Goal: Task Accomplishment & Management: Manage account settings

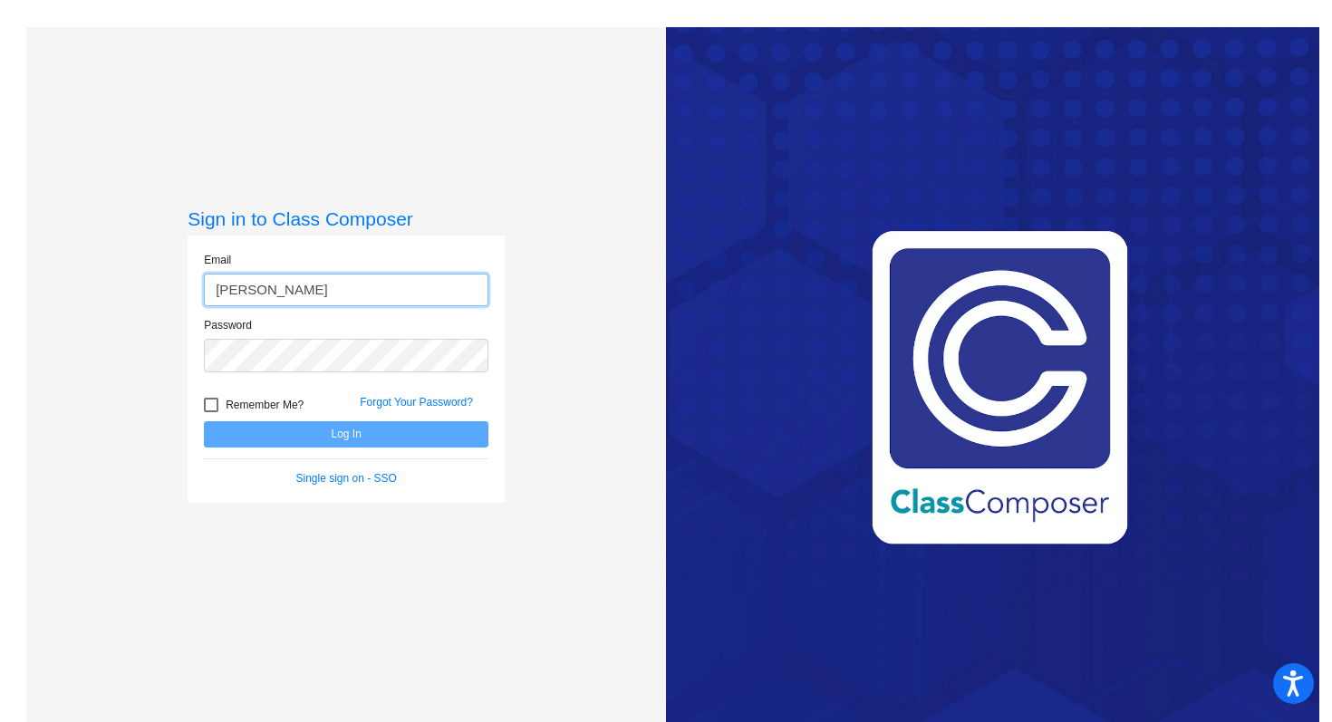
type input "[PERSON_NAME][EMAIL_ADDRESS][DOMAIN_NAME]"
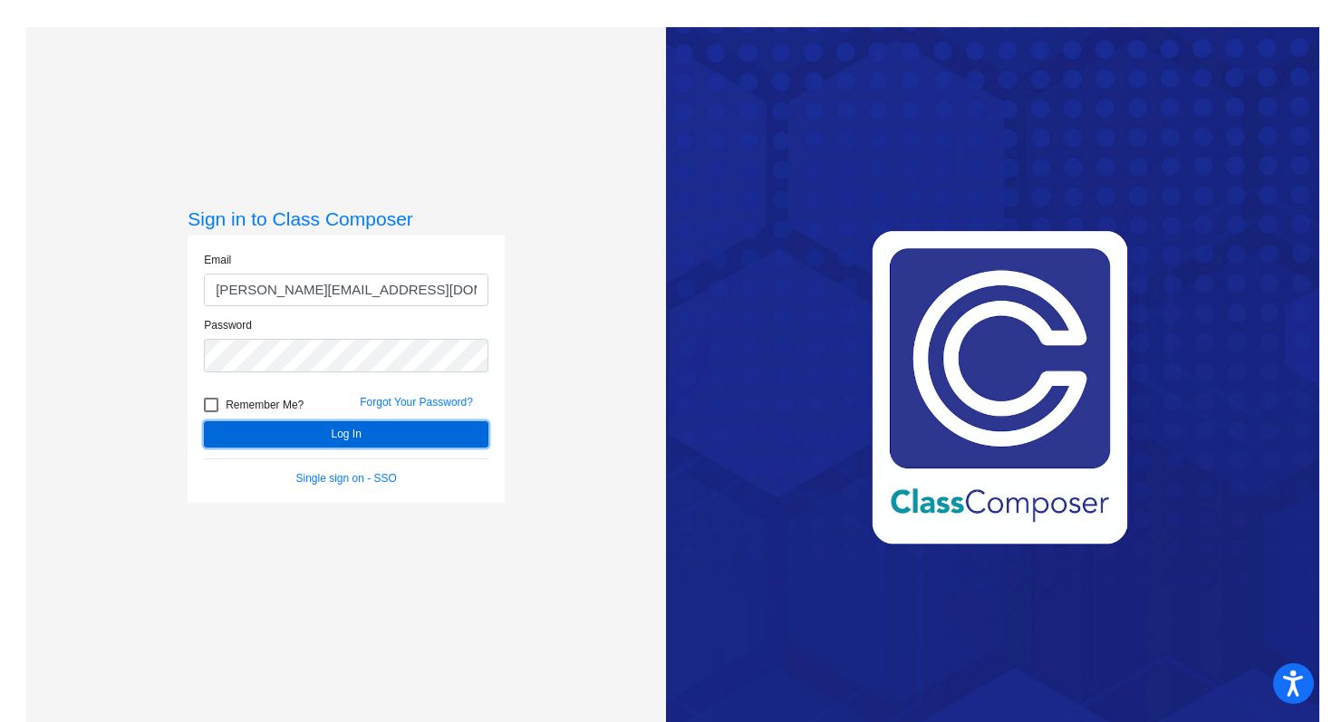
click at [418, 433] on button "Log In" at bounding box center [346, 434] width 285 height 26
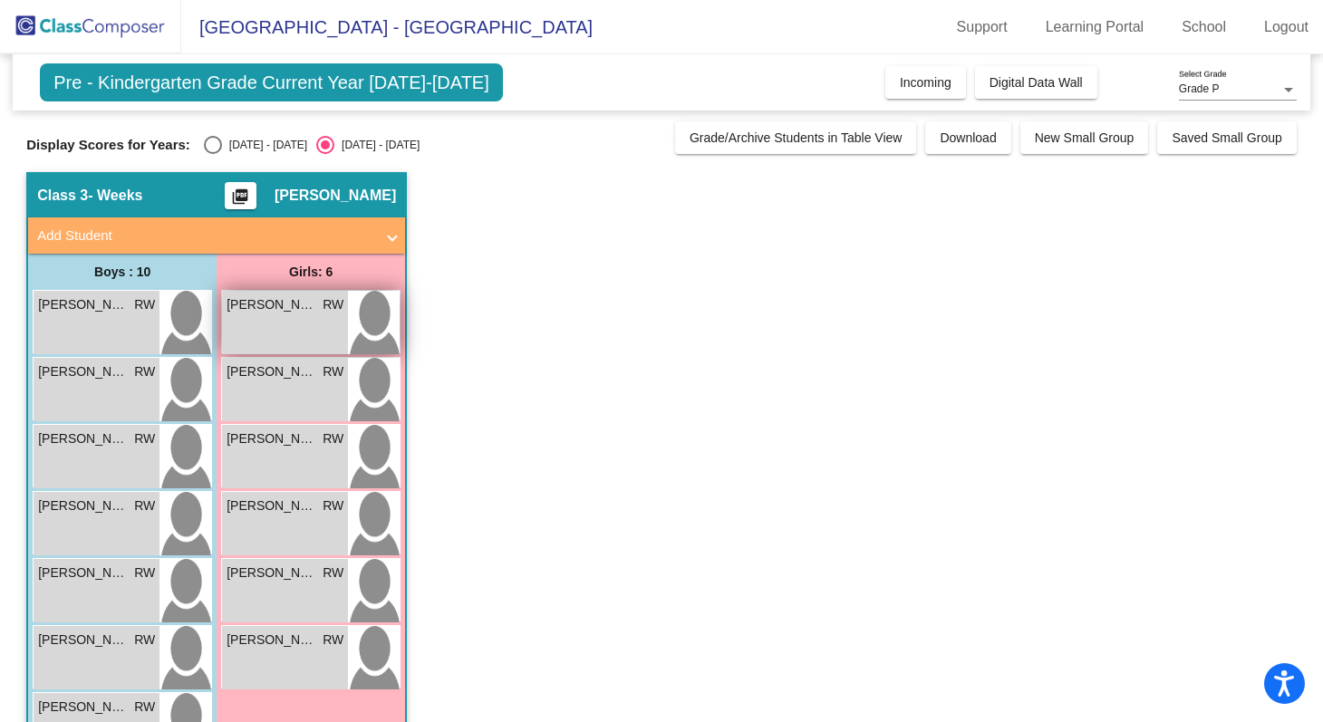
click at [296, 315] on div "[PERSON_NAME] [PERSON_NAME] lock do_not_disturb_alt" at bounding box center [285, 322] width 126 height 63
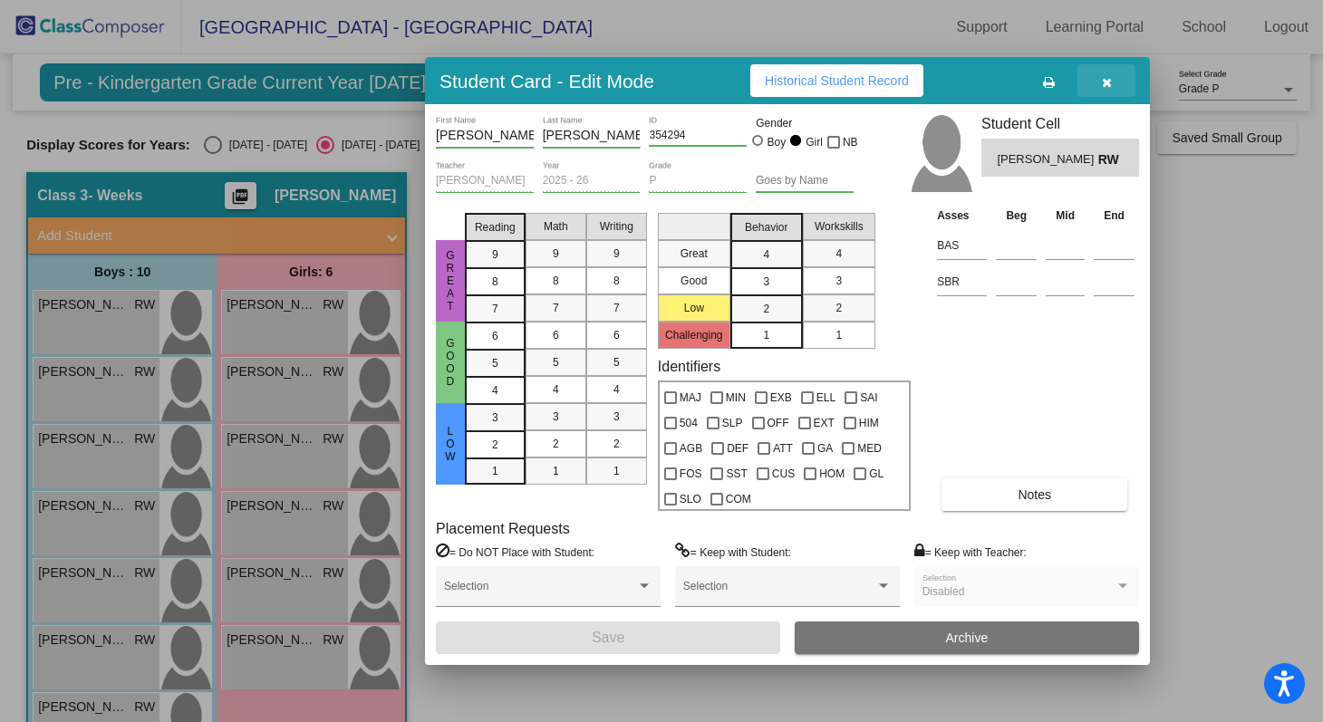
click at [1103, 75] on span "button" at bounding box center [1107, 80] width 10 height 15
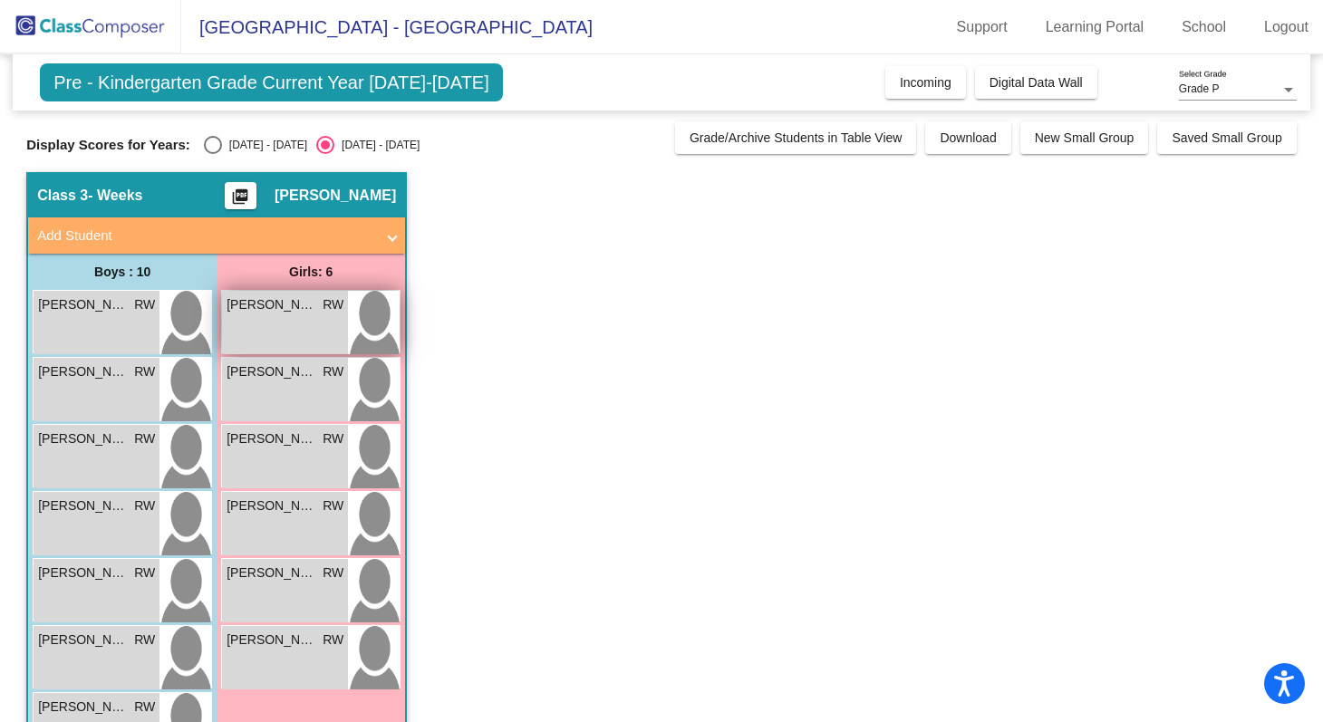
click at [376, 321] on img at bounding box center [374, 322] width 52 height 63
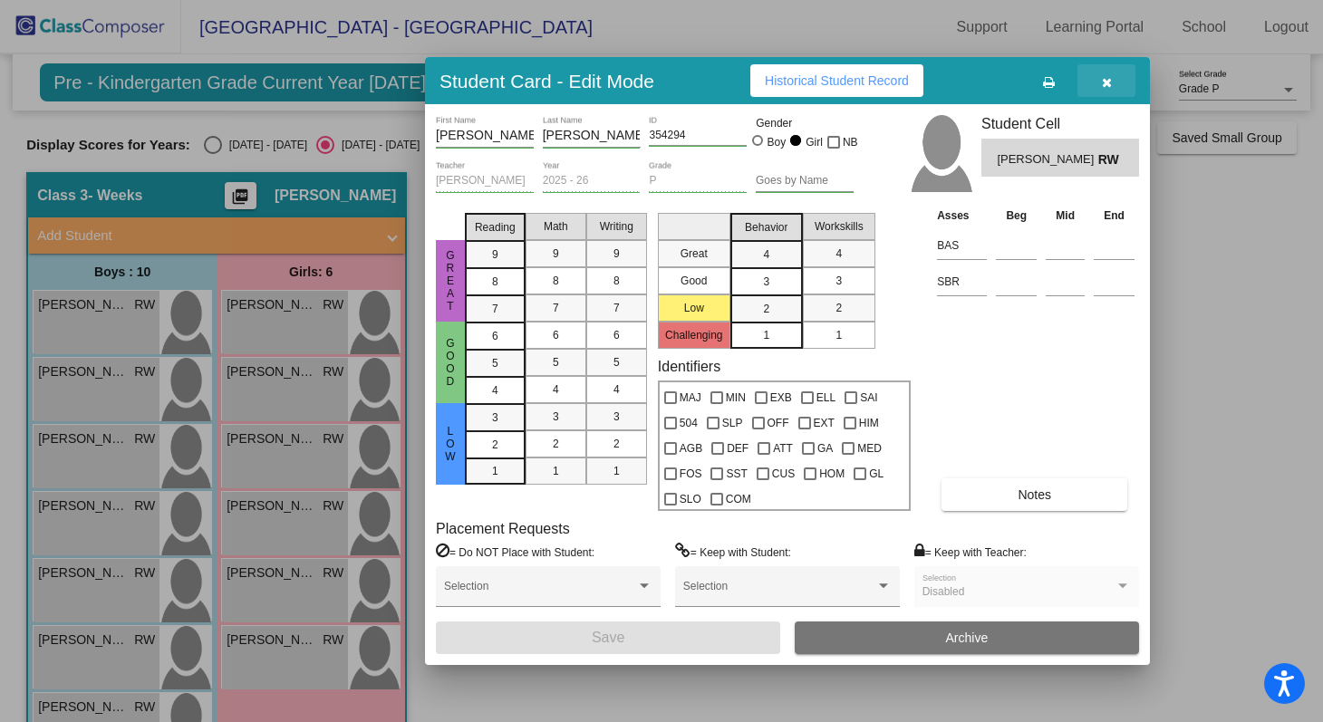
click at [1109, 79] on icon "button" at bounding box center [1107, 82] width 10 height 13
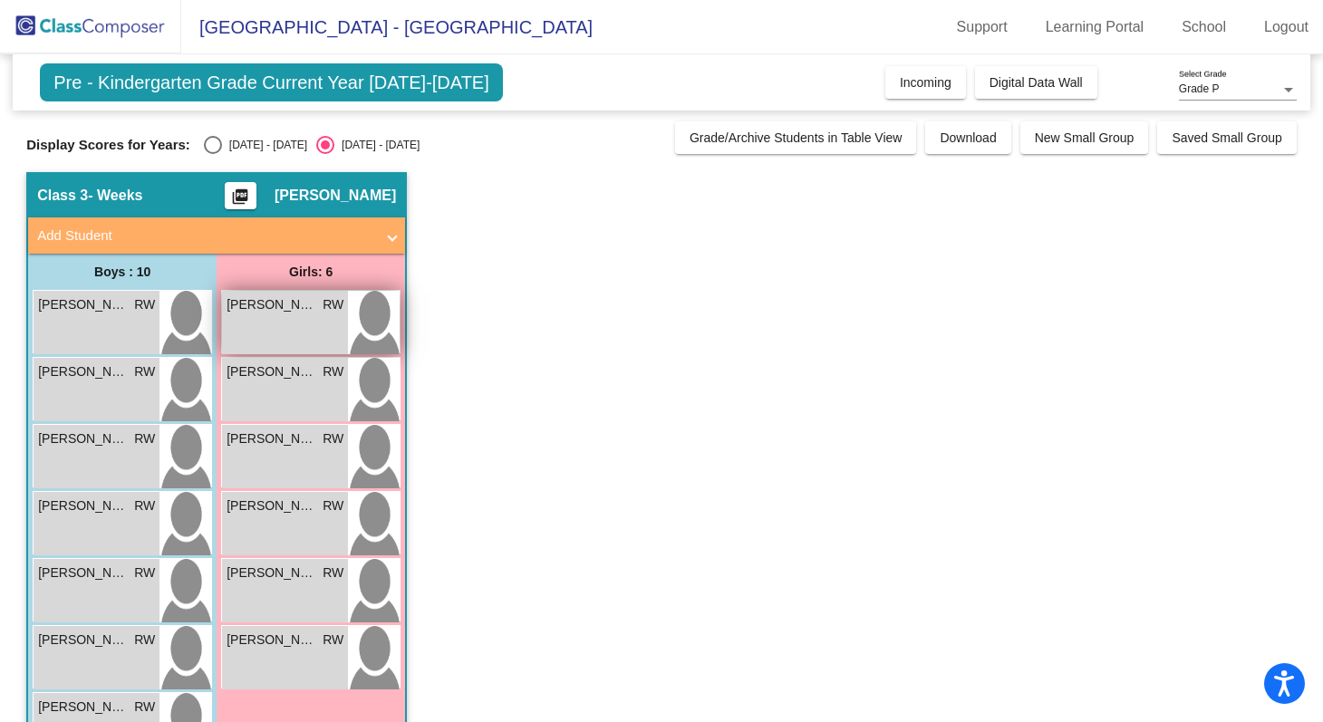
click at [321, 324] on div "[PERSON_NAME] [PERSON_NAME] lock do_not_disturb_alt" at bounding box center [285, 322] width 126 height 63
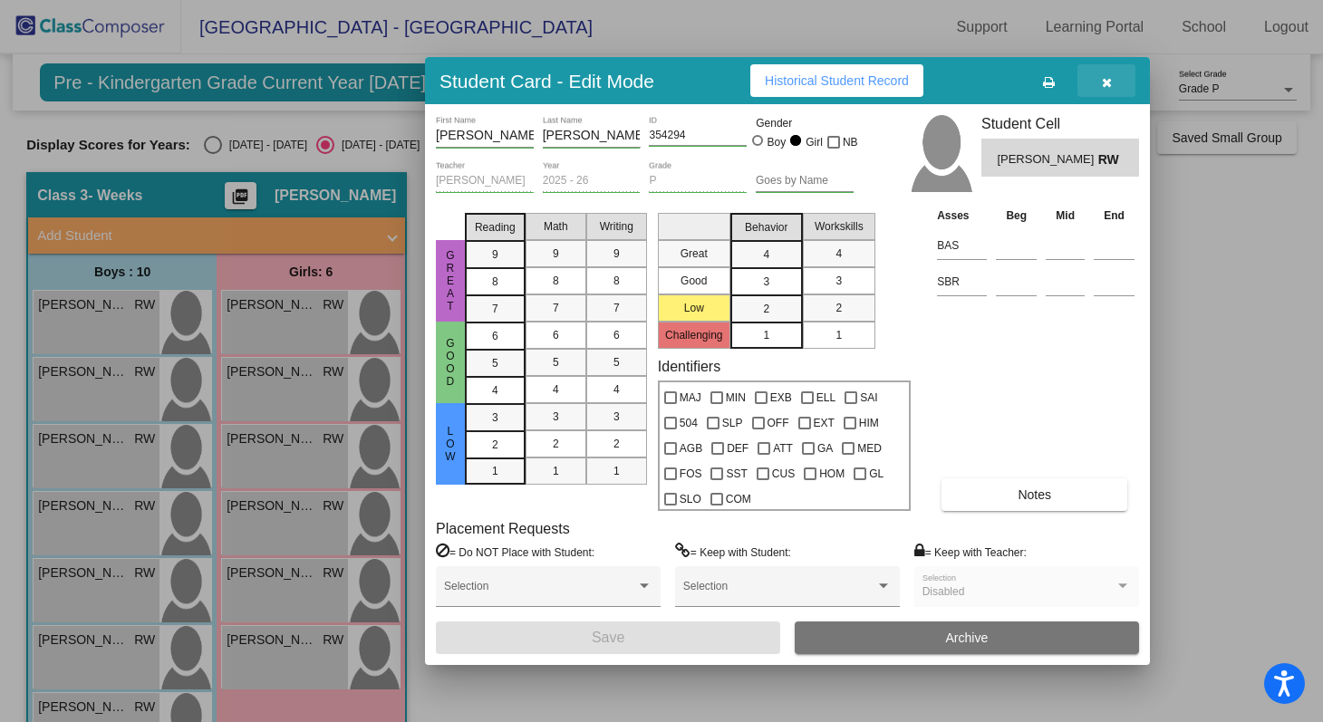
click at [1109, 82] on icon "button" at bounding box center [1107, 82] width 10 height 13
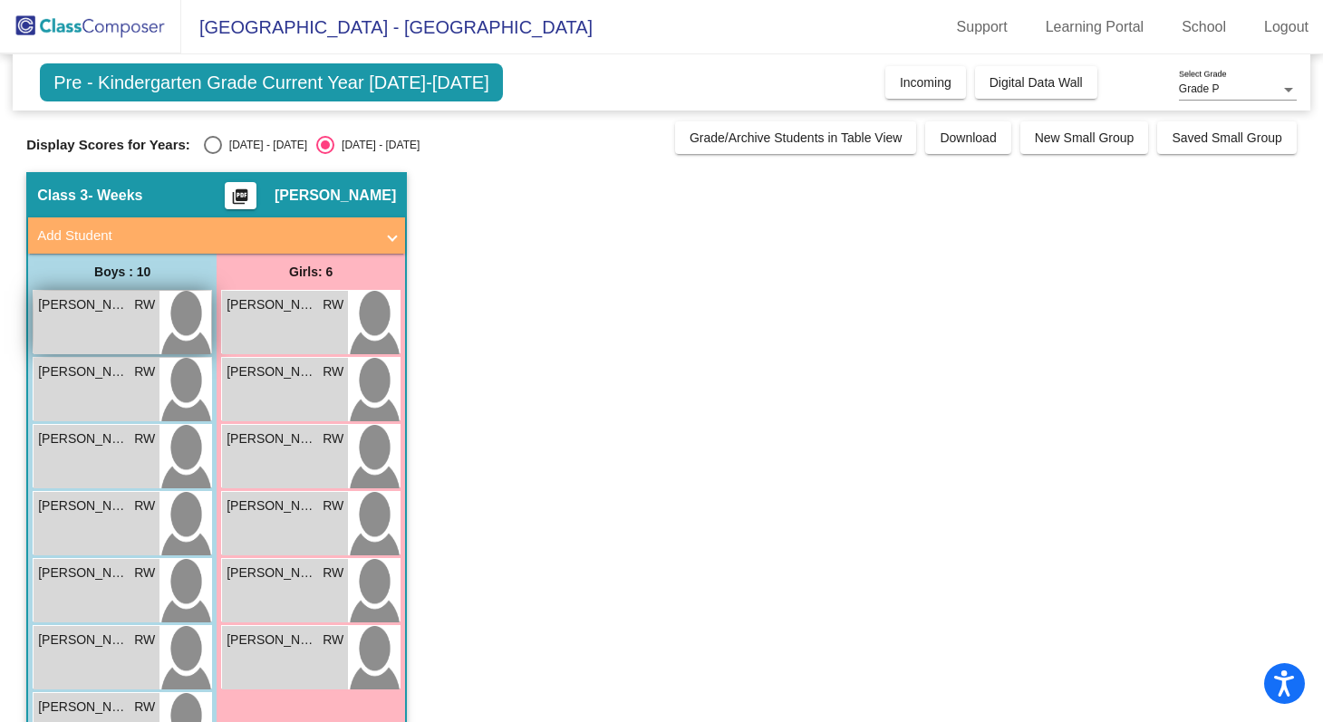
click at [176, 332] on img at bounding box center [186, 322] width 52 height 63
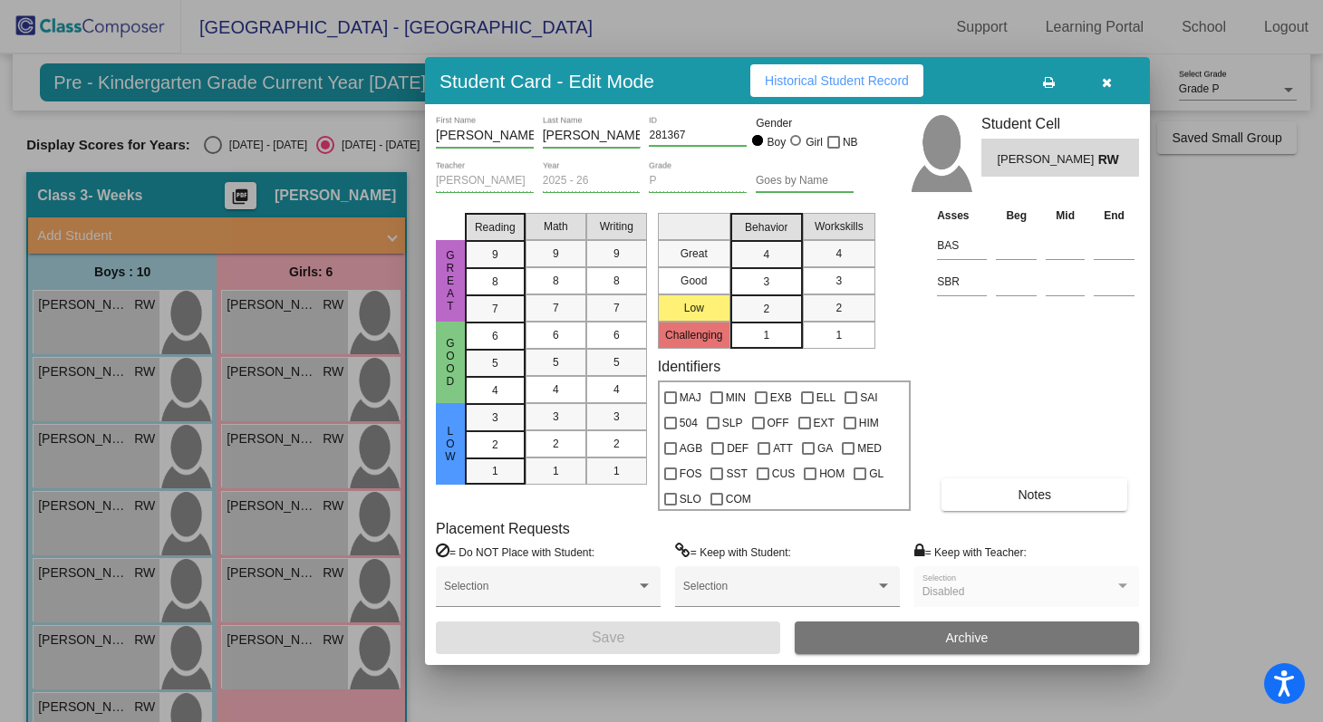
click at [1059, 499] on button "Notes" at bounding box center [1035, 495] width 186 height 33
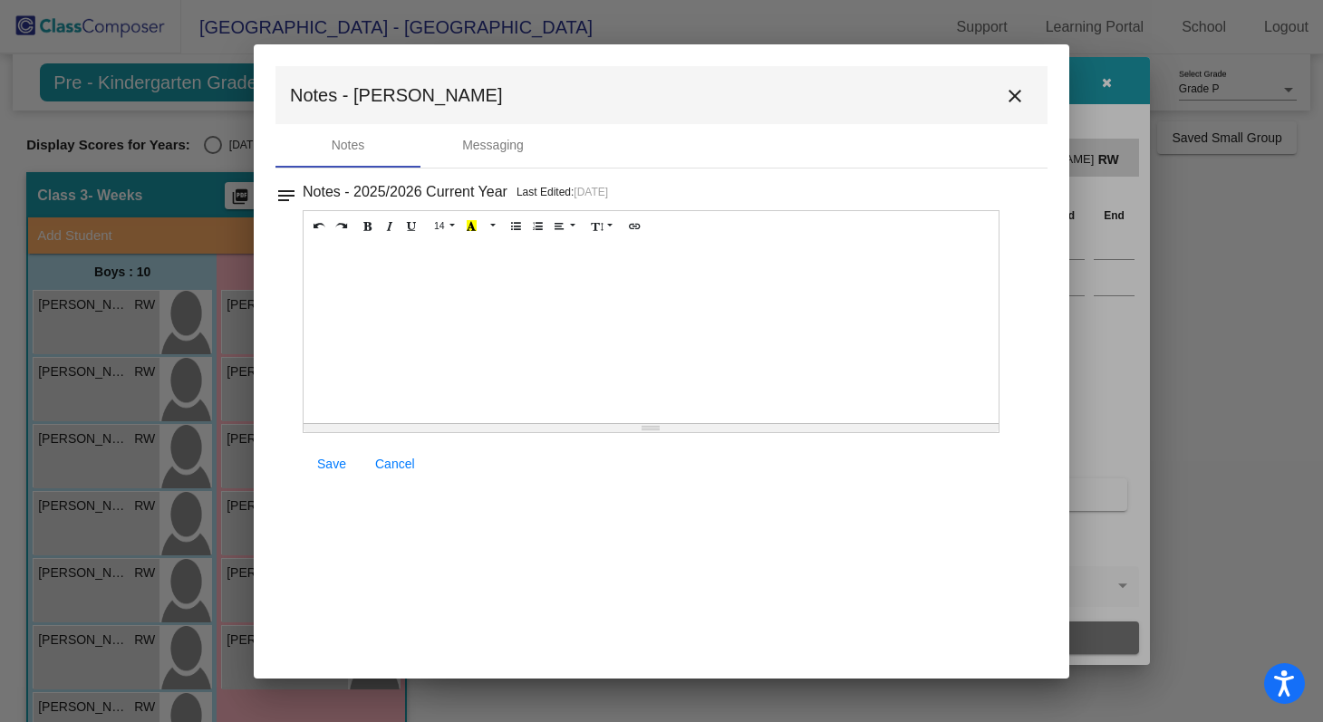
click at [386, 272] on div at bounding box center [651, 332] width 695 height 181
paste div
click at [552, 262] on span "Entry-Level Assessment Scores: Letters /52 and Sounds /26" at bounding box center [490, 260] width 354 height 15
click at [657, 264] on span "Entry-Level Assessment Scores: Letters 0/52 and Sounds /26" at bounding box center [494, 260] width 362 height 15
click at [330, 467] on span "Save" at bounding box center [331, 464] width 29 height 15
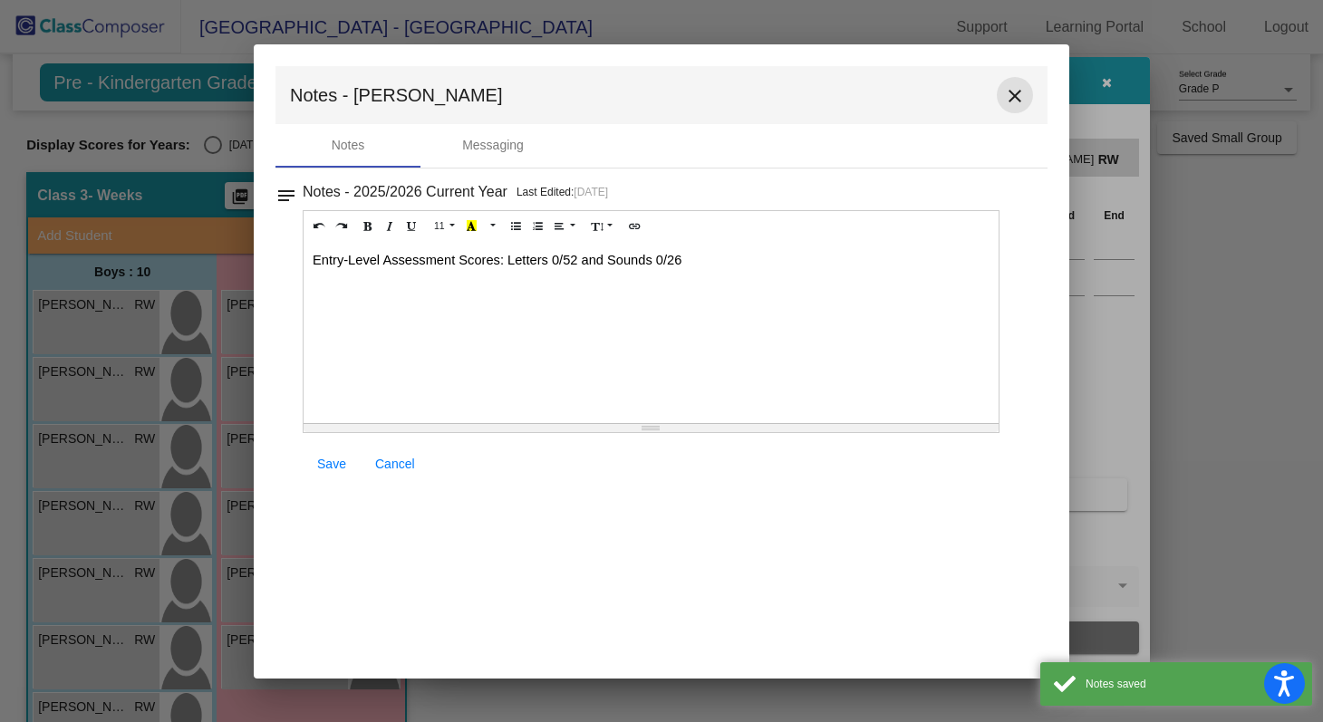
click at [1016, 92] on mat-icon "close" at bounding box center [1015, 96] width 22 height 22
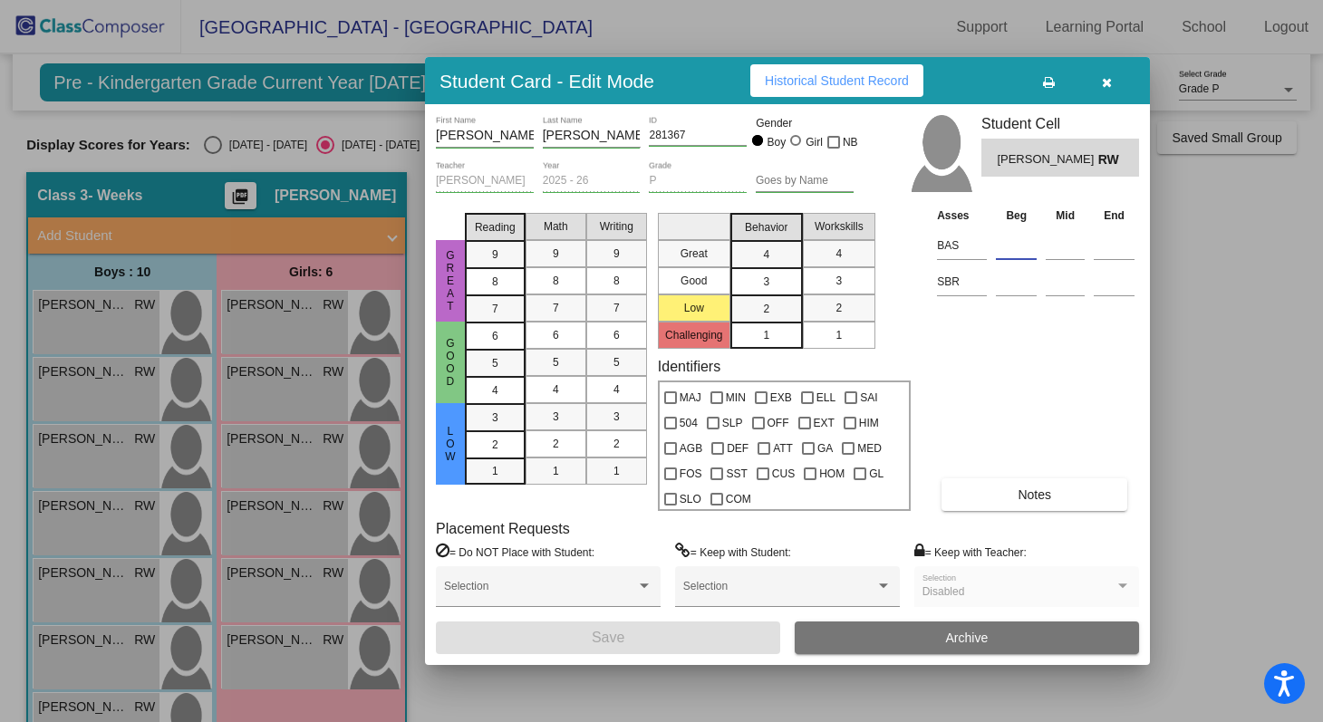
click at [1010, 248] on input at bounding box center [1016, 245] width 41 height 27
click at [1015, 290] on input at bounding box center [1016, 281] width 41 height 27
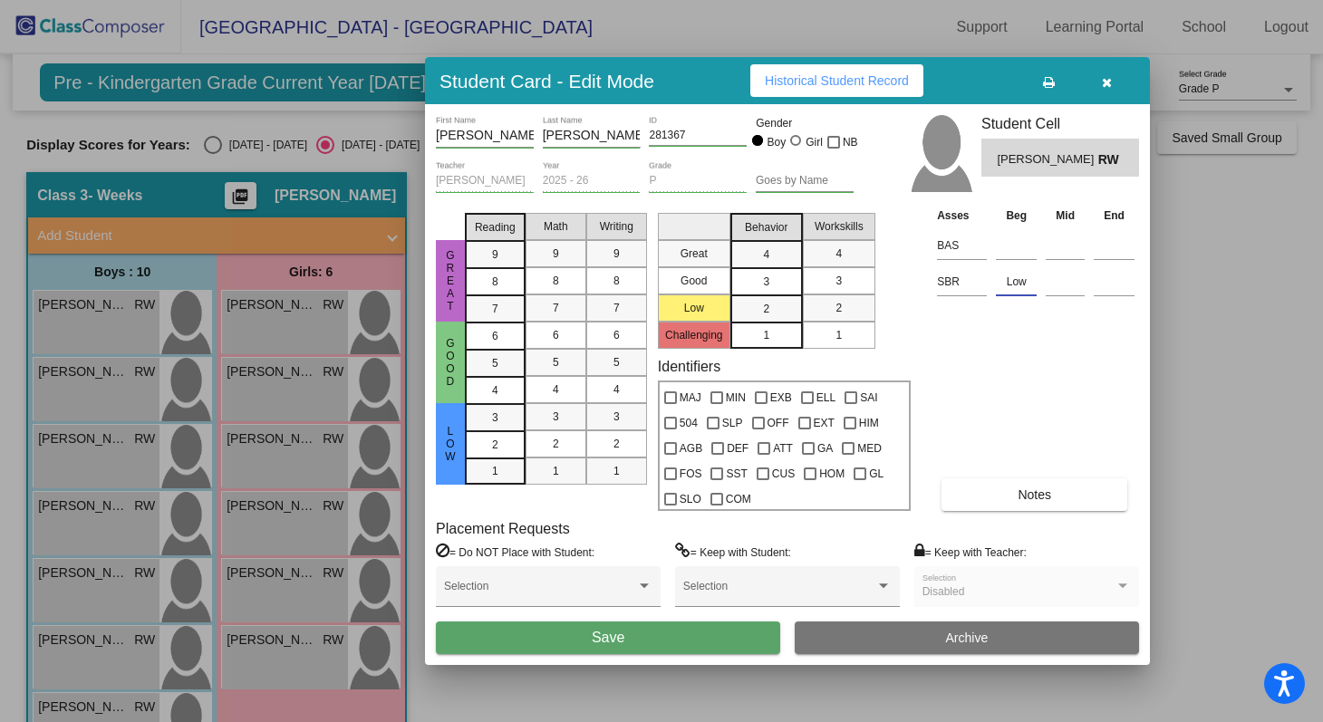
type input "Low"
click at [1009, 363] on div "Asses Beg Mid End BAS SBR Low Notes" at bounding box center [1036, 358] width 207 height 305
click at [787, 280] on mat-list-option "3" at bounding box center [766, 280] width 73 height 27
click at [844, 302] on div "2" at bounding box center [838, 308] width 35 height 27
click at [842, 282] on div "3" at bounding box center [838, 280] width 35 height 27
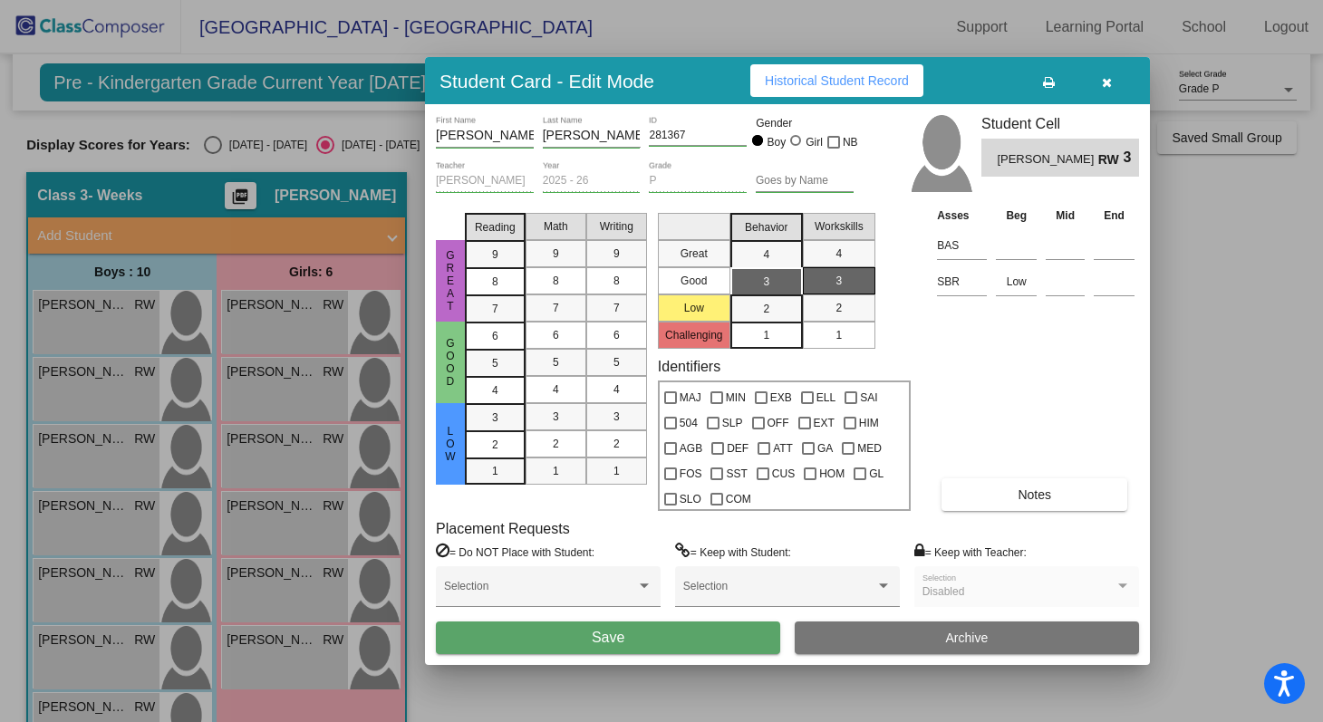
click at [913, 334] on div "Great Good Low Reading 9 8 7 6 5 4 3 2 1 Math 9 8 7 6 5 4 3 2 1 Writing 9 8 7 6…" at bounding box center [787, 358] width 703 height 305
click at [756, 631] on button "Save" at bounding box center [608, 638] width 344 height 33
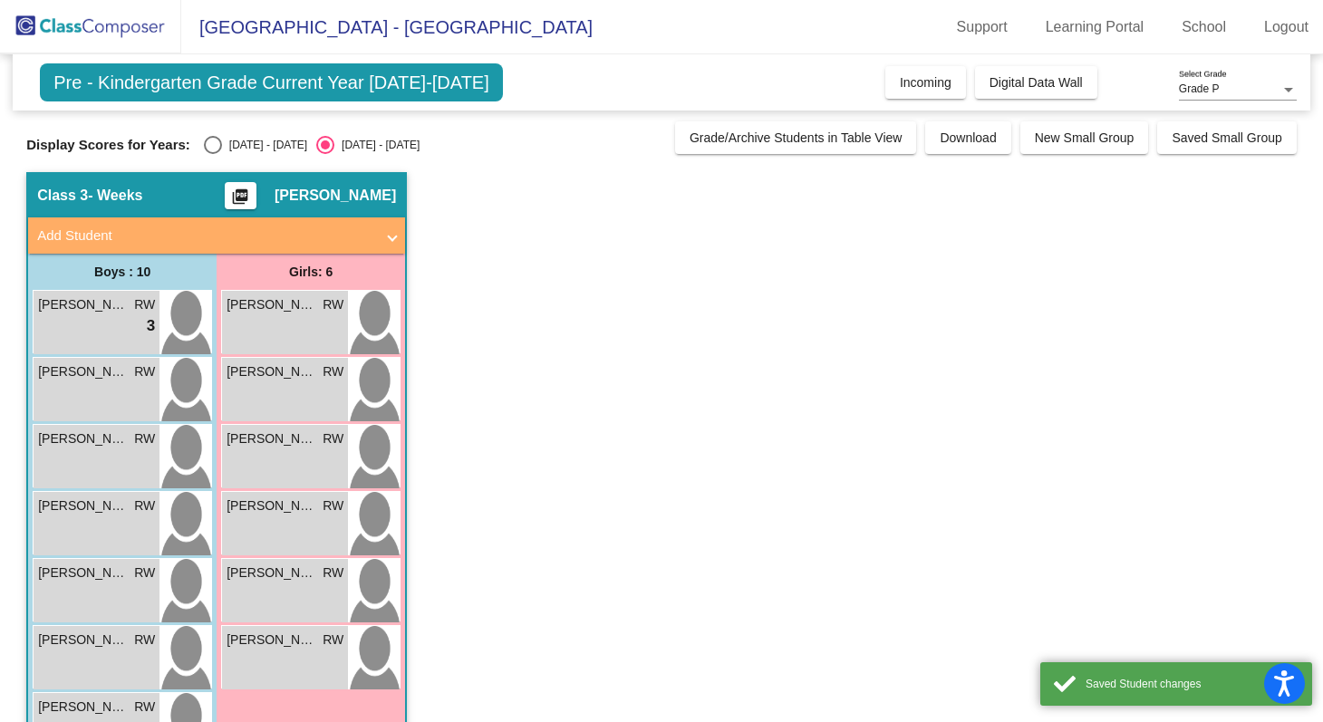
click at [207, 147] on div "Select an option" at bounding box center [213, 145] width 18 height 18
click at [212, 154] on input "[DATE] - [DATE]" at bounding box center [212, 154] width 1 height 1
radio input "true"
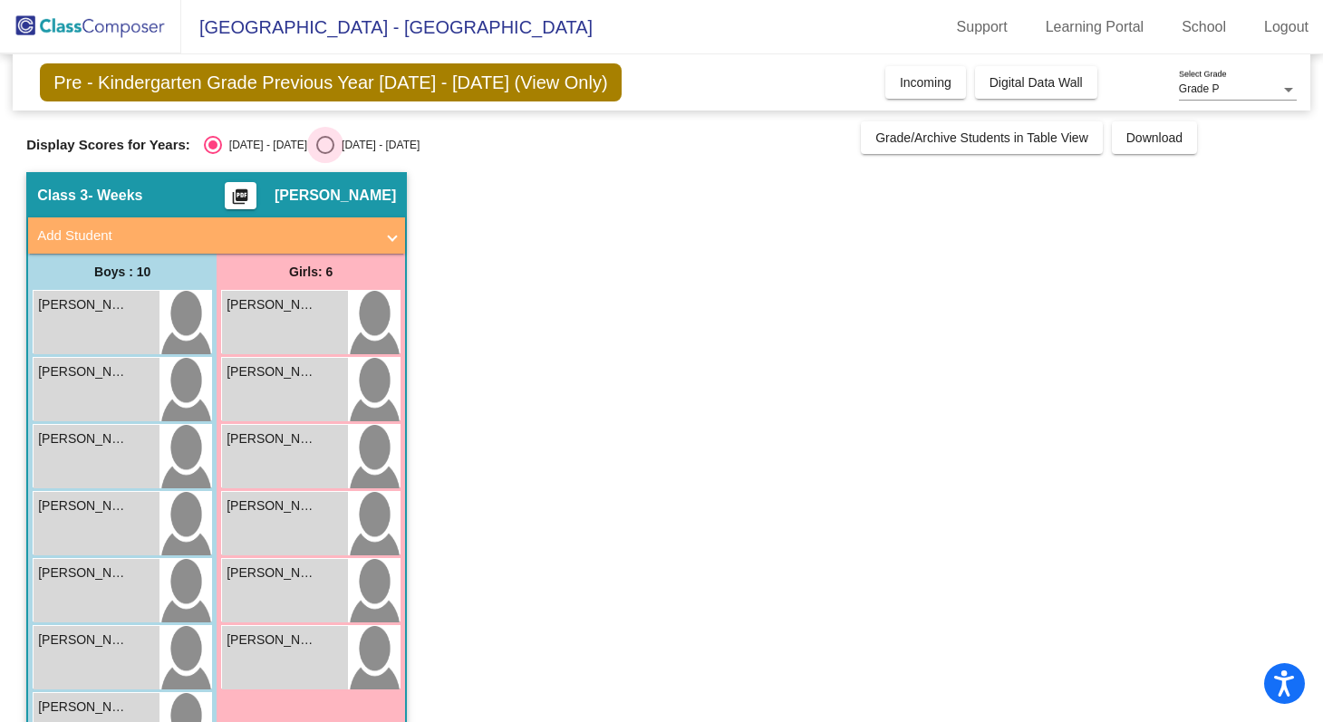
click at [316, 146] on div "Select an option" at bounding box center [325, 145] width 18 height 18
click at [324, 154] on input "[DATE] - [DATE]" at bounding box center [324, 154] width 1 height 1
radio input "true"
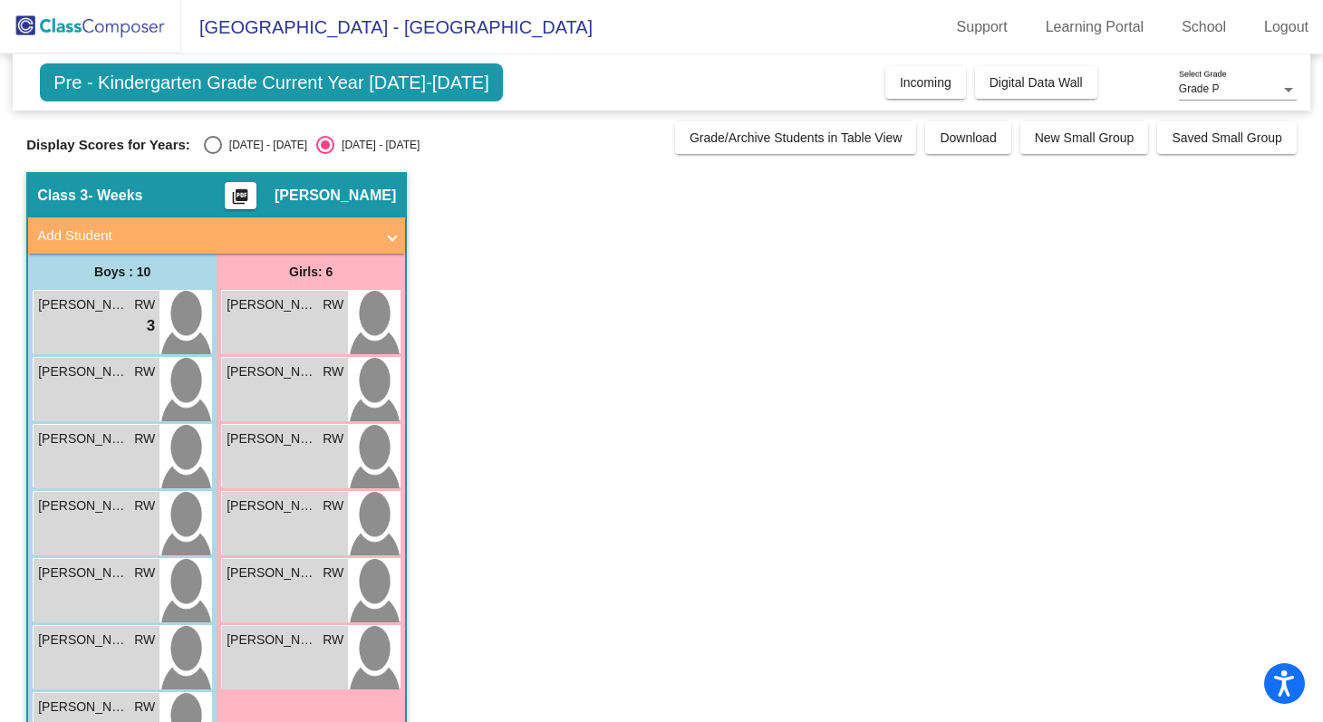
click at [219, 142] on div "Select an option" at bounding box center [213, 145] width 18 height 18
click at [213, 154] on input "[DATE] - [DATE]" at bounding box center [212, 154] width 1 height 1
radio input "true"
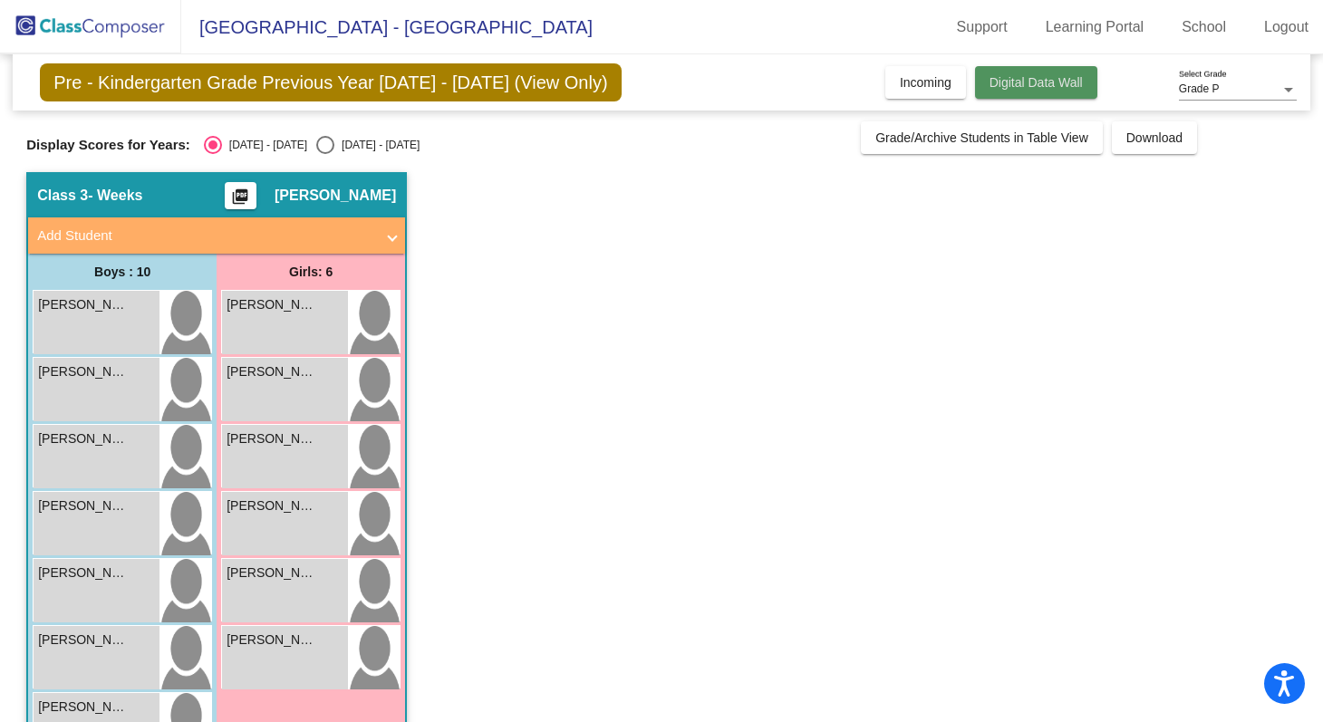
click at [990, 89] on span "Digital Data Wall" at bounding box center [1036, 82] width 93 height 15
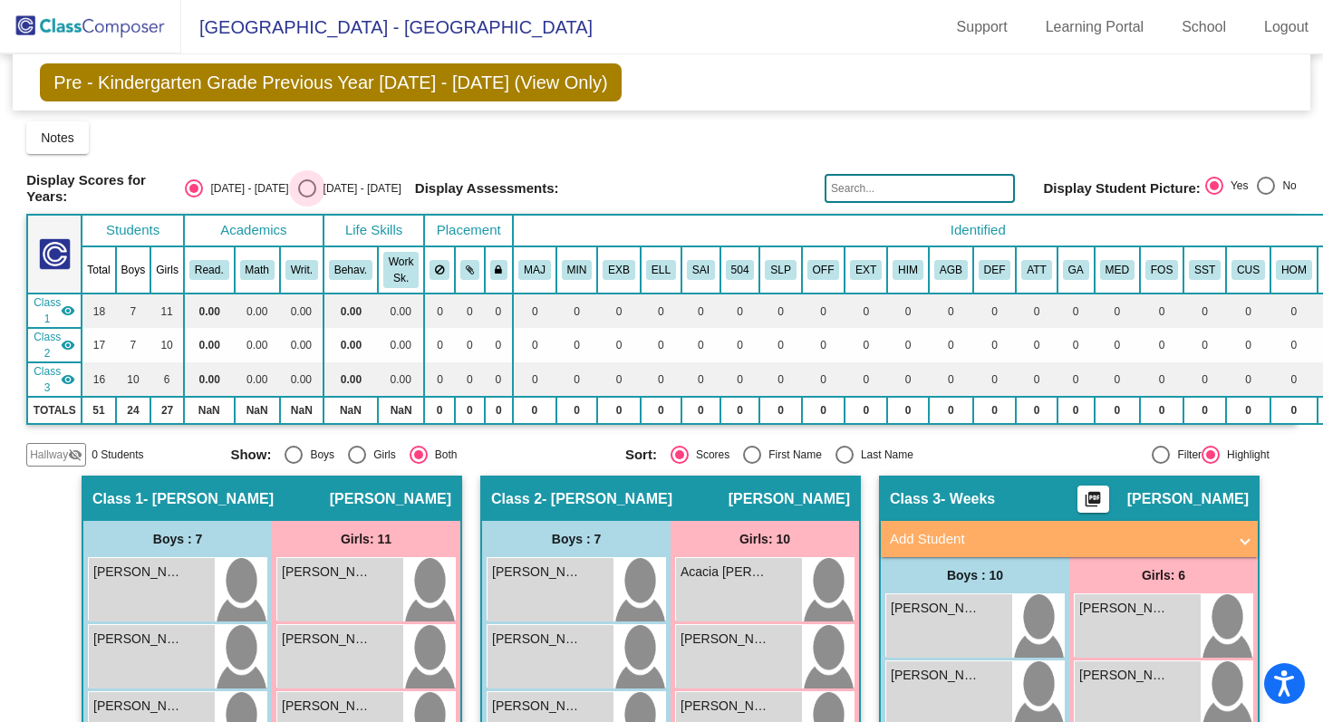
click at [304, 190] on div "Select an option" at bounding box center [307, 188] width 18 height 18
click at [306, 198] on input "[DATE] - [DATE]" at bounding box center [306, 198] width 1 height 1
radio input "true"
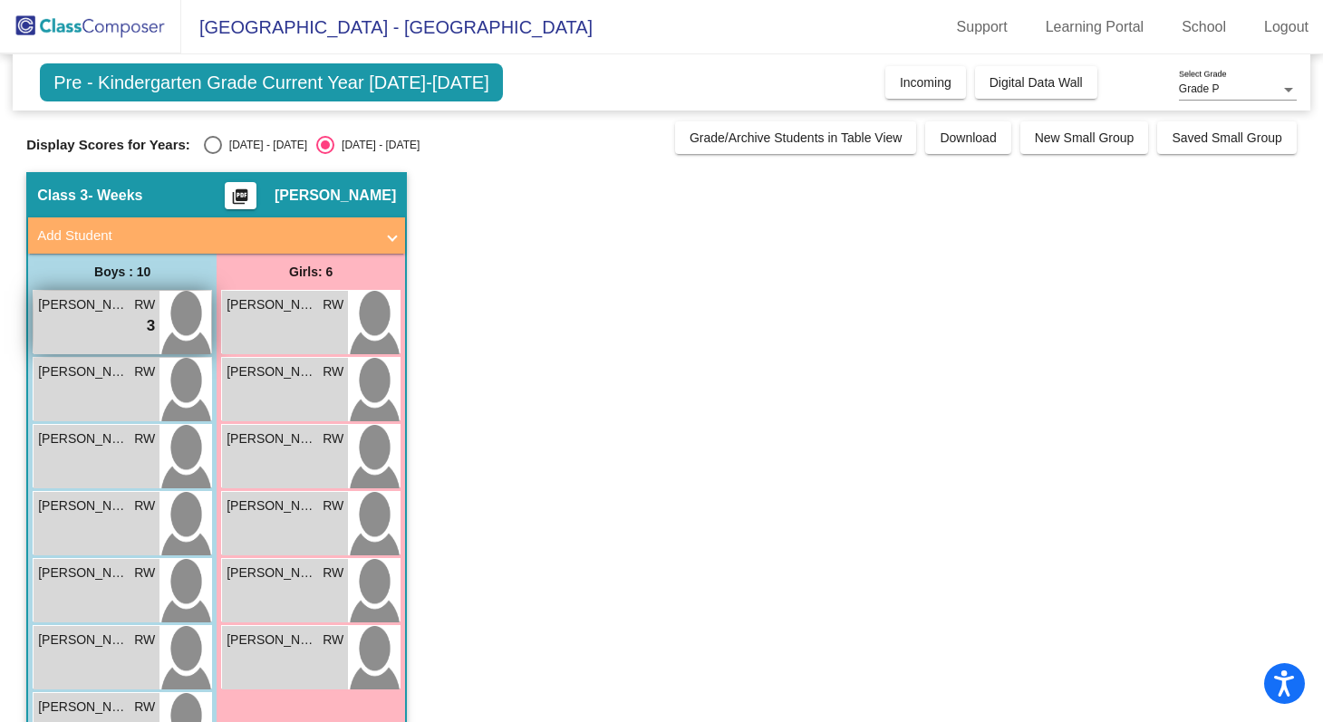
click at [116, 334] on div "lock do_not_disturb_alt 3" at bounding box center [96, 326] width 117 height 24
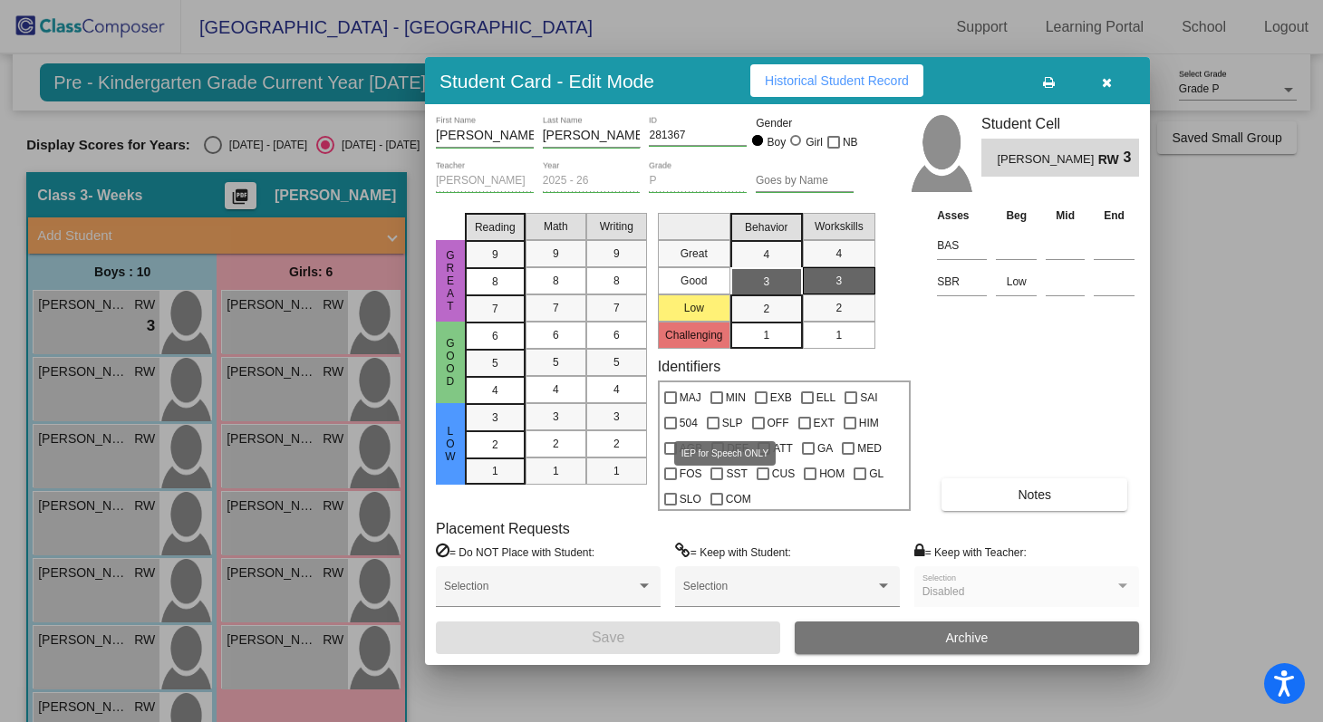
click at [717, 421] on div at bounding box center [713, 423] width 13 height 13
click at [713, 430] on input "SLP" at bounding box center [712, 430] width 1 height 1
checkbox input "true"
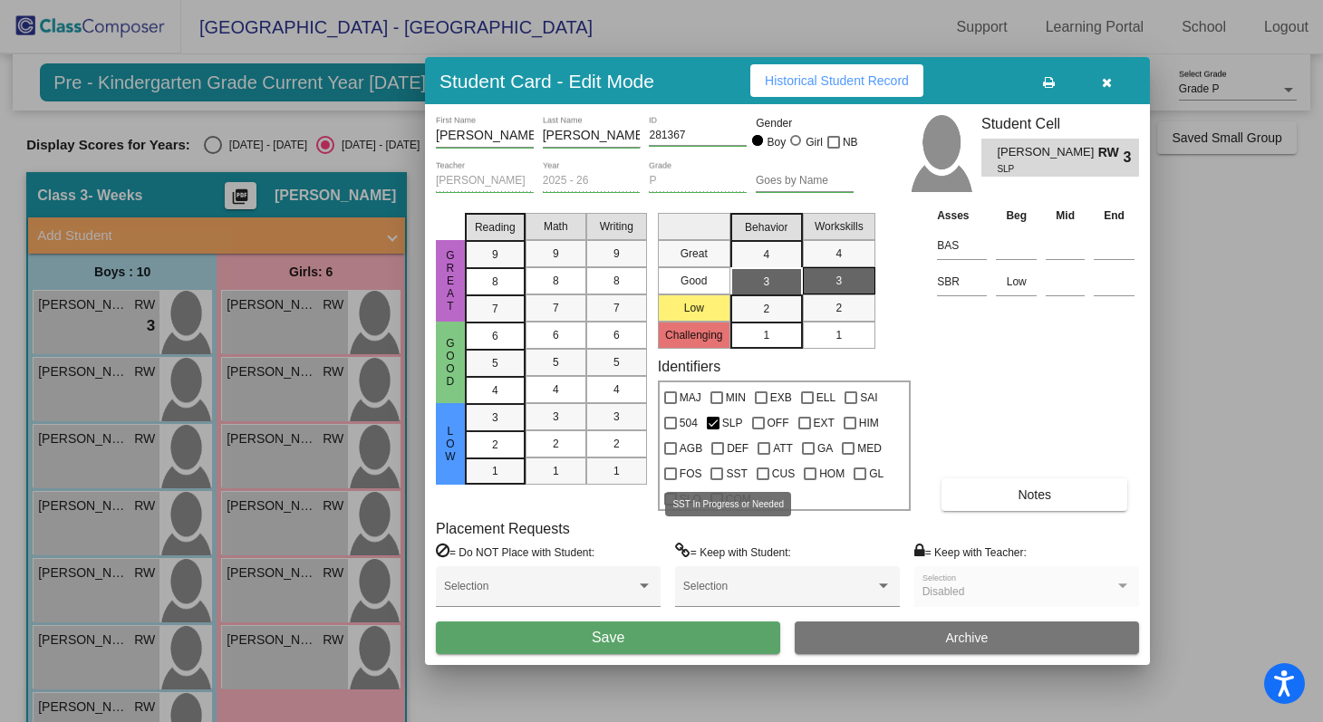
click at [716, 473] on div at bounding box center [717, 474] width 13 height 13
click at [716, 480] on input "SST" at bounding box center [716, 480] width 1 height 1
checkbox input "true"
click at [669, 499] on div at bounding box center [670, 499] width 13 height 13
click at [670, 506] on input "SLO" at bounding box center [670, 506] width 1 height 1
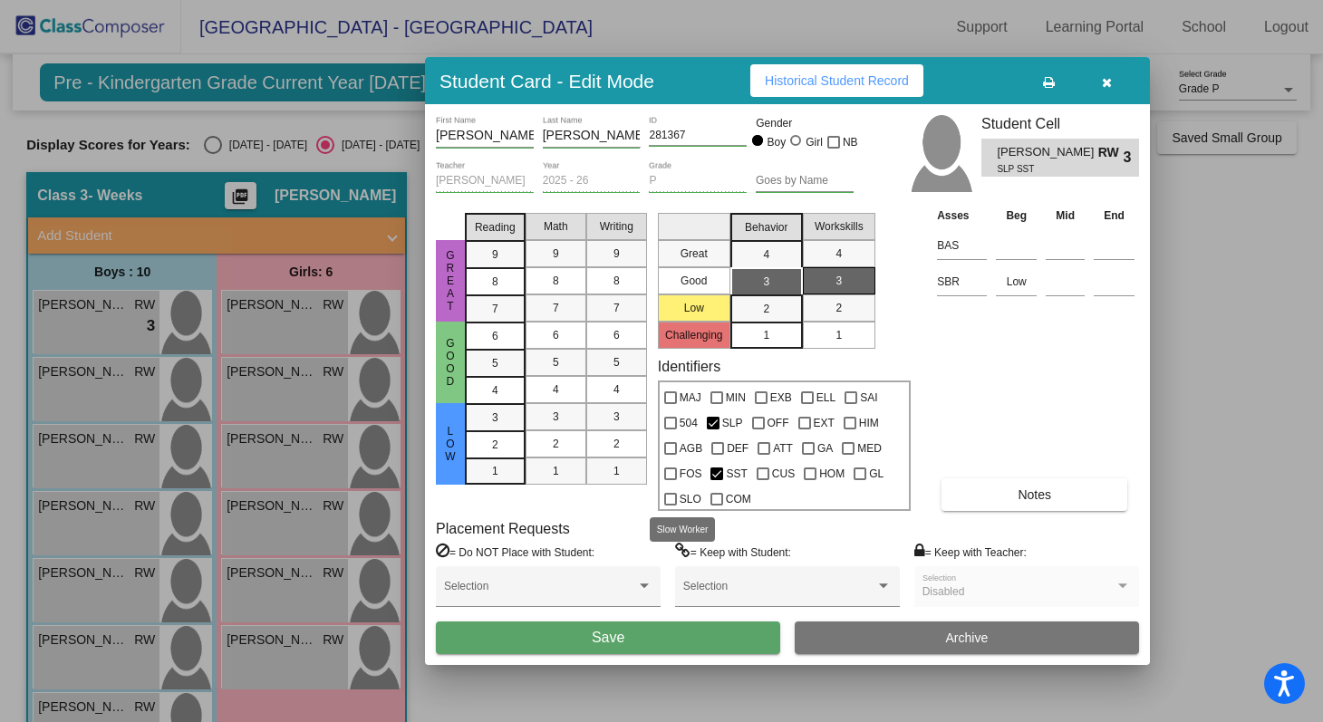
checkbox input "true"
click at [1024, 499] on span "Notes" at bounding box center [1035, 495] width 34 height 15
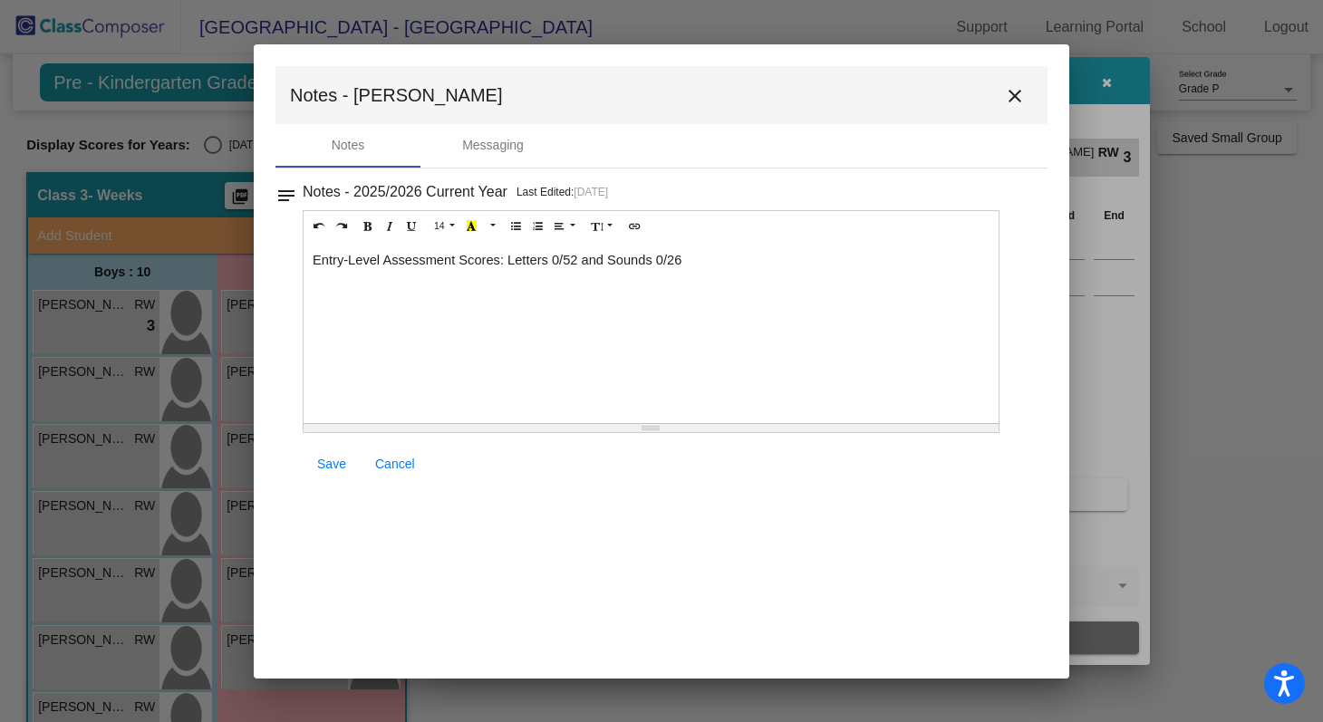
click at [712, 268] on div "Entry-Level Assessment Scores: Letters 0/52 and Sounds 0/26" at bounding box center [651, 332] width 695 height 181
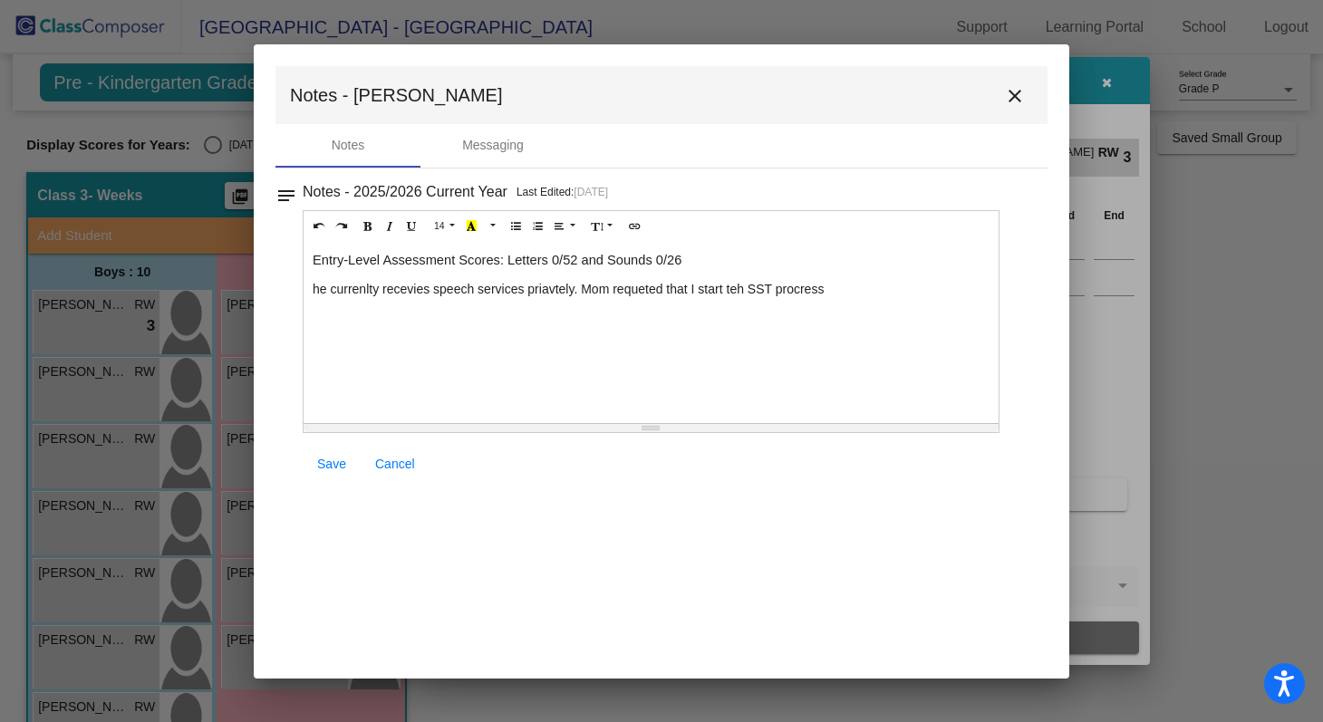
click at [361, 296] on p "he currenlty recevies speech services priavtely. Mom requeted that I start teh …" at bounding box center [651, 289] width 677 height 18
click at [318, 286] on p "he currently recevies speech services priavtely. Mom requeted that I start teh …" at bounding box center [651, 289] width 677 height 18
click at [411, 299] on div "Entry-Level Assessment Scores: Letters 0/52 and Sounds 0/26 He currently recevi…" at bounding box center [651, 332] width 695 height 181
click at [413, 292] on p "He currently recevies speech services priavtely. Mom requeted that I start teh …" at bounding box center [651, 289] width 677 height 18
click at [559, 291] on p "He currently receives speech services priavtely. Mom requeted that I start teh …" at bounding box center [651, 289] width 677 height 18
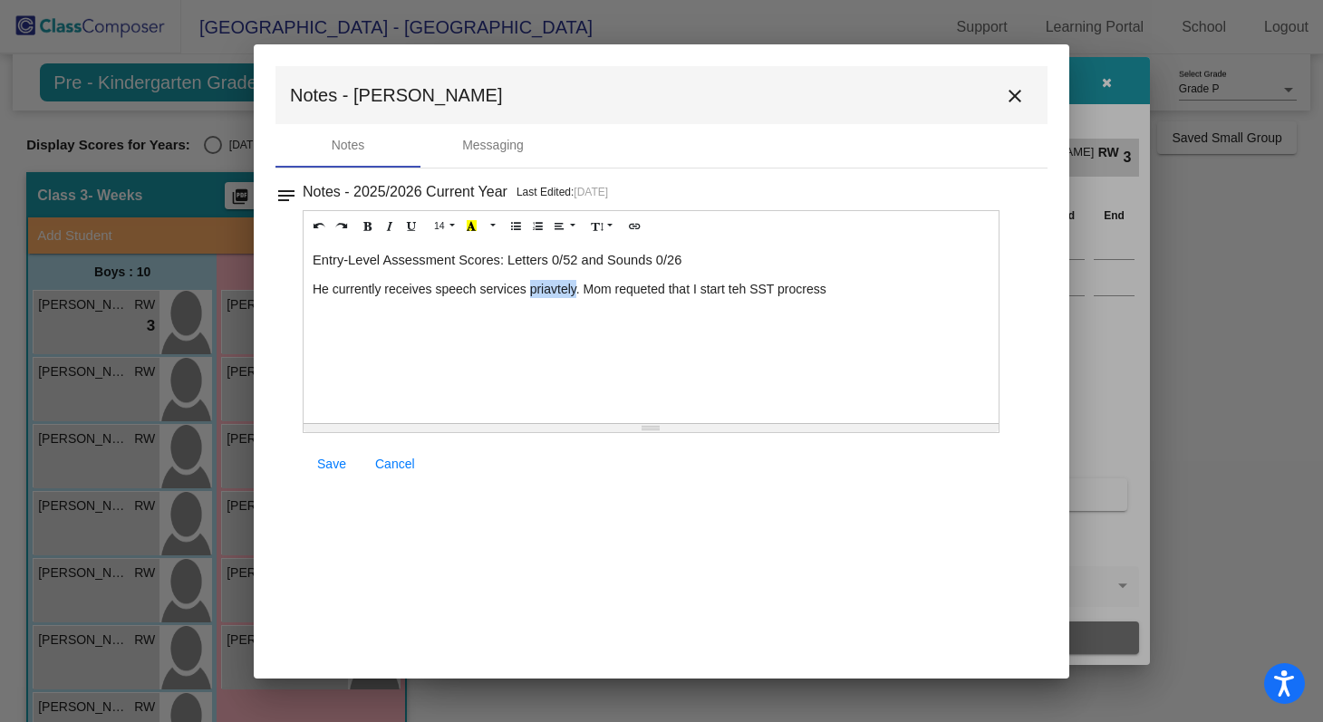
click at [559, 291] on p "He currently receives speech services priavtely. Mom requeted that I start teh …" at bounding box center [651, 289] width 677 height 18
click at [563, 292] on p "He currently receives speech services priavtely. Mom requeted that I start teh …" at bounding box center [651, 289] width 677 height 18
click at [522, 305] on div "Entry-Level Assessment Scores: Letters 0/52 and Sounds 0/26 He currently receiv…" at bounding box center [651, 332] width 695 height 181
click at [649, 293] on p "He currently receives speech services privately. Mom requeted that I start teh …" at bounding box center [651, 289] width 677 height 18
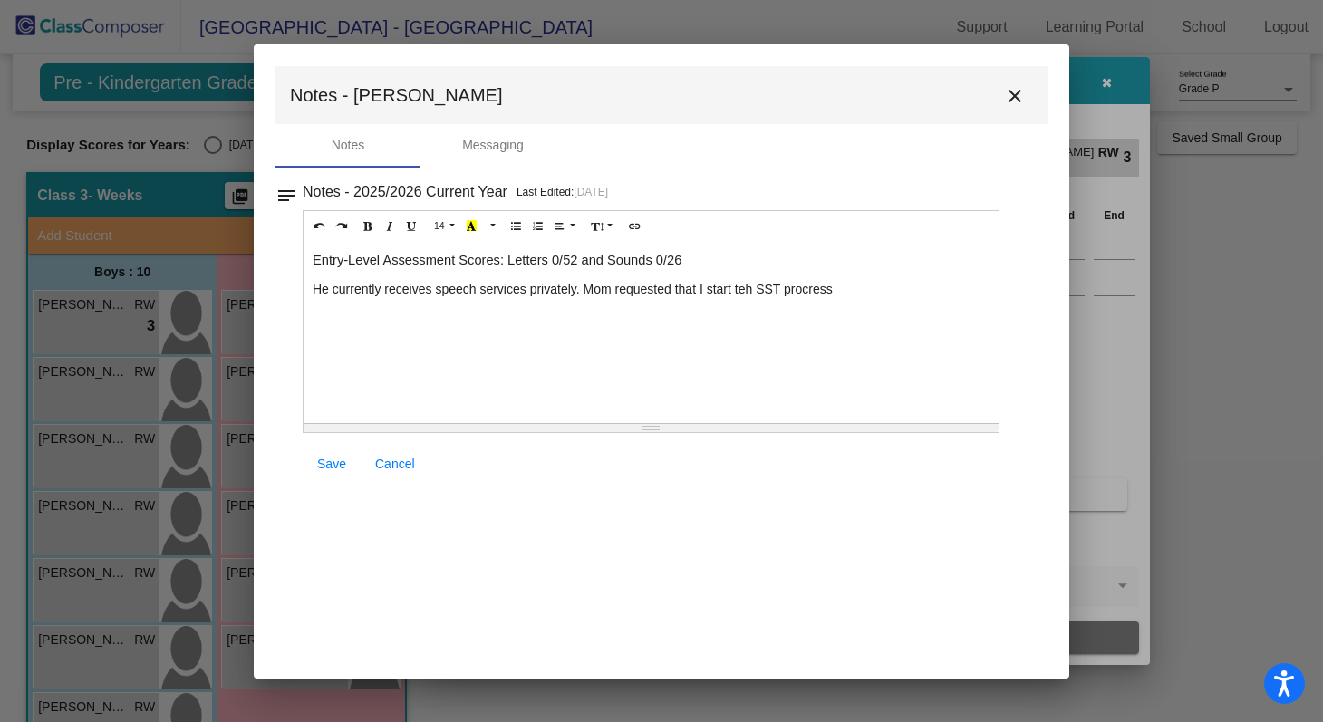
click at [753, 289] on p "He currently receives speech services privately. Mom requested that I start teh…" at bounding box center [651, 289] width 677 height 18
click at [821, 295] on p "He currently receives speech services privately. Mom requested that I start the…" at bounding box center [651, 289] width 677 height 18
click at [904, 284] on p "He currently receives speech services privately. Mom requested that I start the…" at bounding box center [651, 298] width 677 height 36
click at [600, 322] on div "Entry-Level Assessment Scores: Letters 0/52 and Sounds 0/26 He currently receiv…" at bounding box center [651, 332] width 695 height 181
click at [325, 473] on link "Save" at bounding box center [332, 464] width 58 height 33
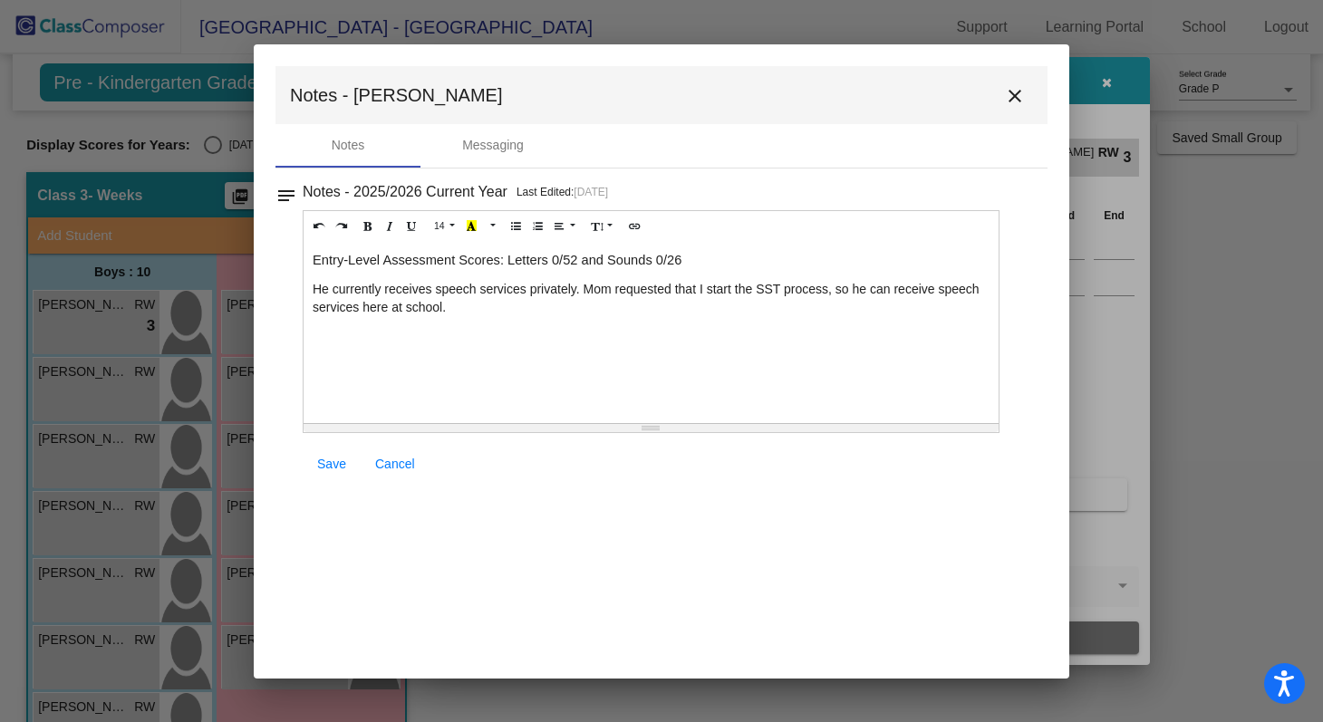
click at [1021, 93] on mat-icon "close" at bounding box center [1015, 96] width 22 height 22
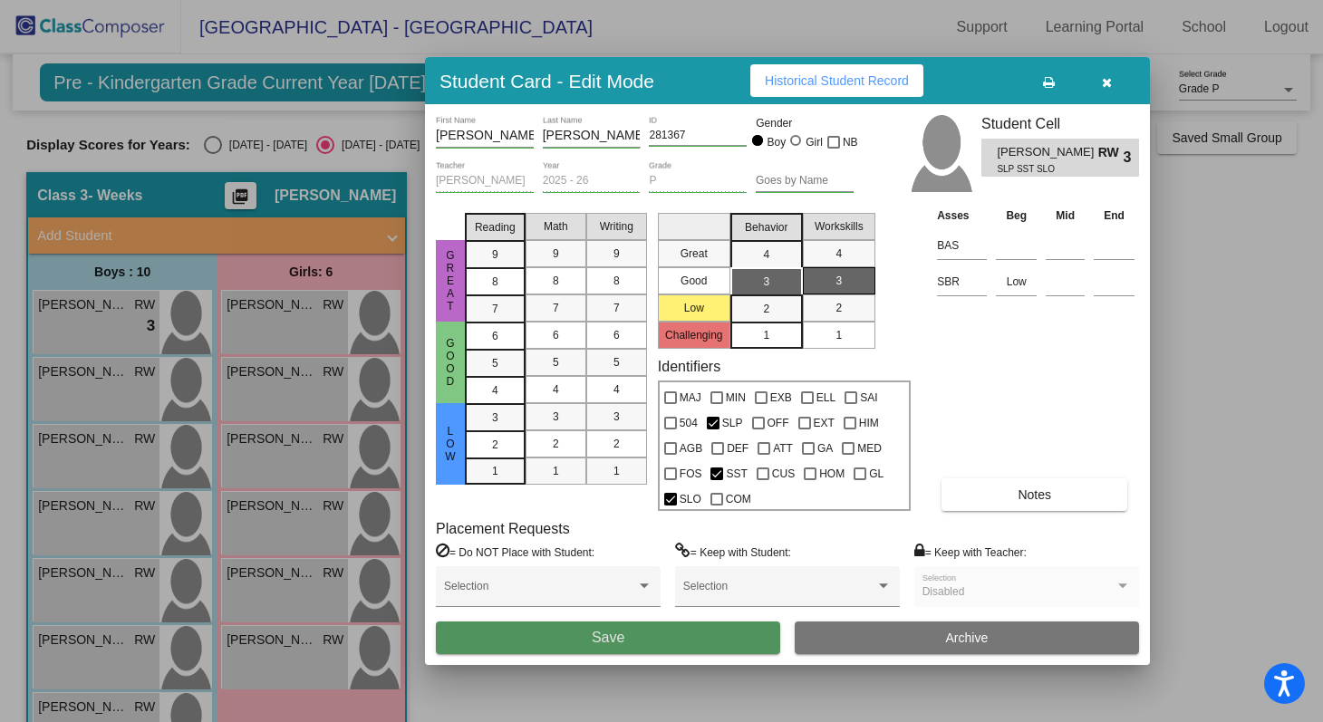
click at [691, 639] on button "Save" at bounding box center [608, 638] width 344 height 33
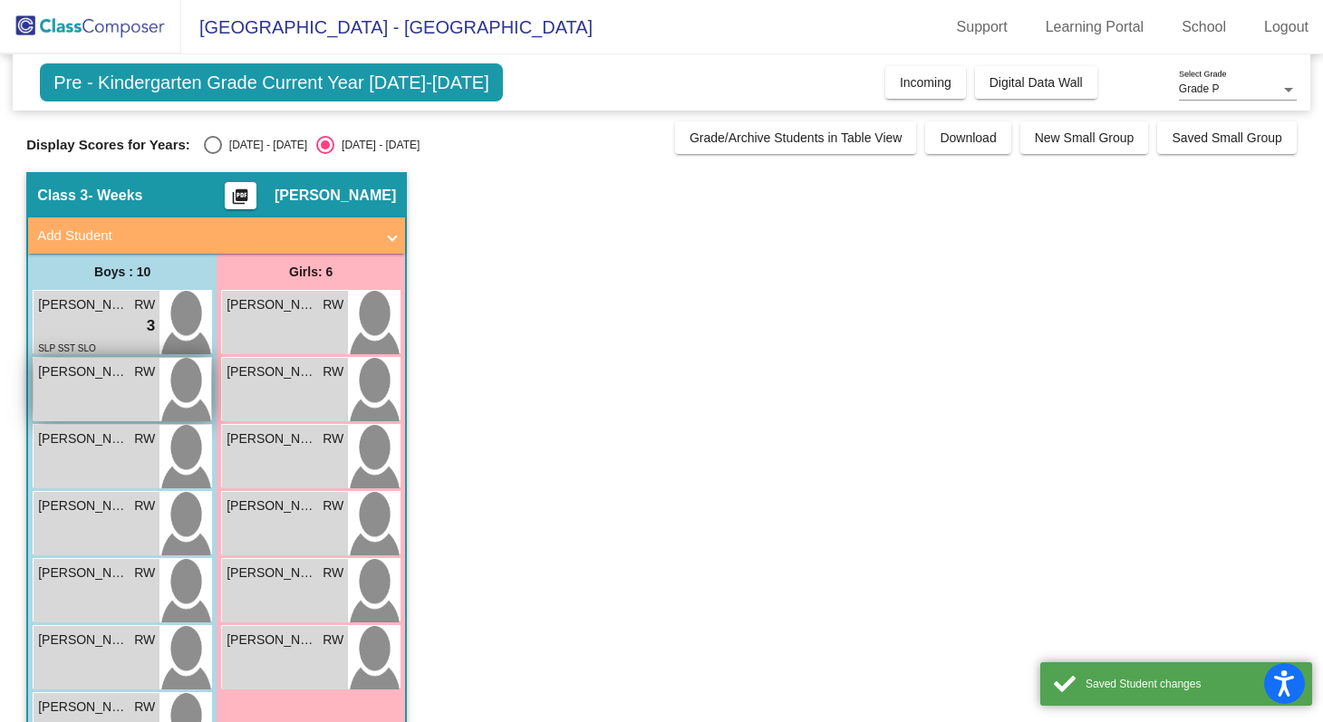
click at [98, 388] on div "[PERSON_NAME] RW lock do_not_disturb_alt" at bounding box center [97, 389] width 126 height 63
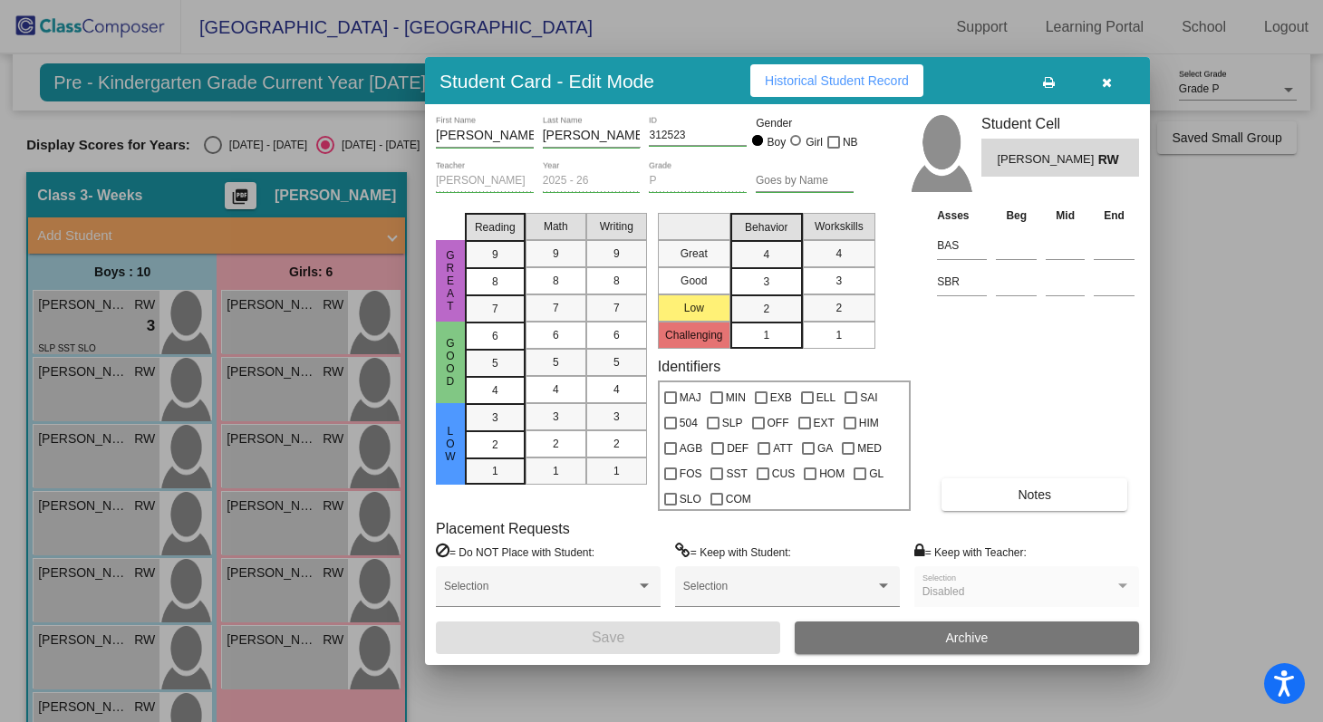
click at [1061, 506] on button "Notes" at bounding box center [1035, 495] width 186 height 33
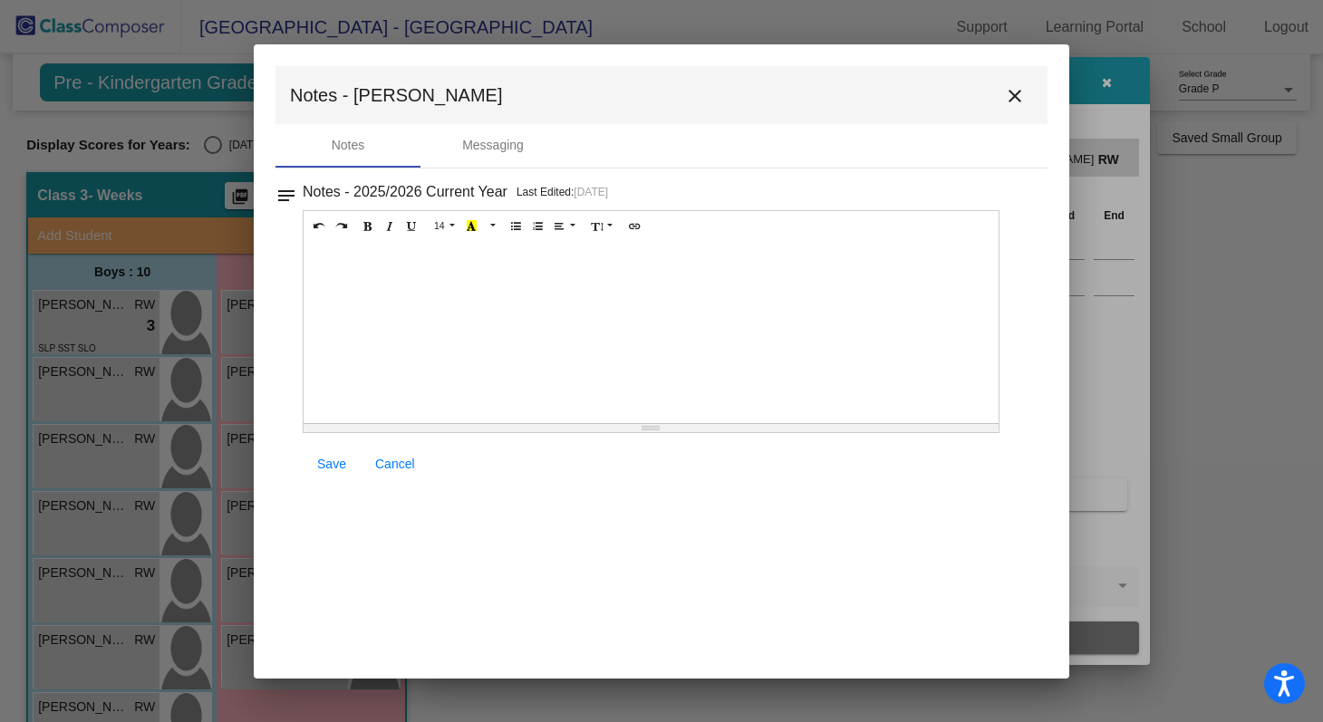
click at [571, 289] on div at bounding box center [651, 332] width 695 height 181
paste div
click at [552, 260] on span "Entry-Level Assessment Scores: Letters /52 and Sounds /26" at bounding box center [490, 260] width 354 height 15
click at [655, 263] on span "Entry-Level Assessment Scores: Letters 1/52 and Sounds /26" at bounding box center [494, 260] width 362 height 15
click at [702, 311] on div "Entry-Level Assessment Scores: Letters 1/52 and Sounds 0/26" at bounding box center [651, 332] width 695 height 181
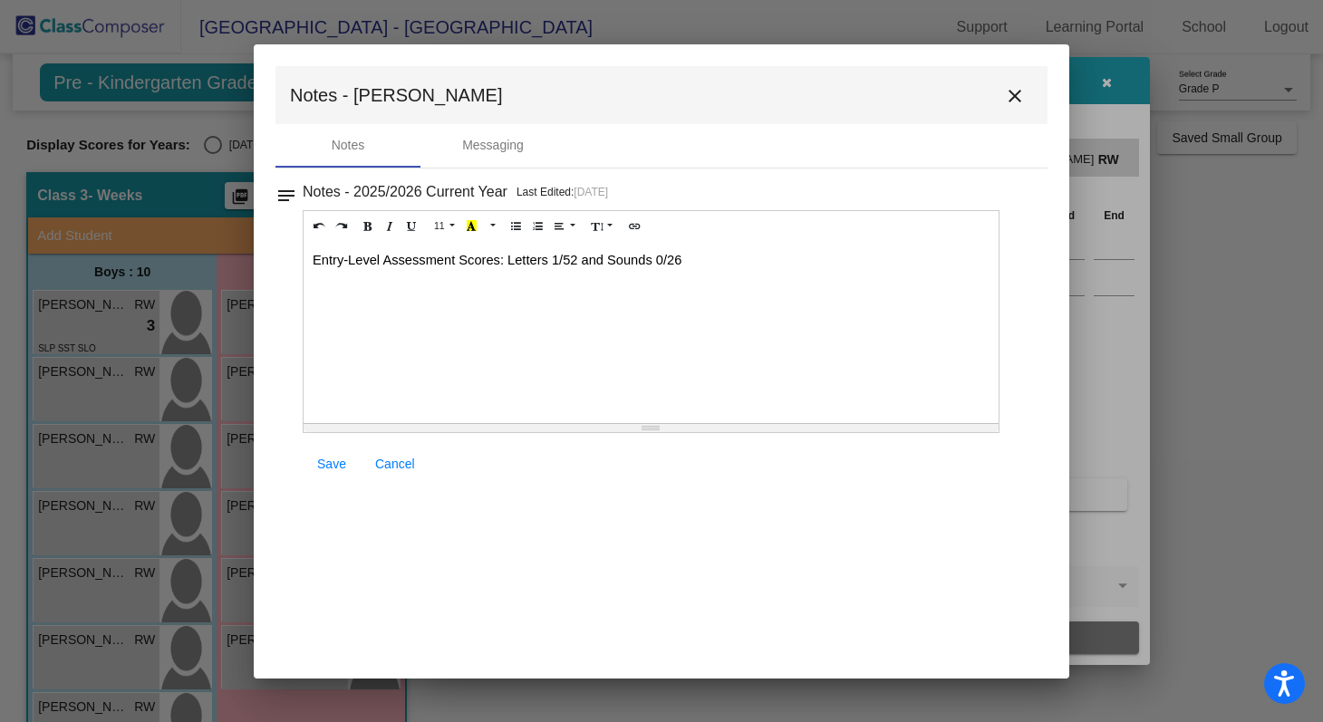
click at [796, 259] on div "Entry-Level Assessment Scores: Letters 1/52 and Sounds 0/26" at bounding box center [651, 332] width 695 height 181
click at [421, 286] on p "[PERSON_NAME] has extrememly limited speech and vocabulary." at bounding box center [651, 289] width 677 height 18
click at [636, 294] on p "[PERSON_NAME] has extremely limited speech and vocabulary." at bounding box center [651, 289] width 677 height 18
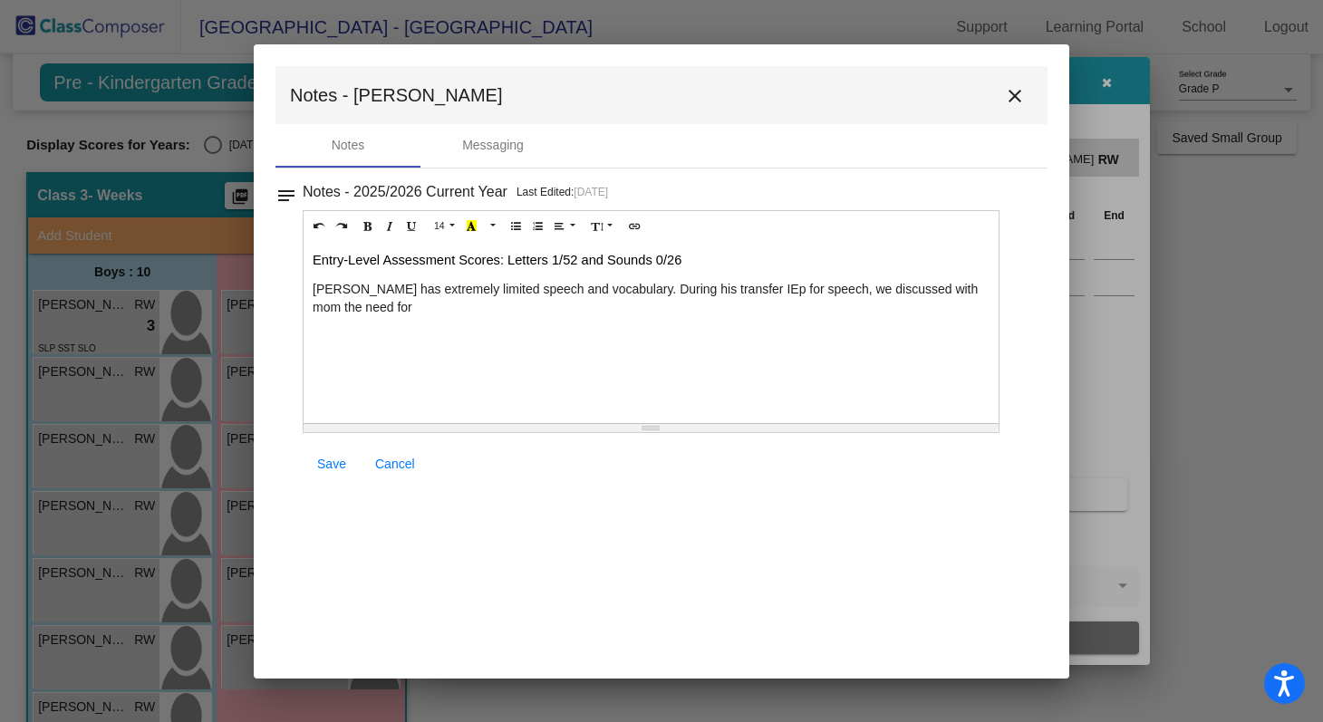
click at [730, 286] on p "[PERSON_NAME] has extremely limited speech and vocabulary. During his transfer …" at bounding box center [651, 298] width 677 height 36
click at [389, 304] on p "[PERSON_NAME] has extremely limited speech and vocabulary. During his transfer …" at bounding box center [651, 298] width 677 height 36
click at [486, 297] on p "[PERSON_NAME] has extremely limited speech and vocabulary. During his transfer …" at bounding box center [651, 298] width 677 height 36
click at [801, 289] on p "[PERSON_NAME] has extremely limited speech and vocabulary. During his transfer …" at bounding box center [651, 298] width 677 height 36
click at [943, 293] on p "[PERSON_NAME] has extremely limited speech and vocabulary. During his transfer …" at bounding box center [651, 298] width 677 height 36
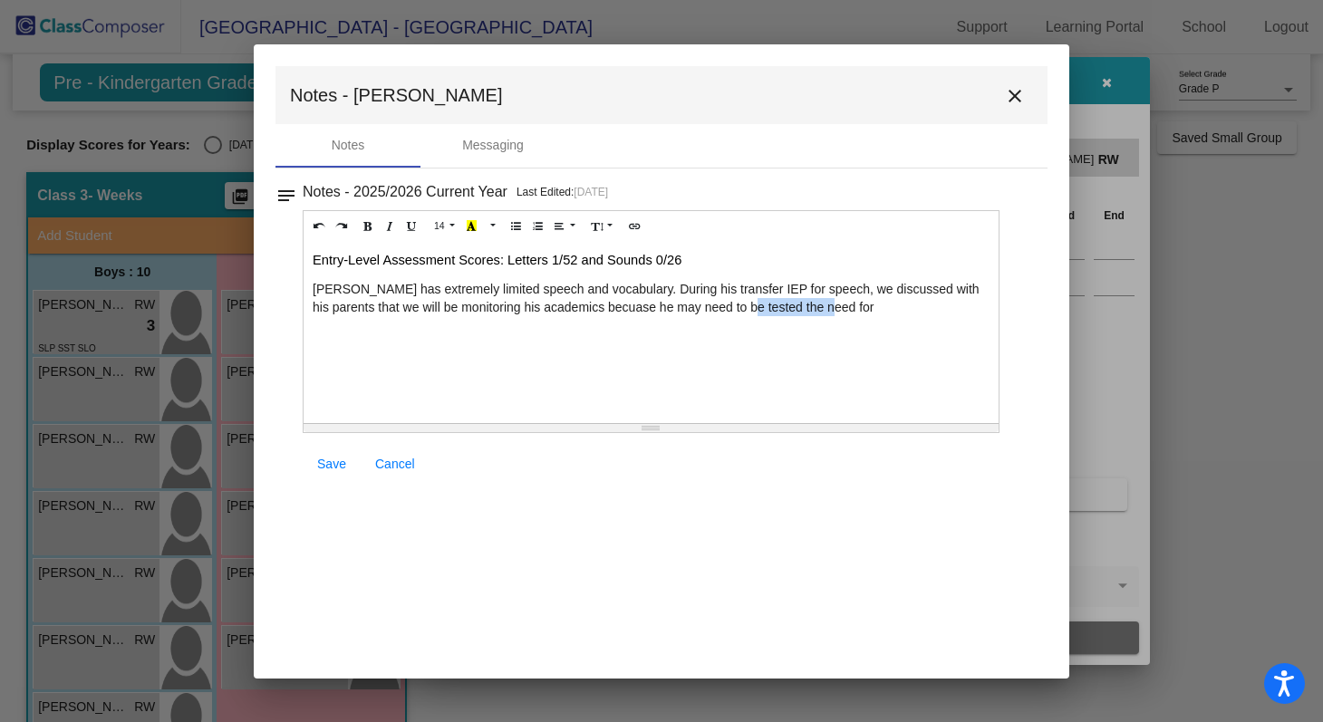
drag, startPoint x: 821, startPoint y: 309, endPoint x: 741, endPoint y: 312, distance: 79.8
click at [741, 312] on p "[PERSON_NAME] has extremely limited speech and vocabulary. During his transfer …" at bounding box center [651, 298] width 677 height 36
click at [562, 305] on p "[PERSON_NAME] has extremely limited speech and vocabulary. During his transfer …" at bounding box center [651, 298] width 677 height 36
drag, startPoint x: 884, startPoint y: 313, endPoint x: 747, endPoint y: 308, distance: 136.9
click at [747, 308] on p "[PERSON_NAME] has extremely limited speech and vocabulary. During his transfer …" at bounding box center [651, 298] width 677 height 36
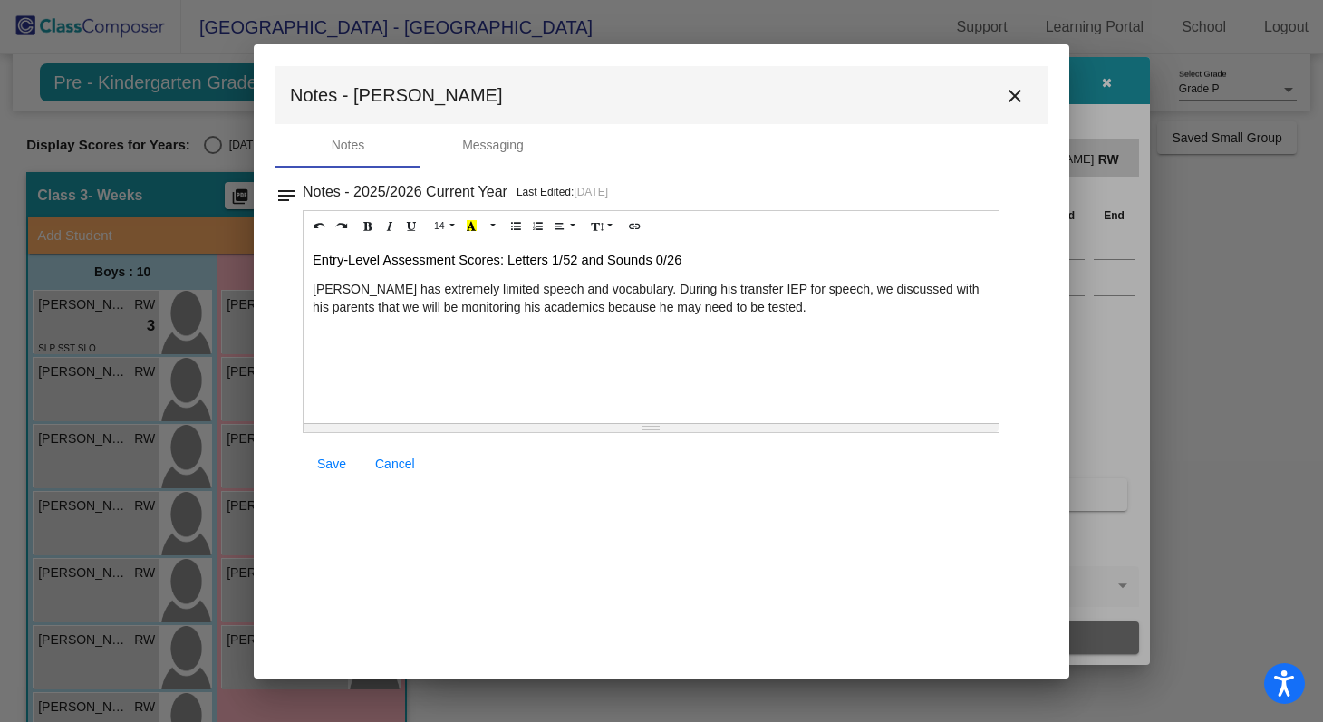
click at [767, 307] on p "[PERSON_NAME] has extremely limited speech and vocabulary. During his transfer …" at bounding box center [651, 298] width 677 height 36
click at [333, 464] on span "Save" at bounding box center [331, 464] width 29 height 15
click at [1018, 95] on mat-icon "close" at bounding box center [1015, 96] width 22 height 22
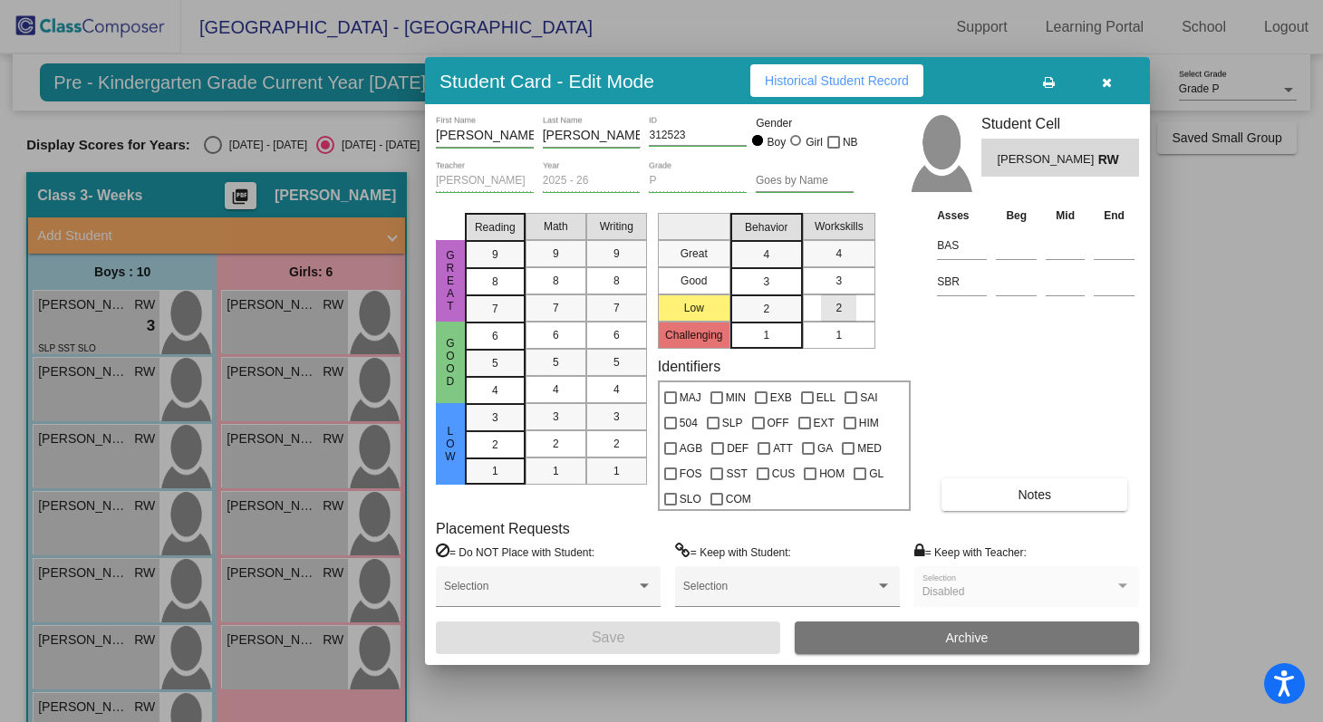
click at [842, 313] on div "2" at bounding box center [838, 308] width 35 height 27
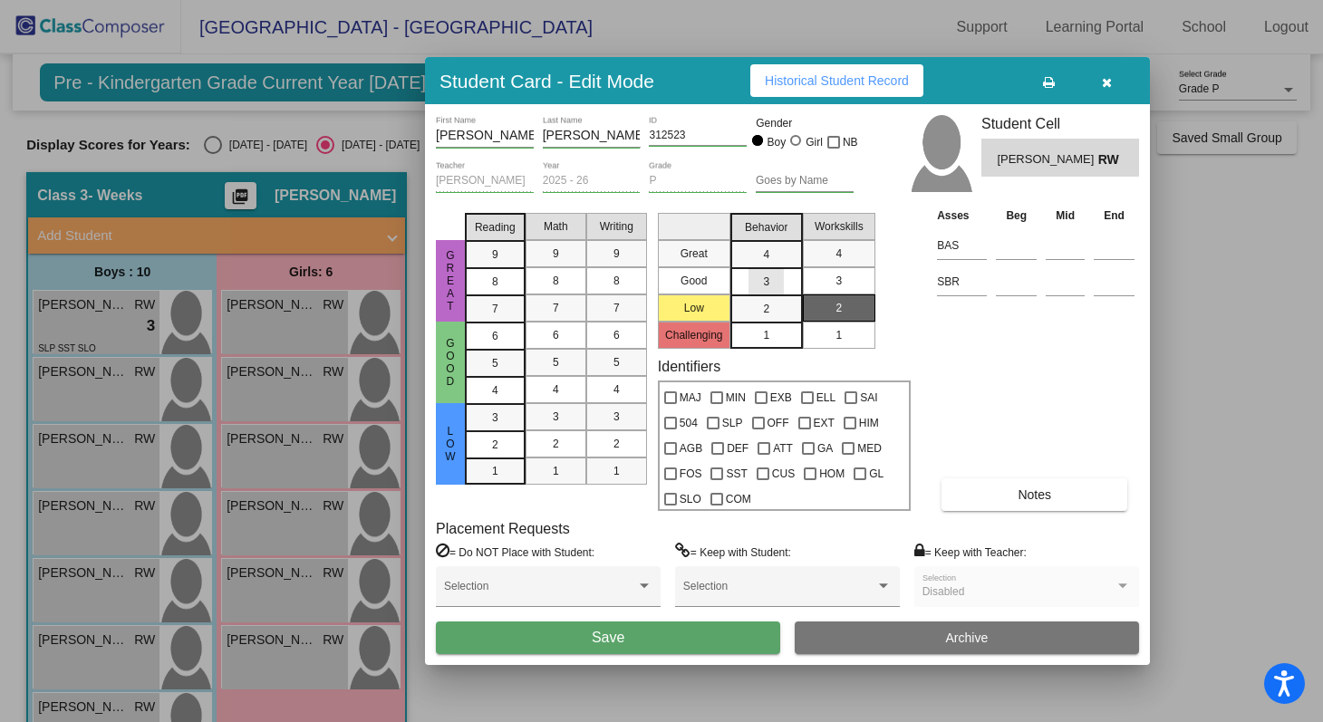
click at [770, 285] on div "3" at bounding box center [766, 281] width 35 height 27
click at [712, 421] on div at bounding box center [713, 423] width 13 height 13
click at [712, 430] on input "SLP" at bounding box center [712, 430] width 1 height 1
checkbox input "true"
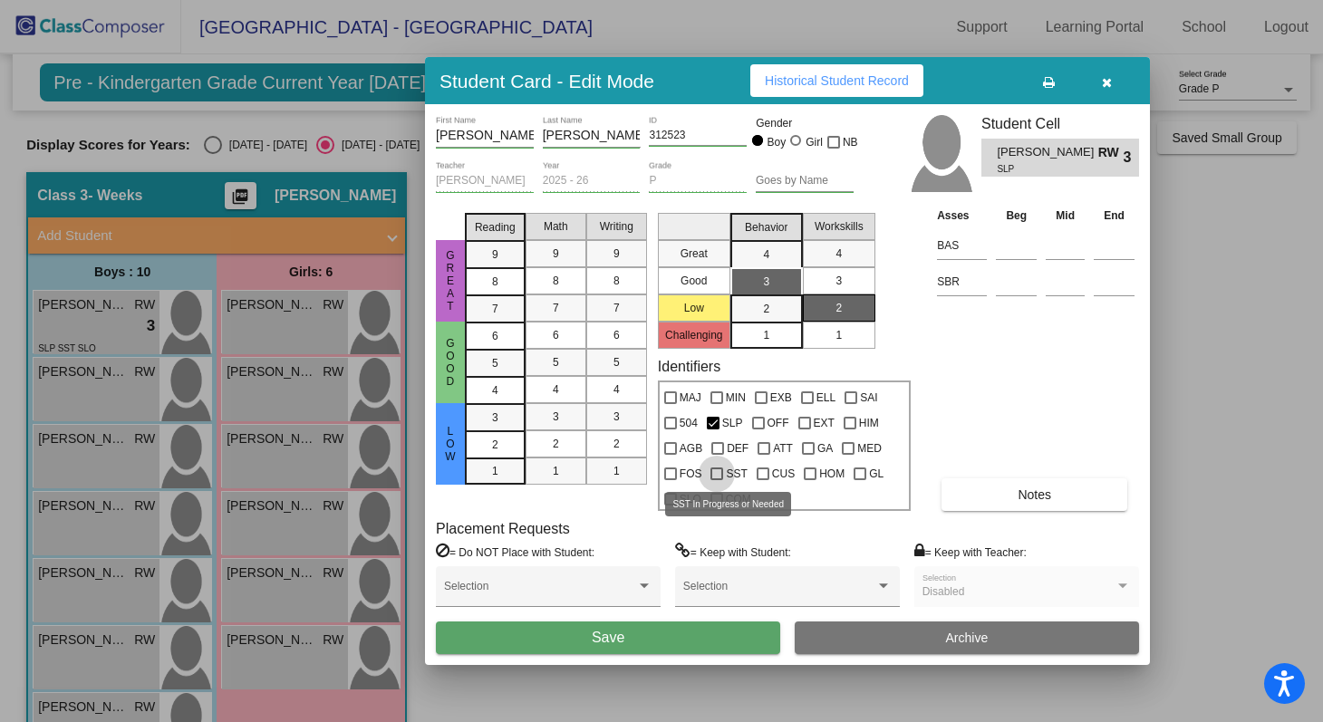
click at [719, 475] on div at bounding box center [717, 474] width 13 height 13
click at [717, 480] on input "SST" at bounding box center [716, 480] width 1 height 1
checkbox input "true"
click at [670, 502] on div at bounding box center [670, 499] width 13 height 13
click at [670, 506] on input "SLO" at bounding box center [670, 506] width 1 height 1
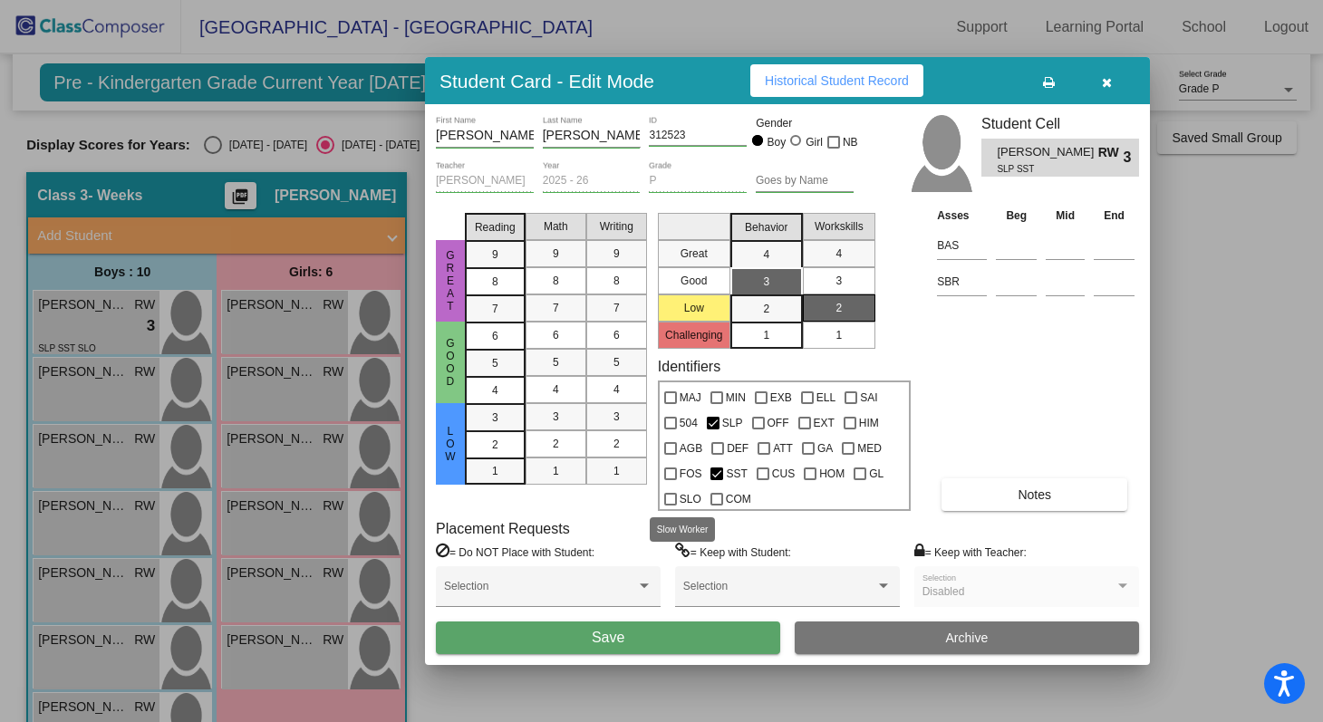
checkbox input "true"
click at [1004, 281] on input at bounding box center [1016, 281] width 41 height 27
type input "Some"
click at [641, 637] on button "Save" at bounding box center [608, 638] width 344 height 33
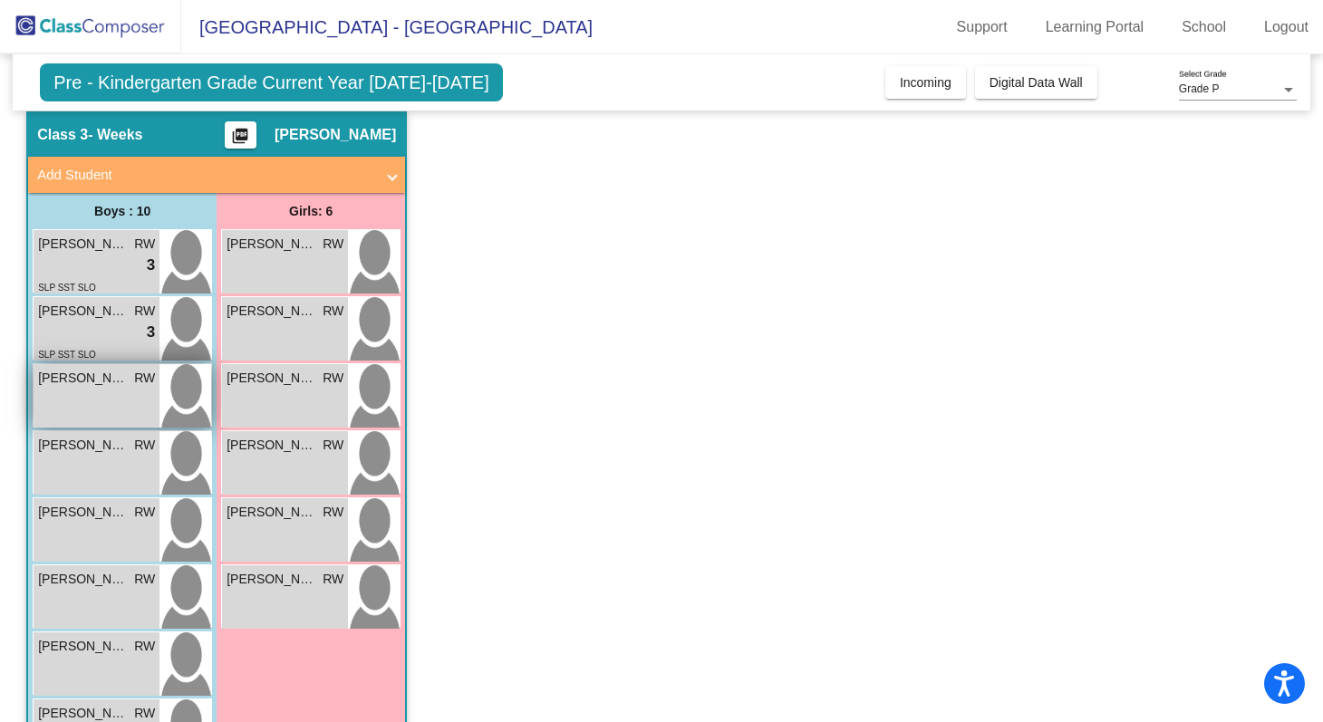
scroll to position [68, 0]
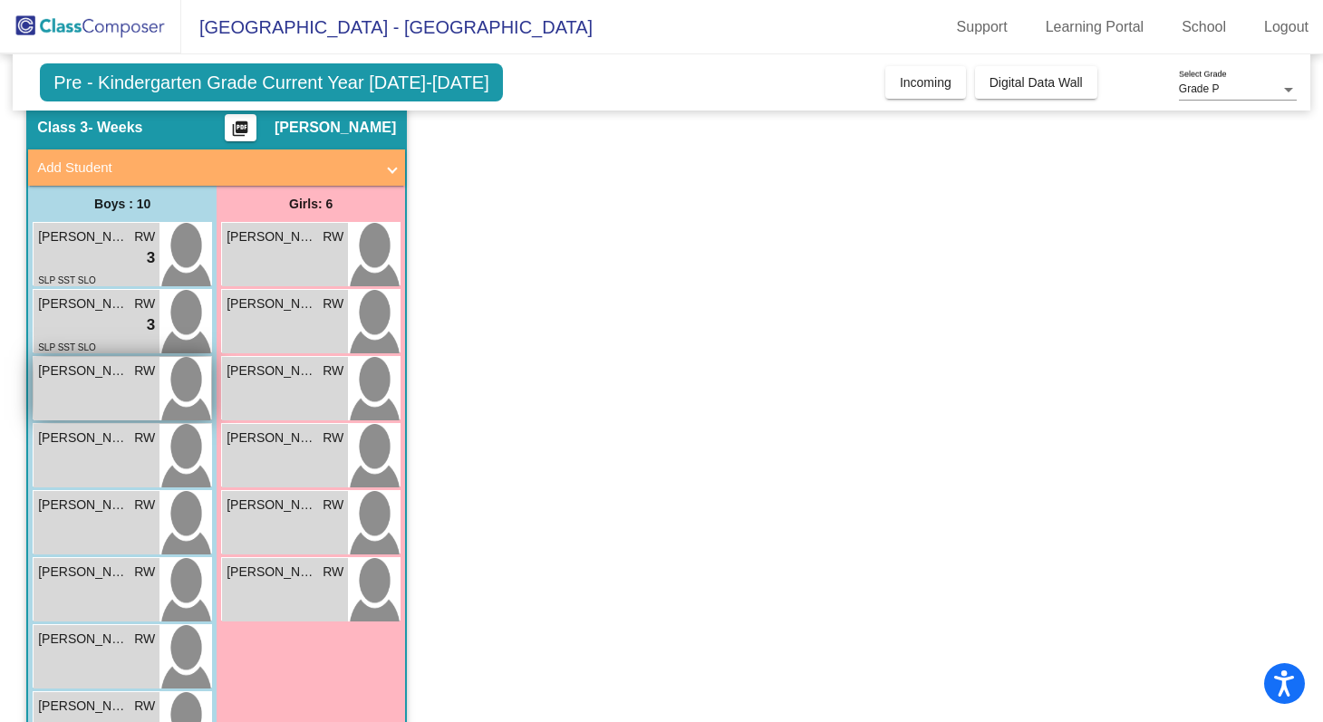
click at [116, 372] on span "[PERSON_NAME]" at bounding box center [83, 371] width 91 height 19
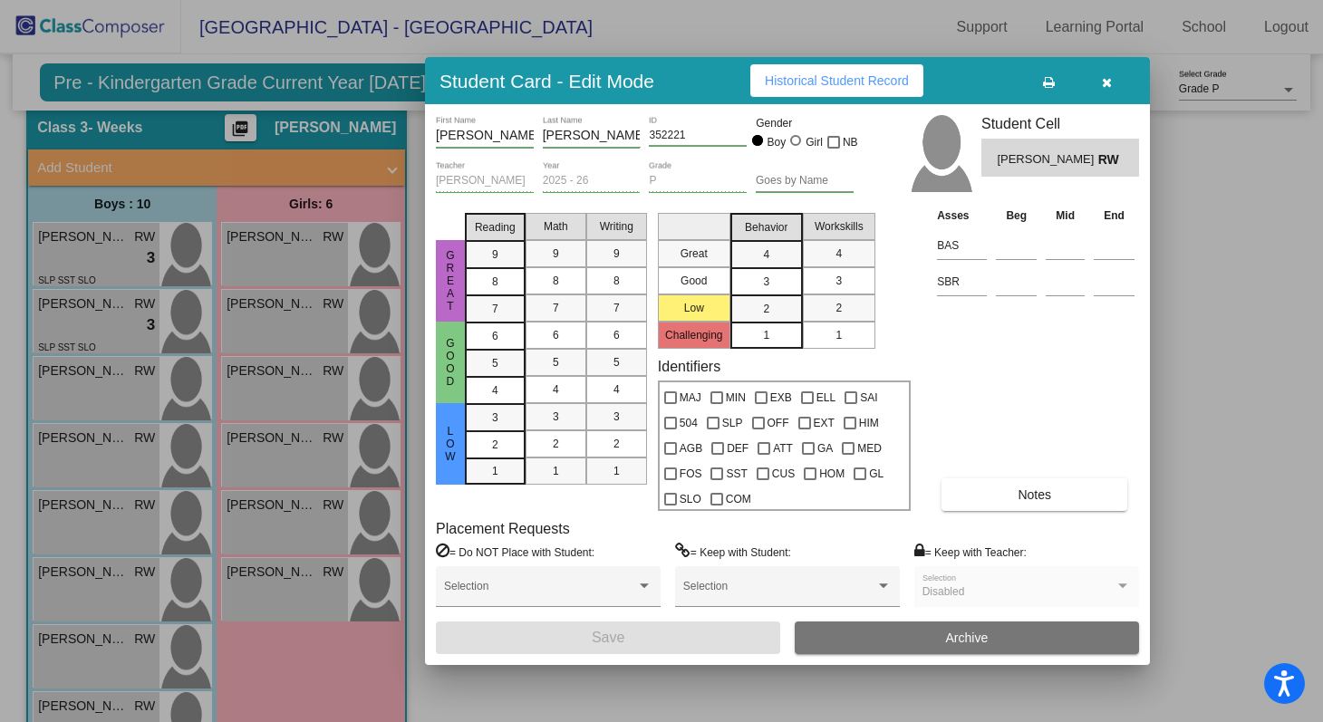
click at [775, 287] on div "3" at bounding box center [766, 281] width 35 height 27
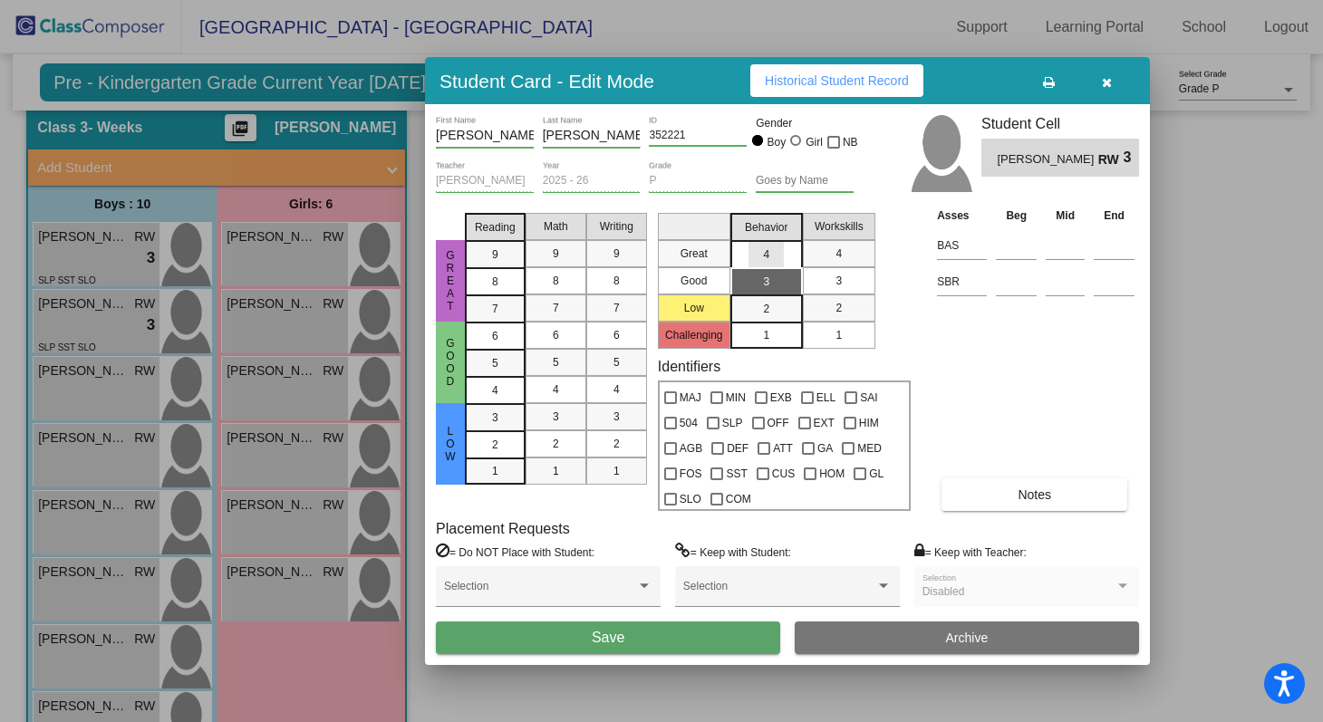
click at [785, 252] on mat-list-option "4" at bounding box center [766, 253] width 73 height 27
click at [855, 306] on div "2" at bounding box center [838, 308] width 35 height 27
click at [1002, 285] on input at bounding box center [1016, 281] width 41 height 27
type input "Low"
click at [1007, 337] on div "Asses Beg Mid End BAS SBR Low Notes" at bounding box center [1036, 358] width 207 height 305
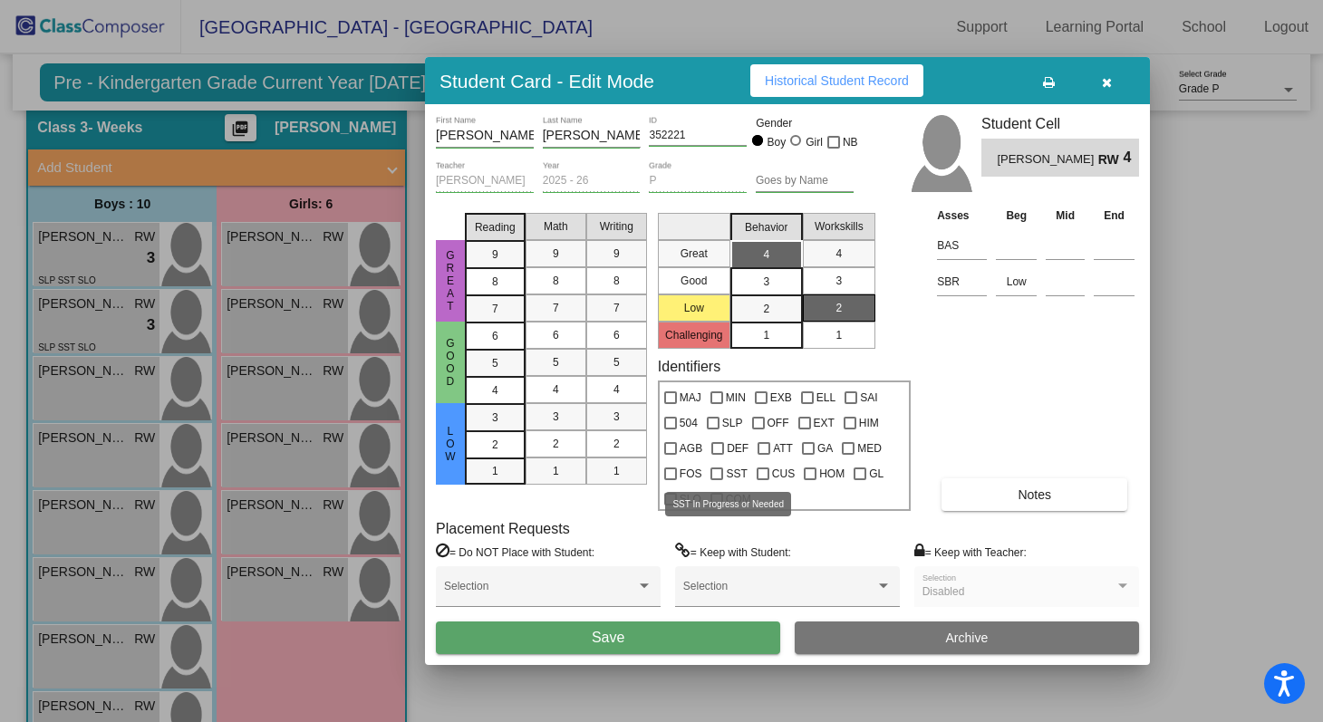
click at [718, 469] on div at bounding box center [717, 474] width 13 height 13
click at [717, 480] on input "SST" at bounding box center [716, 480] width 1 height 1
checkbox input "true"
click at [675, 500] on div at bounding box center [670, 499] width 13 height 13
click at [671, 506] on input "SLO" at bounding box center [670, 506] width 1 height 1
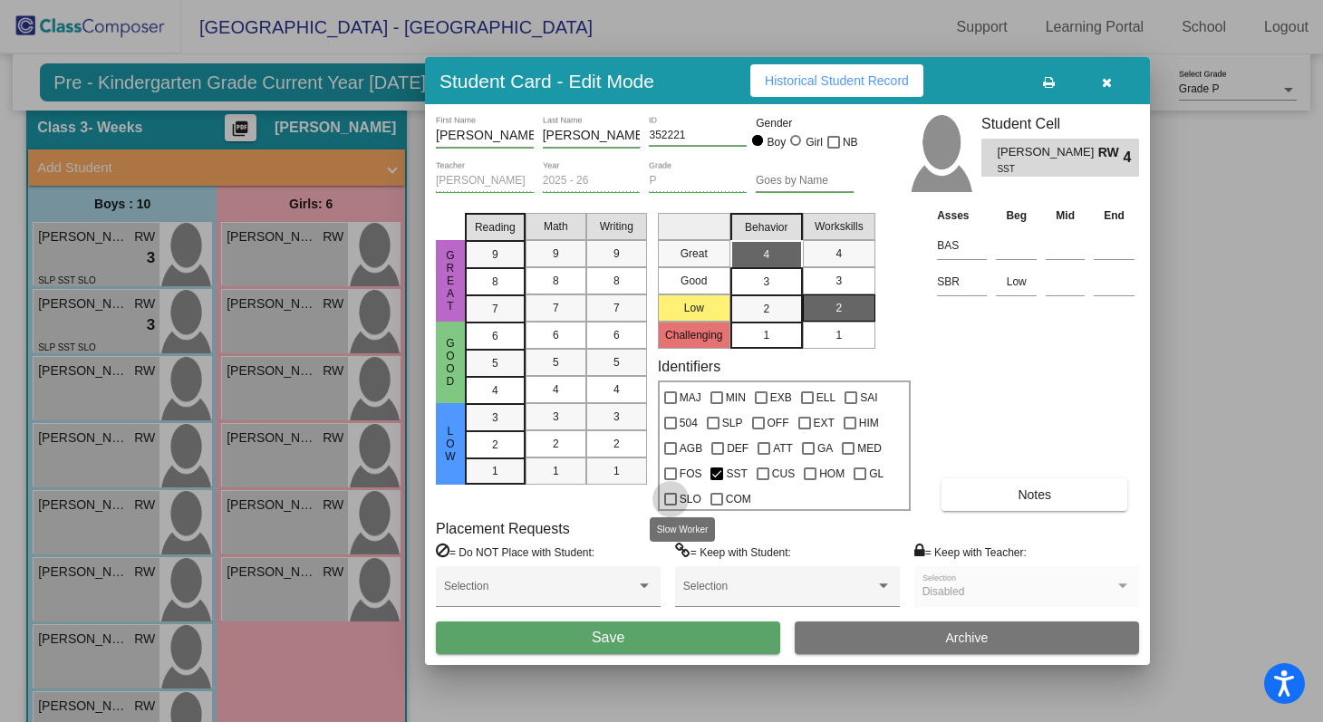
checkbox input "true"
click at [712, 421] on div at bounding box center [713, 423] width 13 height 13
click at [712, 430] on input "SLP" at bounding box center [712, 430] width 1 height 1
checkbox input "true"
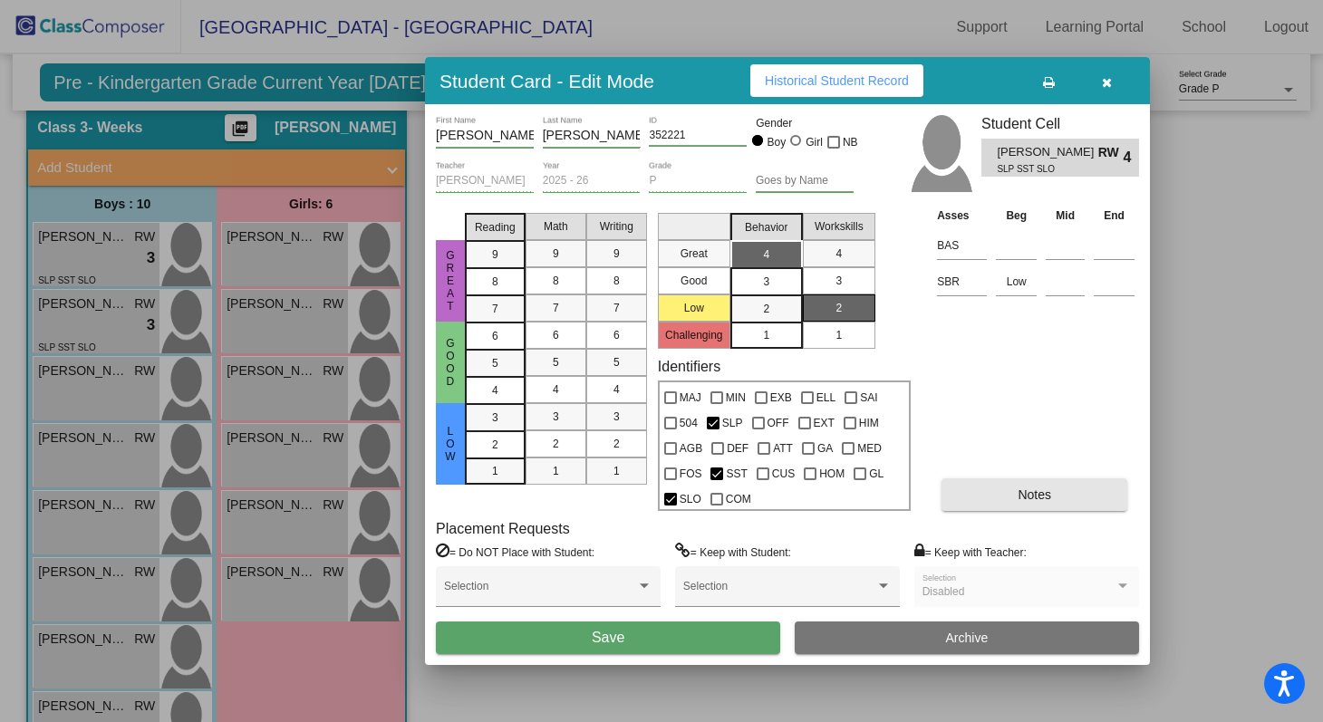
click at [1049, 496] on span "Notes" at bounding box center [1035, 495] width 34 height 15
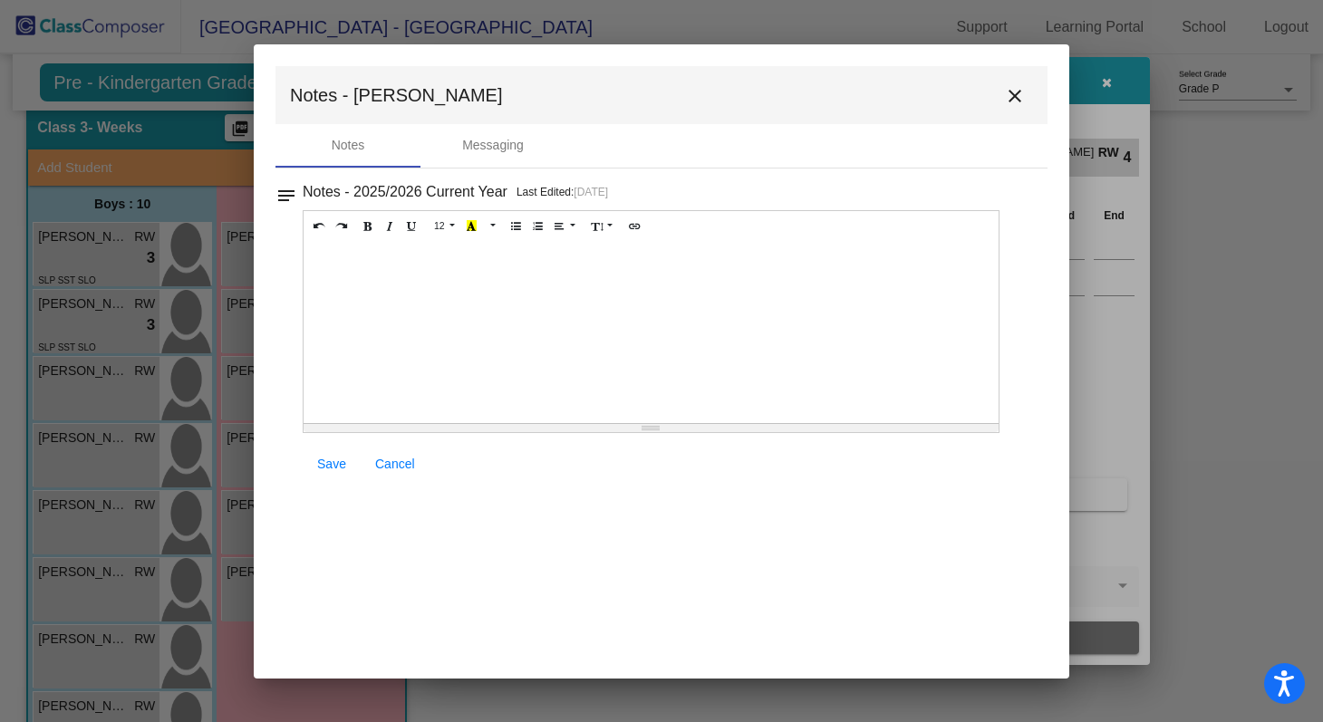
click at [512, 269] on div at bounding box center [651, 332] width 695 height 181
paste div
click at [551, 259] on span "Entry-Level Assessment Scores: Letters /52 and Sounds /26" at bounding box center [490, 260] width 354 height 15
click at [658, 263] on span "Entry-Level Assessment Scores: Letters 0/52 and Sounds /26" at bounding box center [494, 260] width 362 height 15
click at [724, 252] on div "Entry-Level Assessment Scores: Letters 0/52 and Sounds 0/26" at bounding box center [651, 332] width 695 height 181
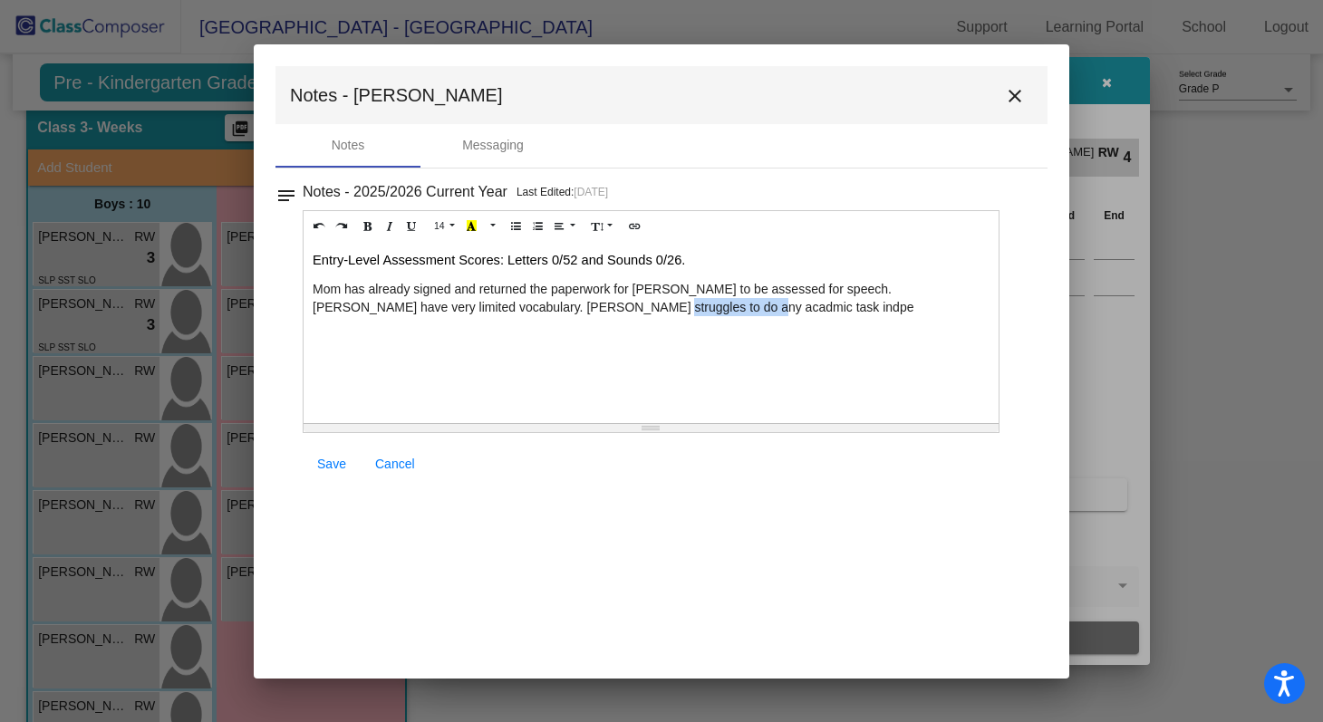
drag, startPoint x: 543, startPoint y: 308, endPoint x: 677, endPoint y: 324, distance: 135.1
click at [677, 324] on div "Entry-Level Assessment Scores: Letters 0/52 and Sounds 0/26. [PERSON_NAME] has …" at bounding box center [651, 332] width 695 height 181
click at [575, 305] on p "Mom has already signed and returned the paperwork for [PERSON_NAME] to be asses…" at bounding box center [651, 307] width 677 height 54
click at [858, 313] on p "Mom has already signed and returned the paperwork for [PERSON_NAME] to be asses…" at bounding box center [651, 307] width 677 height 54
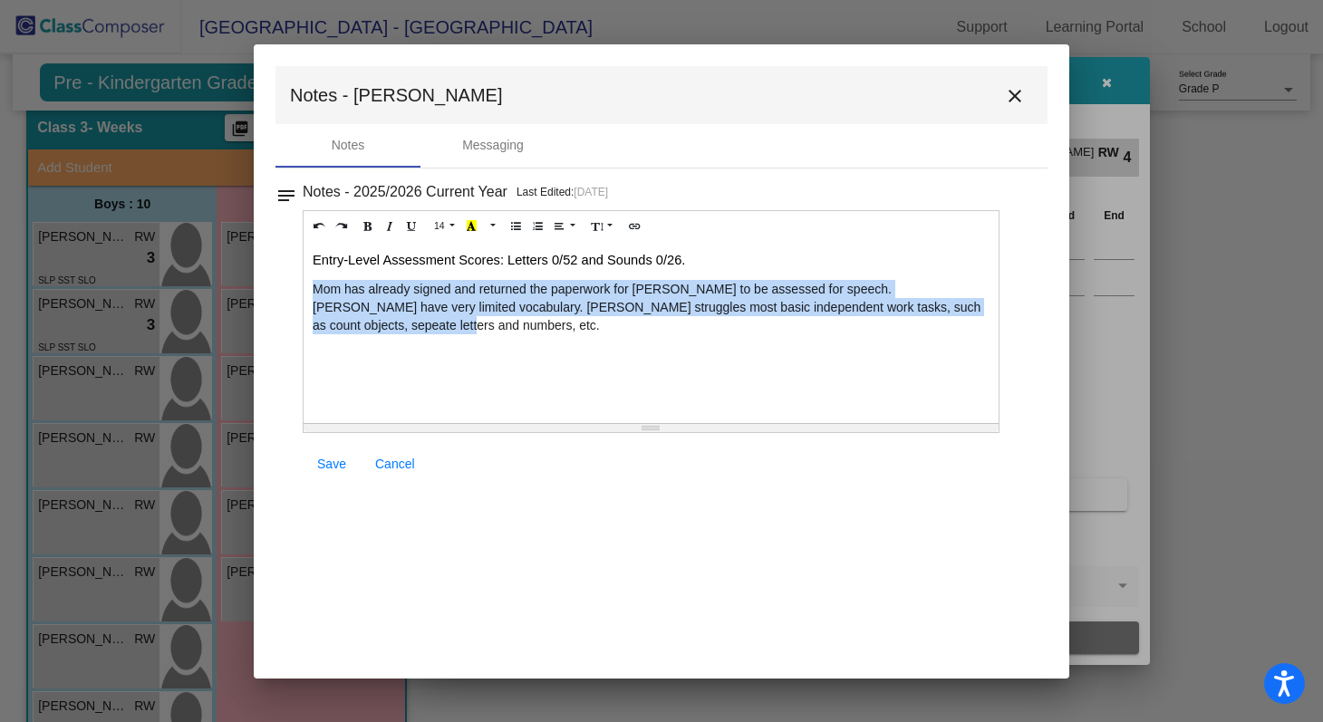
drag, startPoint x: 312, startPoint y: 290, endPoint x: 392, endPoint y: 352, distance: 100.8
click at [392, 352] on div "Entry-Level Assessment Scores: Letters 0/52 and Sounds 0/26. [PERSON_NAME] has …" at bounding box center [651, 332] width 695 height 181
copy p "Mom has already signed and returned the paperwork for [PERSON_NAME] to be asses…"
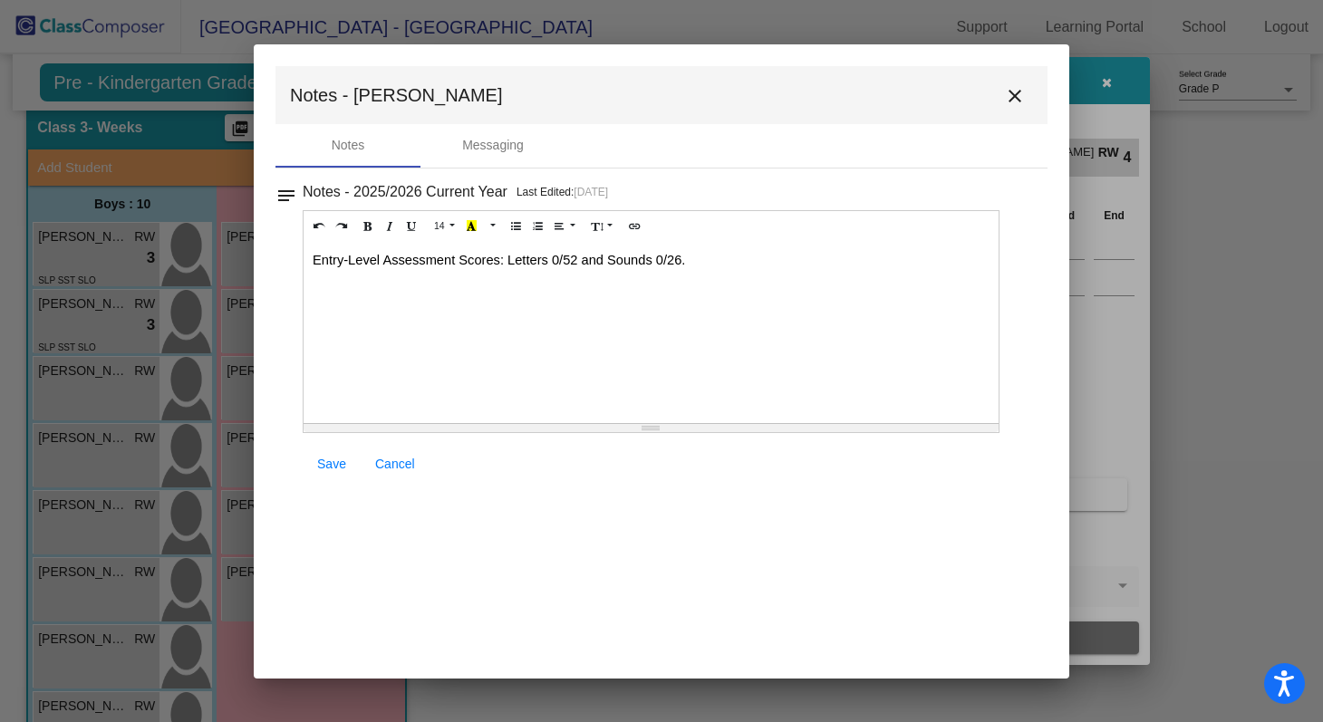
click at [326, 287] on p at bounding box center [651, 289] width 677 height 18
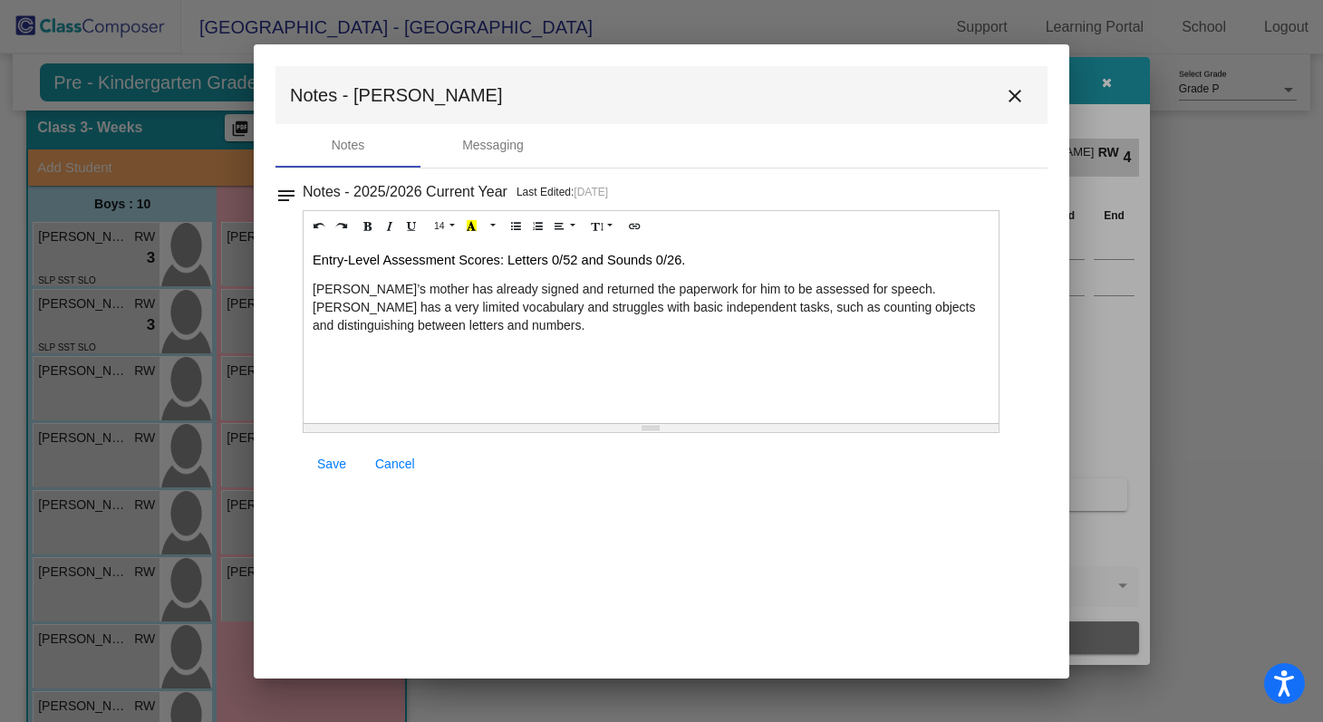
click at [314, 287] on p "[PERSON_NAME]’s mother has already signed and returned the paperwork for him to…" at bounding box center [651, 307] width 677 height 54
click at [468, 313] on p "[PERSON_NAME] mother has already signed and returned the paperwork for him to b…" at bounding box center [651, 307] width 677 height 54
click at [582, 294] on p "[PERSON_NAME] mother has already signed and returned the paperwork for him to b…" at bounding box center [651, 307] width 677 height 54
click at [709, 288] on p "[PERSON_NAME] mother has already signed and returned the paperwork for him to b…" at bounding box center [651, 307] width 677 height 54
click at [779, 313] on p "[PERSON_NAME] mother has already signed and returned the paperwork for him to b…" at bounding box center [651, 307] width 677 height 54
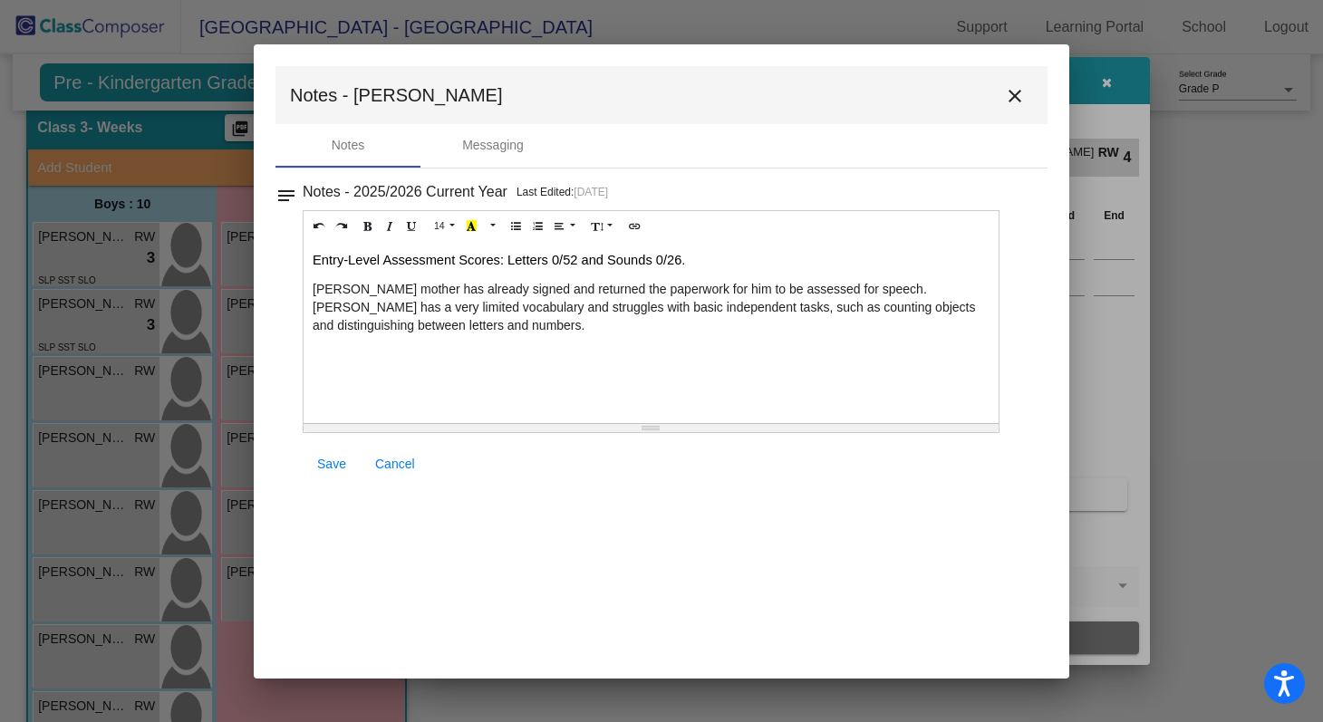
click at [478, 329] on p "[PERSON_NAME] mother has already signed and returned the paperwork for him to b…" at bounding box center [651, 307] width 677 height 54
click at [947, 318] on p "[PERSON_NAME] mother has already signed and returned the paperwork for him to b…" at bounding box center [651, 316] width 677 height 73
click at [641, 328] on p "[PERSON_NAME] mother has already signed and returned the paperwork for him to b…" at bounding box center [651, 316] width 677 height 73
click at [651, 358] on div "Entry-Level Assessment Scores: Letters 0/52 and Sounds 0/26. [PERSON_NAME] moth…" at bounding box center [651, 332] width 695 height 181
click at [458, 334] on p "[PERSON_NAME] mother has already signed and returned the paperwork for him to b…" at bounding box center [651, 316] width 677 height 73
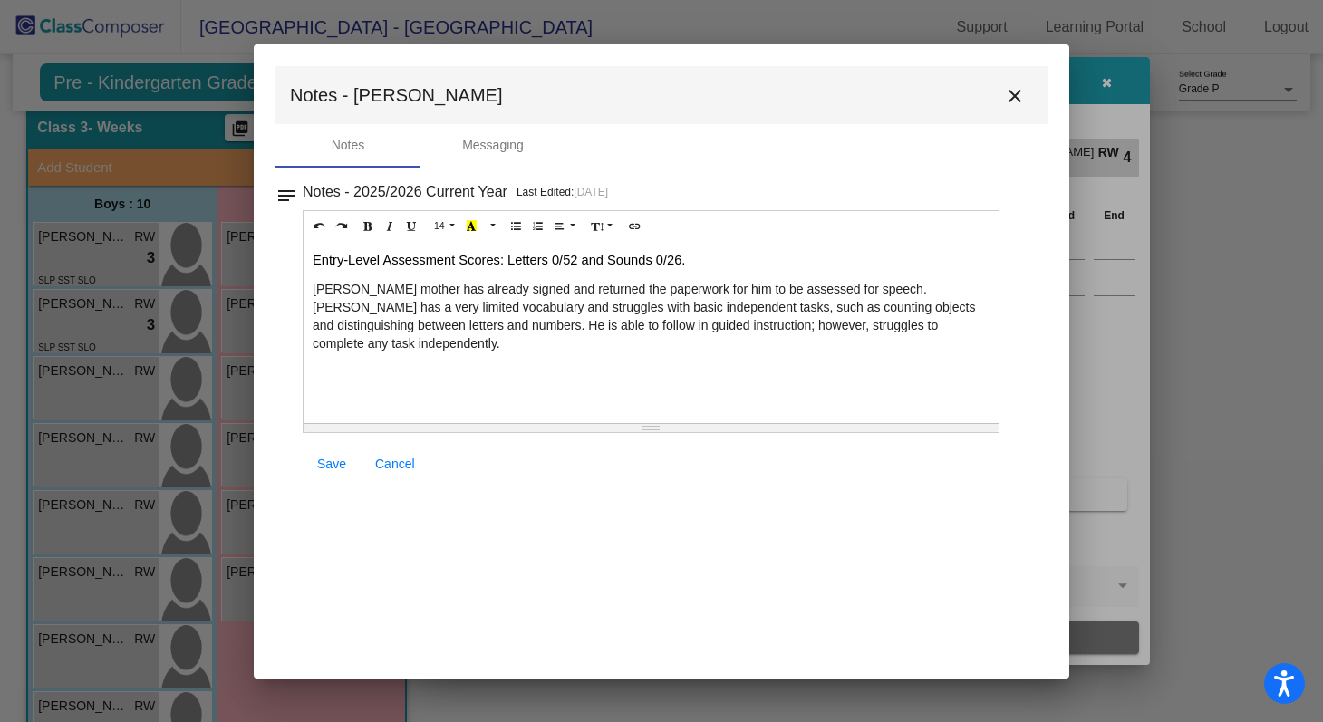
click at [594, 336] on div "Entry-Level Assessment Scores: Letters 0/52 and Sounds 0/26. [PERSON_NAME] moth…" at bounding box center [651, 332] width 695 height 181
click at [560, 331] on p "[PERSON_NAME] mother has already signed and returned the paperwork for him to b…" at bounding box center [651, 316] width 677 height 73
click at [495, 330] on p "[PERSON_NAME] mother has already signed and returned the paperwork for him to b…" at bounding box center [651, 316] width 677 height 73
click at [421, 355] on div "Entry-Level Assessment Scores: Letters 0/52 and Sounds 0/26. [PERSON_NAME] moth…" at bounding box center [651, 332] width 695 height 181
click at [553, 355] on div "Entry-Level Assessment Scores: Letters 0/52 and Sounds 0/26. [PERSON_NAME] moth…" at bounding box center [651, 332] width 695 height 181
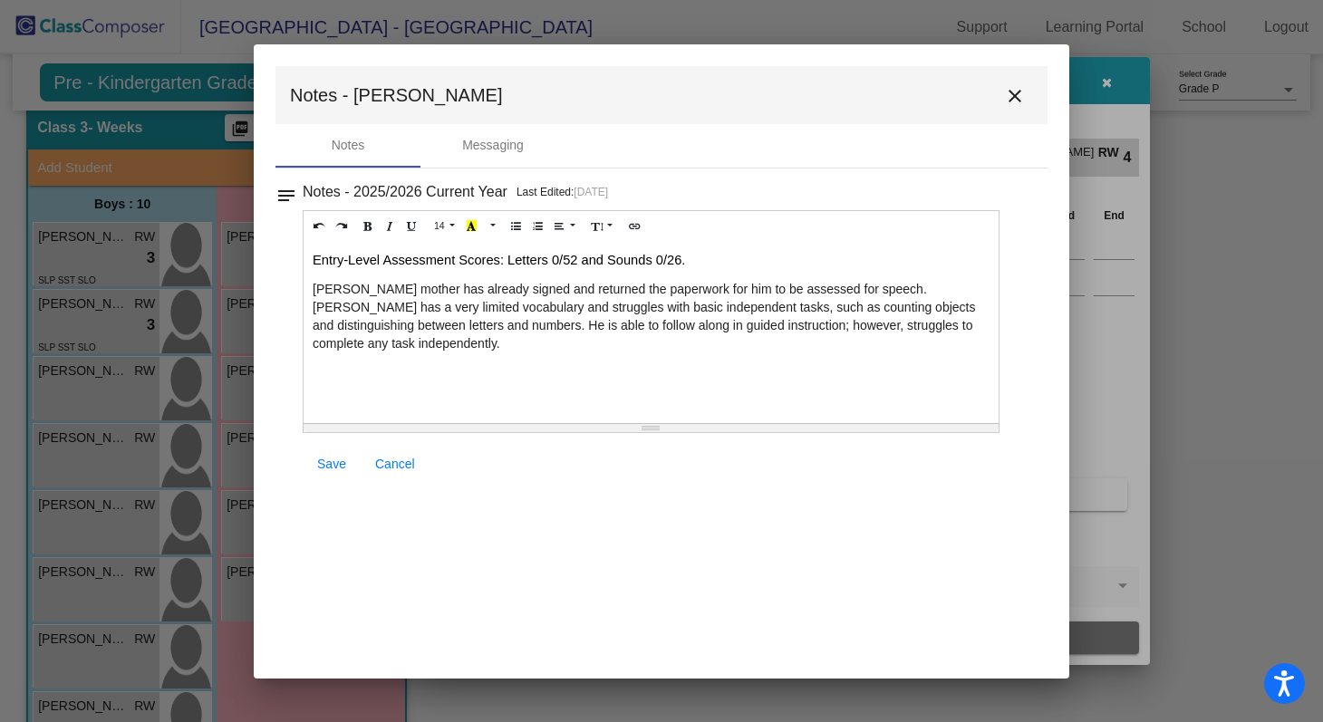
click at [757, 330] on p "[PERSON_NAME] mother has already signed and returned the paperwork for him to b…" at bounding box center [651, 316] width 677 height 73
click at [430, 351] on p "[PERSON_NAME] mother has already signed and returned the paperwork for him to b…" at bounding box center [651, 316] width 677 height 73
click at [360, 294] on p "[PERSON_NAME] mother has already signed and returned the paperwork for him to b…" at bounding box center [651, 316] width 677 height 73
click at [436, 417] on div "Entry-Level Assessment Scores: Letters 0/52 and Sounds 0/26. [PERSON_NAME] has …" at bounding box center [651, 332] width 695 height 181
click at [339, 459] on span "Save" at bounding box center [331, 464] width 29 height 15
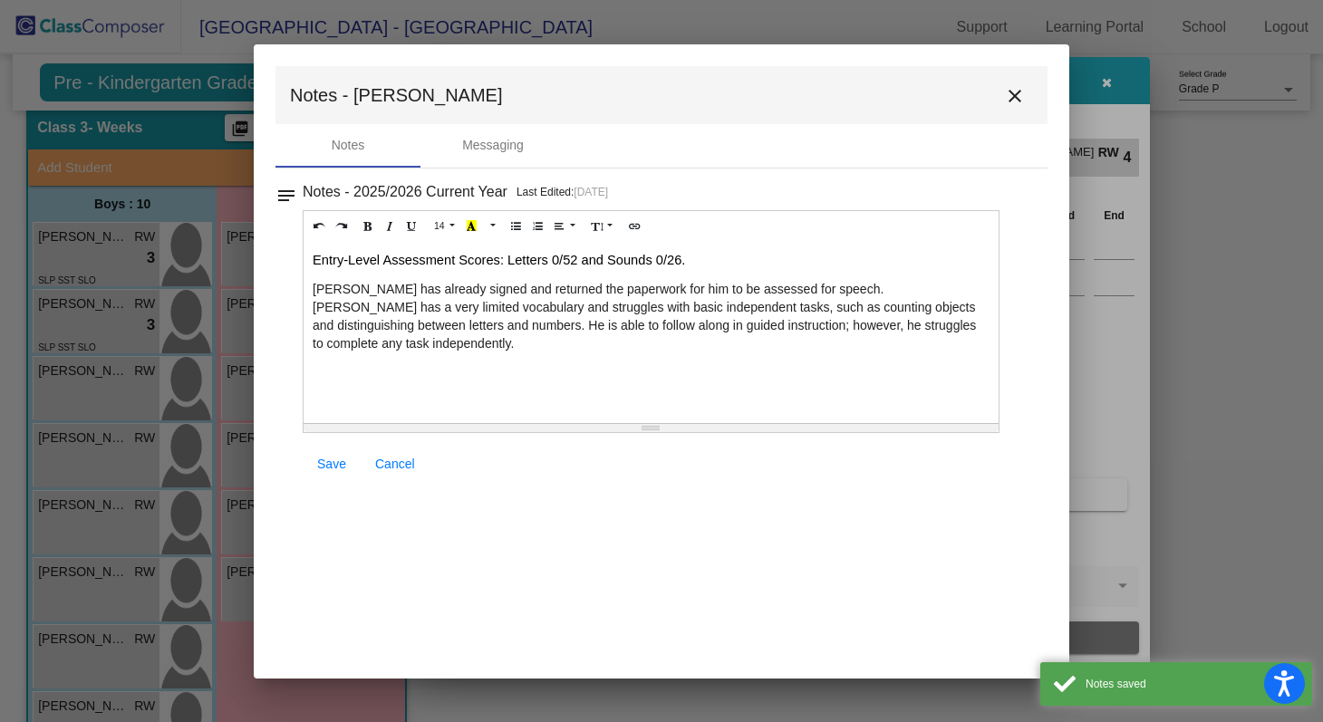
click at [335, 464] on span "Save" at bounding box center [331, 464] width 29 height 15
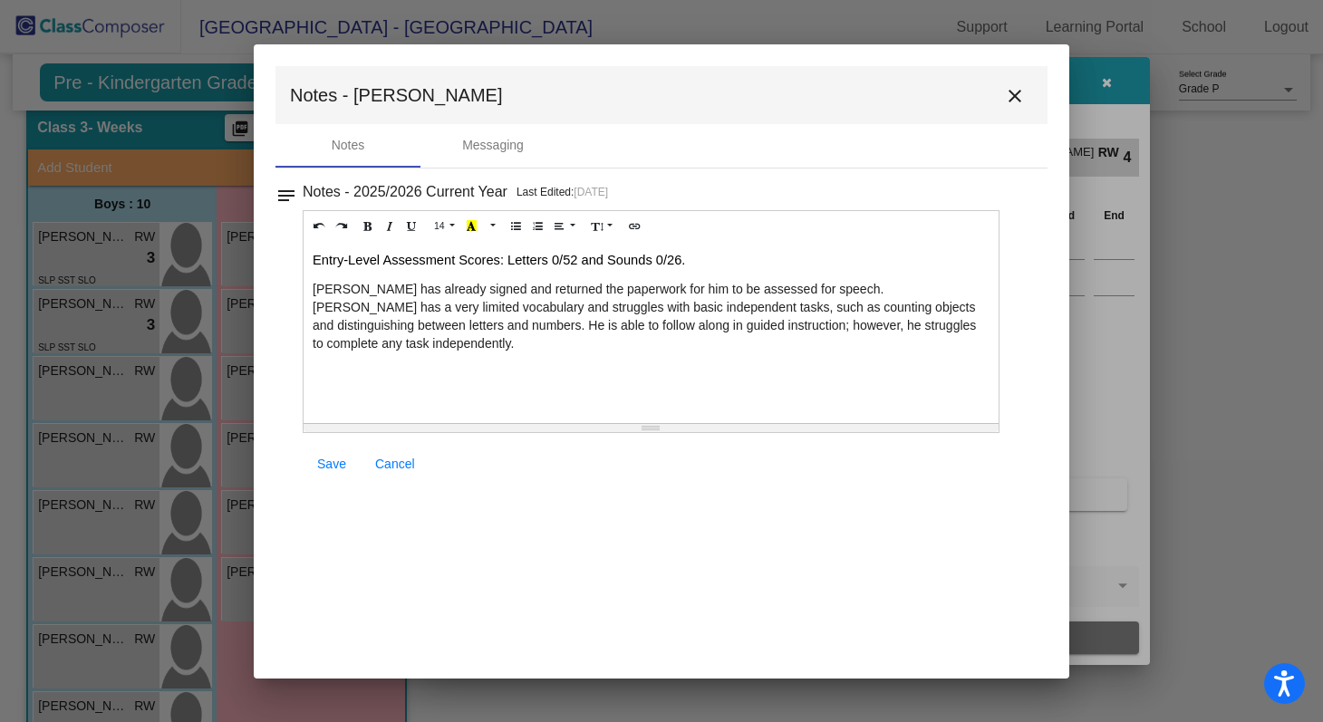
scroll to position [0, 0]
click at [465, 357] on div "Entry-Level Assessment Scores: Letters 0/52 and Sounds 0/26. [PERSON_NAME] has …" at bounding box center [651, 332] width 695 height 181
click at [321, 465] on span "Save" at bounding box center [331, 464] width 29 height 15
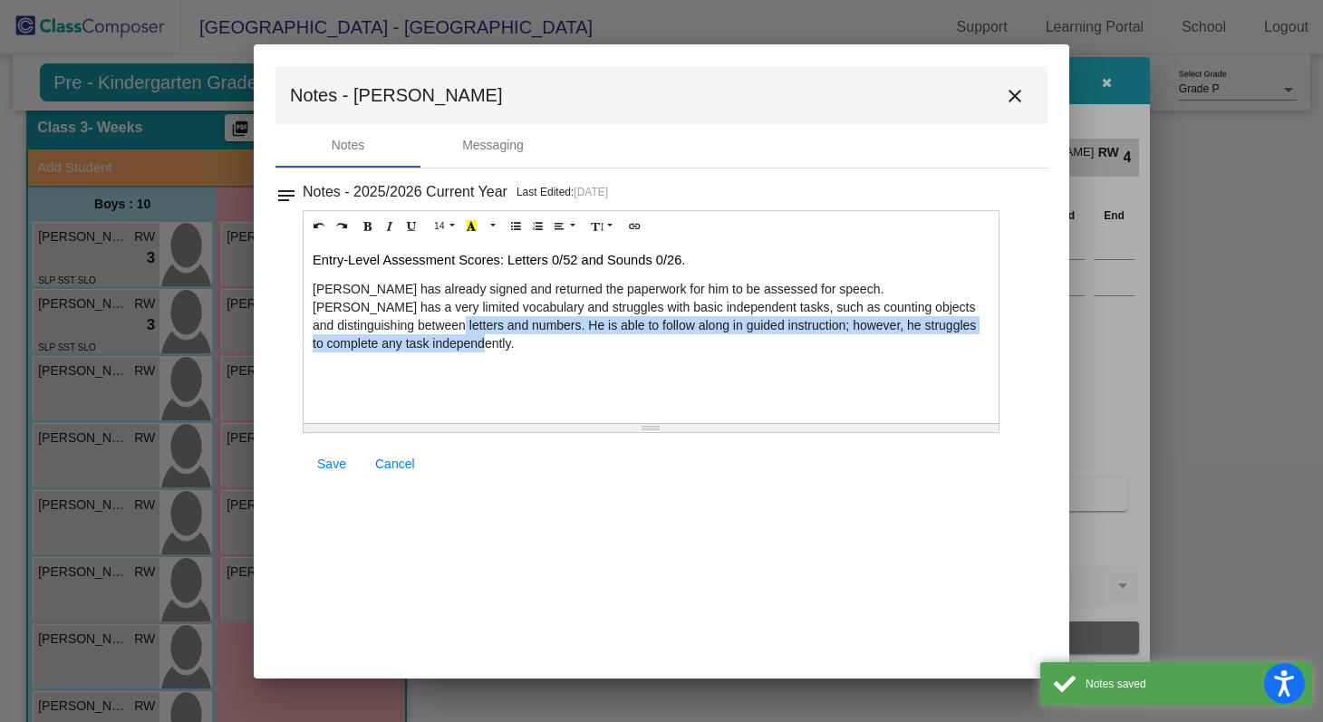
drag, startPoint x: 405, startPoint y: 349, endPoint x: 342, endPoint y: 321, distance: 69.4
click at [342, 321] on p "[PERSON_NAME] has already signed and returned the paperwork for him to be asses…" at bounding box center [651, 316] width 677 height 73
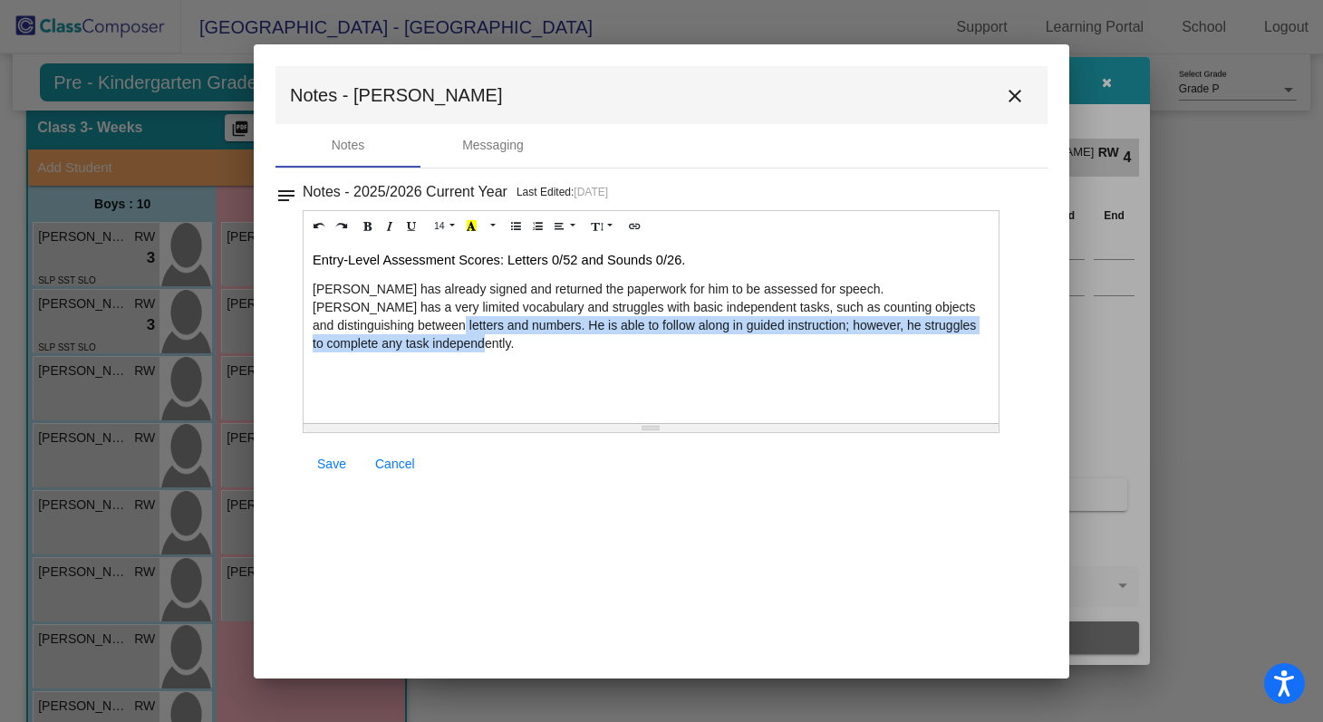
click at [1018, 92] on mat-icon "close" at bounding box center [1015, 96] width 22 height 22
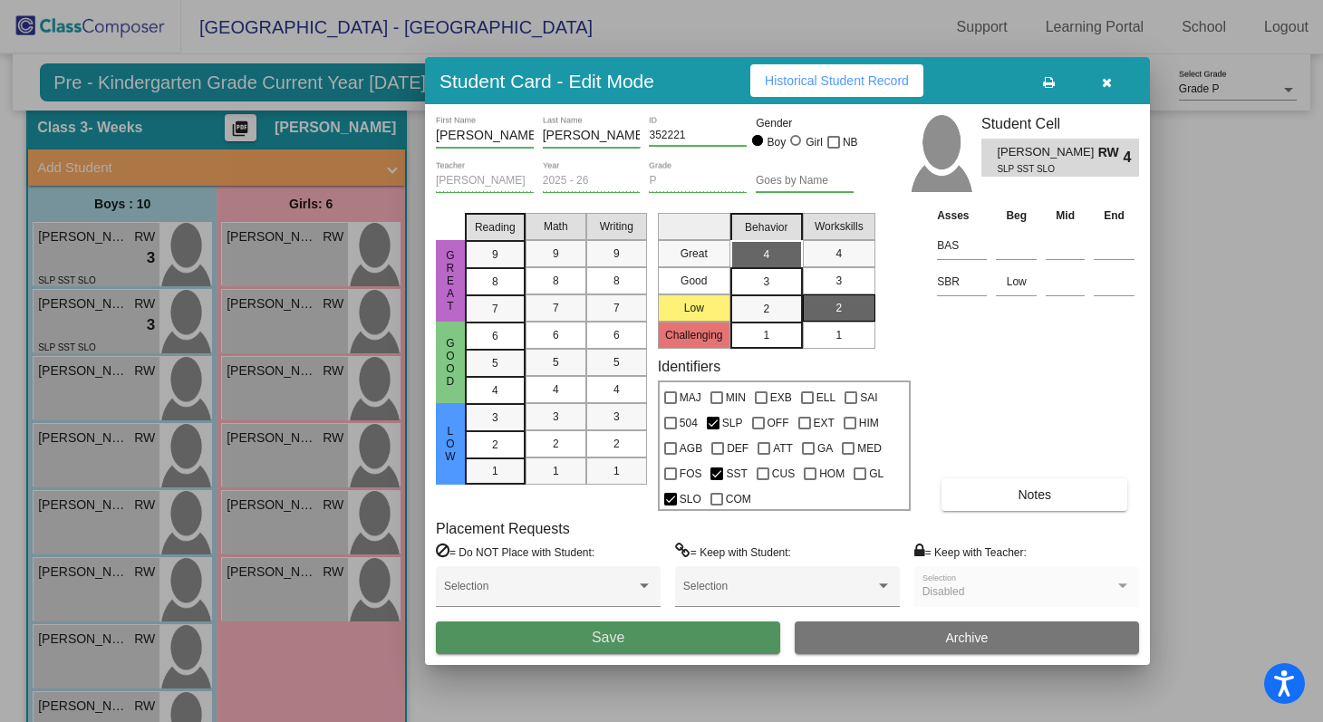
click at [643, 639] on button "Save" at bounding box center [608, 638] width 344 height 33
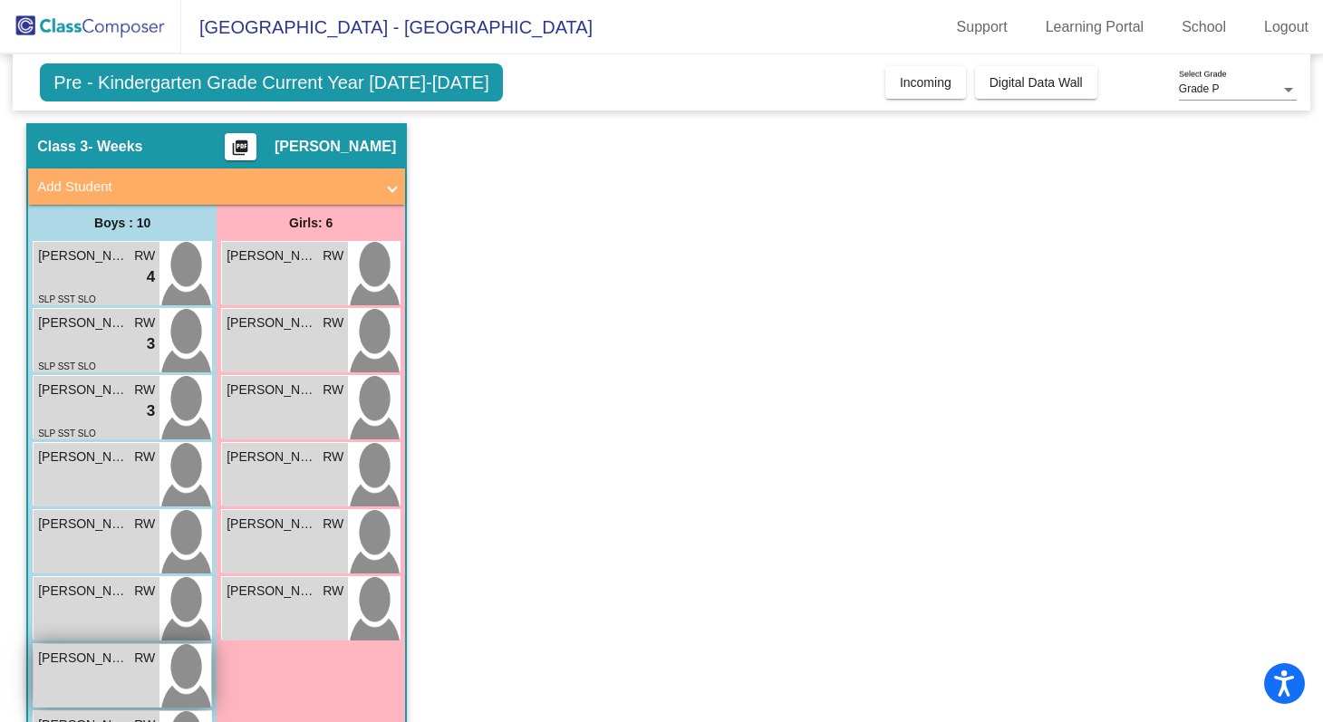
scroll to position [48, 0]
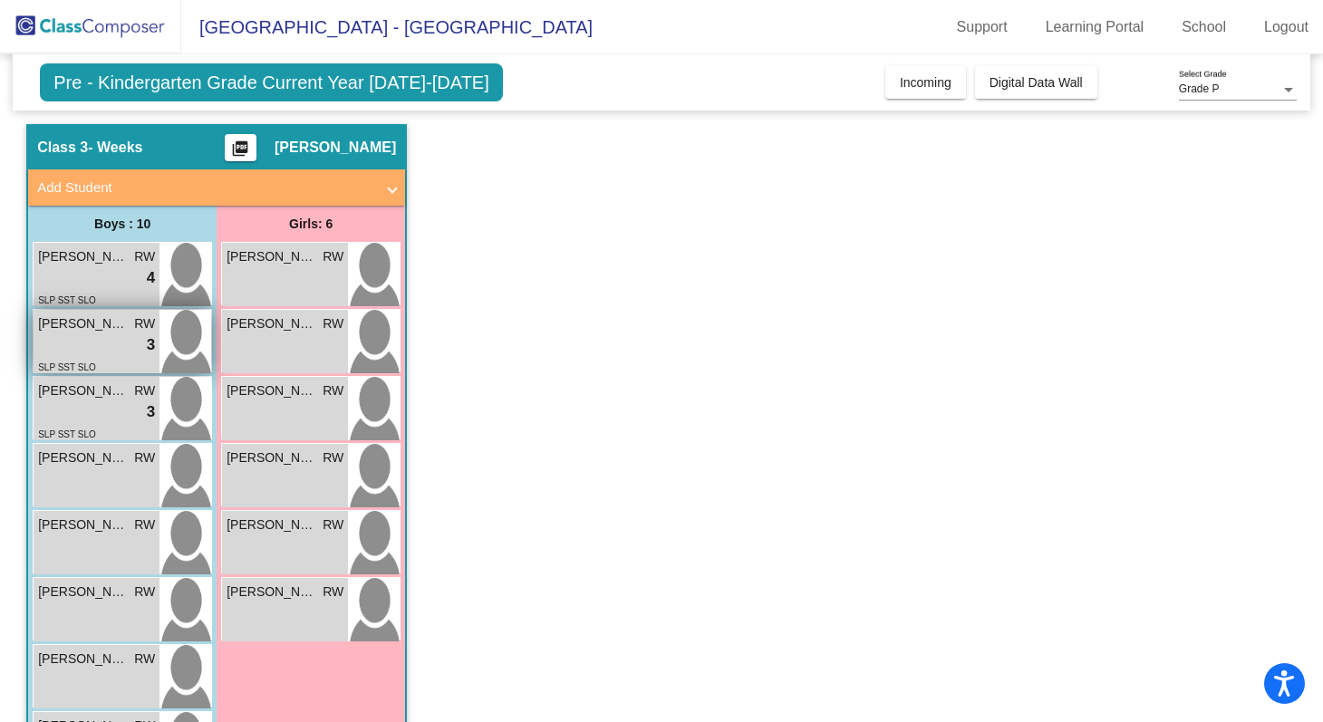
click at [175, 325] on img at bounding box center [186, 341] width 52 height 63
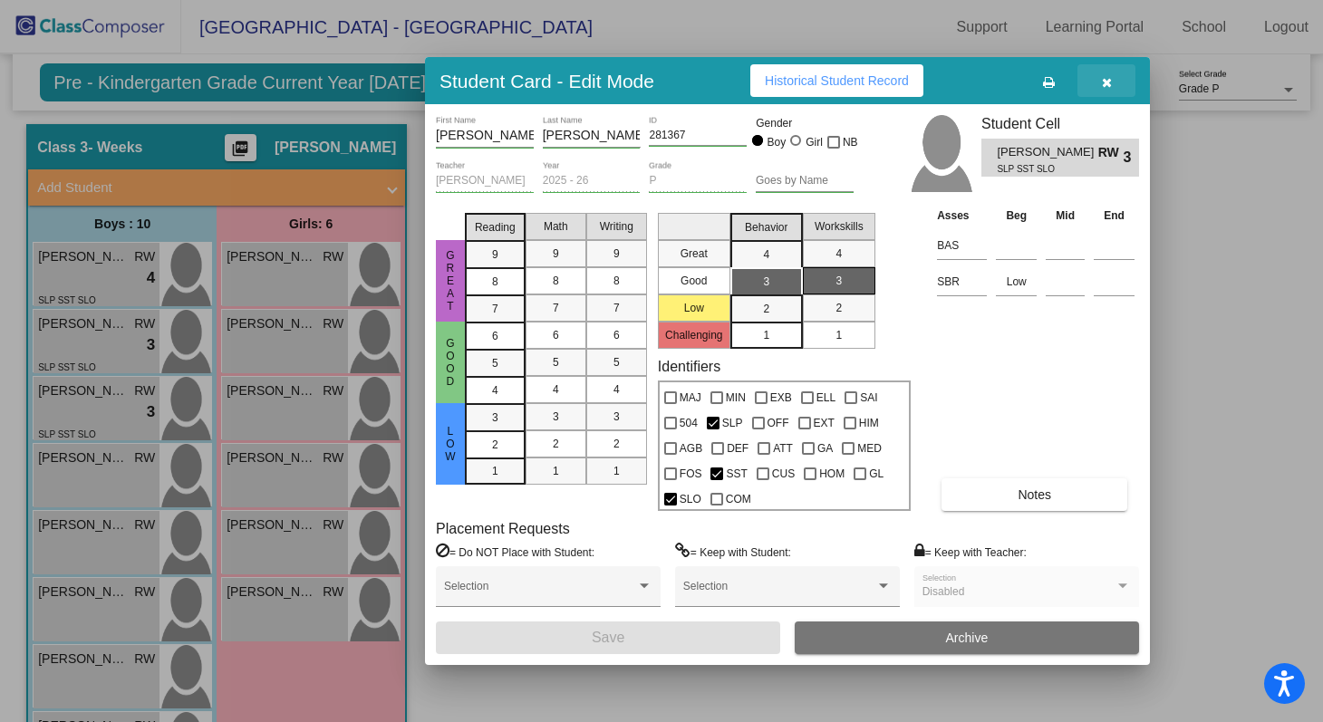
click at [1103, 65] on button "button" at bounding box center [1107, 80] width 58 height 33
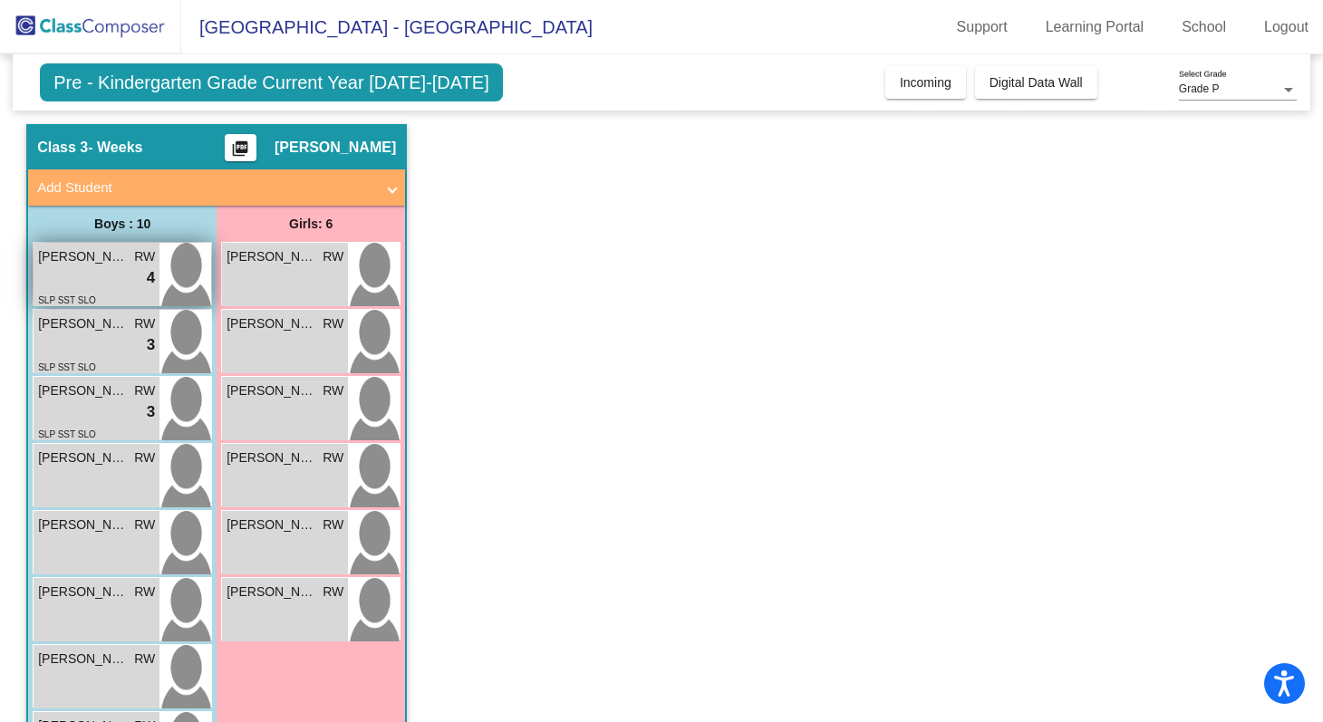
click at [73, 263] on span "[PERSON_NAME]" at bounding box center [83, 256] width 91 height 19
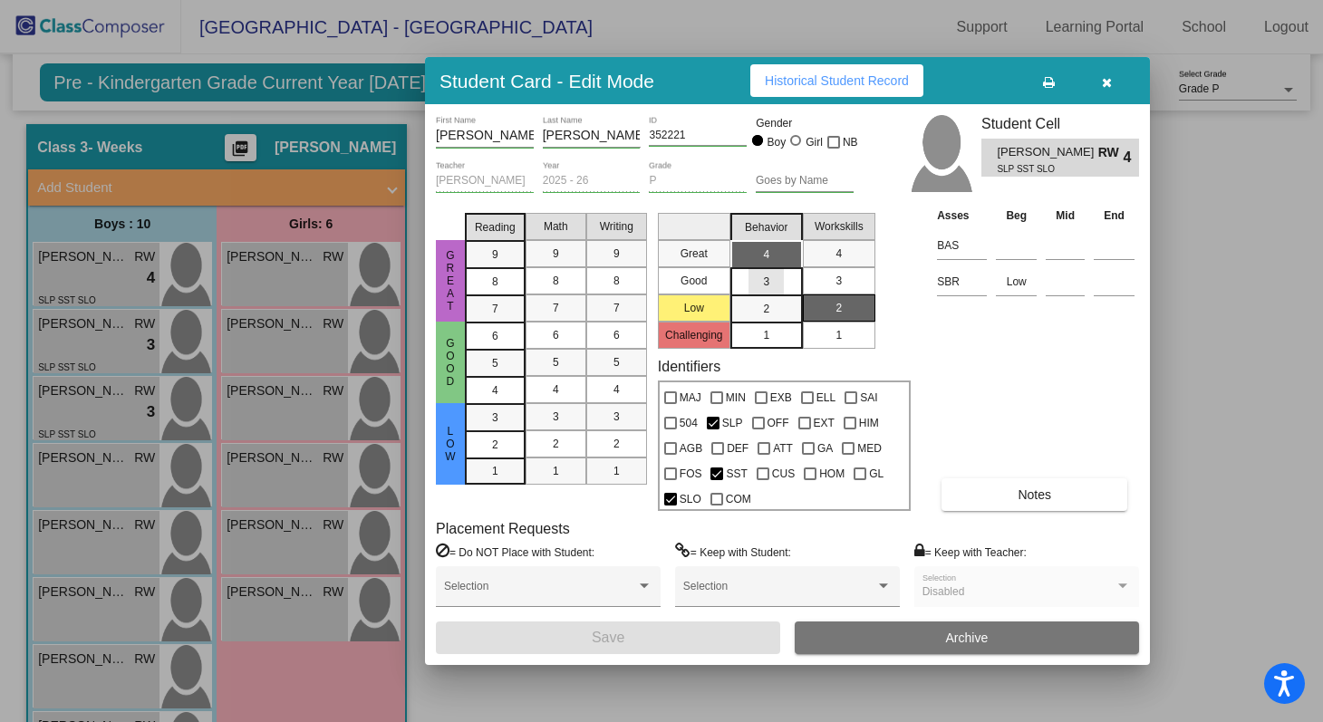
click at [777, 284] on div "3" at bounding box center [766, 281] width 35 height 27
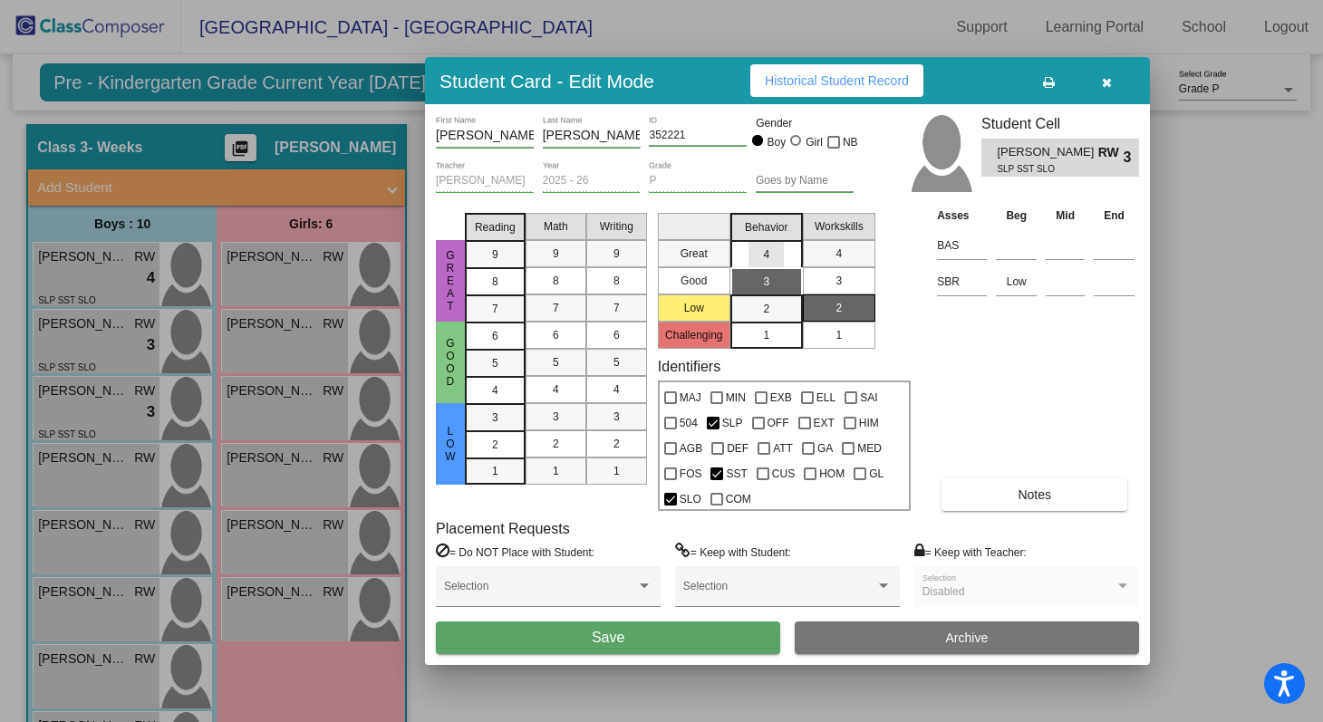
click at [777, 263] on div "4" at bounding box center [766, 254] width 35 height 27
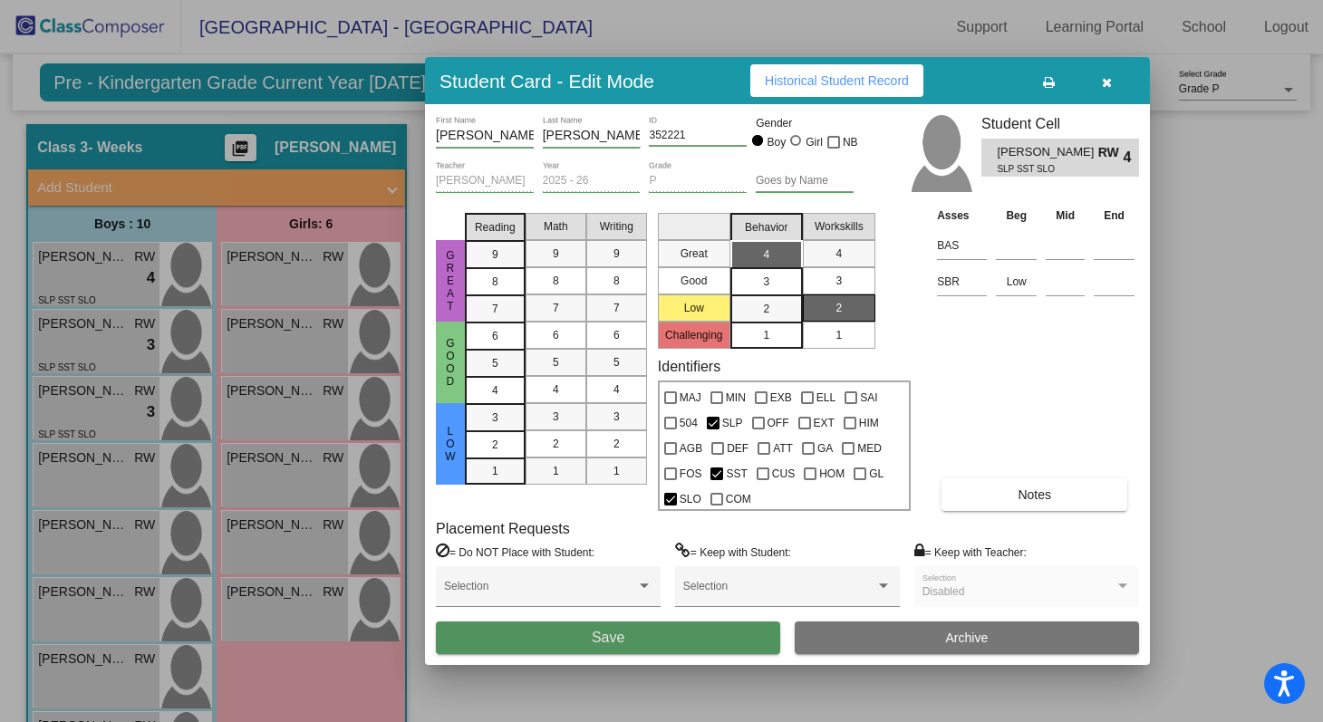
click at [696, 631] on button "Save" at bounding box center [608, 638] width 344 height 33
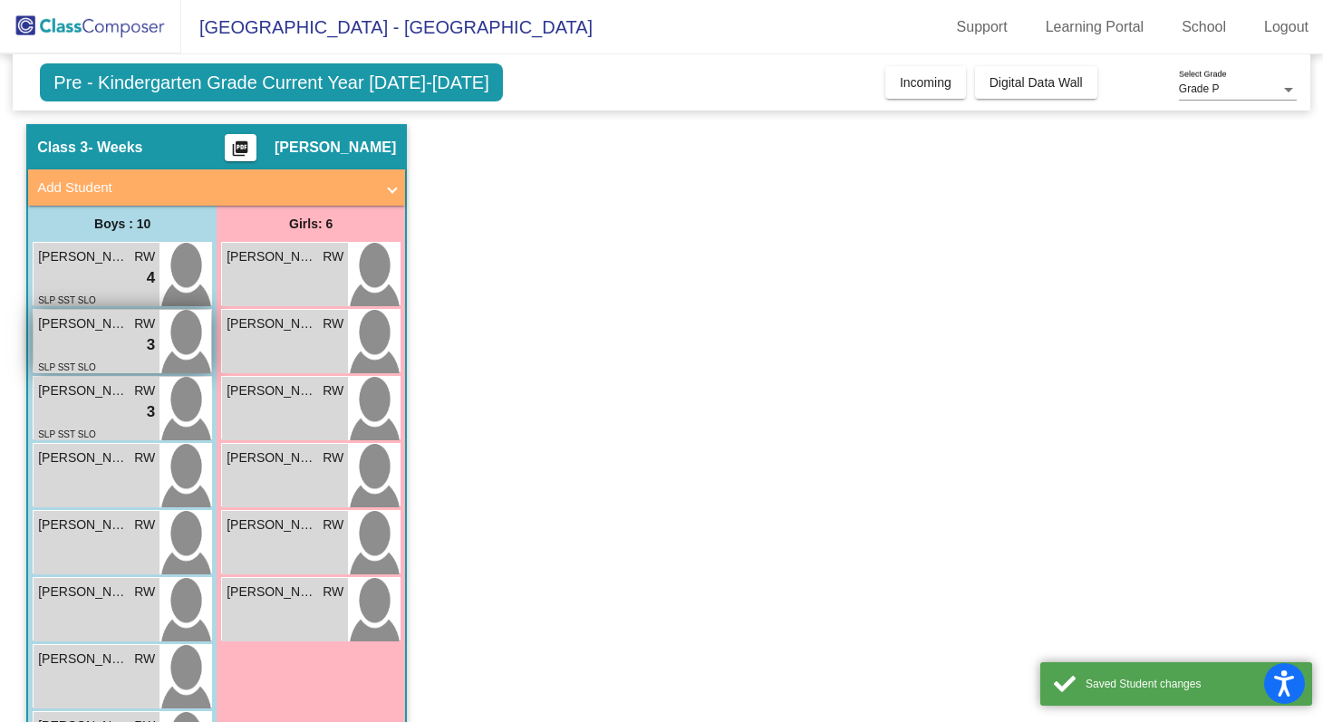
click at [130, 351] on div "lock do_not_disturb_alt 3" at bounding box center [96, 346] width 117 height 24
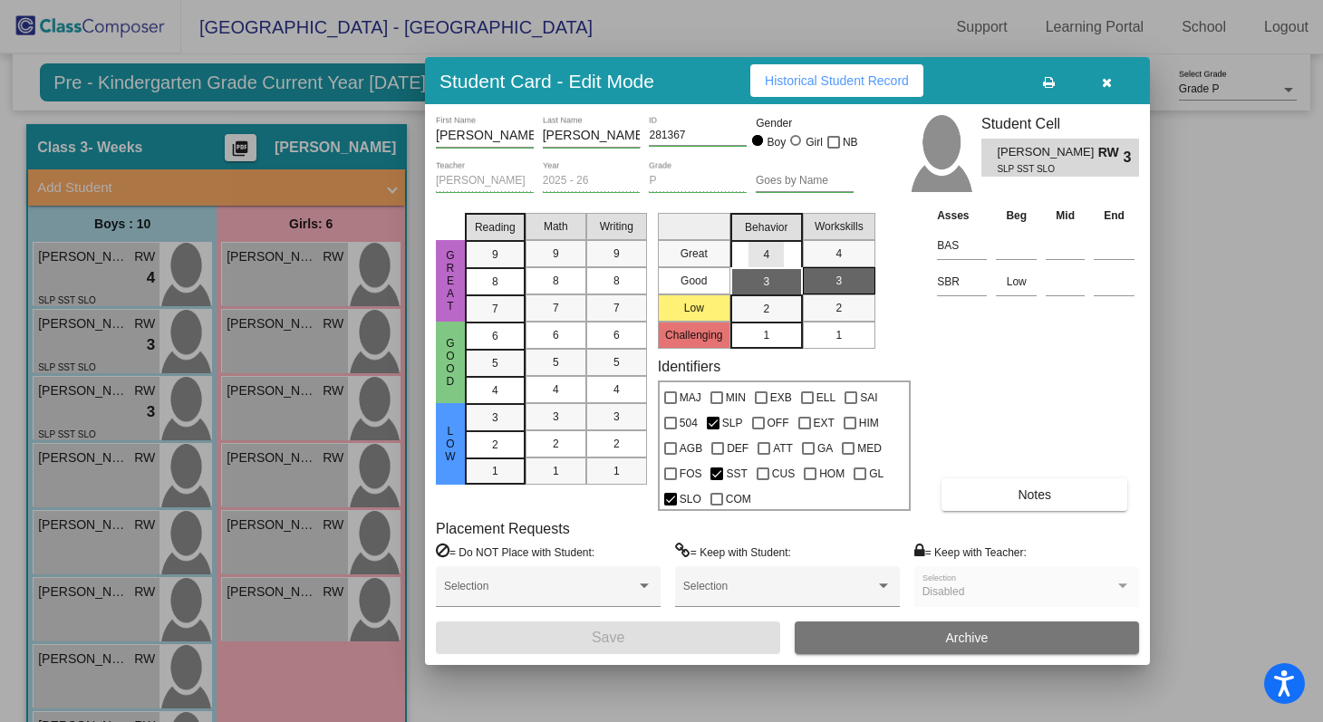
click at [783, 257] on div "4" at bounding box center [766, 254] width 35 height 27
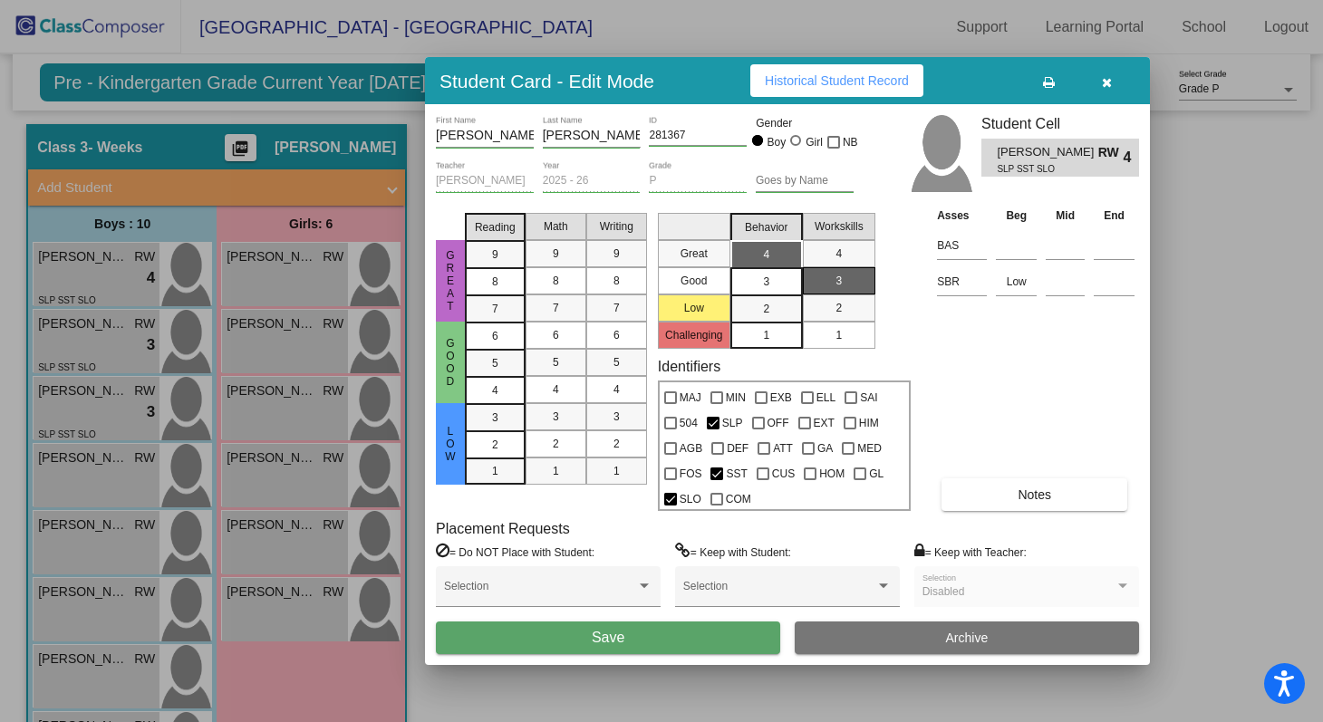
click at [674, 643] on button "Save" at bounding box center [608, 638] width 344 height 33
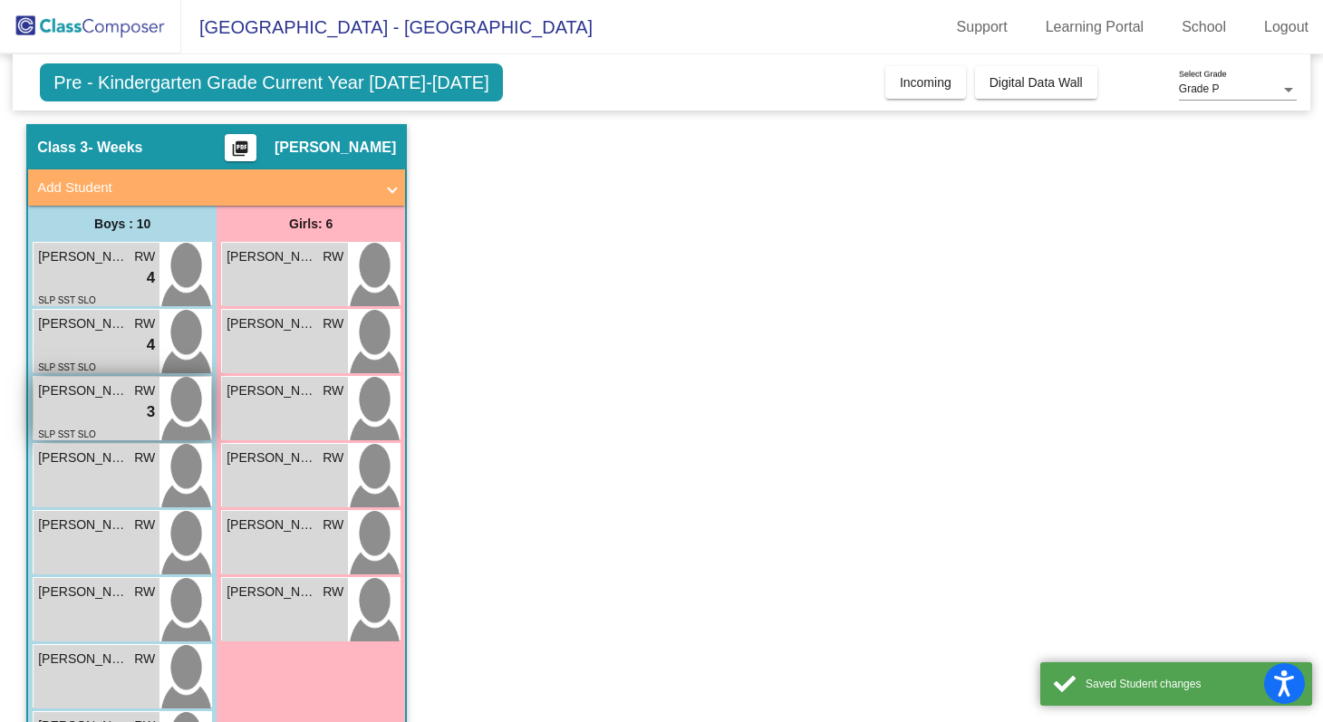
click at [131, 412] on div "lock do_not_disturb_alt 3" at bounding box center [96, 413] width 117 height 24
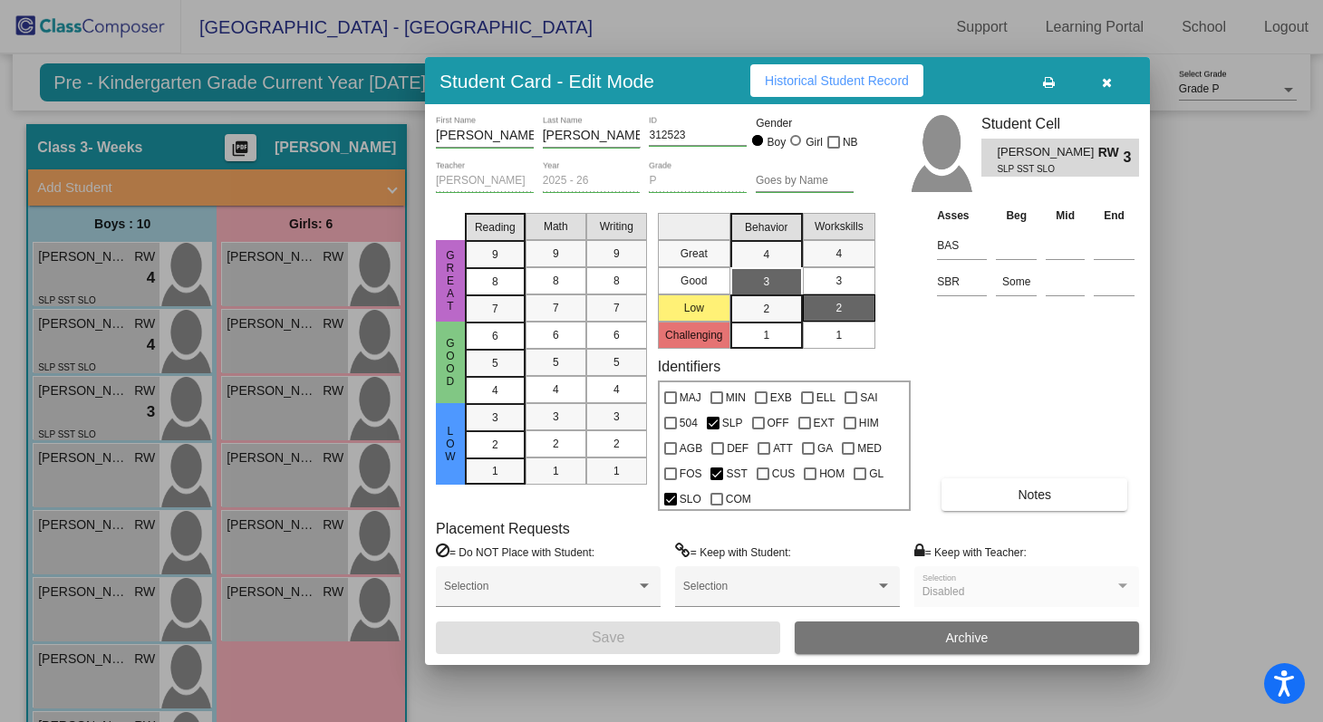
click at [1106, 85] on icon "button" at bounding box center [1107, 82] width 10 height 13
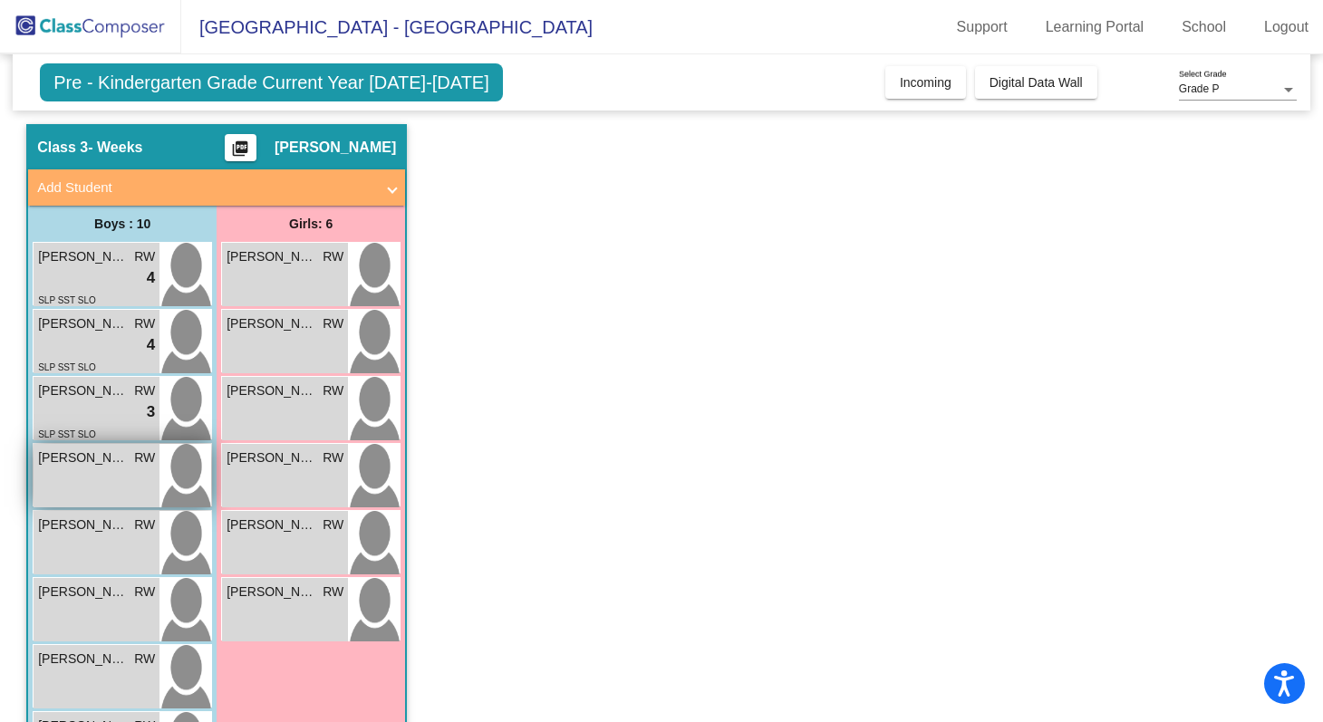
click at [122, 482] on div "[PERSON_NAME] [PERSON_NAME] lock do_not_disturb_alt" at bounding box center [97, 475] width 126 height 63
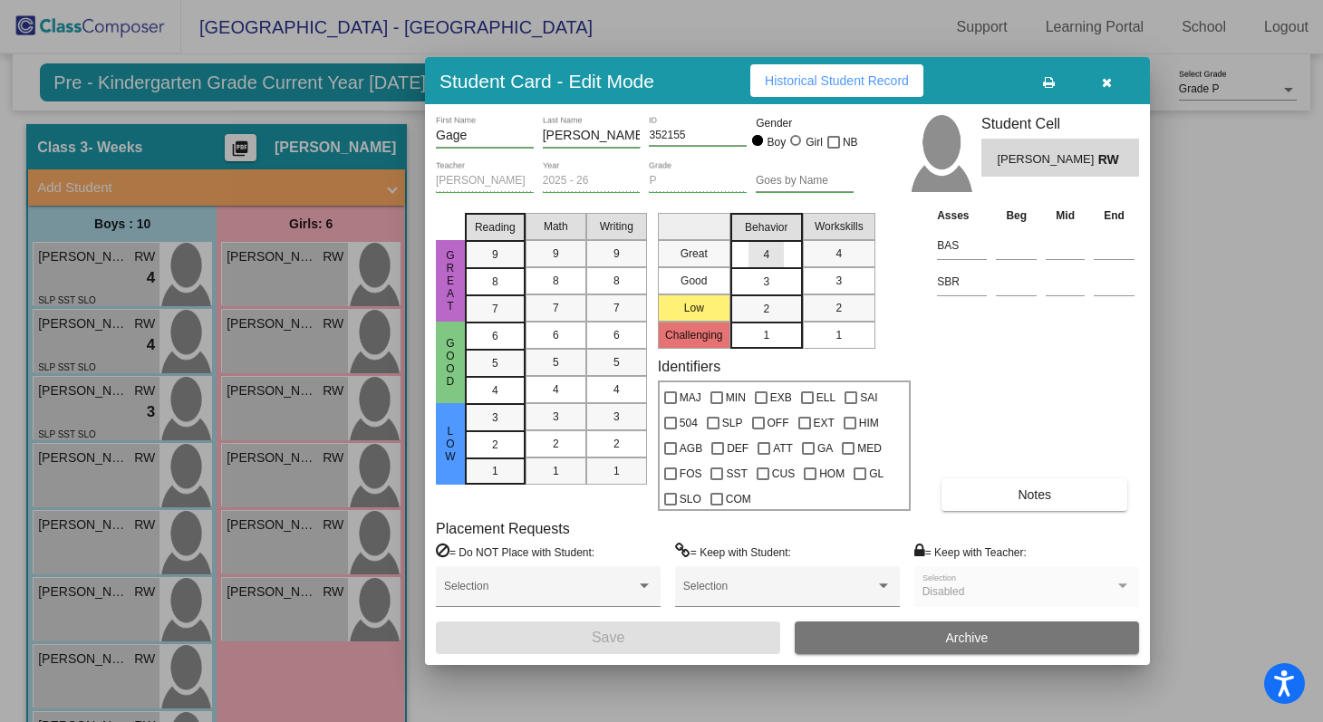
click at [765, 256] on span "4" at bounding box center [766, 255] width 6 height 16
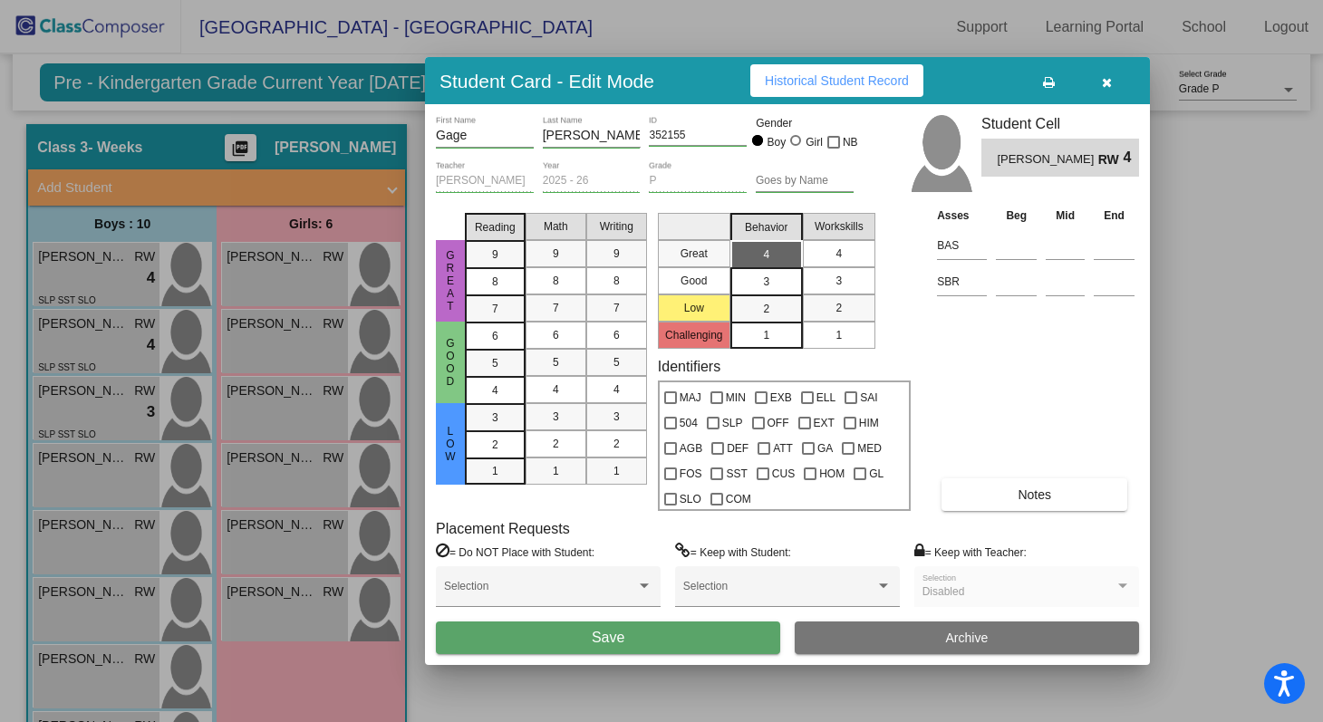
click at [857, 258] on mat-list-option "4" at bounding box center [839, 253] width 73 height 27
click at [1016, 241] on input at bounding box center [1016, 245] width 41 height 27
click at [1014, 289] on input at bounding box center [1016, 281] width 41 height 27
type input "Low"
click at [1029, 498] on span "Notes" at bounding box center [1035, 495] width 34 height 15
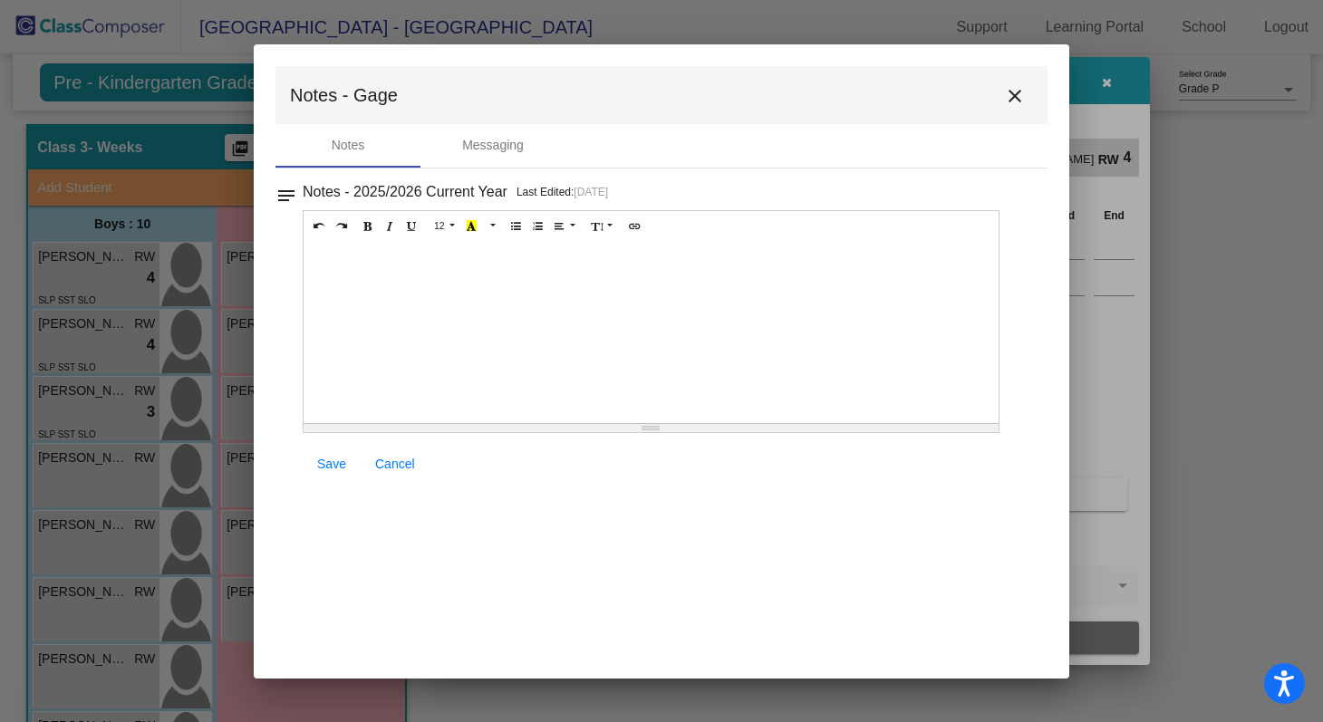
click at [471, 273] on div at bounding box center [651, 332] width 695 height 181
paste div
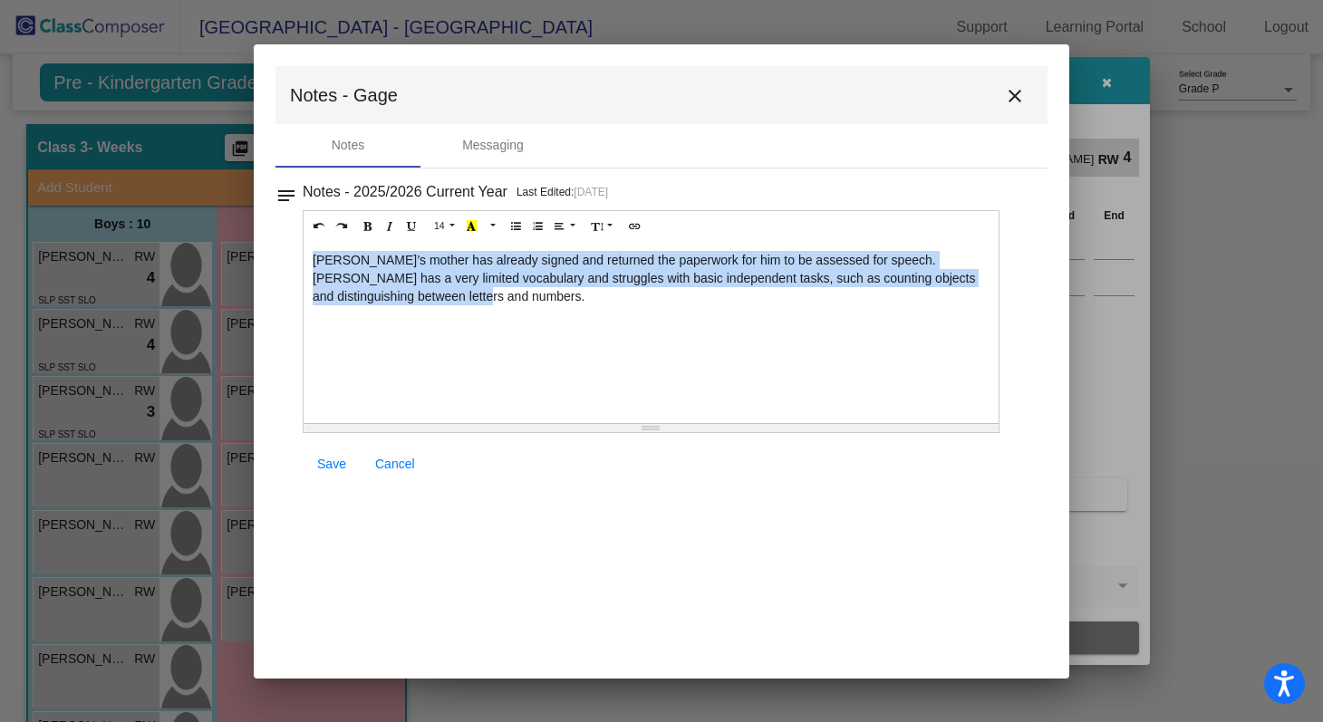
drag, startPoint x: 458, startPoint y: 296, endPoint x: 311, endPoint y: 262, distance: 150.8
click at [311, 262] on div "[PERSON_NAME]’s mother has already signed and returned the paperwork for him to…" at bounding box center [651, 332] width 695 height 181
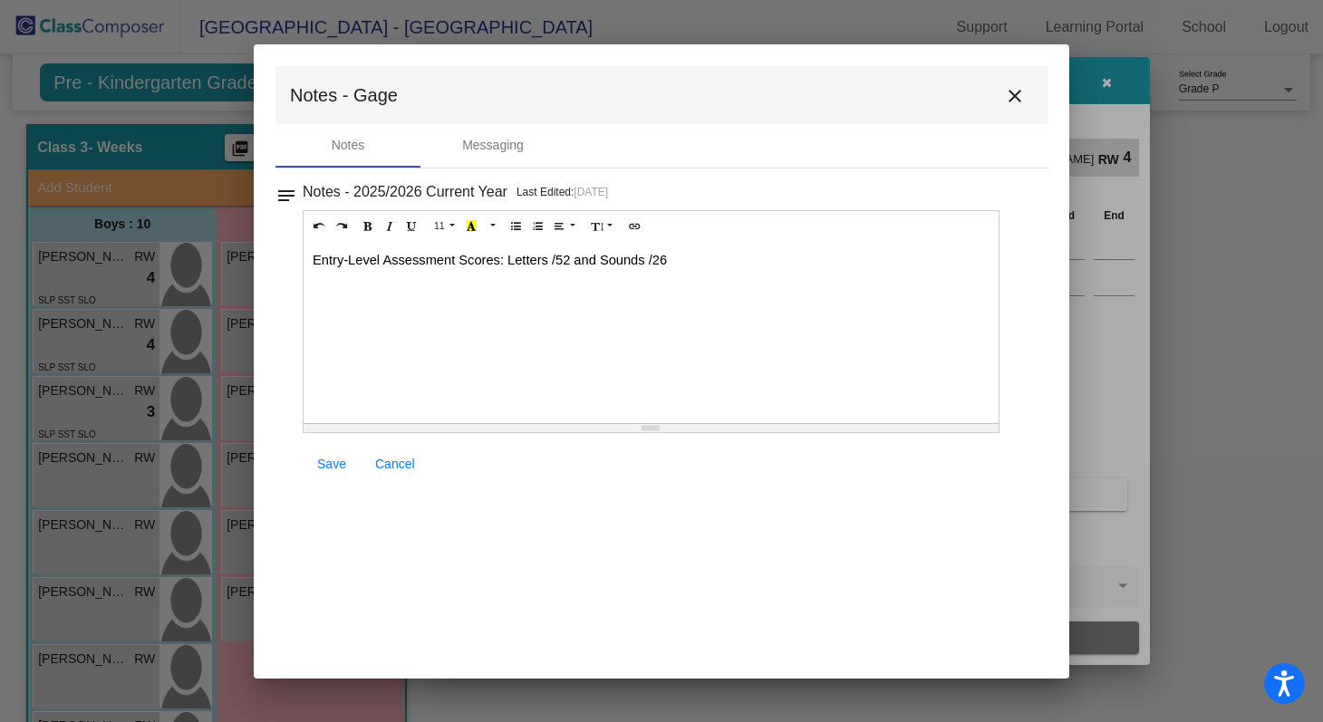
click at [554, 262] on span "Entry-Level Assessment Scores: Letters /52 and Sounds /26" at bounding box center [490, 260] width 354 height 15
click at [659, 259] on span "Entry-Level Assessment Scores: Letters /752 and Sounds /26" at bounding box center [494, 260] width 362 height 15
click at [656, 260] on span "Entry-Level Assessment Scores: Letters /752 and Sounds /26" at bounding box center [494, 260] width 362 height 15
click at [716, 258] on div "Entry-Level Assessment Scores: Letters /752 and Sounds 2/26" at bounding box center [651, 332] width 695 height 181
click at [333, 459] on span "Save" at bounding box center [331, 464] width 29 height 15
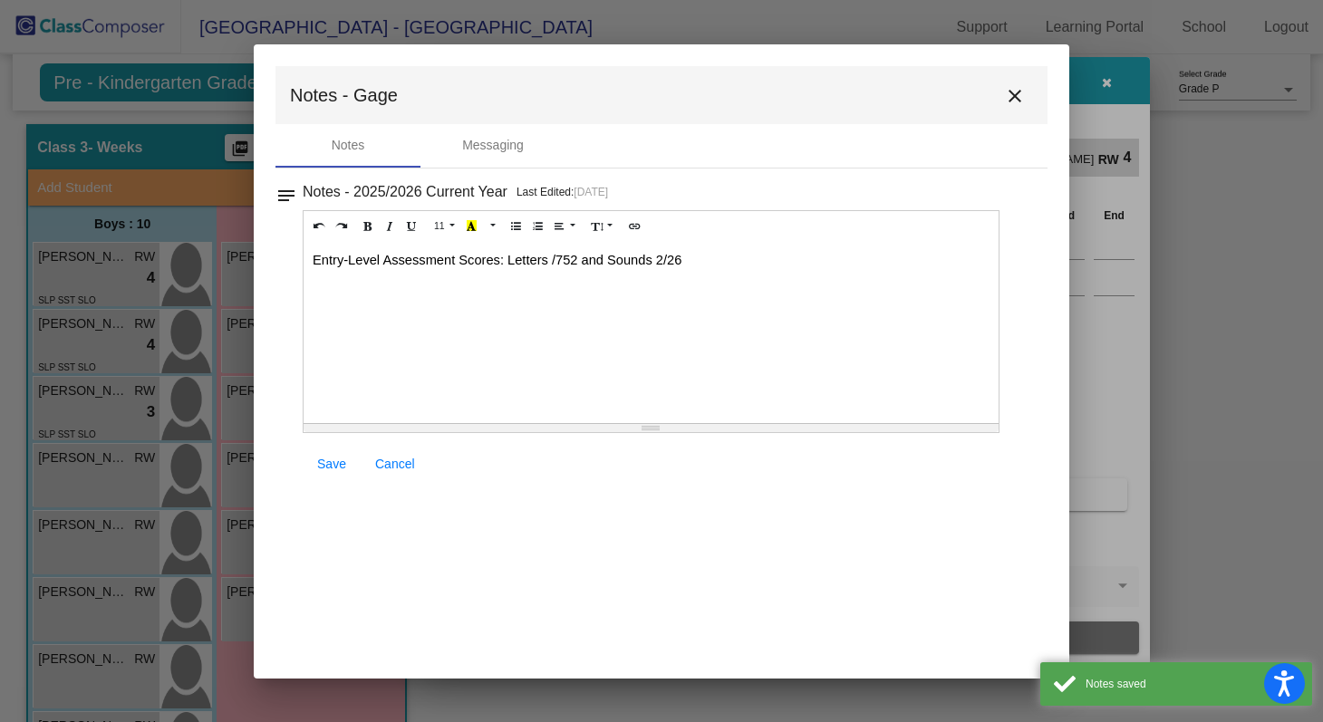
click at [1016, 92] on mat-icon "close" at bounding box center [1015, 96] width 22 height 22
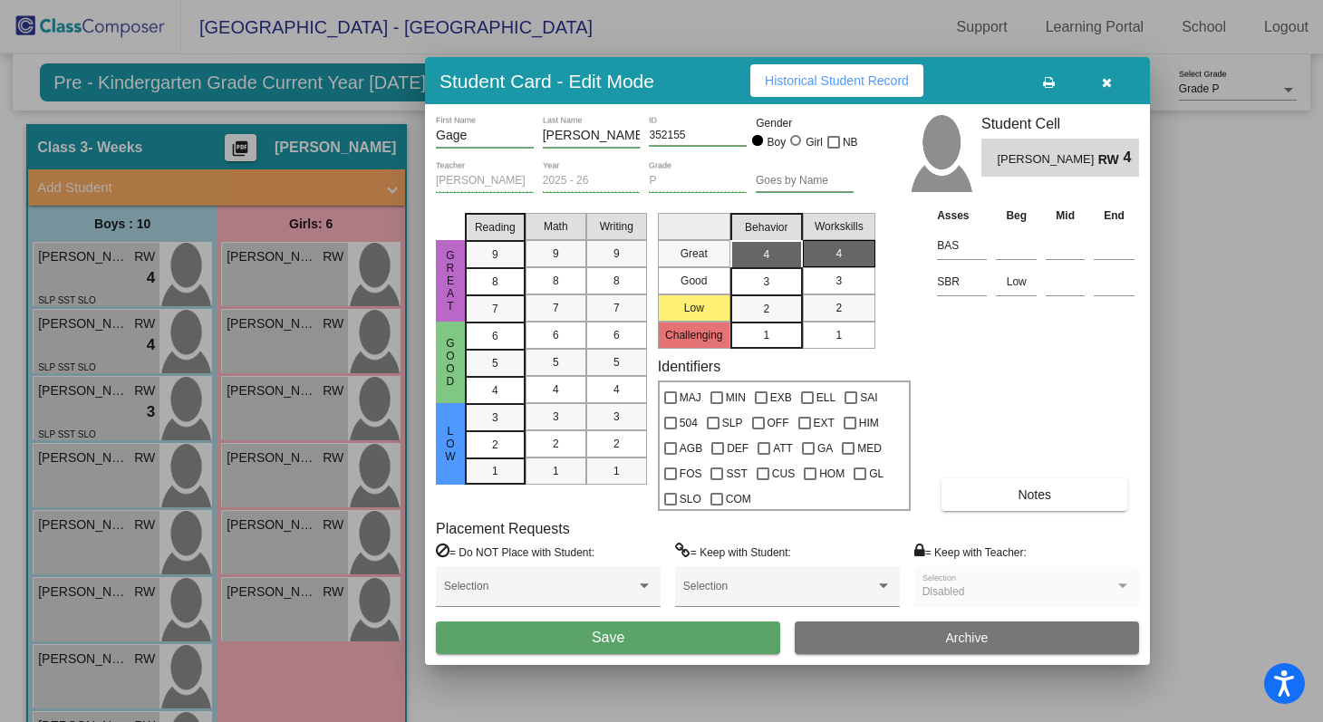
click at [988, 378] on div "Asses Beg Mid End BAS SBR Low Notes" at bounding box center [1036, 358] width 207 height 305
click at [722, 632] on button "Save" at bounding box center [608, 638] width 344 height 33
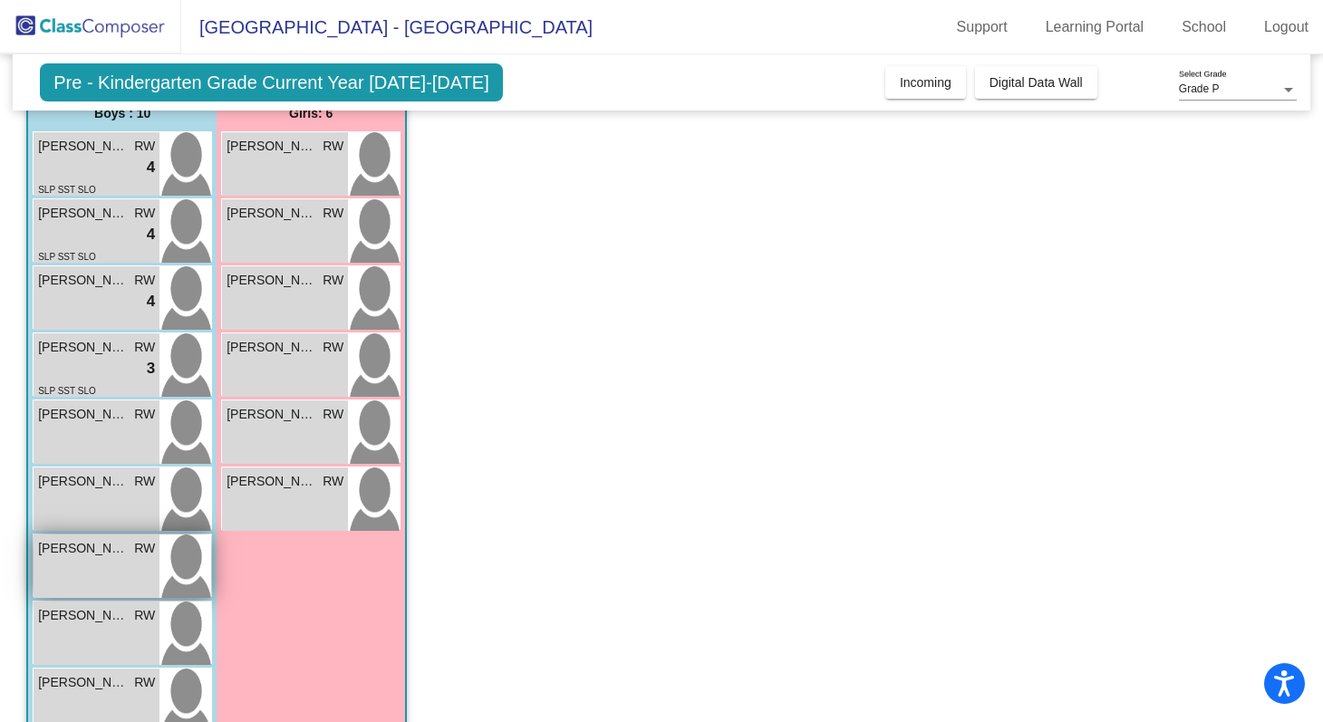
scroll to position [172, 0]
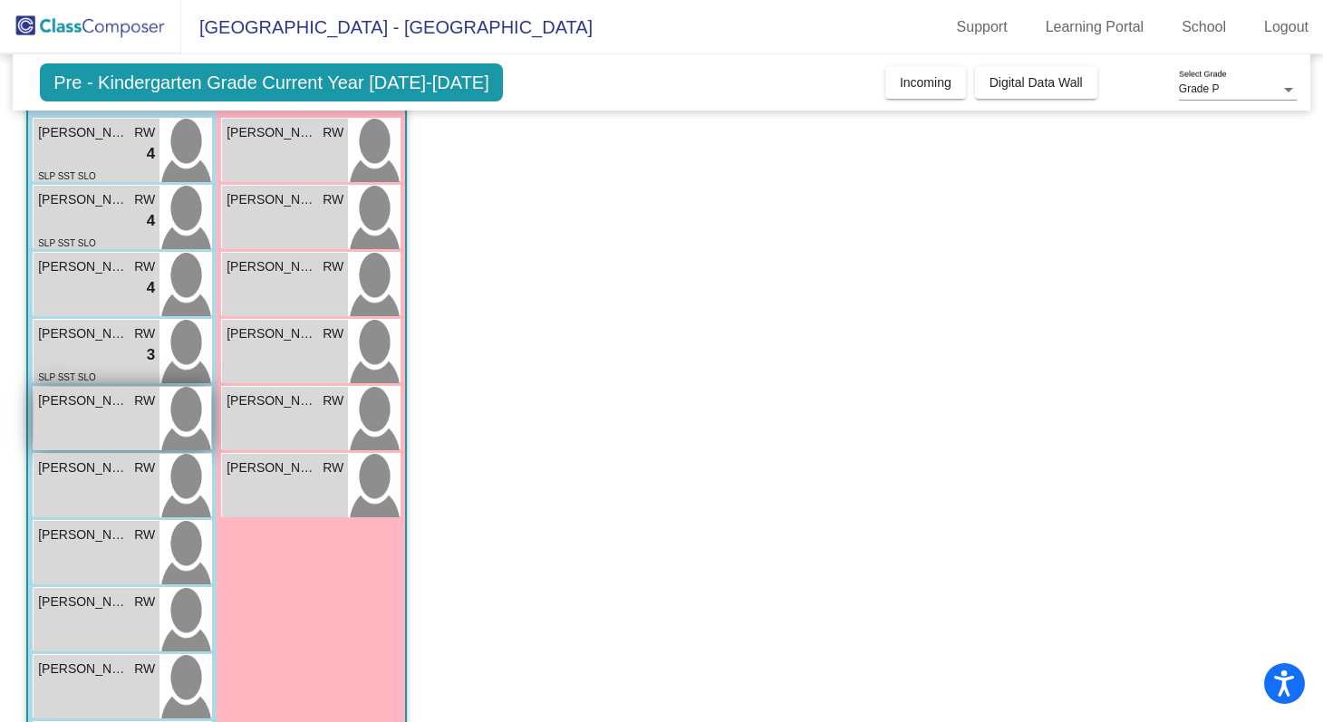
click at [196, 419] on img at bounding box center [186, 418] width 52 height 63
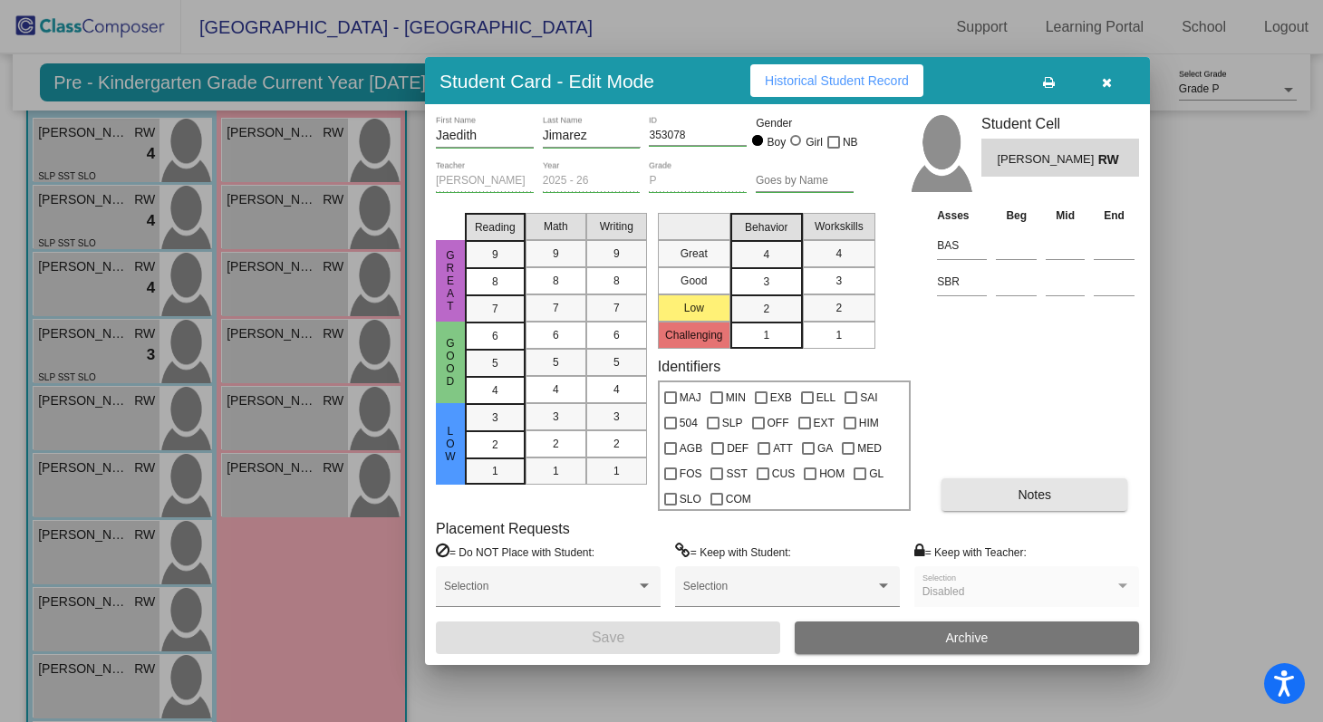
click at [1045, 492] on span "Notes" at bounding box center [1035, 495] width 34 height 15
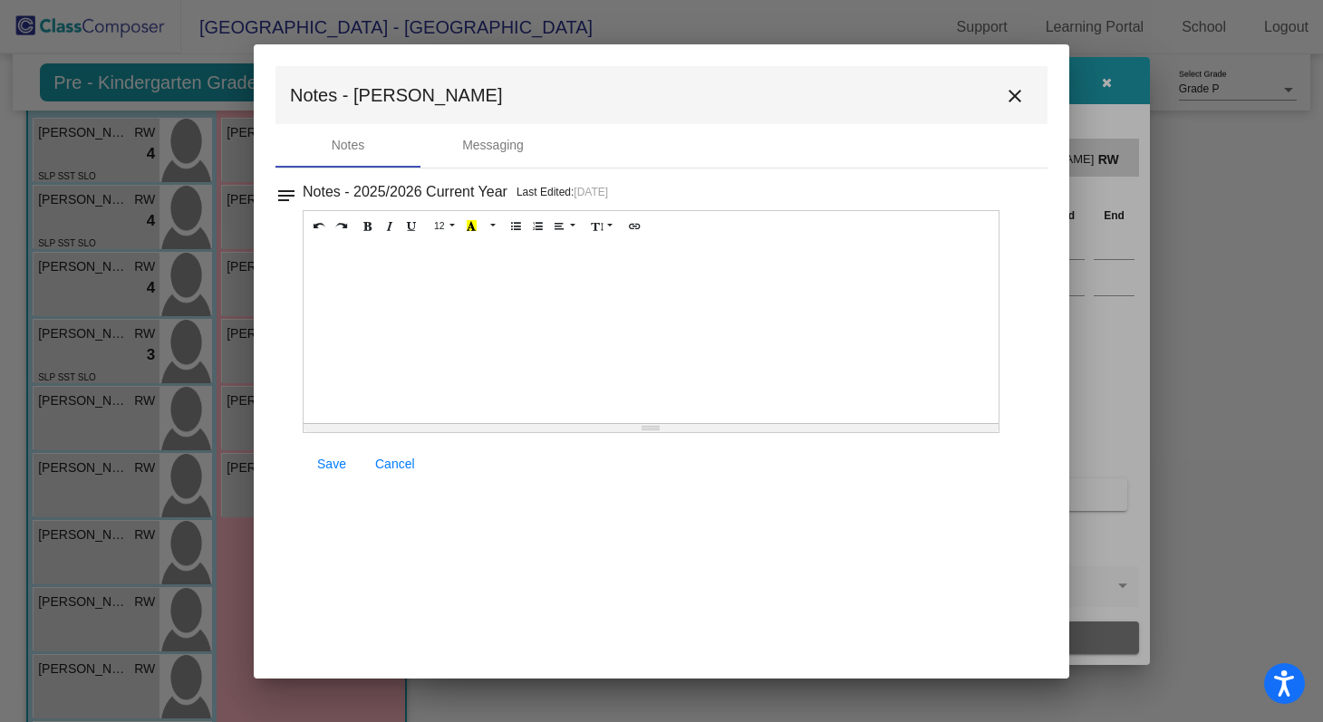
click at [401, 293] on div at bounding box center [651, 332] width 695 height 181
paste div
click at [553, 260] on span "Entry-Level Assessment Scores: Letters /52 and Sounds /26" at bounding box center [490, 260] width 354 height 15
click at [657, 261] on span "Entry-Level Assessment Scores: Letters 4/52 and Sounds /26" at bounding box center [494, 260] width 362 height 15
click at [330, 459] on span "Save" at bounding box center [331, 464] width 29 height 15
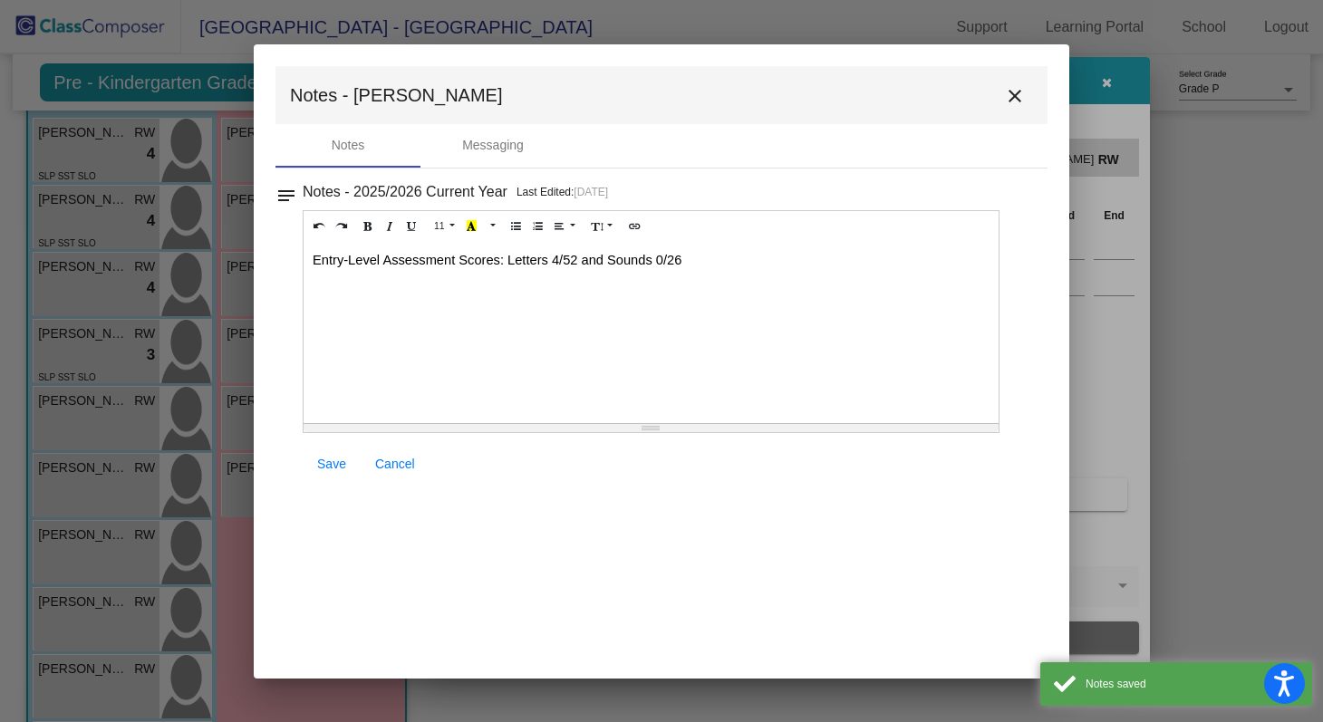
click at [1014, 92] on mat-icon "close" at bounding box center [1015, 96] width 22 height 22
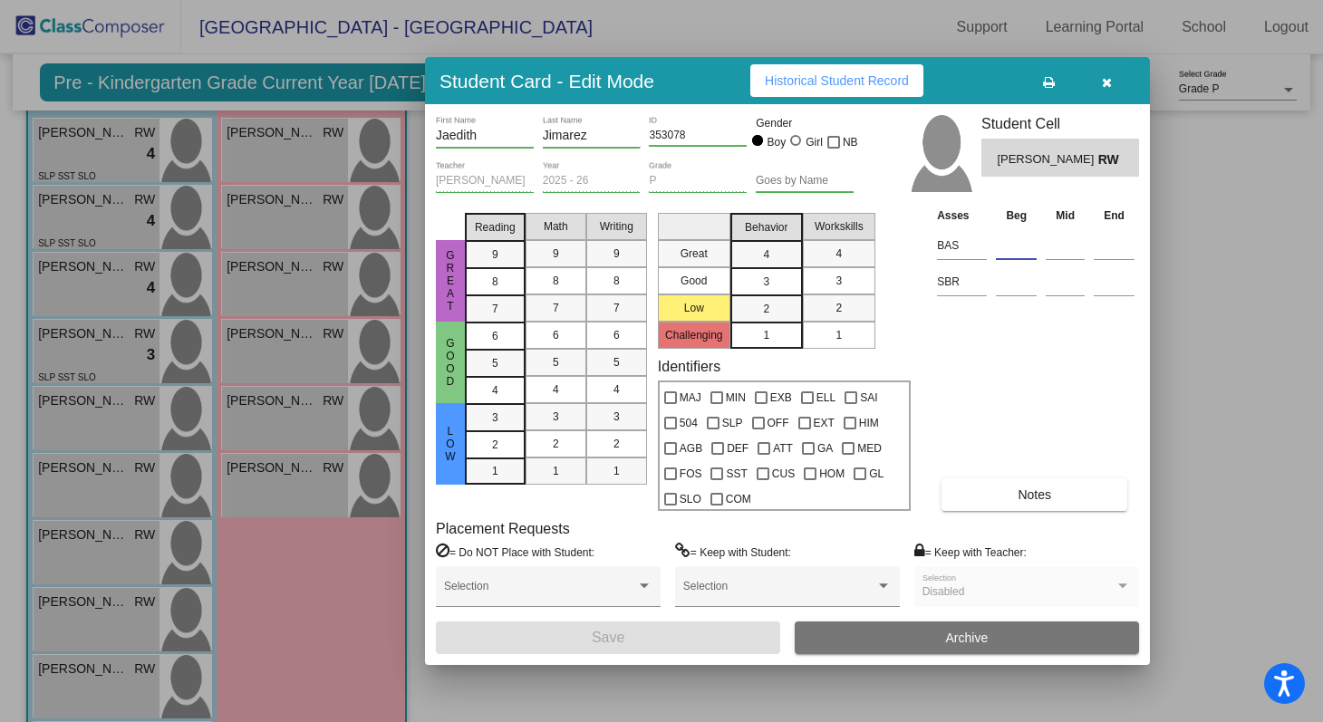
click at [1010, 245] on input at bounding box center [1016, 245] width 41 height 27
click at [1008, 285] on input at bounding box center [1016, 281] width 41 height 27
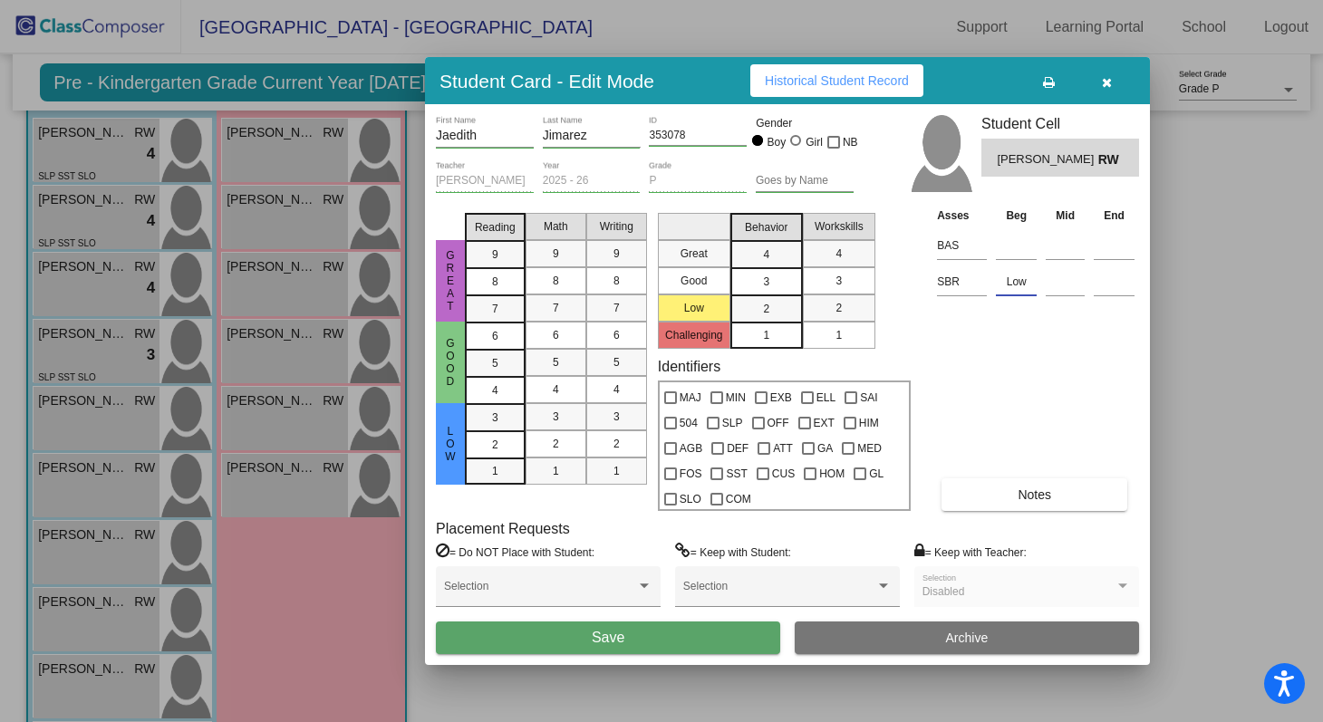
type input "Low"
click at [1002, 369] on div "Asses Beg Mid End BAS SBR Low Notes" at bounding box center [1036, 358] width 207 height 305
click at [761, 258] on div "4" at bounding box center [766, 254] width 35 height 27
click at [772, 285] on div "3" at bounding box center [766, 281] width 35 height 27
click at [850, 249] on div "4" at bounding box center [838, 253] width 35 height 27
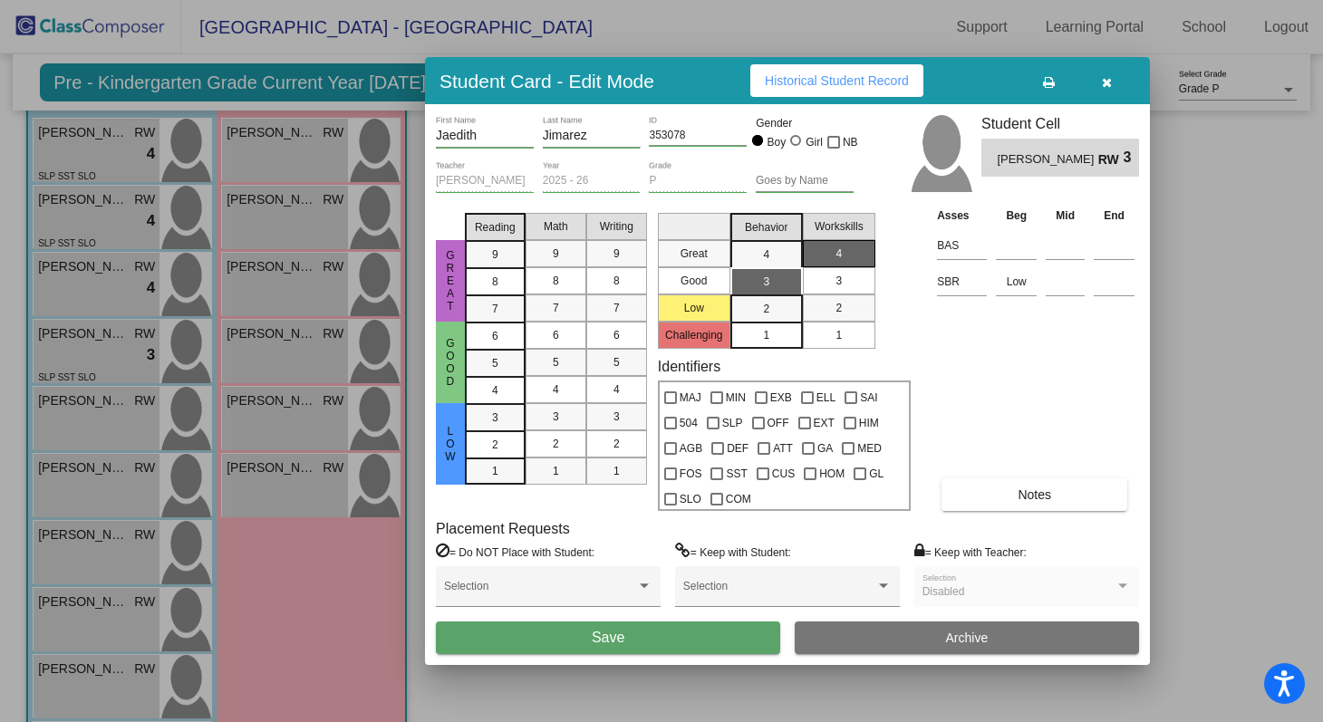
click at [1003, 399] on div "Asses Beg Mid End BAS SBR Low Notes" at bounding box center [1036, 358] width 207 height 305
click at [1005, 490] on button "Notes" at bounding box center [1035, 495] width 186 height 33
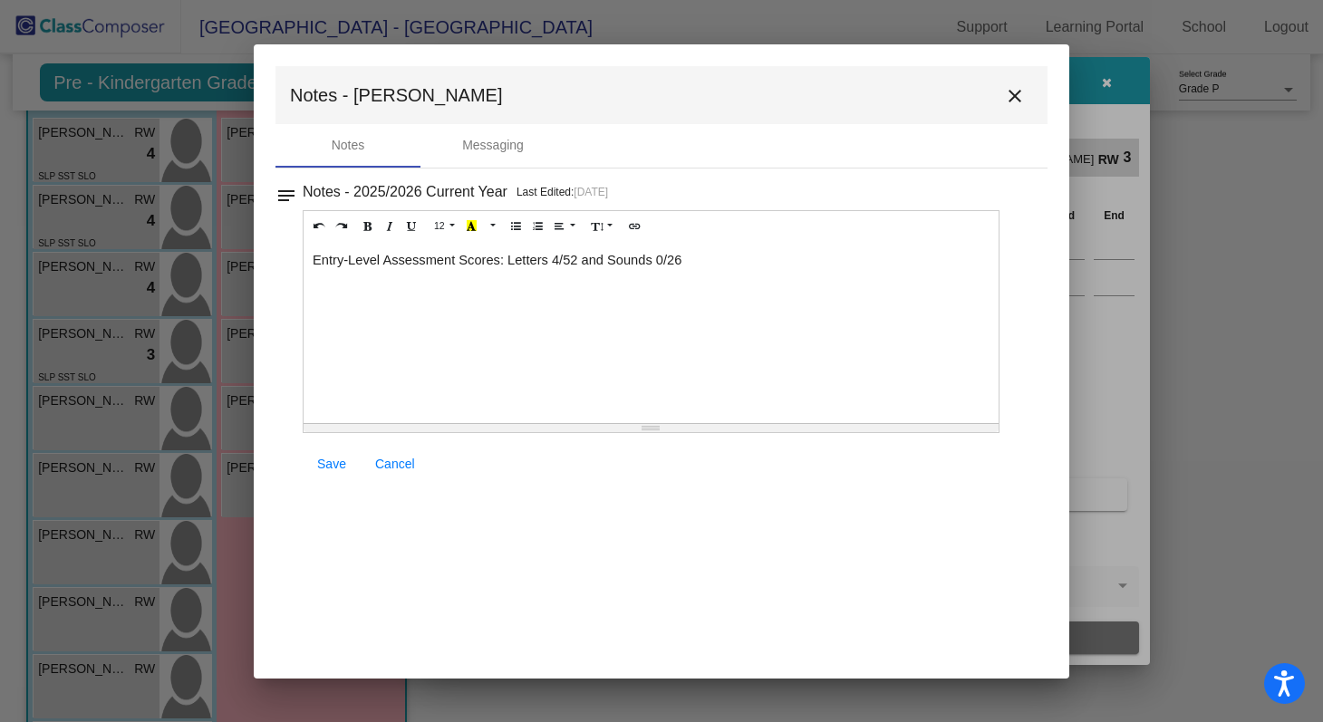
click at [734, 270] on div "Entry-Level Assessment Scores: Letters 4/52 and Sounds 0/26" at bounding box center [651, 332] width 695 height 181
click at [324, 459] on span "Save" at bounding box center [331, 464] width 29 height 15
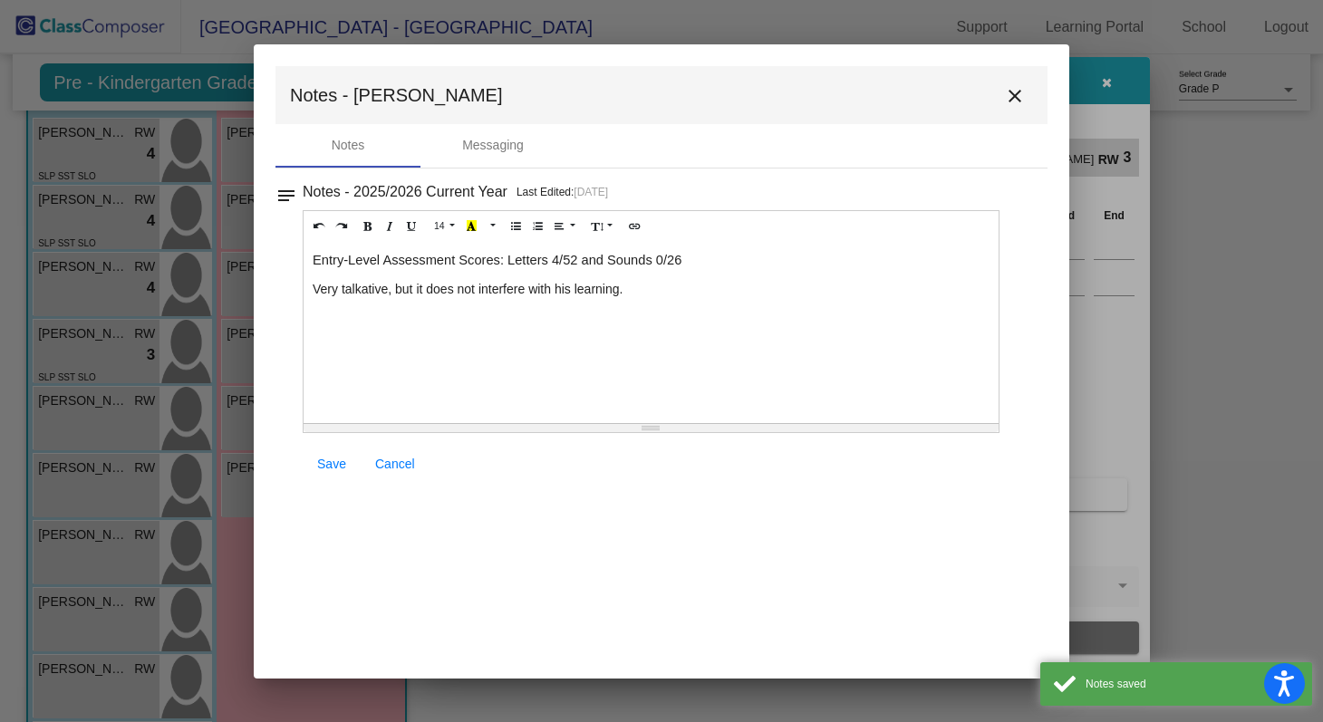
click at [1007, 83] on button "close" at bounding box center [1015, 95] width 36 height 36
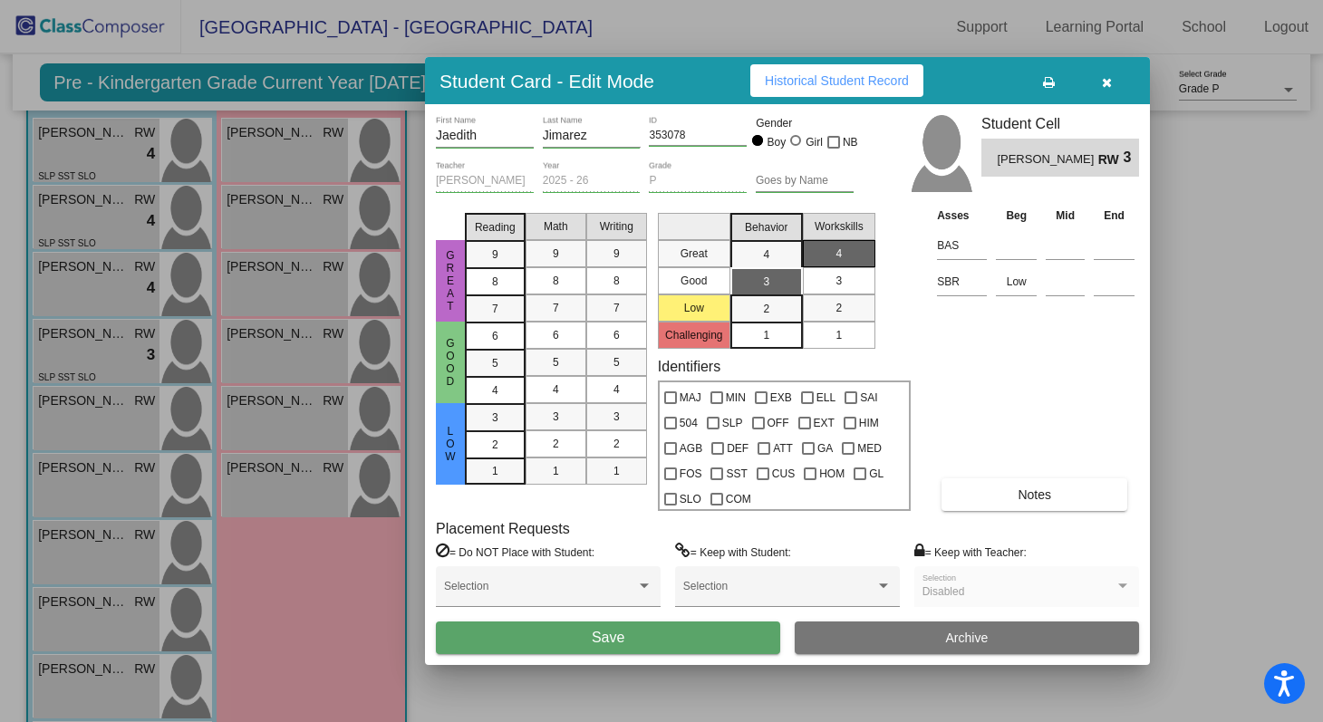
click at [695, 635] on button "Save" at bounding box center [608, 638] width 344 height 33
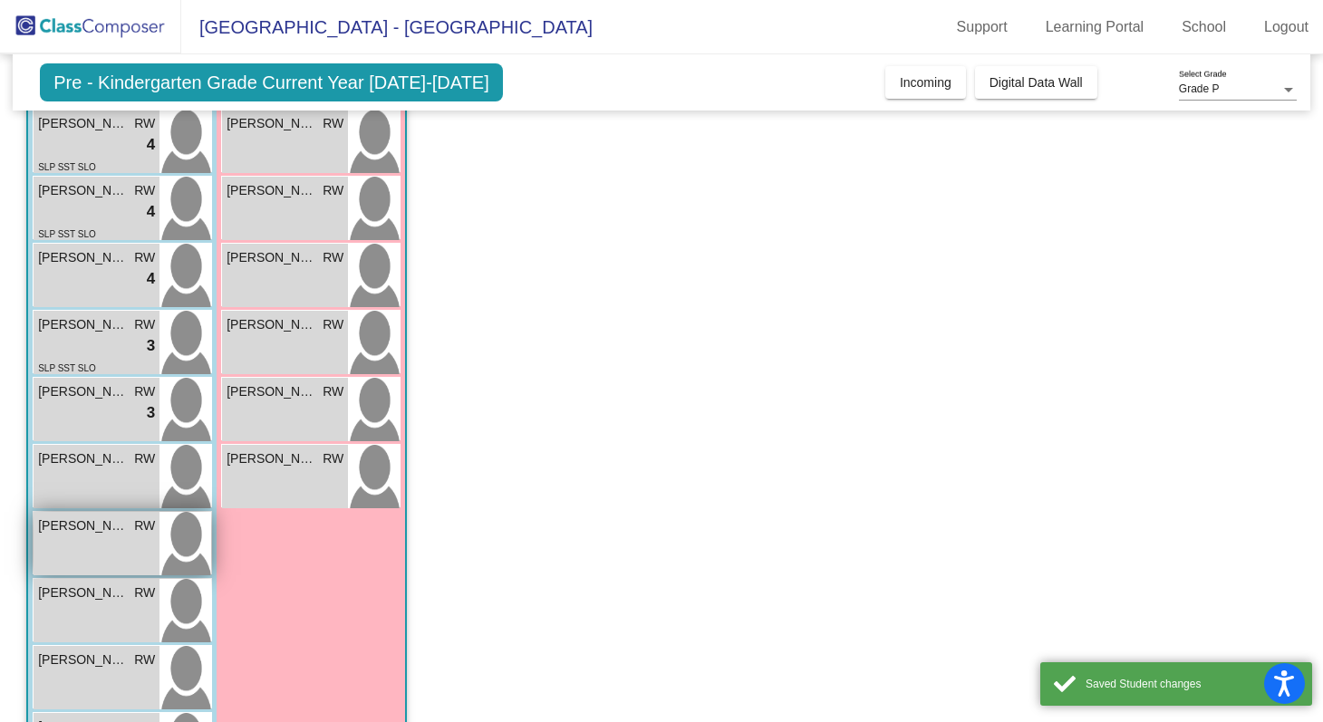
scroll to position [185, 0]
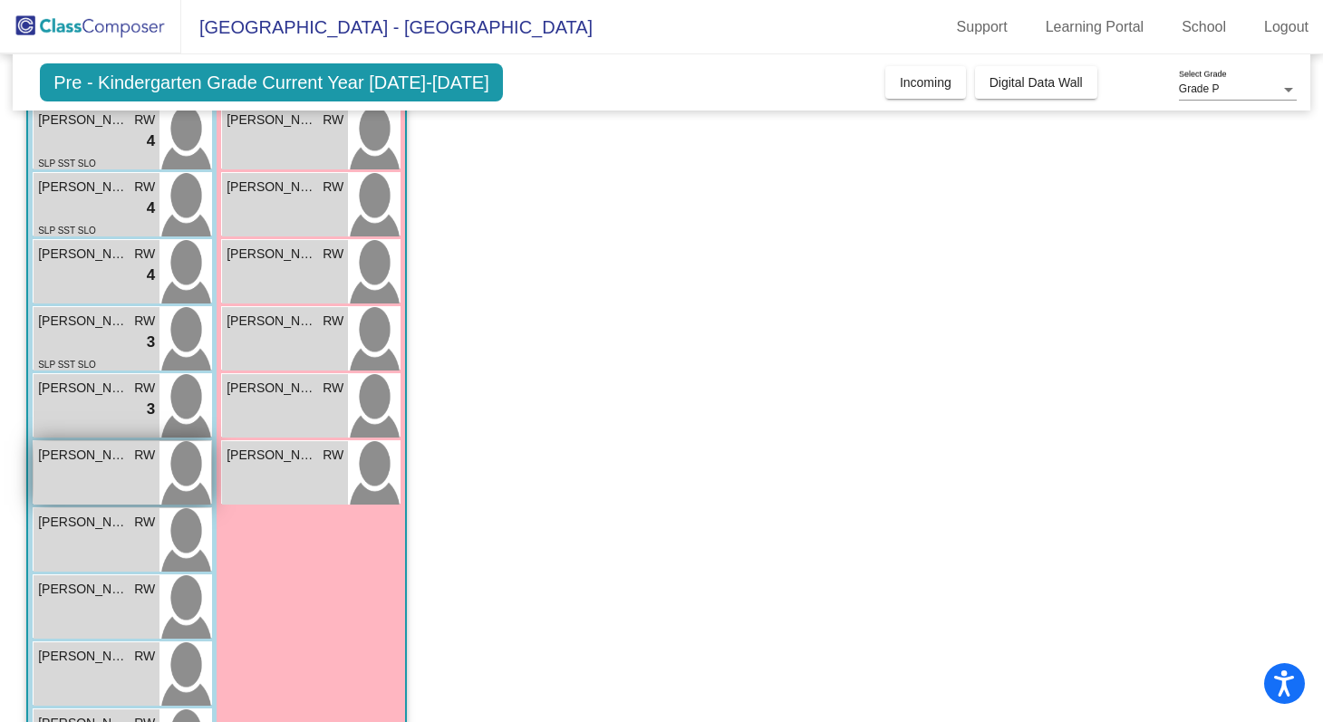
click at [131, 464] on div "[PERSON_NAME] RW" at bounding box center [96, 455] width 117 height 19
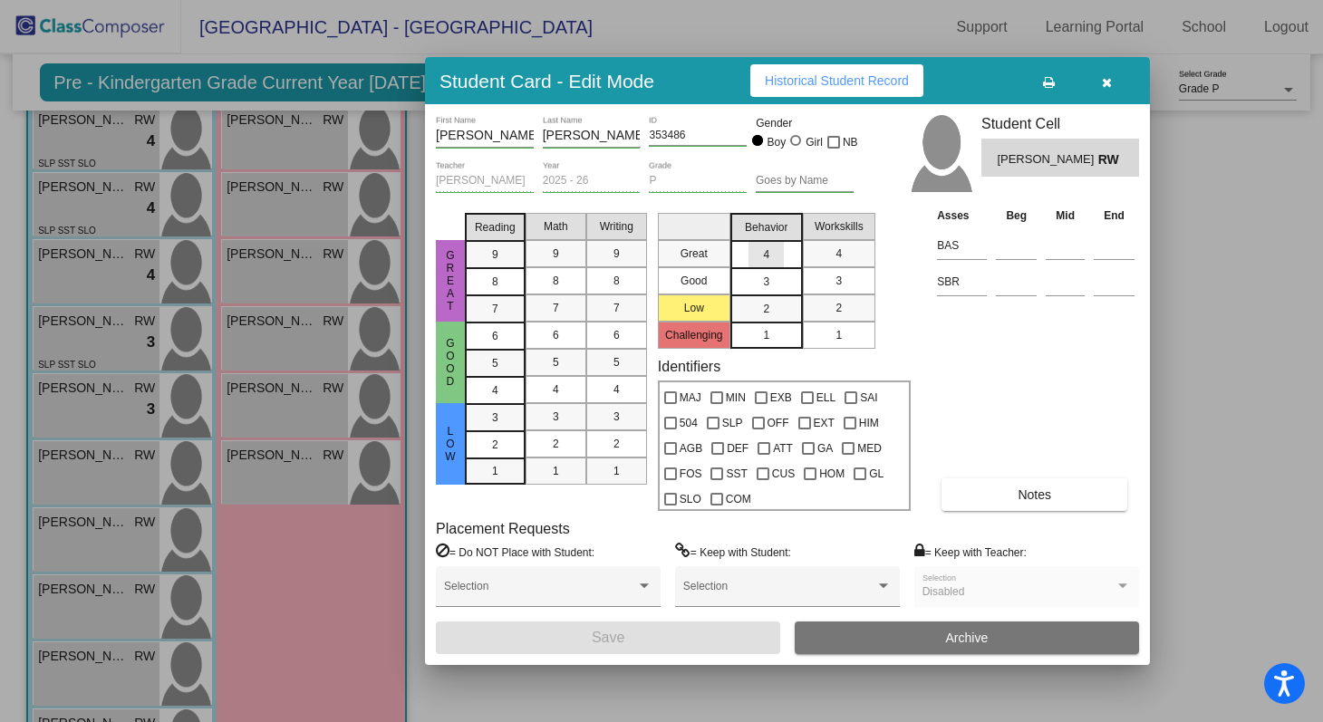
click at [778, 246] on div "4" at bounding box center [766, 254] width 35 height 27
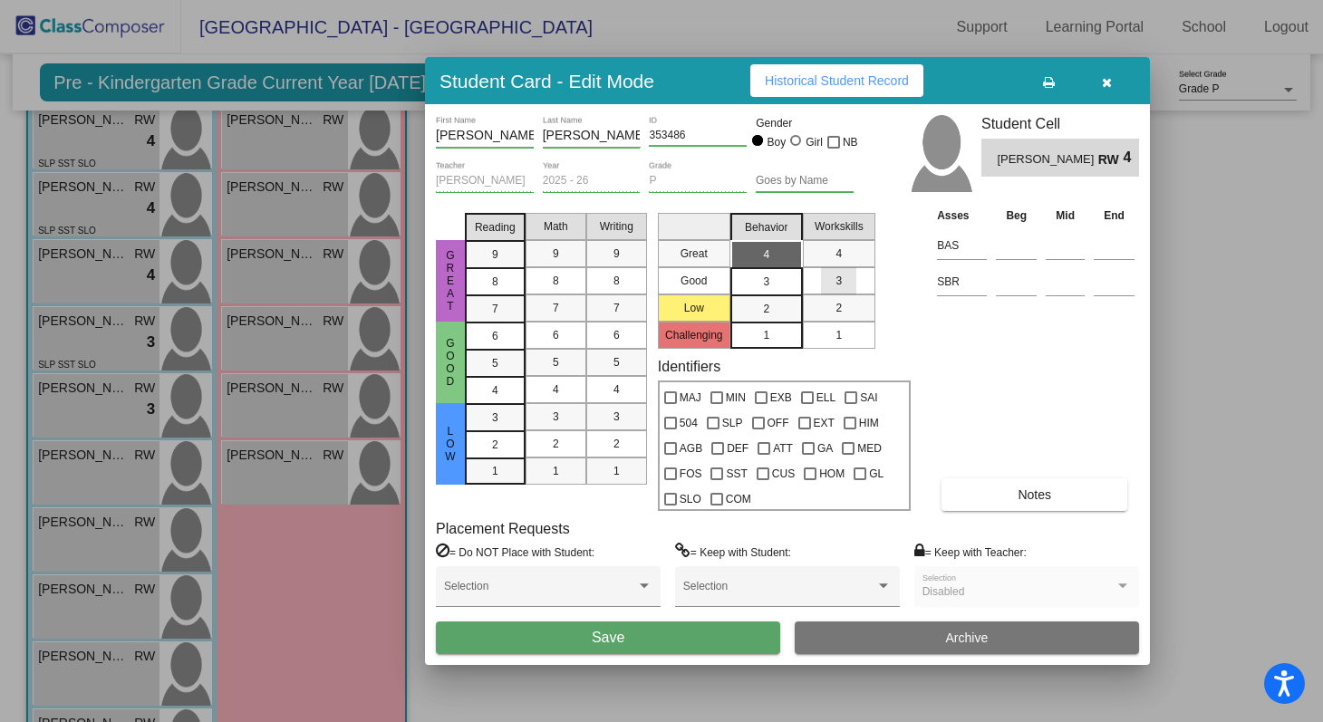
click at [841, 282] on span "3" at bounding box center [839, 281] width 6 height 16
click at [674, 497] on div at bounding box center [670, 499] width 13 height 13
click at [671, 506] on input "SLO" at bounding box center [670, 506] width 1 height 1
checkbox input "true"
click at [1025, 368] on div "Asses Beg Mid End BAS SBR Notes" at bounding box center [1036, 358] width 207 height 305
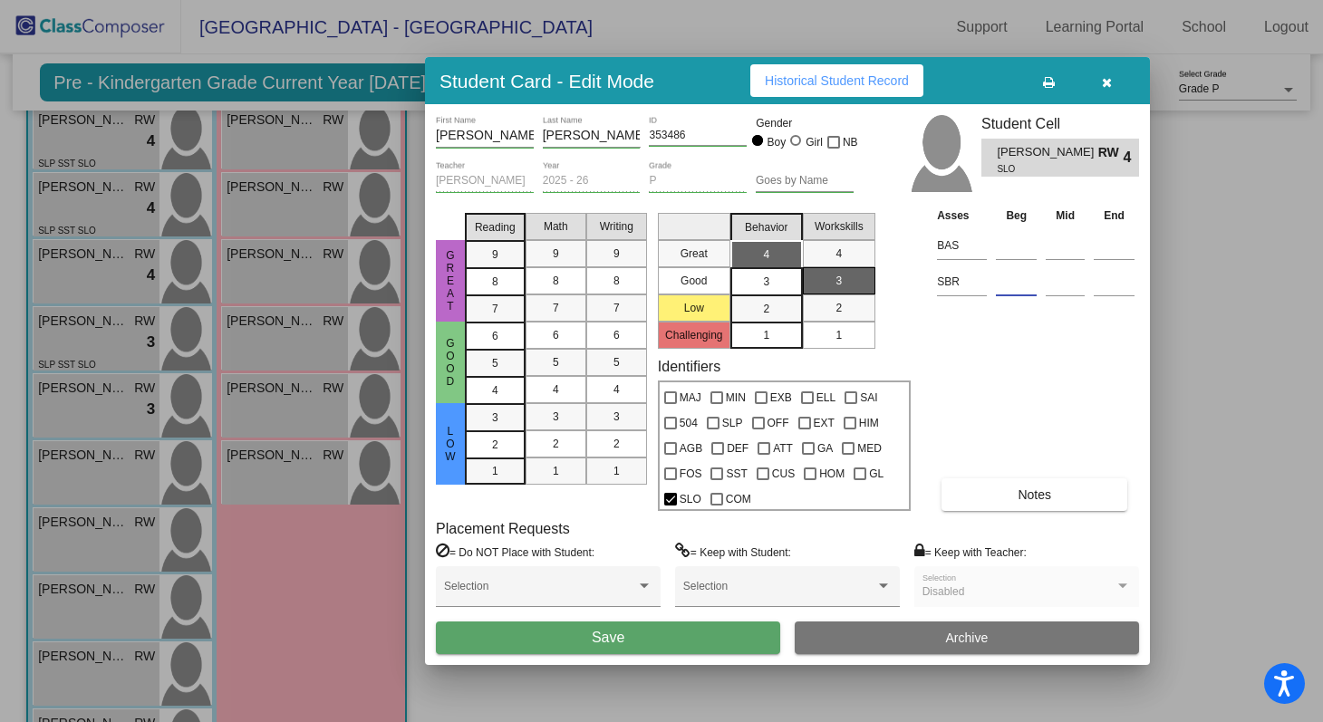
click at [1010, 285] on input at bounding box center [1016, 281] width 41 height 27
type input "Low"
click at [1064, 392] on div "Asses Beg Mid End BAS SBR Low Notes" at bounding box center [1036, 358] width 207 height 305
click at [1071, 485] on button "Notes" at bounding box center [1035, 495] width 186 height 33
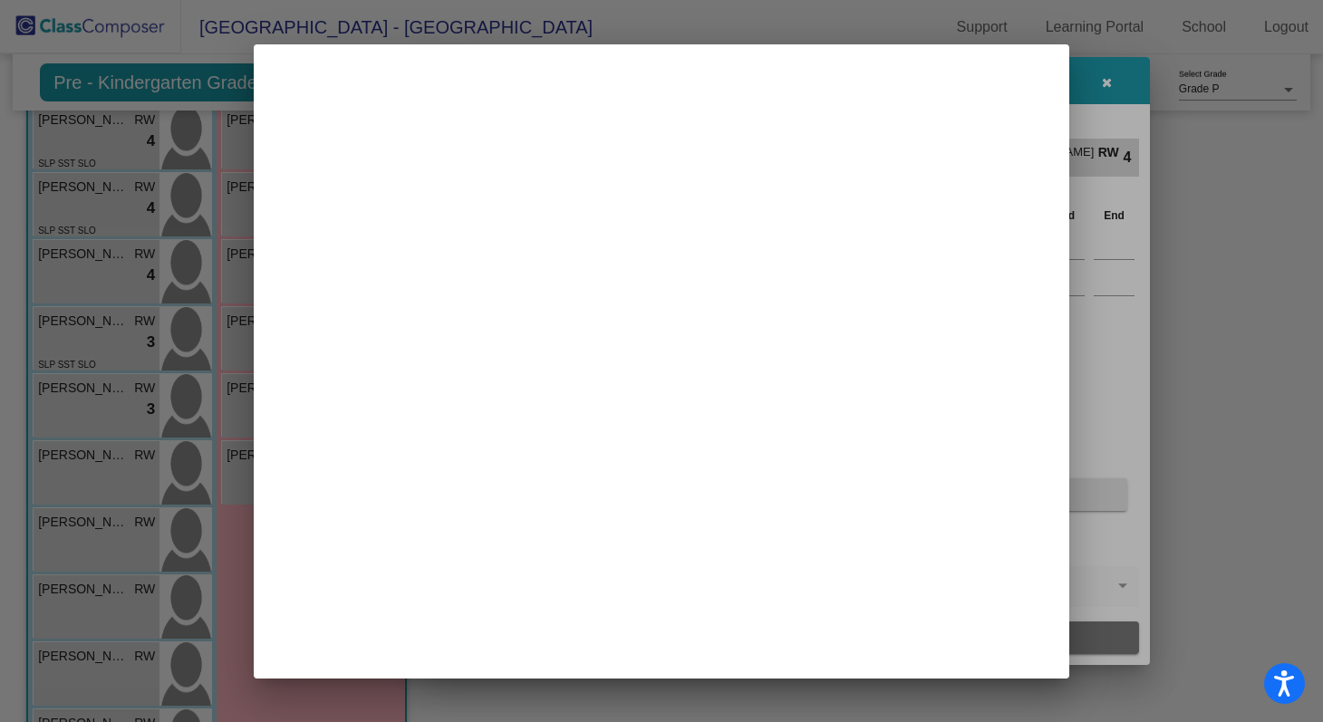
click at [1071, 485] on div at bounding box center [661, 361] width 1323 height 722
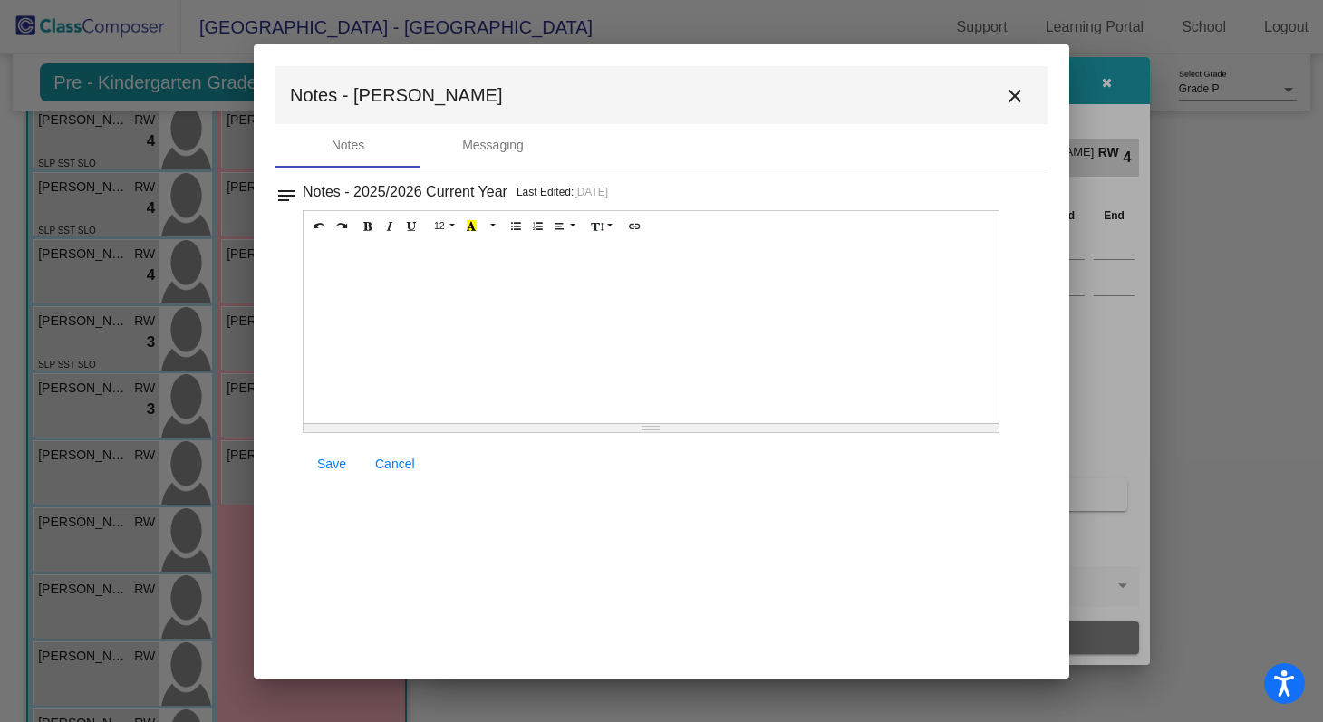
click at [541, 307] on div at bounding box center [651, 332] width 695 height 181
paste div
click at [554, 261] on span "Entry-Level Assessment Scores: Letters /52 and Sounds /26" at bounding box center [490, 260] width 354 height 15
click at [657, 262] on span "Entry-Level Assessment Scores: Letters 0/52 and Sounds /26" at bounding box center [494, 260] width 362 height 15
click at [740, 256] on div "Entry-Level Assessment Scores: Letters 0/52 and Sounds 0/26" at bounding box center [651, 332] width 695 height 181
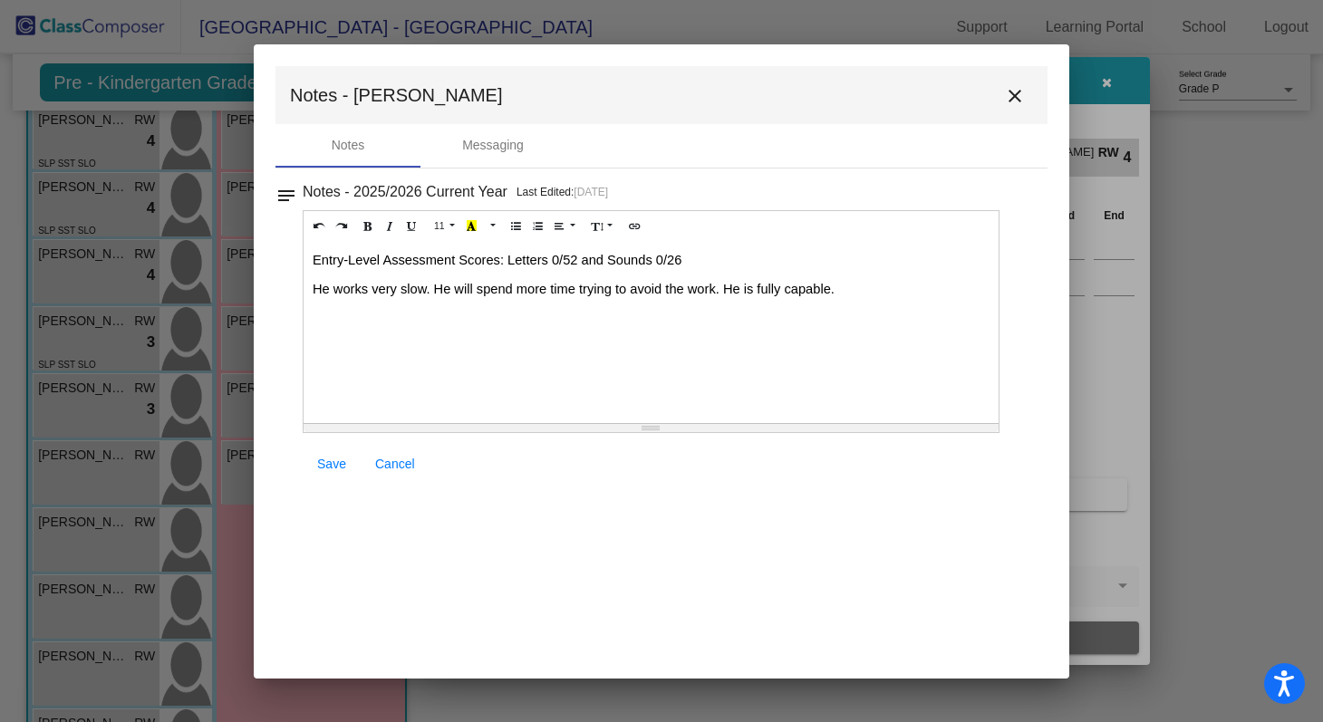
click at [408, 300] on div "Entry-Level Assessment Scores: Letters 0/52 and Sounds 0/26 He works very slow.…" at bounding box center [651, 332] width 695 height 181
click at [530, 280] on p "He works very slow. He will spend more time trying to avoid the work. He is ful…" at bounding box center [651, 289] width 677 height 18
click at [638, 285] on span "He works very slow. He will spend more time trying to avoid the work. He is ful…" at bounding box center [574, 289] width 522 height 15
click at [724, 289] on span "He works very slow. He will spend more time trying to avoid the work. He is ful…" at bounding box center [574, 289] width 522 height 15
click at [336, 464] on span "Save" at bounding box center [331, 464] width 29 height 15
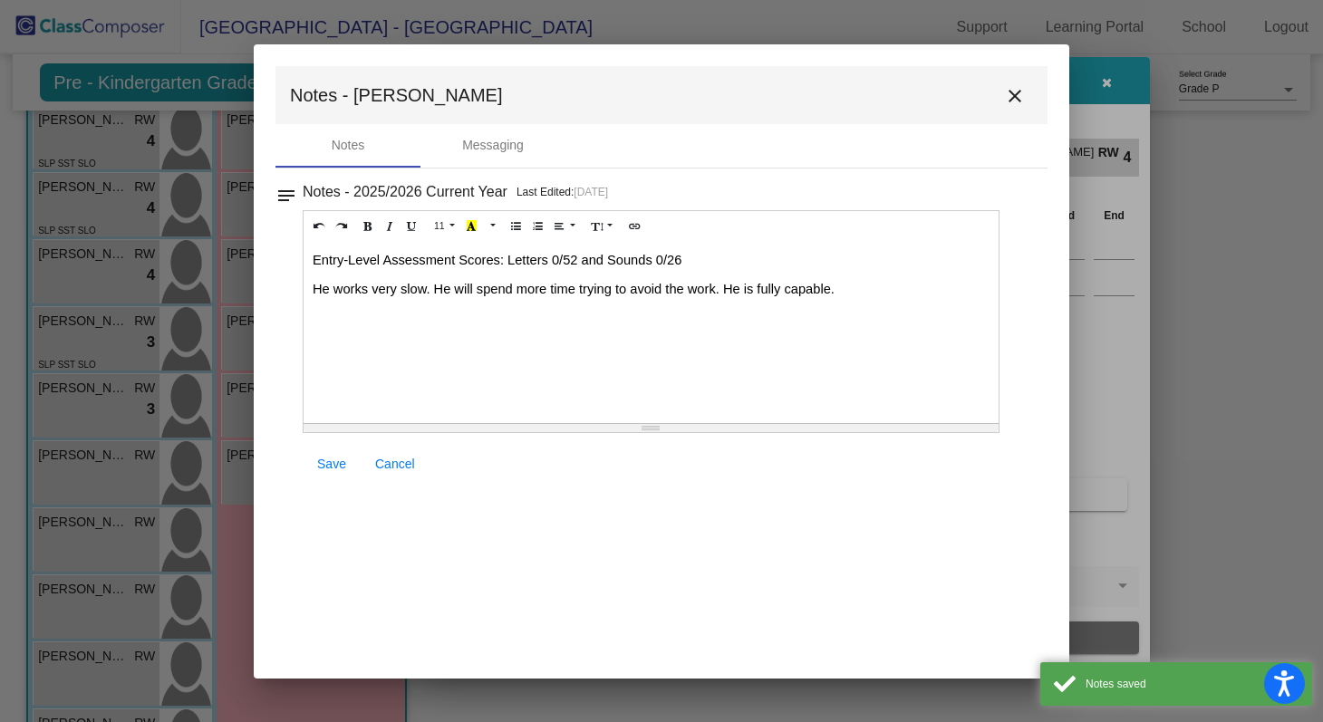
click at [1019, 93] on mat-icon "close" at bounding box center [1015, 96] width 22 height 22
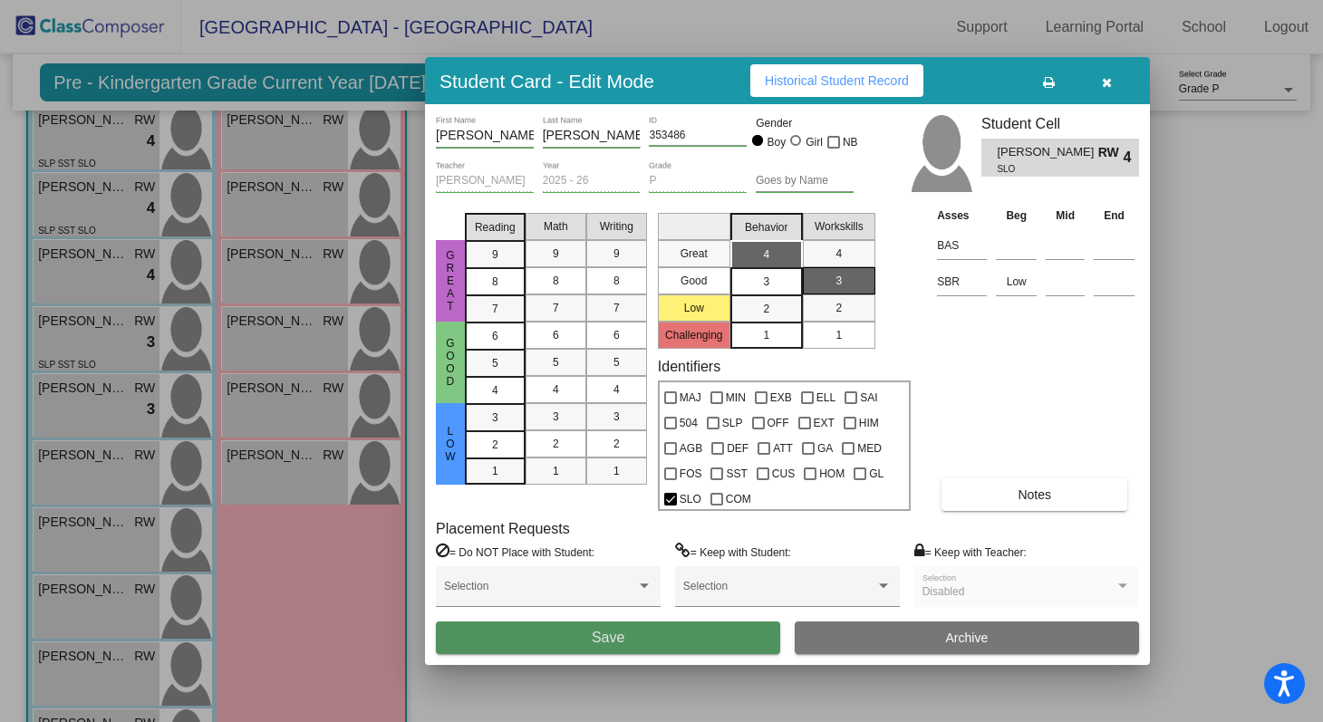
click at [576, 630] on button "Save" at bounding box center [608, 638] width 344 height 33
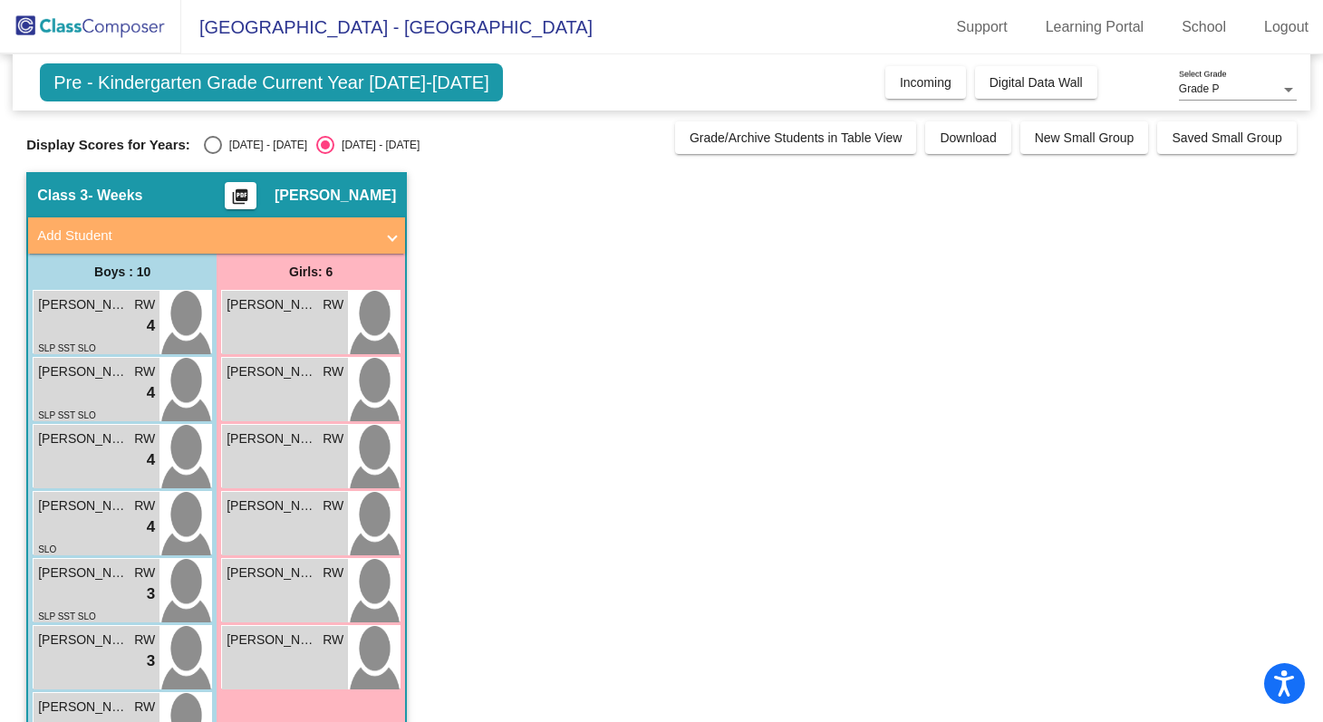
scroll to position [267, 0]
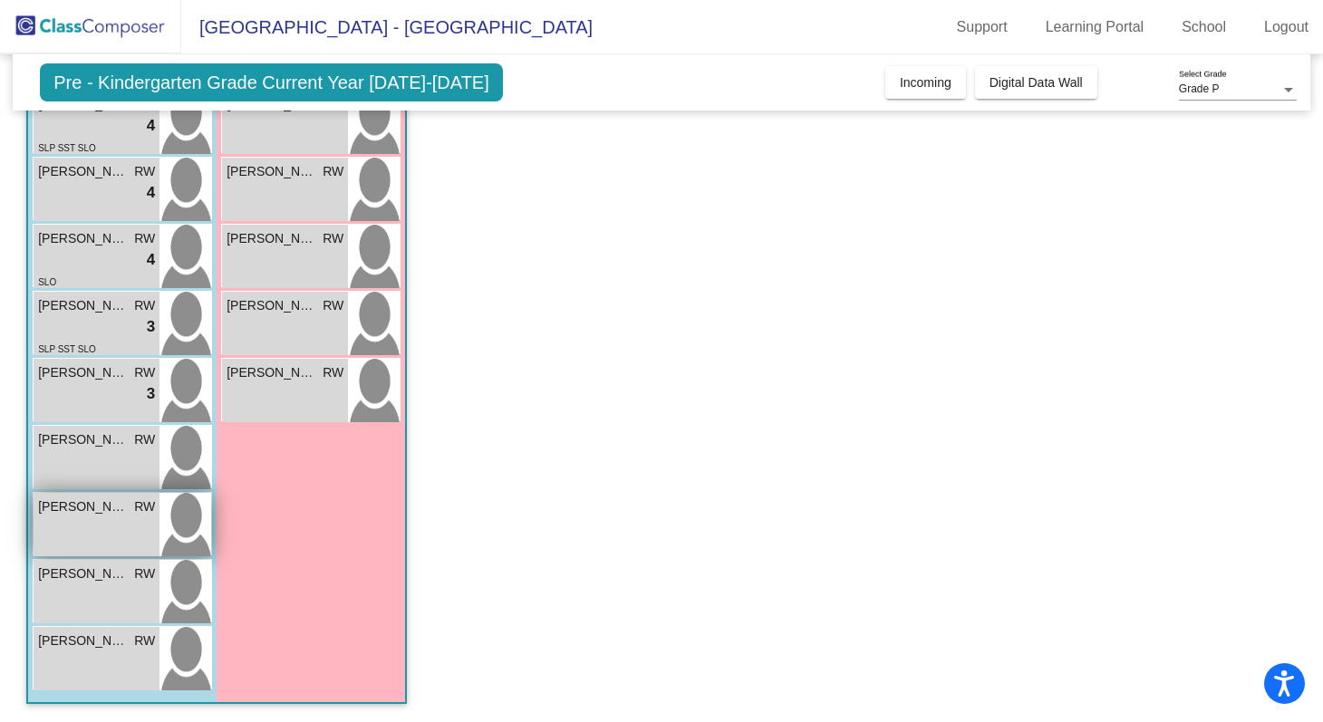
click at [183, 529] on img at bounding box center [186, 524] width 52 height 63
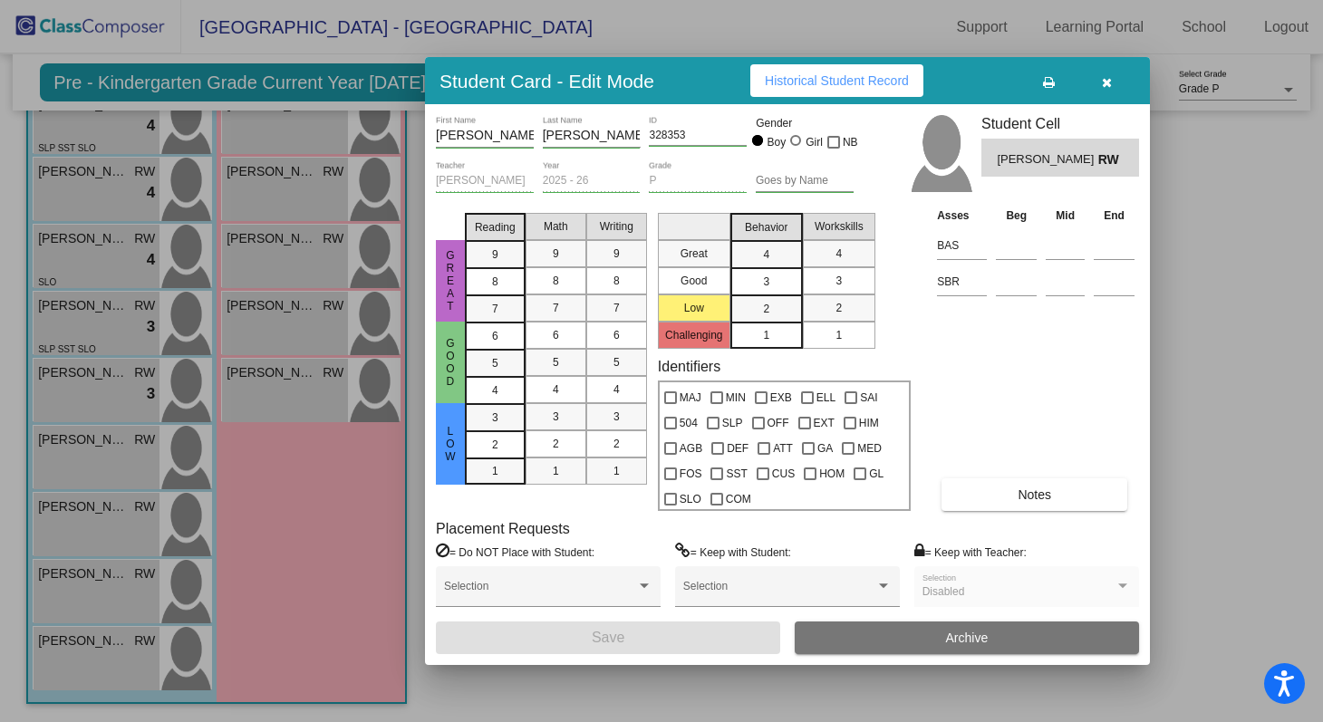
click at [1032, 497] on span "Notes" at bounding box center [1035, 495] width 34 height 15
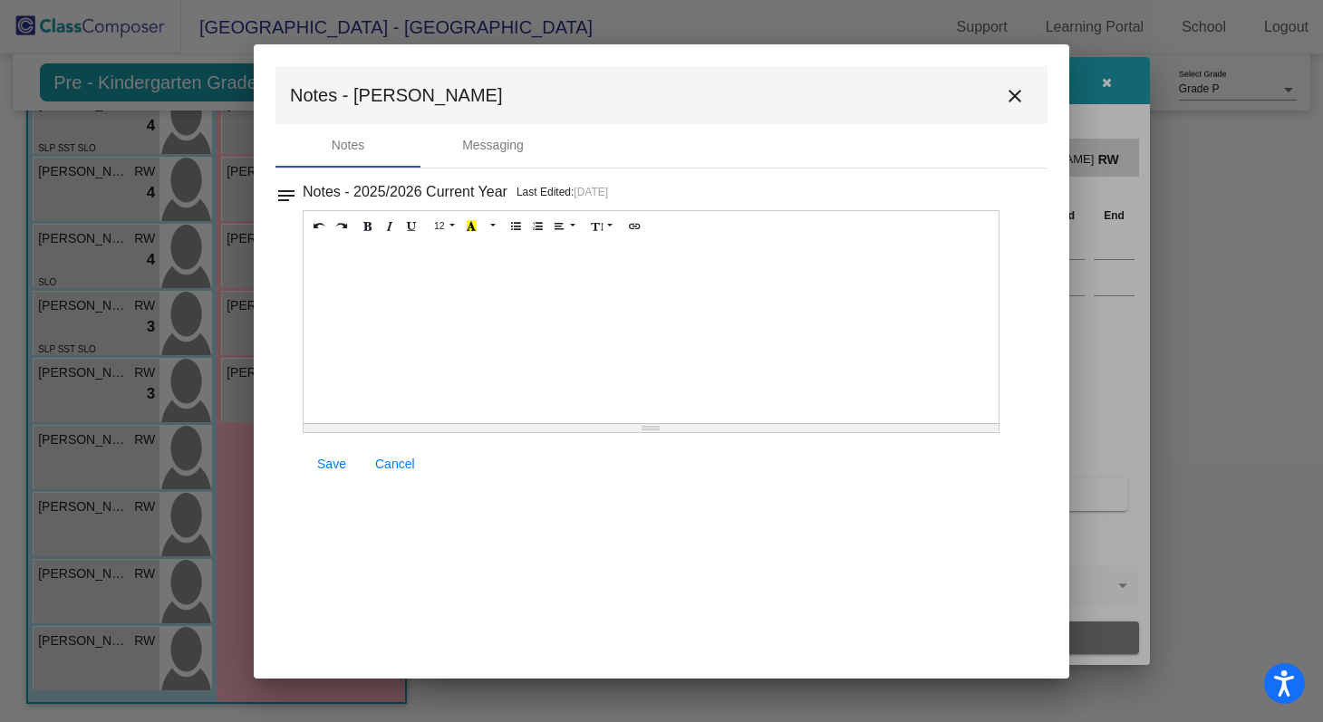
click at [415, 276] on div at bounding box center [651, 332] width 695 height 181
paste div
click at [550, 262] on span "Entry-Level Assessment Scores: Letters /52 and Sounds /26" at bounding box center [490, 260] width 354 height 15
click at [663, 259] on span "Entry-Level Assessment Scores: Letters 25/52 and Sounds /26" at bounding box center [497, 260] width 369 height 15
click at [759, 261] on div "Entry-Level Assessment Scores: Letters 25/52 and Sounds 0/26" at bounding box center [651, 332] width 695 height 181
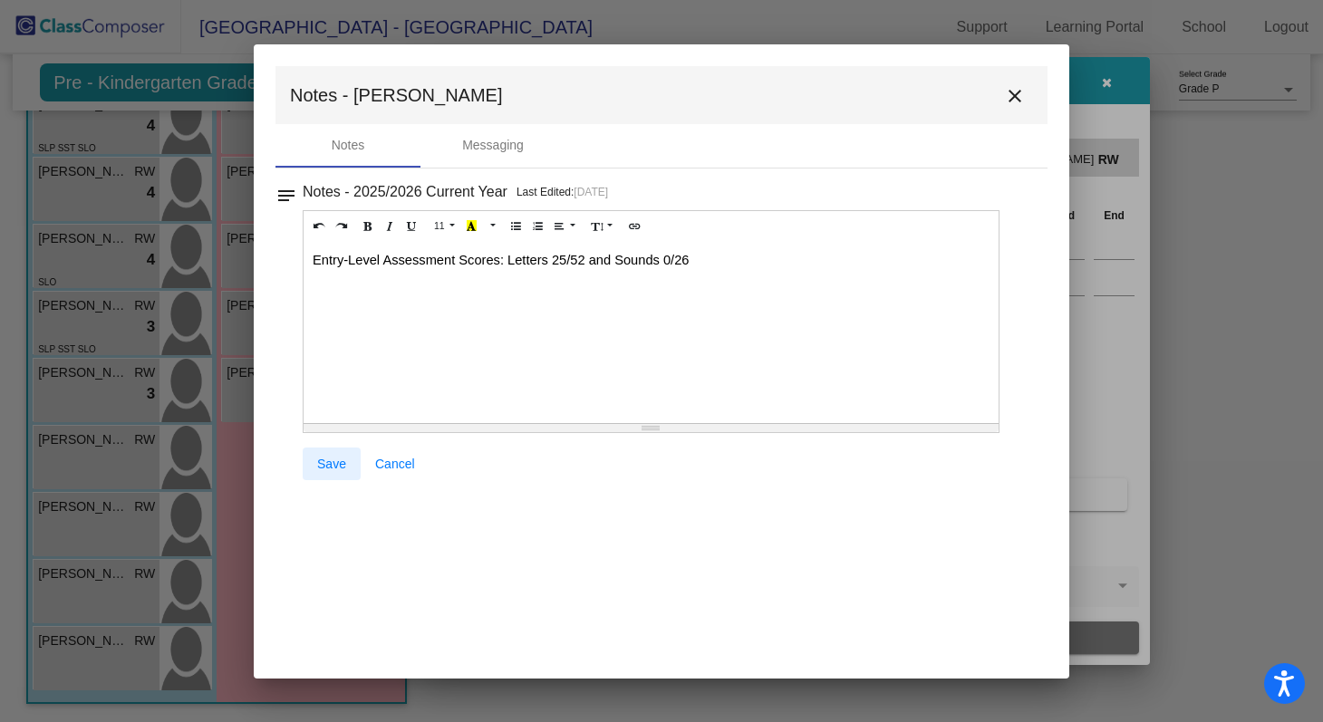
click at [329, 453] on link "Save" at bounding box center [332, 464] width 58 height 33
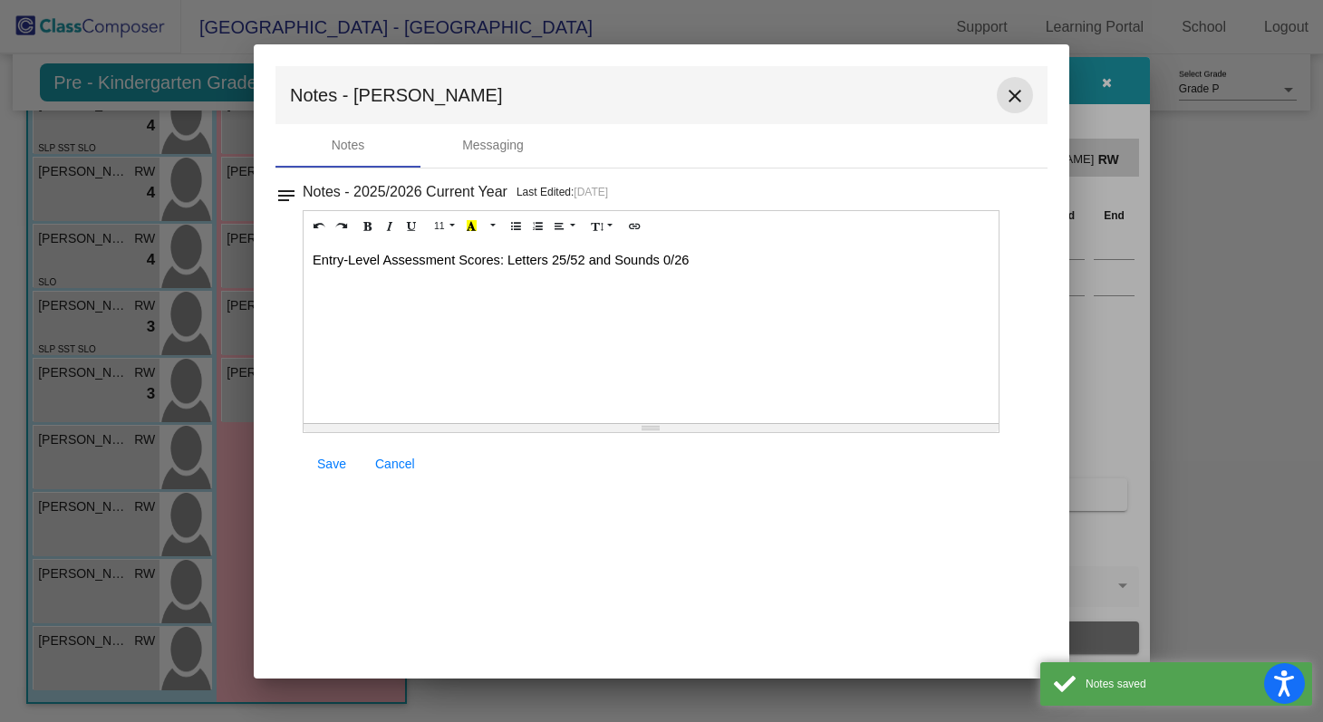
click at [1018, 86] on mat-icon "close" at bounding box center [1015, 96] width 22 height 22
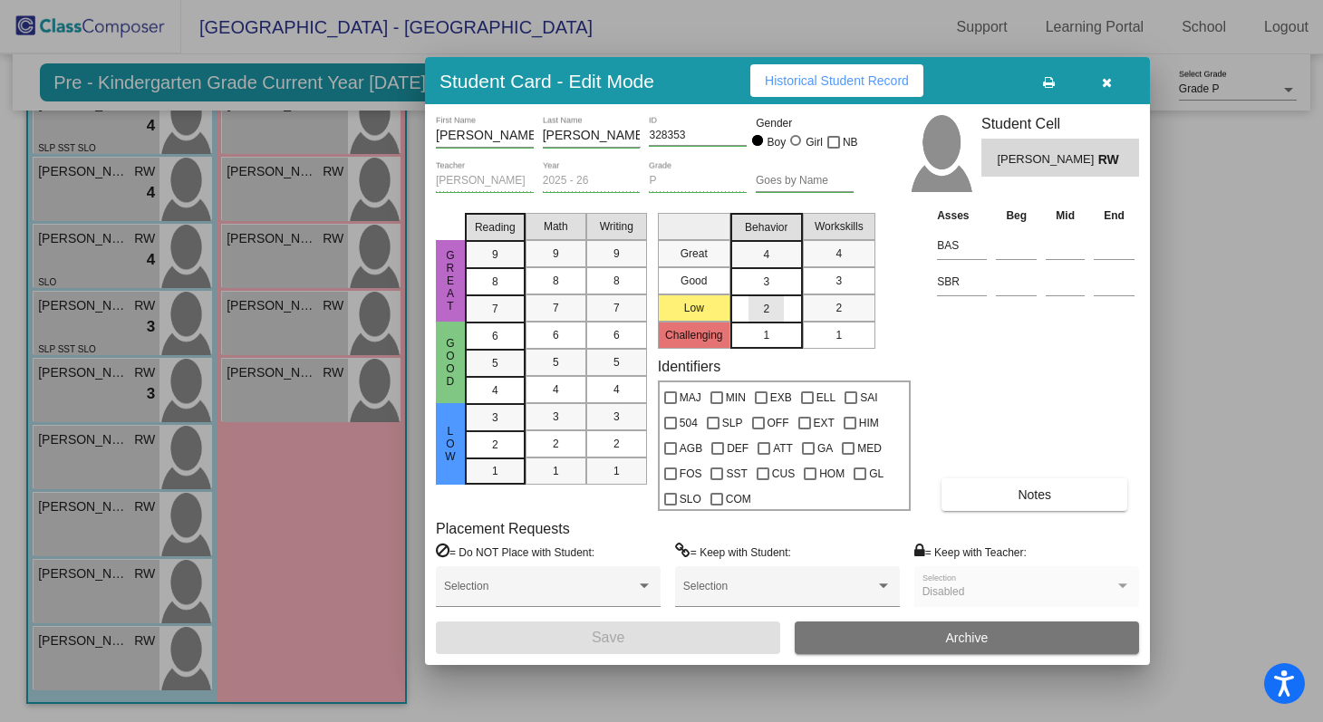
click at [773, 305] on div "2" at bounding box center [766, 308] width 35 height 27
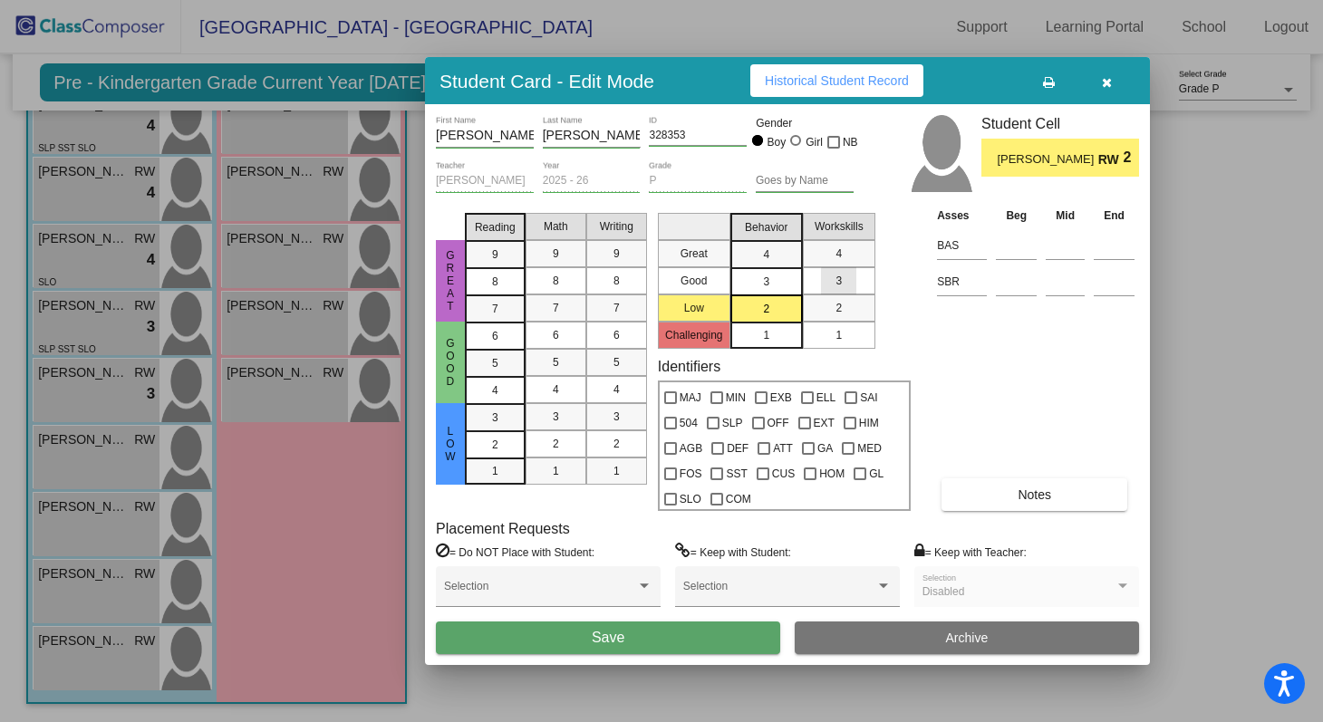
click at [857, 283] on mat-list-option "3" at bounding box center [839, 280] width 73 height 27
click at [719, 401] on div at bounding box center [717, 398] width 13 height 13
click at [717, 404] on input "MIN" at bounding box center [716, 404] width 1 height 1
checkbox input "true"
click at [687, 636] on button "Save" at bounding box center [608, 638] width 344 height 33
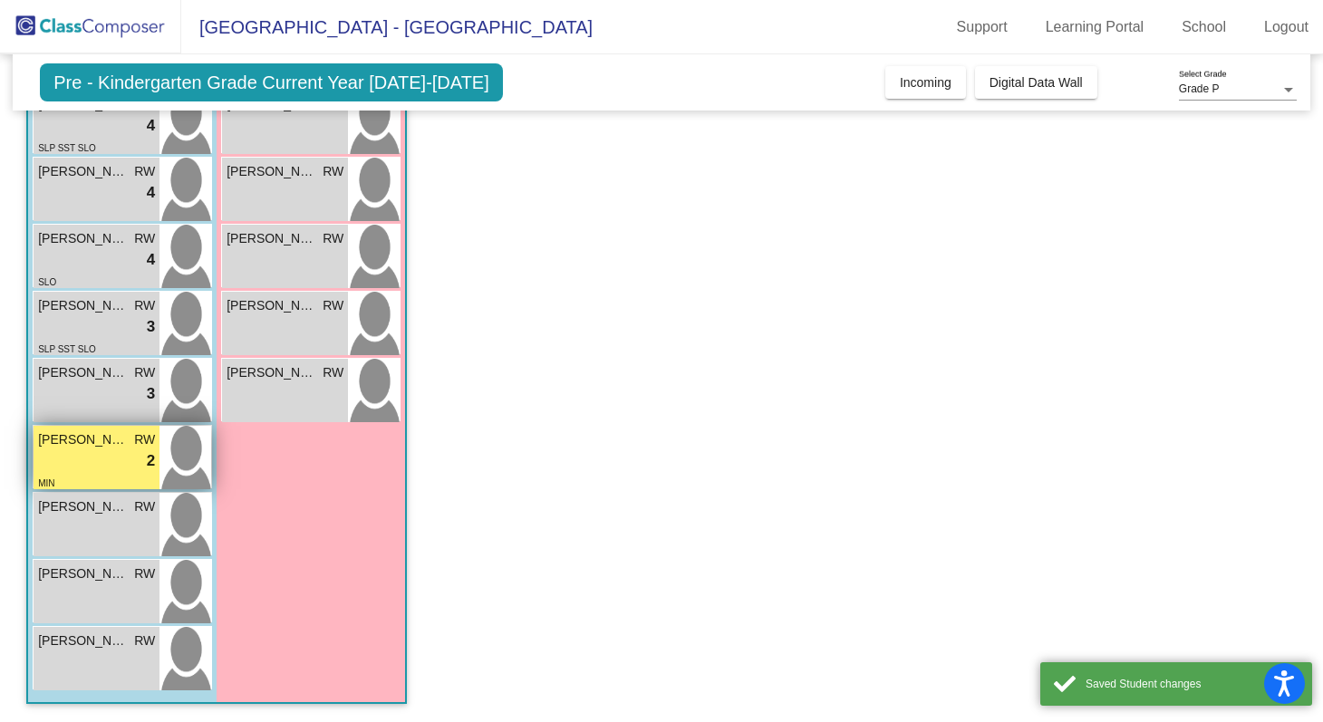
click at [98, 455] on div "lock do_not_disturb_alt 2" at bounding box center [96, 462] width 117 height 24
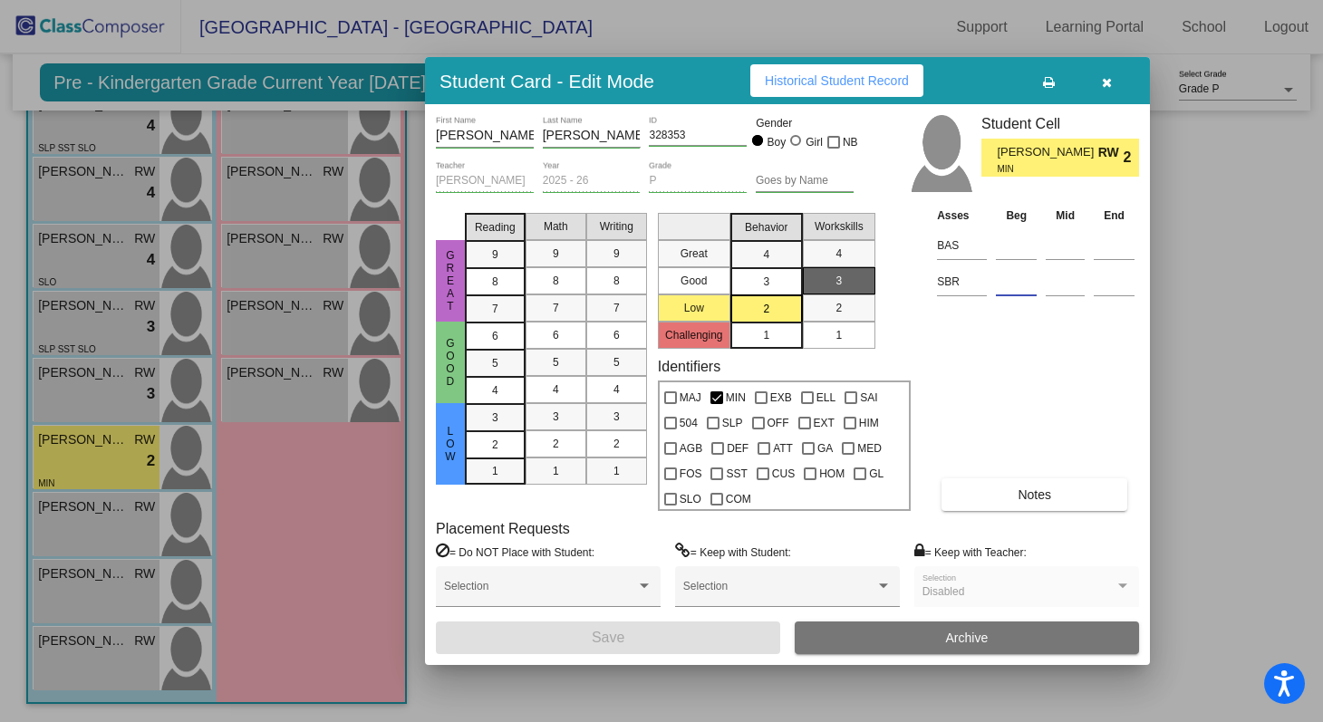
click at [1013, 276] on input at bounding box center [1016, 281] width 41 height 27
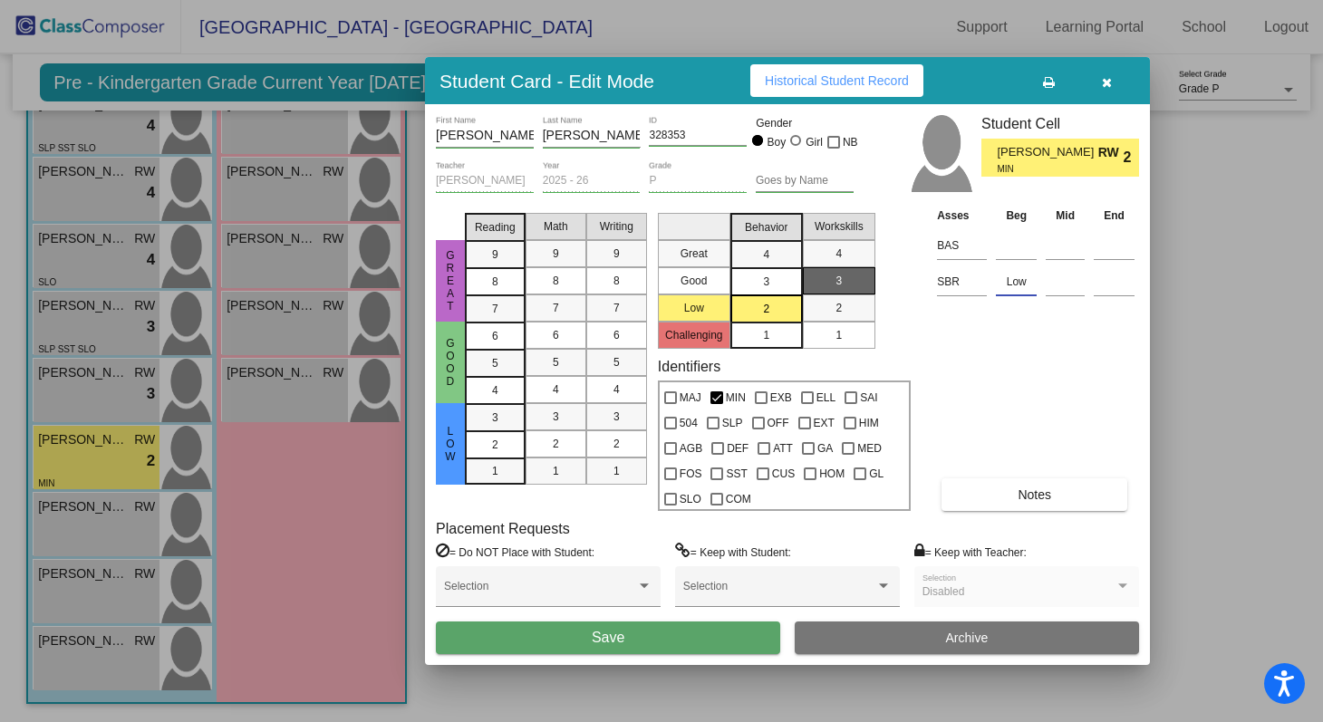
type input "Low"
click at [972, 393] on div "Asses Beg Mid End BAS SBR Low Notes" at bounding box center [1036, 358] width 207 height 305
click at [649, 635] on button "Save" at bounding box center [608, 638] width 344 height 33
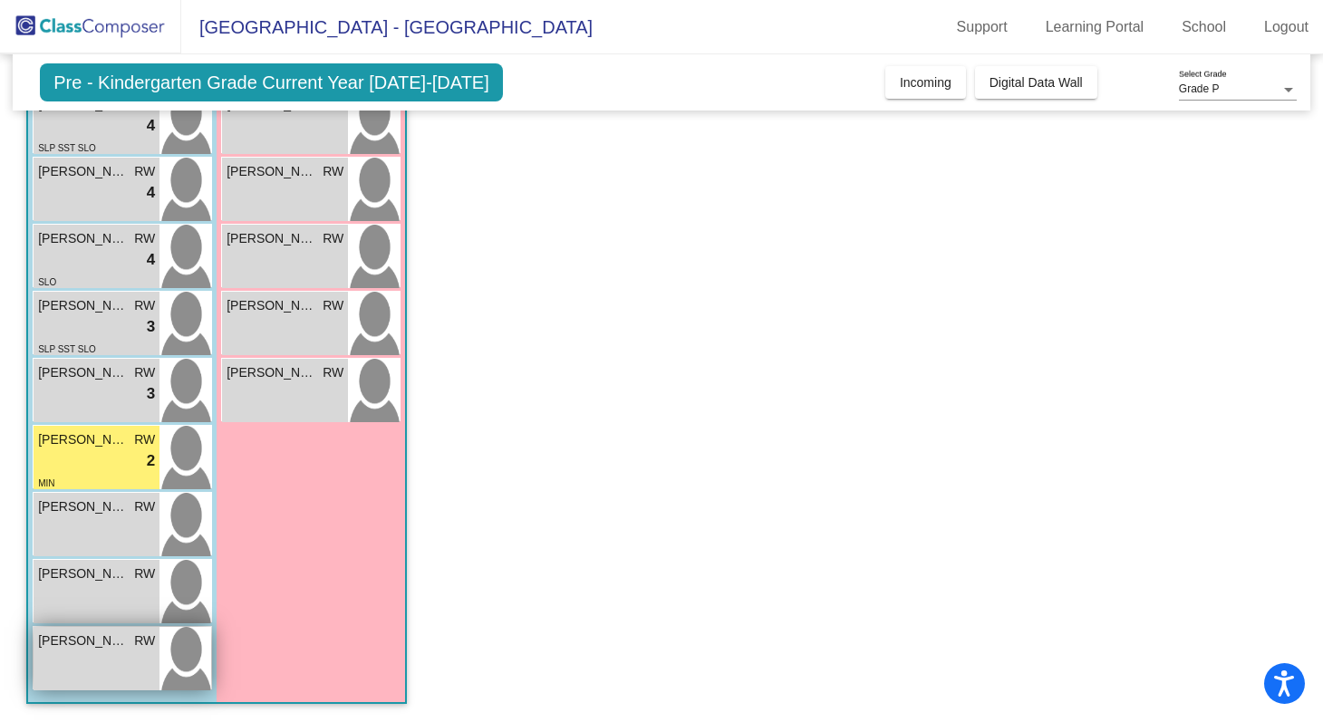
click at [97, 633] on span "[PERSON_NAME]" at bounding box center [83, 641] width 91 height 19
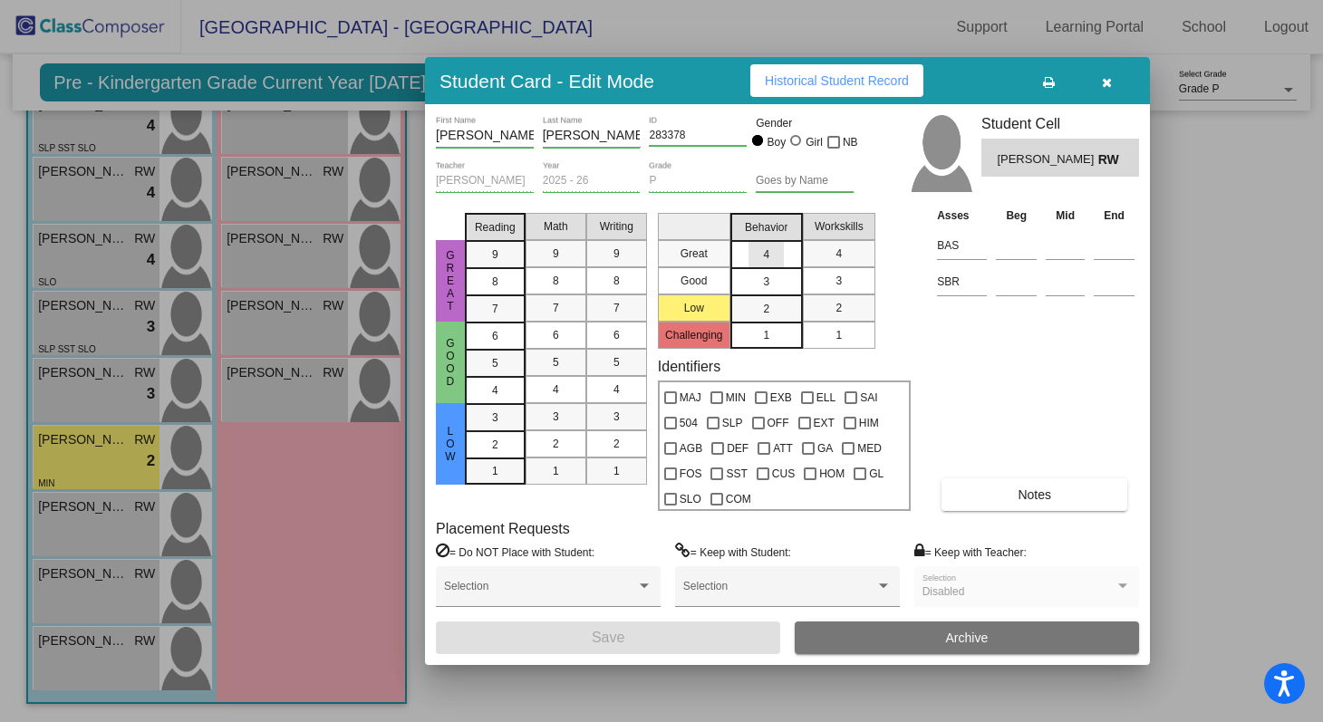
click at [778, 248] on div "4" at bounding box center [766, 254] width 35 height 27
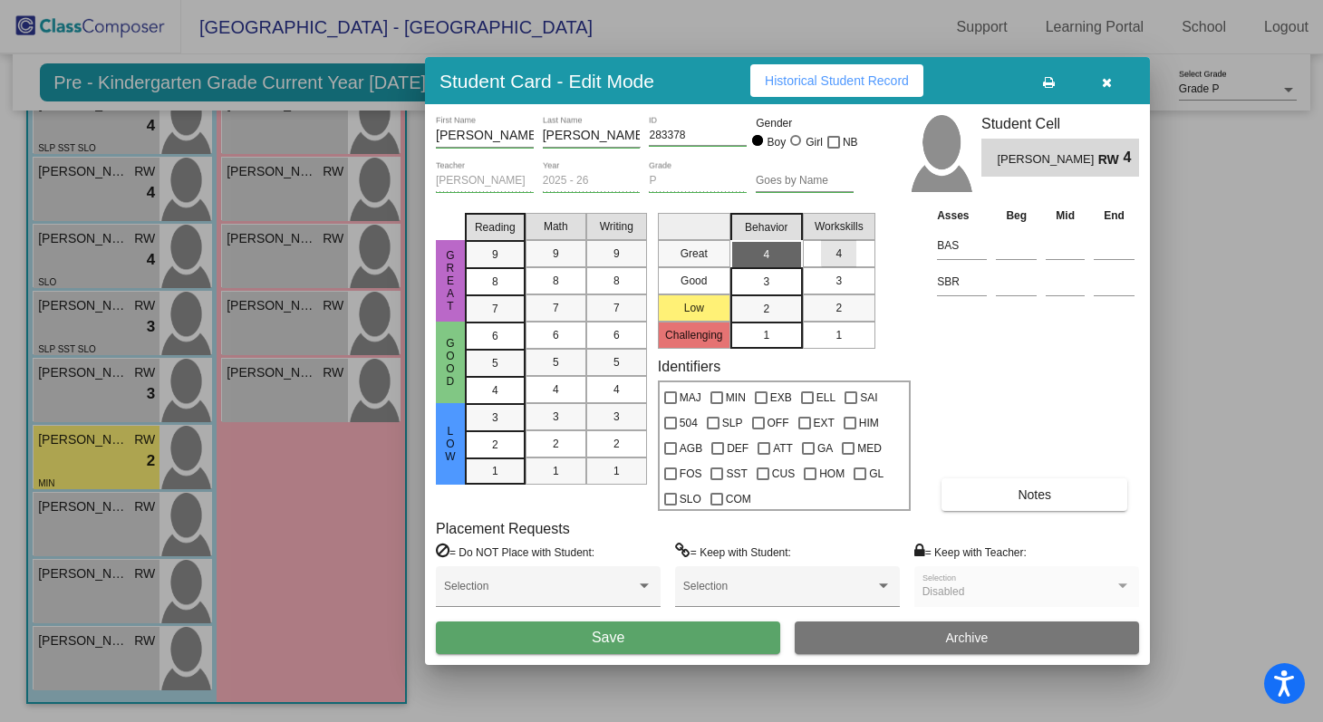
click at [860, 247] on mat-list-option "4" at bounding box center [839, 253] width 73 height 27
click at [993, 394] on div "Asses Beg Mid End BAS SBR Notes" at bounding box center [1036, 358] width 207 height 305
click at [758, 445] on div at bounding box center [764, 448] width 13 height 13
click at [763, 455] on input "ATT" at bounding box center [763, 455] width 1 height 1
checkbox input "true"
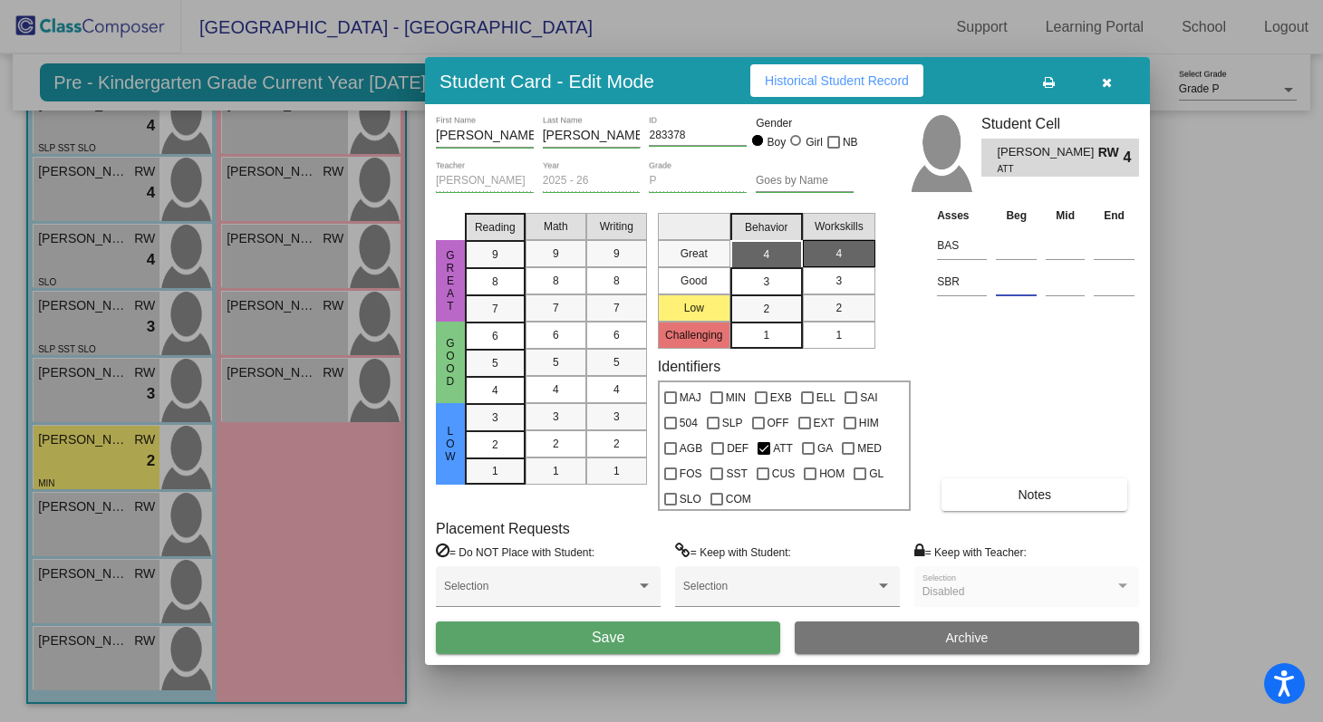
click at [1009, 281] on input at bounding box center [1016, 281] width 41 height 27
type input "Low"
click at [1005, 354] on div "Asses Beg Mid End BAS SBR Low Notes" at bounding box center [1036, 358] width 207 height 305
click at [994, 494] on button "Notes" at bounding box center [1035, 495] width 186 height 33
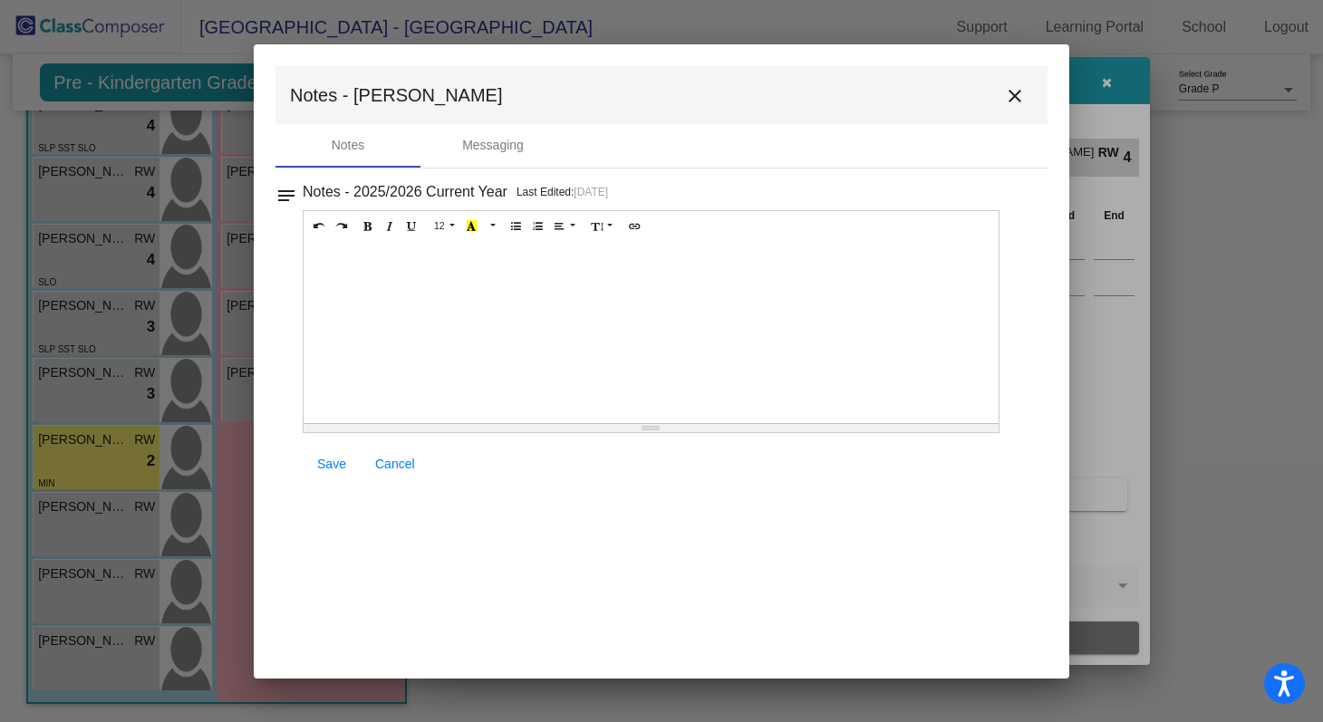
click at [450, 273] on div at bounding box center [651, 332] width 695 height 181
paste div
click at [553, 262] on span "Entry-Level Assessment Scores: Letters /52 and Sounds /26" at bounding box center [490, 260] width 354 height 15
click at [656, 258] on span "Entry-Level Assessment Scores: Letters 0/52 and Sounds /26" at bounding box center [494, 260] width 362 height 15
click at [328, 460] on span "Save" at bounding box center [331, 464] width 29 height 15
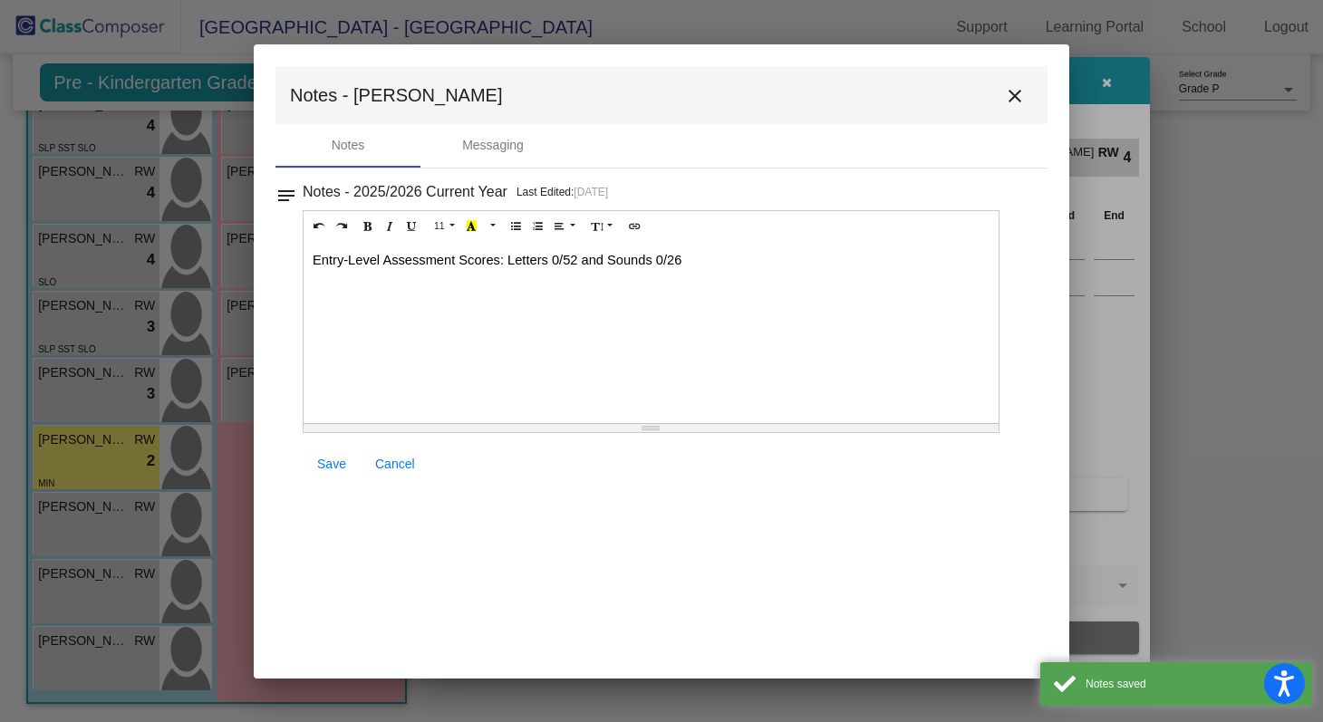
click at [1025, 95] on mat-icon "close" at bounding box center [1015, 96] width 22 height 22
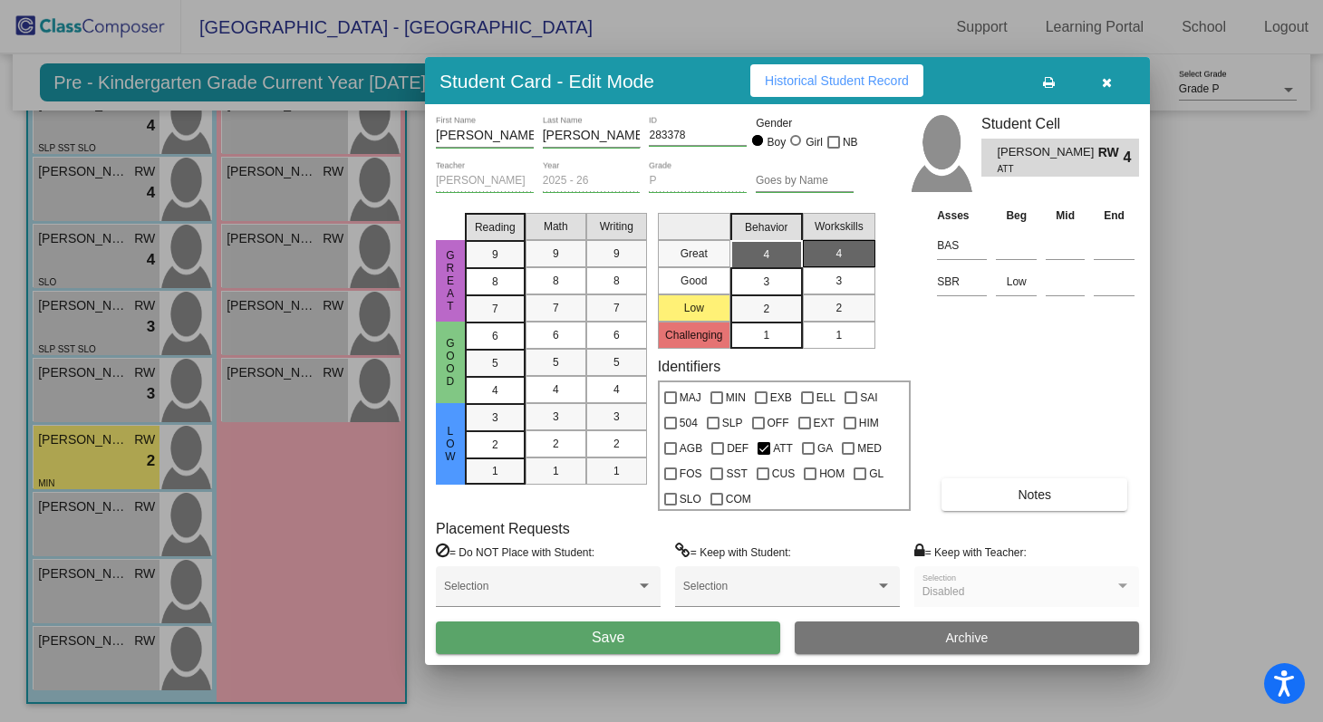
scroll to position [0, 0]
click at [728, 632] on button "Save" at bounding box center [608, 638] width 344 height 33
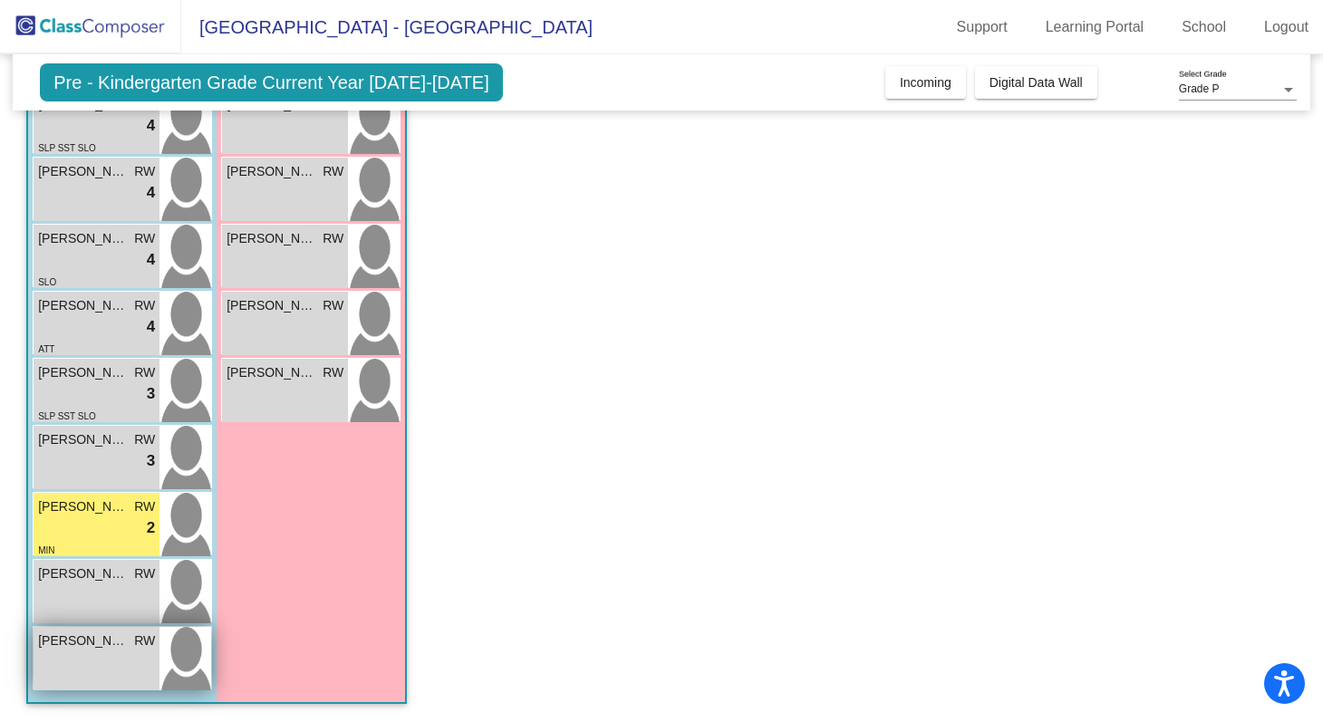
click at [139, 663] on div "[PERSON_NAME] RW lock do_not_disturb_alt" at bounding box center [97, 658] width 126 height 63
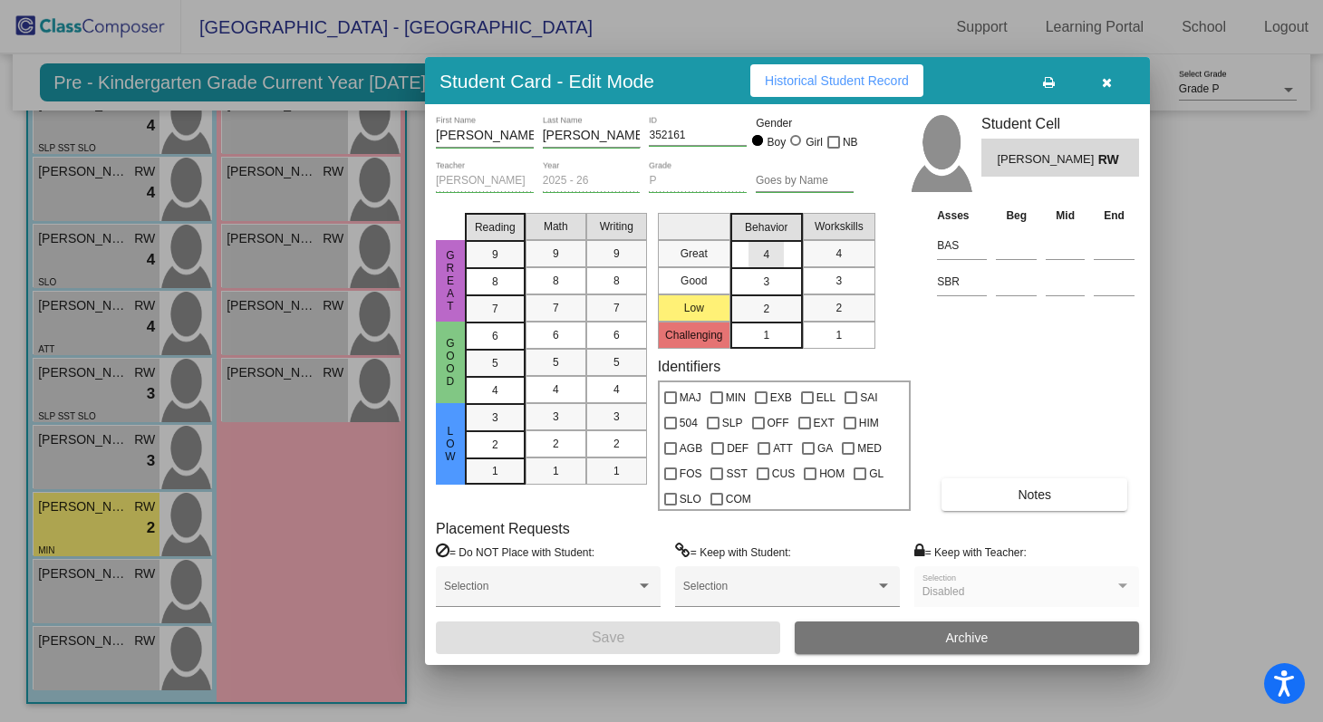
click at [777, 254] on div "4" at bounding box center [766, 254] width 35 height 27
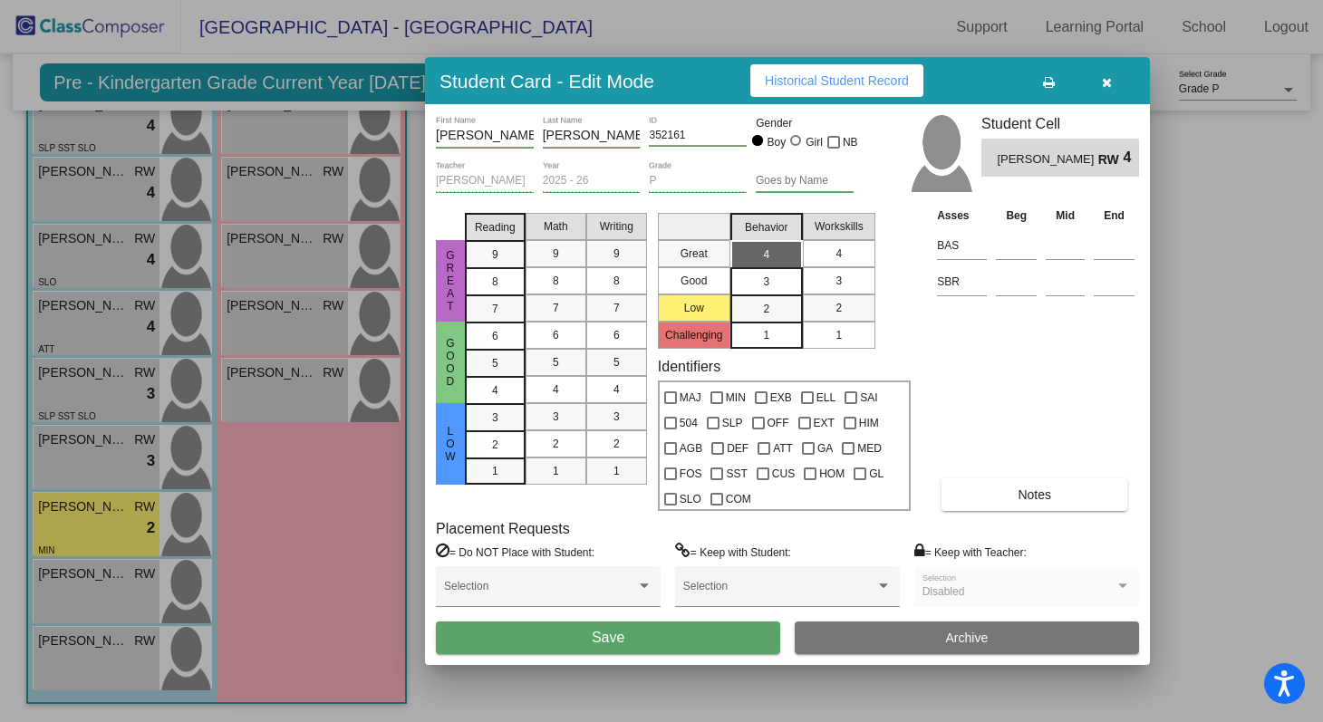
click at [844, 254] on div "4" at bounding box center [838, 253] width 35 height 27
click at [1014, 277] on input at bounding box center [1016, 281] width 41 height 27
type input "Low"
click at [717, 420] on div at bounding box center [713, 423] width 13 height 13
click at [713, 430] on input "SLP" at bounding box center [712, 430] width 1 height 1
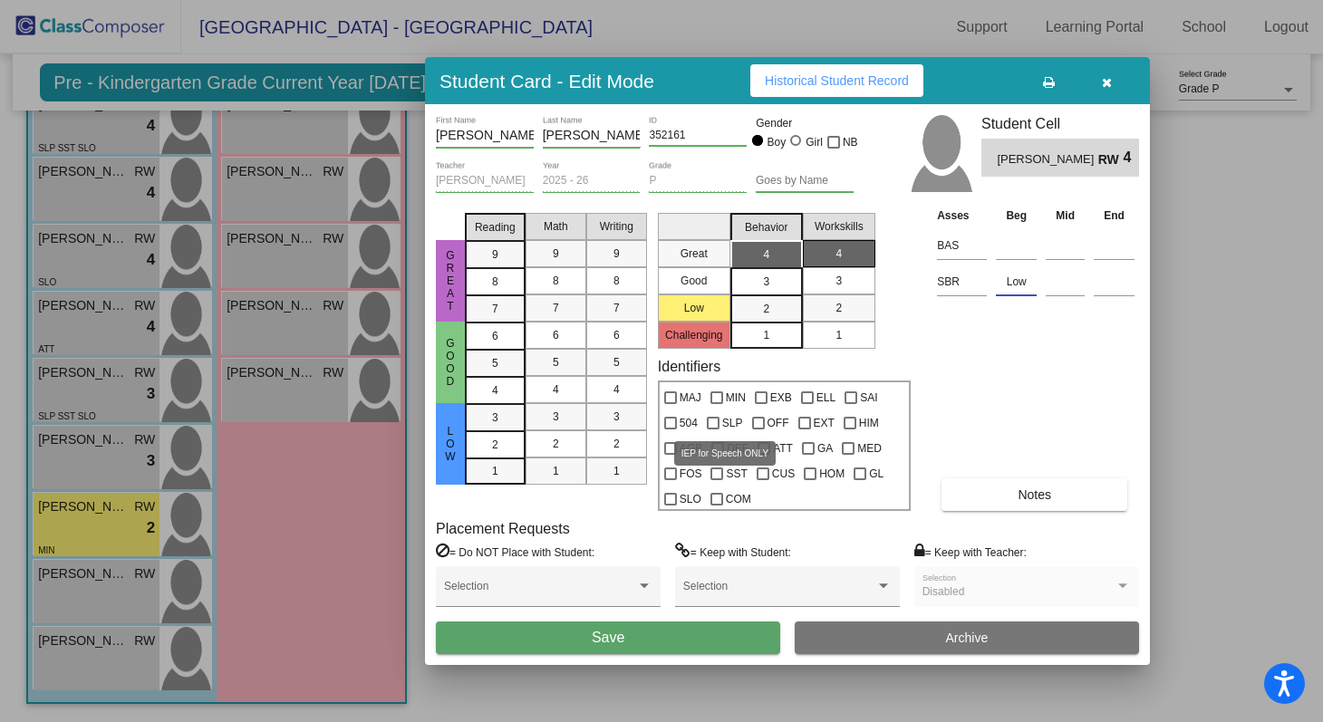
checkbox input "true"
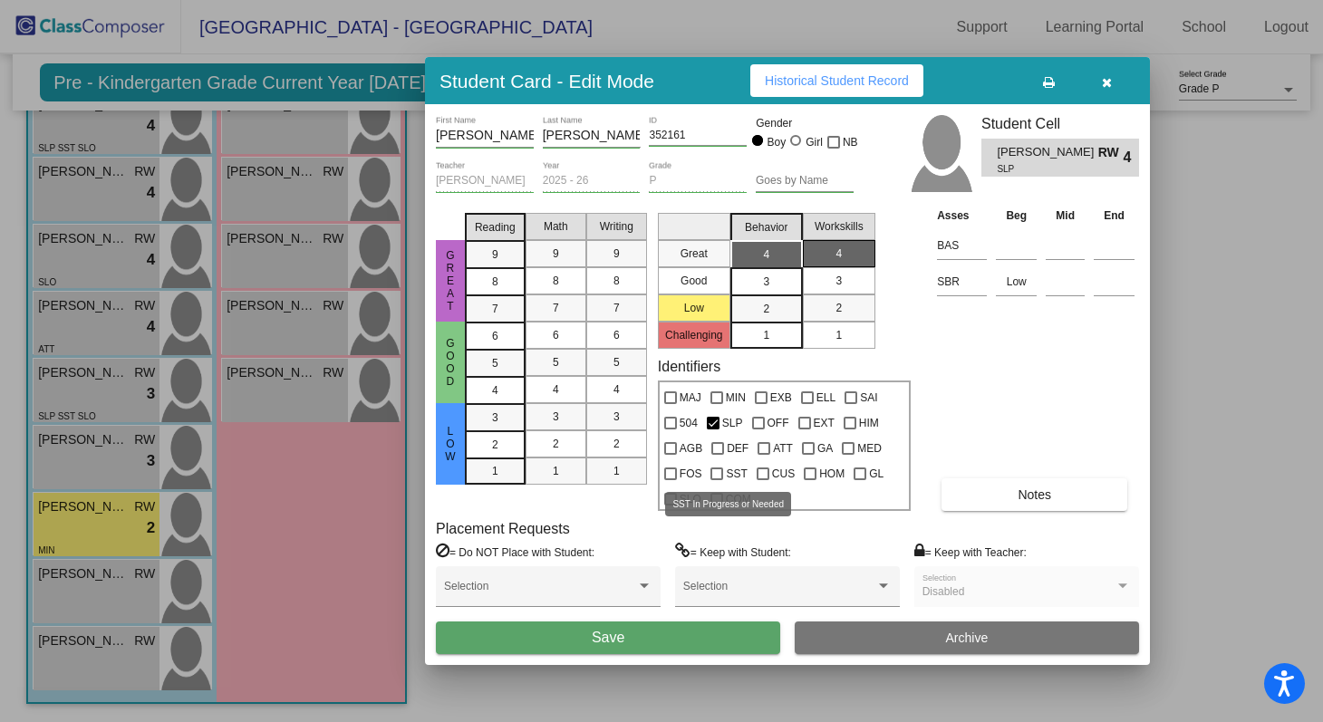
click at [719, 471] on div at bounding box center [717, 474] width 13 height 13
click at [717, 480] on input "SST" at bounding box center [716, 480] width 1 height 1
checkbox input "true"
click at [716, 420] on div at bounding box center [713, 423] width 13 height 13
click at [713, 430] on input "SLP" at bounding box center [712, 430] width 1 height 1
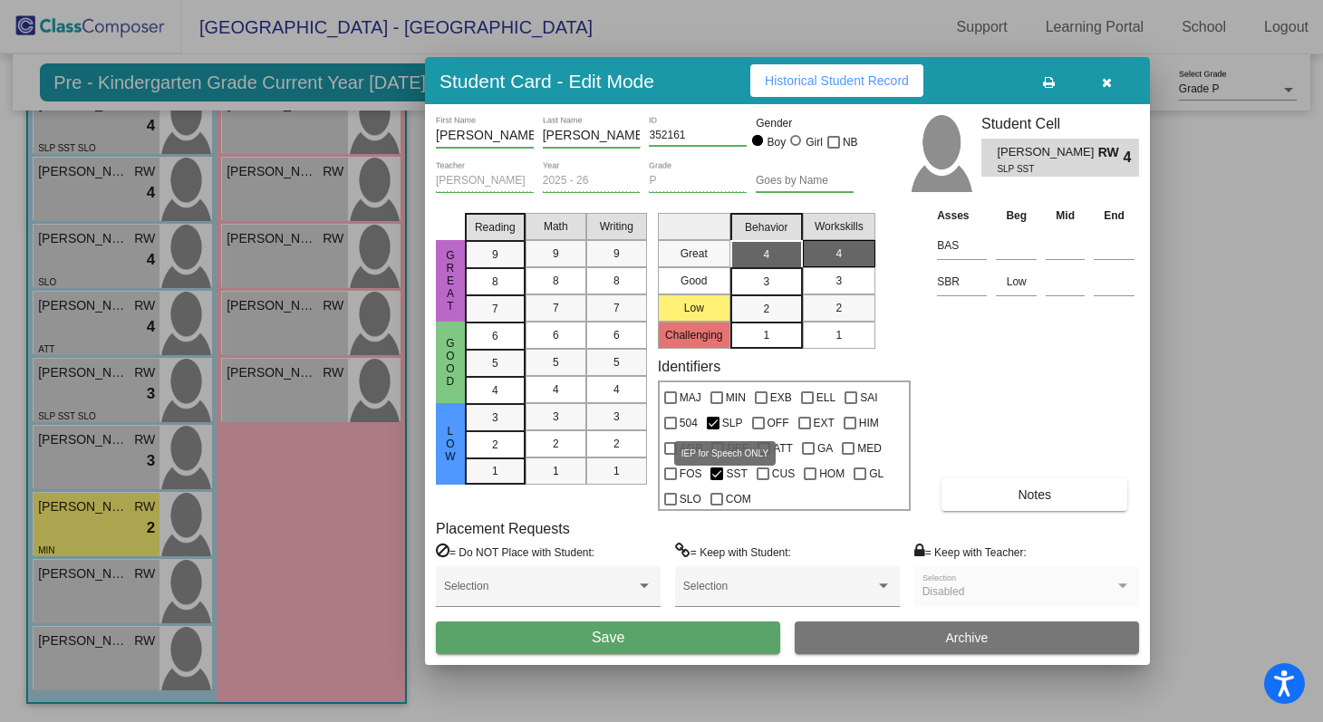
checkbox input "false"
click at [1146, 400] on div "[PERSON_NAME] First Name [PERSON_NAME] Last Name 352161 ID Gender Boy Girl NB […" at bounding box center [787, 384] width 725 height 560
click at [981, 486] on button "Notes" at bounding box center [1035, 495] width 186 height 33
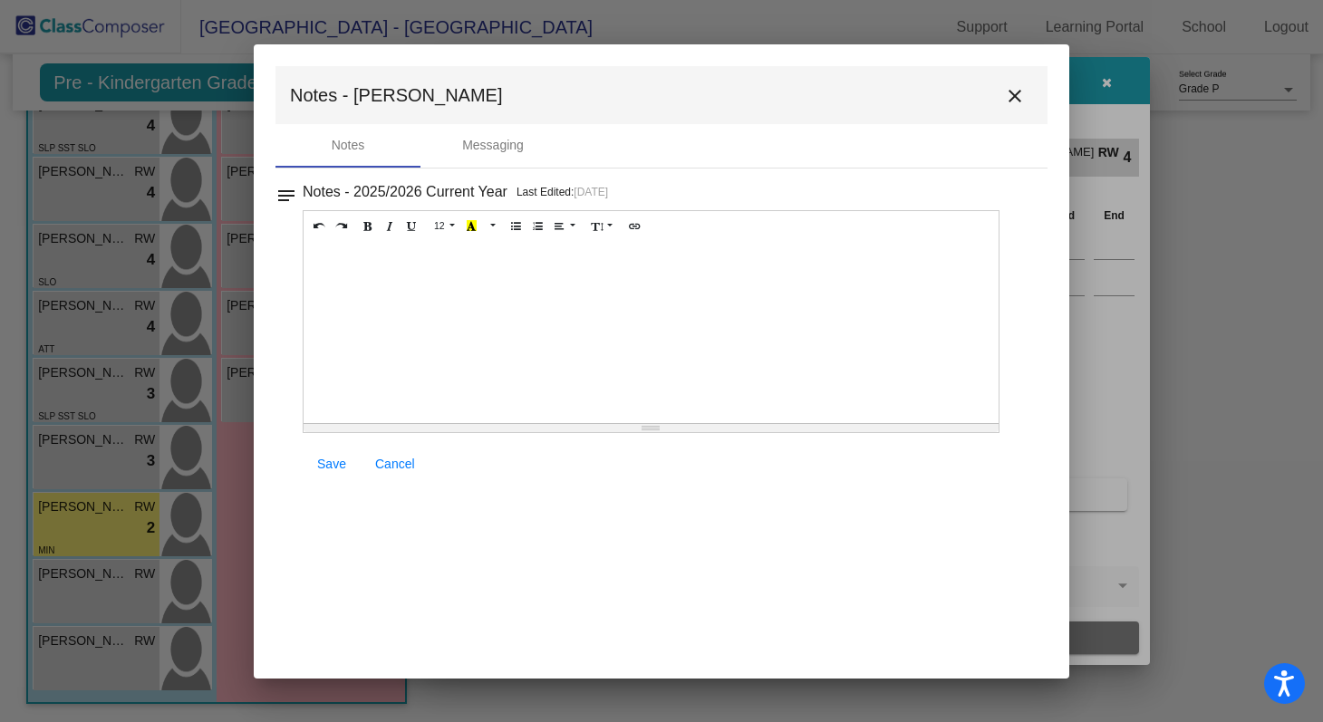
click at [379, 282] on div at bounding box center [651, 332] width 695 height 181
paste div
click at [649, 262] on span "Entry-Level Assessment Scores: Letters /52 and Sounds /26" at bounding box center [490, 260] width 354 height 15
click at [552, 260] on span "Entry-Level Assessment Scores: Letters /52 and Sounds 0/26" at bounding box center [494, 260] width 362 height 15
click at [720, 257] on div "Entry-Level Assessment Scores: Letters 0/52 and Sounds 0/26" at bounding box center [651, 332] width 695 height 181
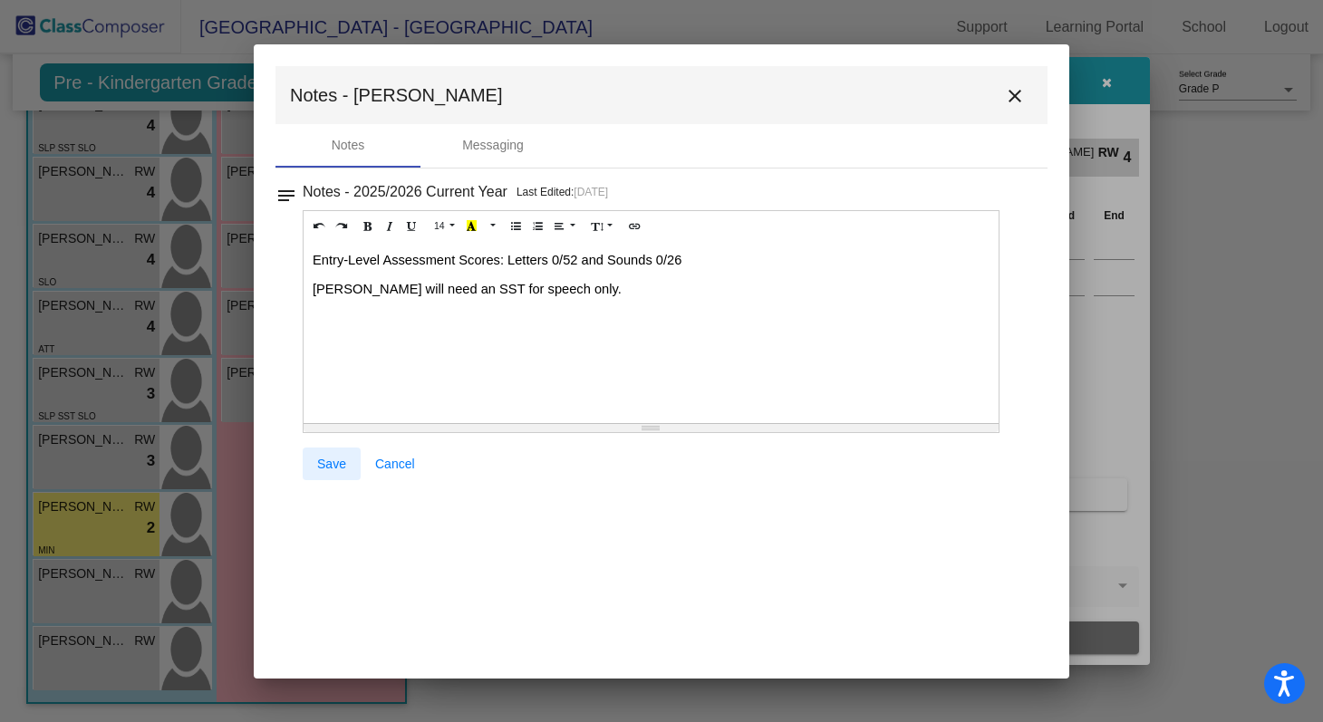
click at [334, 464] on span "Save" at bounding box center [331, 464] width 29 height 15
click at [1013, 89] on mat-icon "close" at bounding box center [1015, 96] width 22 height 22
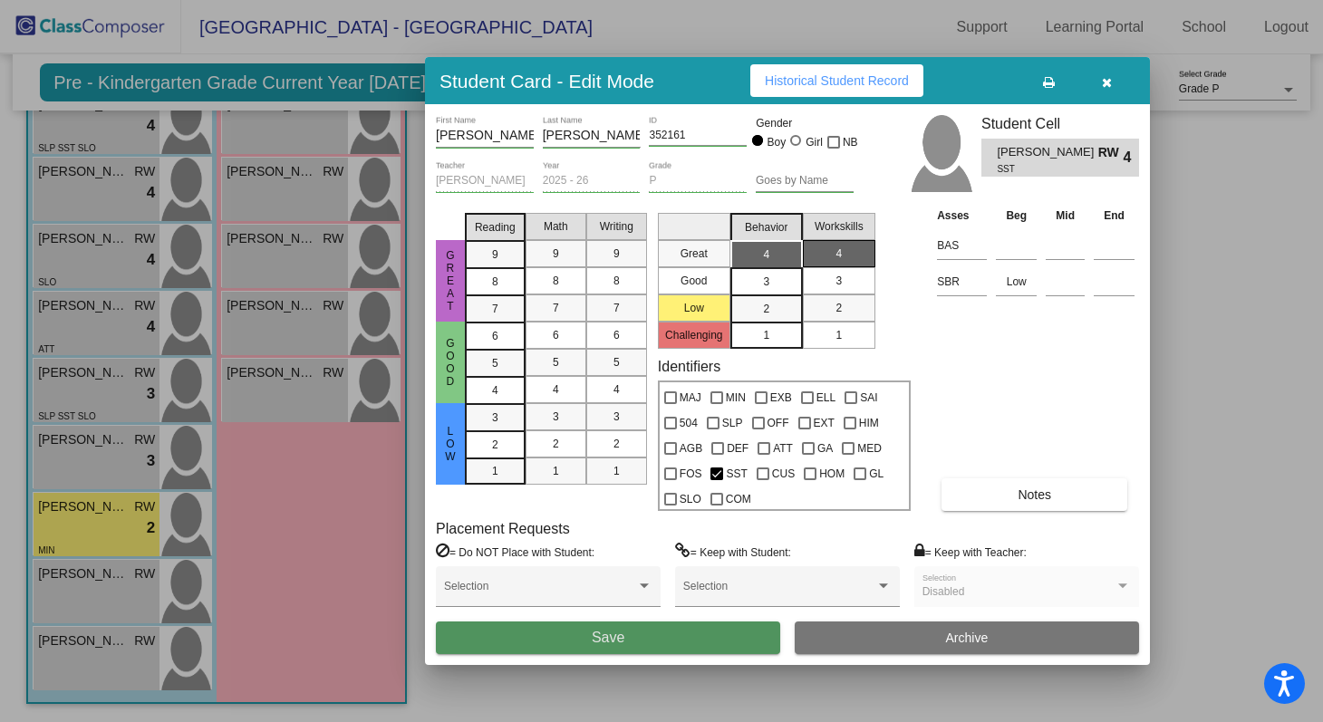
click at [737, 639] on button "Save" at bounding box center [608, 638] width 344 height 33
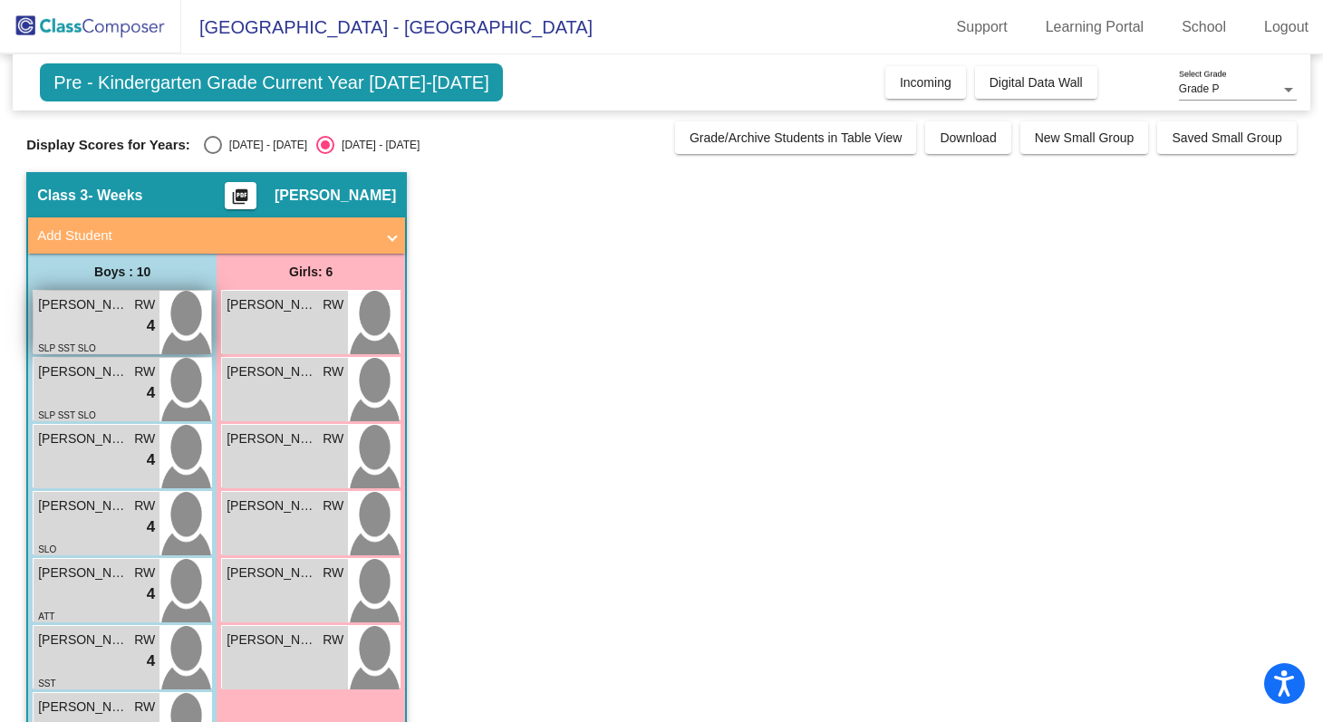
click at [194, 320] on img at bounding box center [186, 322] width 52 height 63
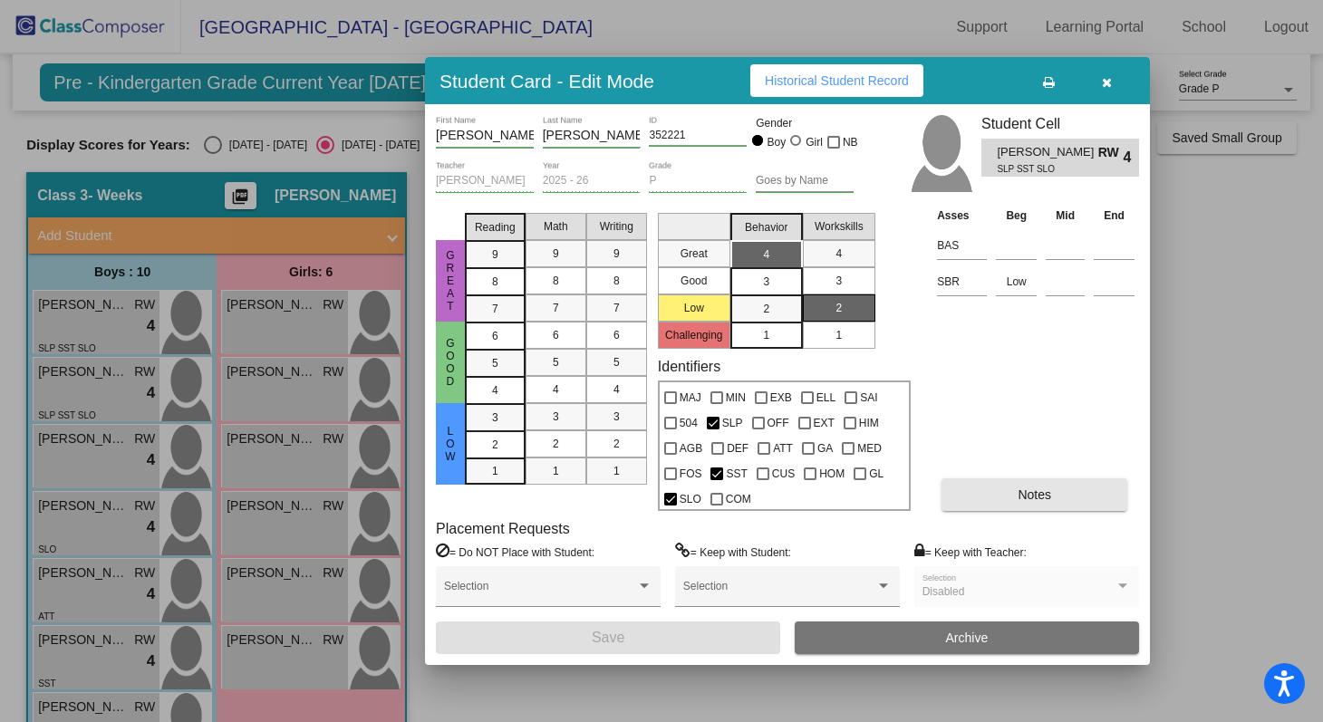
click at [1005, 507] on button "Notes" at bounding box center [1035, 495] width 186 height 33
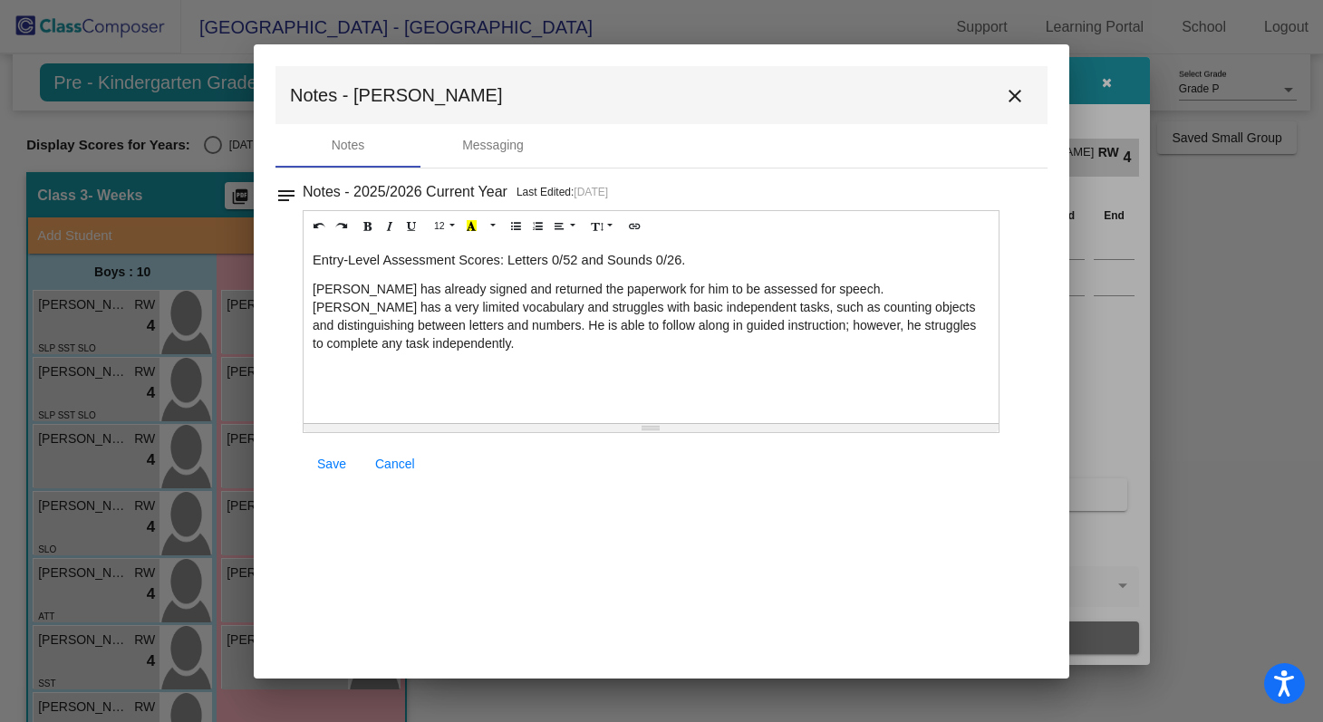
click at [722, 262] on p "Entry-Level Assessment Scores: Letters 0/52 and Sounds 0/26." at bounding box center [651, 260] width 677 height 18
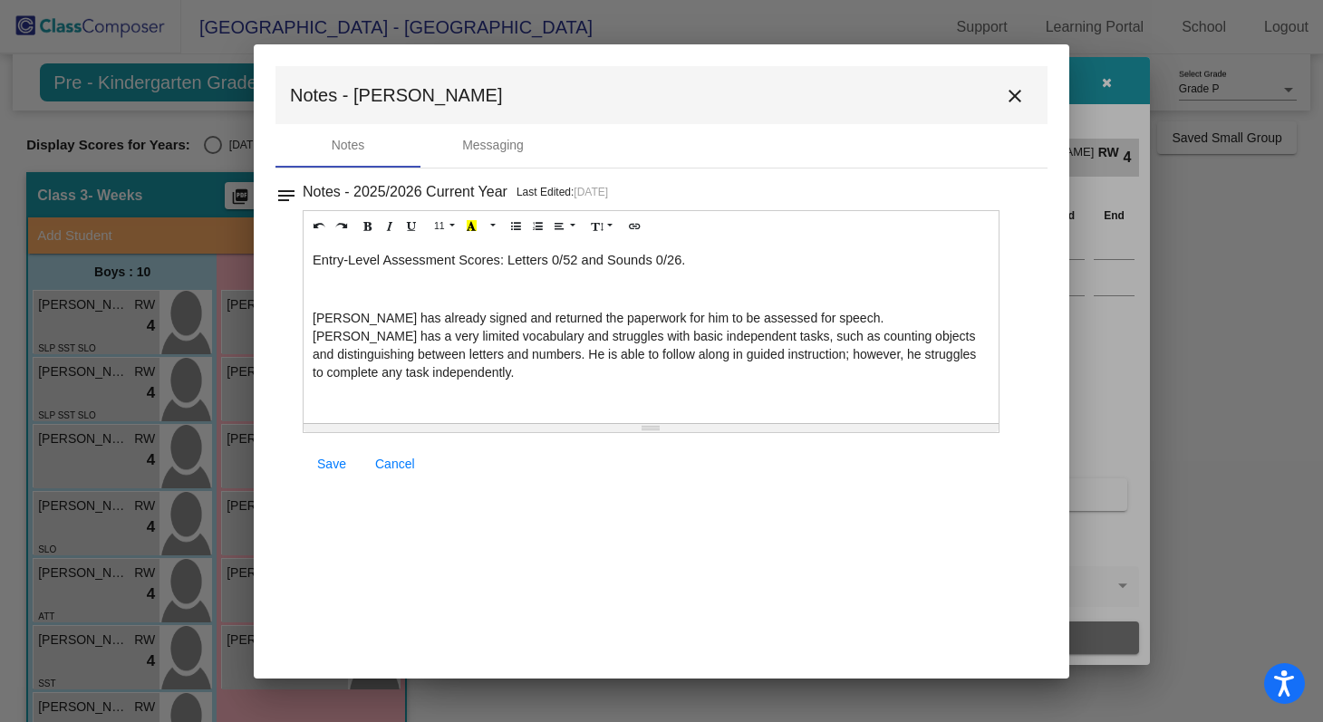
paste div
click at [424, 294] on span "End of Q1: Letters /52 and Sounds /26" at bounding box center [426, 289] width 227 height 15
click at [530, 294] on span "End of Q1: Letters 0/52 and Sounds /26" at bounding box center [430, 289] width 234 height 15
click at [572, 363] on p "[PERSON_NAME] has already signed and returned the paperwork for him to be asses…" at bounding box center [651, 345] width 677 height 73
click at [329, 458] on span "Save" at bounding box center [331, 464] width 29 height 15
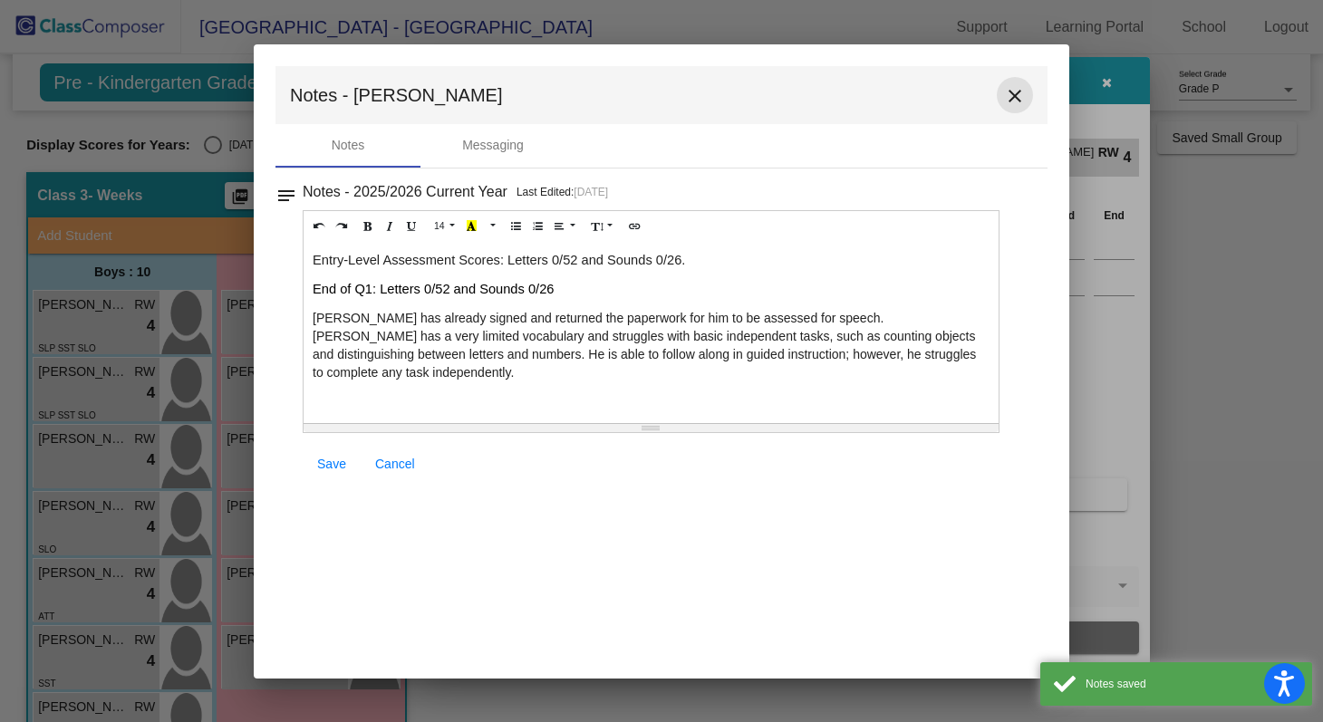
click at [1016, 88] on mat-icon "close" at bounding box center [1015, 96] width 22 height 22
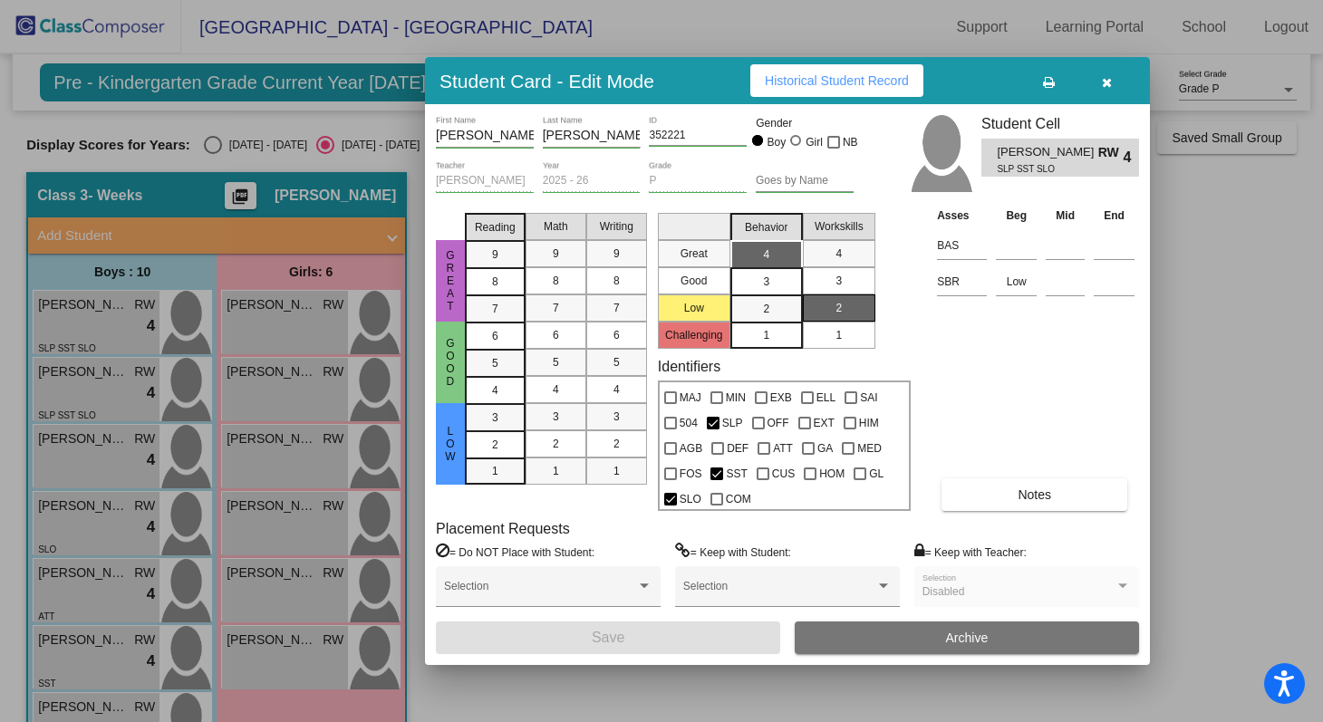
click at [853, 336] on div "1" at bounding box center [838, 335] width 35 height 27
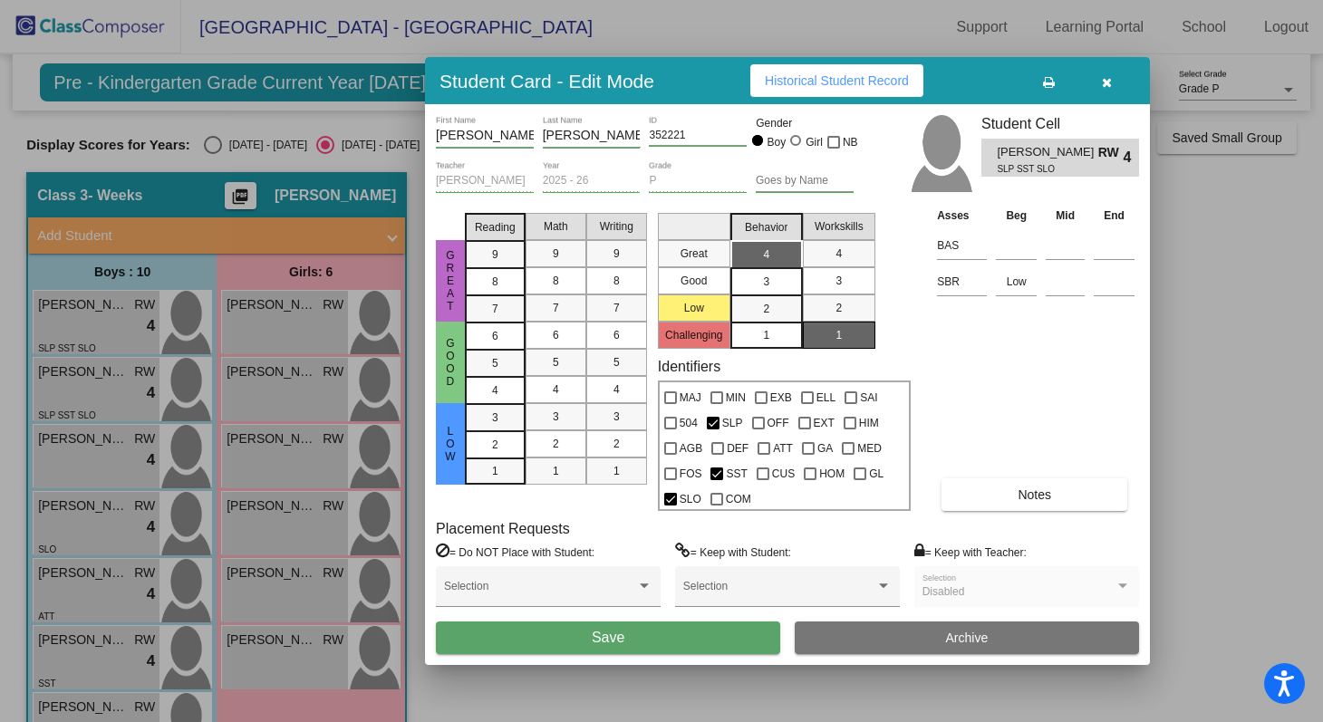
click at [967, 361] on div "Asses Beg Mid End BAS SBR Low Notes" at bounding box center [1036, 358] width 207 height 305
click at [715, 422] on div at bounding box center [713, 423] width 13 height 13
click at [713, 430] on input "SLP" at bounding box center [712, 430] width 1 height 1
checkbox input "false"
click at [671, 639] on button "Save" at bounding box center [608, 638] width 344 height 33
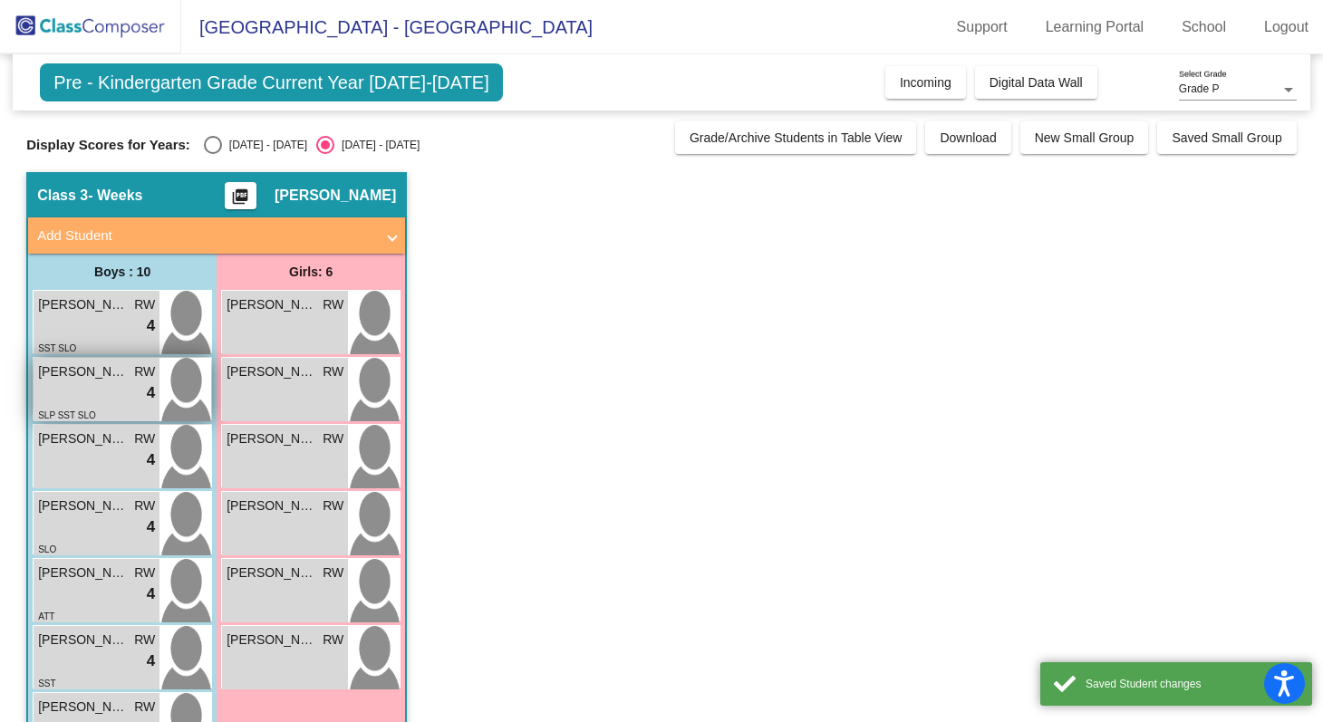
click at [107, 380] on span "[PERSON_NAME]" at bounding box center [83, 372] width 91 height 19
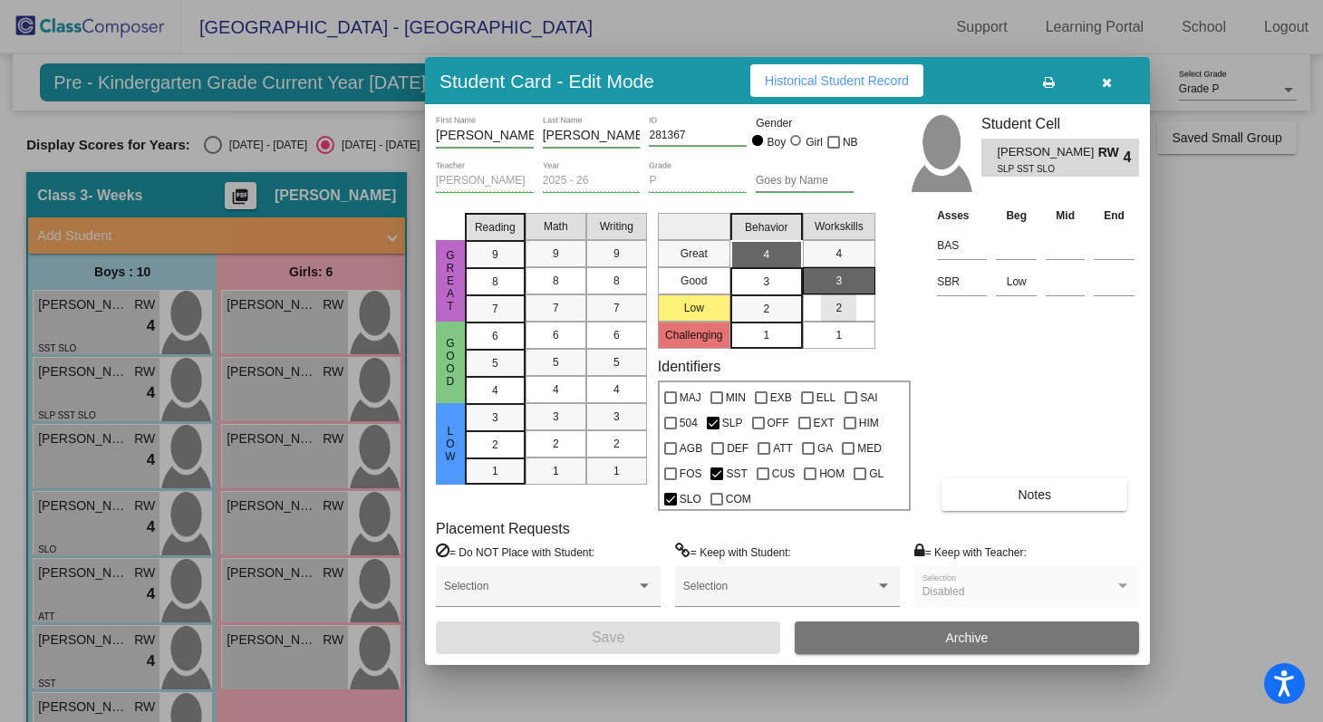
click at [858, 312] on mat-list-option "2" at bounding box center [839, 308] width 73 height 27
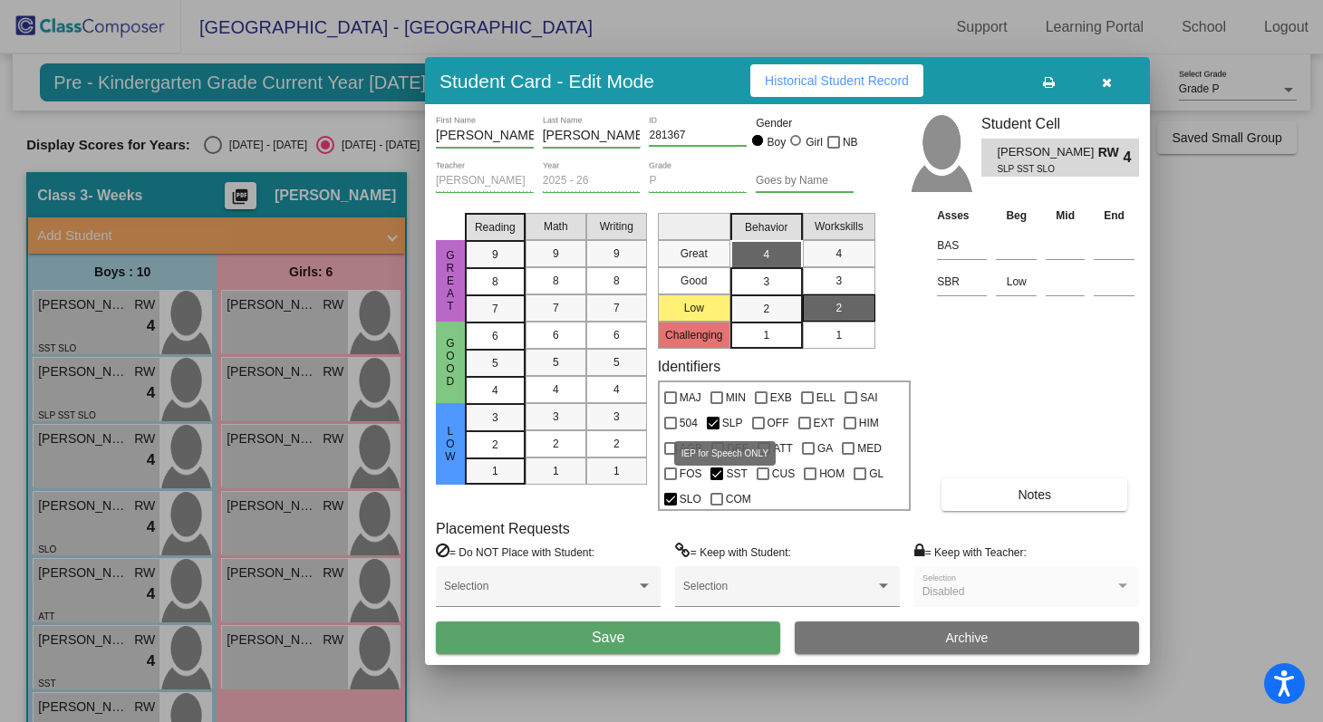
click at [716, 421] on div at bounding box center [713, 423] width 13 height 13
click at [713, 430] on input "SLP" at bounding box center [712, 430] width 1 height 1
checkbox input "false"
click at [1016, 493] on button "Notes" at bounding box center [1035, 495] width 186 height 33
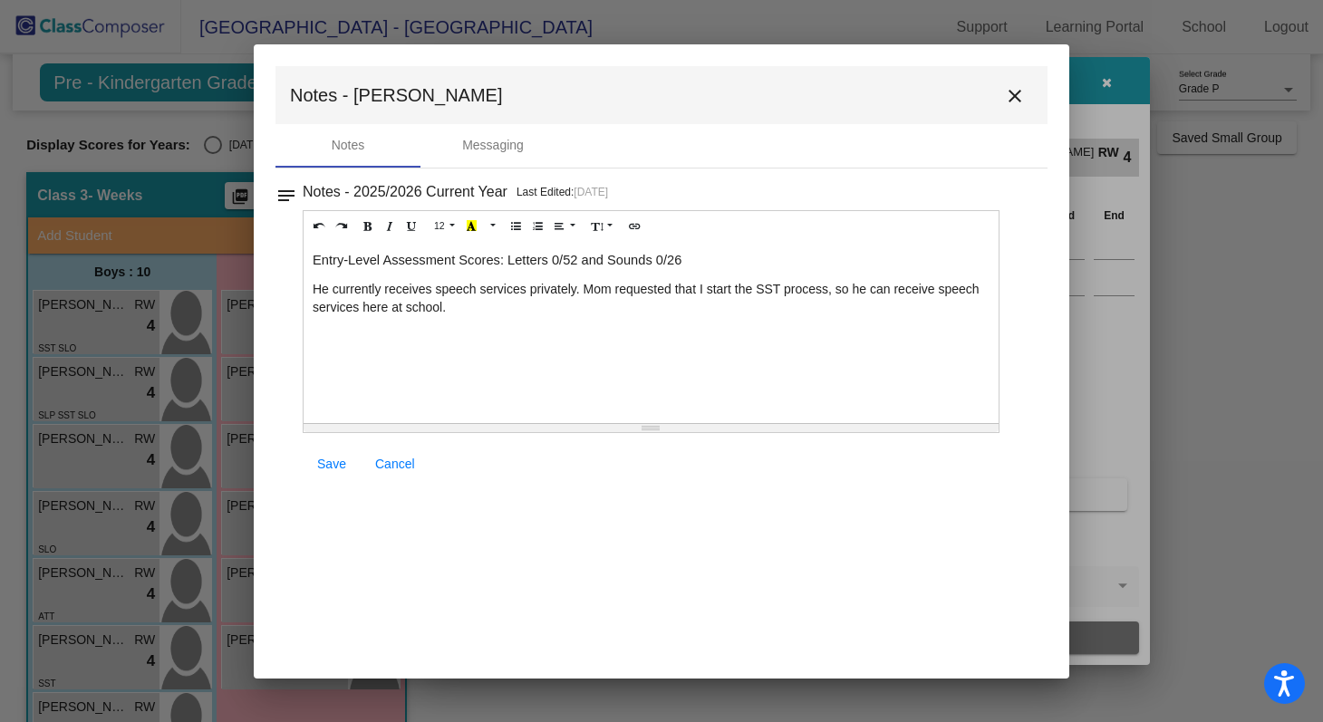
click at [701, 265] on p "Entry-Level Assessment Scores: Letters 0/52 and Sounds 0/26" at bounding box center [651, 260] width 677 height 18
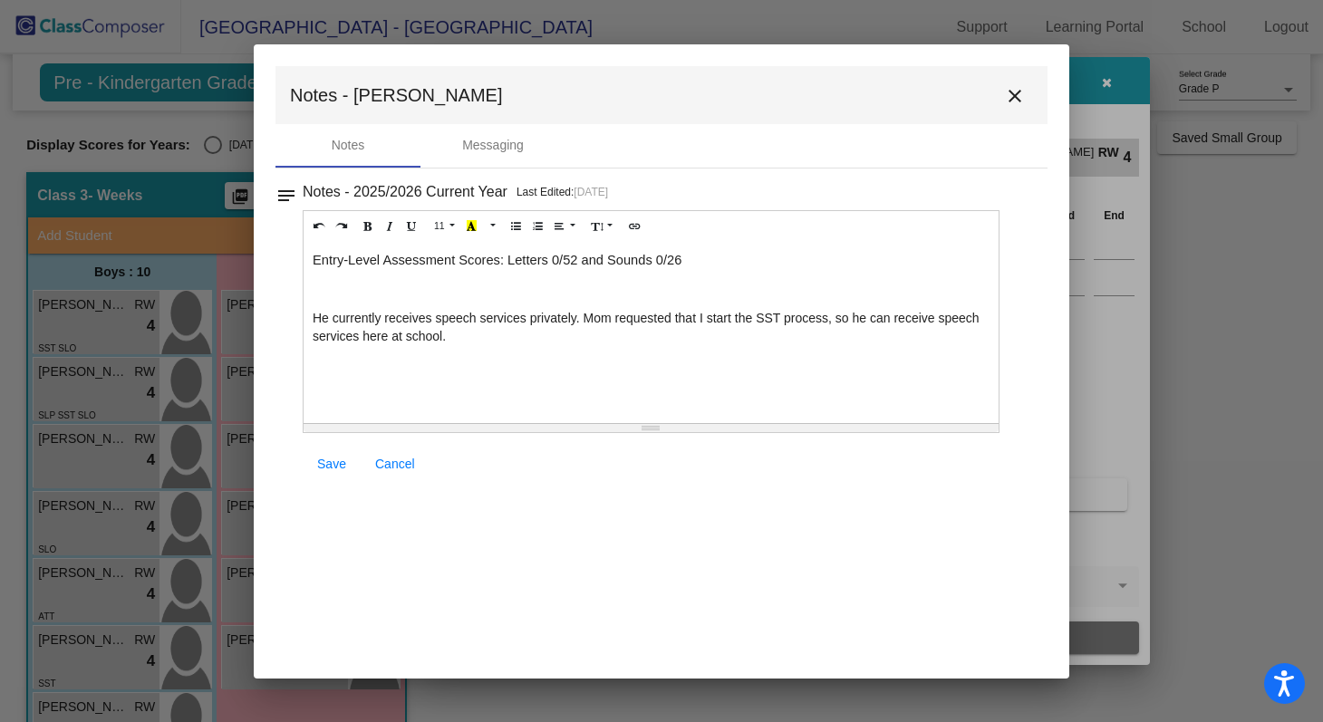
paste div
click at [424, 291] on span "End of Q1: Letters /52 and Sounds /26" at bounding box center [426, 289] width 227 height 15
click at [525, 289] on span "End of Q1: Letters 5/52 and Sounds /26" at bounding box center [430, 289] width 234 height 15
click at [528, 290] on span "End of Q1: Letters 5/52 and Sounds /26" at bounding box center [430, 289] width 234 height 15
click at [566, 345] on p "He currently receives speech services privately. Mom requested that I start the…" at bounding box center [651, 327] width 677 height 36
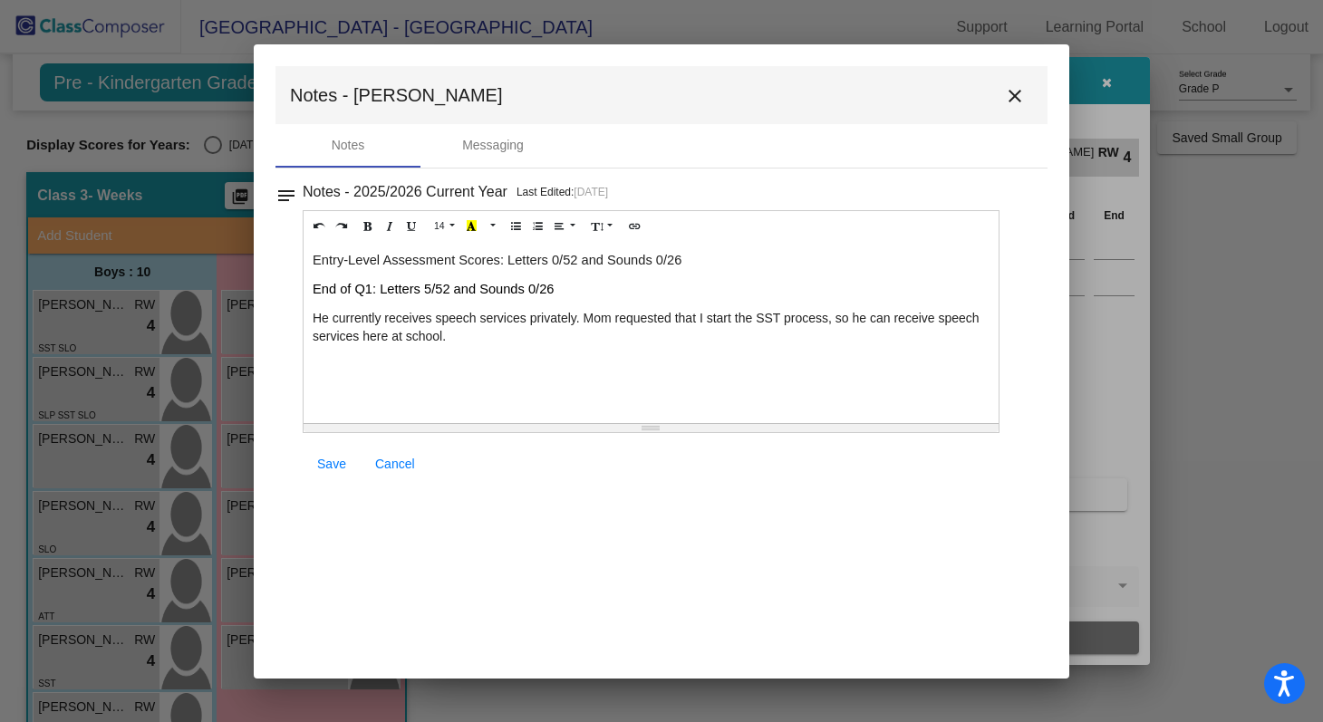
click at [350, 467] on link "Save" at bounding box center [332, 464] width 58 height 33
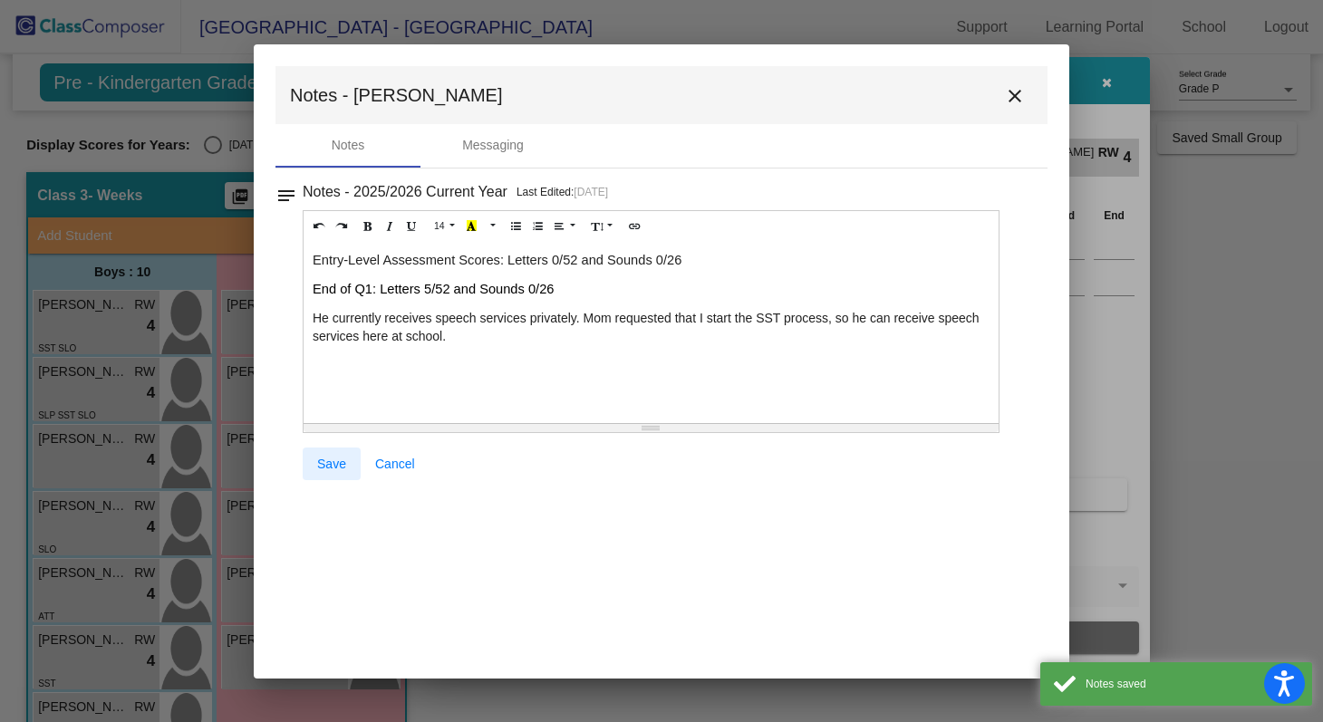
click at [322, 462] on span "Save" at bounding box center [331, 464] width 29 height 15
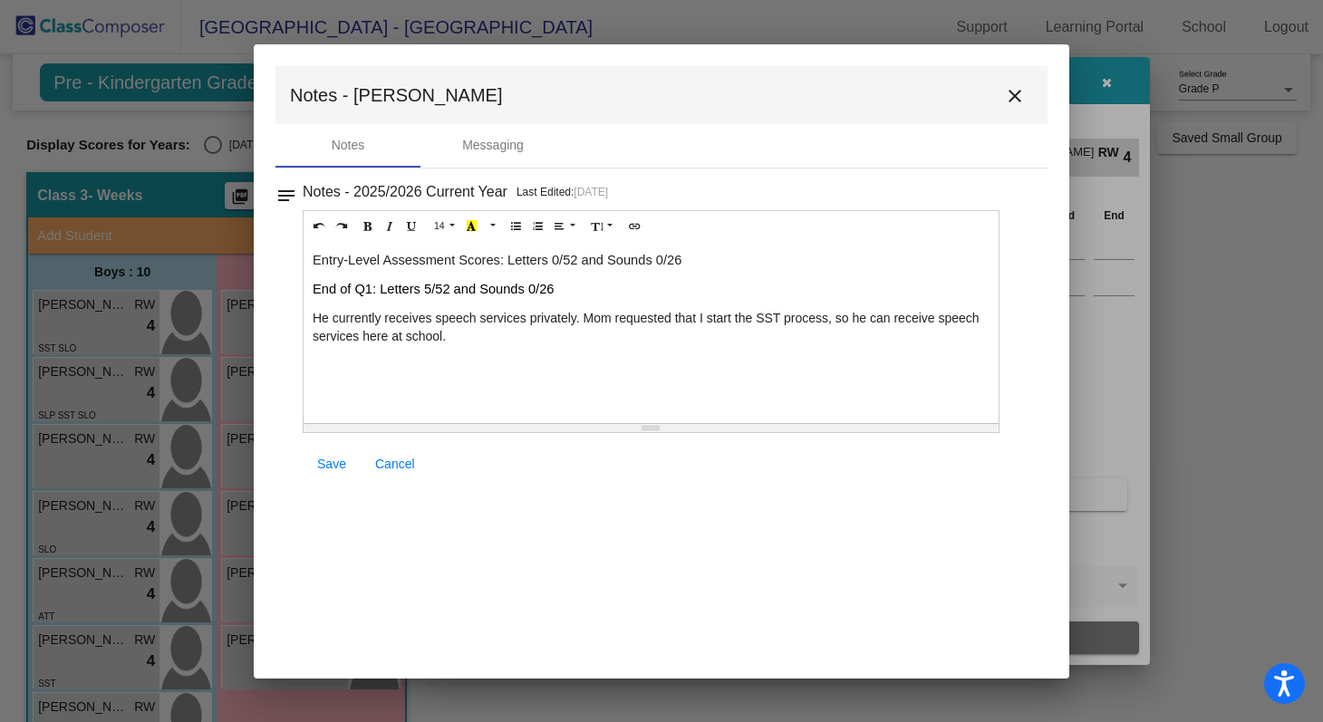
click at [1013, 92] on mat-icon "close" at bounding box center [1015, 96] width 22 height 22
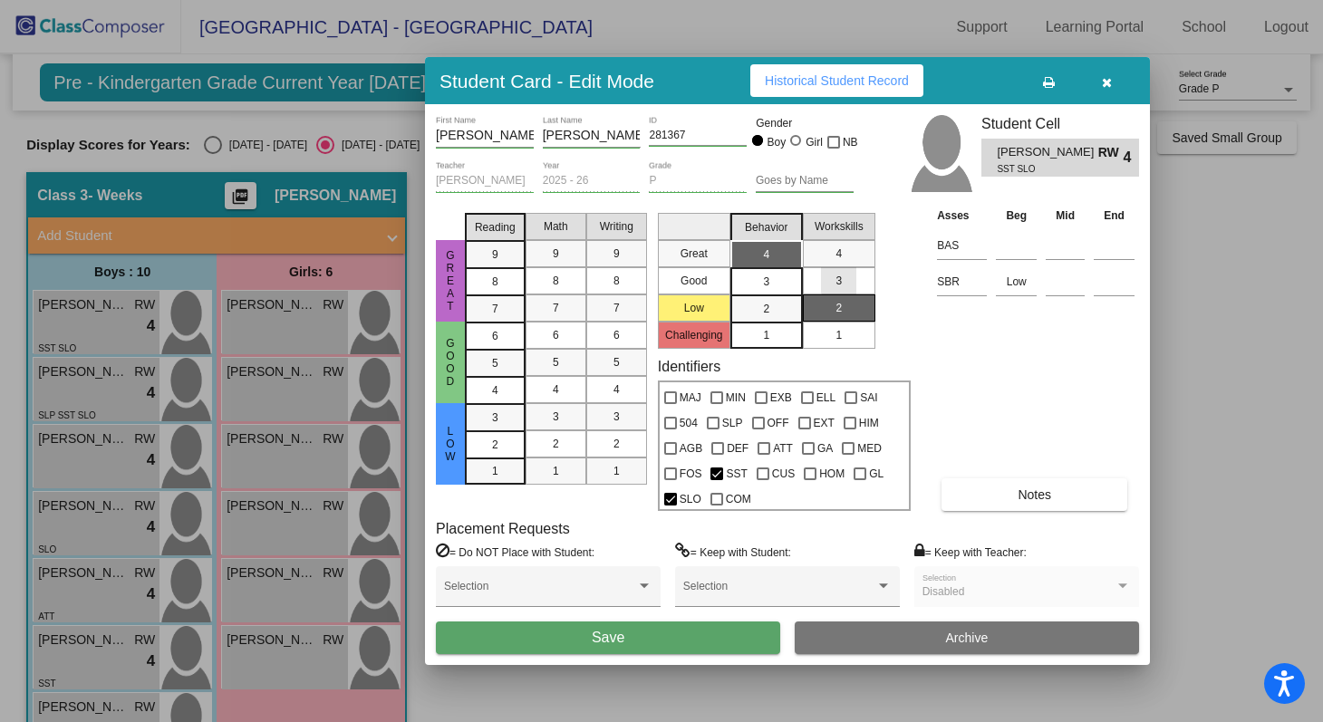
click at [844, 278] on div "3" at bounding box center [838, 280] width 35 height 27
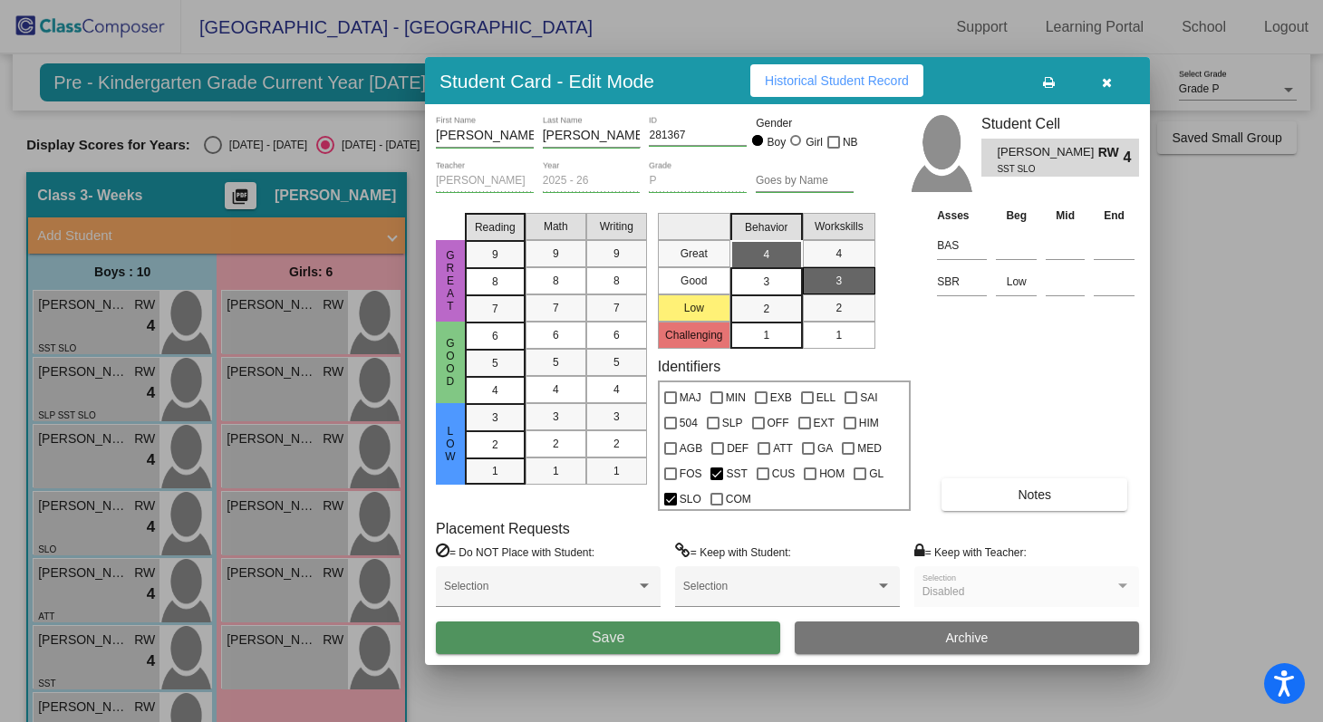
click at [691, 633] on button "Save" at bounding box center [608, 638] width 344 height 33
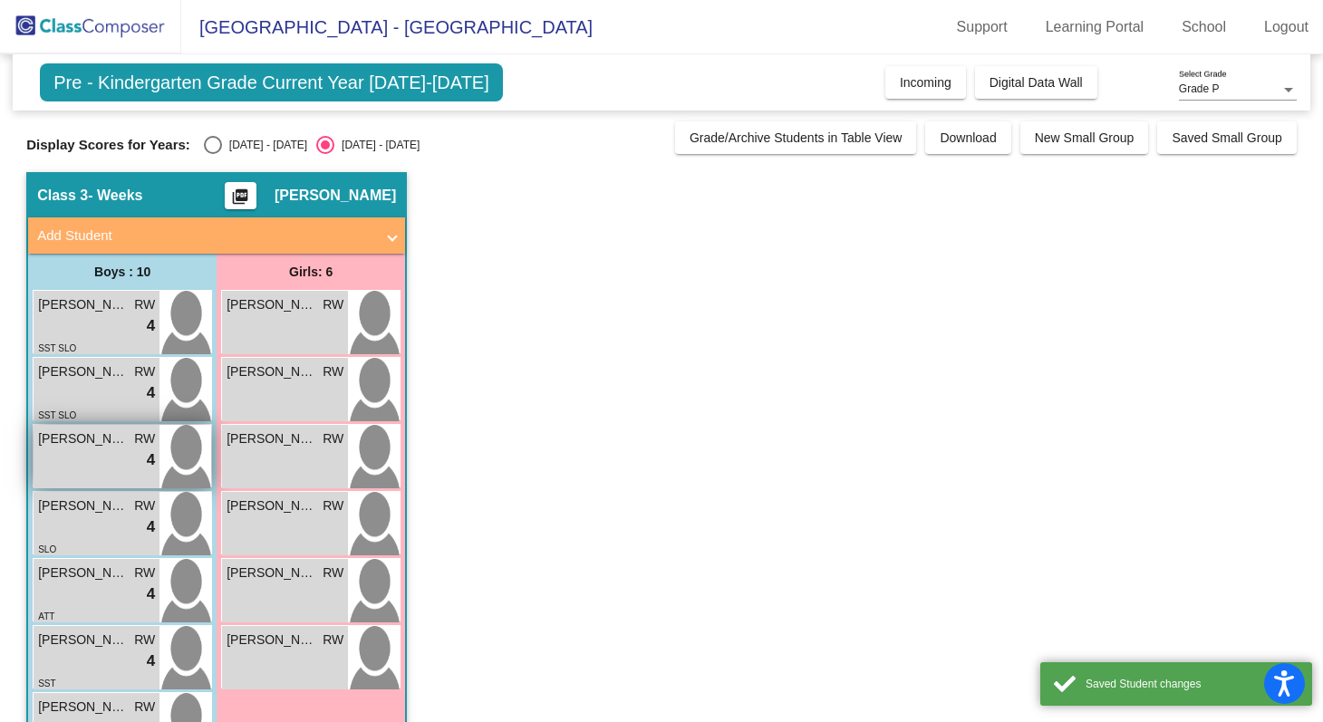
click at [190, 459] on img at bounding box center [186, 456] width 52 height 63
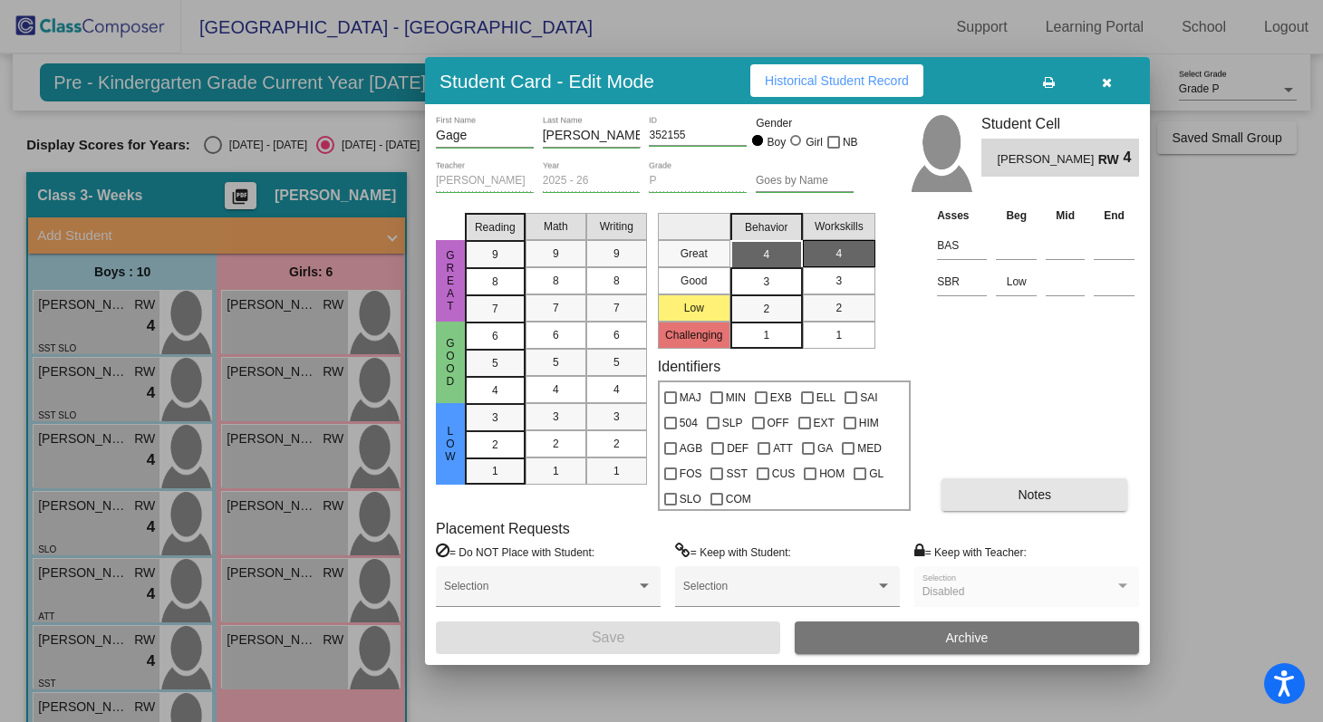
click at [993, 502] on button "Notes" at bounding box center [1035, 495] width 186 height 33
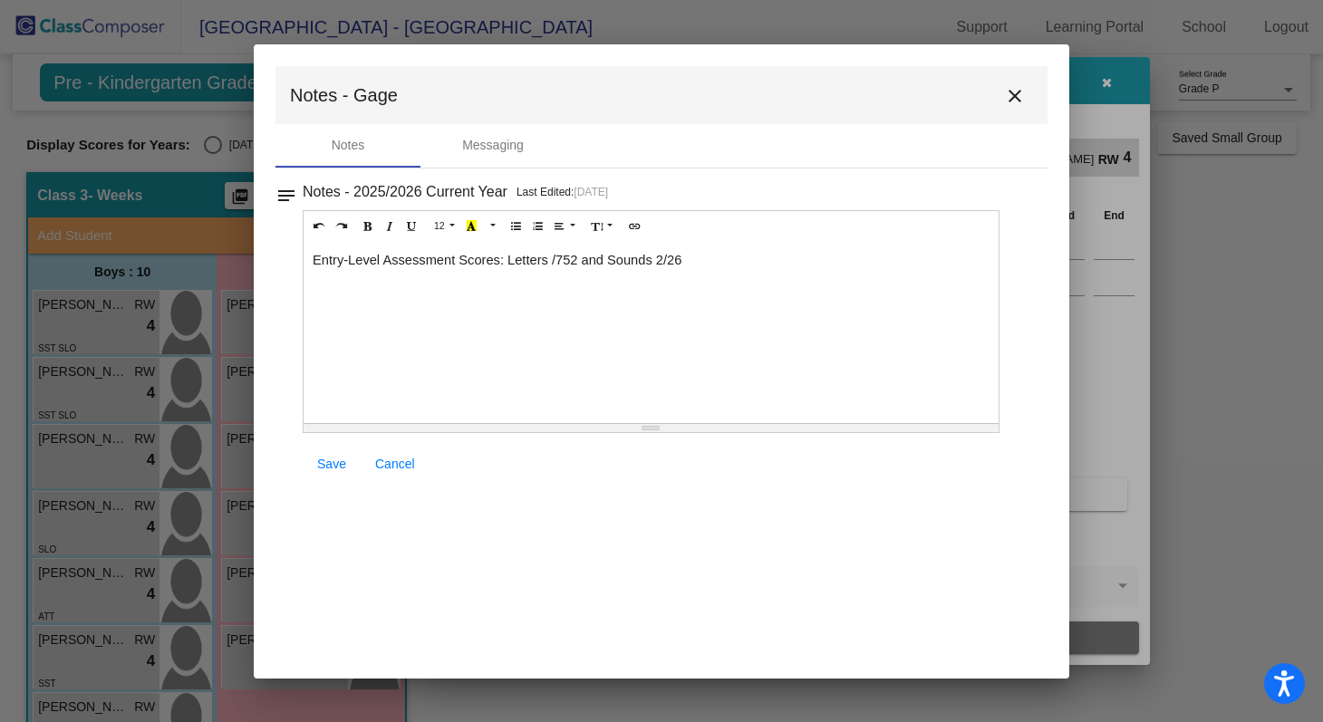
click at [726, 255] on div "Entry-Level Assessment Scores: Letters /752 and Sounds 2/26" at bounding box center [651, 332] width 695 height 181
click at [566, 263] on span "Entry-Level Assessment Scores: Letters /752 and Sounds 2/26" at bounding box center [497, 260] width 369 height 15
click at [554, 258] on span "Entry-Level Assessment Scores: Letters /52 and Sounds 2/26" at bounding box center [494, 260] width 362 height 15
click at [695, 264] on div "Entry-Level Assessment Scores: Letters 7/52 and Sounds 2/26" at bounding box center [651, 332] width 695 height 181
click at [425, 291] on span "End of Q1: Letters /52 and Sounds /26" at bounding box center [426, 289] width 227 height 15
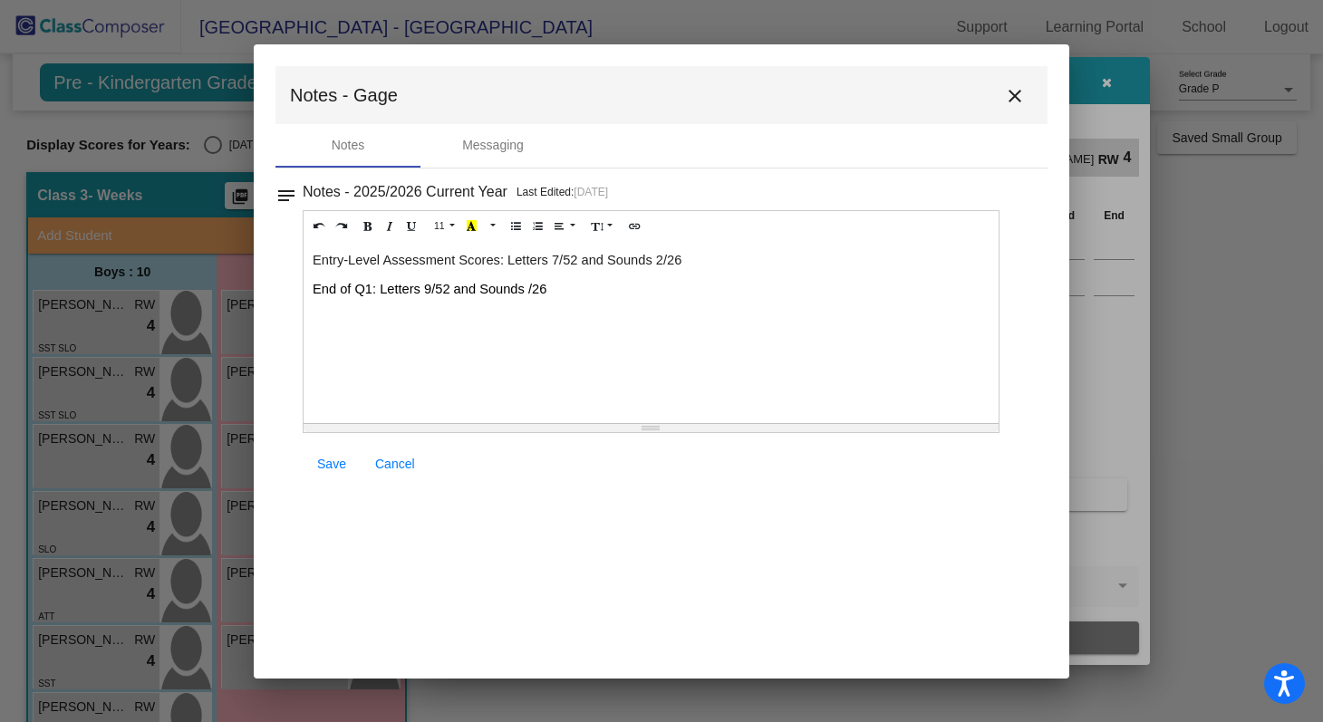
click at [529, 291] on span "End of Q1: Letters 9/52 and Sounds /26" at bounding box center [430, 289] width 234 height 15
click at [694, 339] on div "Entry-Level Assessment Scores: Letters 7/52 and Sounds 2/26 End of Q1: Letters …" at bounding box center [651, 332] width 695 height 181
click at [343, 464] on span "Save" at bounding box center [331, 464] width 29 height 15
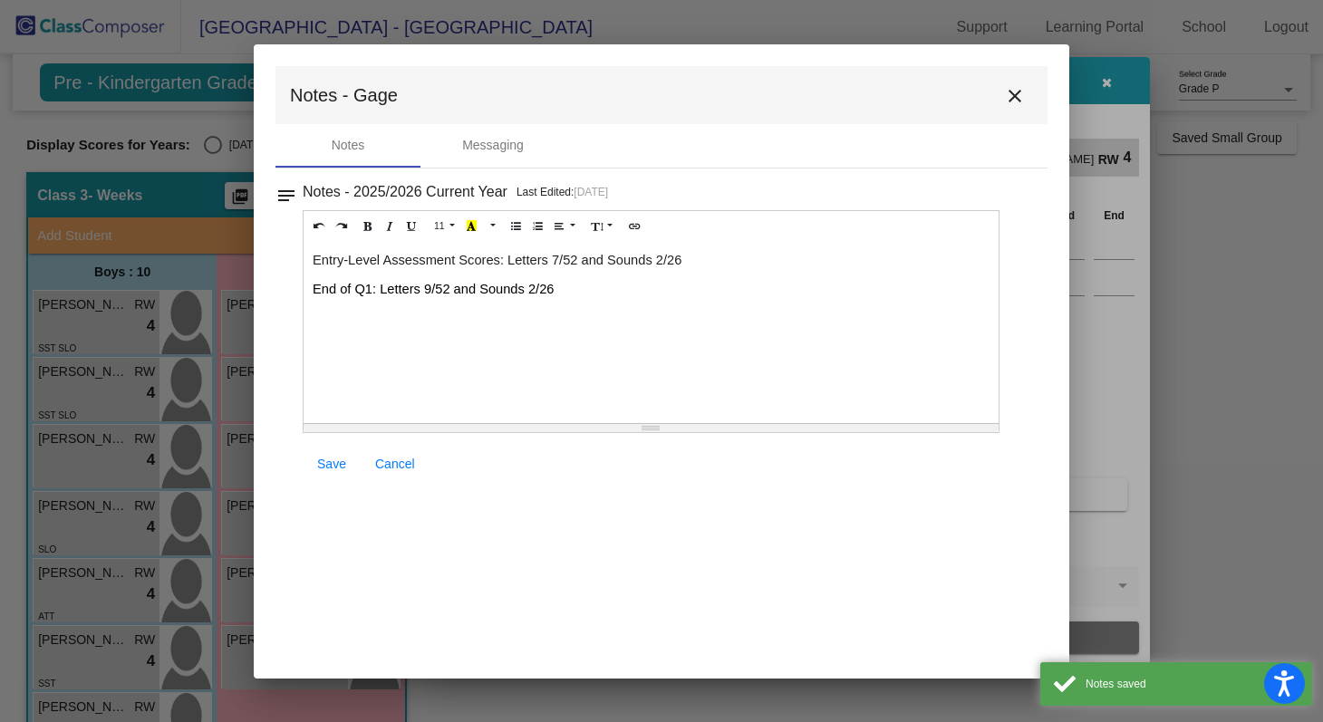
click at [335, 464] on span "Save" at bounding box center [331, 464] width 29 height 15
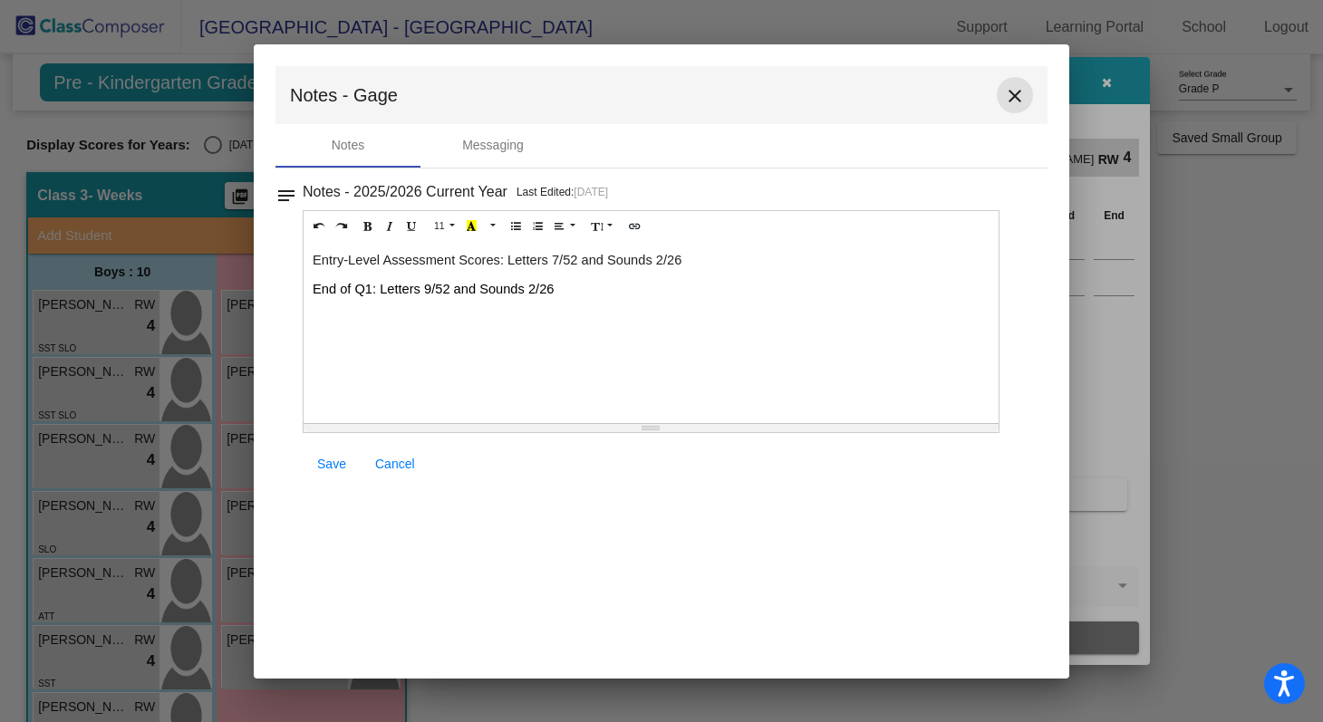
click at [1015, 96] on mat-icon "close" at bounding box center [1015, 96] width 22 height 22
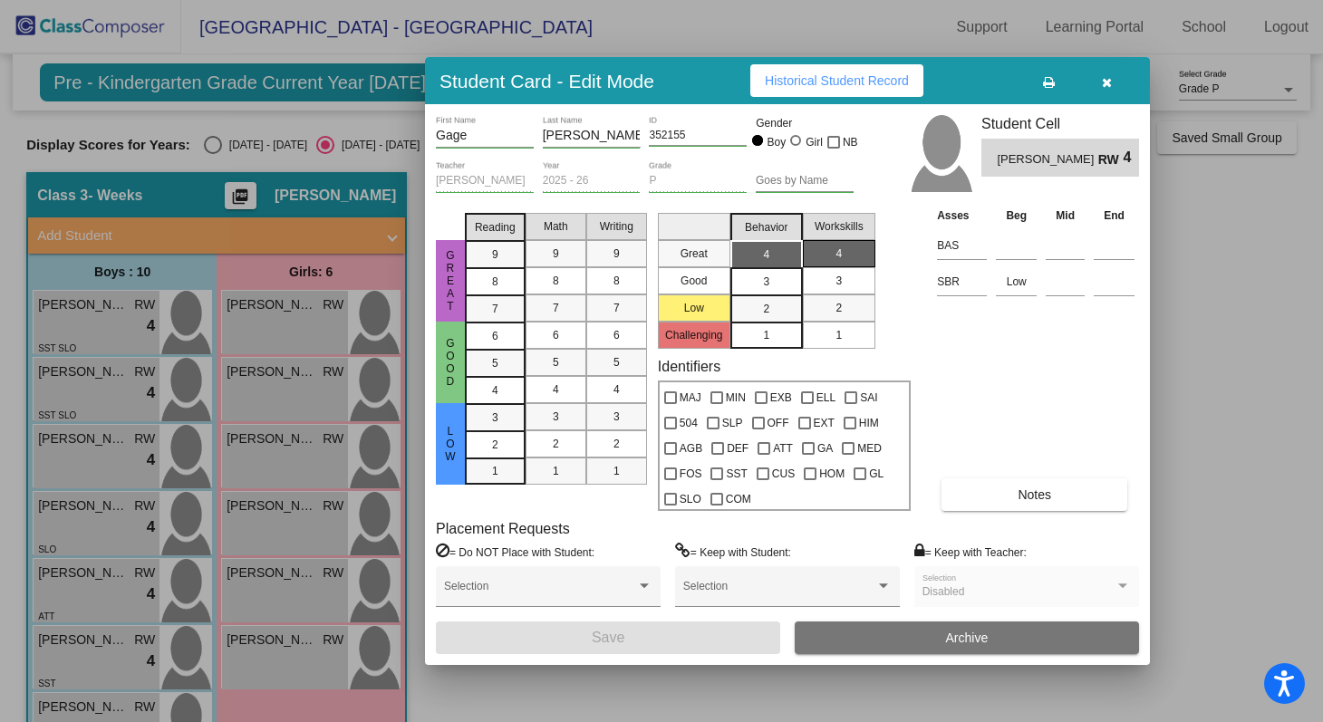
click at [1018, 495] on span "Notes" at bounding box center [1035, 495] width 34 height 15
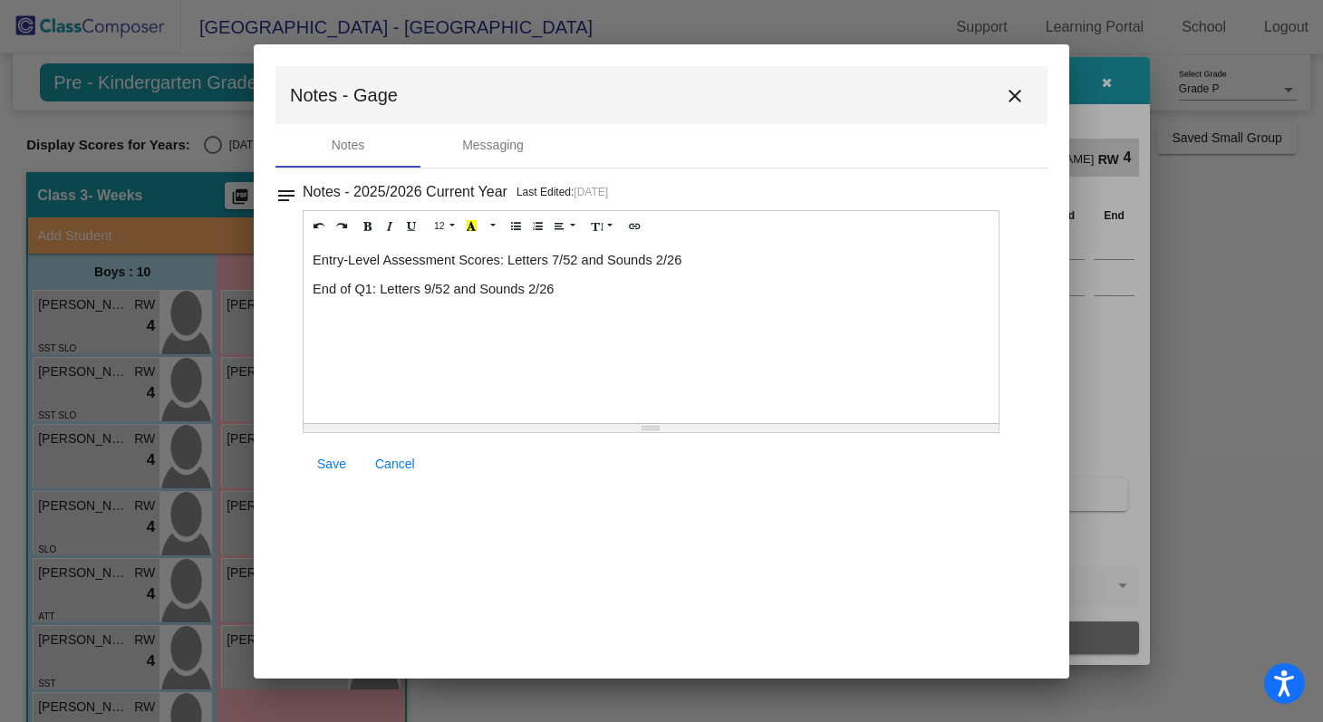
click at [332, 467] on span "Save" at bounding box center [331, 464] width 29 height 15
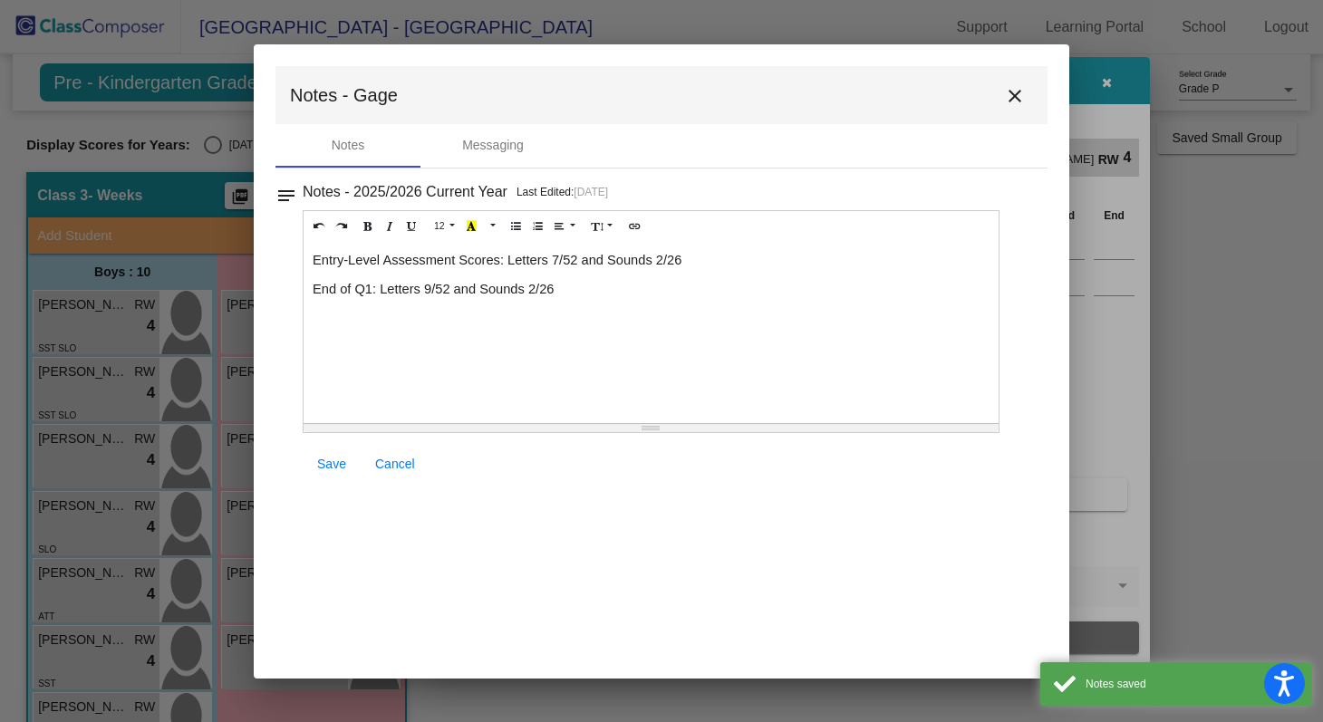
click at [1016, 88] on mat-icon "close" at bounding box center [1015, 96] width 22 height 22
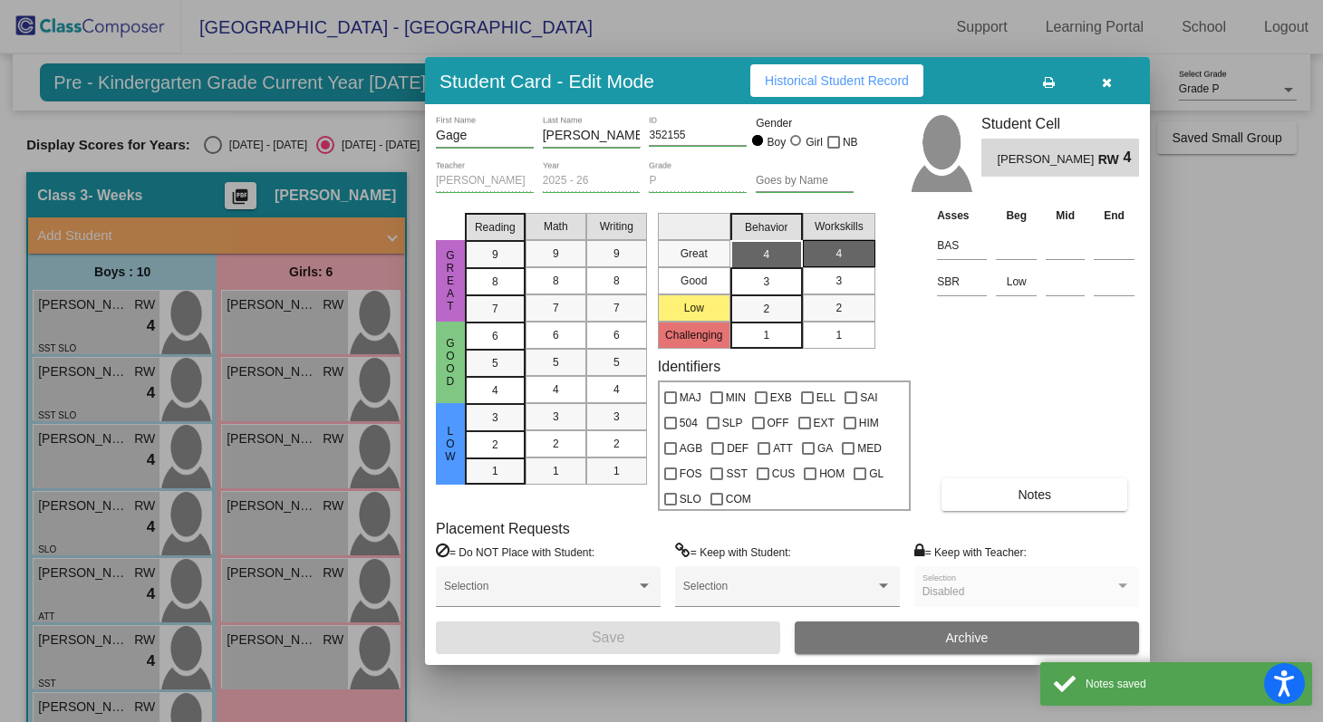
click at [1112, 75] on button "button" at bounding box center [1107, 80] width 58 height 33
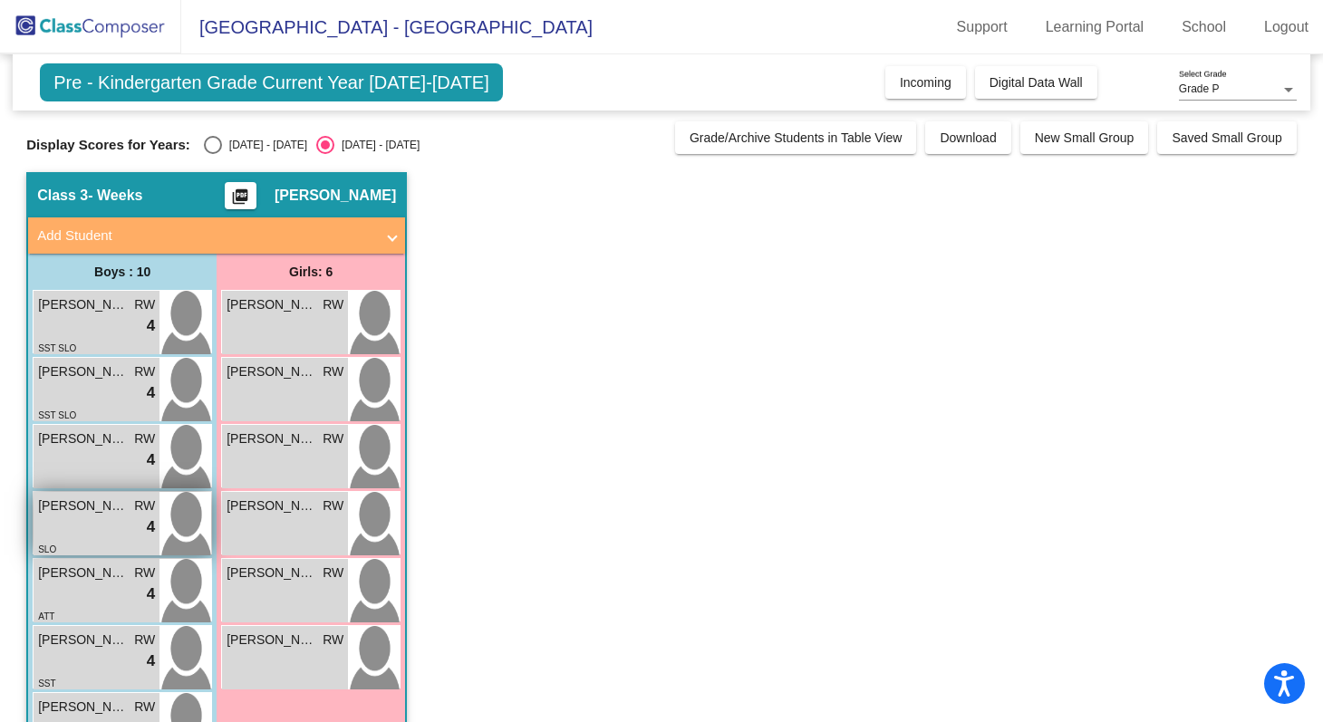
click at [188, 522] on img at bounding box center [186, 523] width 52 height 63
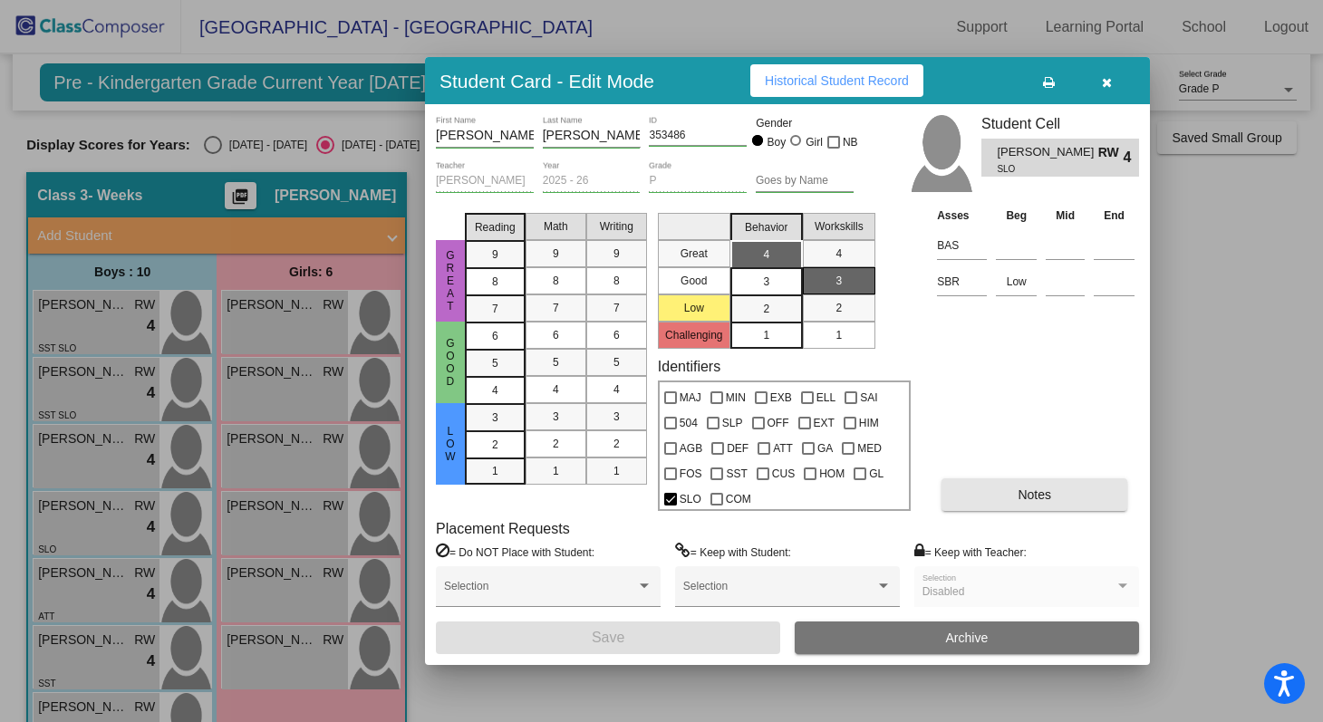
click at [1071, 500] on button "Notes" at bounding box center [1035, 495] width 186 height 33
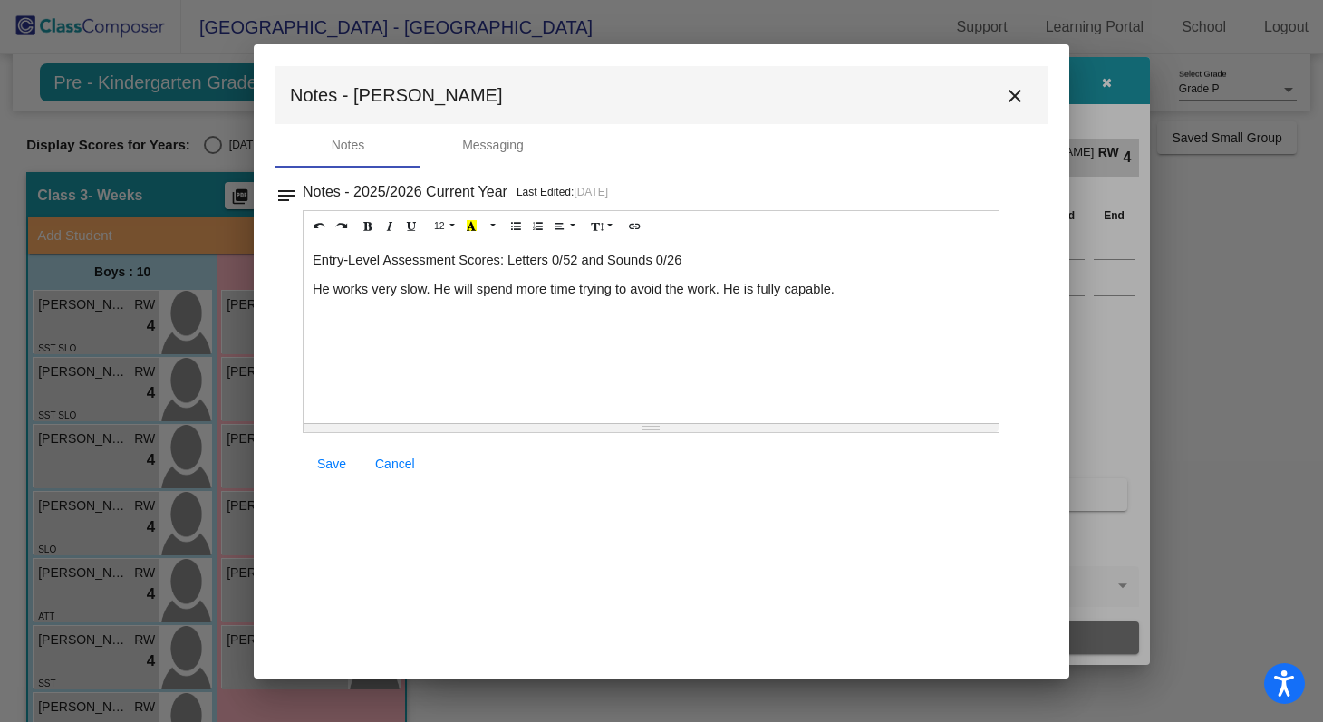
click at [701, 266] on p "Entry-Level Assessment Scores: Letters 0/52 and Sounds 0/26" at bounding box center [651, 260] width 677 height 18
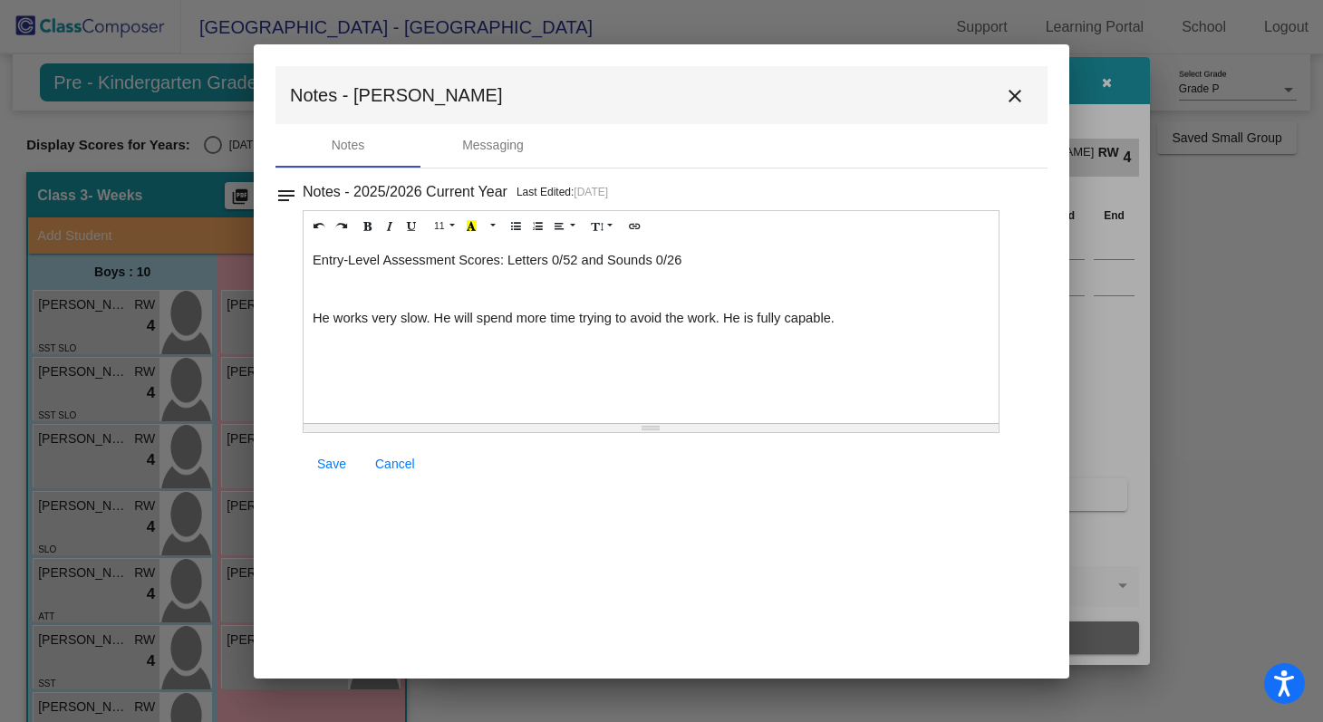
paste div
click at [722, 314] on span "He works very slow. He will spend more time trying to avoid the work. He is ful…" at bounding box center [574, 318] width 522 height 15
drag, startPoint x: 548, startPoint y: 322, endPoint x: 516, endPoint y: 316, distance: 33.1
click at [516, 316] on span "He works very slow. He will spend more time trying to avoid the work. He is ful…" at bounding box center [574, 318] width 522 height 15
drag, startPoint x: 578, startPoint y: 320, endPoint x: 520, endPoint y: 322, distance: 58.0
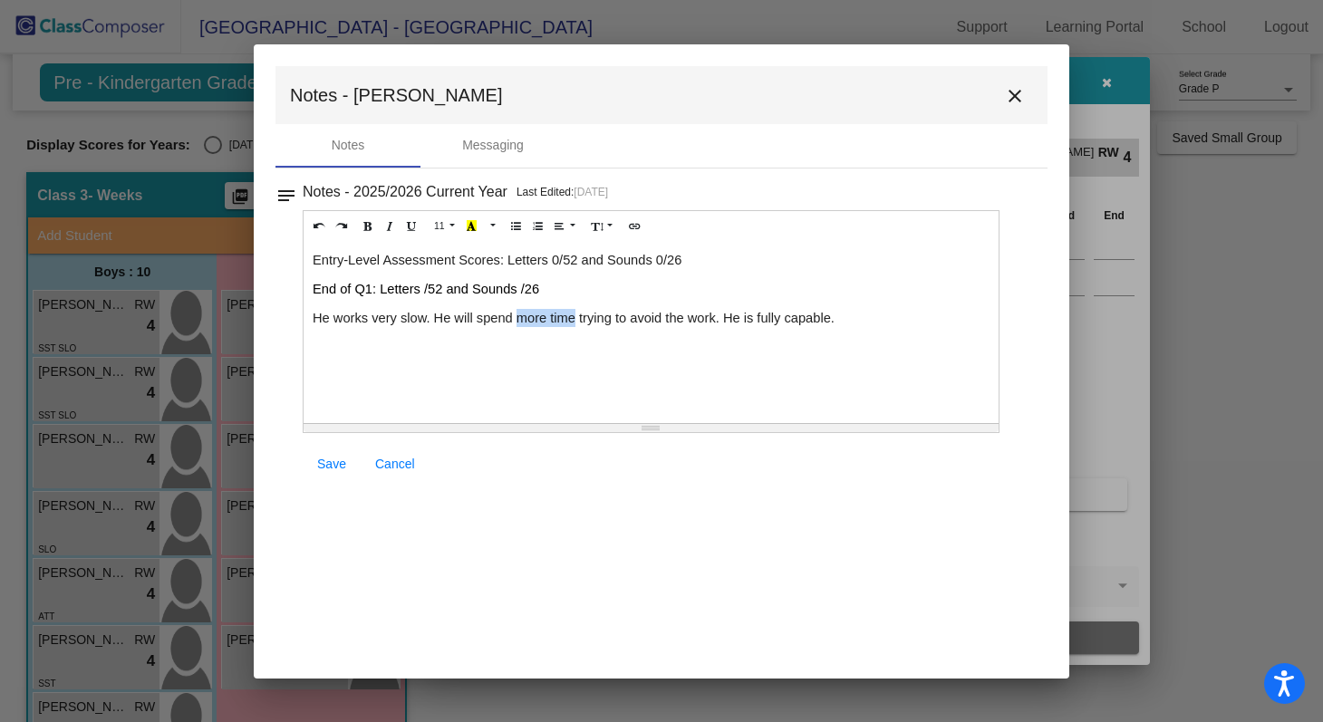
click at [520, 322] on span "He works very slow. He will spend more time trying to avoid the work. He is ful…" at bounding box center [574, 318] width 522 height 15
click at [569, 289] on p "End of Q1: Letters /52 and Sounds /26" at bounding box center [651, 289] width 677 height 18
click at [424, 293] on span "End of Q1: Letters /52 and Sounds /26" at bounding box center [426, 289] width 227 height 15
click at [536, 293] on span "End of Q1: Letters 27/52 and Sounds /26" at bounding box center [433, 289] width 241 height 15
click at [321, 453] on link "Save" at bounding box center [332, 464] width 58 height 33
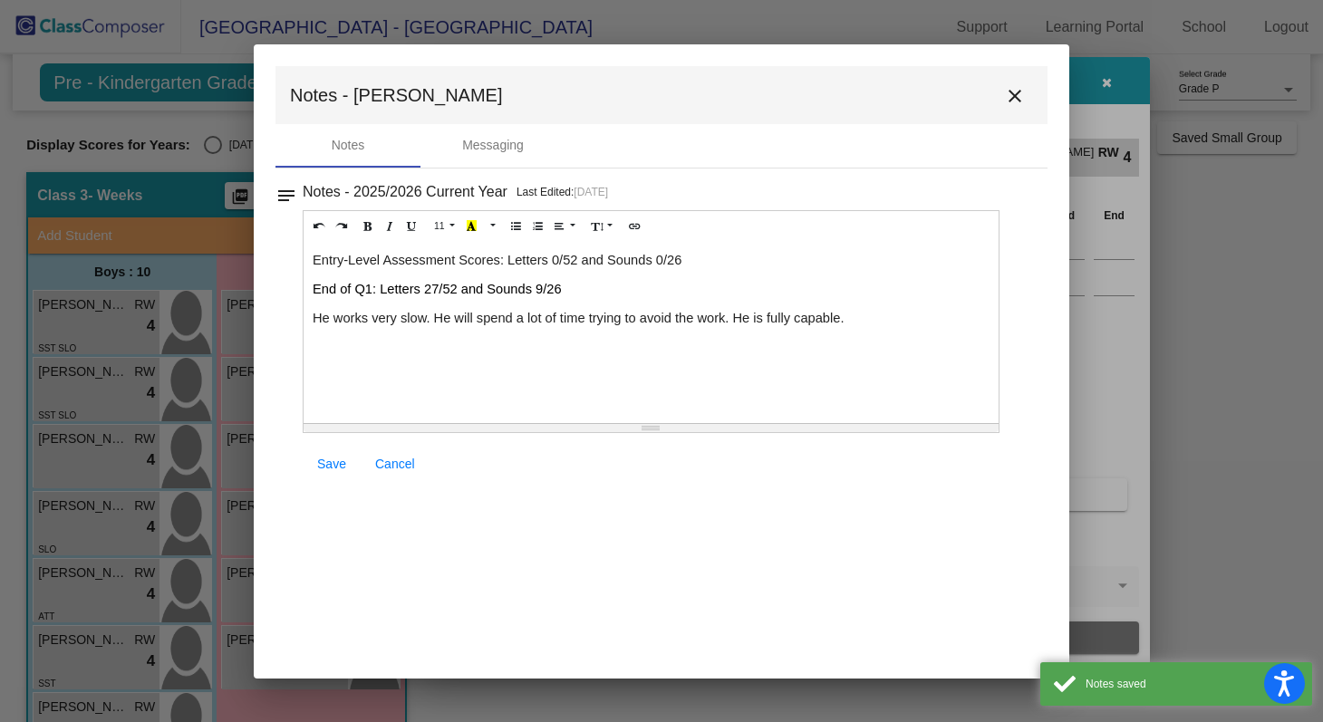
click at [1013, 86] on mat-icon "close" at bounding box center [1015, 96] width 22 height 22
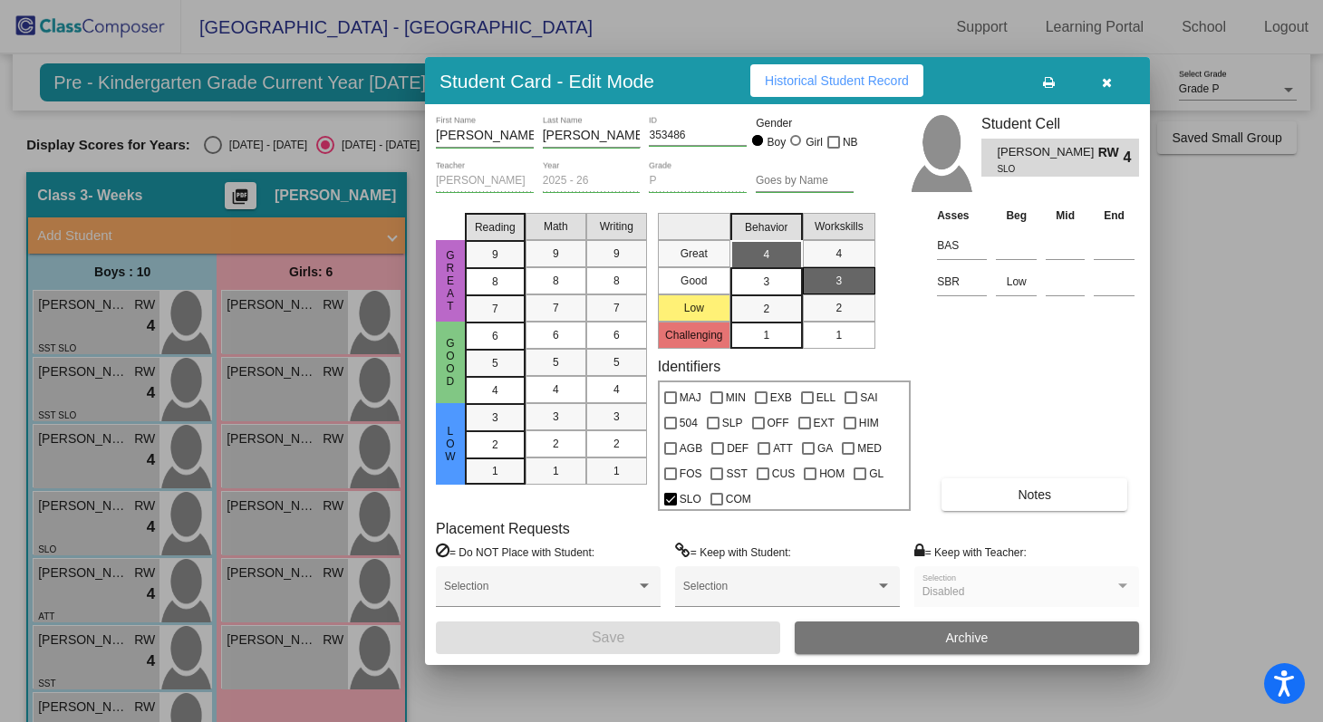
click at [1106, 82] on icon "button" at bounding box center [1107, 82] width 10 height 13
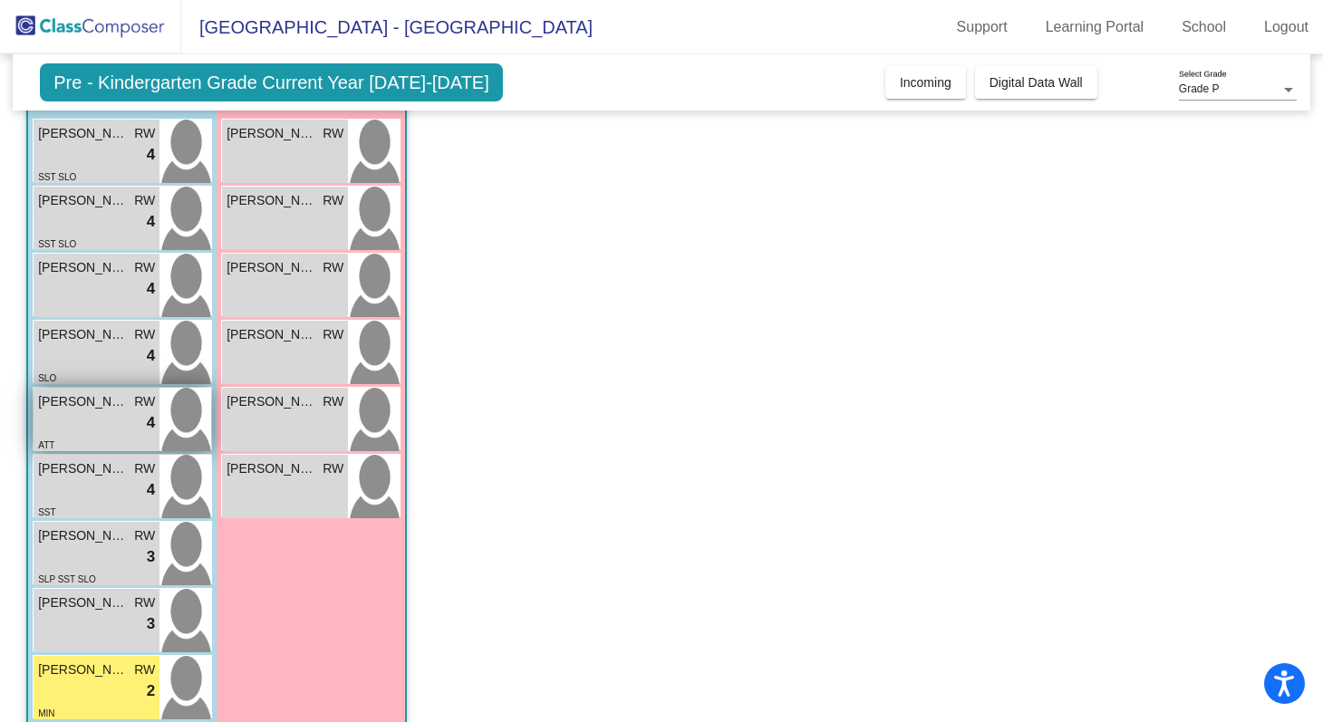
scroll to position [267, 0]
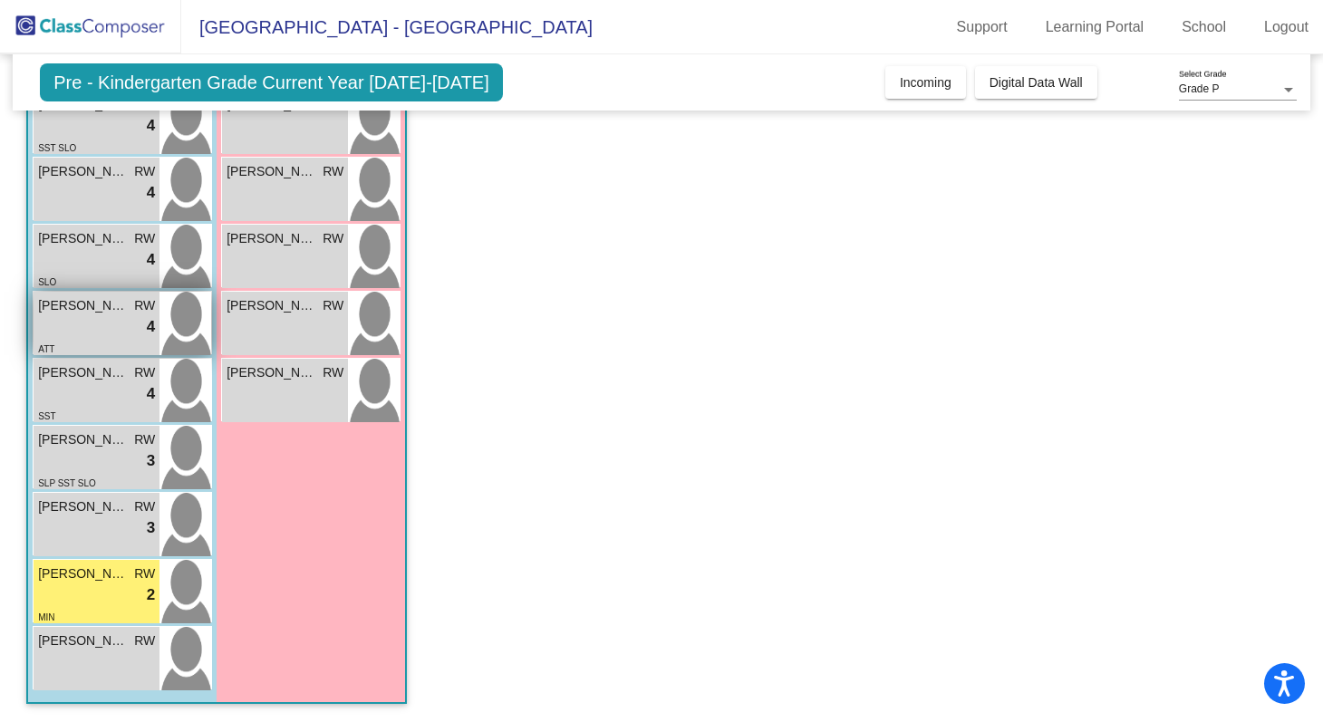
click at [180, 320] on img at bounding box center [186, 323] width 52 height 63
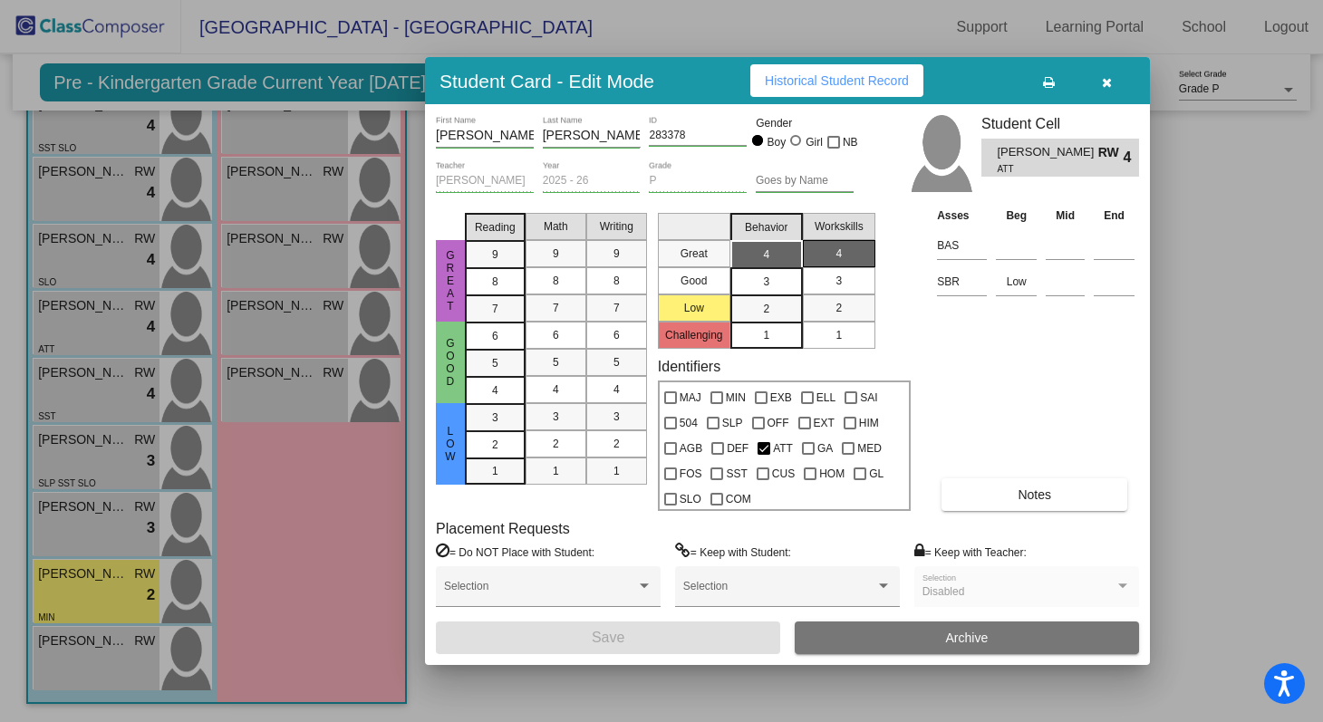
click at [1067, 492] on button "Notes" at bounding box center [1035, 495] width 186 height 33
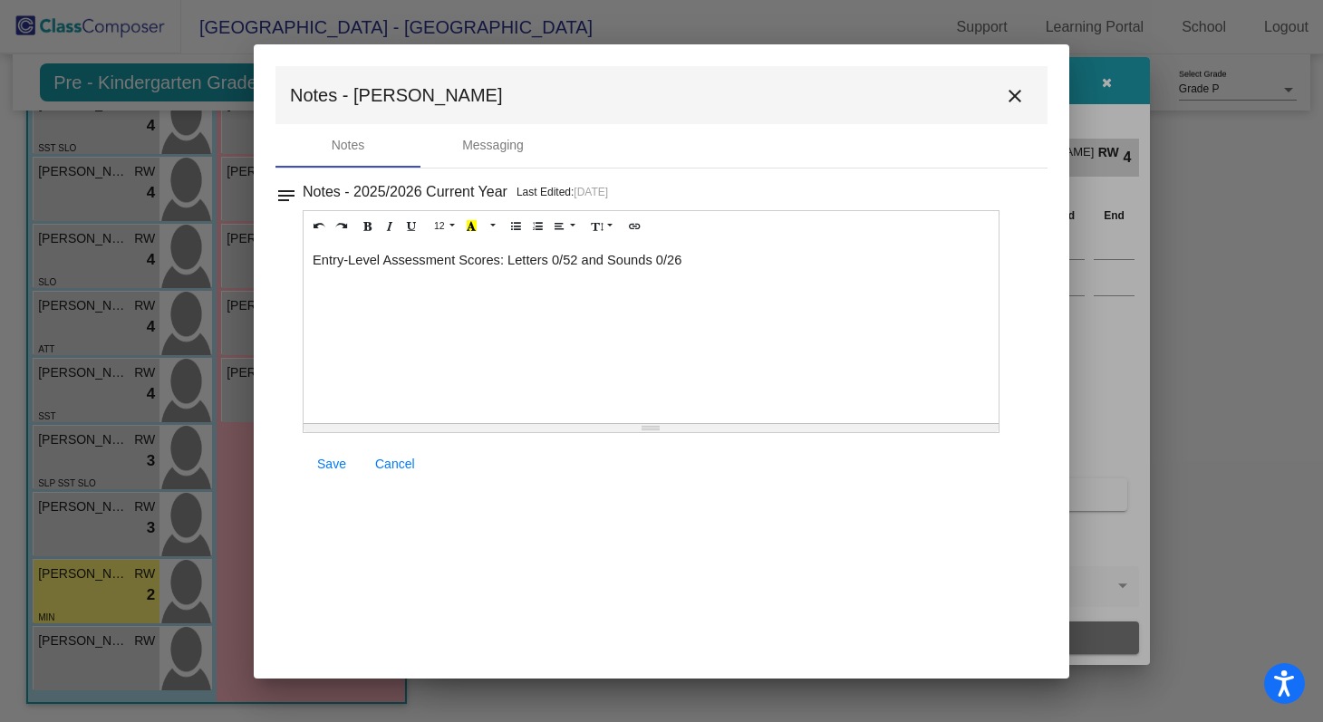
click at [778, 267] on div "Entry-Level Assessment Scores: Letters 0/52 and Sounds 0/26" at bounding box center [651, 332] width 695 height 181
paste div
click at [521, 293] on span "End of Q1: Letters /52 and Sounds /26" at bounding box center [426, 289] width 227 height 15
click at [425, 293] on span "End of Q1: Letters /52 and Sounds 12/26" at bounding box center [433, 289] width 241 height 15
click at [498, 352] on div "Entry-Level Assessment Scores: Letters 0/52 and Sounds 0/26 End of Q1: Letters …" at bounding box center [651, 332] width 695 height 181
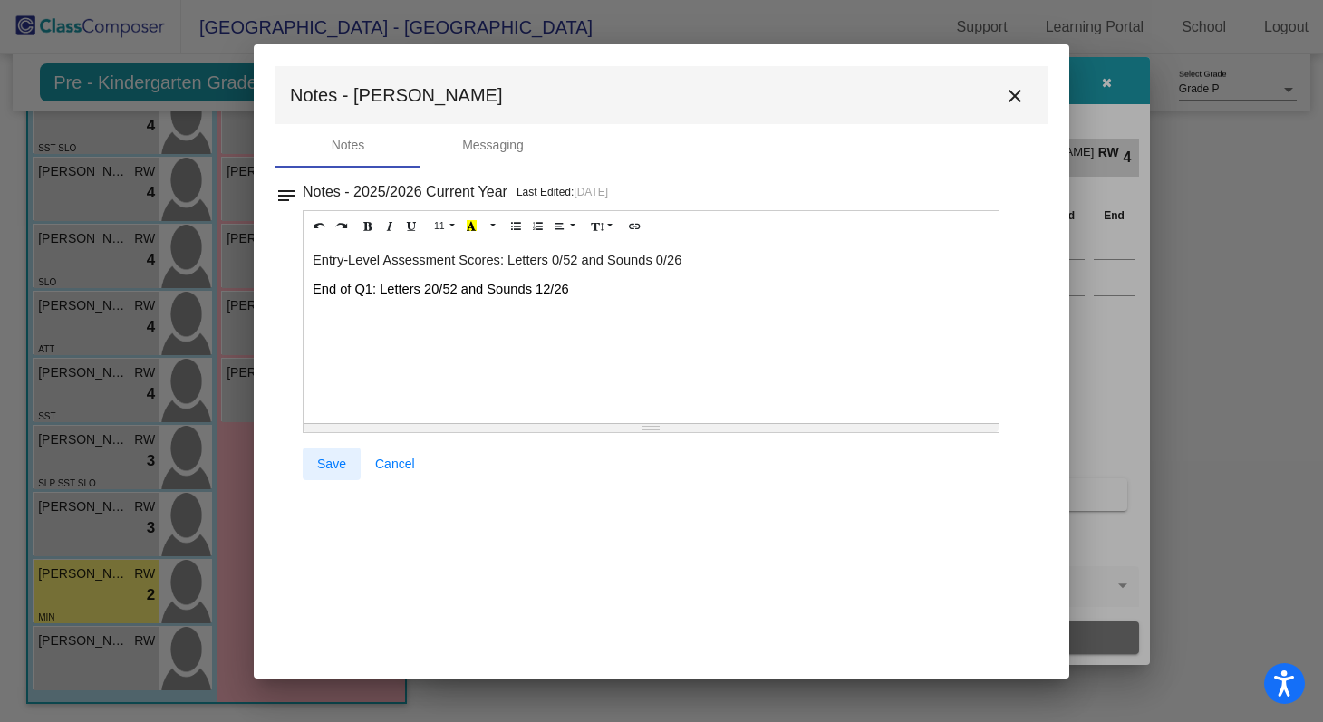
click at [329, 462] on span "Save" at bounding box center [331, 464] width 29 height 15
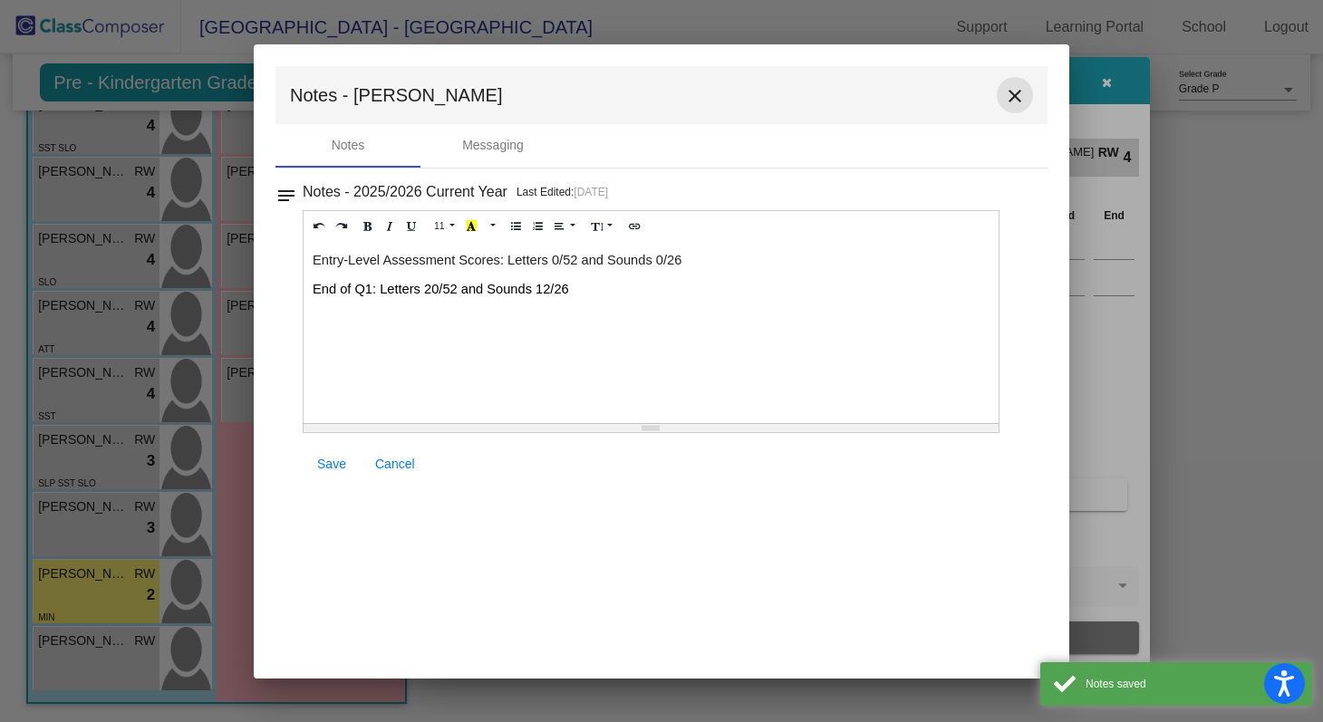
click at [1011, 91] on mat-icon "close" at bounding box center [1015, 96] width 22 height 22
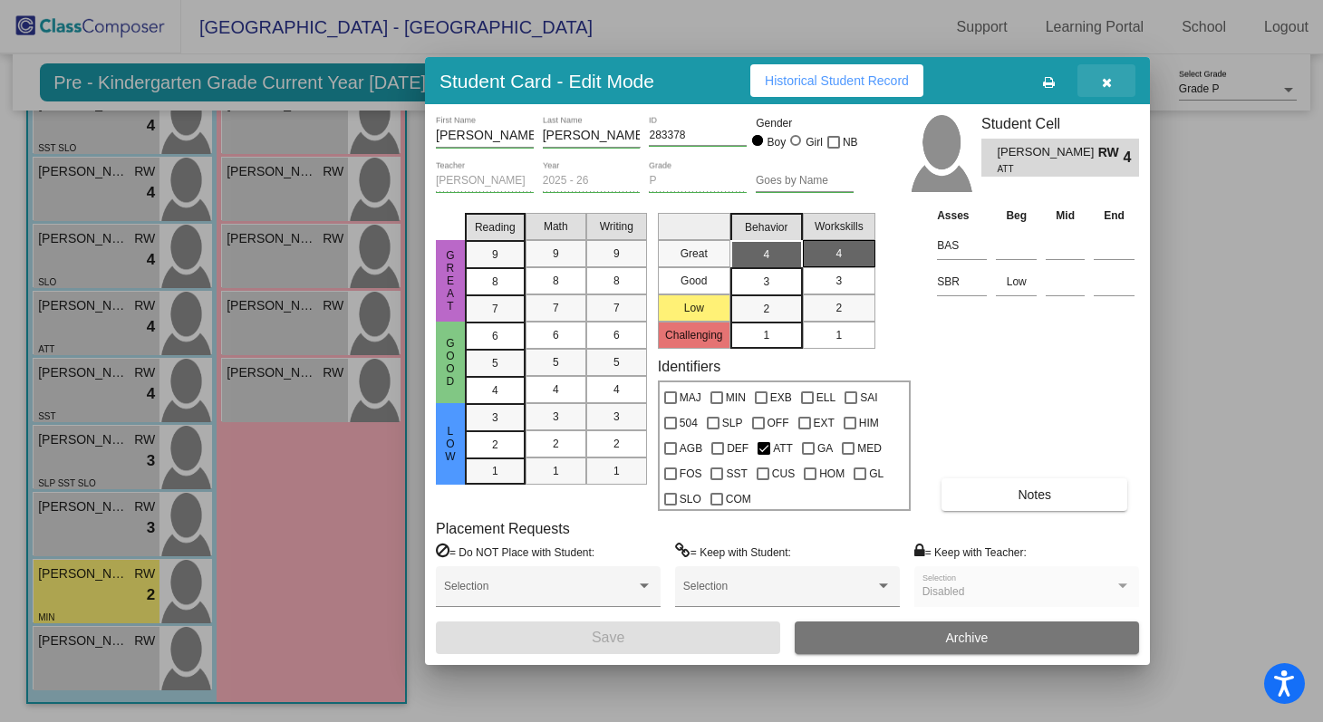
click at [1109, 82] on icon "button" at bounding box center [1107, 82] width 10 height 13
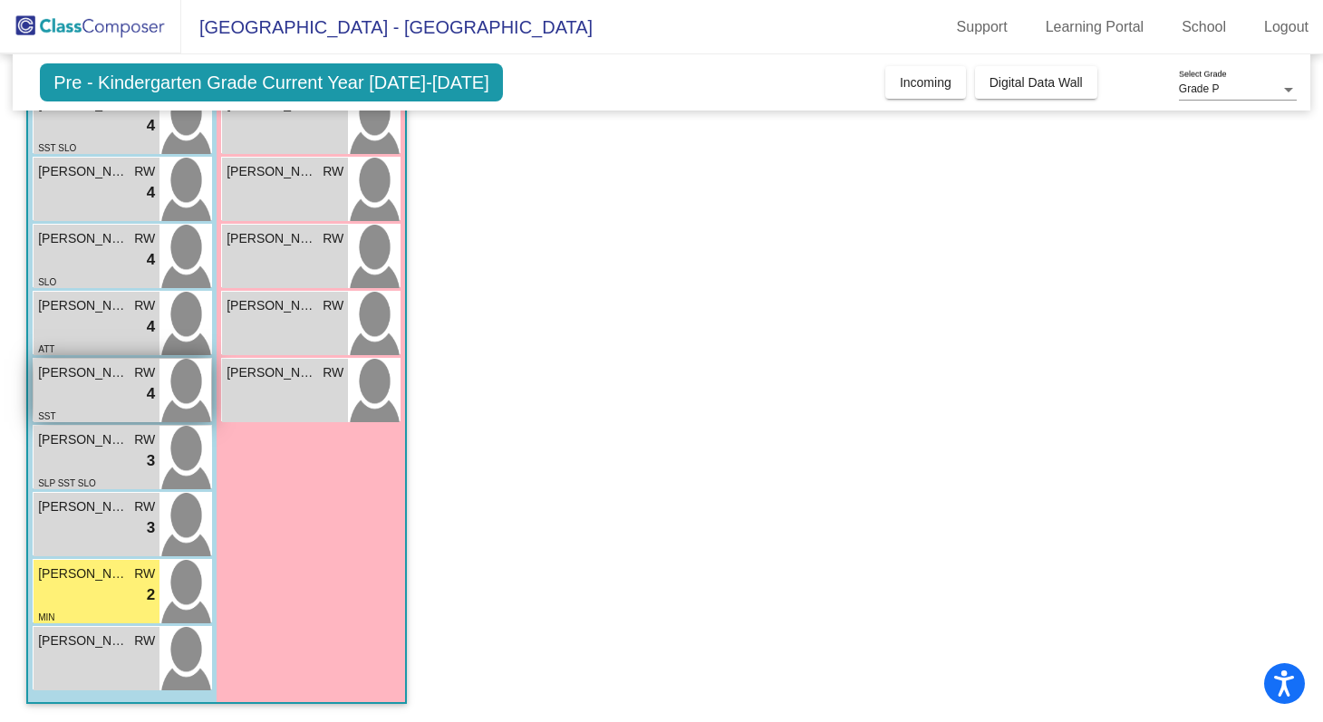
click at [187, 391] on img at bounding box center [186, 390] width 52 height 63
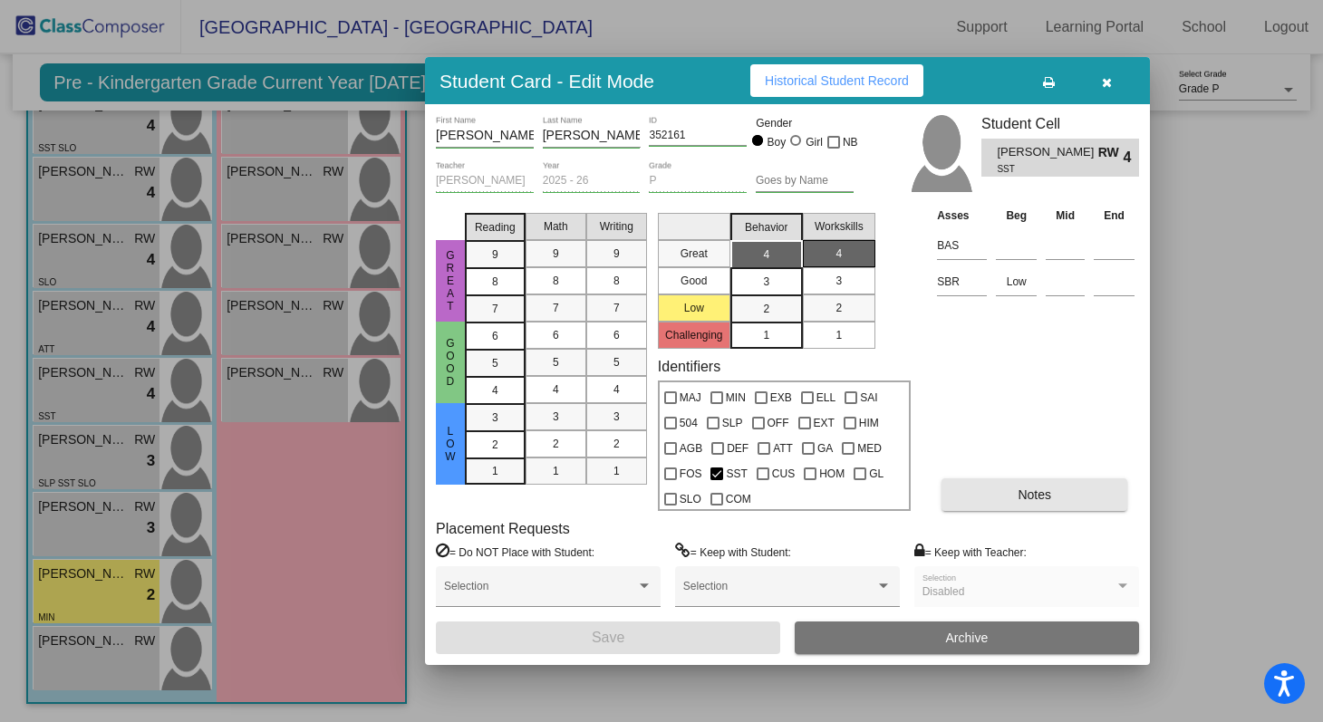
click at [1058, 491] on button "Notes" at bounding box center [1035, 495] width 186 height 33
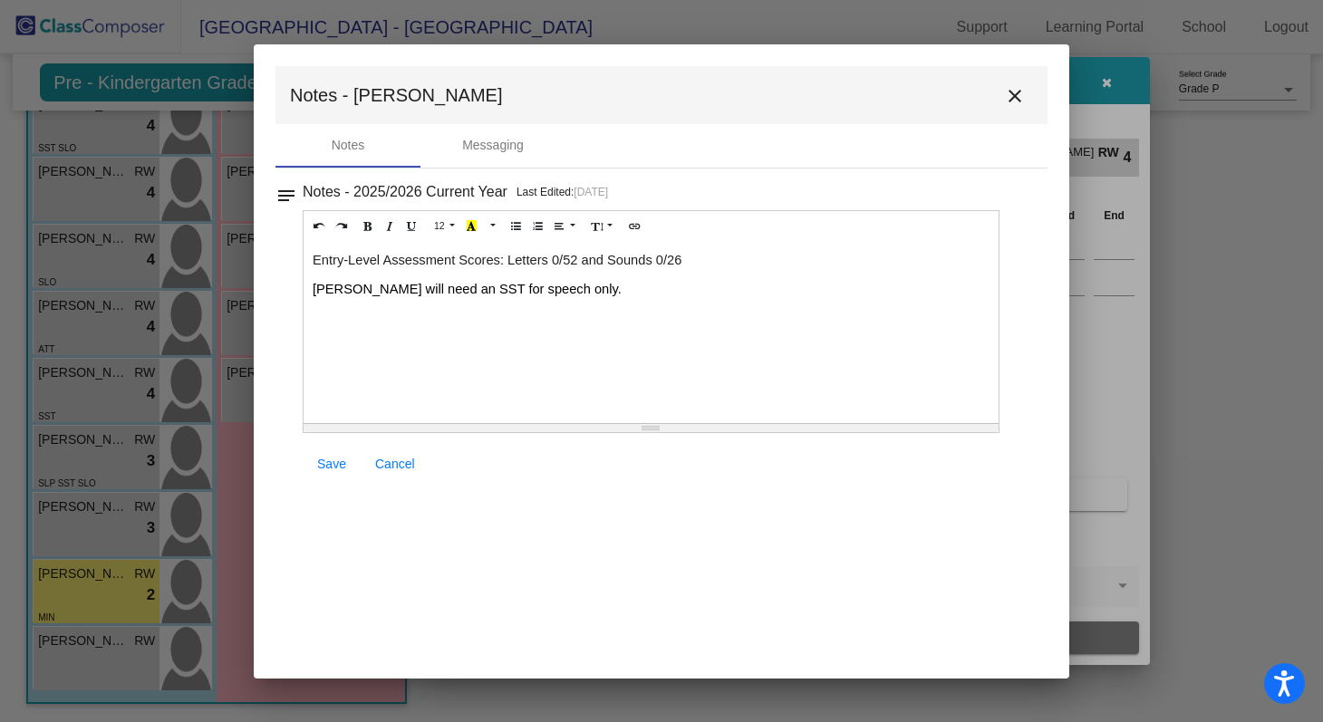
click at [596, 292] on p "[PERSON_NAME] will need an SST for speech only." at bounding box center [651, 289] width 677 height 18
click at [702, 260] on p "Entry-Level Assessment Scores: Letters 0/52 and Sounds 0/26" at bounding box center [651, 260] width 677 height 18
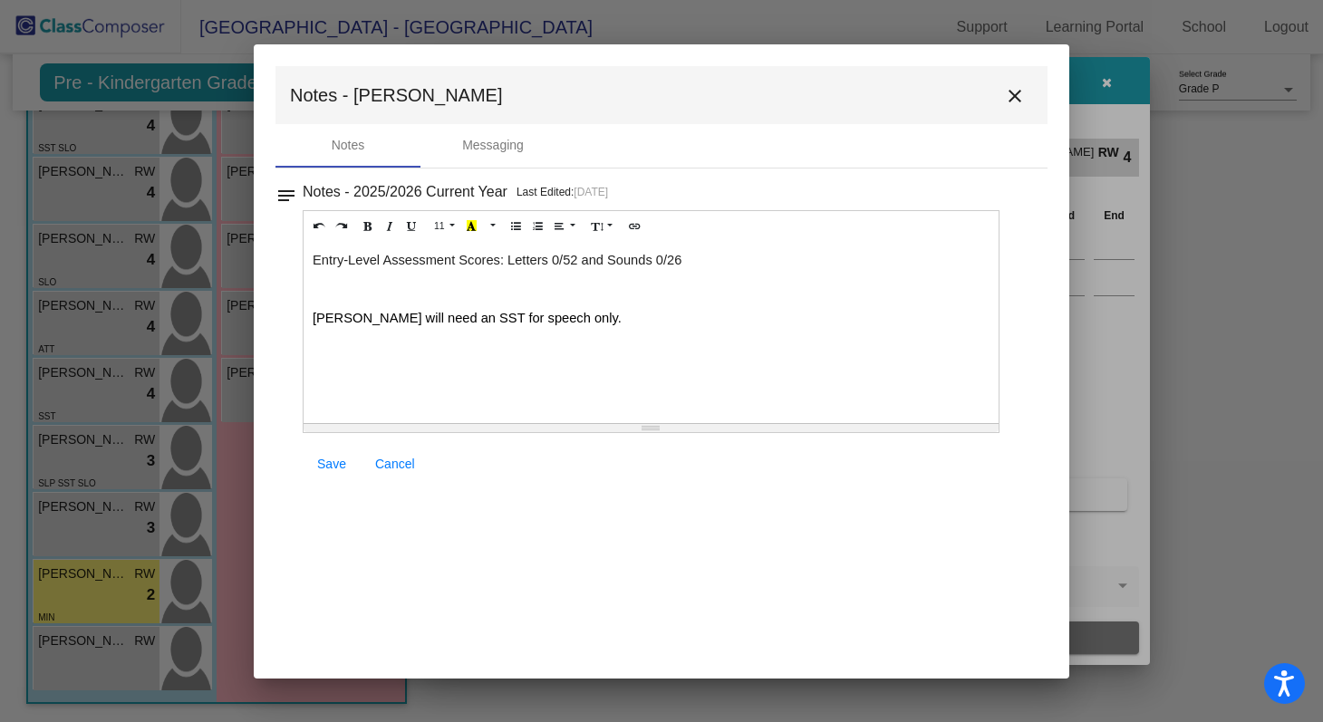
paste div
click at [424, 289] on span "End of Q1: Letters /52 and Sounds /26" at bounding box center [426, 289] width 227 height 15
click at [528, 290] on span "End of Q1: Letters 0/52 and Sounds /26" at bounding box center [430, 289] width 234 height 15
click at [585, 317] on p "[PERSON_NAME] will need an SST for speech only." at bounding box center [651, 318] width 677 height 18
click at [338, 460] on span "Save" at bounding box center [331, 464] width 29 height 15
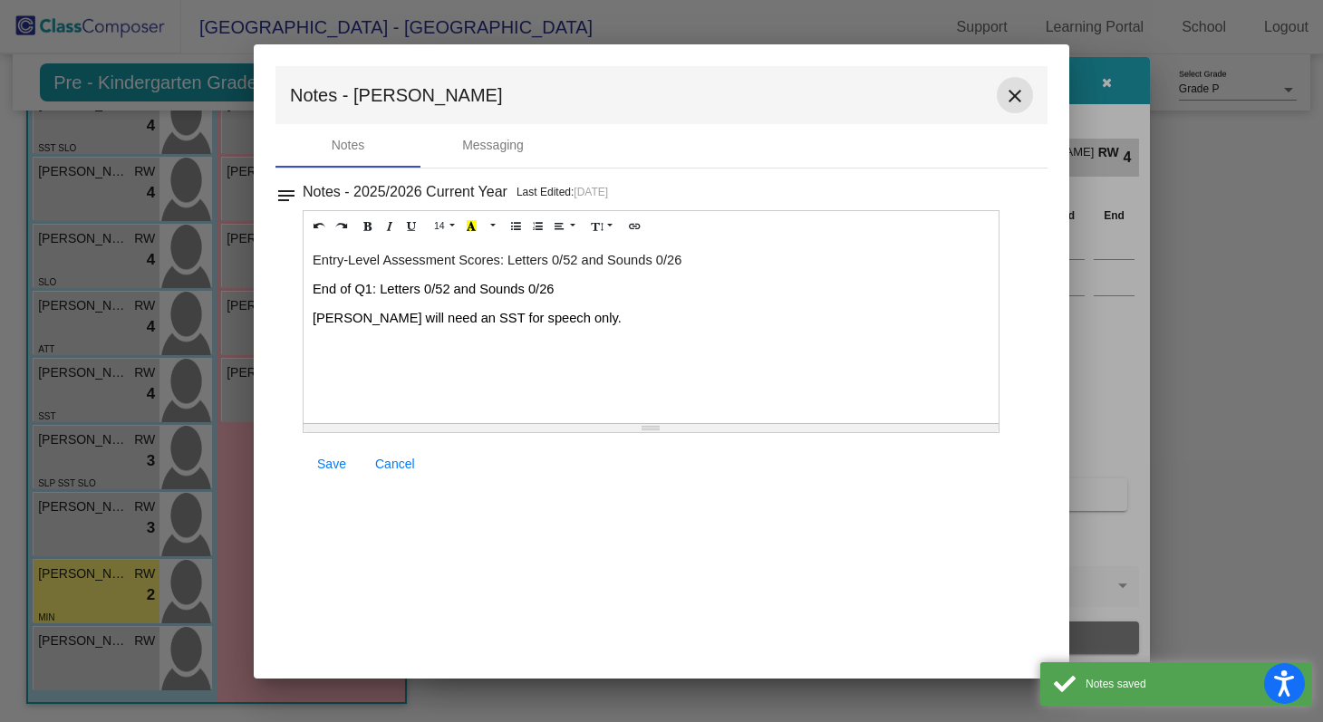
click at [1019, 94] on mat-icon "close" at bounding box center [1015, 96] width 22 height 22
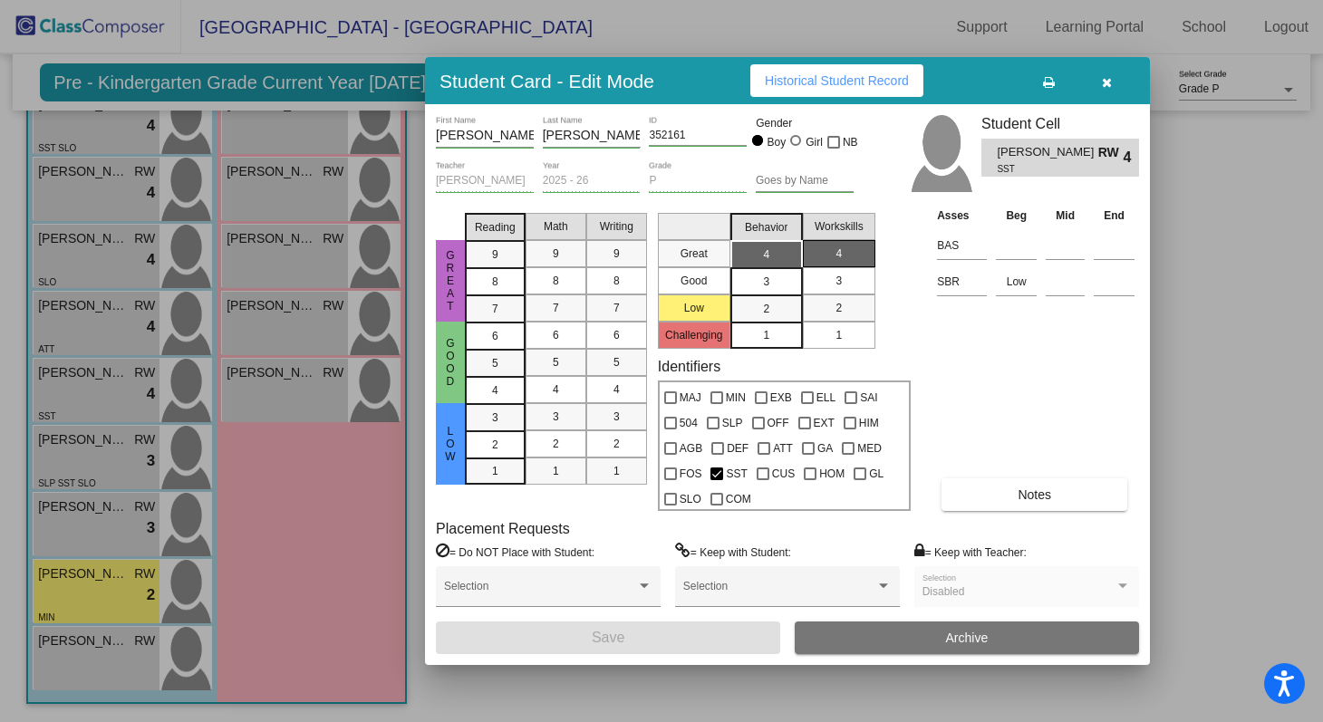
click at [1107, 81] on icon "button" at bounding box center [1107, 82] width 10 height 13
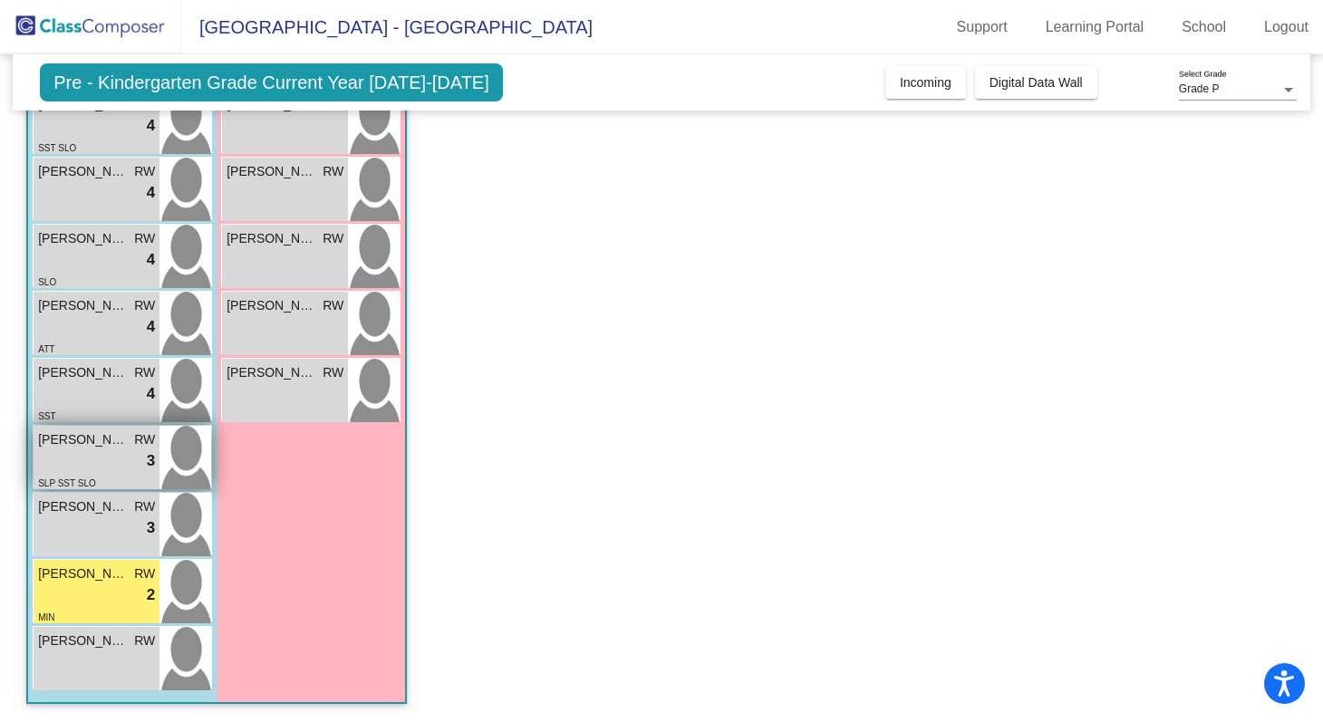
click at [179, 451] on img at bounding box center [186, 457] width 52 height 63
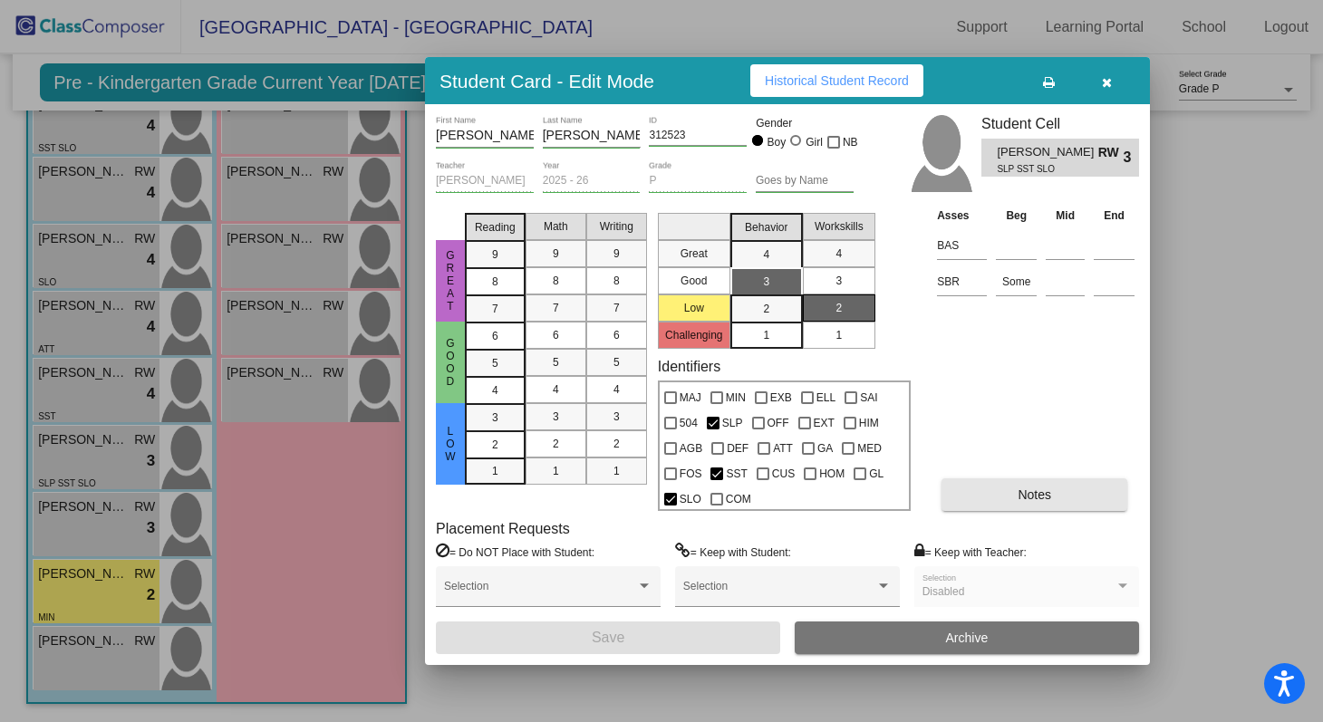
click at [1068, 497] on button "Notes" at bounding box center [1035, 495] width 186 height 33
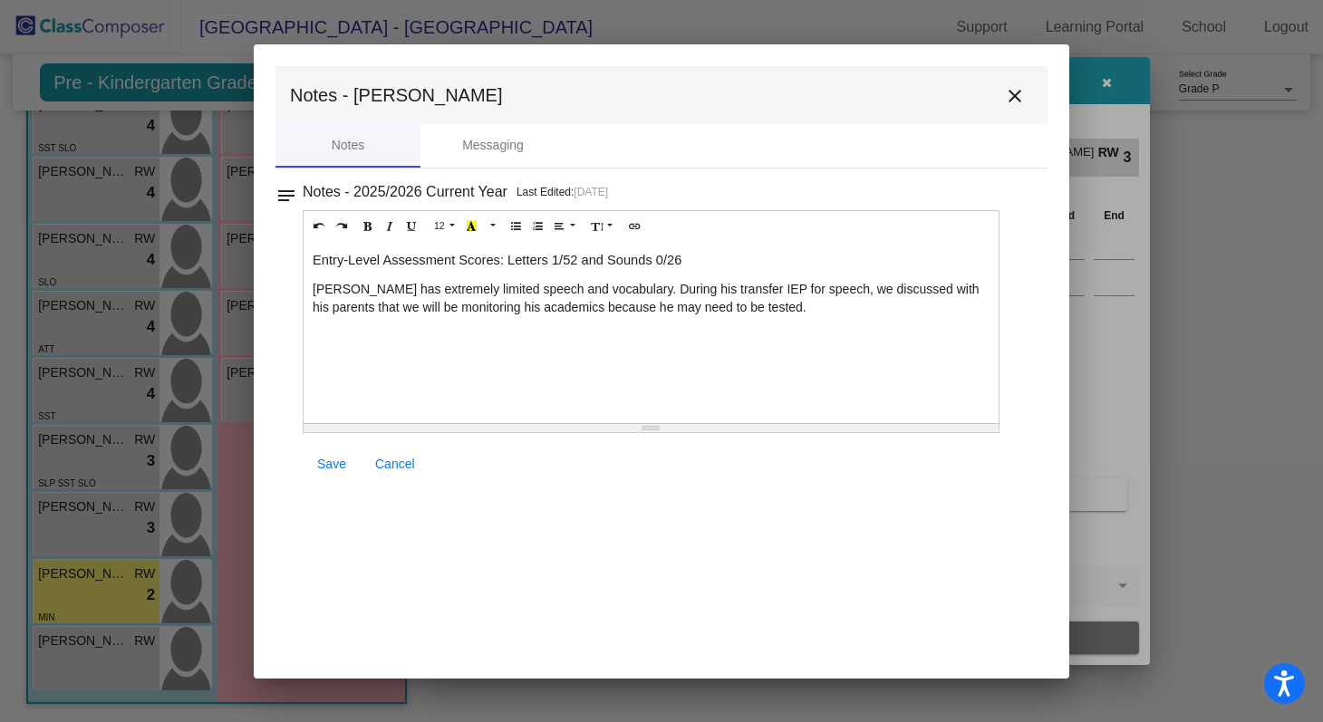
click at [715, 257] on p "Entry-Level Assessment Scores: Letters 1/52 and Sounds 0/26" at bounding box center [651, 260] width 677 height 18
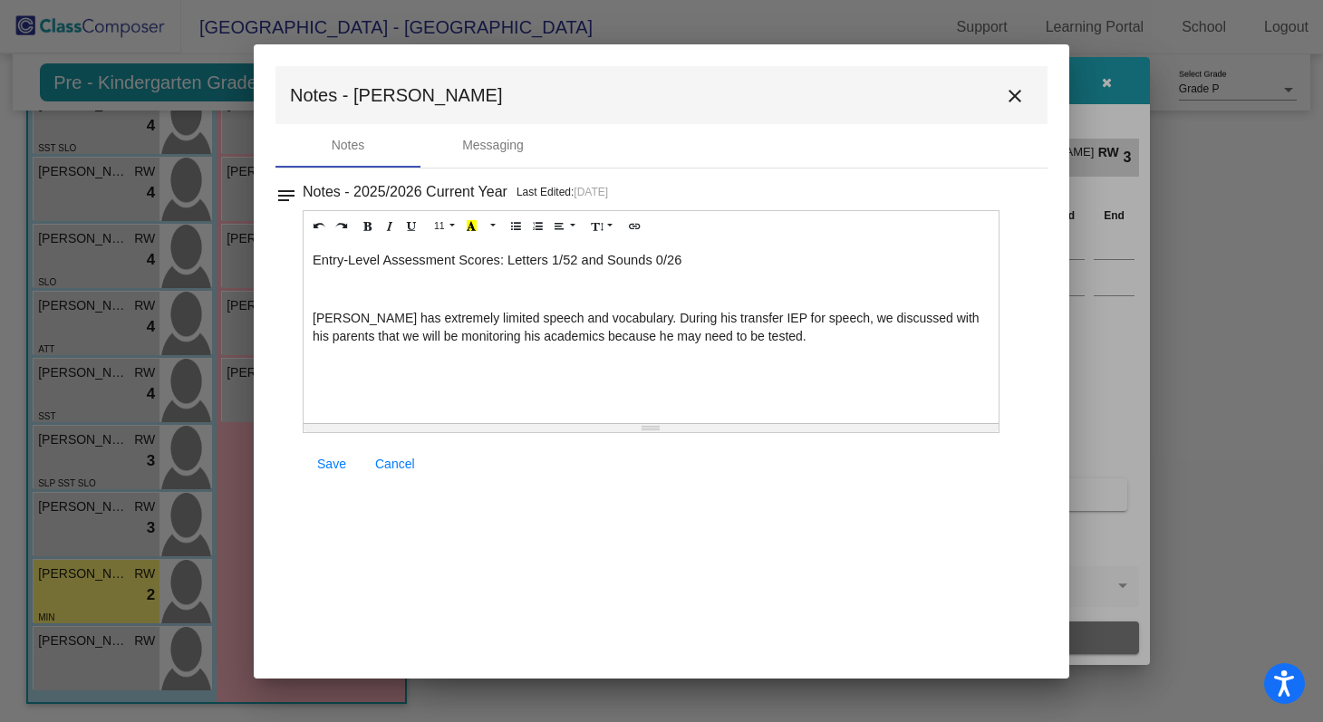
paste div
click at [421, 293] on span "End of Q1: Letters /52 and Sounds /26" at bounding box center [426, 289] width 227 height 15
click at [424, 291] on span "End of Q1: Letters /52 and Sounds /26" at bounding box center [426, 289] width 227 height 15
click at [527, 289] on span "End of Q1: Letters 1/52 and Sounds /26" at bounding box center [430, 289] width 234 height 15
click at [569, 383] on div "Entry-Level Assessment Scores: Letters 1/52 and Sounds 0/26 End of Q1: Letters …" at bounding box center [651, 332] width 695 height 181
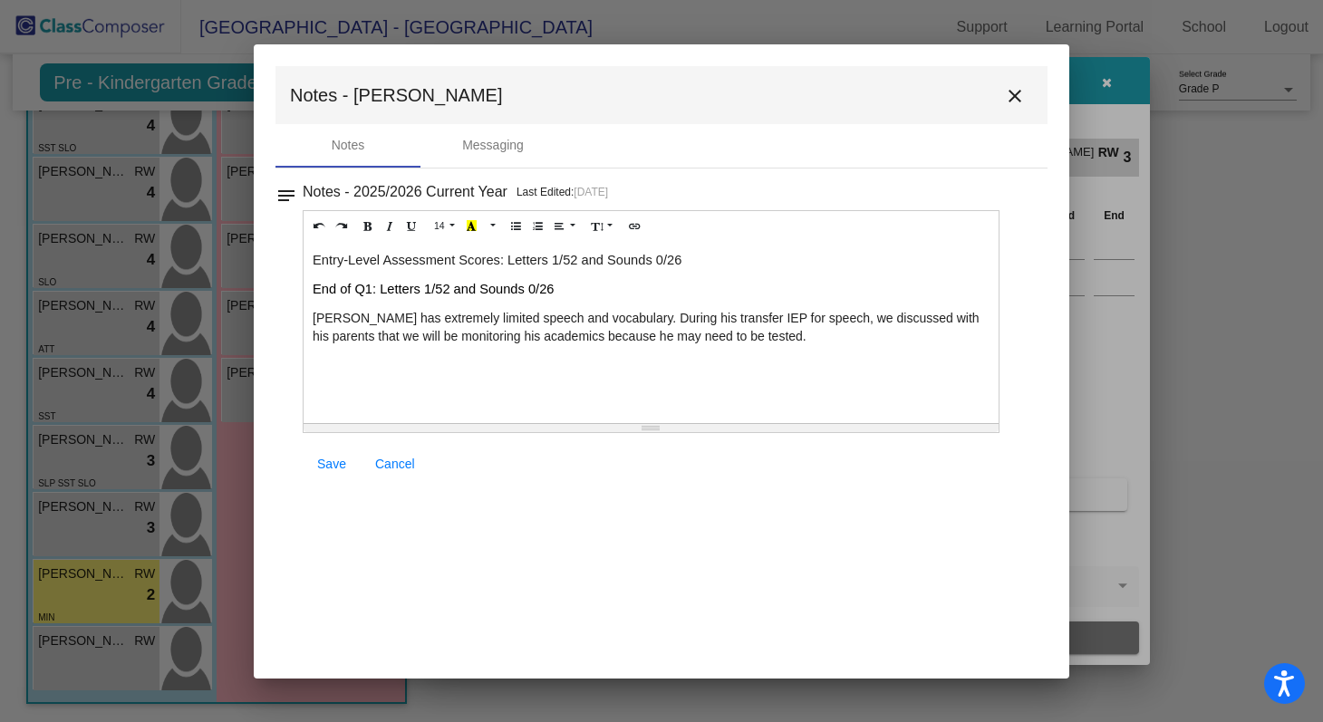
click at [777, 333] on p "[PERSON_NAME] has extremely limited speech and vocabulary. During his transfer …" at bounding box center [651, 327] width 677 height 36
click at [337, 461] on span "Save" at bounding box center [331, 464] width 29 height 15
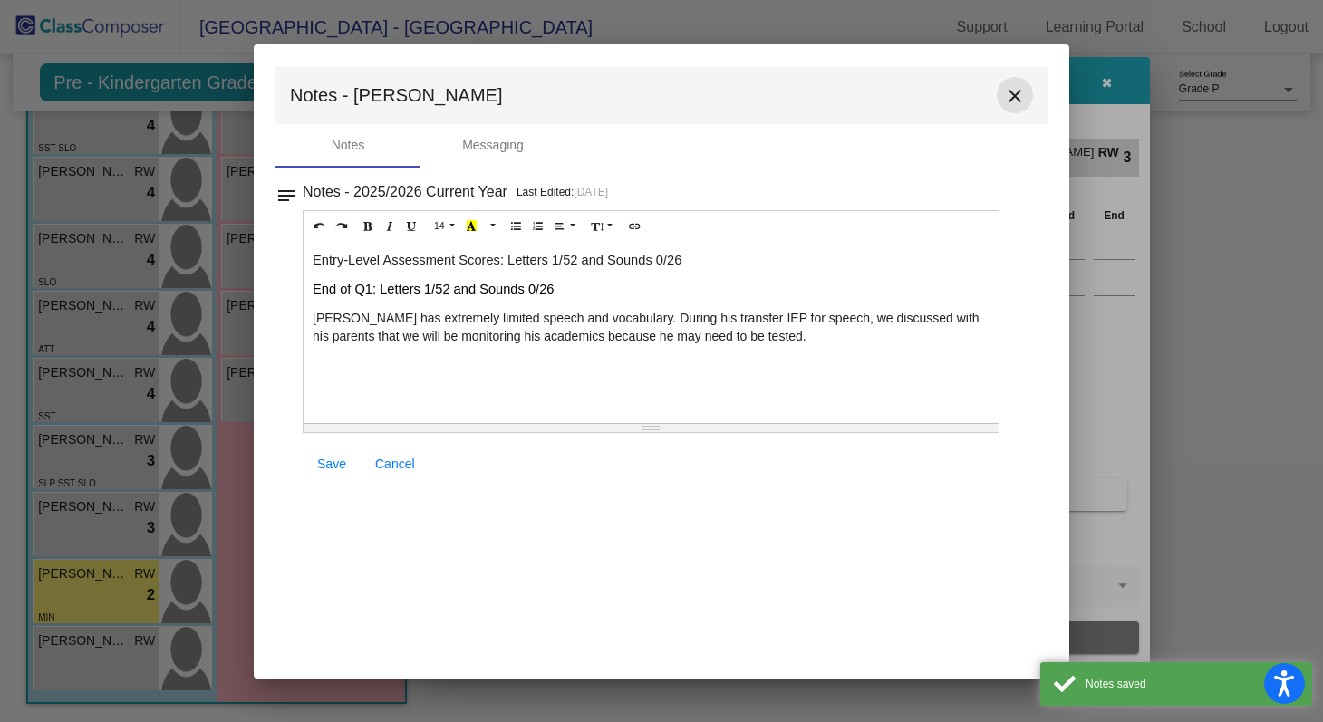
click at [1010, 98] on mat-icon "close" at bounding box center [1015, 96] width 22 height 22
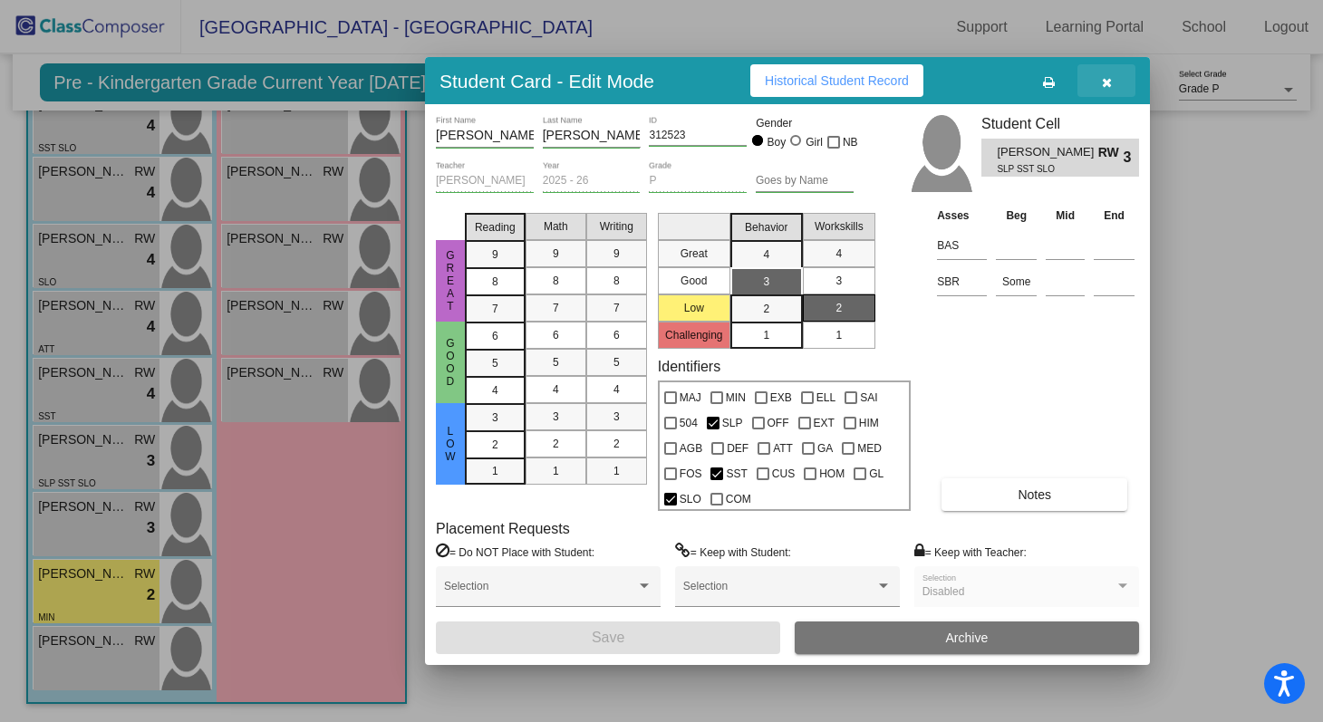
click at [1107, 76] on icon "button" at bounding box center [1107, 82] width 10 height 13
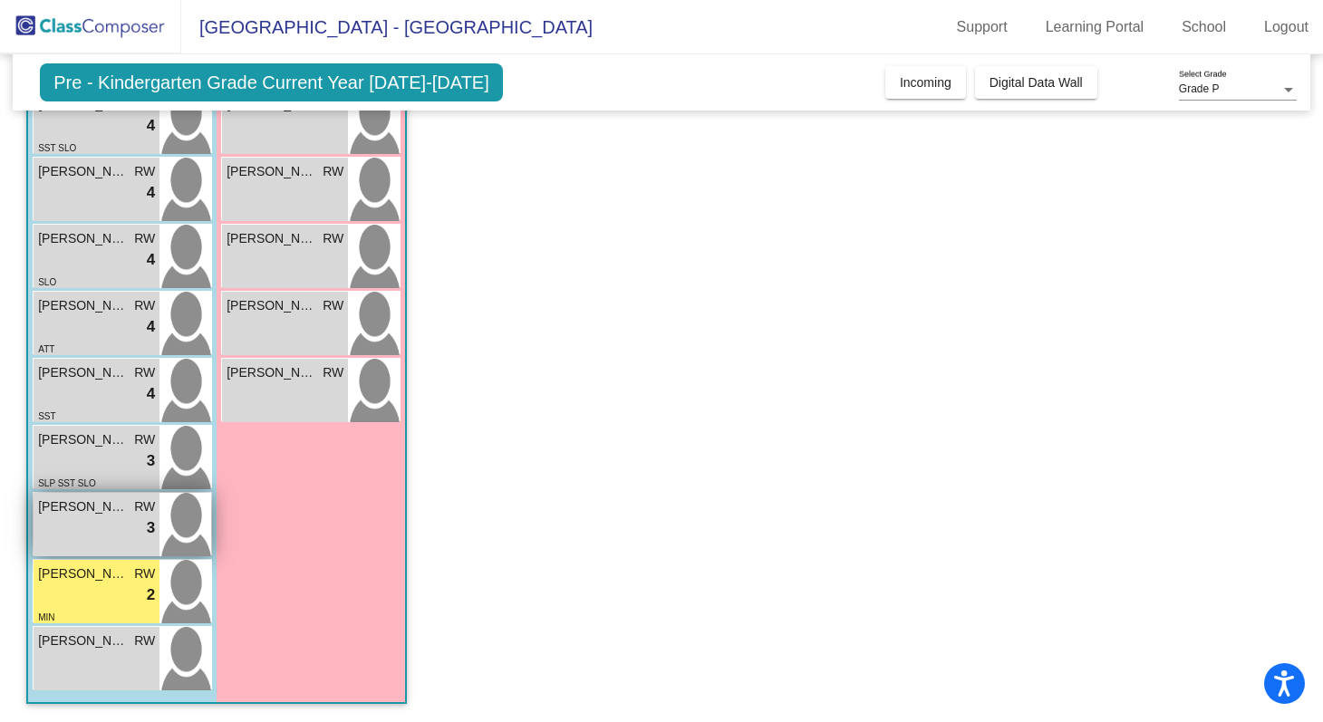
click at [183, 515] on img at bounding box center [186, 524] width 52 height 63
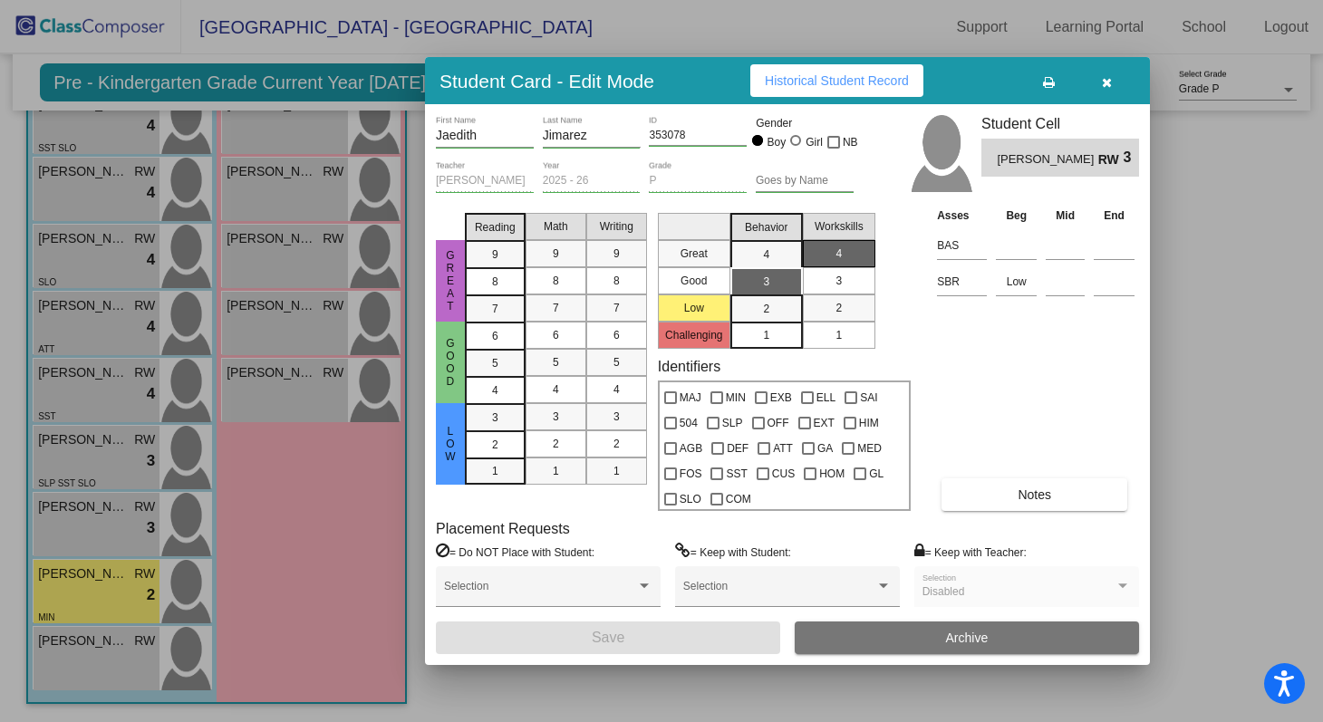
click at [976, 498] on button "Notes" at bounding box center [1035, 495] width 186 height 33
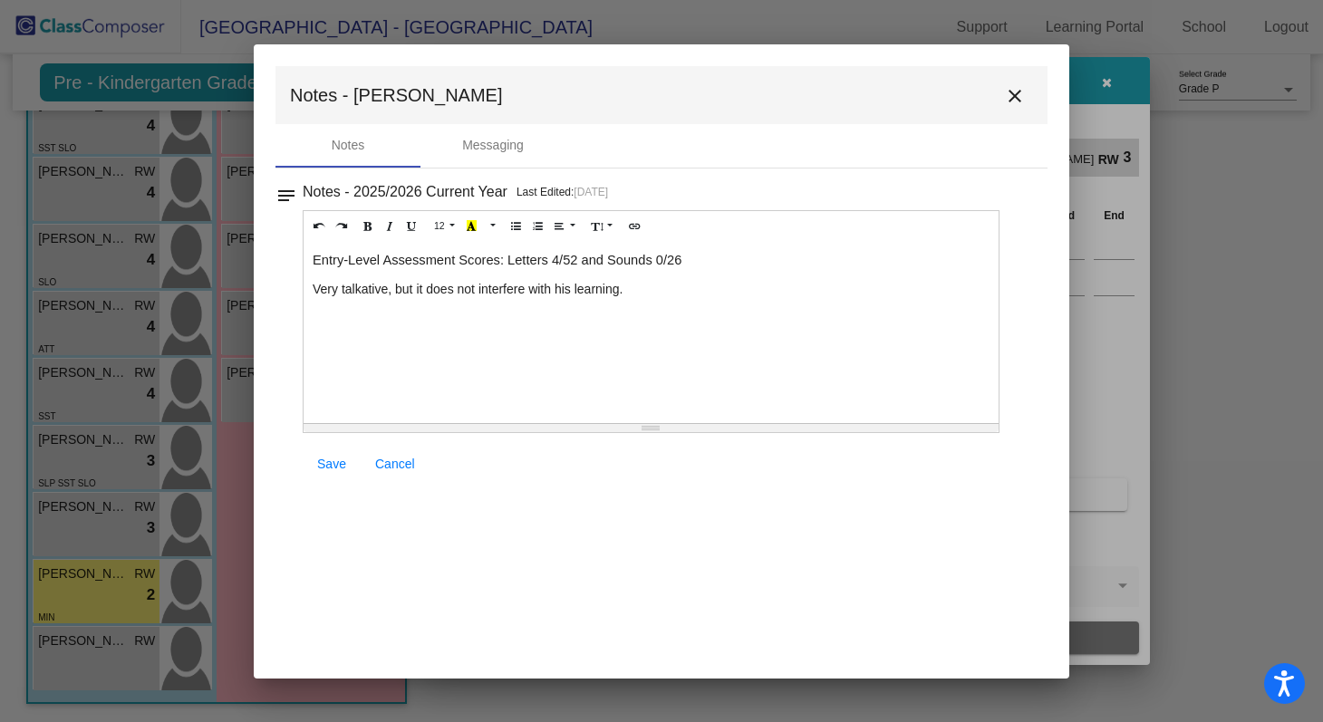
click at [314, 289] on p "Very talkative, but it does not interfere with his learning." at bounding box center [651, 289] width 677 height 18
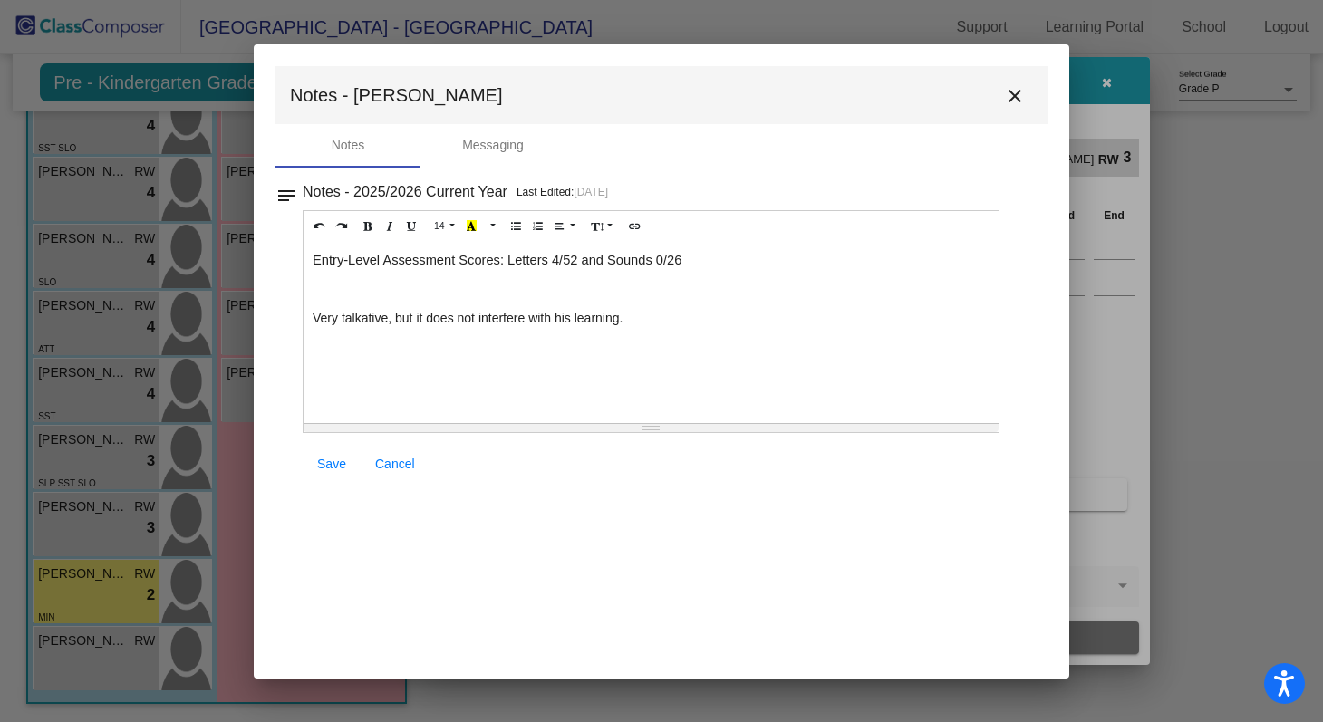
click at [321, 290] on p at bounding box center [651, 289] width 677 height 18
paste div
click at [425, 290] on span "End of Q1: Letters /52 and Sounds /26" at bounding box center [426, 289] width 227 height 15
click at [537, 290] on span "End of Q1: Letters 10/52 and Sounds /26" at bounding box center [433, 289] width 241 height 15
click at [711, 327] on p "Very talkative, but it does not interfere with his learning." at bounding box center [651, 318] width 677 height 18
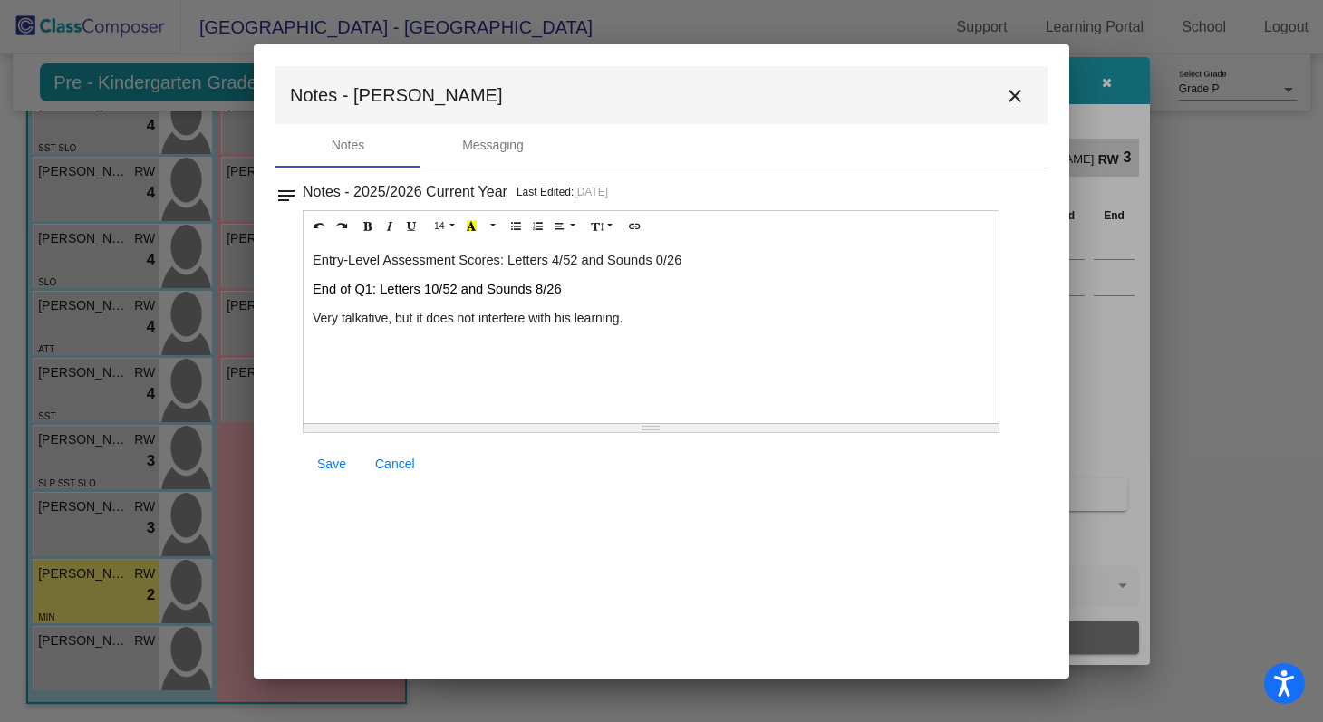
click at [337, 461] on span "Save" at bounding box center [331, 464] width 29 height 15
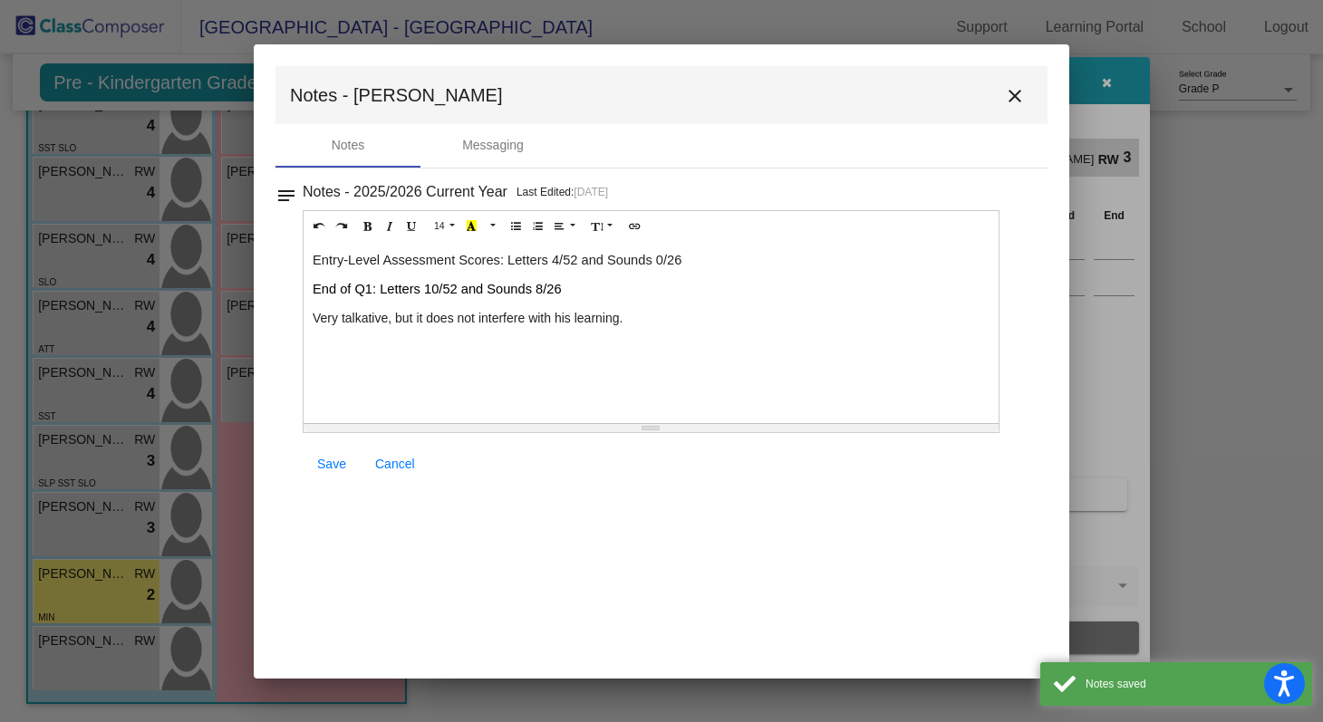
click at [1020, 95] on mat-icon "close" at bounding box center [1015, 96] width 22 height 22
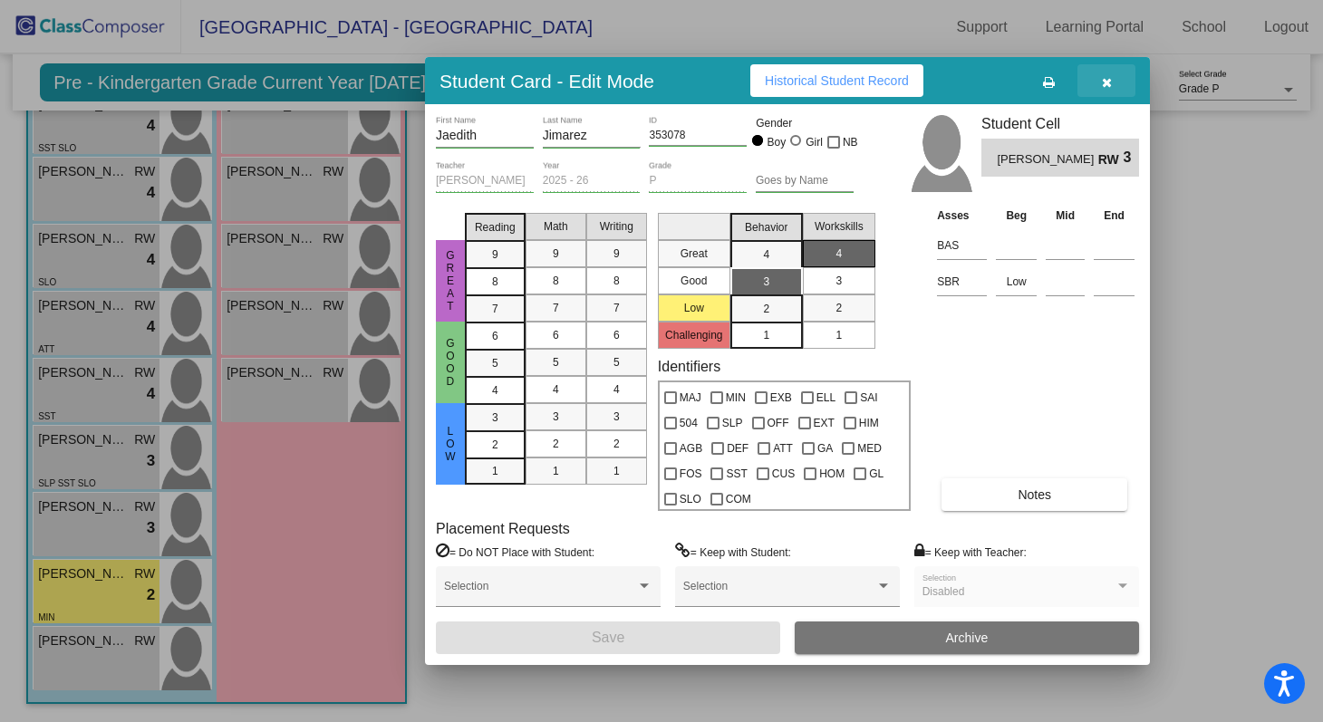
click at [1109, 69] on button "button" at bounding box center [1107, 80] width 58 height 33
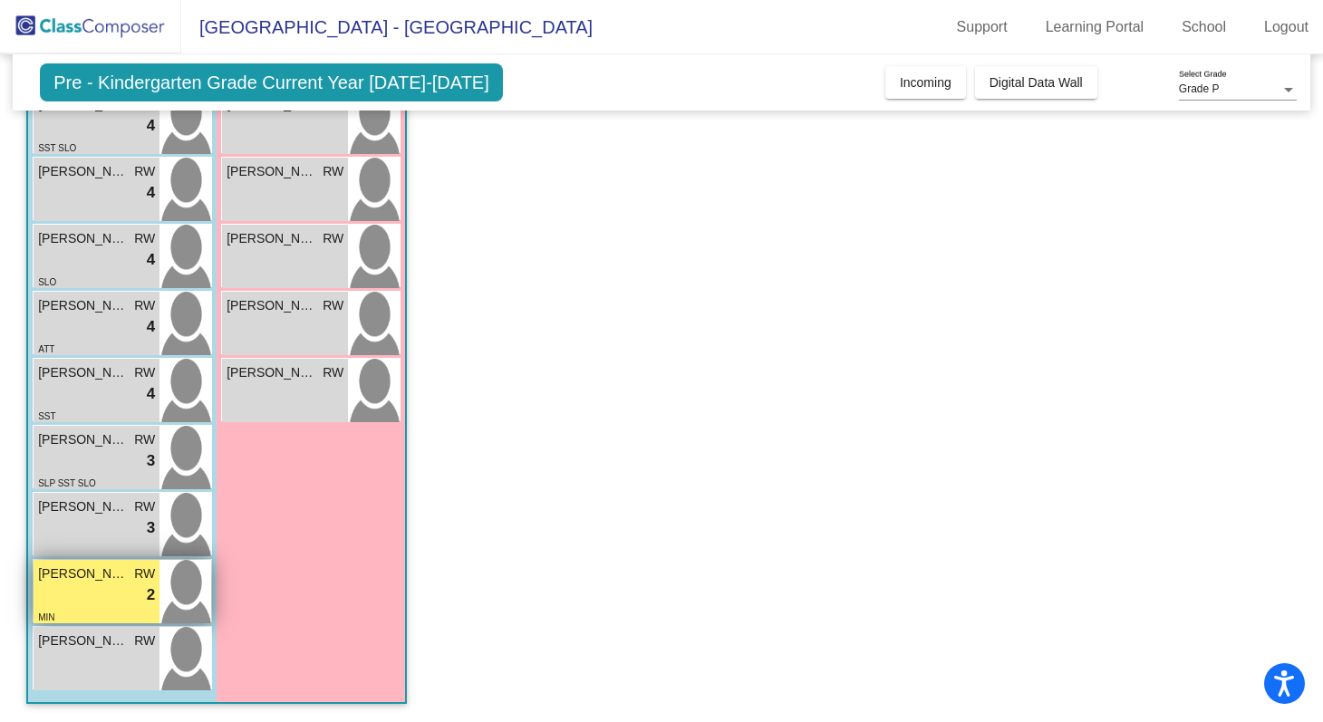
click at [187, 595] on img at bounding box center [186, 591] width 52 height 63
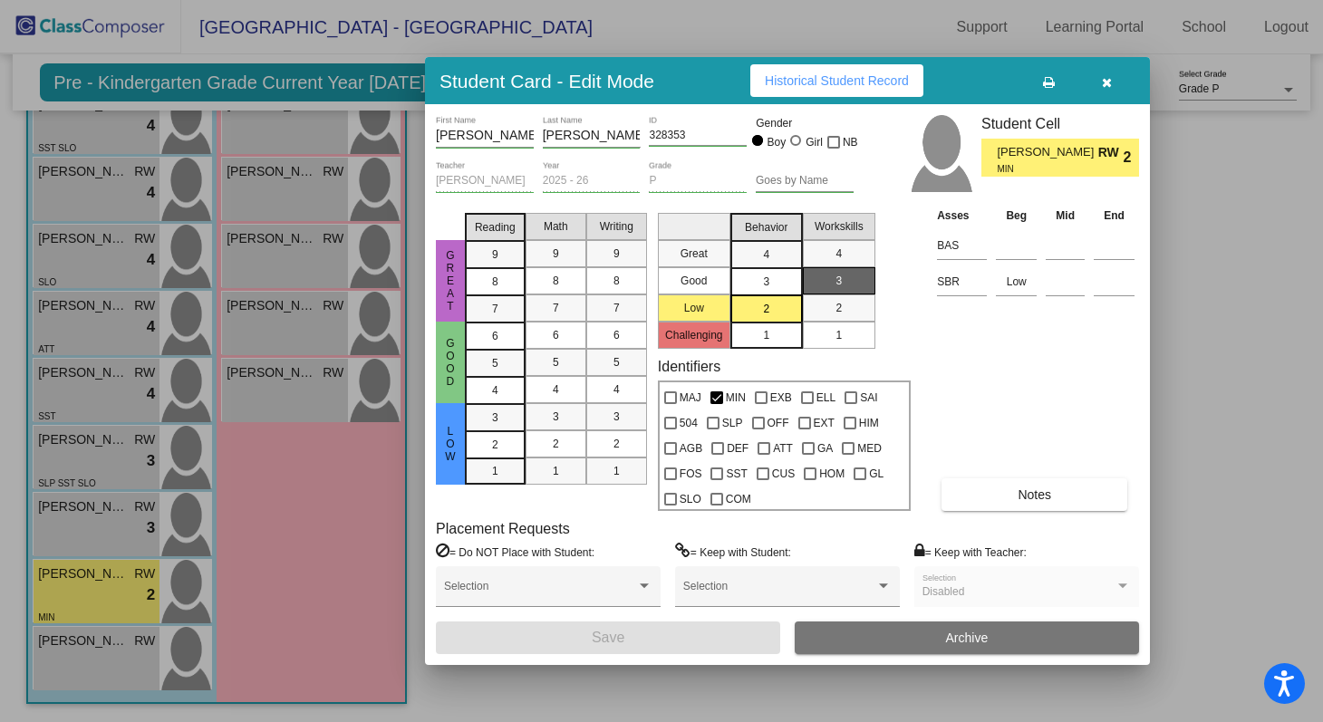
click at [1020, 354] on div "Asses Beg Mid End BAS SBR Low Notes" at bounding box center [1036, 358] width 207 height 305
click at [990, 501] on button "Notes" at bounding box center [1035, 495] width 186 height 33
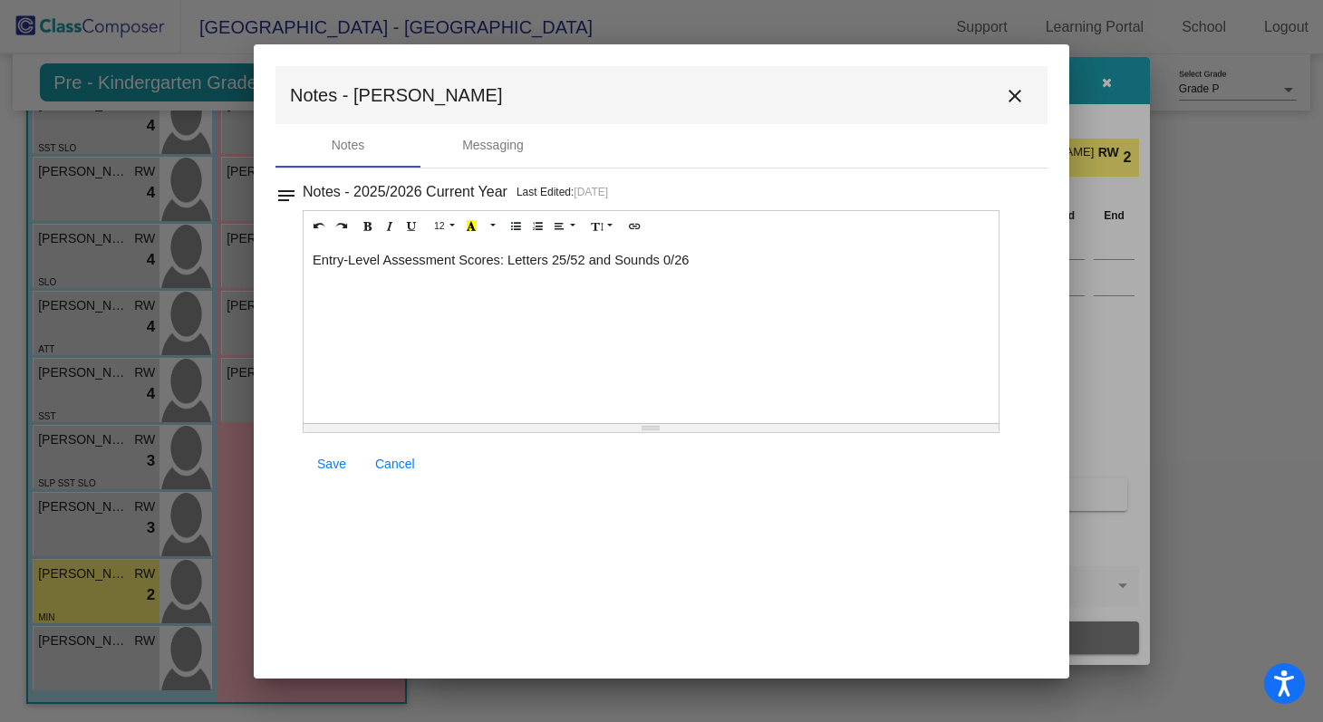
click at [733, 266] on p "Entry-Level Assessment Scores: Letters 25/52 and Sounds 0/26" at bounding box center [651, 260] width 677 height 18
paste div
click at [425, 291] on span "End of Q1: Letters /52 and Sounds /26" at bounding box center [426, 289] width 227 height 15
click at [536, 289] on span "End of Q1: Letters 43/52 and Sounds /26" at bounding box center [433, 289] width 241 height 15
click at [633, 296] on p "End of Q1: Letters 43/52 and Sounds 2/26" at bounding box center [651, 289] width 677 height 18
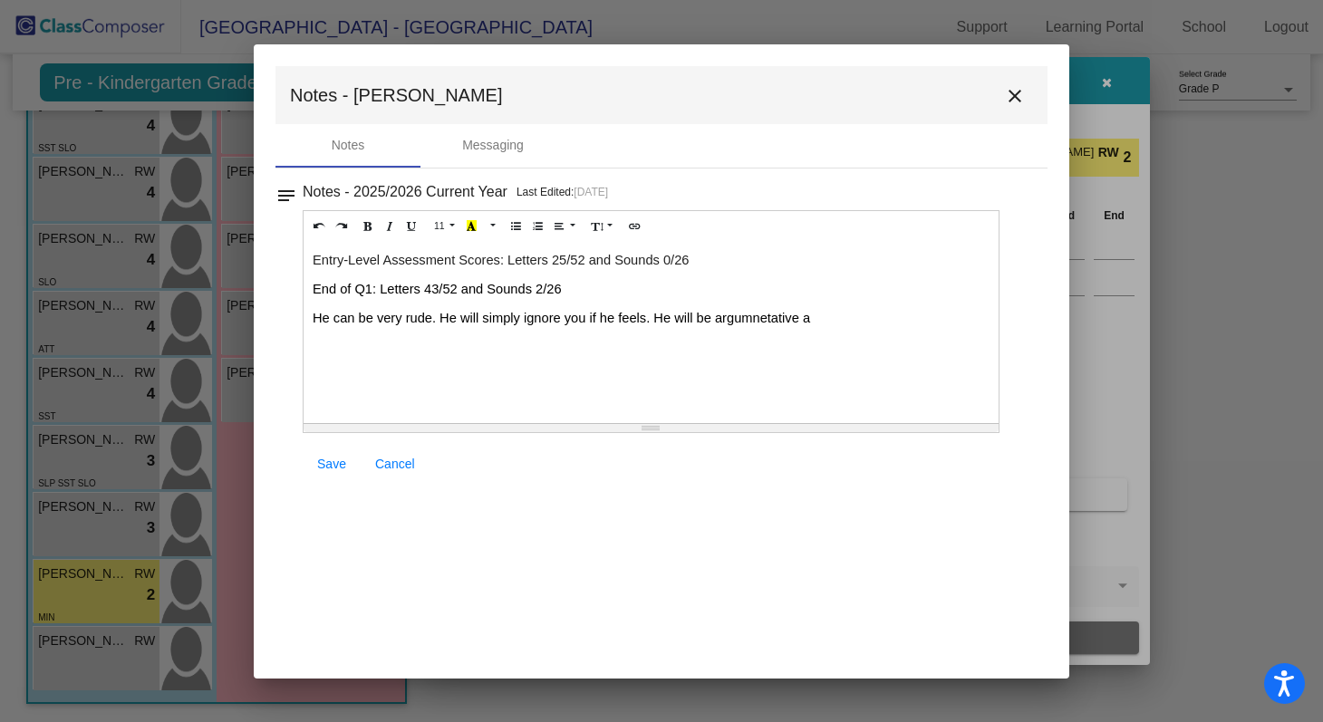
click at [662, 319] on span "He can be very rude. He will simply ignore you if he feels. He will be argumnet…" at bounding box center [562, 318] width 498 height 15
click at [875, 319] on p "He can be very rude. He will simply ignore you if he feels. At times, he will b…" at bounding box center [651, 318] width 677 height 18
click at [820, 326] on p "He can be very rude. He will simply ignore you if he feels. At times, he will b…" at bounding box center [651, 318] width 677 height 18
click at [357, 315] on span "He can be very rude. He will simply ignore you if he feels. At times, he will b…" at bounding box center [584, 318] width 543 height 15
click at [452, 318] on span "He can be very rude. He will simply ignore you if he feels. At times, he will b…" at bounding box center [584, 318] width 543 height 15
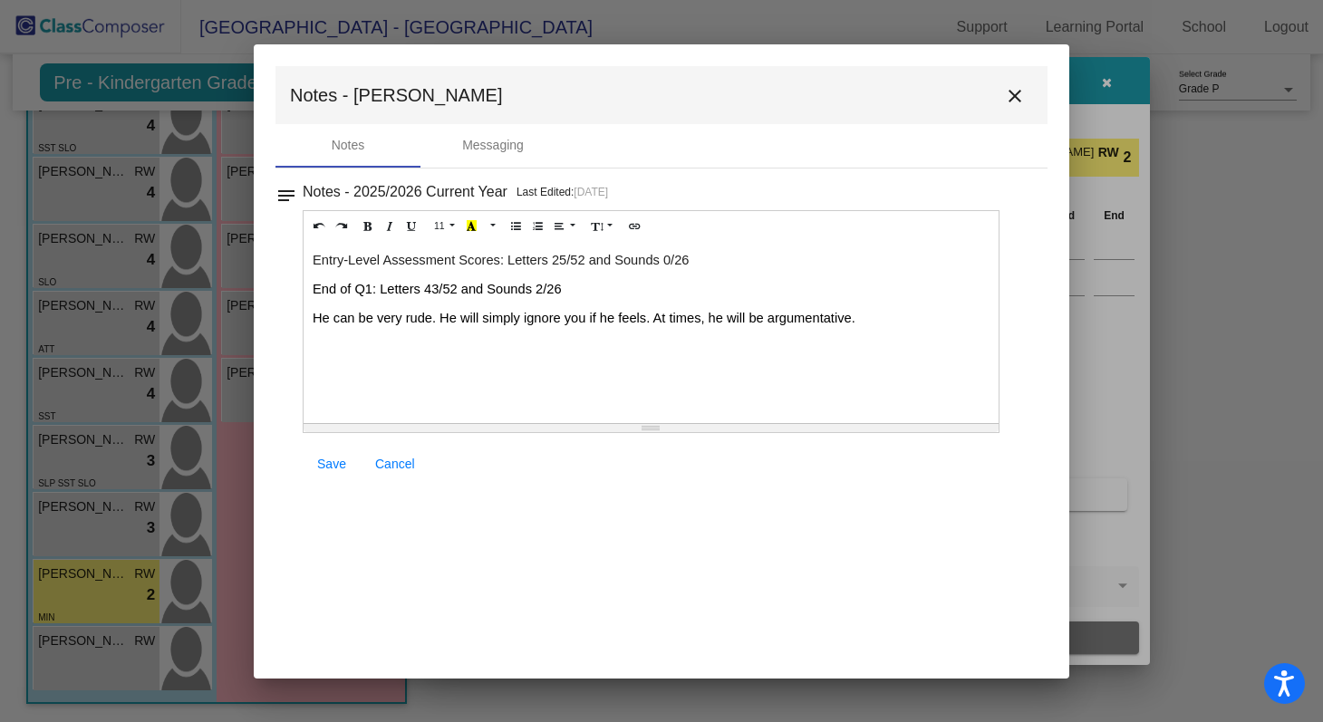
click at [508, 322] on span "He can be very rude. He will simply ignore you if he feels. At times, he will b…" at bounding box center [584, 318] width 543 height 15
click at [585, 316] on span "He can be very rude. He will simply ignore you if he feels. At times, he will b…" at bounding box center [584, 318] width 543 height 15
click at [645, 323] on span "He can be very rude. He will simply ignore you if he feels. At times, he will b…" at bounding box center [584, 318] width 543 height 15
drag, startPoint x: 645, startPoint y: 323, endPoint x: 588, endPoint y: 319, distance: 57.2
click at [588, 319] on span "He can be very rude. He will simply ignore you if he feels. At times, he will b…" at bounding box center [584, 318] width 543 height 15
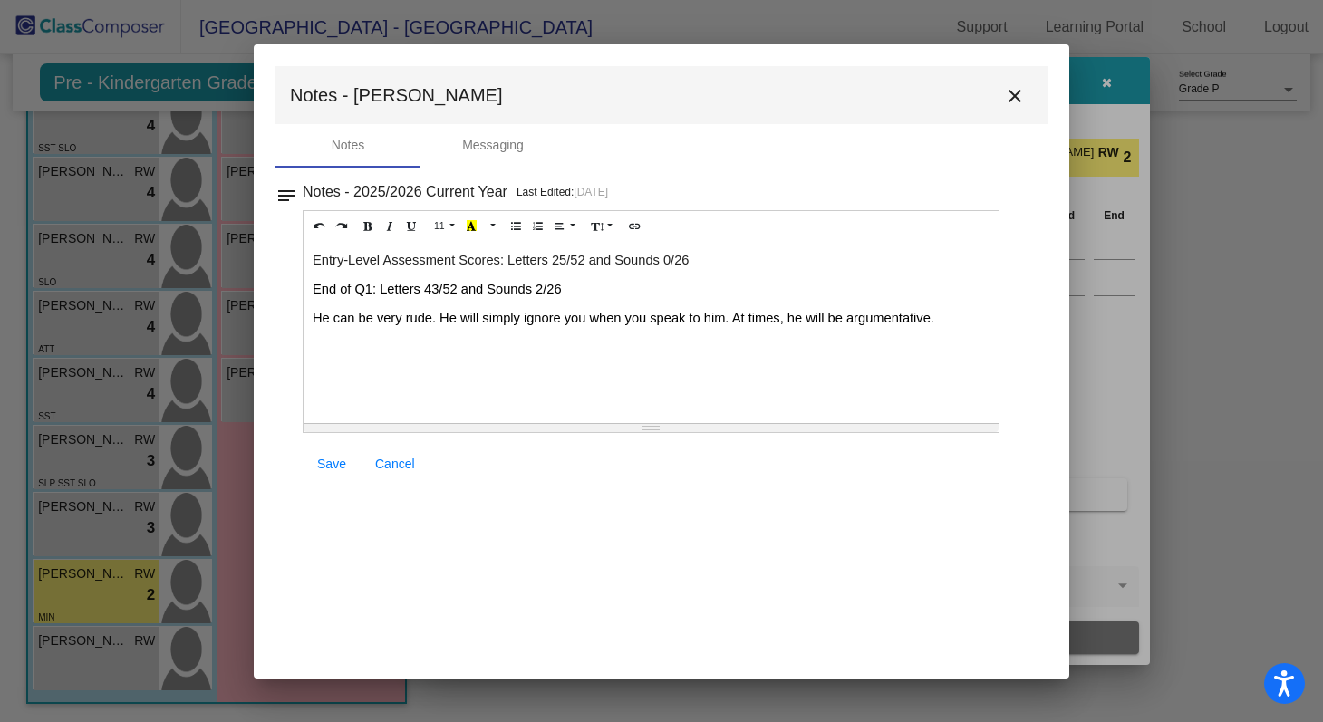
click at [459, 341] on p at bounding box center [651, 347] width 677 height 18
click at [481, 321] on span "He can be very rude. He will simply ignore you when you speak to him. At times,…" at bounding box center [624, 318] width 622 height 15
click at [440, 326] on p "He can be very rude. He will sometimes choose simply ignore you when you speak …" at bounding box center [651, 327] width 677 height 36
click at [325, 326] on p "He can be very rude. He will sometimes choose simply ignore you when you speak …" at bounding box center [651, 327] width 677 height 36
click at [427, 323] on span "He can be very rude. He will sometimes choose simply ignore you when you speak …" at bounding box center [637, 327] width 648 height 33
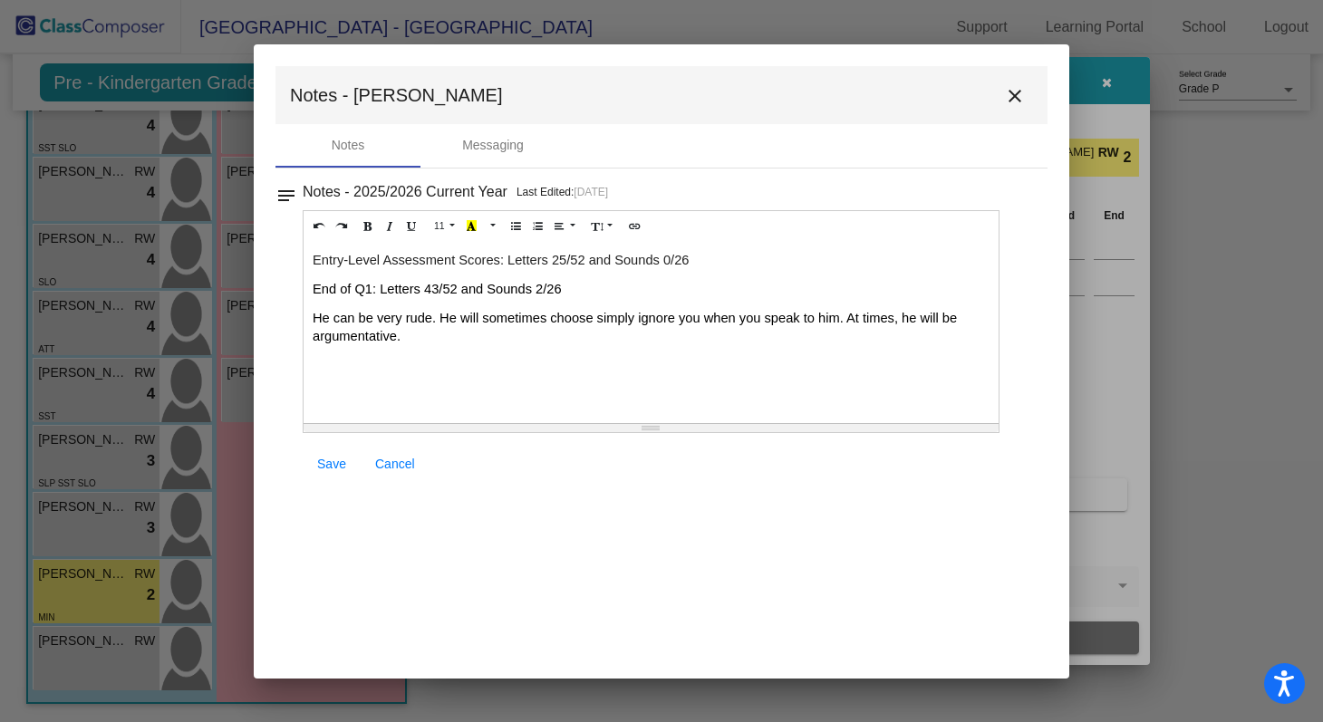
click at [507, 317] on span "He can be very rude. He will sometimes choose simply ignore you when you speak …" at bounding box center [637, 327] width 648 height 33
click at [612, 316] on span "He can be very rude. He will sometimes choose simply ignore you when you speak …" at bounding box center [637, 327] width 648 height 33
click at [599, 320] on span "He can be very rude. He will sometimes choose simply ignore you when you speak …" at bounding box center [637, 327] width 648 height 33
click at [343, 323] on span "He can be very rude. He will sometimes choose to simply ignore you when you spe…" at bounding box center [644, 327] width 663 height 33
click at [421, 316] on span "He can be very rude. He will sometimes choose to simply ignore you when you spe…" at bounding box center [644, 327] width 663 height 33
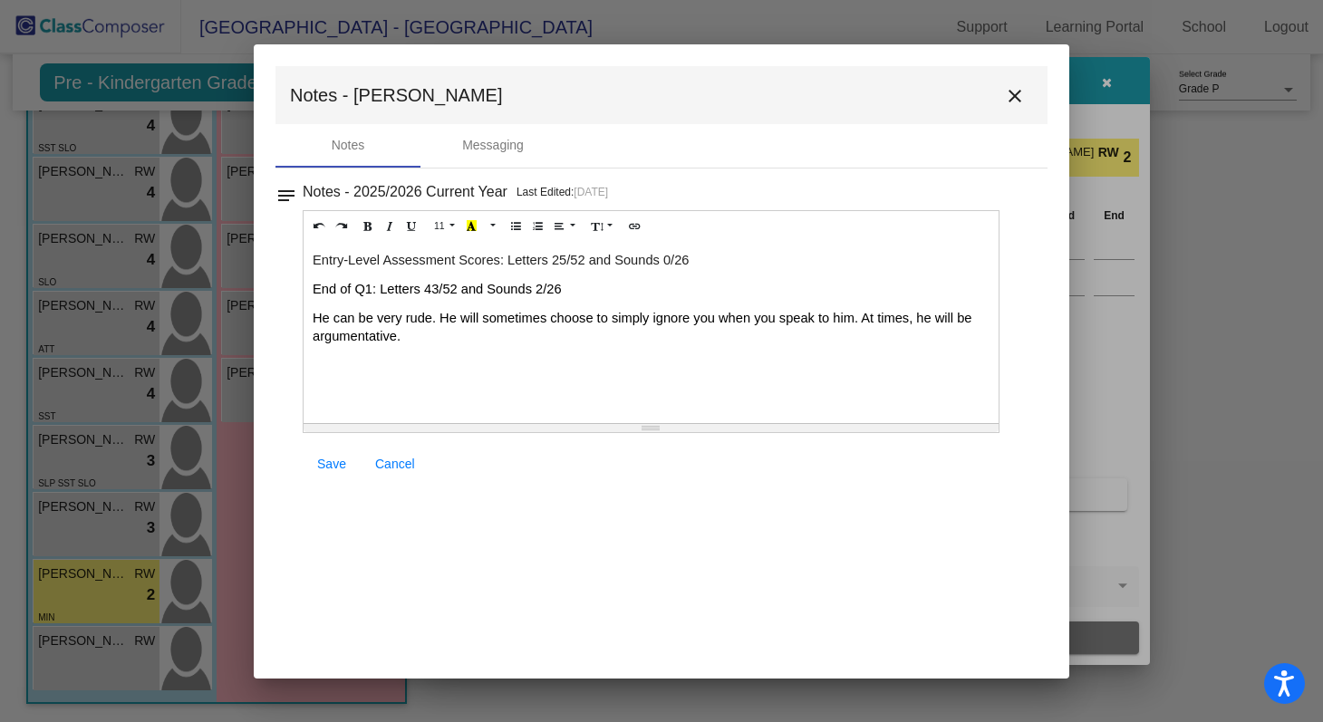
click at [427, 330] on p "He can be very rude. He will sometimes choose to simply ignore you when you spe…" at bounding box center [651, 327] width 677 height 36
click at [587, 336] on p "He can be very rude. He will sometimes choose to simply ignore you when you spe…" at bounding box center [651, 327] width 677 height 36
click at [701, 324] on span "He can be very rude. He will sometimes choose to simply ignore you when you spe…" at bounding box center [644, 327] width 663 height 33
click at [718, 323] on span "He can be very rude. He will sometimes choose to simply ignore you when you spe…" at bounding box center [644, 327] width 663 height 33
click at [482, 335] on p "He can be very rude. He will sometimes choose to simply ignore you, when you sp…" at bounding box center [651, 327] width 677 height 36
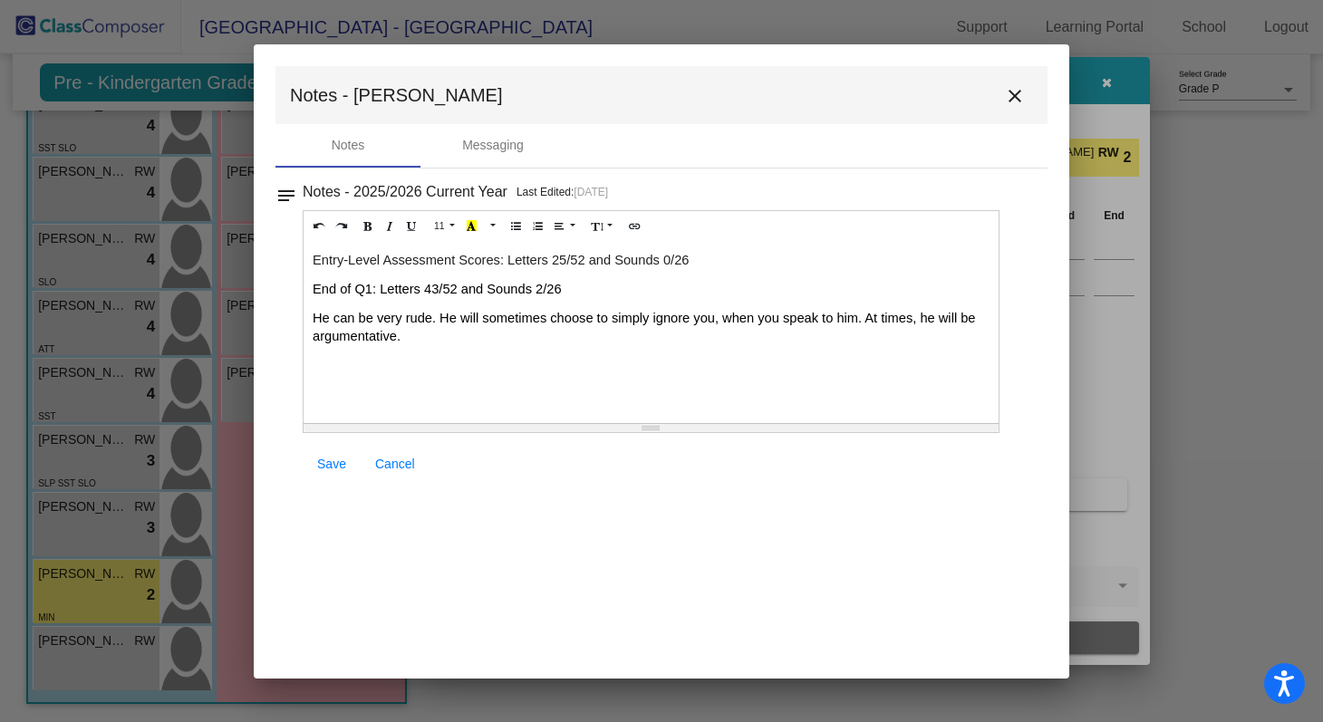
click at [329, 464] on span "Save" at bounding box center [331, 464] width 29 height 15
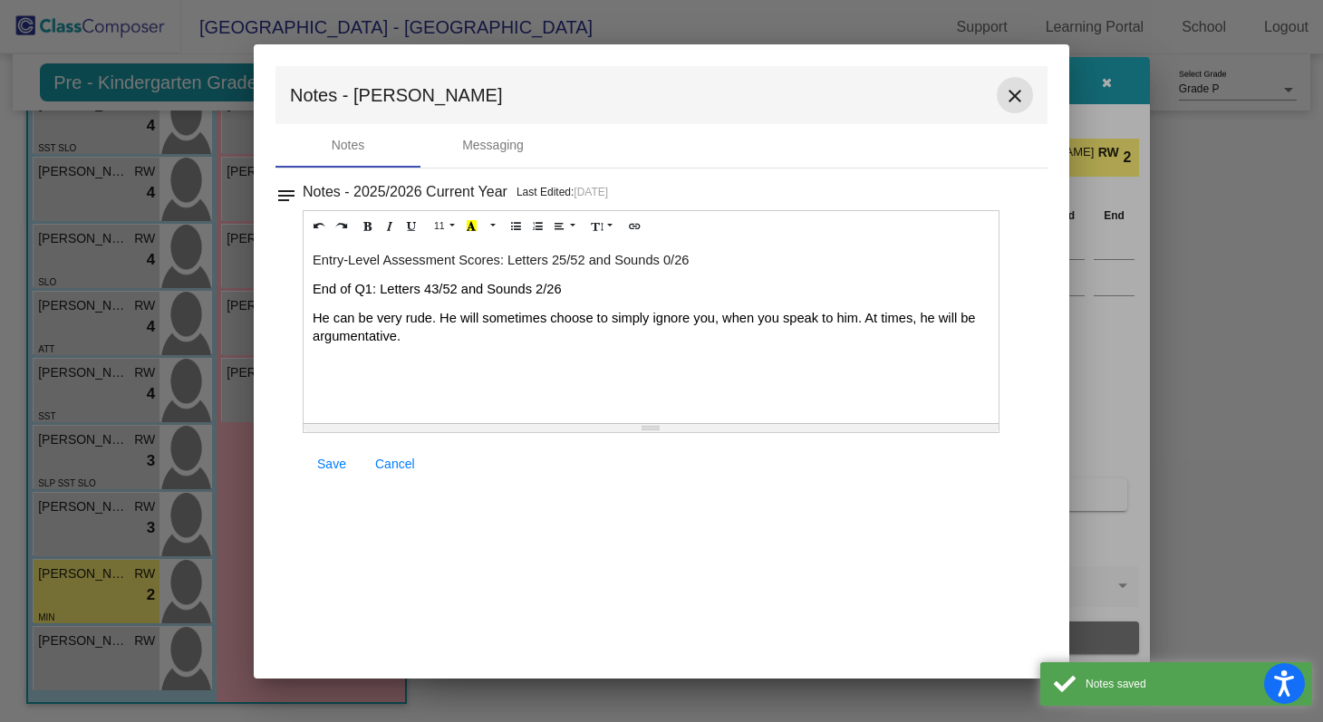
click at [1011, 93] on mat-icon "close" at bounding box center [1015, 96] width 22 height 22
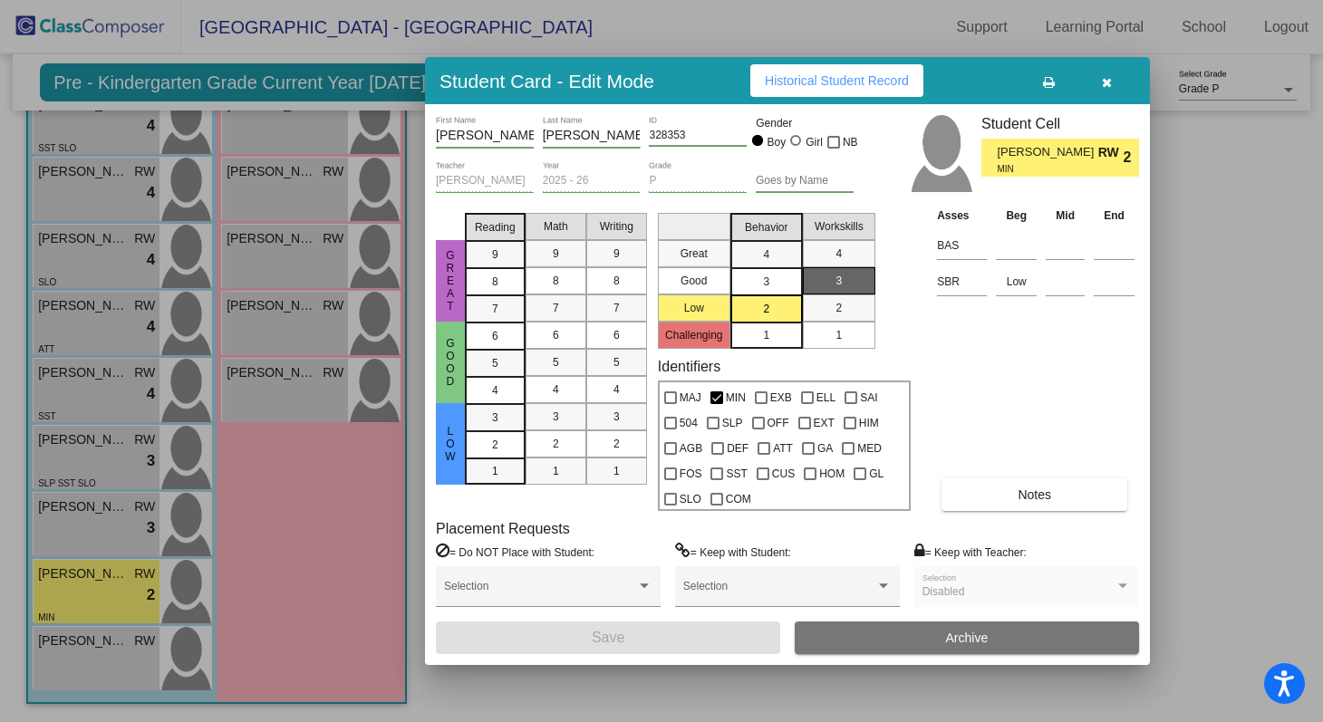
click at [1103, 86] on icon "button" at bounding box center [1107, 82] width 10 height 13
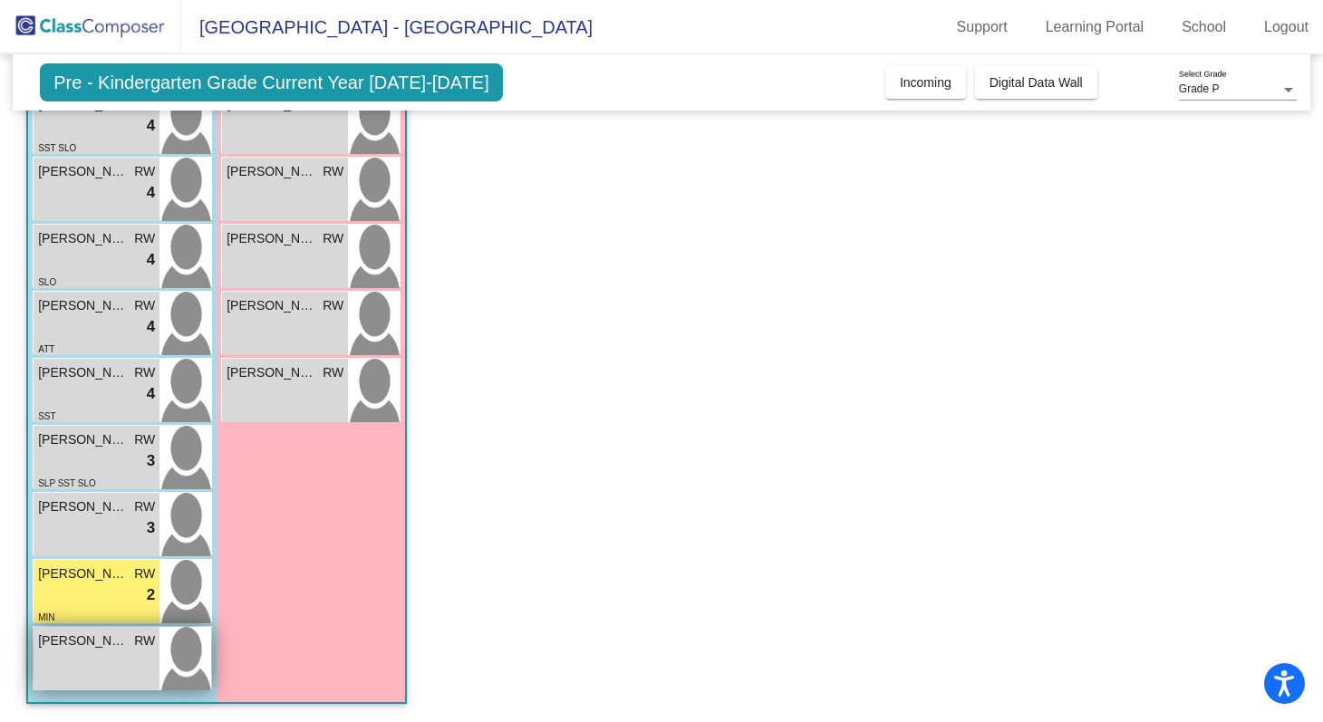
drag, startPoint x: 111, startPoint y: 660, endPoint x: 61, endPoint y: 662, distance: 49.9
click at [61, 662] on div "[PERSON_NAME] [PERSON_NAME] lock do_not_disturb_alt" at bounding box center [97, 658] width 126 height 63
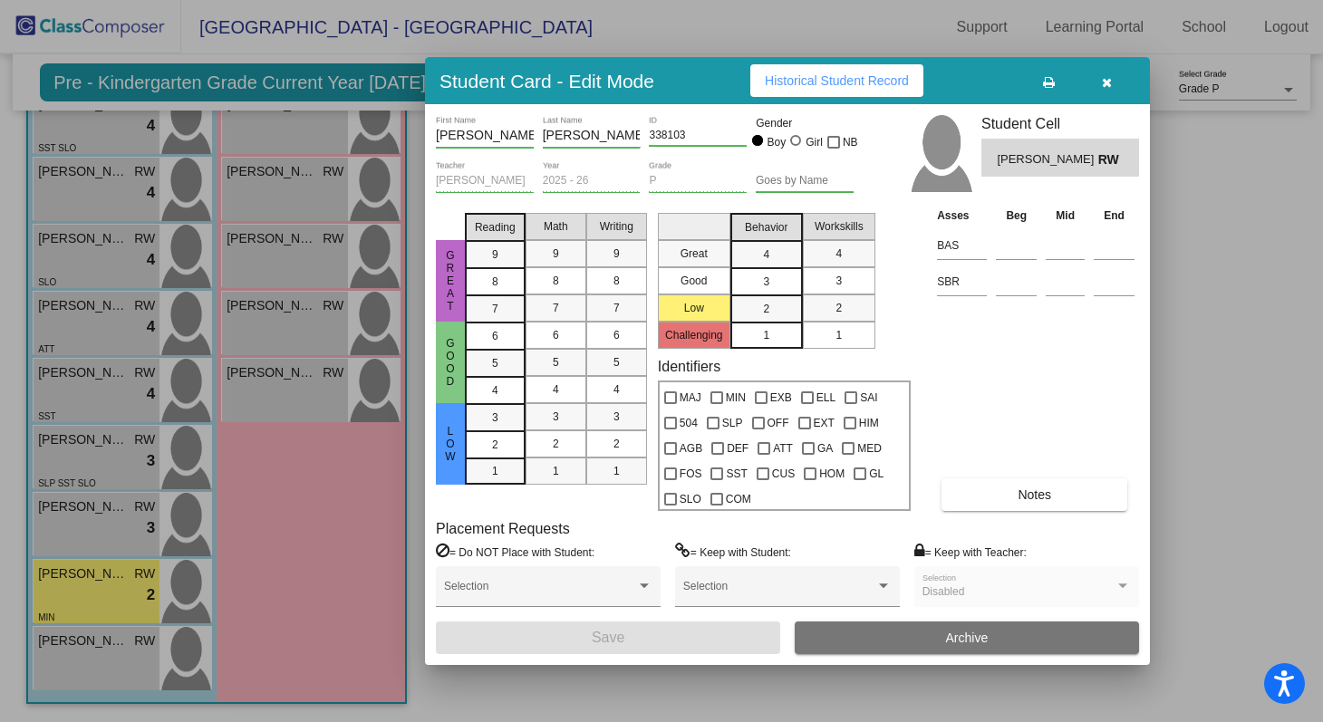
click at [881, 633] on button "Archive" at bounding box center [967, 638] width 344 height 33
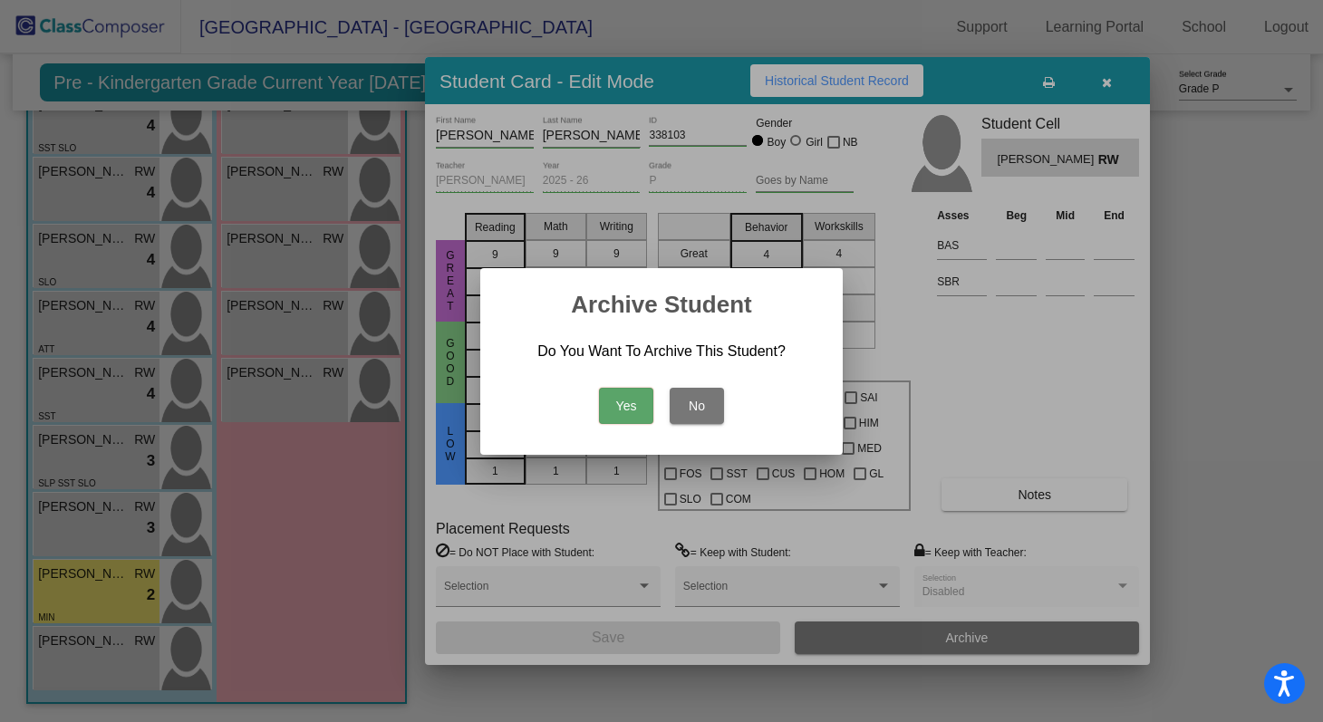
click at [635, 405] on button "Yes" at bounding box center [626, 406] width 54 height 36
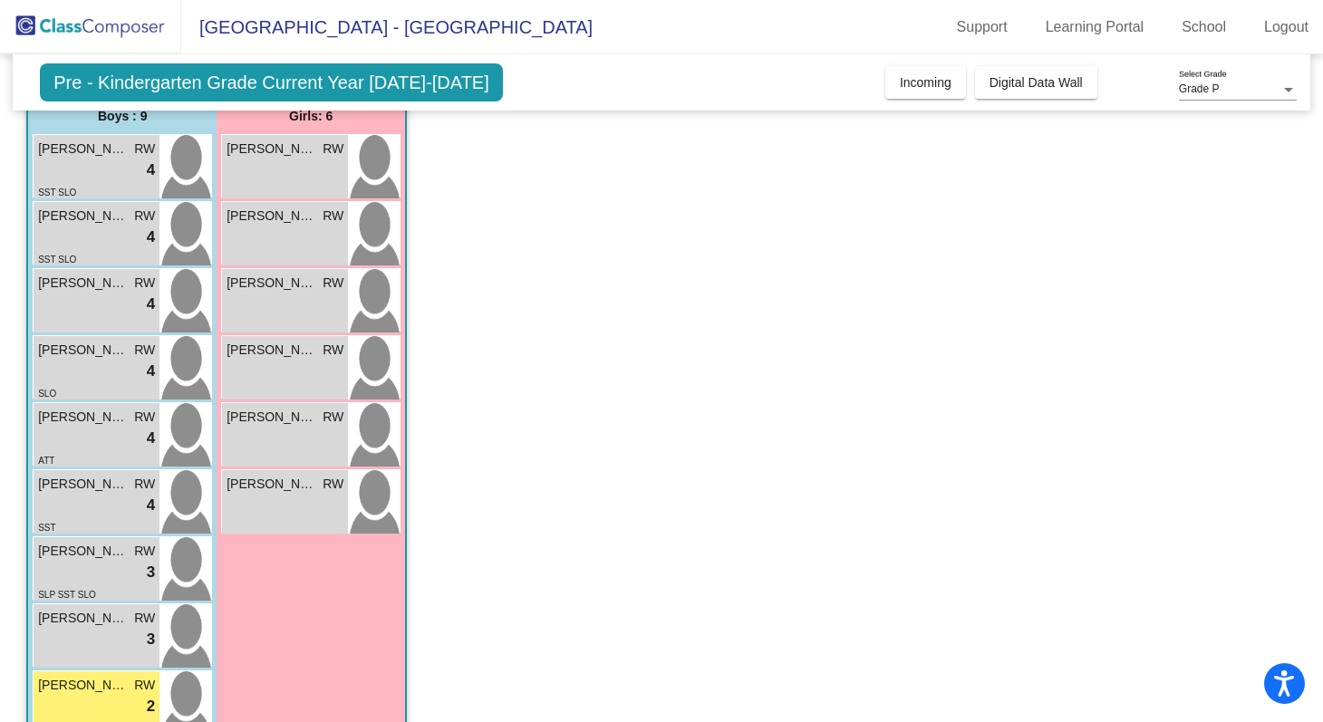
scroll to position [158, 0]
click at [372, 163] on img at bounding box center [374, 164] width 52 height 63
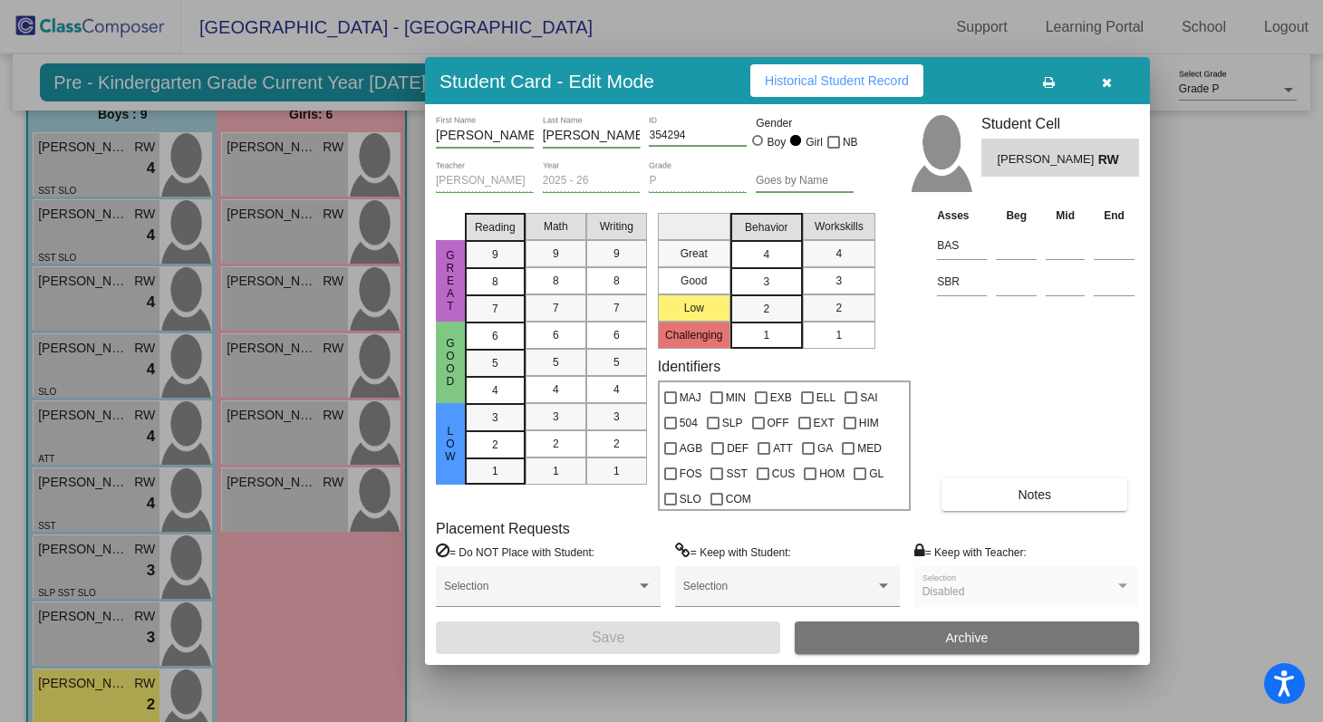
click at [773, 253] on div "4" at bounding box center [766, 254] width 35 height 27
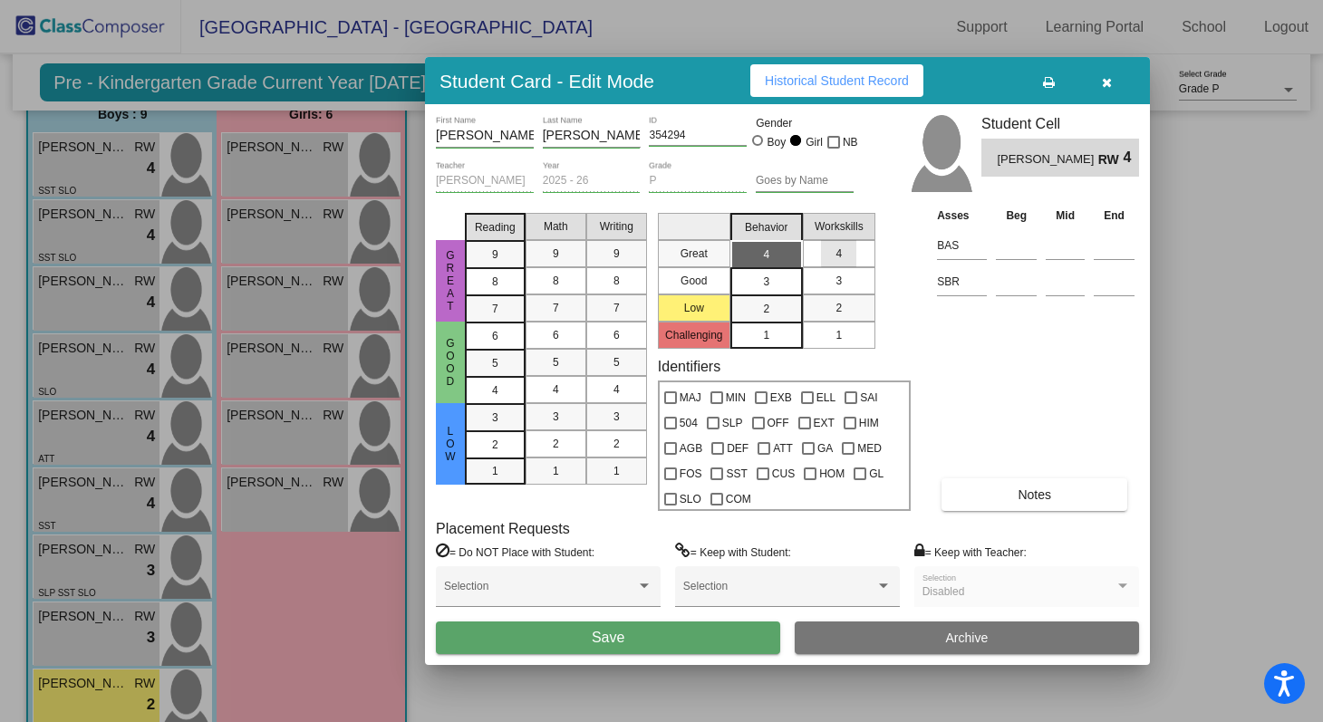
click at [866, 250] on mat-list-option "4" at bounding box center [839, 253] width 73 height 27
click at [1015, 291] on input at bounding box center [1016, 281] width 41 height 27
type input "Low"
click at [1069, 496] on button "Notes" at bounding box center [1035, 495] width 186 height 33
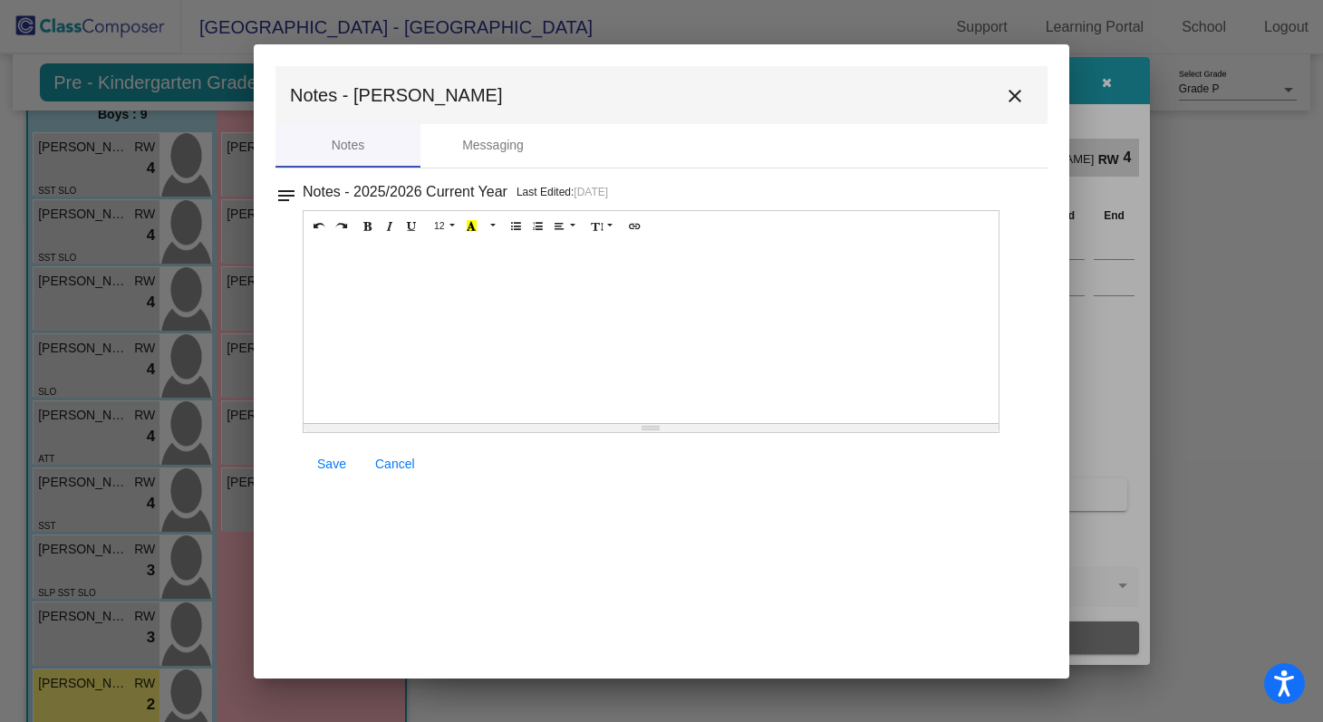
click at [384, 281] on div at bounding box center [651, 332] width 695 height 181
paste div
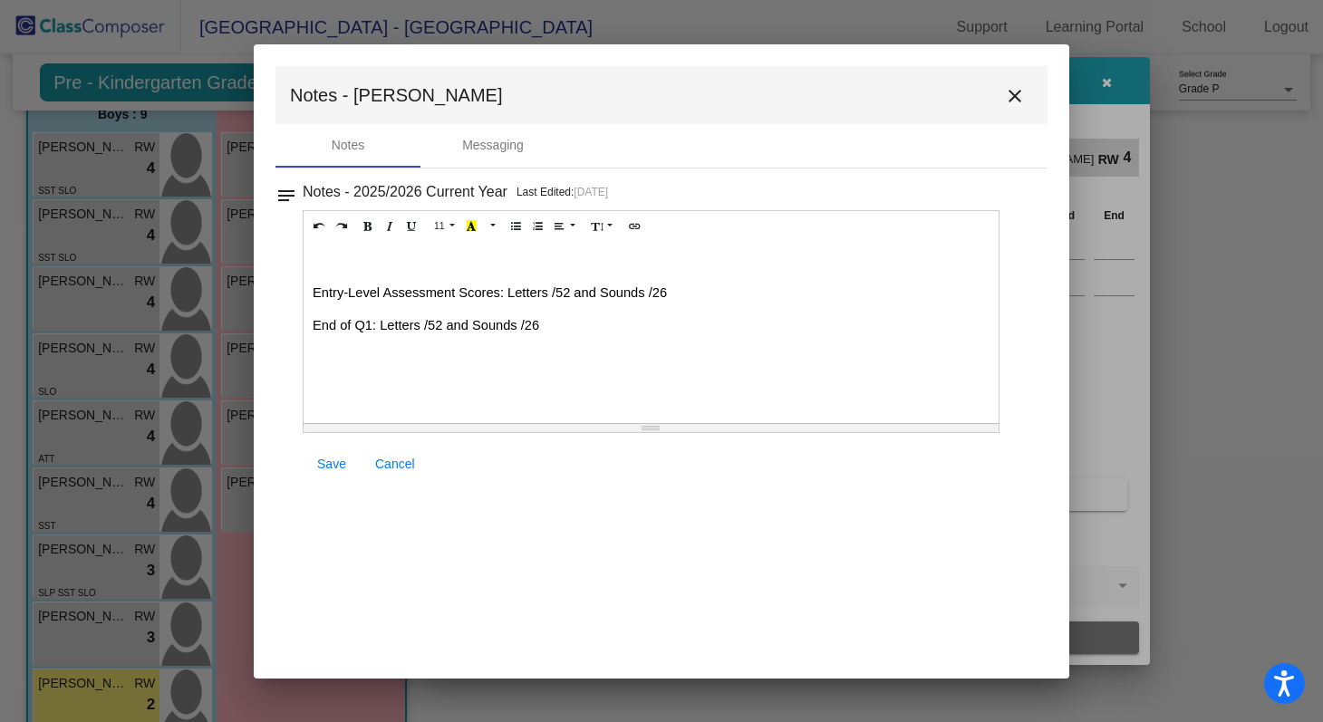
click at [552, 285] on span "Entry-Level Assessment Scores: Letters /52 and Sounds /26" at bounding box center [490, 292] width 354 height 15
click at [663, 285] on span "Entry-Level Assessment Scores: Letters 28/52 and Sounds /26" at bounding box center [497, 292] width 369 height 15
click at [421, 318] on span "End of Q1: Letters /52 and Sounds /26" at bounding box center [426, 325] width 227 height 15
click at [537, 318] on span "End of Q1: Letters 44/52 and Sounds /26" at bounding box center [433, 325] width 241 height 15
click at [601, 316] on p "End of Q1: Letters 44/52 and Sounds 4/26" at bounding box center [651, 325] width 677 height 18
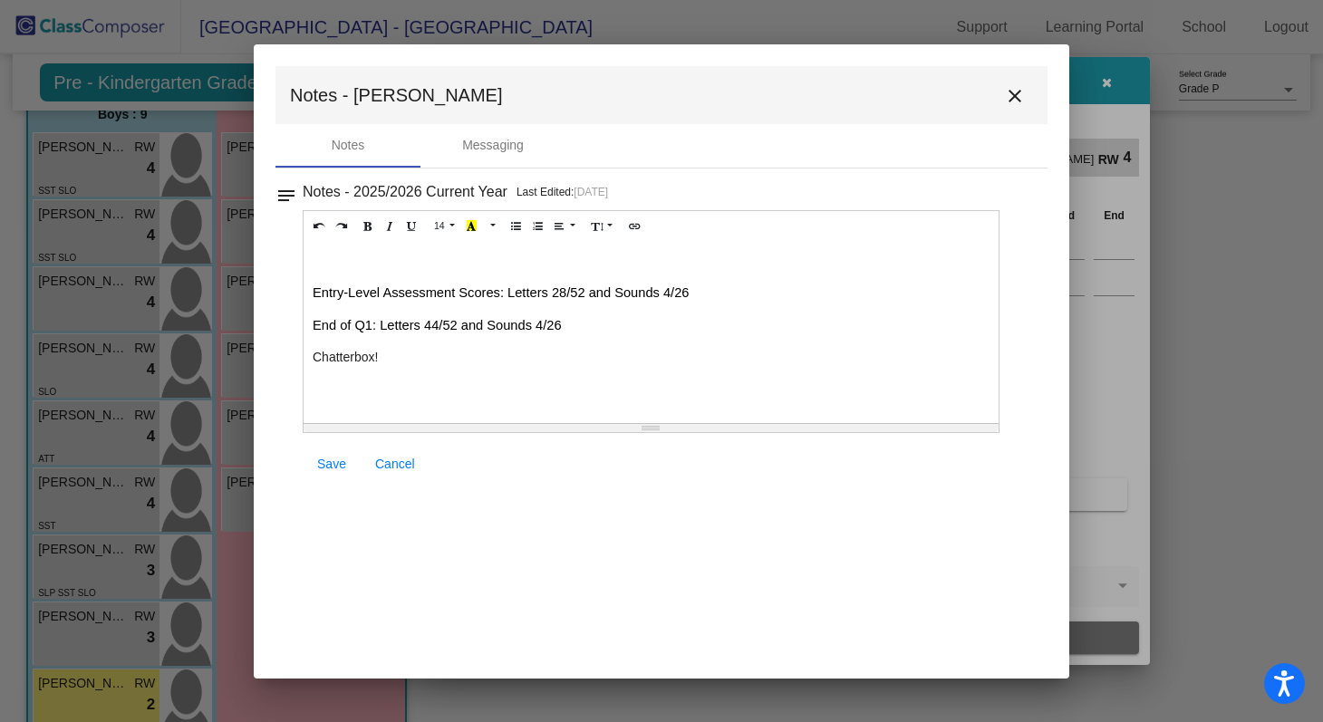
click at [788, 316] on p "End of Q1: Letters 44/52 and Sounds 4/26" at bounding box center [651, 325] width 677 height 18
click at [319, 349] on p "Chatterbox!" at bounding box center [651, 357] width 677 height 17
click at [472, 349] on p "She is a chatterbox!" at bounding box center [651, 357] width 677 height 17
click at [340, 462] on span "Save" at bounding box center [331, 464] width 29 height 15
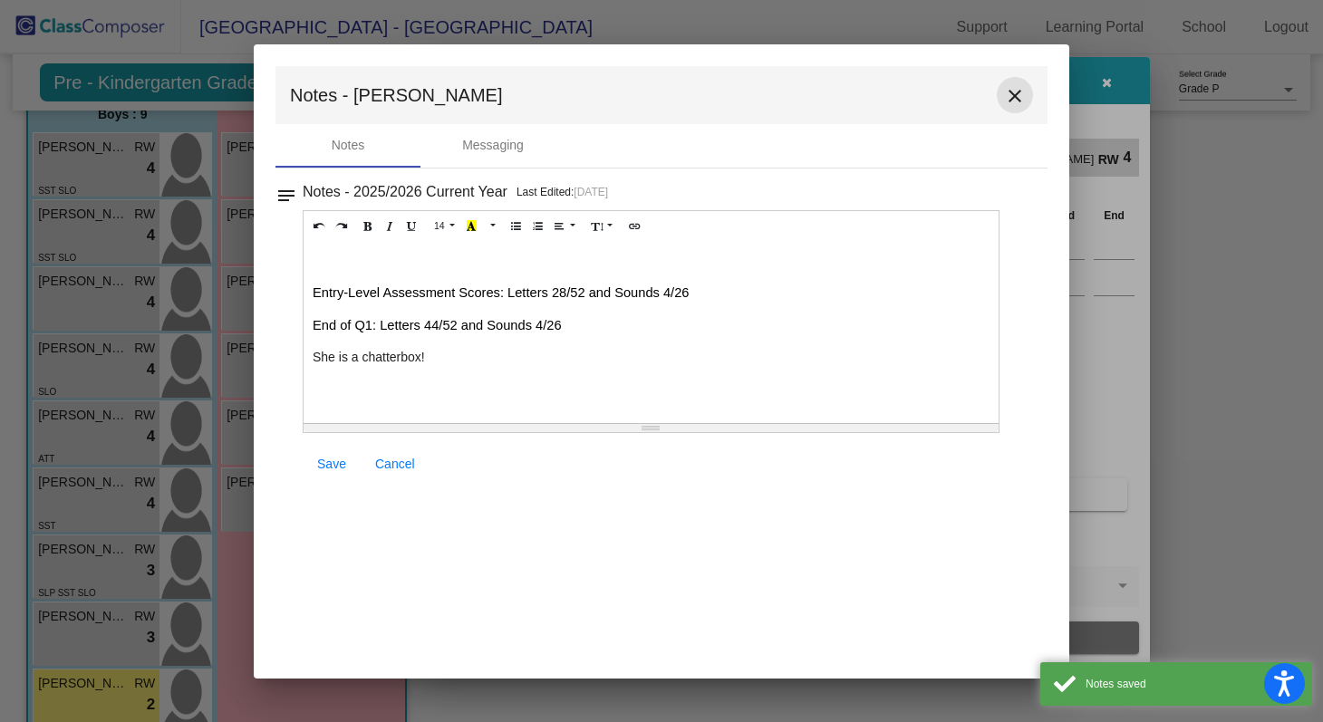
click at [1014, 93] on mat-icon "close" at bounding box center [1015, 96] width 22 height 22
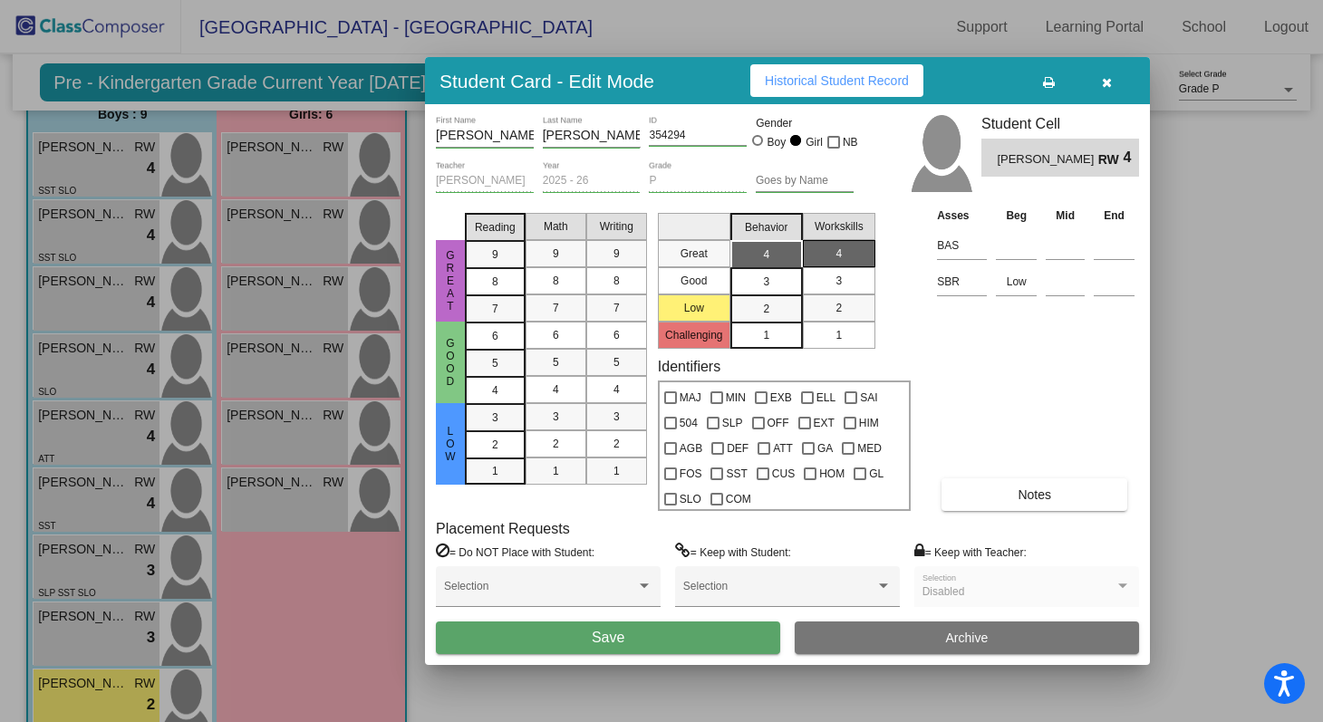
click at [753, 645] on button "Save" at bounding box center [608, 638] width 344 height 33
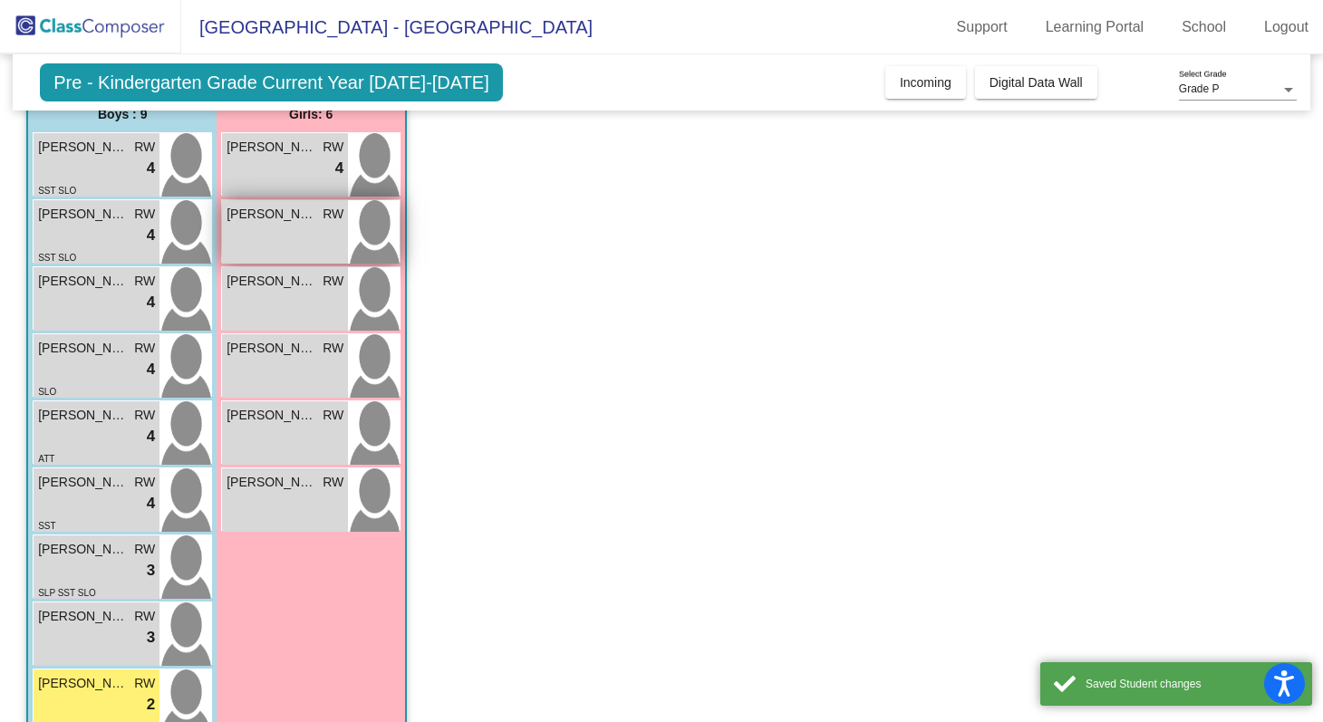
click at [374, 238] on img at bounding box center [374, 231] width 52 height 63
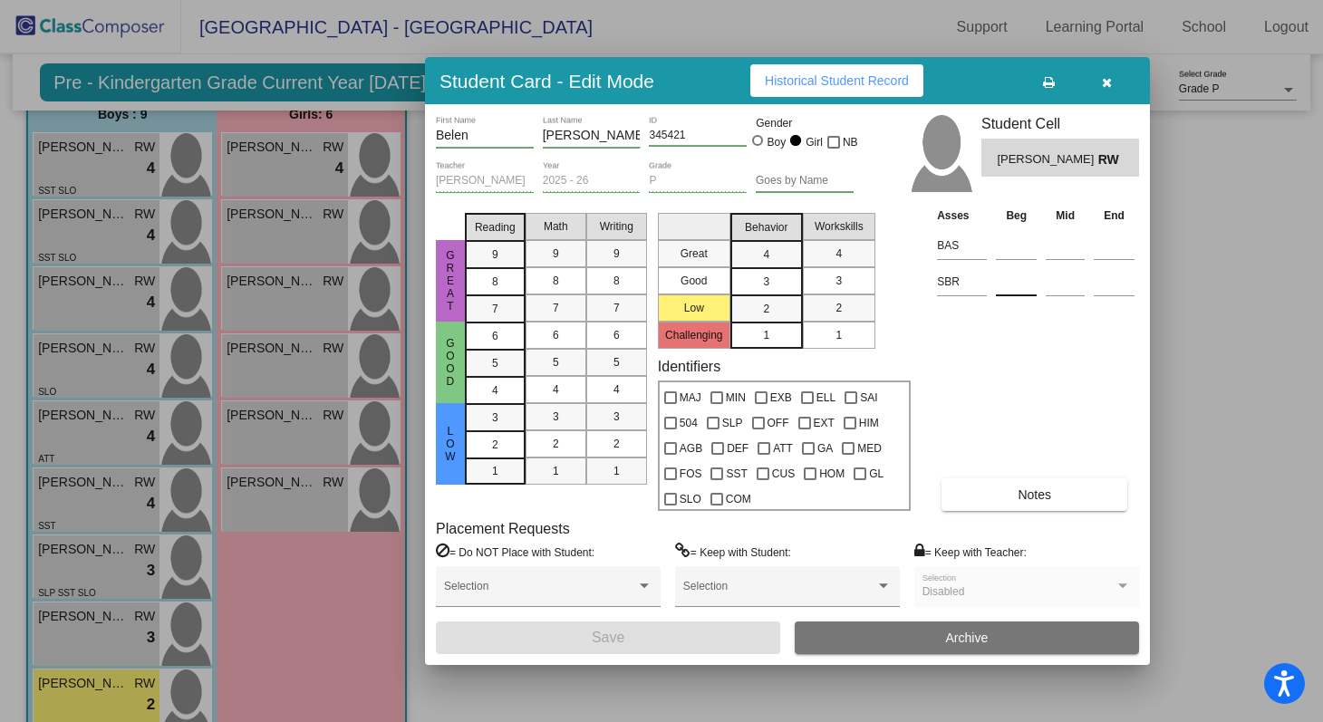
click at [1010, 285] on input at bounding box center [1016, 281] width 41 height 27
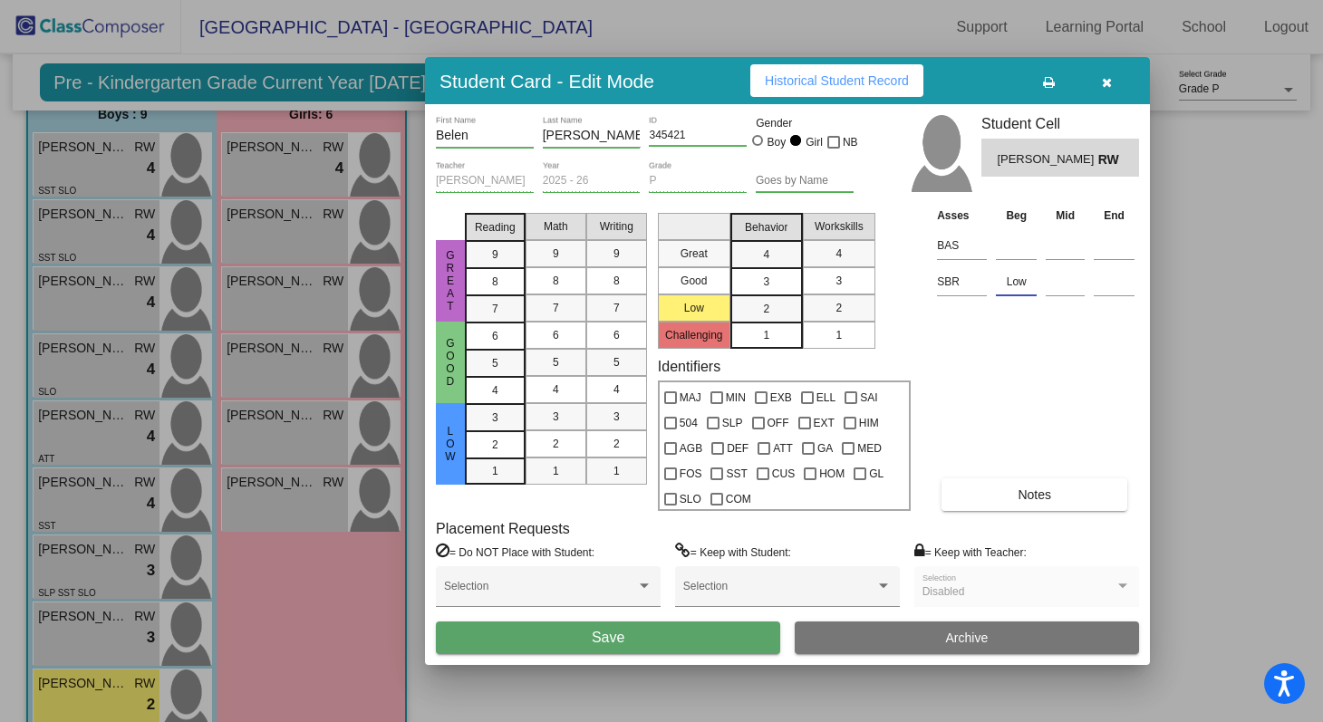
type input "Low"
click at [1060, 489] on button "Notes" at bounding box center [1035, 495] width 186 height 33
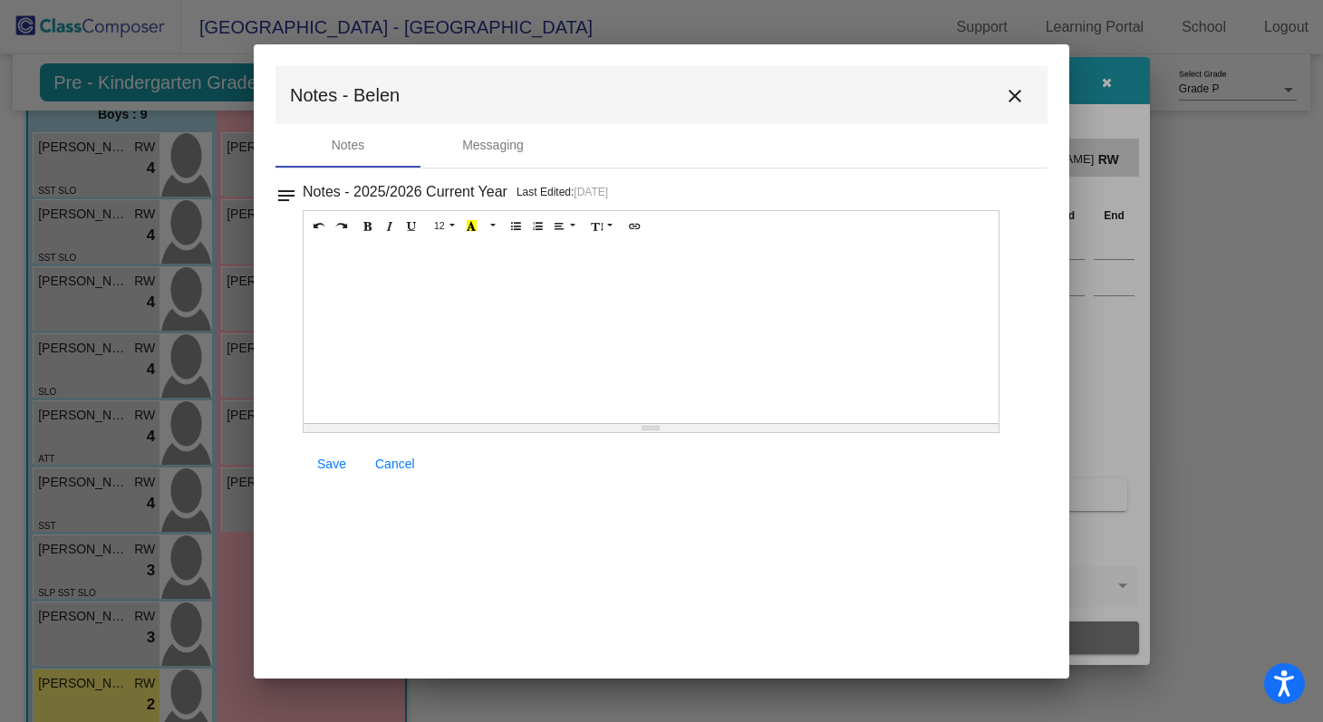
click at [460, 297] on div at bounding box center [651, 332] width 695 height 181
paste div
click at [553, 285] on span "Entry-Level Assessment Scores: Letters /52 and Sounds /26" at bounding box center [490, 292] width 354 height 15
click at [655, 285] on span "Entry-Level Assessment Scores: Letters 4/52 and Sounds /26" at bounding box center [494, 292] width 362 height 15
click at [425, 318] on span "End of Q1: Letters /52 and Sounds /26" at bounding box center [426, 325] width 227 height 15
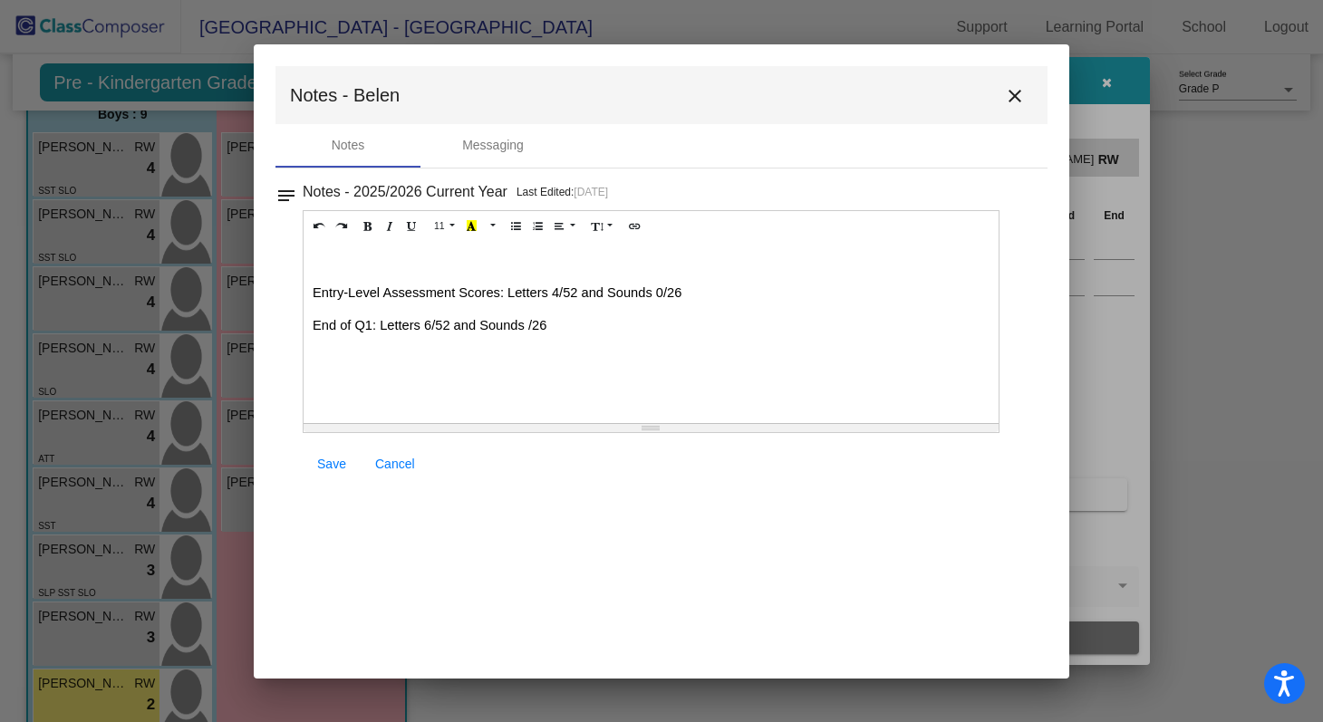
click at [527, 318] on span "End of Q1: Letters 6/52 and Sounds /26" at bounding box center [430, 325] width 234 height 15
click at [577, 316] on p "End of Q1: Letters 6/52 and Sounds 1/26" at bounding box center [651, 325] width 677 height 18
click at [341, 458] on span "Save" at bounding box center [331, 464] width 29 height 15
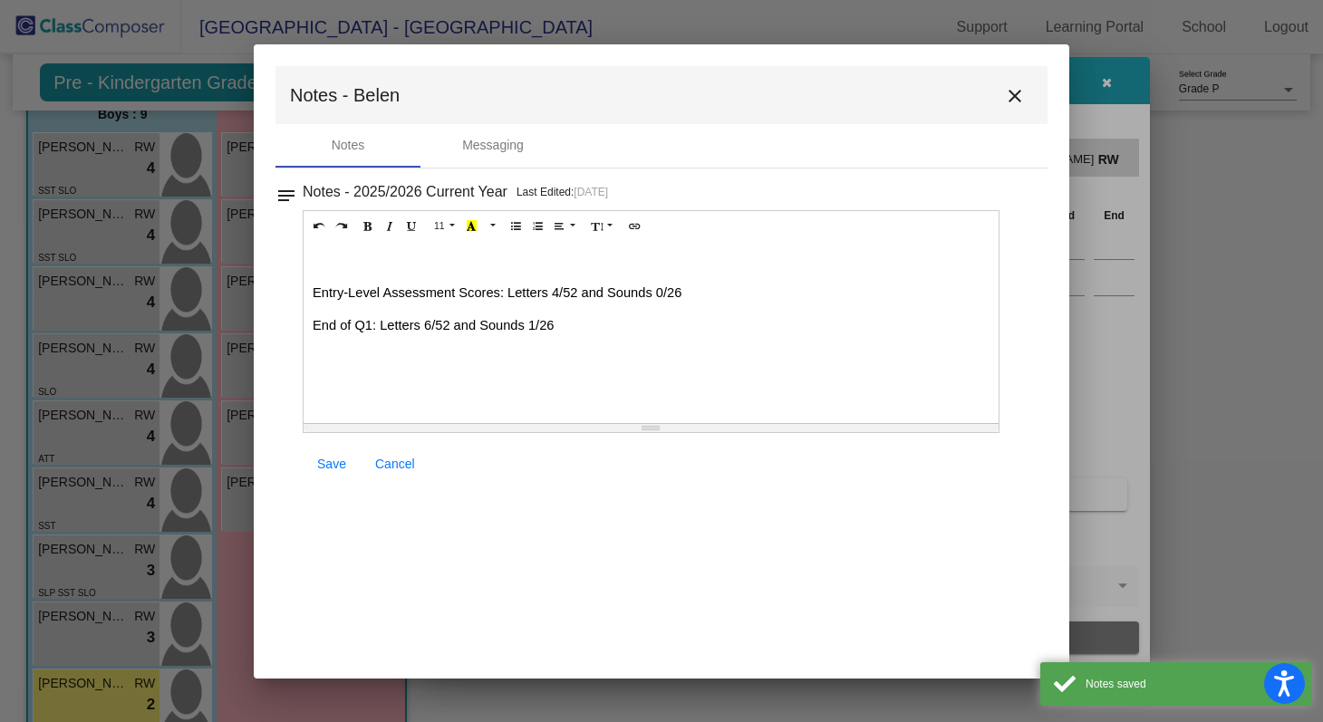
click at [1016, 95] on mat-icon "close" at bounding box center [1015, 96] width 22 height 22
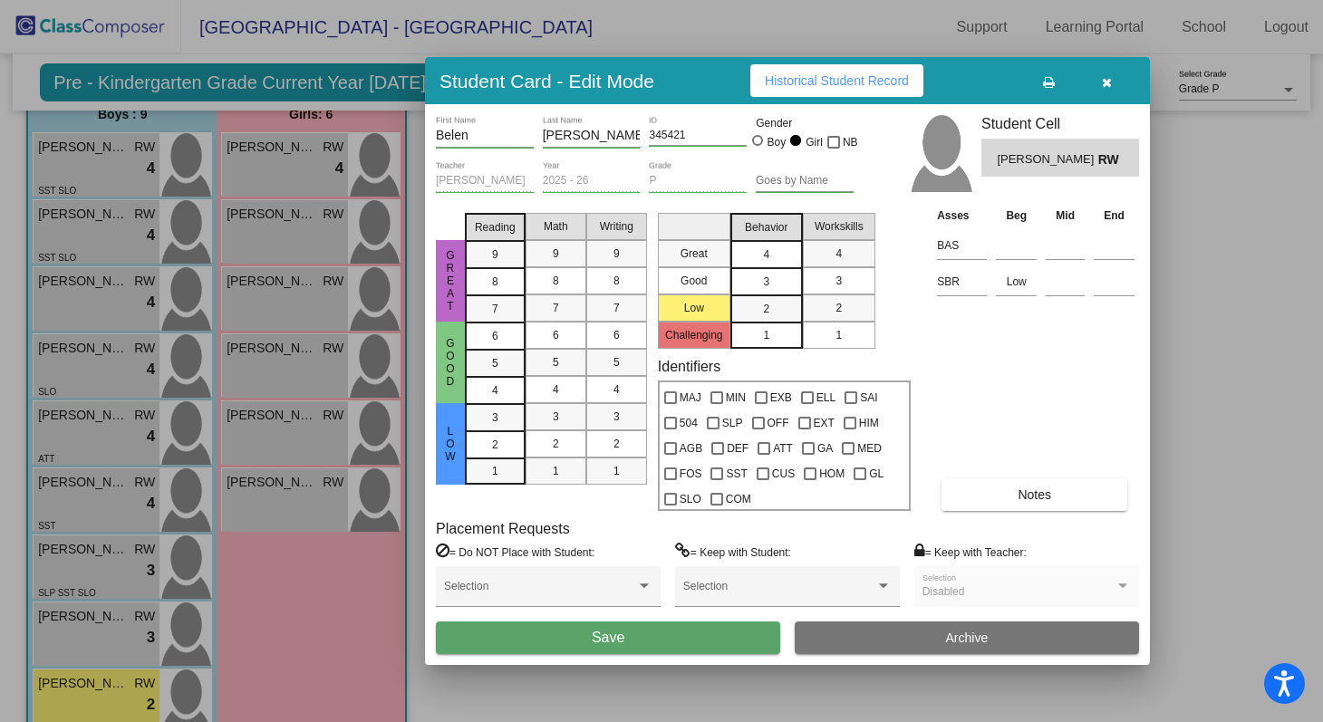
click at [766, 256] on span "4" at bounding box center [766, 255] width 6 height 16
click at [848, 253] on div "4" at bounding box center [838, 253] width 35 height 27
click at [952, 344] on div "Asses Beg Mid End BAS SBR Low Notes" at bounding box center [1036, 358] width 207 height 305
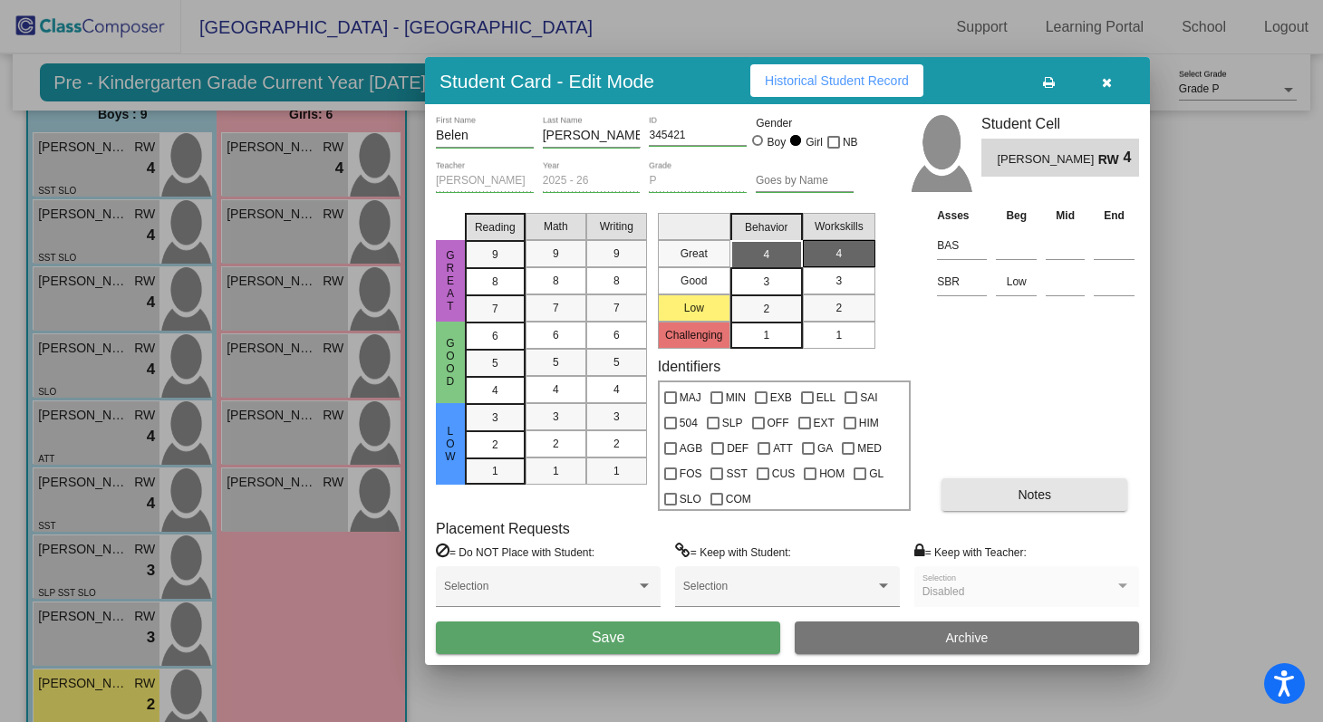
click at [987, 495] on button "Notes" at bounding box center [1035, 495] width 186 height 33
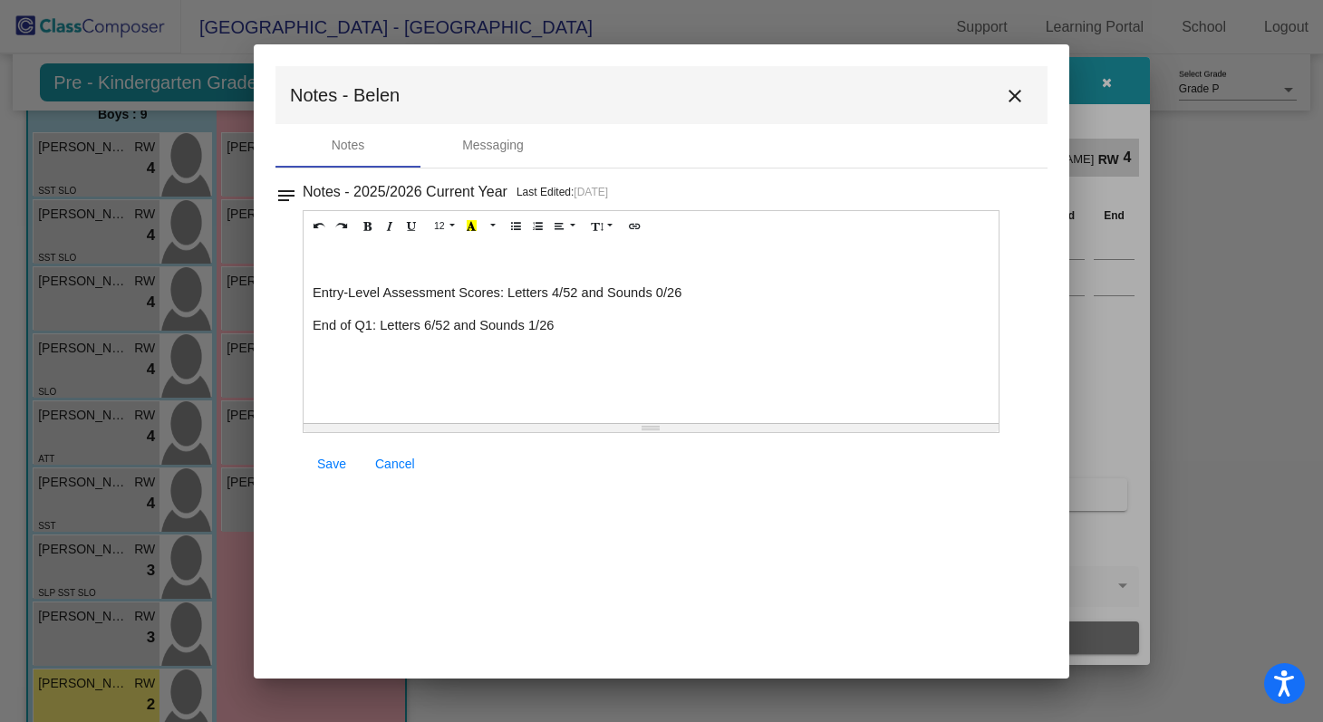
click at [601, 316] on p "End of Q1: Letters 6/52 and Sounds 1/26" at bounding box center [651, 325] width 677 height 18
click at [336, 464] on span "Save" at bounding box center [331, 464] width 29 height 15
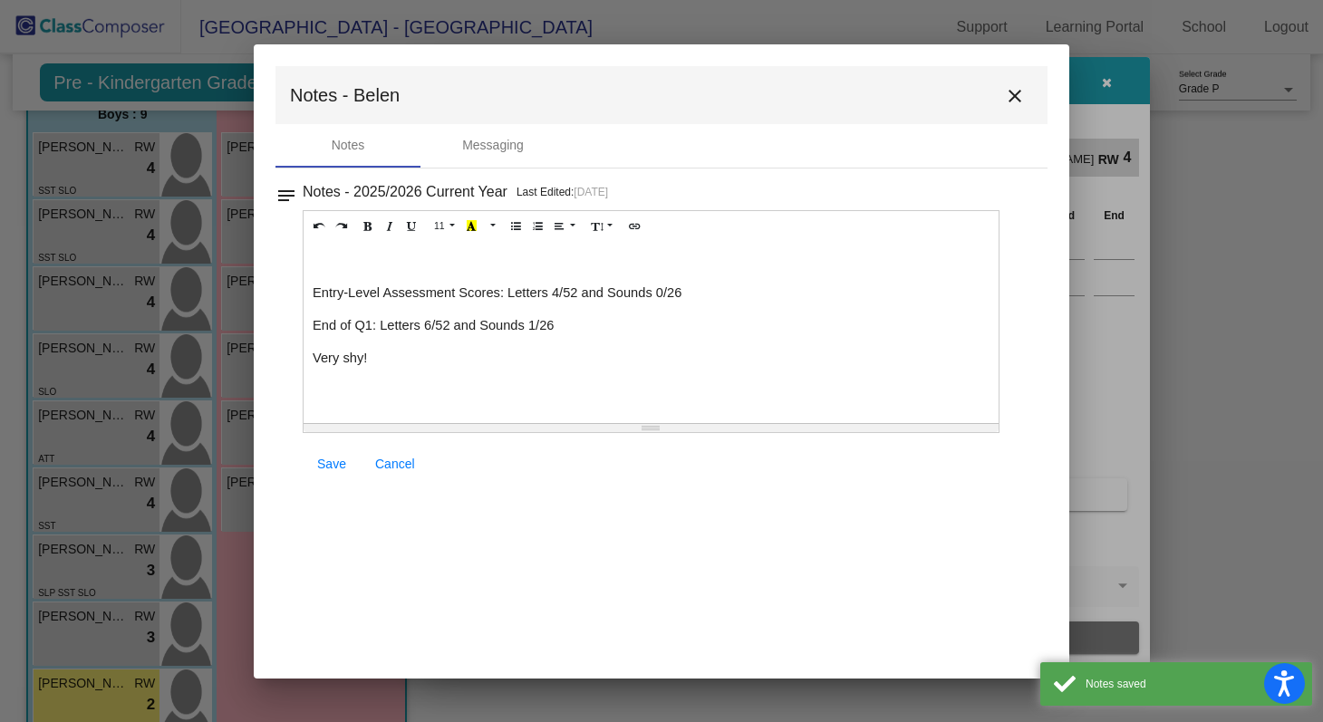
click at [1024, 94] on mat-icon "close" at bounding box center [1015, 96] width 22 height 22
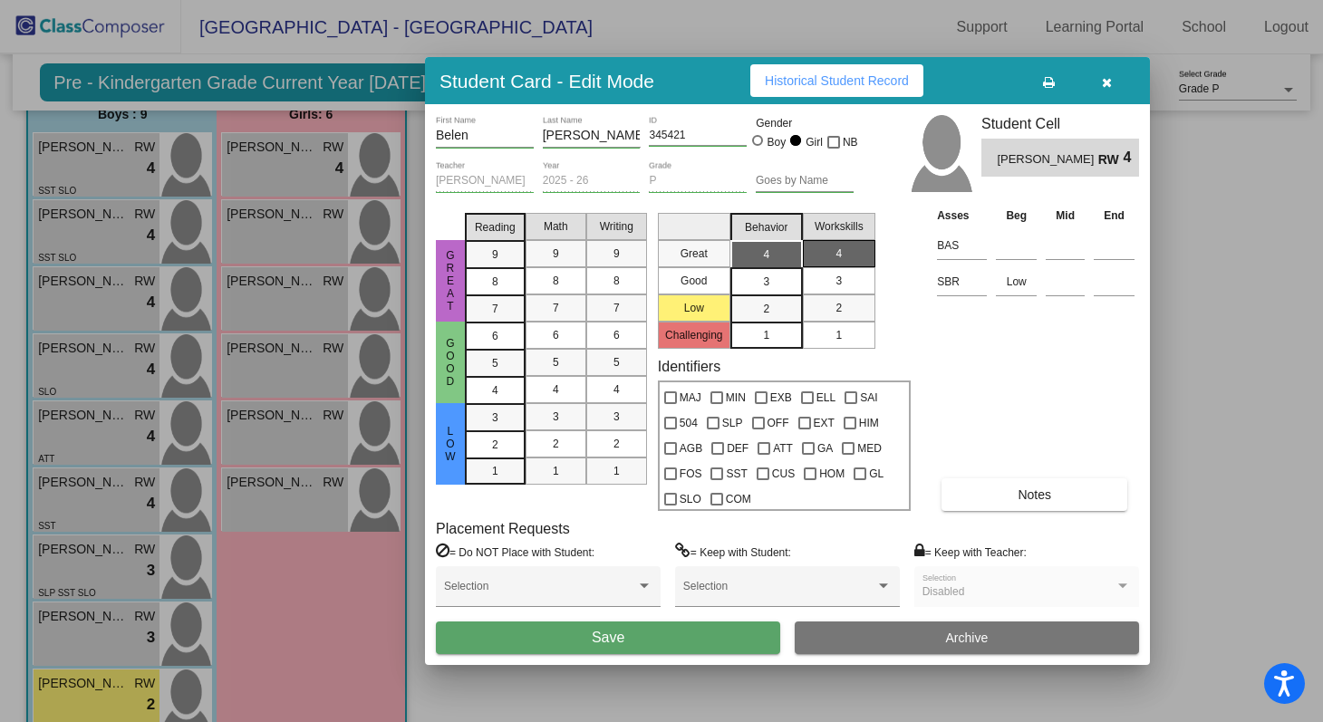
click at [719, 633] on button "Save" at bounding box center [608, 638] width 344 height 33
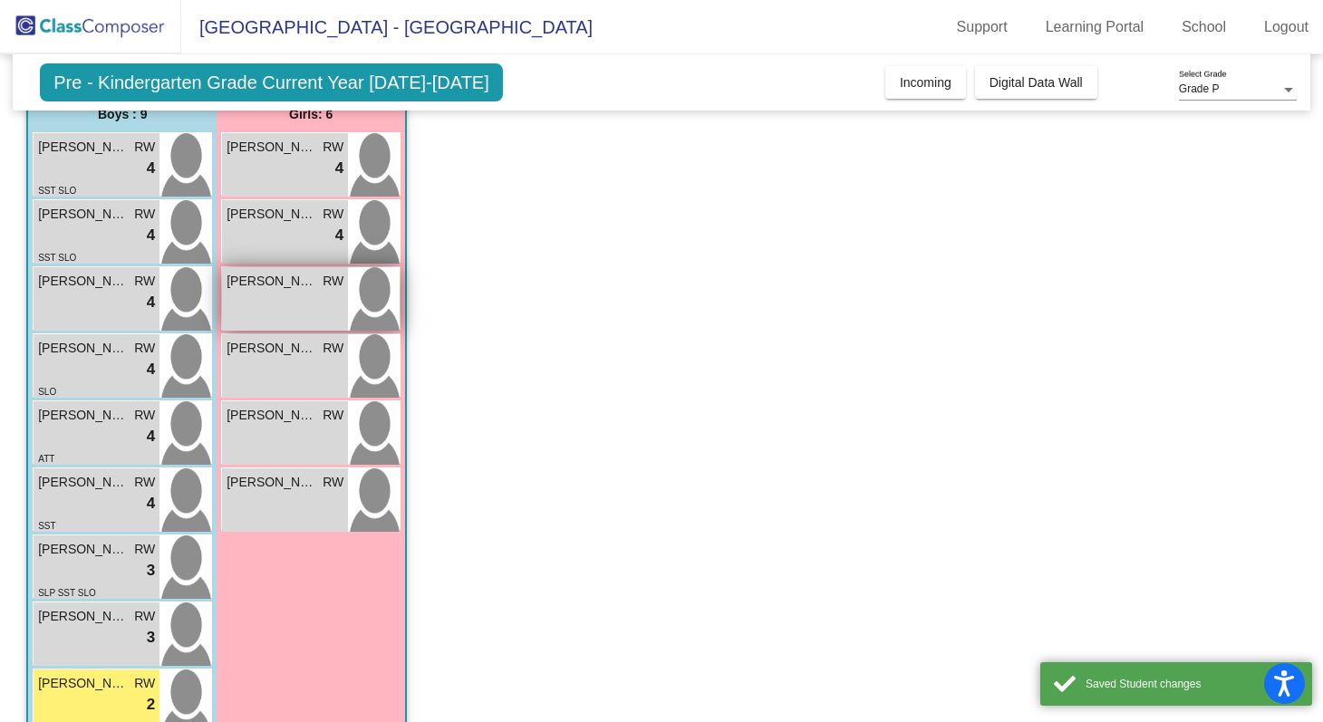
click at [372, 312] on img at bounding box center [374, 298] width 52 height 63
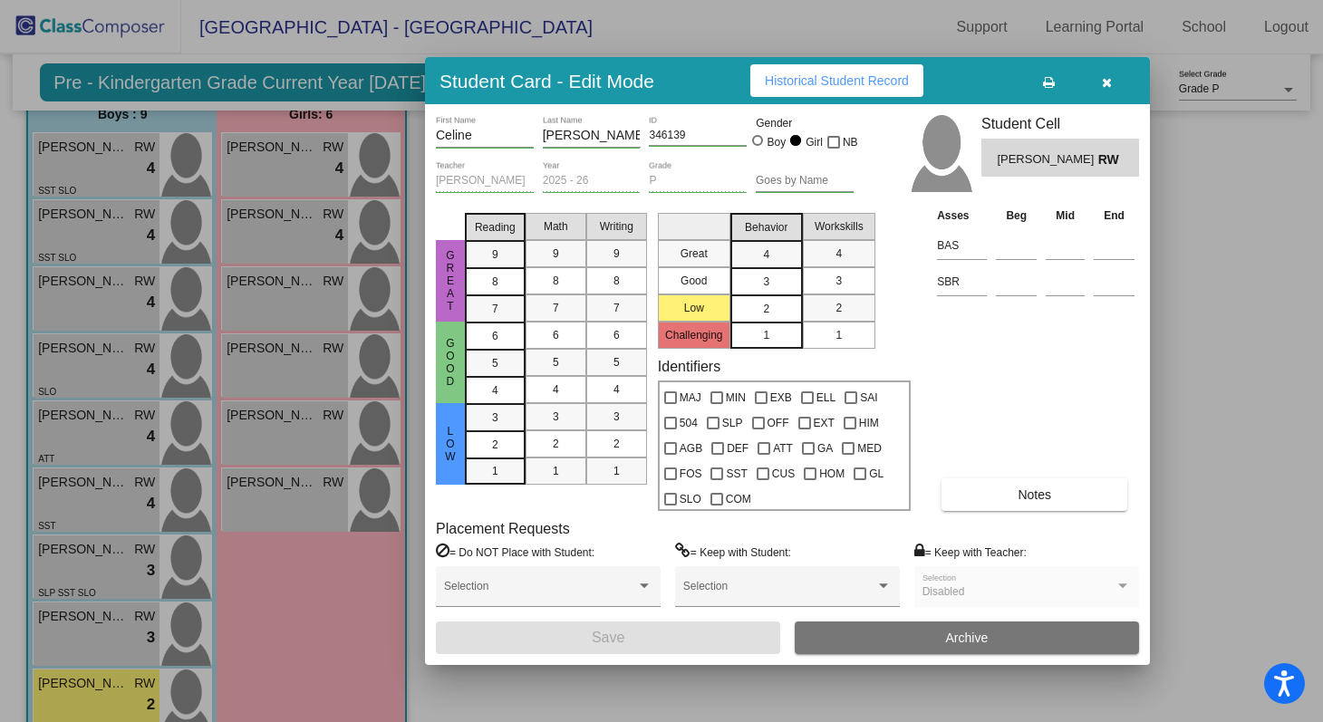
click at [772, 307] on div "2" at bounding box center [766, 308] width 35 height 27
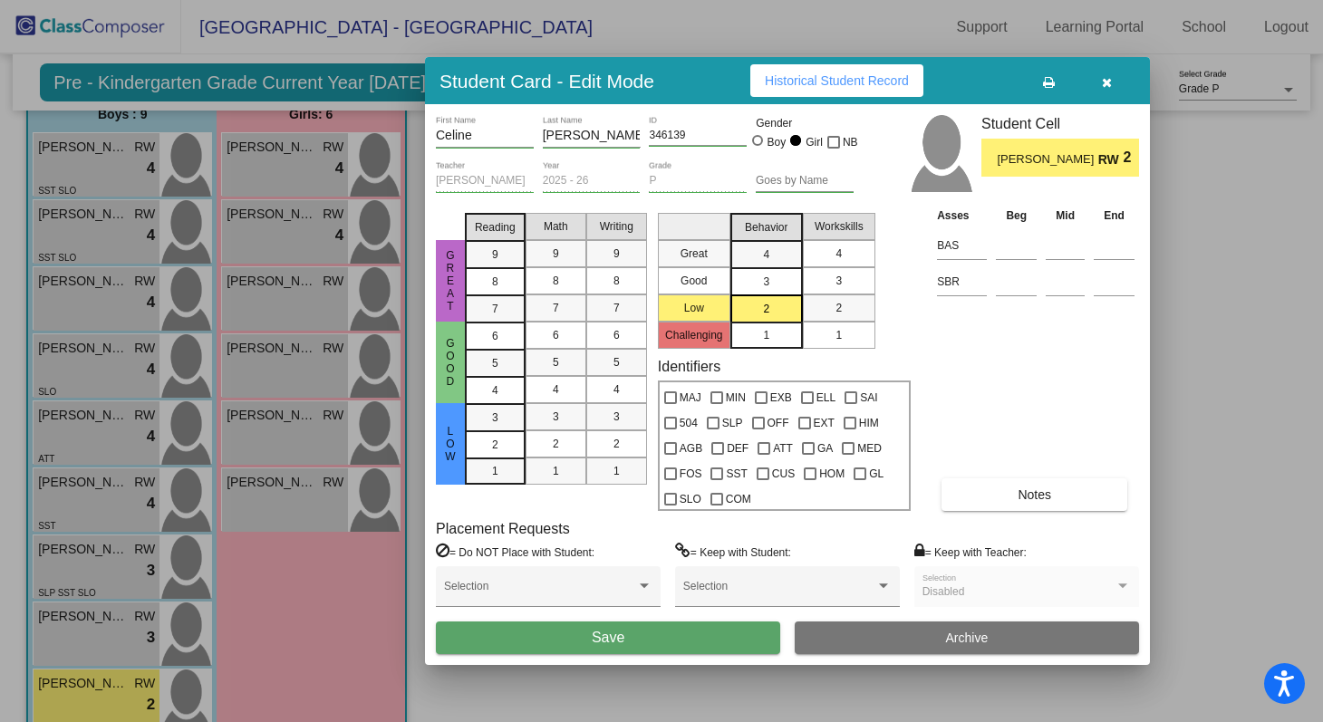
click at [848, 266] on div "4" at bounding box center [838, 253] width 35 height 27
click at [842, 267] on div "3" at bounding box center [838, 280] width 35 height 27
click at [1014, 282] on input at bounding box center [1016, 281] width 41 height 27
type input "Low"
click at [972, 376] on div "Asses Beg Mid End BAS SBR Low Notes" at bounding box center [1036, 358] width 207 height 305
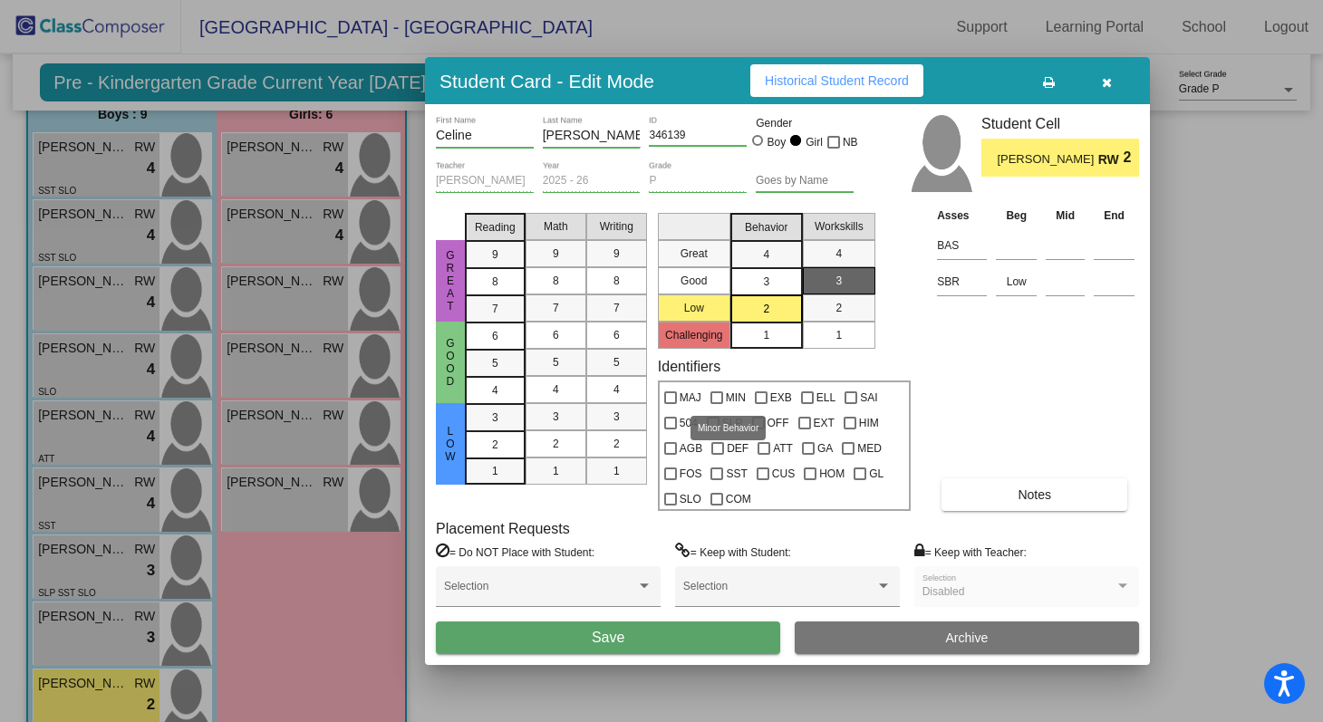
click at [720, 392] on div at bounding box center [717, 398] width 13 height 13
click at [717, 404] on input "MIN" at bounding box center [716, 404] width 1 height 1
checkbox input "true"
click at [1069, 401] on div "Asses Beg Mid End BAS SBR Low Notes" at bounding box center [1036, 358] width 207 height 305
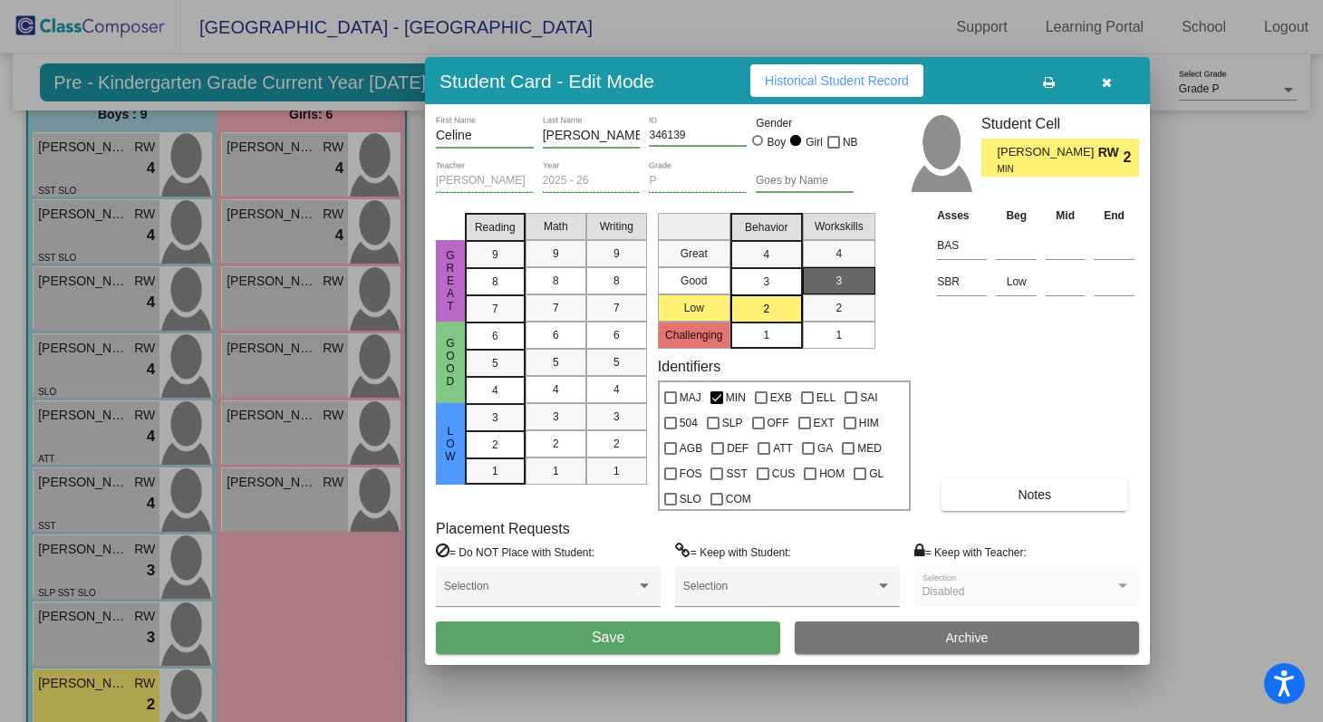
click at [1041, 500] on span "Notes" at bounding box center [1035, 495] width 34 height 15
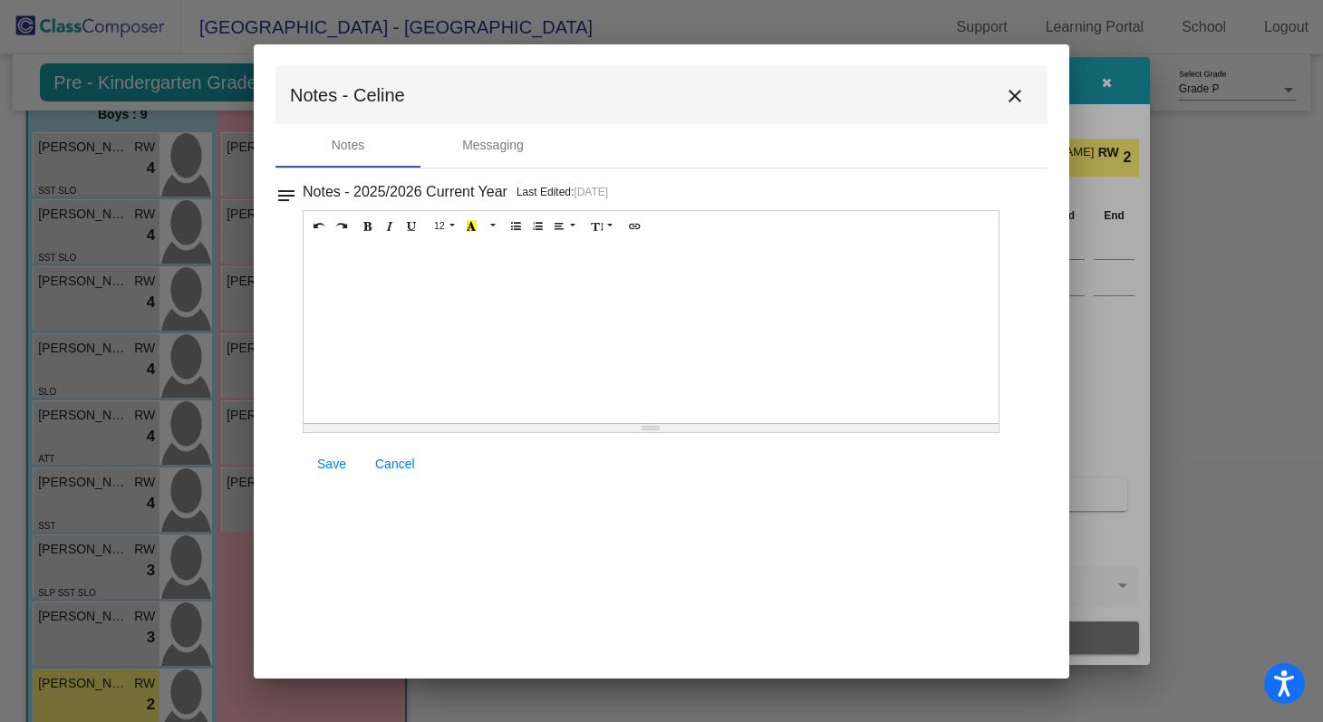
click at [390, 276] on div at bounding box center [651, 332] width 695 height 181
paste div
click at [423, 318] on span "End of Q1: Letters /52 and Sounds /26" at bounding box center [426, 325] width 227 height 15
click at [552, 285] on span "Entry-Level Assessment Scores: Letters /52 and Sounds /26" at bounding box center [490, 292] width 354 height 15
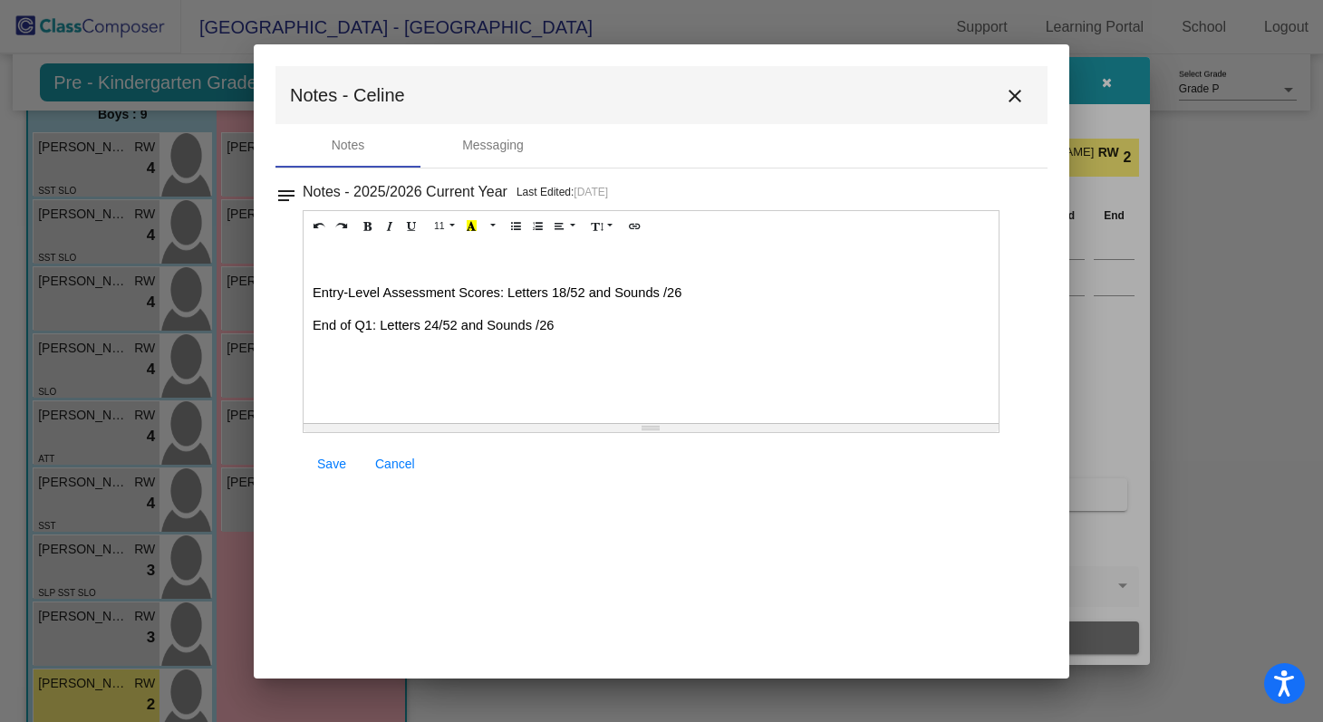
click at [664, 285] on span "Entry-Level Assessment Scores: Letters 18/52 and Sounds /26" at bounding box center [497, 292] width 369 height 15
click at [536, 318] on span "End of Q1: Letters 24/52 and Sounds /26" at bounding box center [433, 325] width 241 height 15
click at [593, 316] on p "End of Q1: Letters 24/52 and Sounds 0/26" at bounding box center [651, 325] width 677 height 18
click at [398, 351] on span "Can be very roigh and physical." at bounding box center [406, 358] width 186 height 15
click at [545, 329] on span "Entry-Level Assessment Scores: Letters 18/52 and Sounds 0/26 End of Q1: Letters…" at bounding box center [651, 342] width 677 height 117
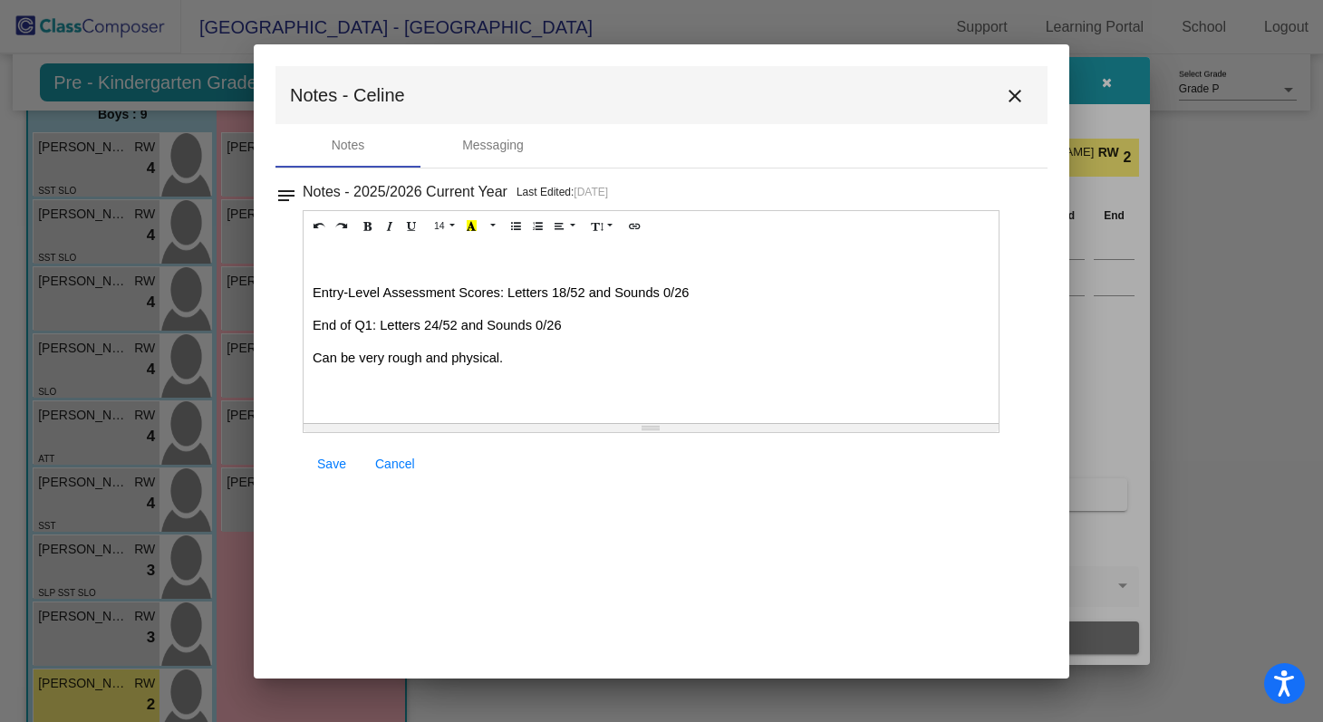
click at [542, 349] on p "Can be very rough and physical." at bounding box center [651, 358] width 677 height 18
click at [319, 351] on span "Can be very rough and physical on the playground." at bounding box center [463, 358] width 301 height 15
click at [355, 391] on div "Entry-Level Assessment Scores: Letters 18/52 and Sounds 0/26 End of Q1: Letters…" at bounding box center [651, 332] width 695 height 181
click at [349, 464] on link "Save" at bounding box center [332, 464] width 58 height 33
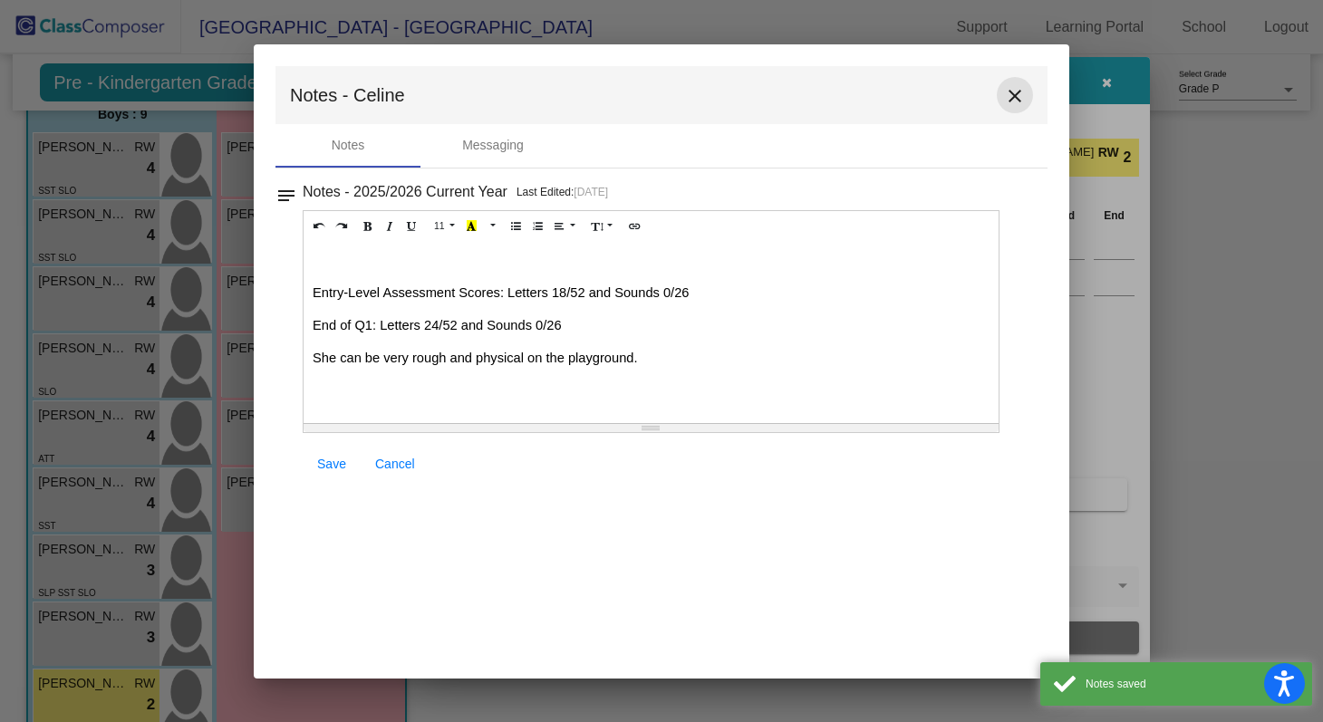
click at [1018, 98] on mat-icon "close" at bounding box center [1015, 96] width 22 height 22
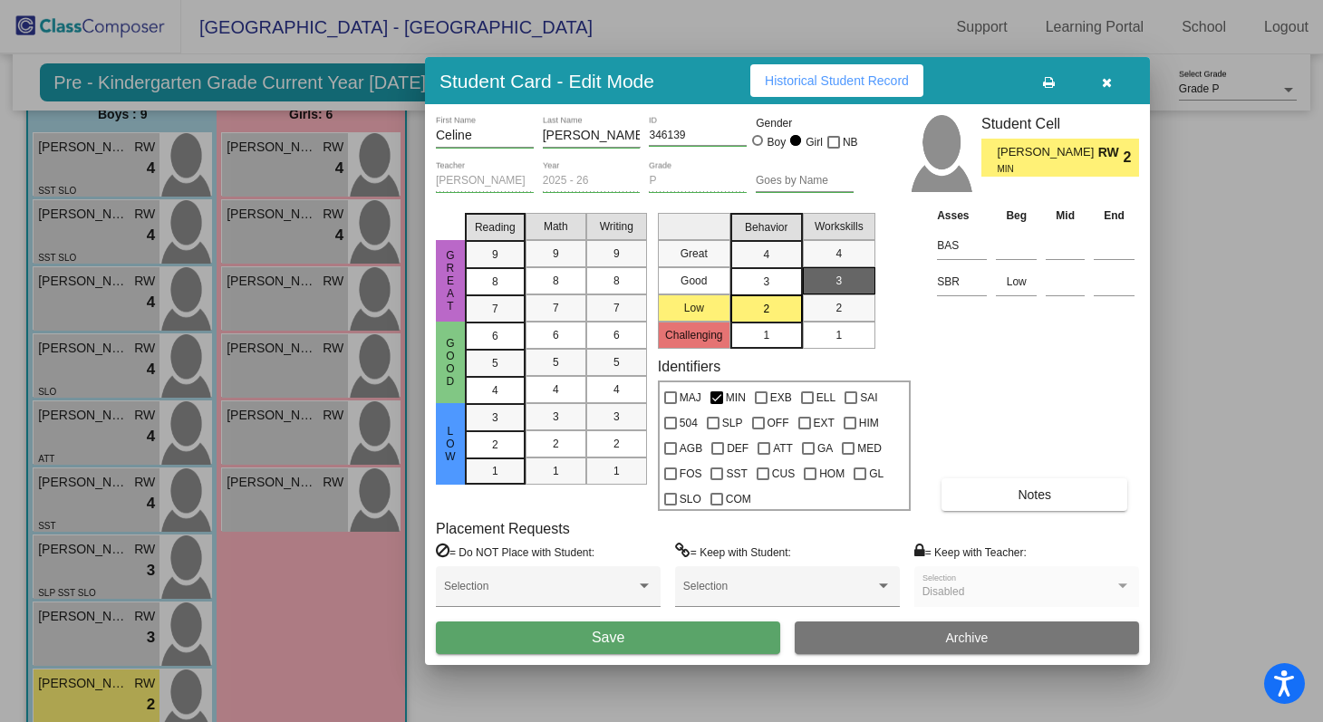
click at [984, 357] on div "Asses Beg Mid End BAS SBR Low Notes" at bounding box center [1036, 358] width 207 height 305
click at [675, 449] on div at bounding box center [670, 448] width 13 height 13
click at [671, 455] on input "AGB" at bounding box center [670, 455] width 1 height 1
checkbox input "true"
click at [714, 629] on button "Save" at bounding box center [608, 638] width 344 height 33
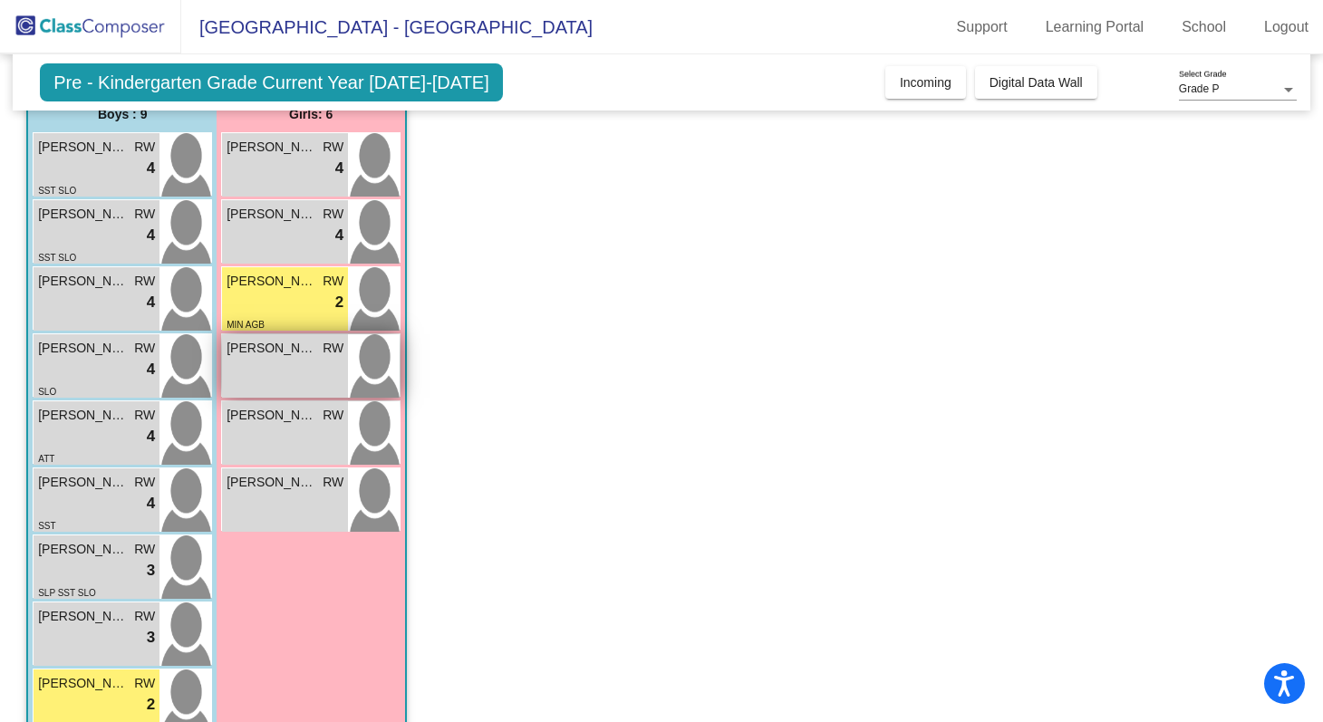
click at [380, 365] on img at bounding box center [374, 365] width 52 height 63
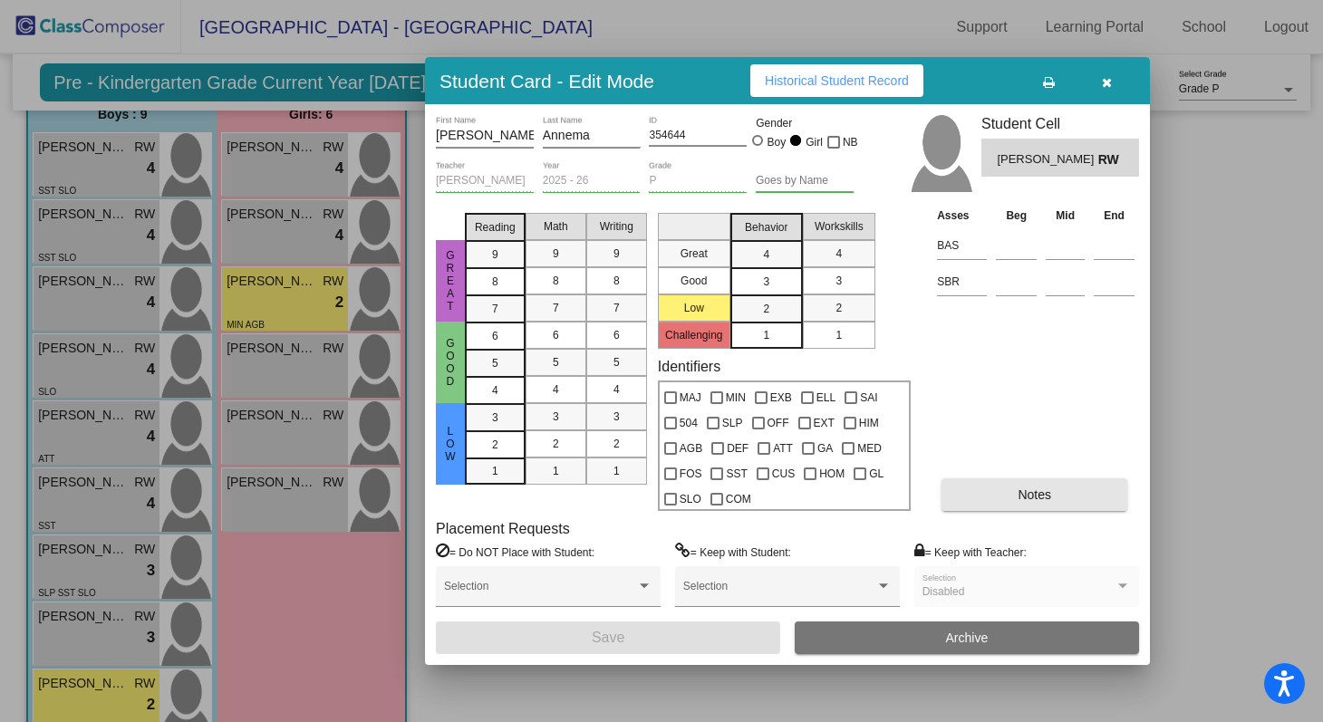
click at [998, 501] on button "Notes" at bounding box center [1035, 495] width 186 height 33
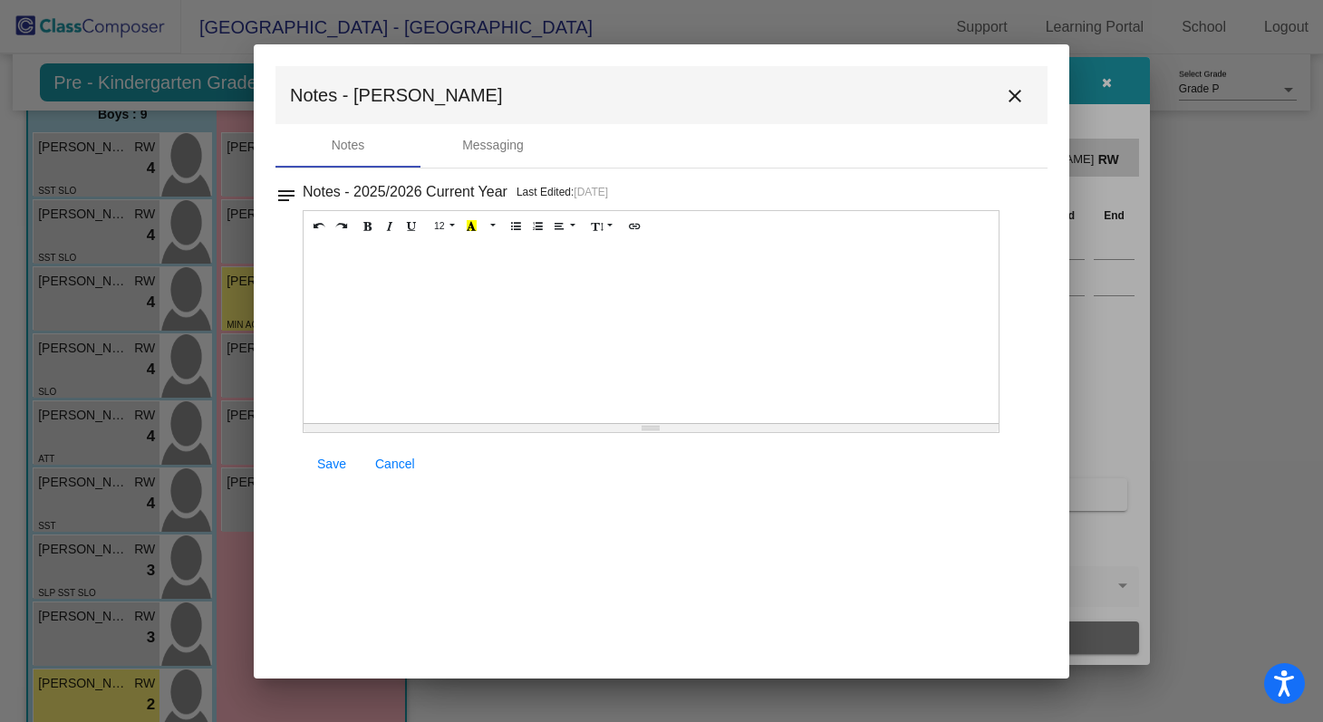
click at [366, 294] on div at bounding box center [651, 332] width 695 height 181
paste div
click at [552, 285] on span "Entry-Level Assessment Scores: Letters /52 and Sounds /26" at bounding box center [490, 292] width 354 height 15
click at [665, 285] on span "Entry-Level Assessment Scores: Letters 13/52 and Sounds /26" at bounding box center [497, 292] width 369 height 15
click at [671, 316] on p "End of Q1: Letters /52 and Sounds /26" at bounding box center [651, 325] width 677 height 18
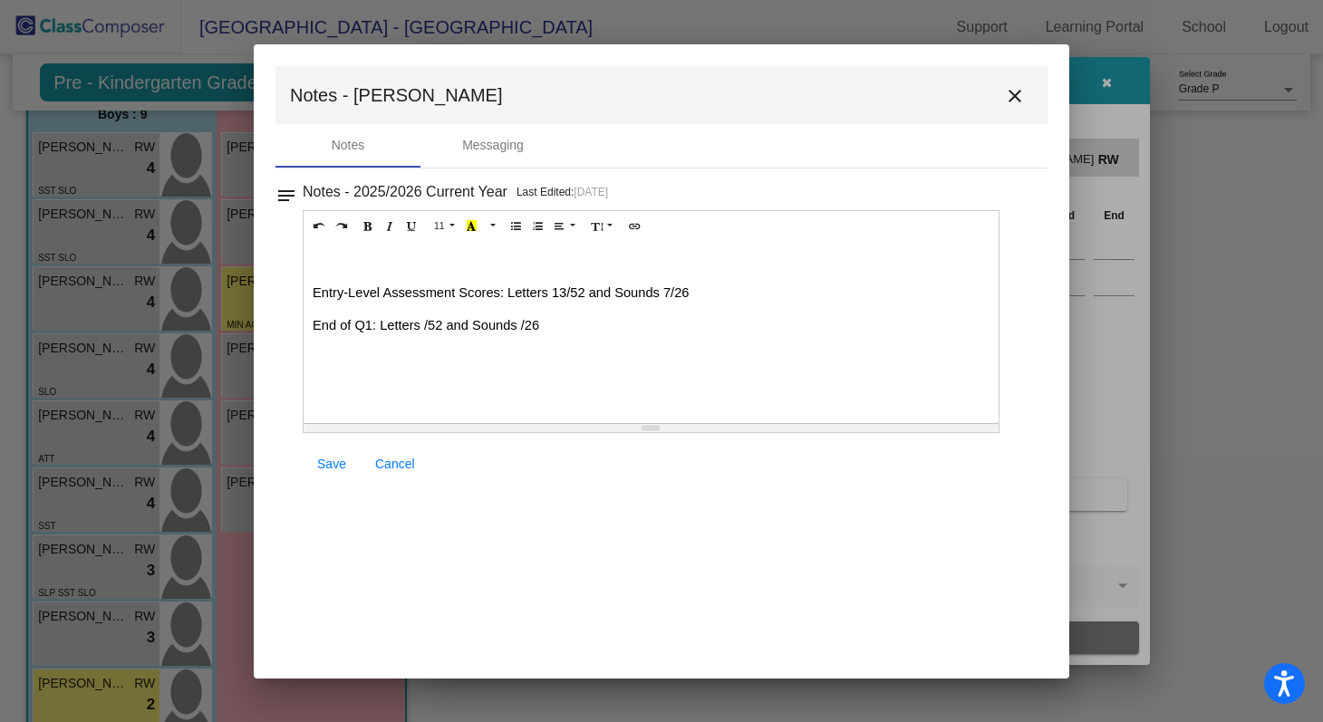
click at [425, 318] on span "End of Q1: Letters /52 and Sounds /26" at bounding box center [426, 325] width 227 height 15
click at [535, 318] on span "End of Q1: Letters 19/52 and Sounds /26" at bounding box center [433, 325] width 241 height 15
click at [613, 316] on p "End of Q1: Letters 19/52 and Sounds 17/26" at bounding box center [651, 325] width 677 height 18
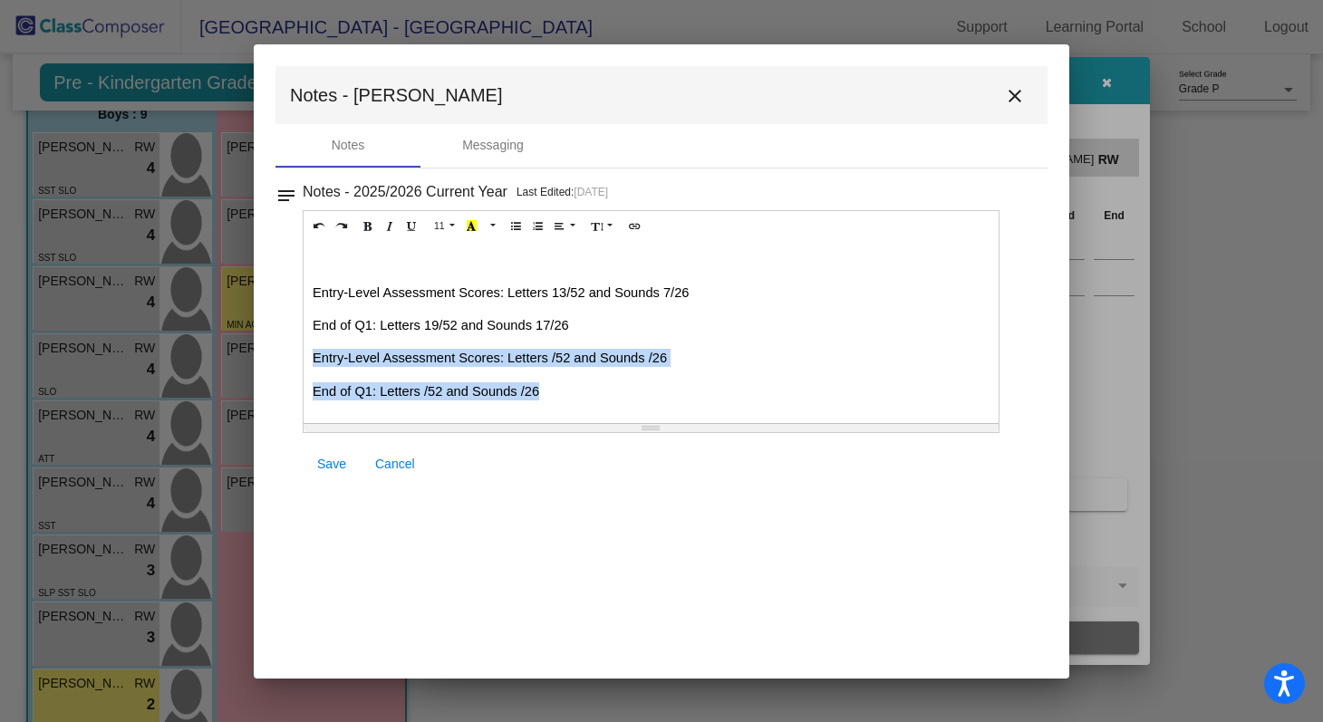
drag, startPoint x: 561, startPoint y: 372, endPoint x: 310, endPoint y: 339, distance: 253.3
click at [310, 339] on div "Entry-Level Assessment Scores: Letters 13/52 and Sounds 7/26 End of Q1: Letters…" at bounding box center [651, 332] width 695 height 181
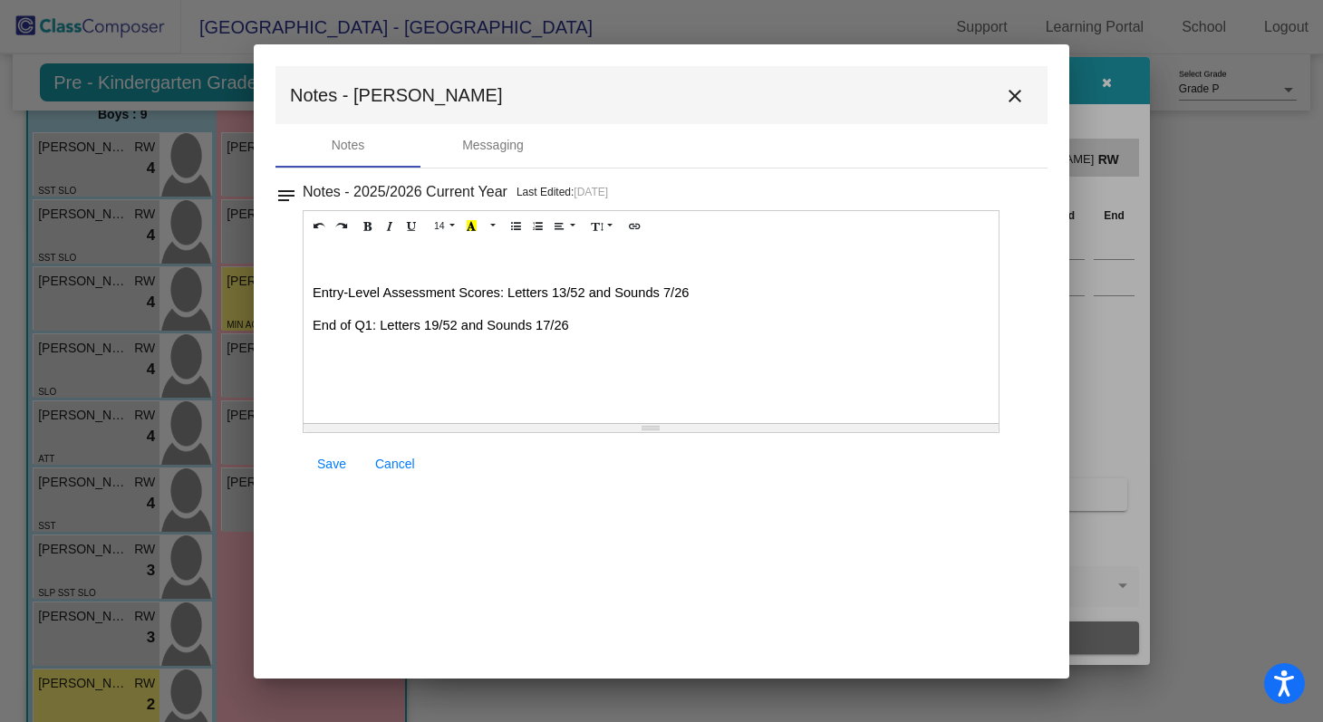
click at [338, 459] on span "Save" at bounding box center [331, 464] width 29 height 15
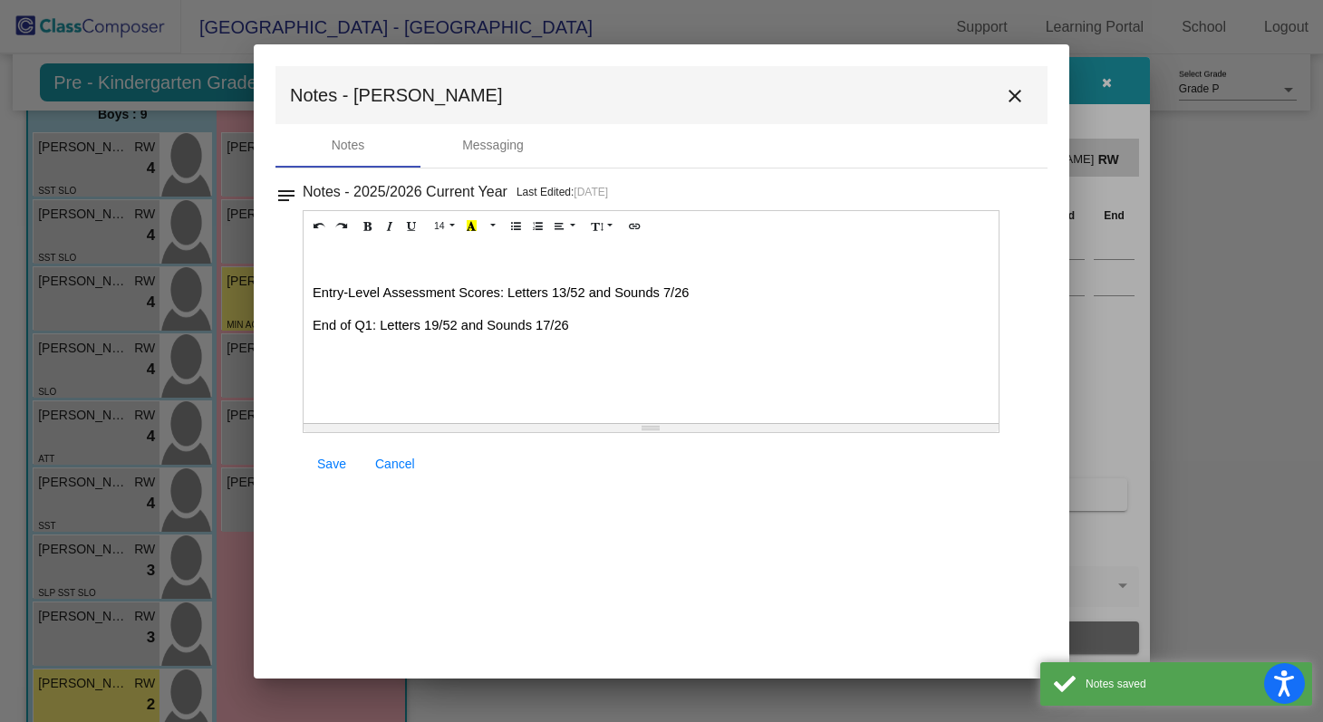
click at [1013, 91] on mat-icon "close" at bounding box center [1015, 96] width 22 height 22
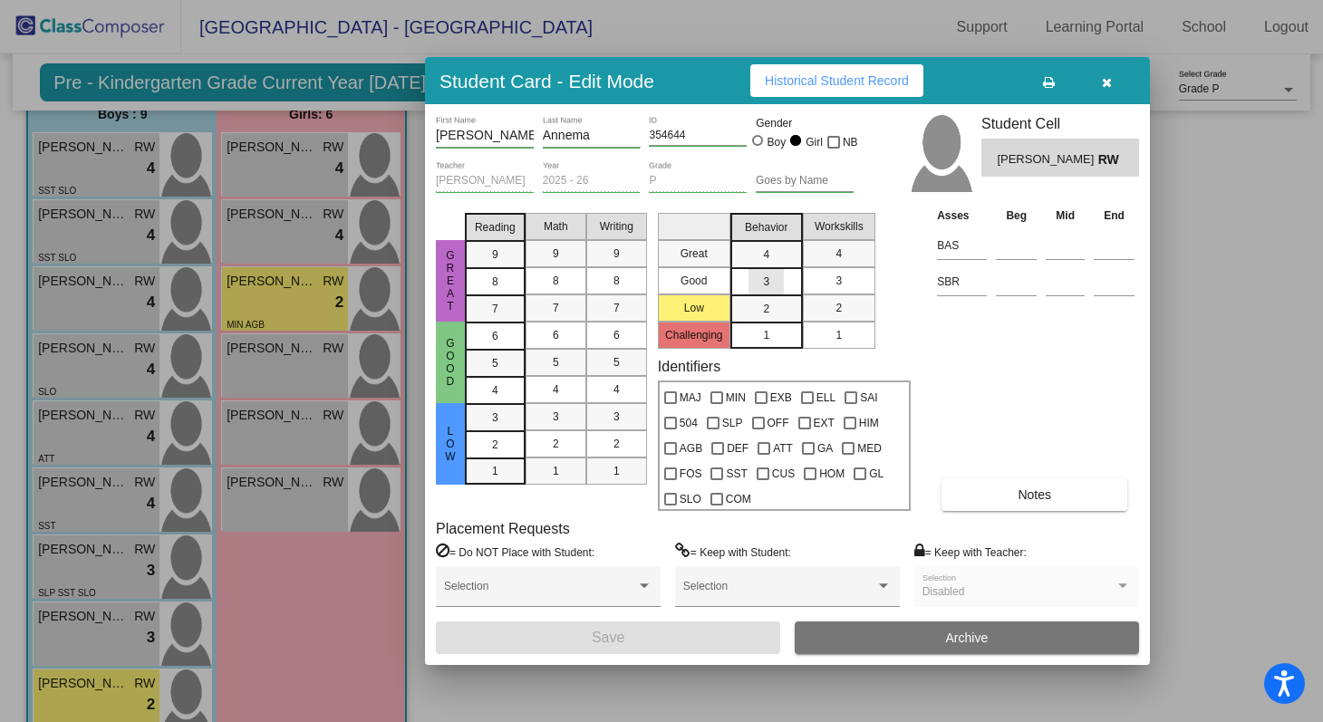
click at [777, 285] on div "3" at bounding box center [766, 281] width 35 height 27
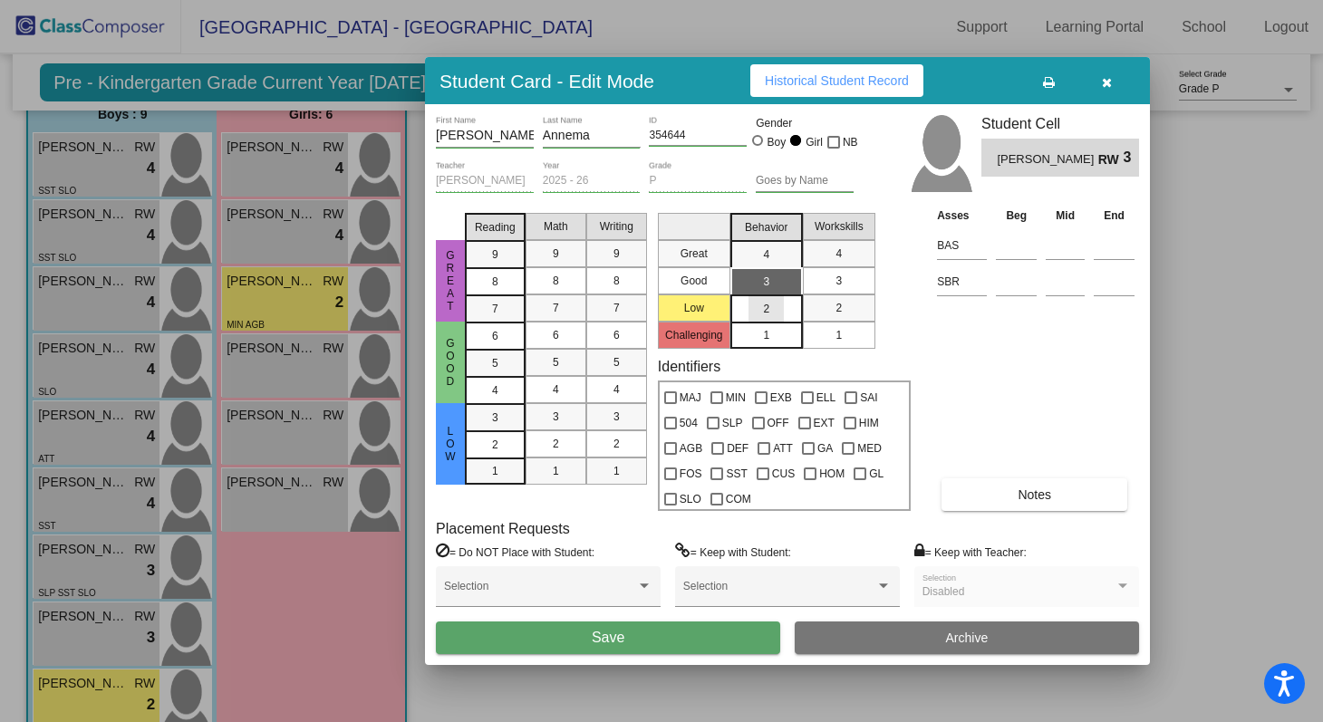
click at [780, 302] on div "2" at bounding box center [766, 308] width 35 height 27
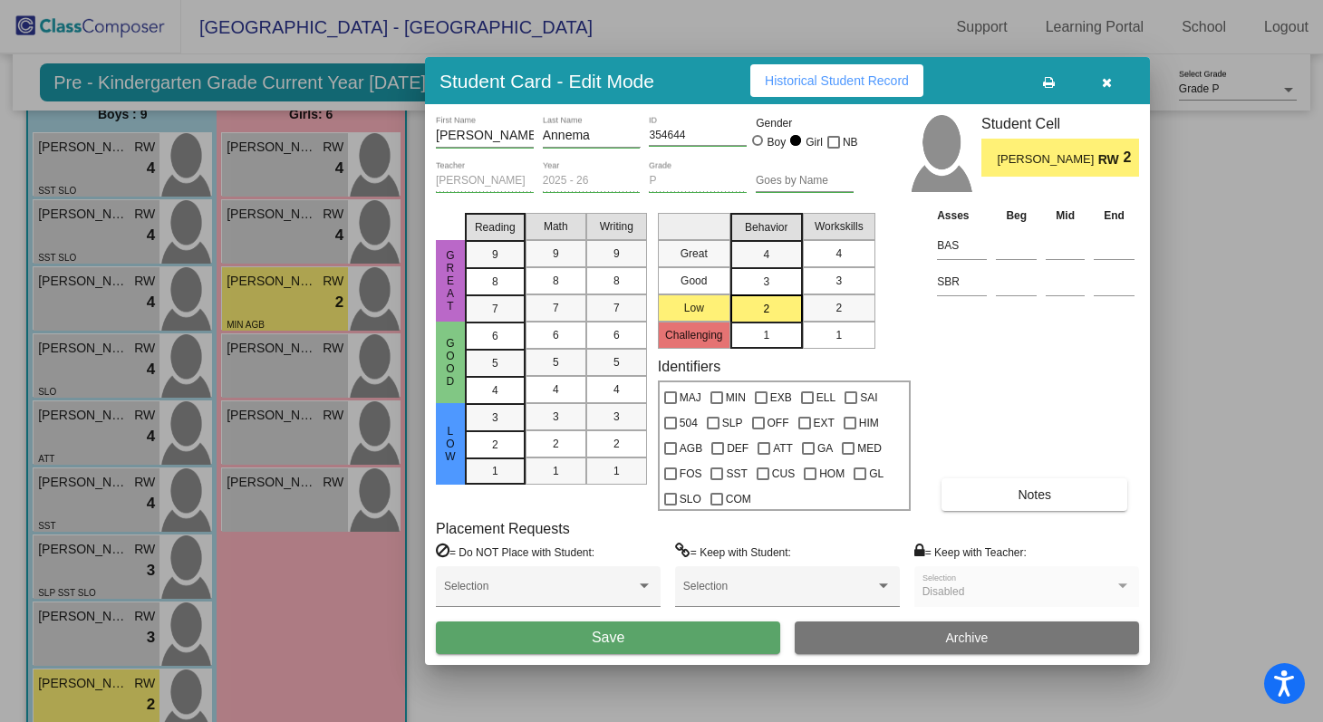
click at [845, 247] on div "4" at bounding box center [838, 253] width 35 height 27
click at [823, 278] on div "3" at bounding box center [838, 280] width 35 height 27
click at [1000, 283] on input at bounding box center [1016, 281] width 41 height 27
type input "Low"
click at [1011, 374] on div "Asses Beg Mid End BAS SBR Low Notes" at bounding box center [1036, 358] width 207 height 305
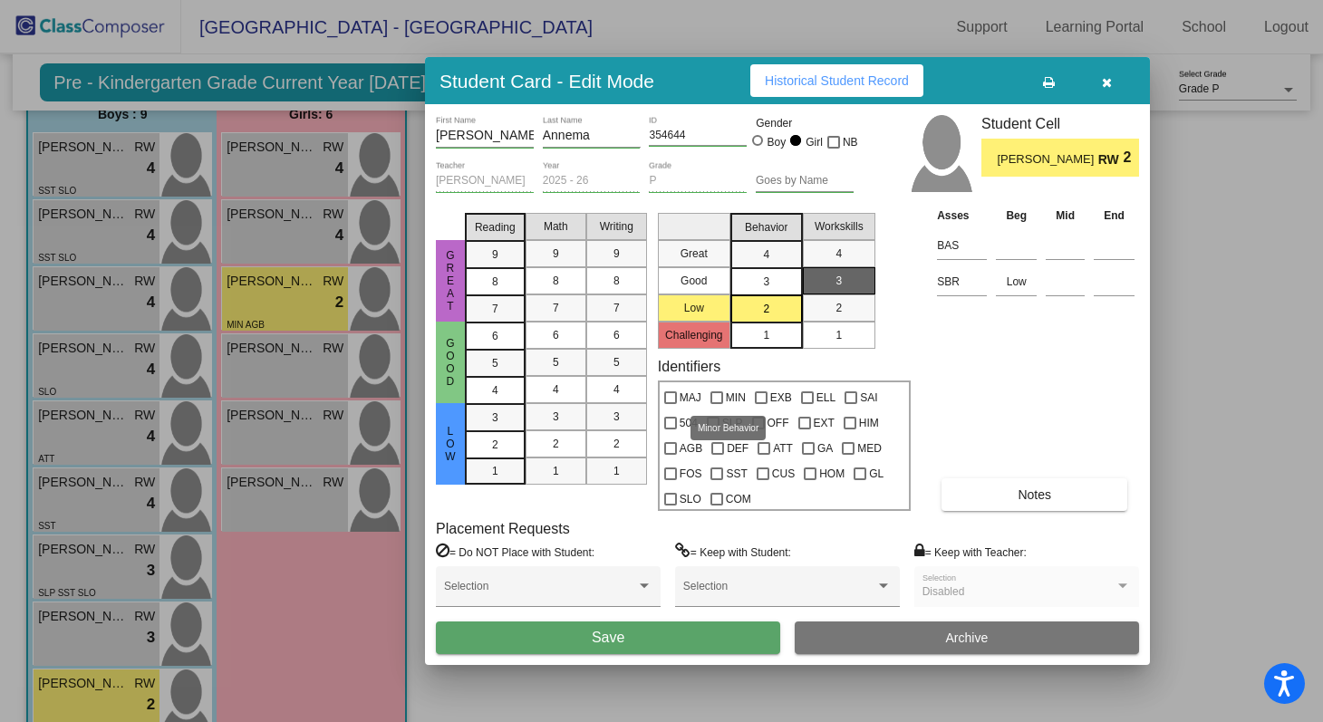
click at [719, 397] on div at bounding box center [717, 398] width 13 height 13
click at [717, 404] on input "MIN" at bounding box center [716, 404] width 1 height 1
checkbox input "true"
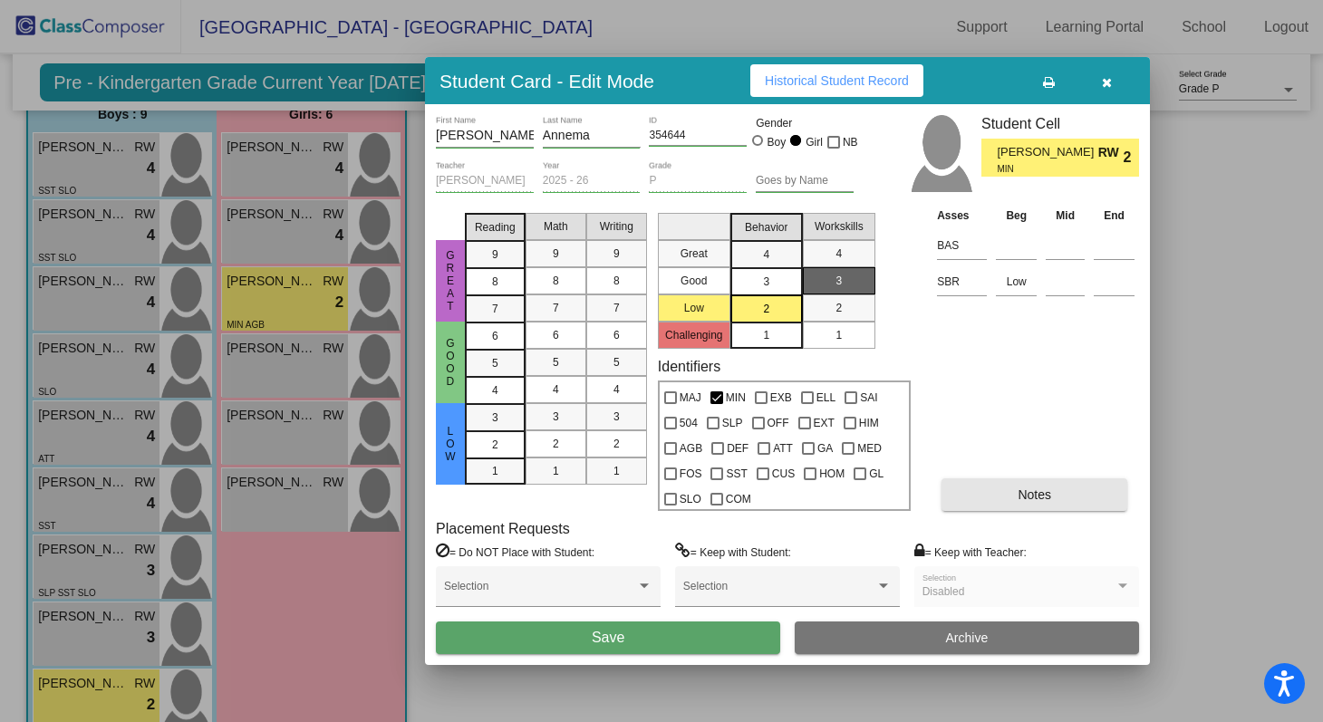
click at [1020, 502] on button "Notes" at bounding box center [1035, 495] width 186 height 33
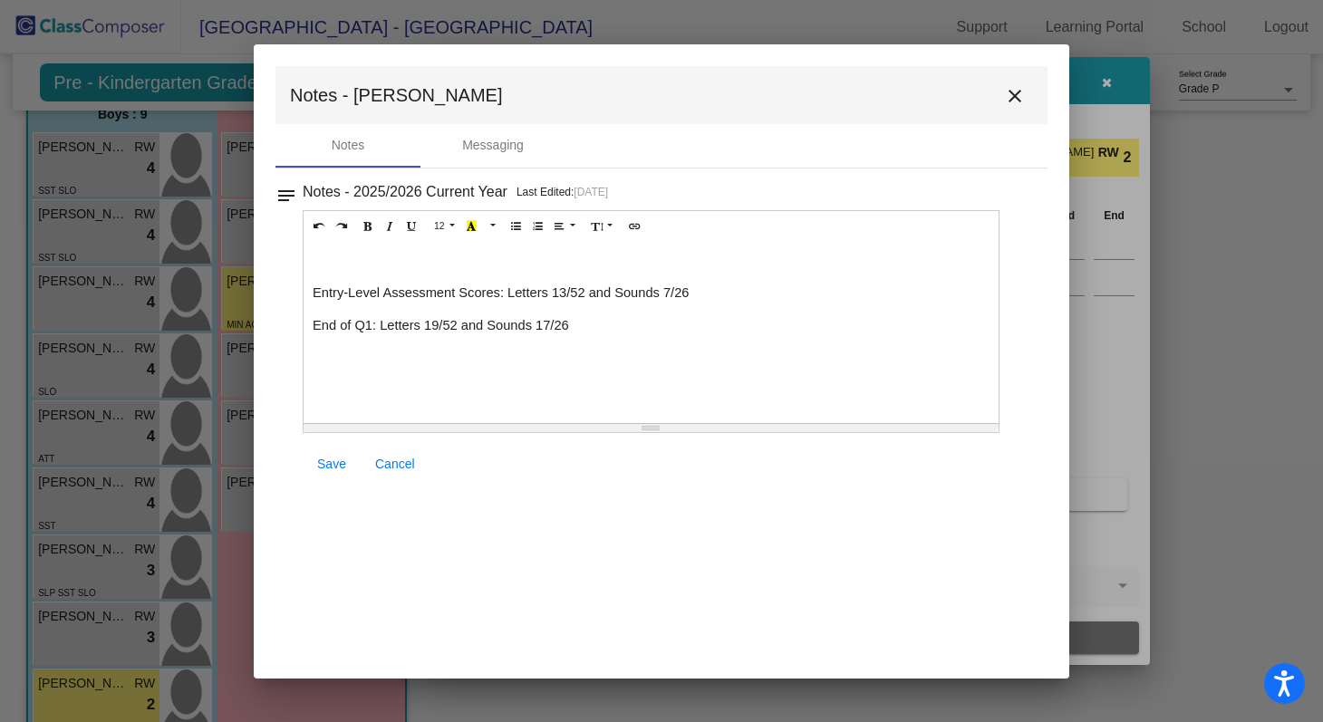
click at [608, 316] on p "End of Q1: Letters 19/52 and Sounds 17/26" at bounding box center [651, 325] width 677 height 18
click at [729, 351] on span "She is very intelligent, but can be very argumentative. She wants thinsg her wa…" at bounding box center [549, 358] width 473 height 15
click at [808, 349] on p "She is very intelligent, but can be very argumentative. She wants things her wa…" at bounding box center [651, 358] width 677 height 18
click at [332, 468] on span "Save" at bounding box center [331, 464] width 29 height 15
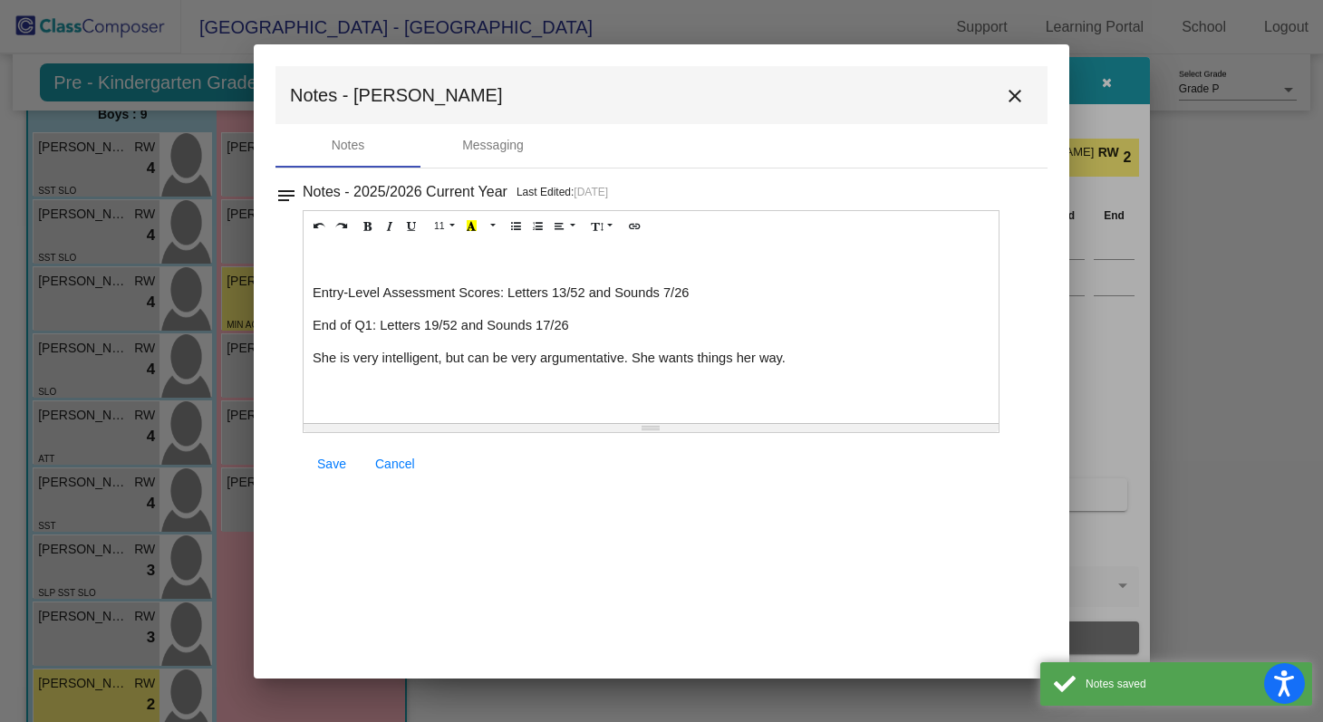
click at [1010, 99] on mat-icon "close" at bounding box center [1015, 96] width 22 height 22
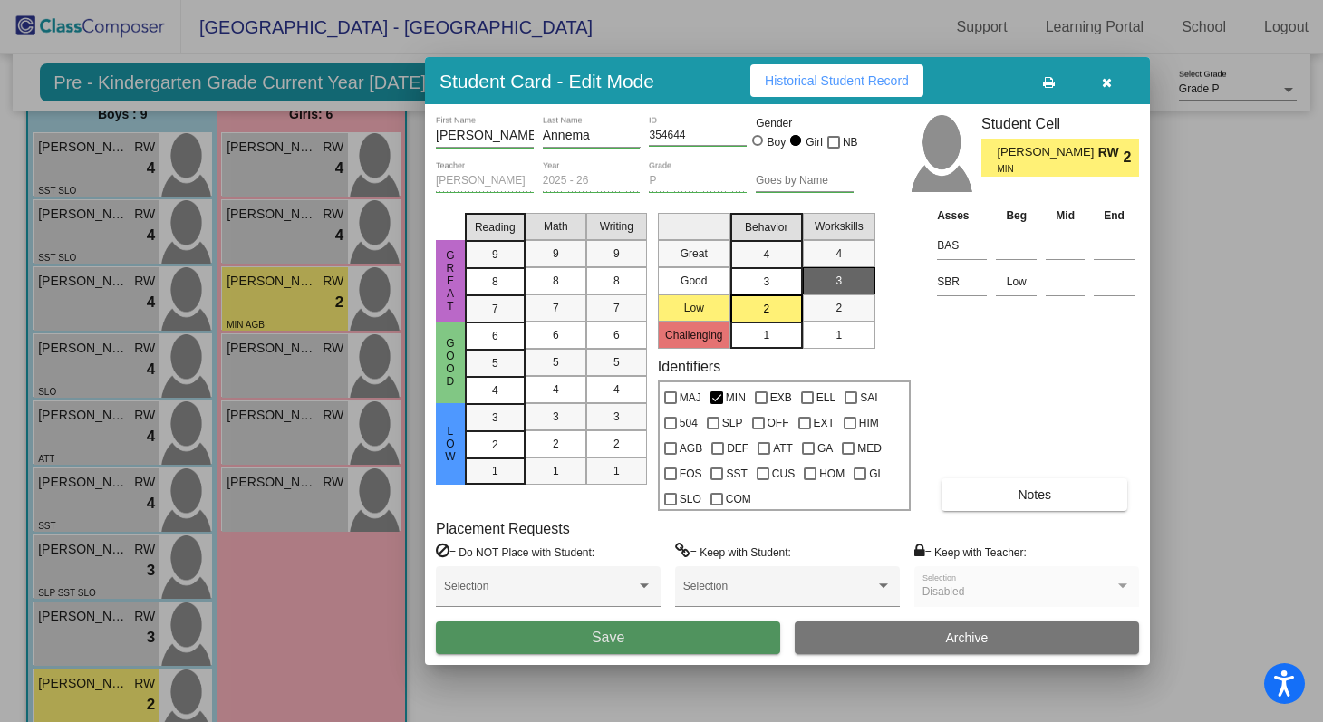
click at [745, 638] on button "Save" at bounding box center [608, 638] width 344 height 33
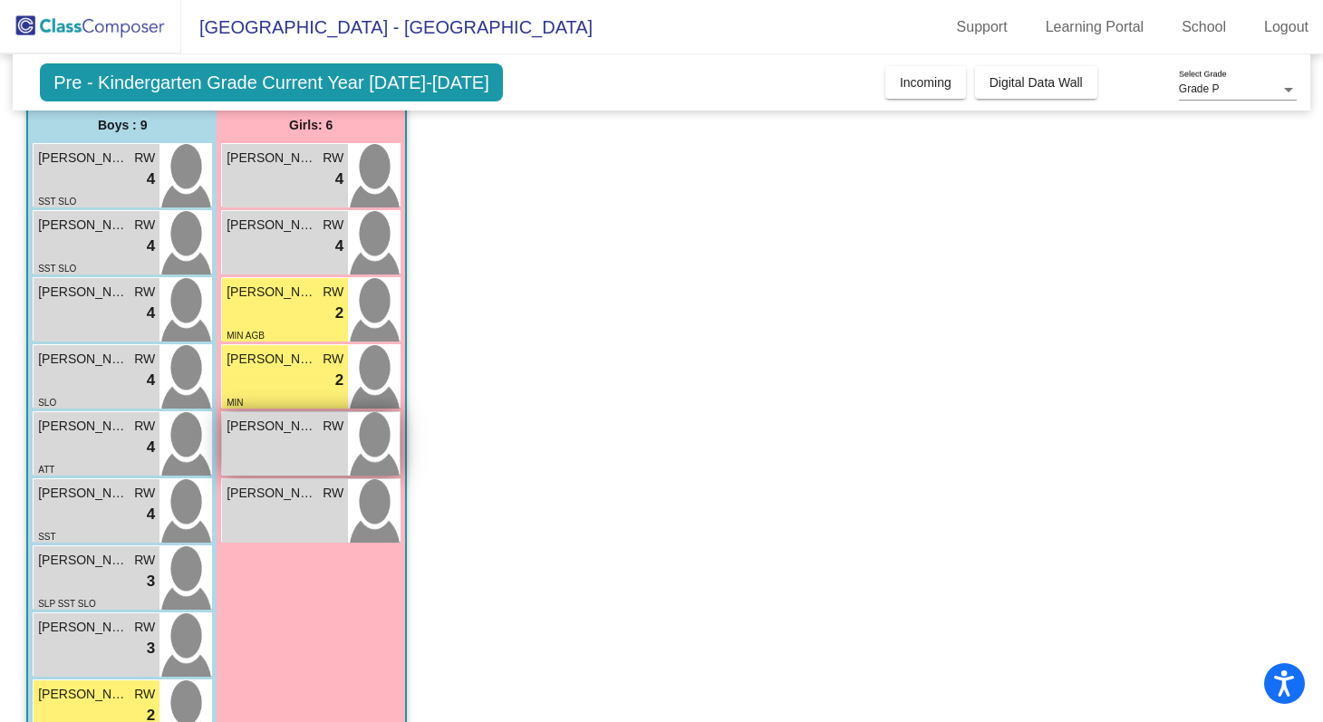
scroll to position [142, 0]
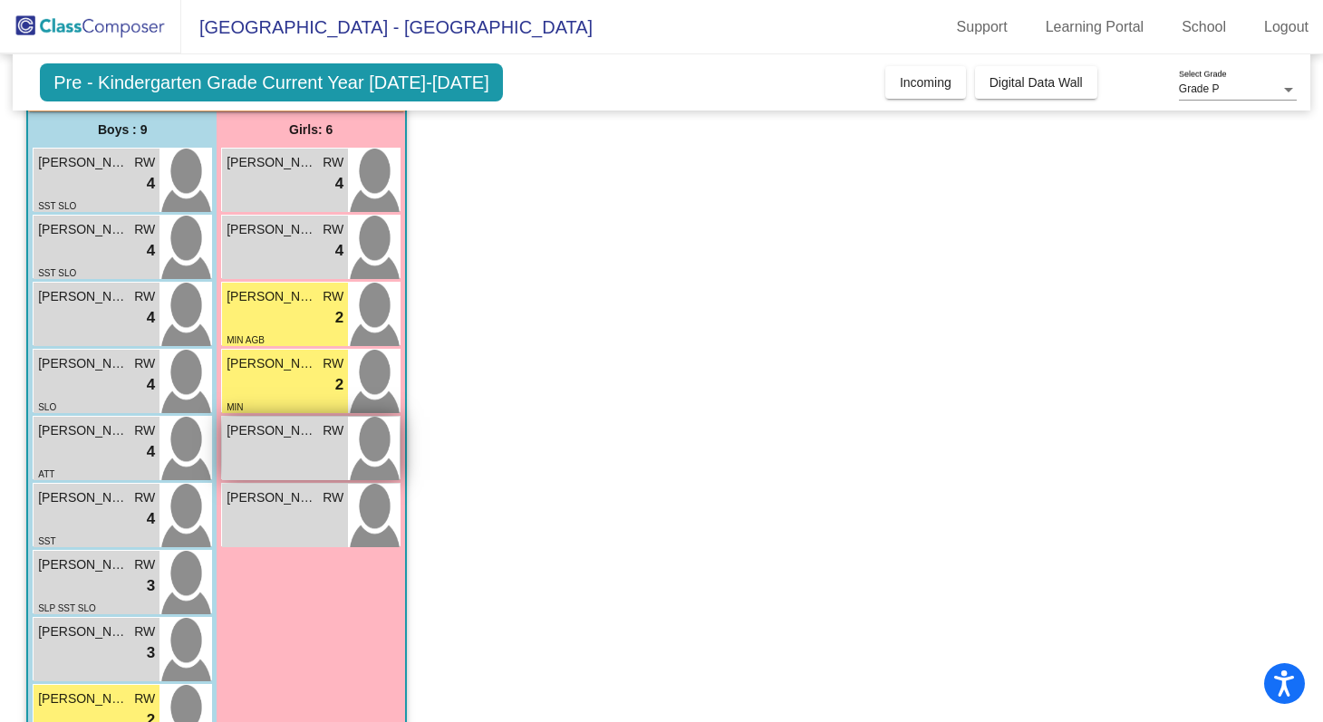
click at [380, 450] on img at bounding box center [374, 448] width 52 height 63
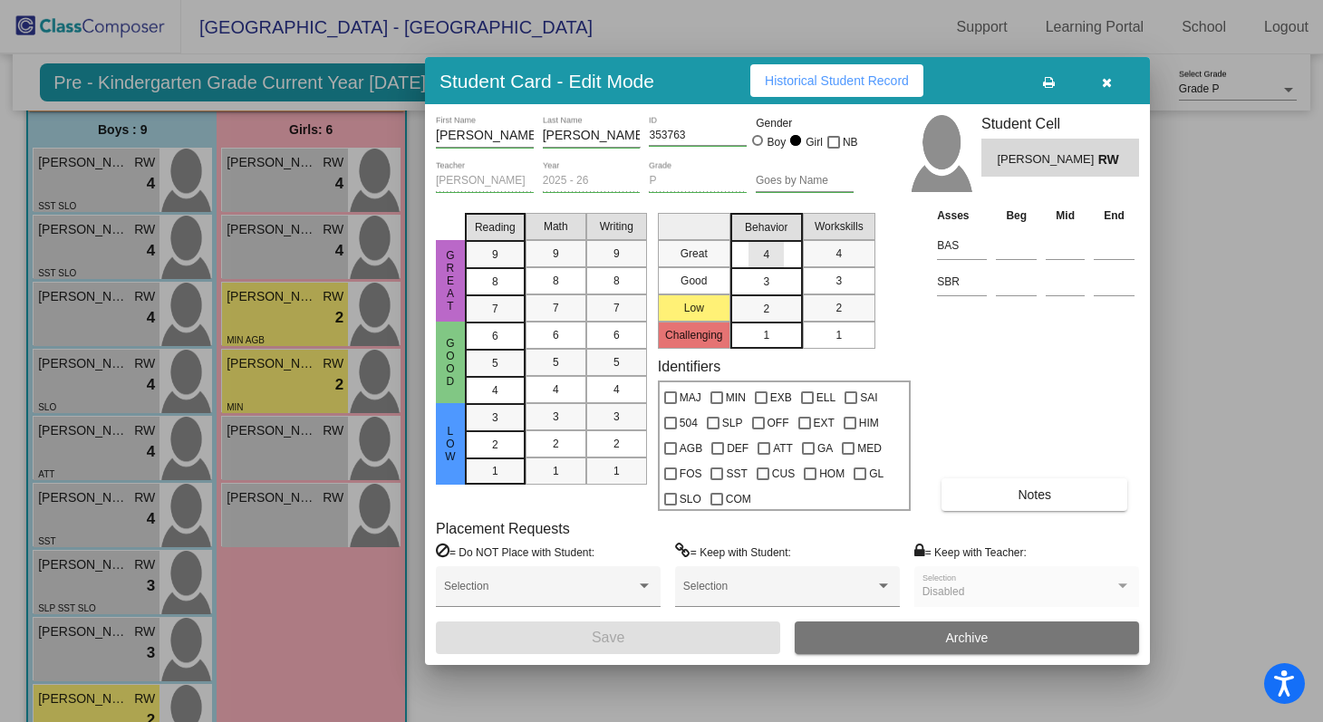
click at [773, 256] on div "4" at bounding box center [766, 254] width 35 height 27
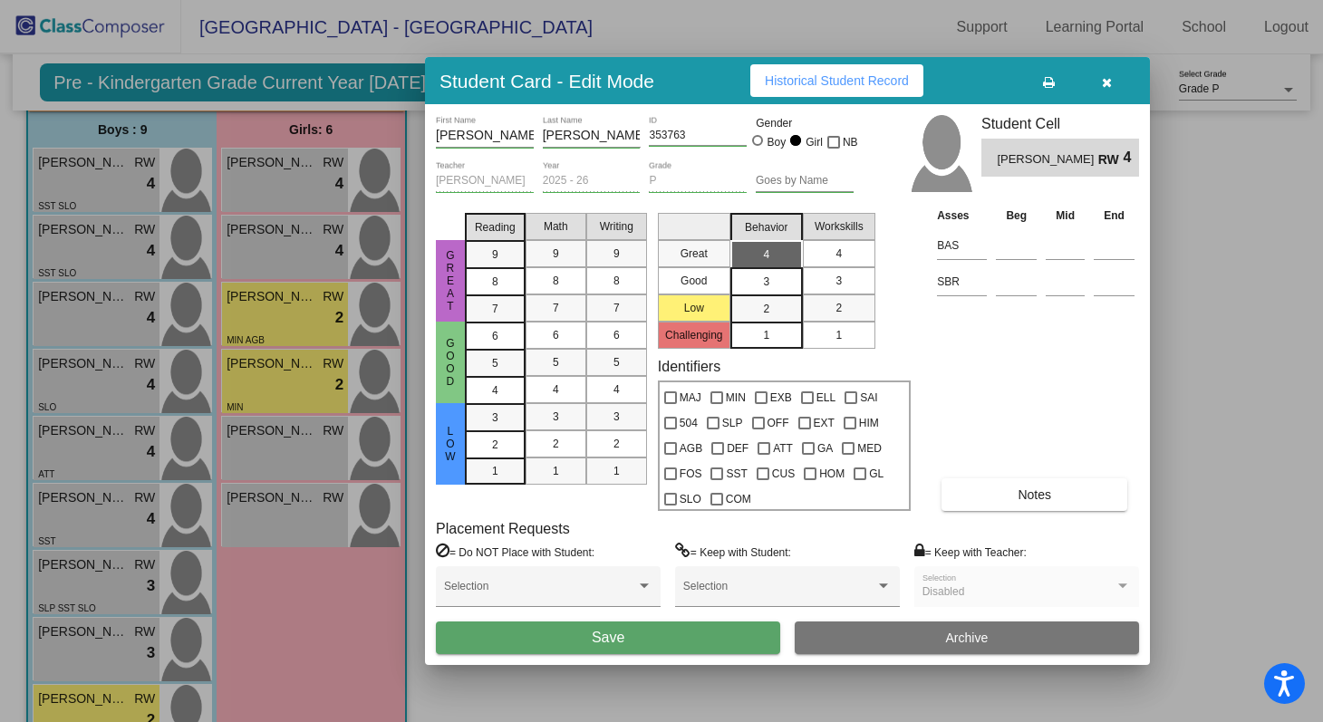
click at [834, 256] on div "4" at bounding box center [838, 253] width 35 height 27
click at [1013, 288] on input at bounding box center [1016, 281] width 41 height 27
type input "Low"
click at [1026, 489] on span "Notes" at bounding box center [1035, 495] width 34 height 15
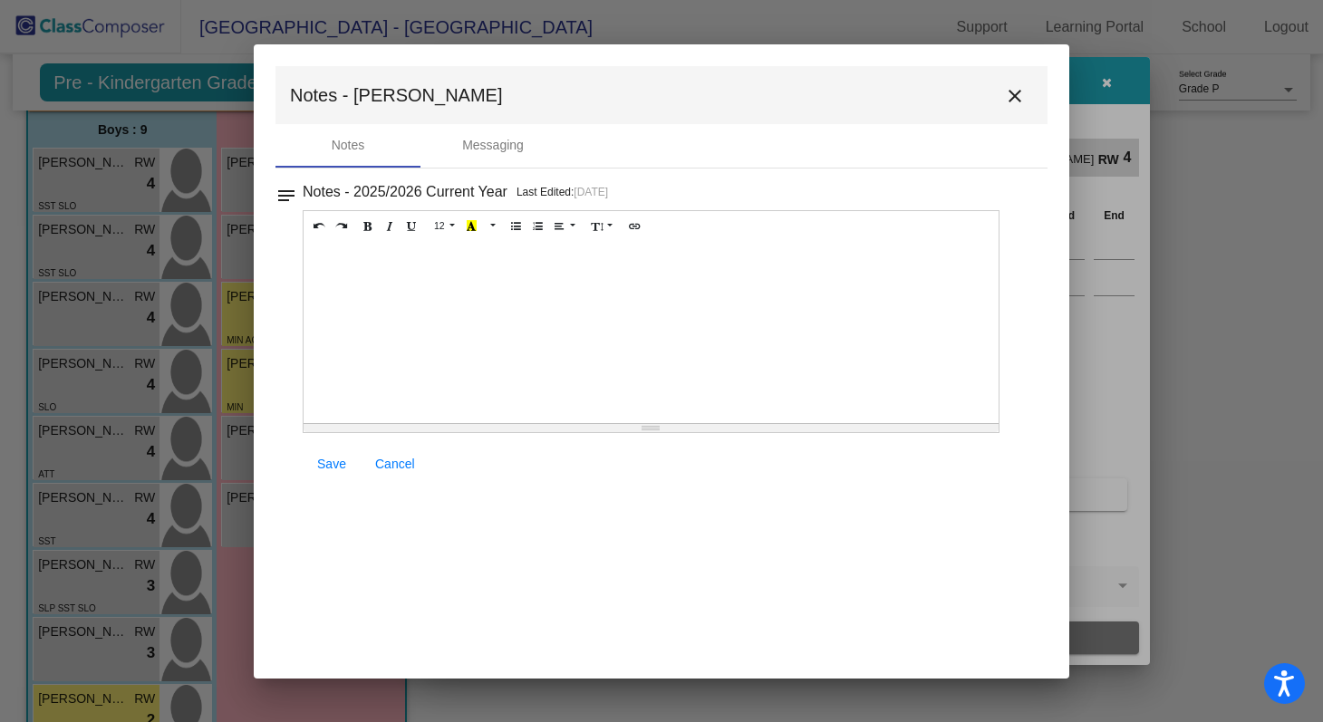
click at [424, 288] on div at bounding box center [651, 332] width 695 height 181
paste div
click at [552, 285] on span "Entry-Level Assessment Scores: Letters /52 and Sounds /26" at bounding box center [490, 292] width 354 height 15
click at [656, 285] on span "Entry-Level Assessment Scores: Letters 0/52 and Sounds /26" at bounding box center [494, 292] width 362 height 15
click at [425, 318] on span "End of Q1: Letters /52 and Sounds /26" at bounding box center [426, 325] width 227 height 15
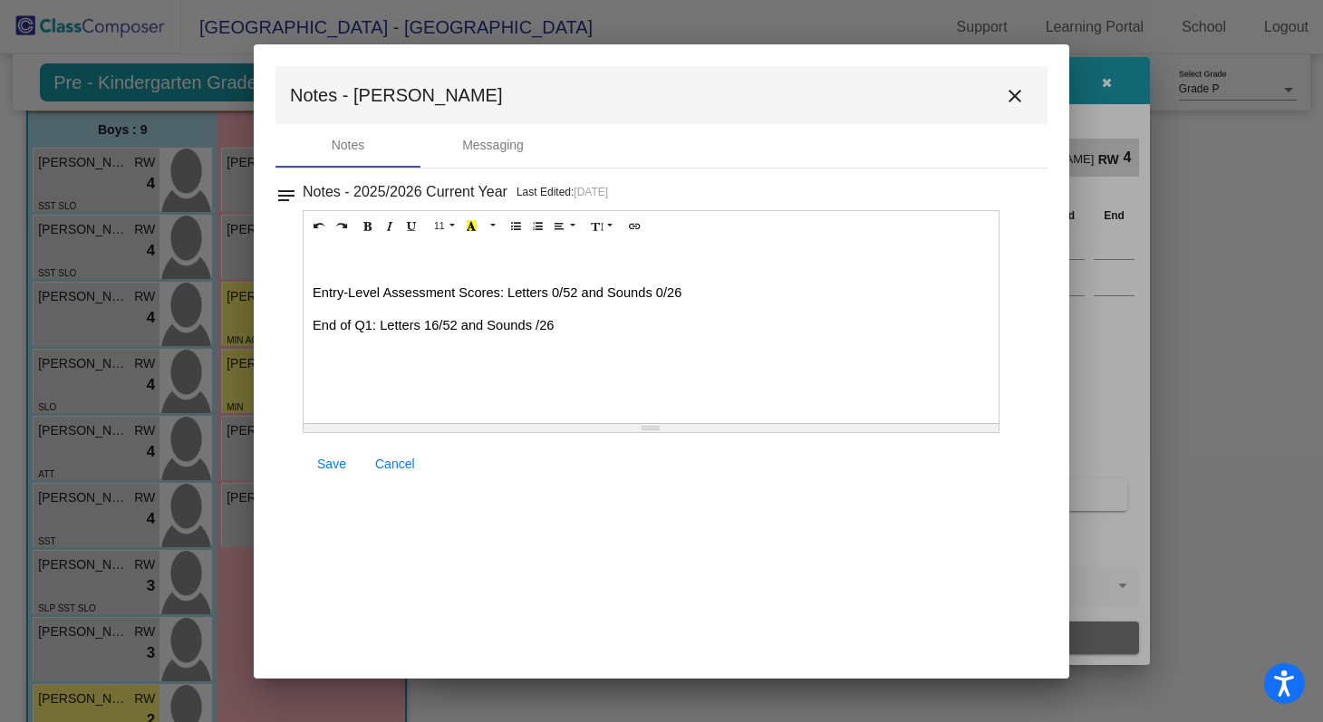
click at [535, 318] on span "End of Q1: Letters 16/52 and Sounds /26" at bounding box center [433, 325] width 241 height 15
click at [595, 349] on div at bounding box center [651, 358] width 677 height 18
click at [335, 458] on span "Save" at bounding box center [331, 464] width 29 height 15
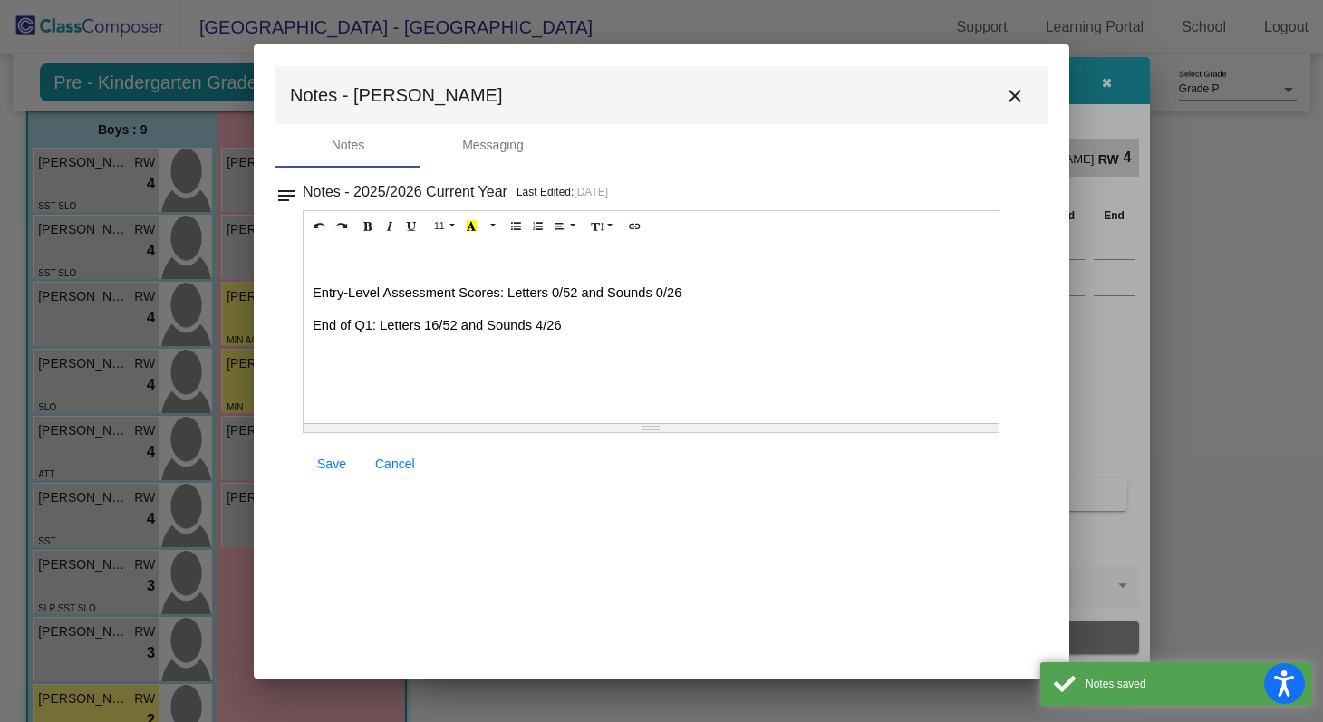
click at [583, 316] on p "End of Q1: Letters 16/52 and Sounds 4/26" at bounding box center [651, 325] width 677 height 18
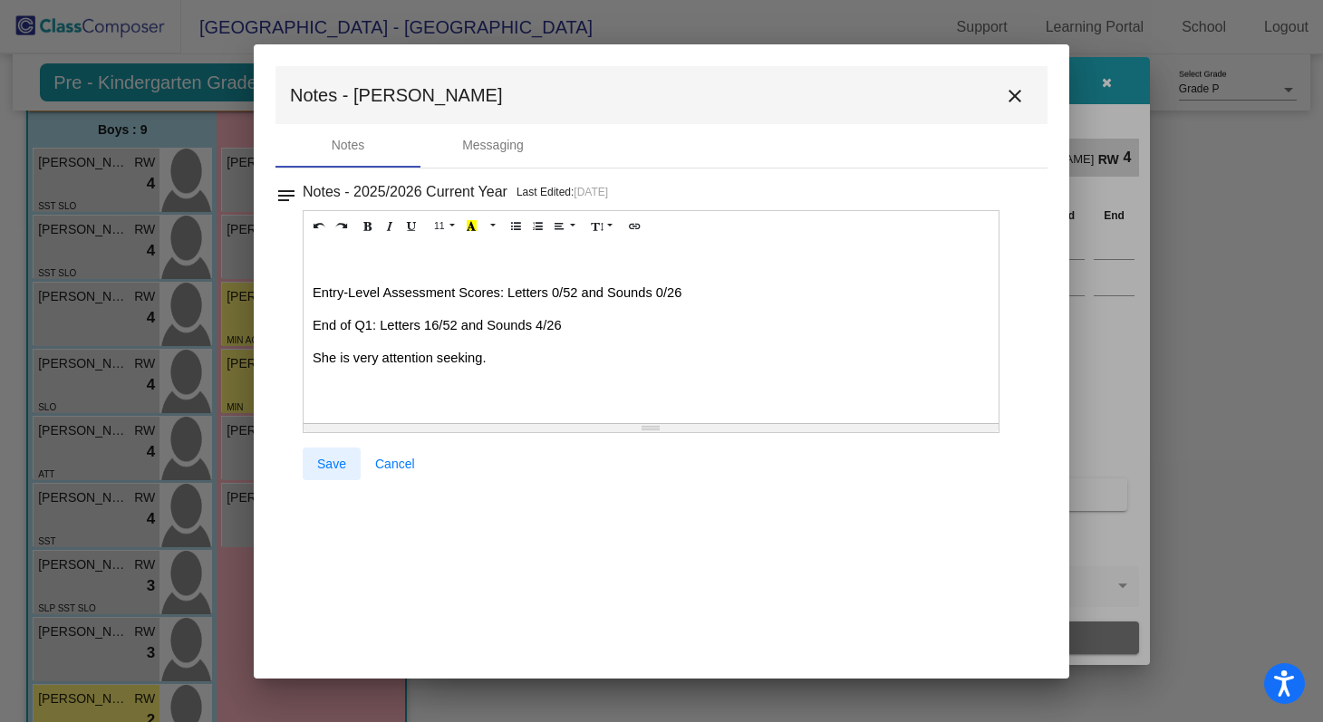
click at [343, 469] on span "Save" at bounding box center [331, 464] width 29 height 15
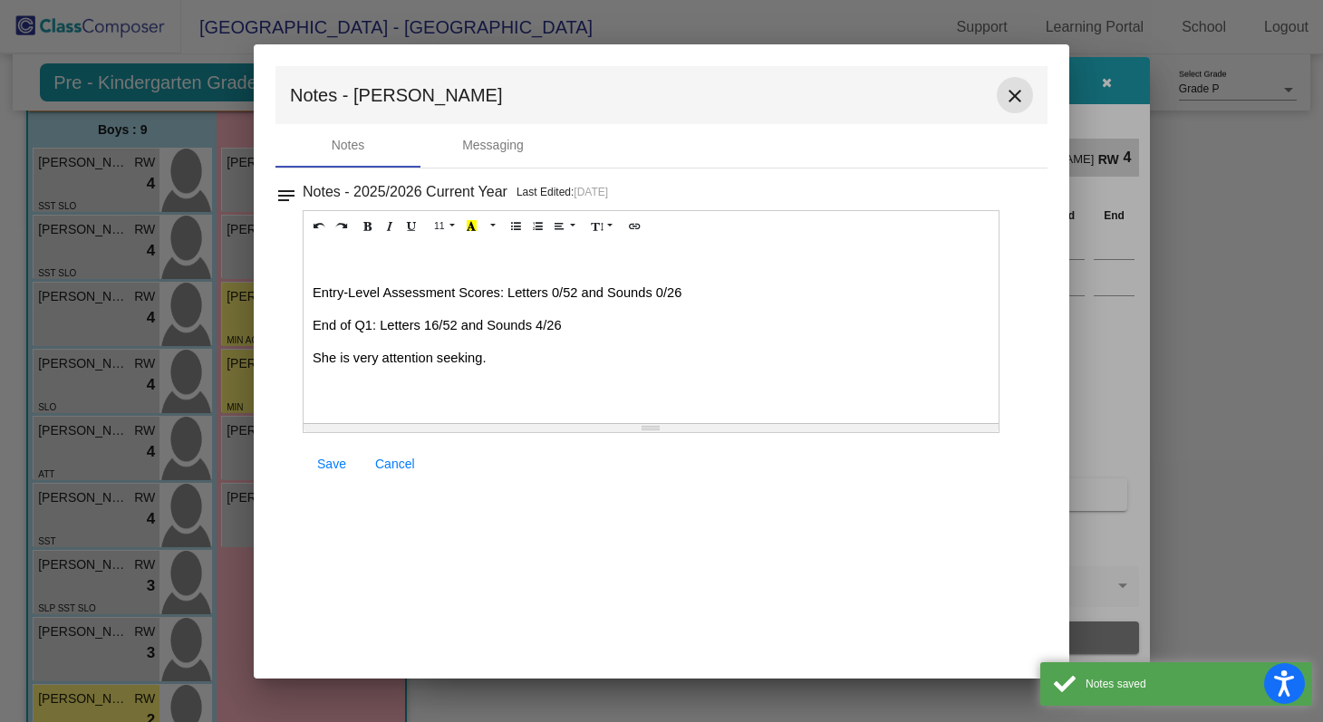
click at [1015, 97] on mat-icon "close" at bounding box center [1015, 96] width 22 height 22
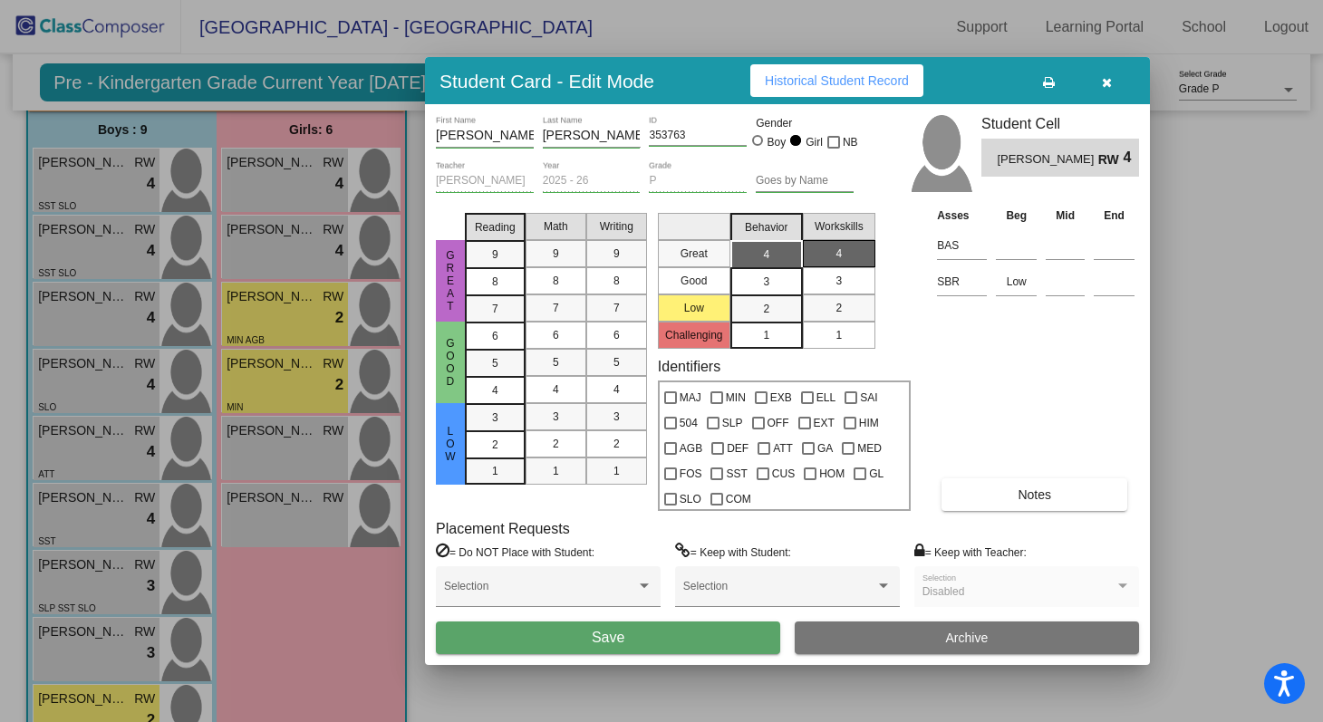
click at [844, 253] on div "4" at bounding box center [838, 253] width 35 height 27
click at [950, 326] on div "Asses Beg Mid End BAS SBR Low Notes" at bounding box center [1036, 358] width 207 height 305
click at [1009, 494] on button "Notes" at bounding box center [1035, 495] width 186 height 33
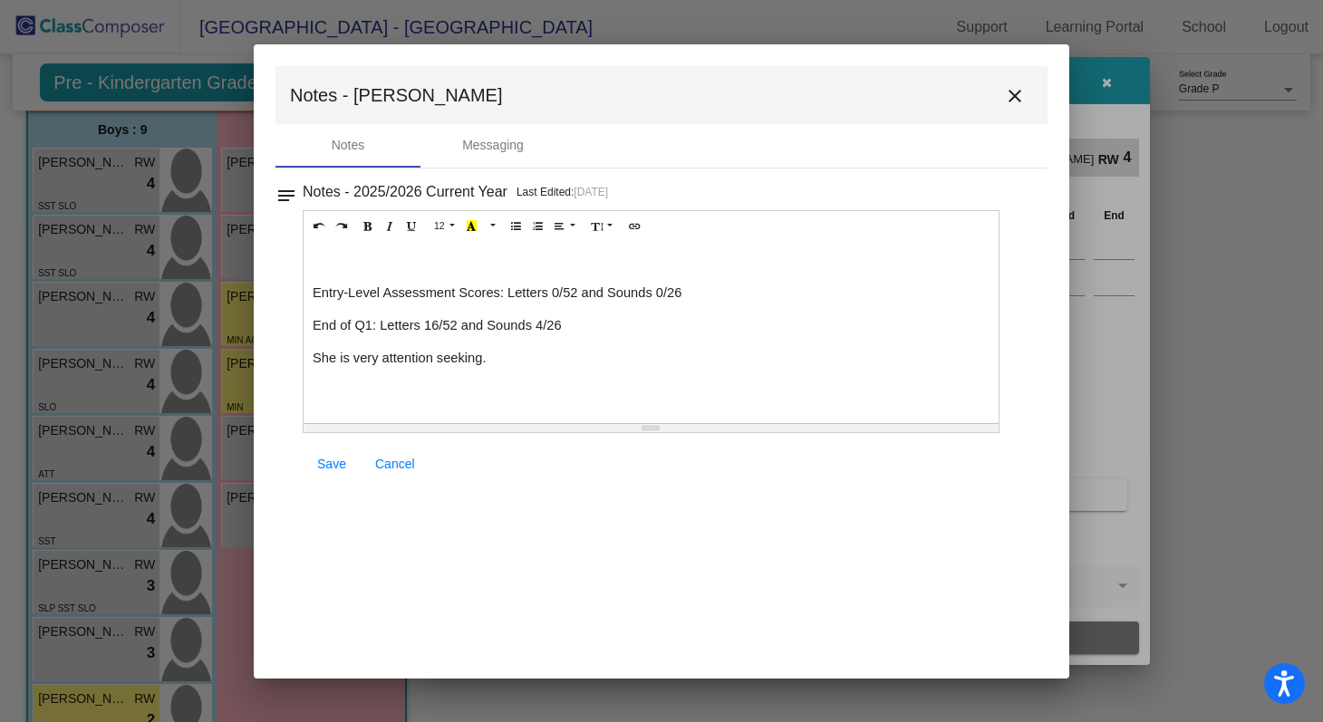
click at [507, 349] on p "She is very attention seeking." at bounding box center [651, 358] width 677 height 18
click at [333, 465] on span "Save" at bounding box center [331, 464] width 29 height 15
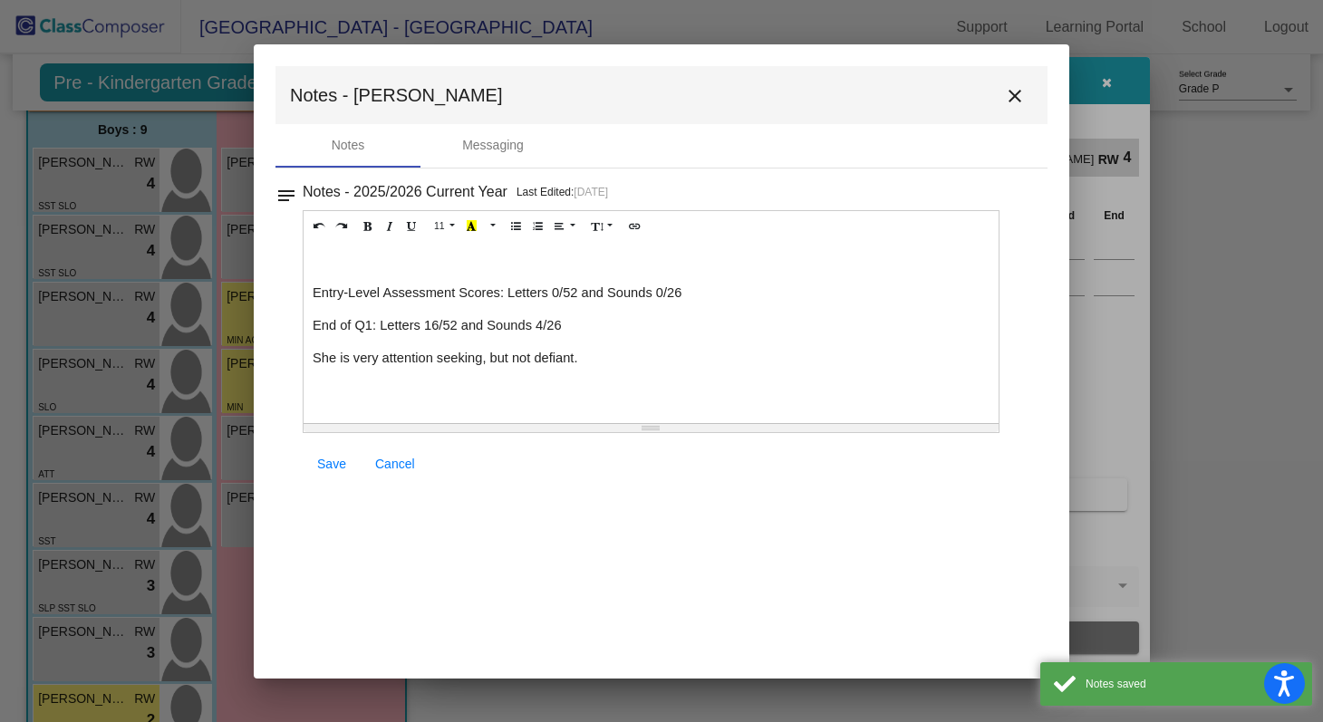
click at [1017, 94] on mat-icon "close" at bounding box center [1015, 96] width 22 height 22
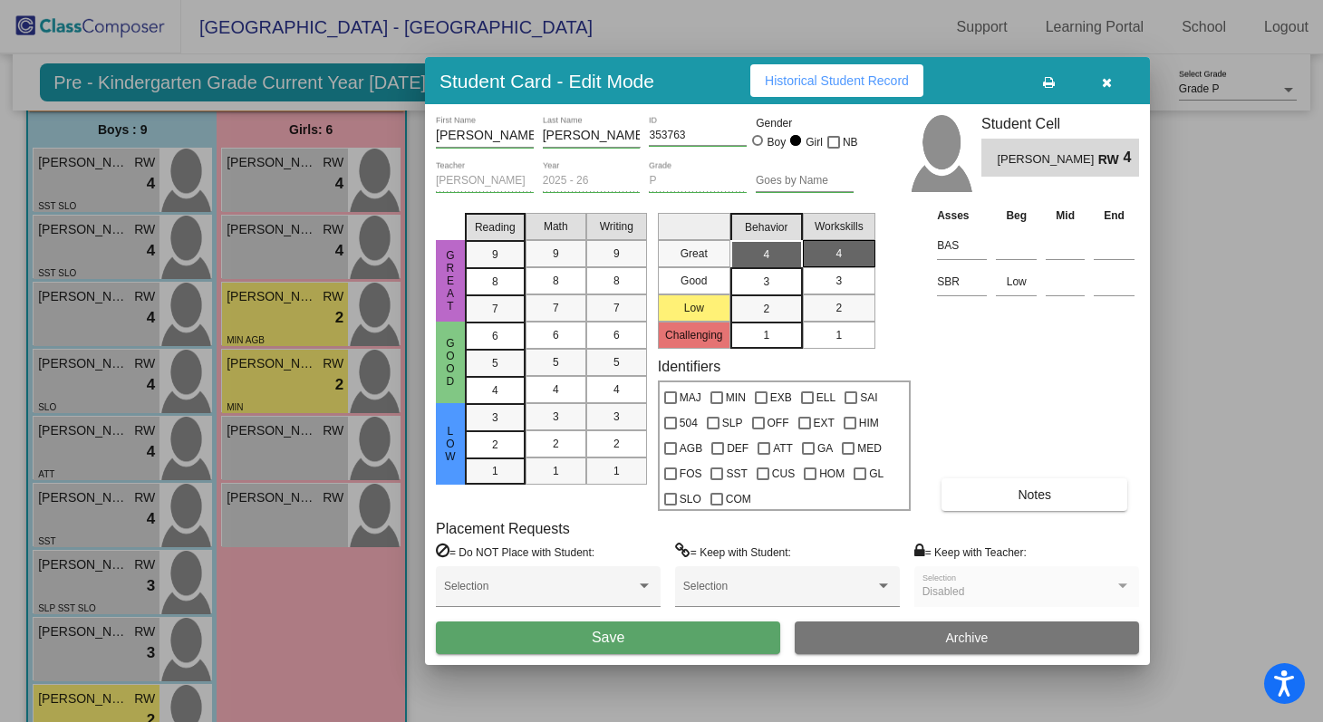
click at [671, 639] on button "Save" at bounding box center [608, 638] width 344 height 33
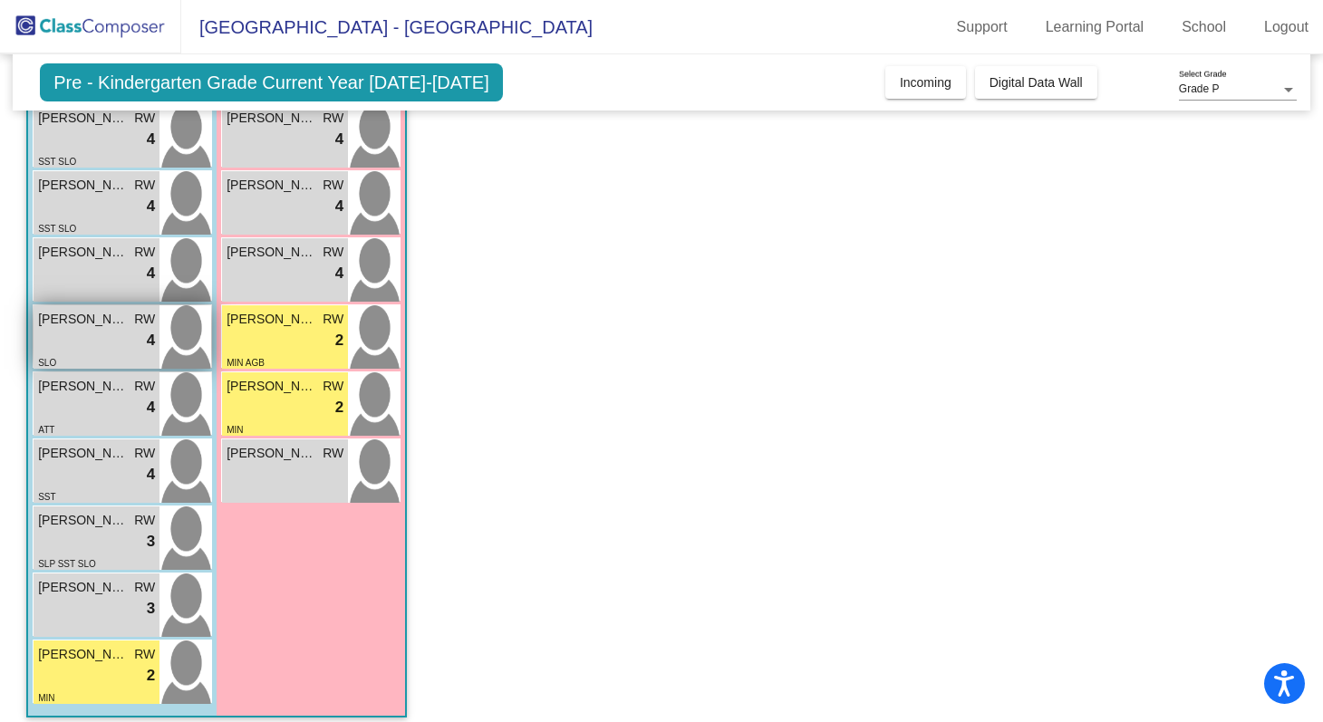
scroll to position [200, 0]
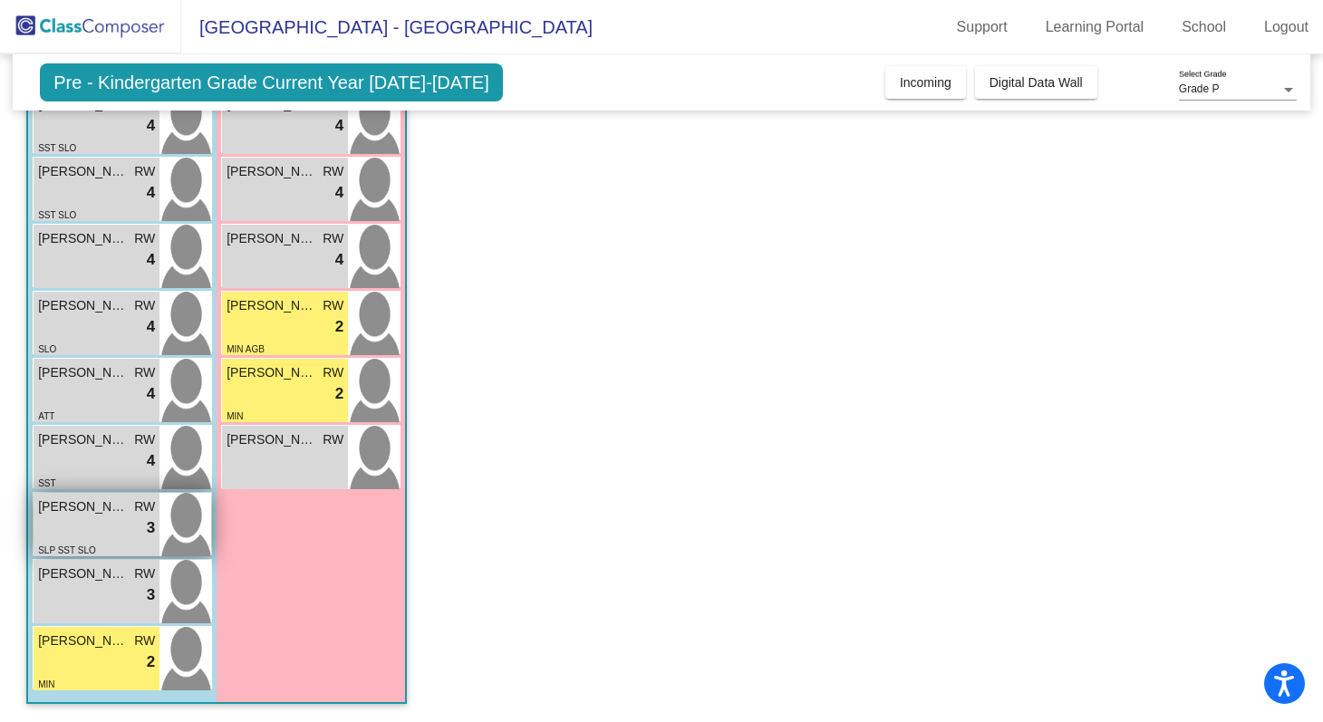
click at [174, 530] on img at bounding box center [186, 524] width 52 height 63
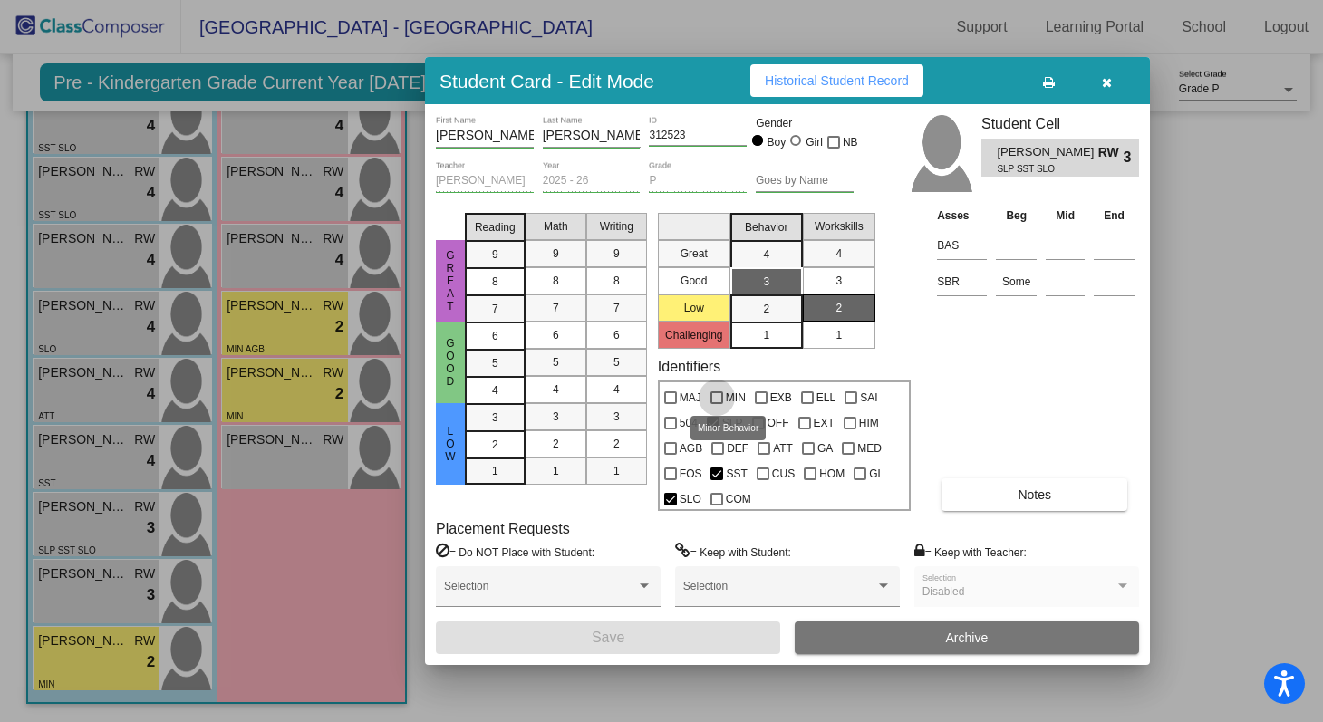
click at [720, 396] on div at bounding box center [717, 398] width 13 height 13
click at [717, 404] on input "MIN" at bounding box center [716, 404] width 1 height 1
checkbox input "true"
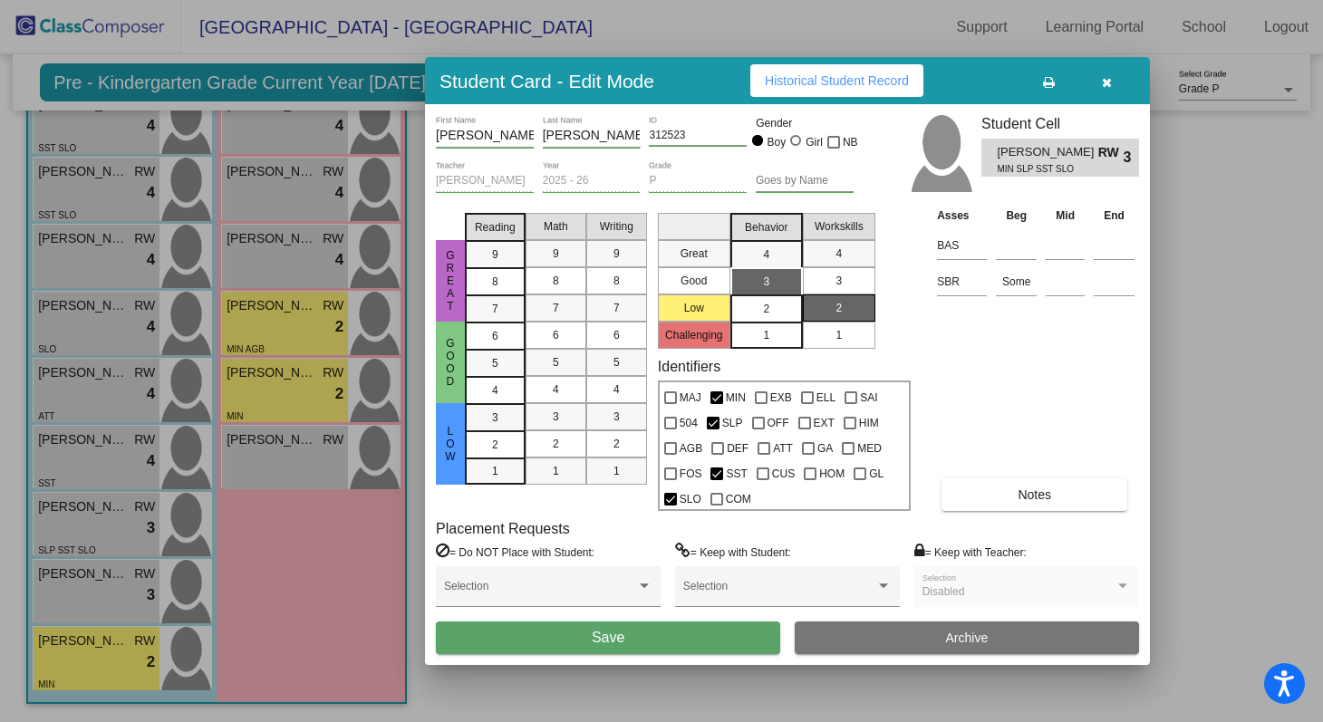
click at [771, 304] on div "2" at bounding box center [766, 308] width 35 height 27
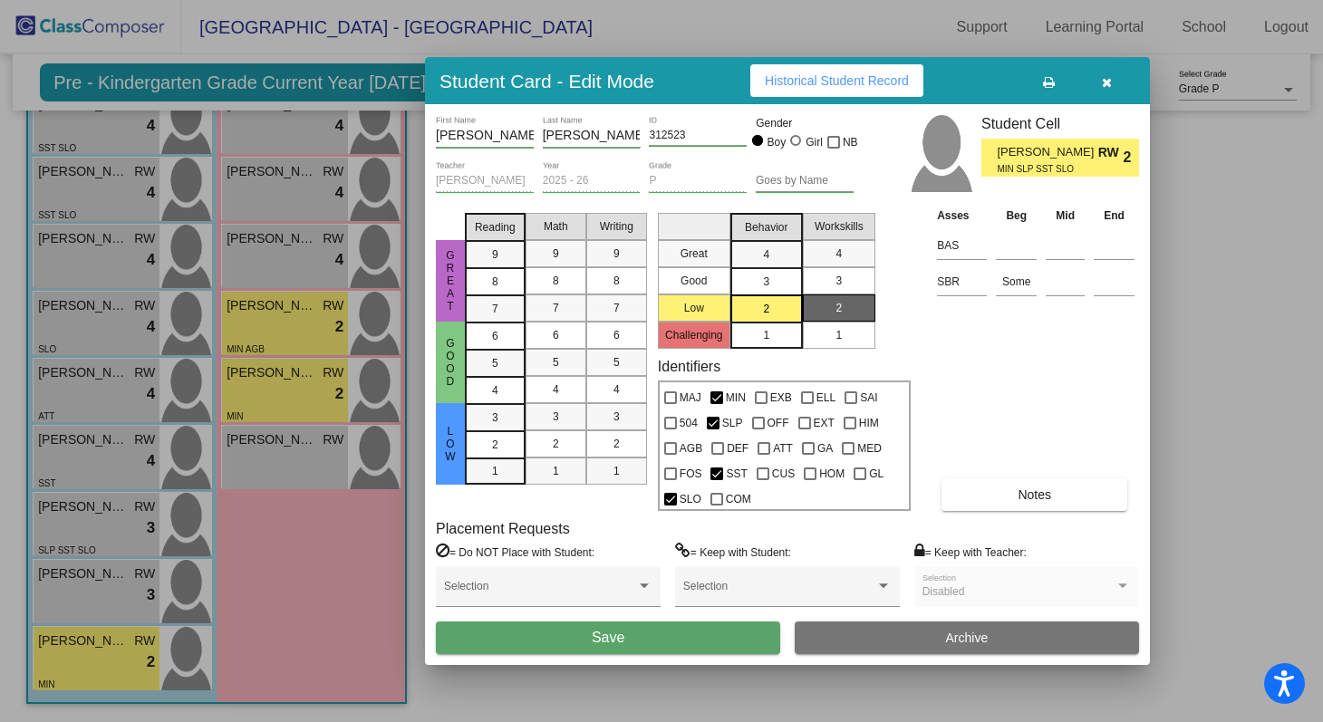
click at [954, 371] on div "Asses Beg Mid End BAS SBR Some Notes" at bounding box center [1036, 358] width 207 height 305
click at [715, 636] on button "Save" at bounding box center [608, 638] width 344 height 33
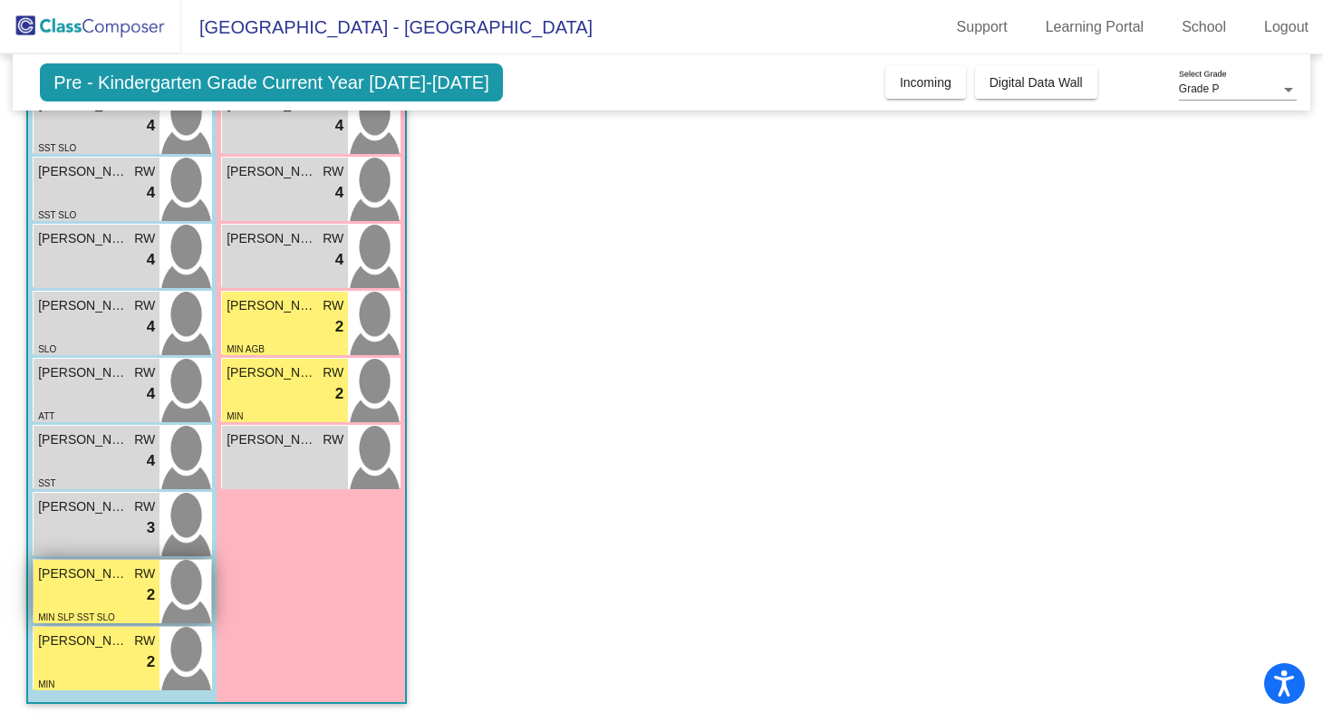
click at [124, 587] on div "lock do_not_disturb_alt 2" at bounding box center [96, 596] width 117 height 24
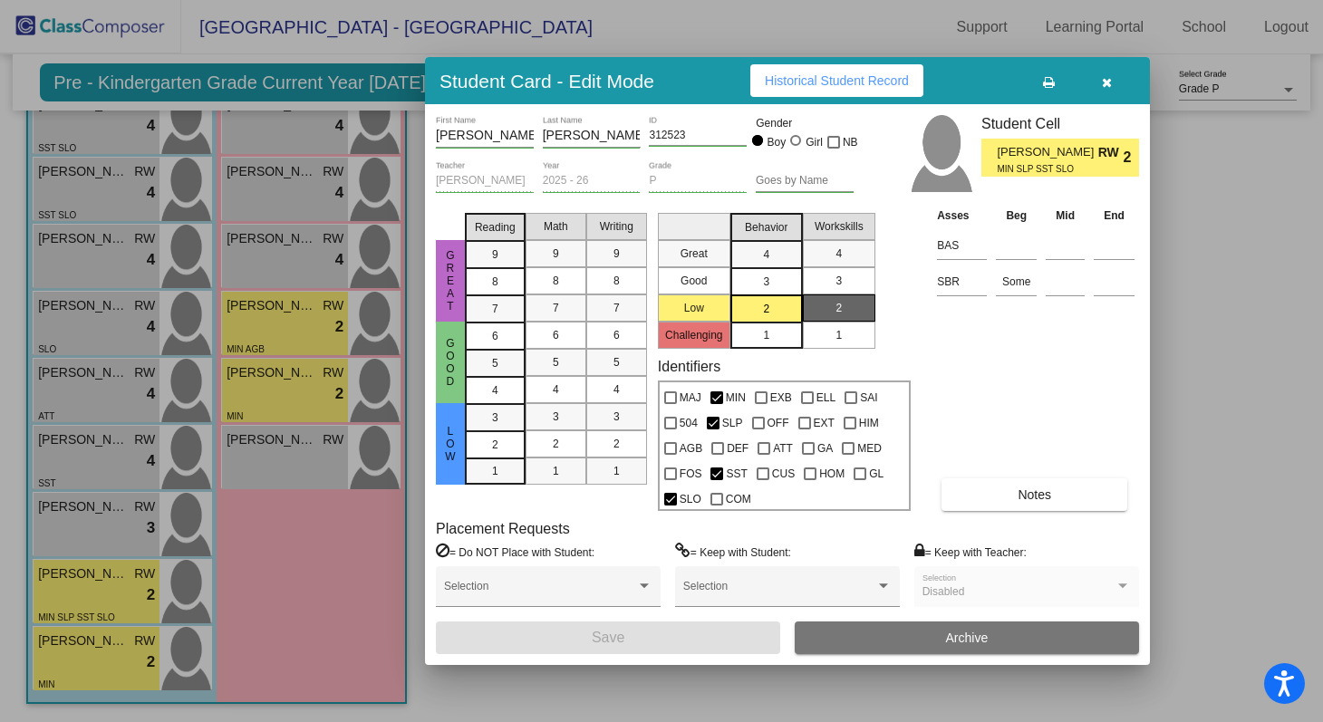
click at [1109, 79] on icon "button" at bounding box center [1107, 82] width 10 height 13
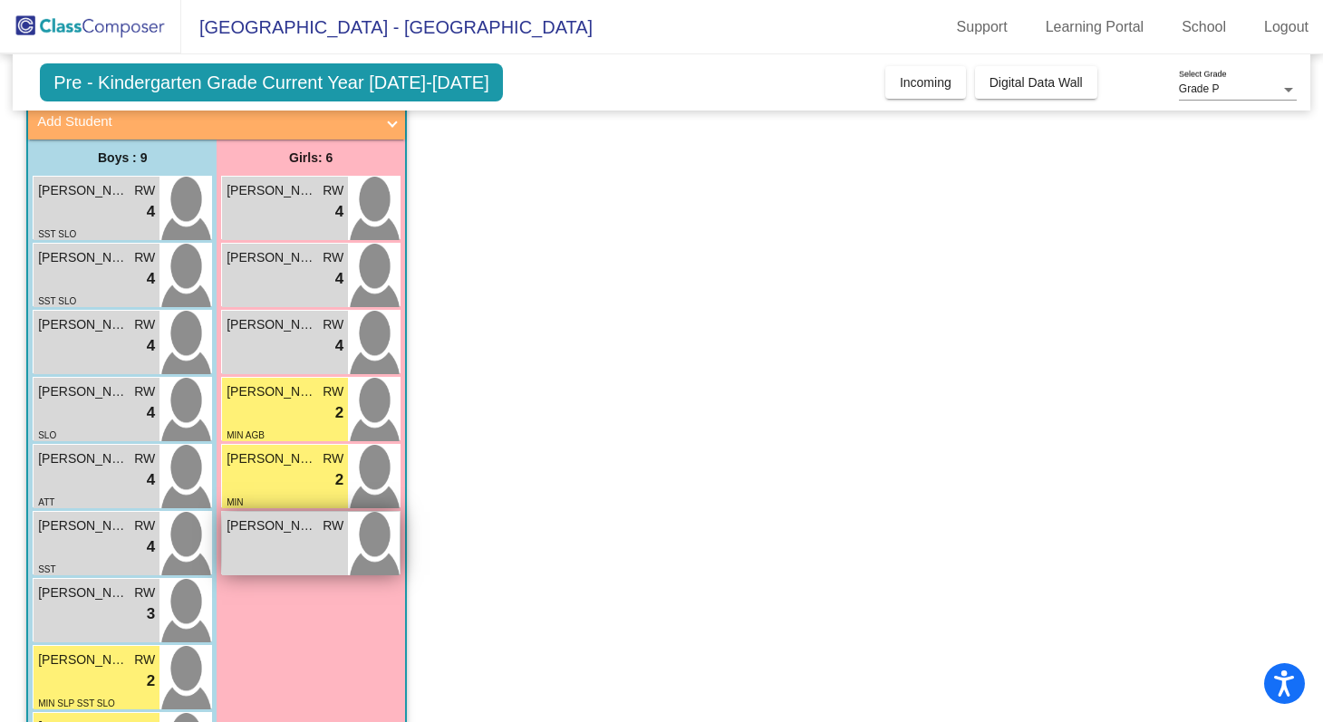
scroll to position [110, 0]
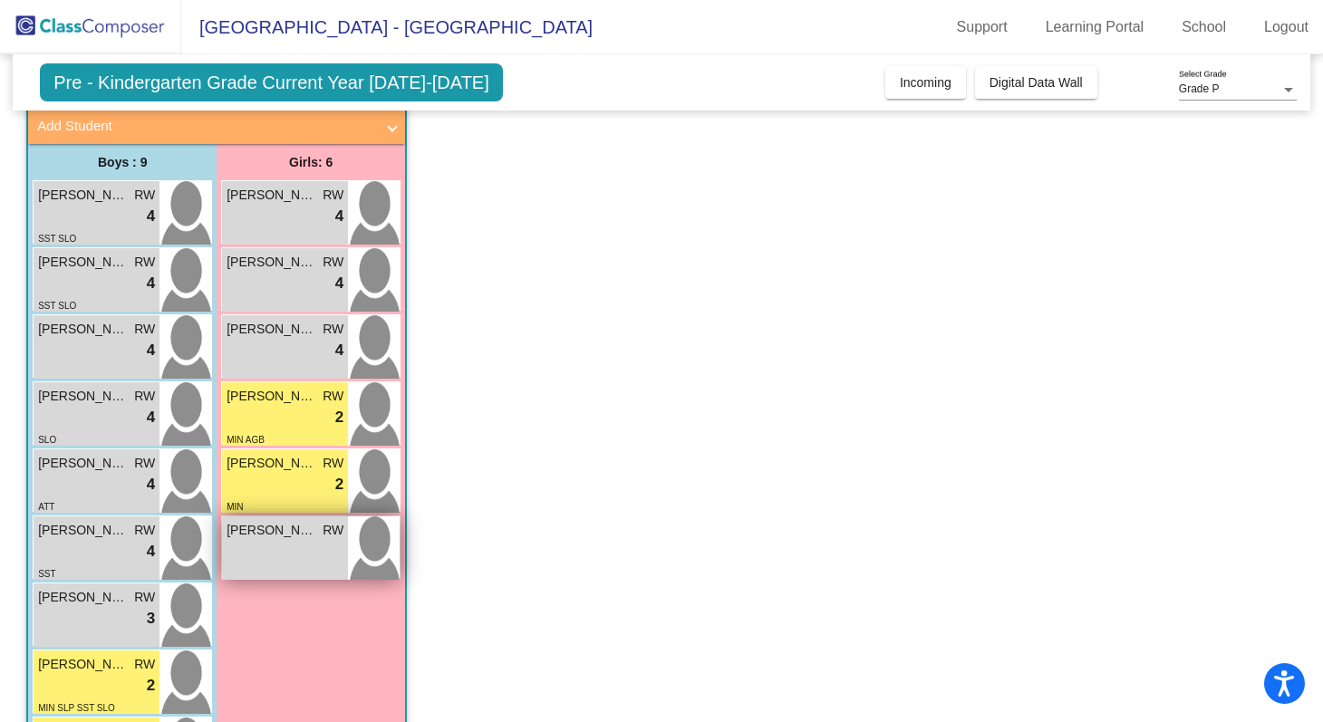
click at [282, 544] on div "[PERSON_NAME] lock do_not_disturb_alt" at bounding box center [285, 548] width 126 height 63
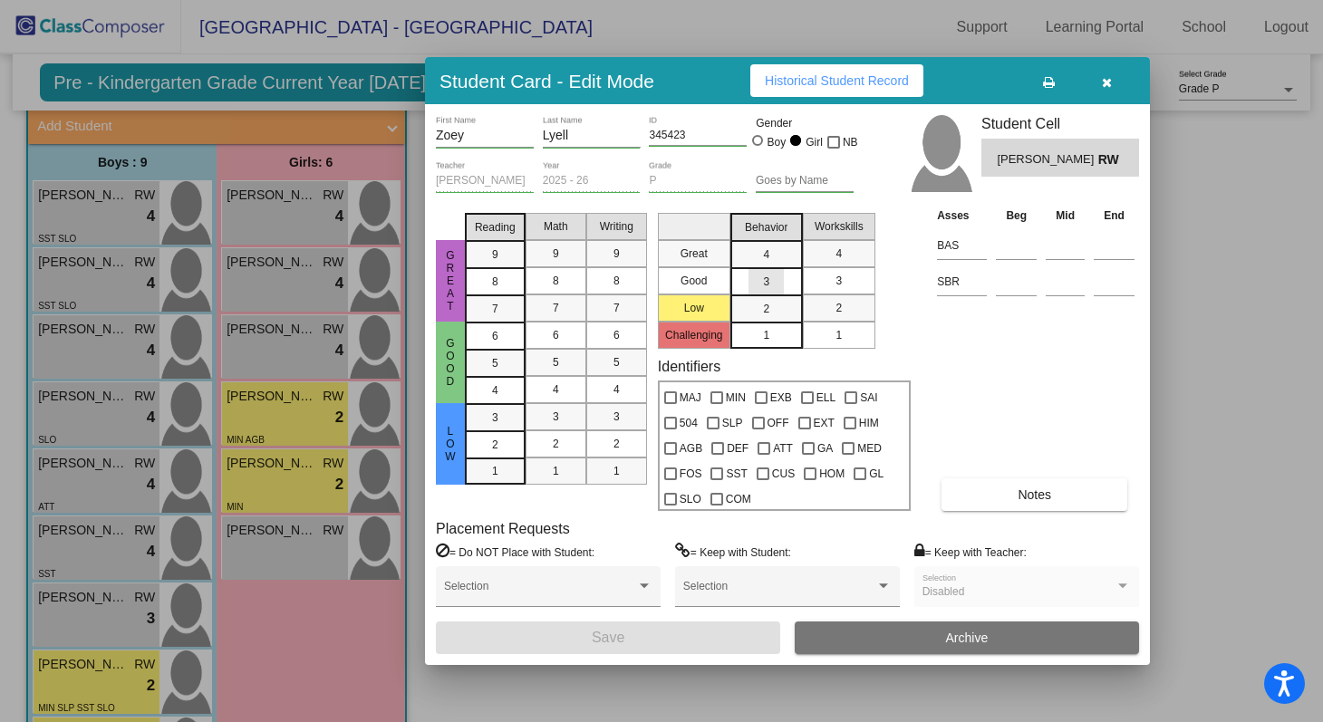
click at [790, 276] on mat-list-option "3" at bounding box center [766, 280] width 73 height 27
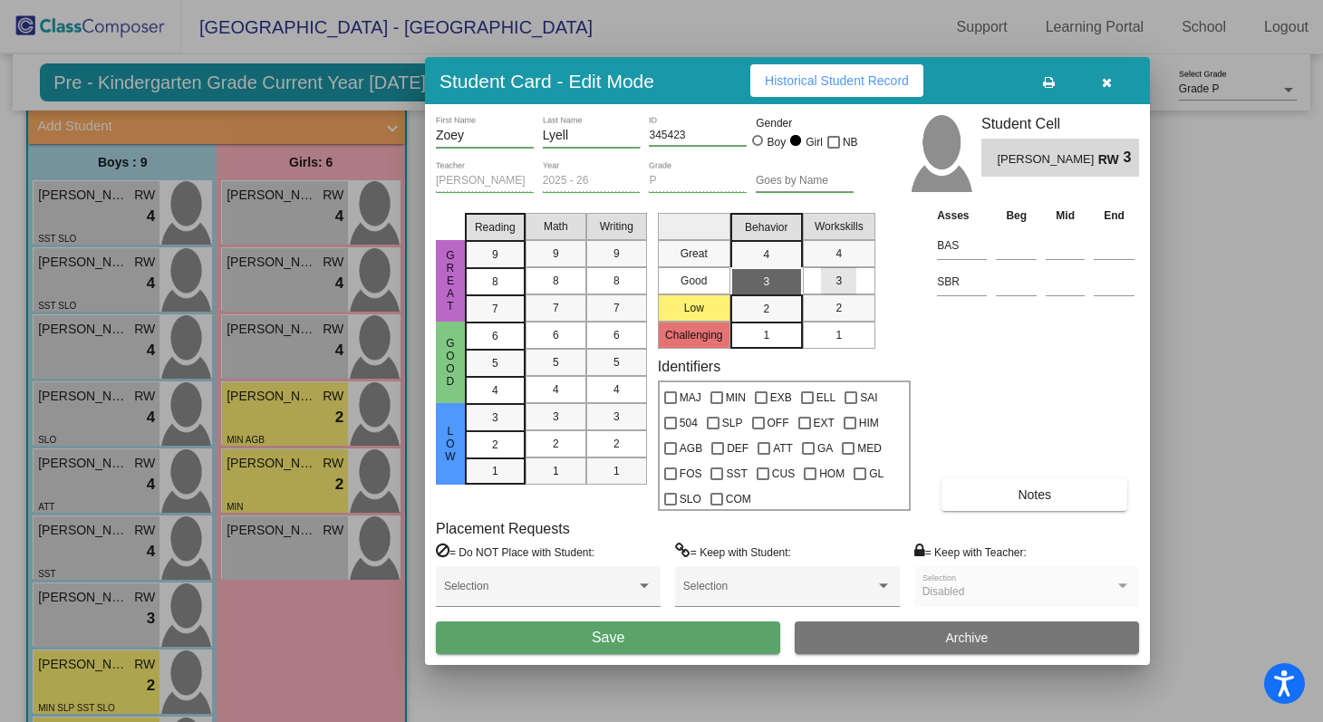
click at [853, 286] on div "3" at bounding box center [838, 280] width 35 height 27
click at [1019, 282] on input at bounding box center [1016, 281] width 41 height 27
type input "Low"
click at [995, 373] on div "Asses Beg Mid End BAS SBR Low Notes" at bounding box center [1036, 358] width 207 height 305
click at [1011, 490] on button "Notes" at bounding box center [1035, 495] width 186 height 33
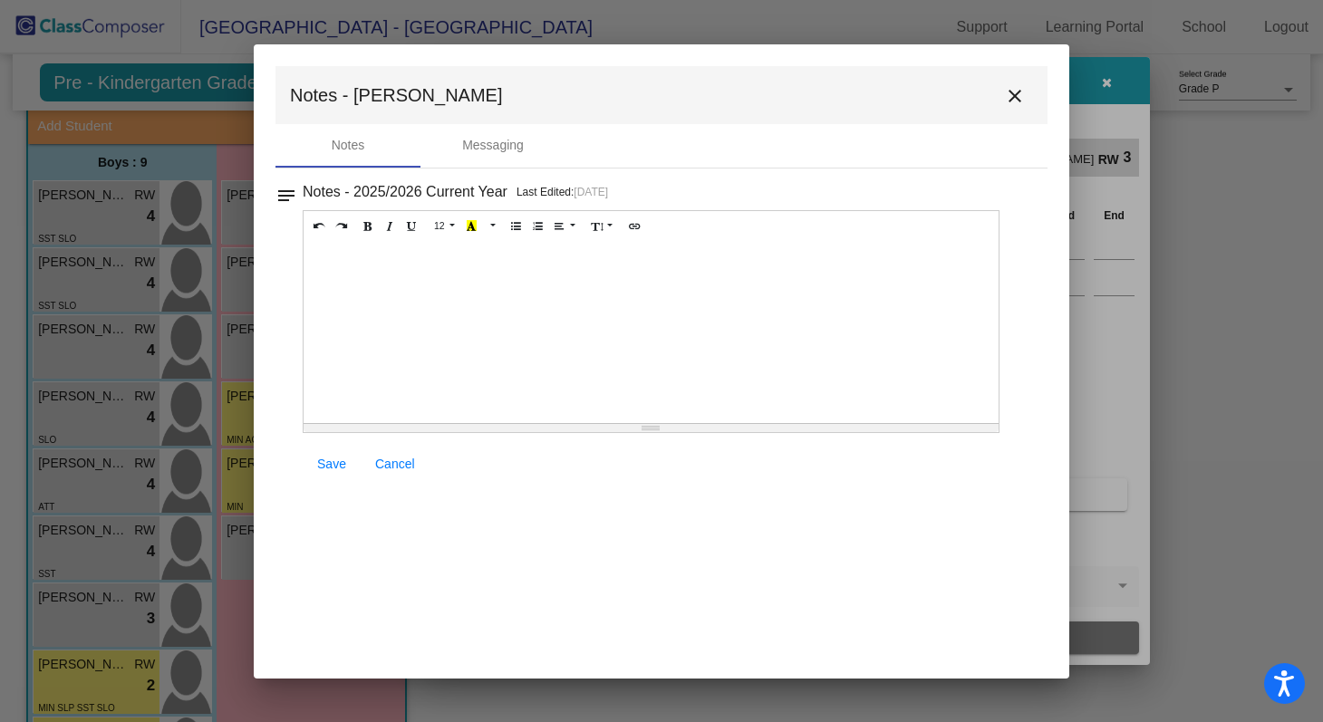
click at [392, 282] on div at bounding box center [651, 332] width 695 height 181
paste div
click at [421, 318] on span "End of Q1: Letters /52 and Sounds /26" at bounding box center [426, 325] width 227 height 15
click at [427, 318] on span "End of Q1: Letters /52 and Sounds /26" at bounding box center [426, 325] width 227 height 15
click at [537, 318] on span "End of Q1: Letters 35/52 and Sounds /26" at bounding box center [433, 325] width 241 height 15
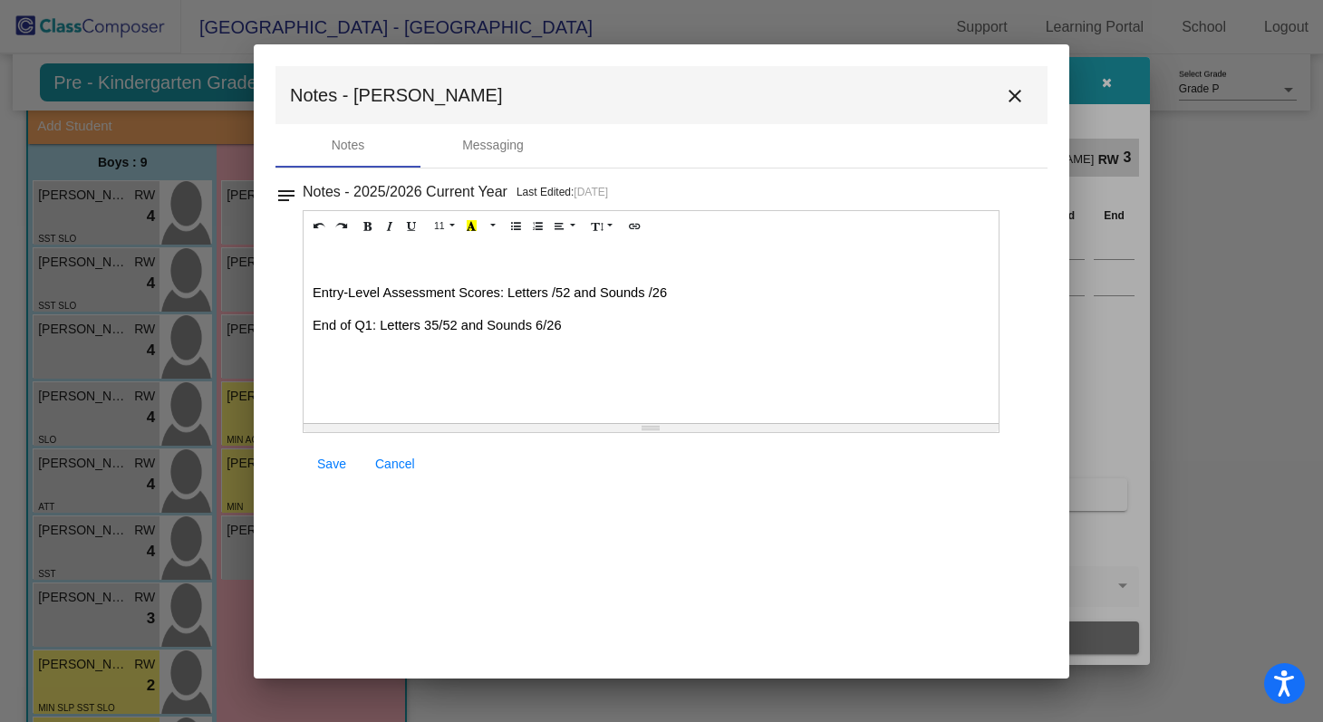
click at [551, 285] on span "Entry-Level Assessment Scores: Letters /52 and Sounds /26" at bounding box center [490, 292] width 354 height 15
click at [666, 285] on span "Entry-Level Assessment Scores: Letters 29/52 and Sounds /26" at bounding box center [497, 292] width 369 height 15
click at [663, 285] on span "Entry-Level Assessment Scores: Letters 29/52 and Sounds /26" at bounding box center [497, 292] width 369 height 15
click at [701, 329] on span "Entry-Level Assessment Scores: Letters 29/52 and Sounds 4/26 End of Q1: Letters…" at bounding box center [651, 326] width 677 height 84
click at [476, 357] on div "Entry-Level Assessment Scores: Letters 29/52 and Sounds 4/26 End of Q1: Letters…" at bounding box center [651, 332] width 695 height 181
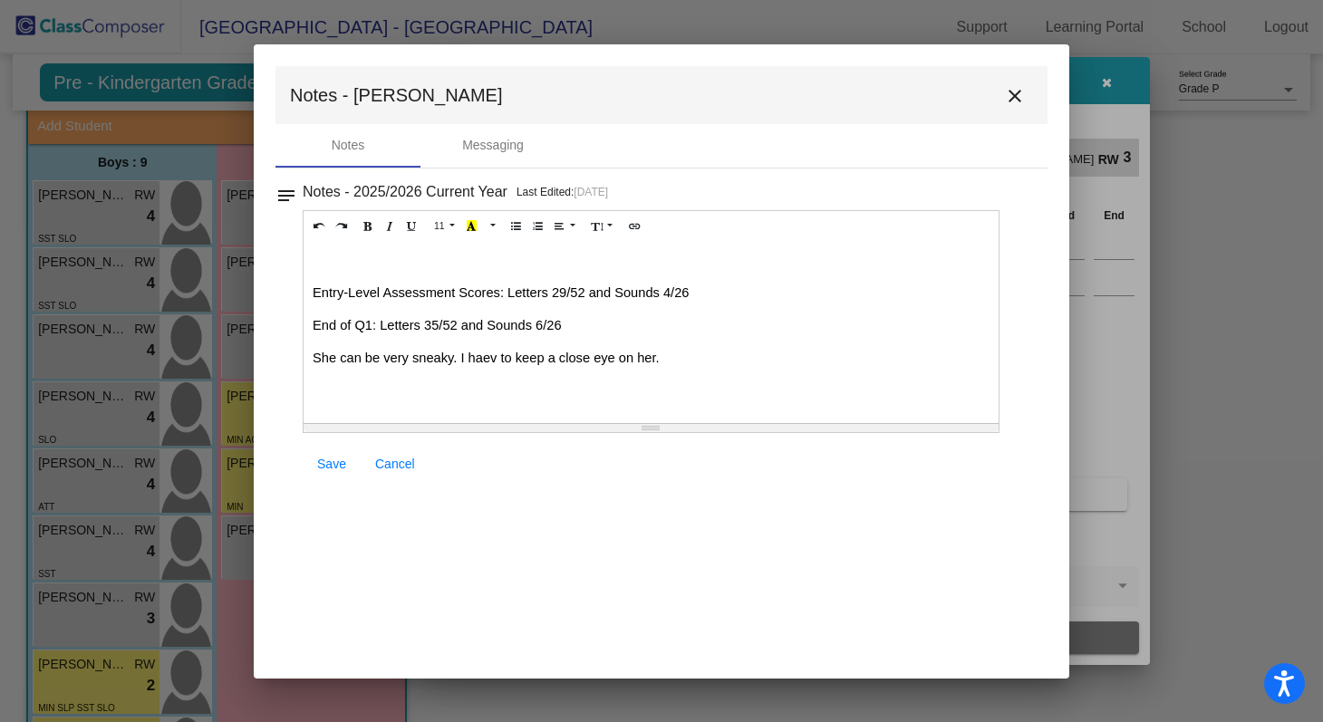
click at [481, 349] on div "She can be very sneaky. I haev to keep a close eye on her." at bounding box center [651, 358] width 677 height 18
click at [502, 359] on div "Entry-Level Assessment Scores: Letters 29/52 and Sounds 4/26 End of Q1: Letters…" at bounding box center [651, 332] width 695 height 181
click at [333, 469] on span "Save" at bounding box center [331, 464] width 29 height 15
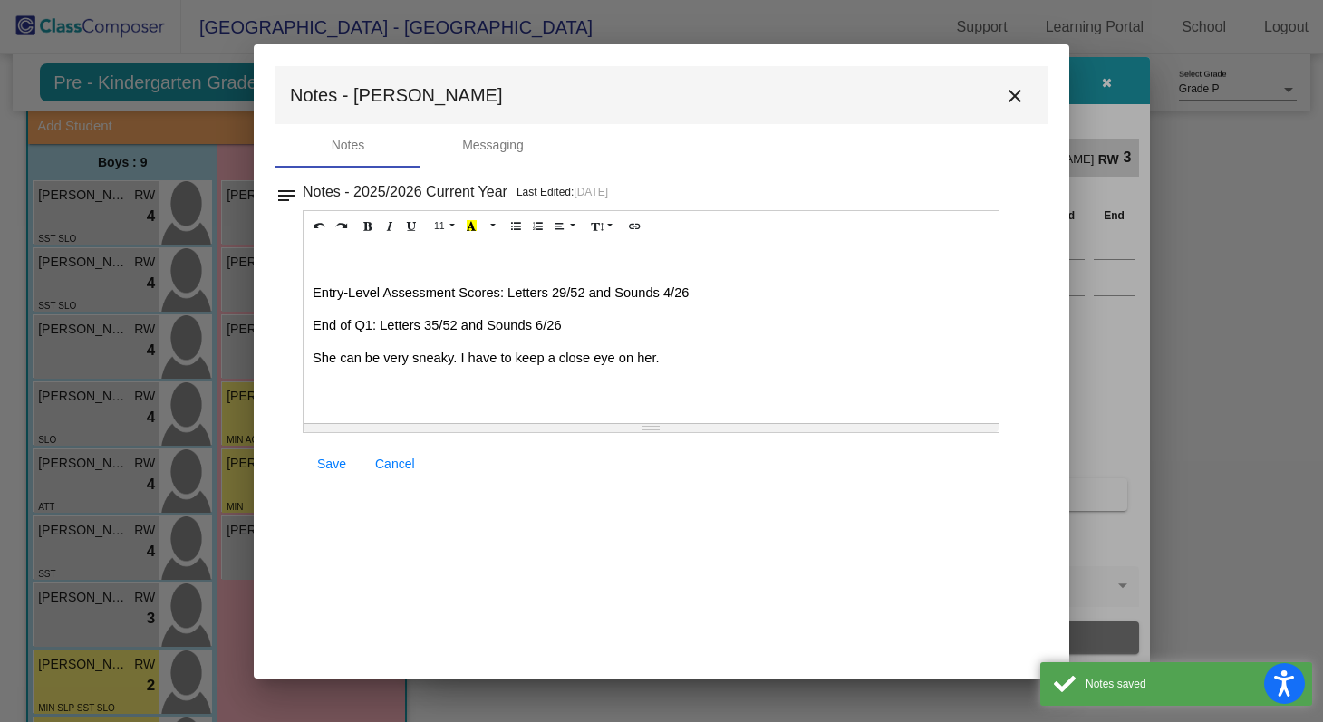
click at [1019, 92] on mat-icon "close" at bounding box center [1015, 96] width 22 height 22
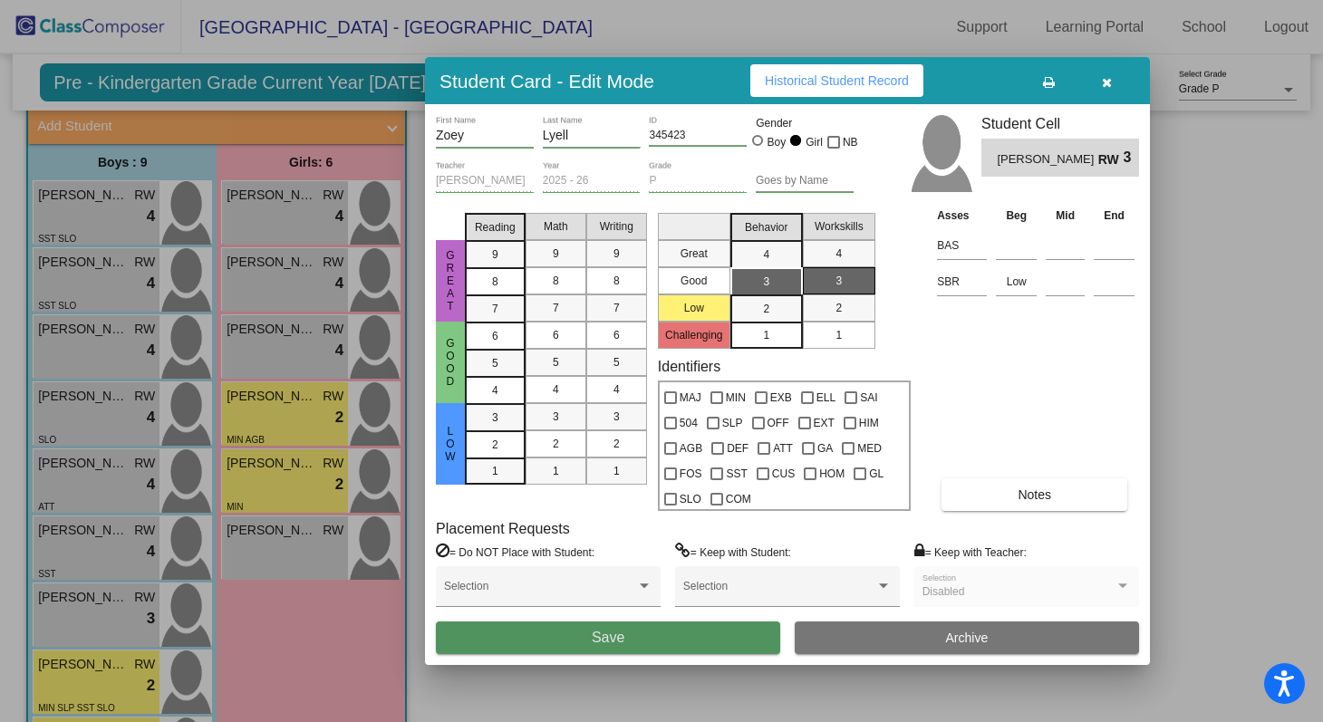
click at [739, 642] on button "Save" at bounding box center [608, 638] width 344 height 33
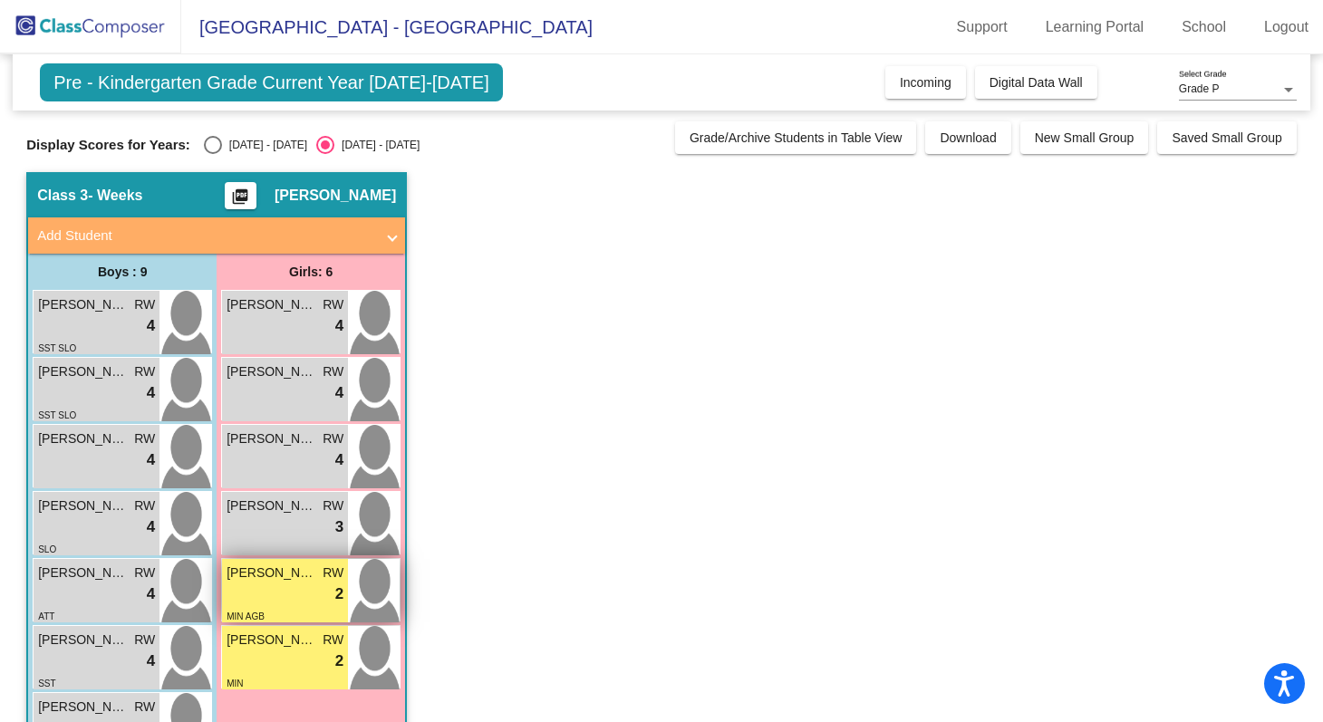
scroll to position [0, 0]
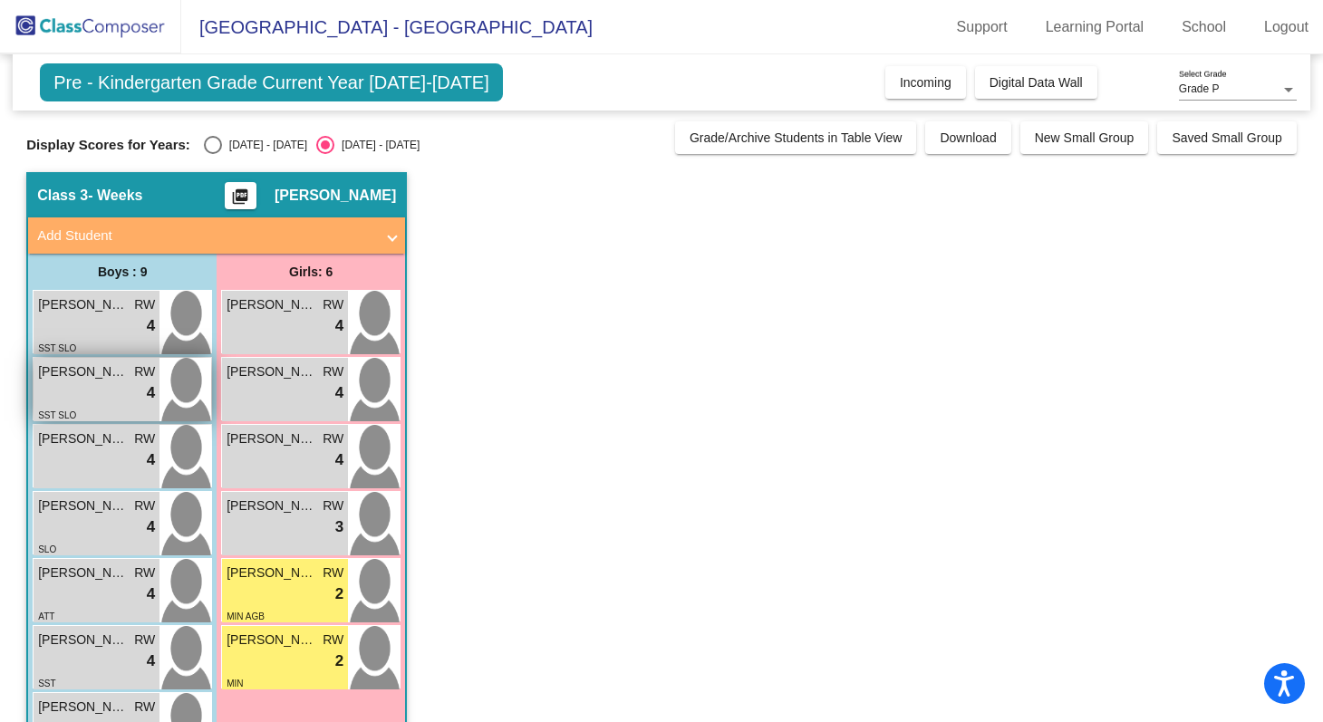
click at [192, 387] on img at bounding box center [186, 389] width 52 height 63
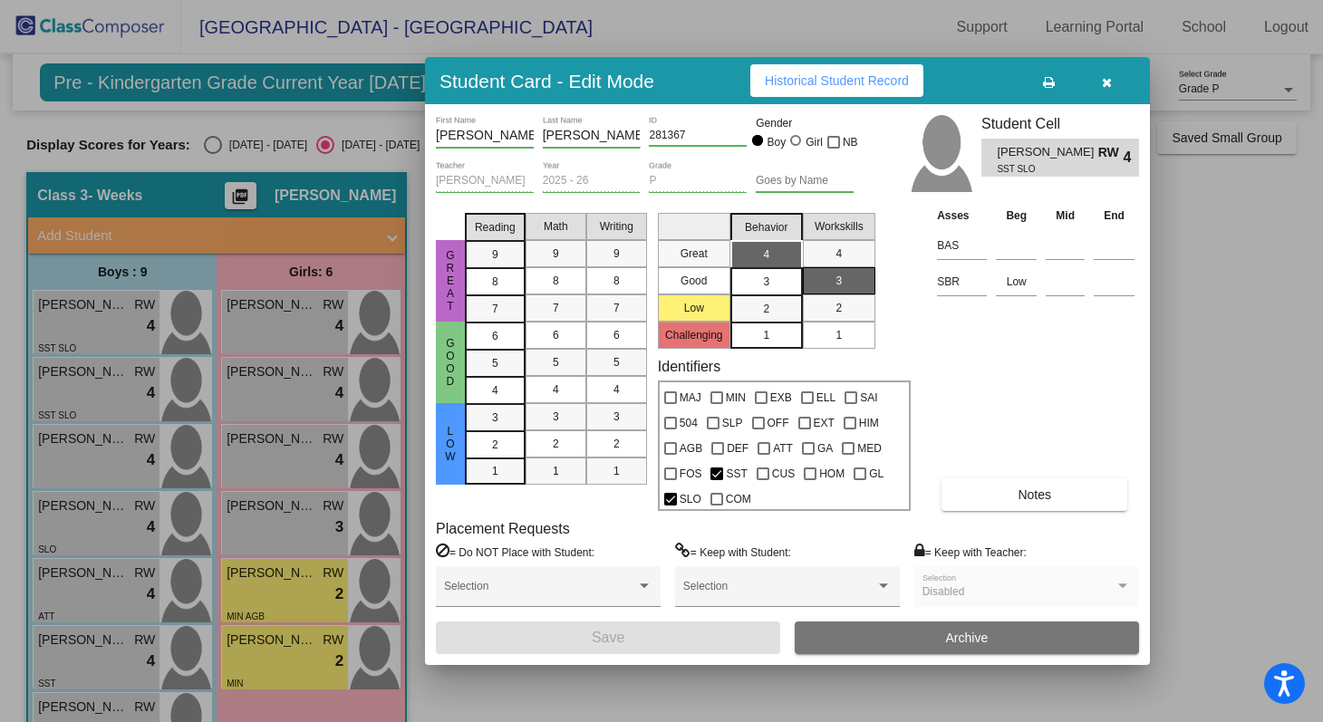
click at [788, 180] on input "Goes by Name" at bounding box center [805, 181] width 98 height 13
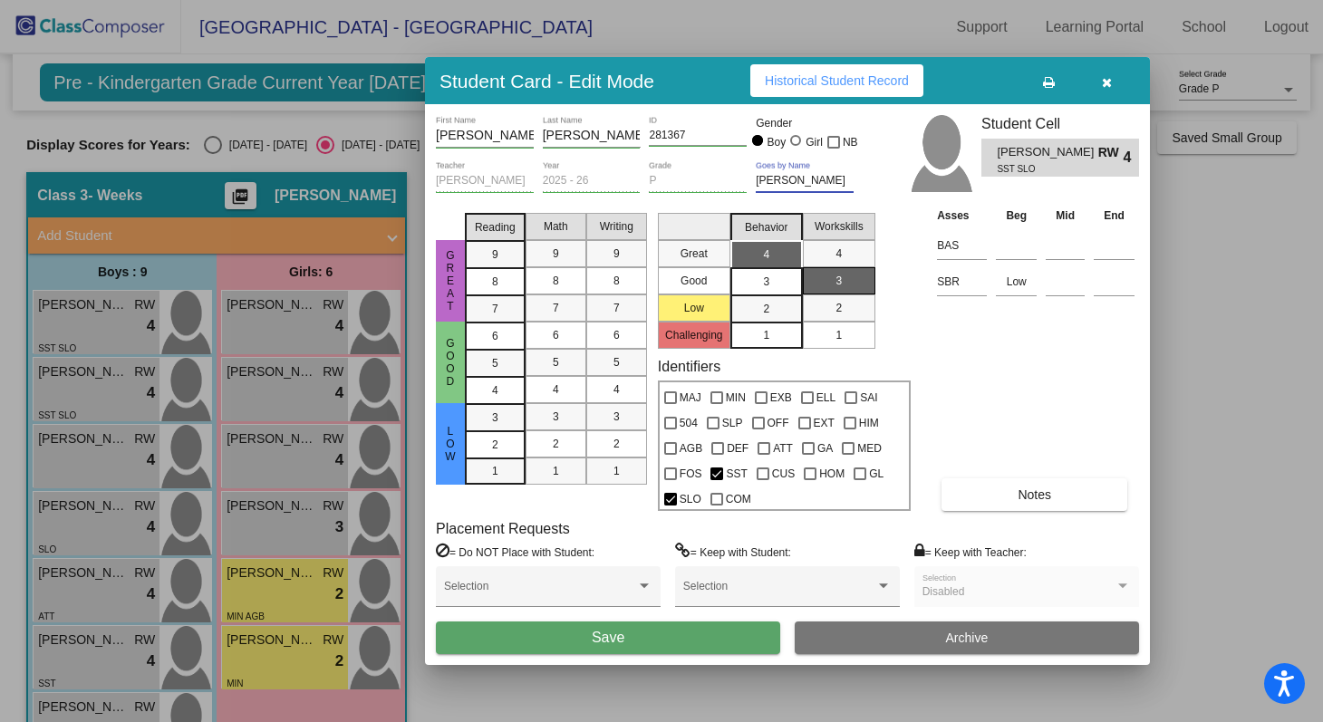
type input "[PERSON_NAME]"
click at [695, 636] on button "Save" at bounding box center [608, 638] width 344 height 33
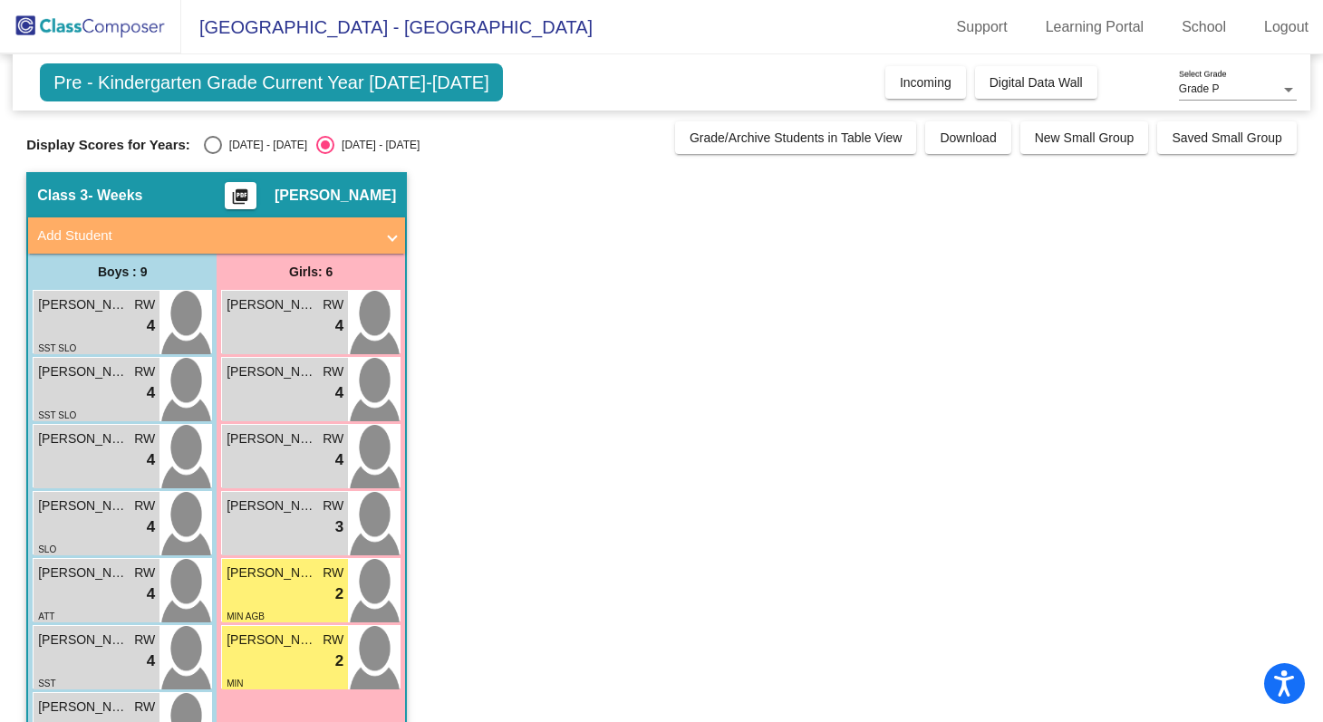
click at [334, 89] on span "Pre - Kindergarten Grade Current Year [DATE]-[DATE]" at bounding box center [271, 82] width 463 height 38
click at [410, 80] on span "Pre - Kindergarten Grade Current Year [DATE]-[DATE]" at bounding box center [271, 82] width 463 height 38
click at [407, 85] on span "Pre - Kindergarten Grade Current Year [DATE]-[DATE]" at bounding box center [271, 82] width 463 height 38
click at [783, 266] on app-classroom "Class 3 - Weeks picture_as_pdf [PERSON_NAME] Add Student First Name Last Name S…" at bounding box center [661, 547] width 1271 height 750
